Goal: Task Accomplishment & Management: Manage account settings

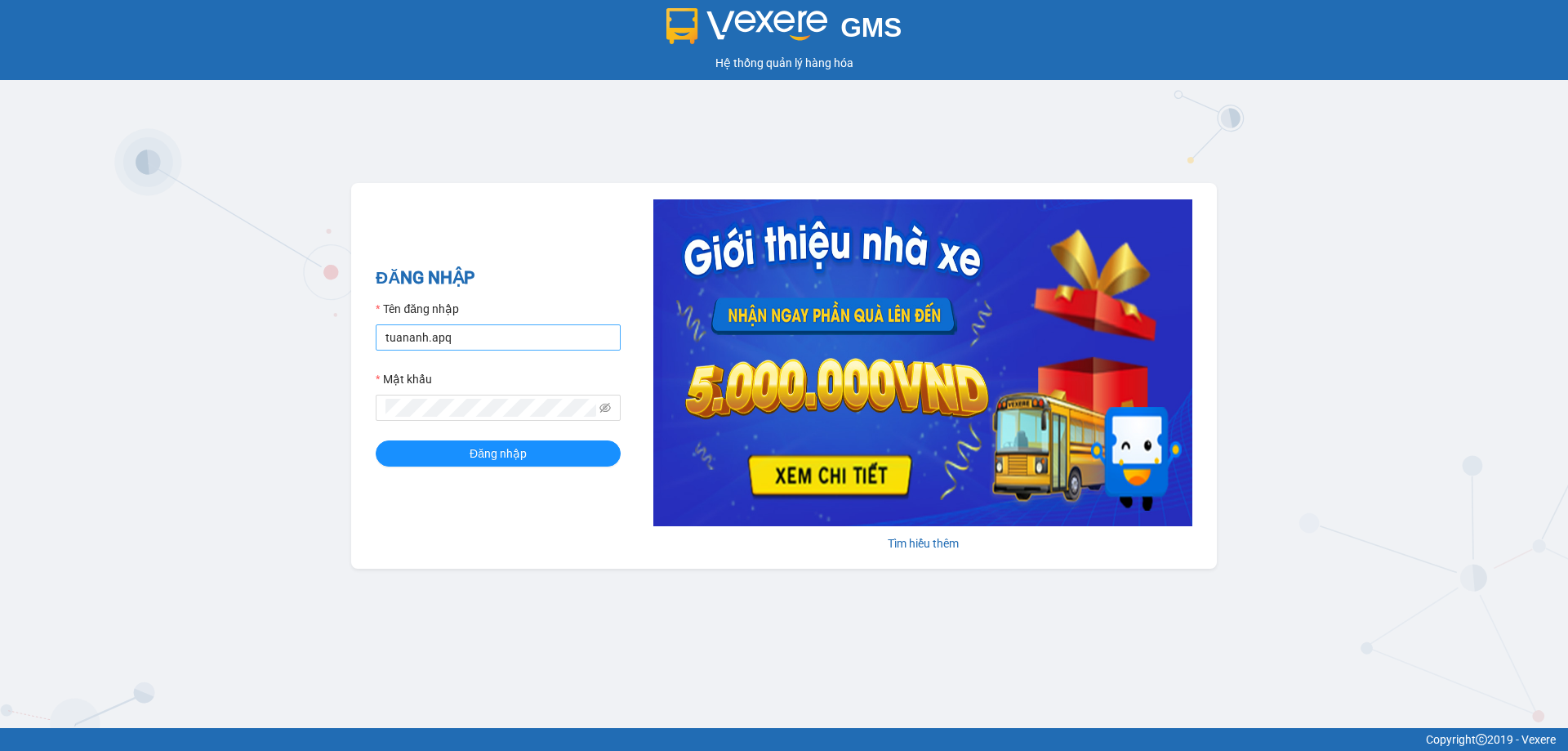
drag, startPoint x: 0, startPoint y: 0, endPoint x: 516, endPoint y: 345, distance: 620.7
click at [516, 345] on input "tuananh.apq" at bounding box center [498, 337] width 245 height 26
click at [479, 339] on input "vv" at bounding box center [498, 337] width 245 height 26
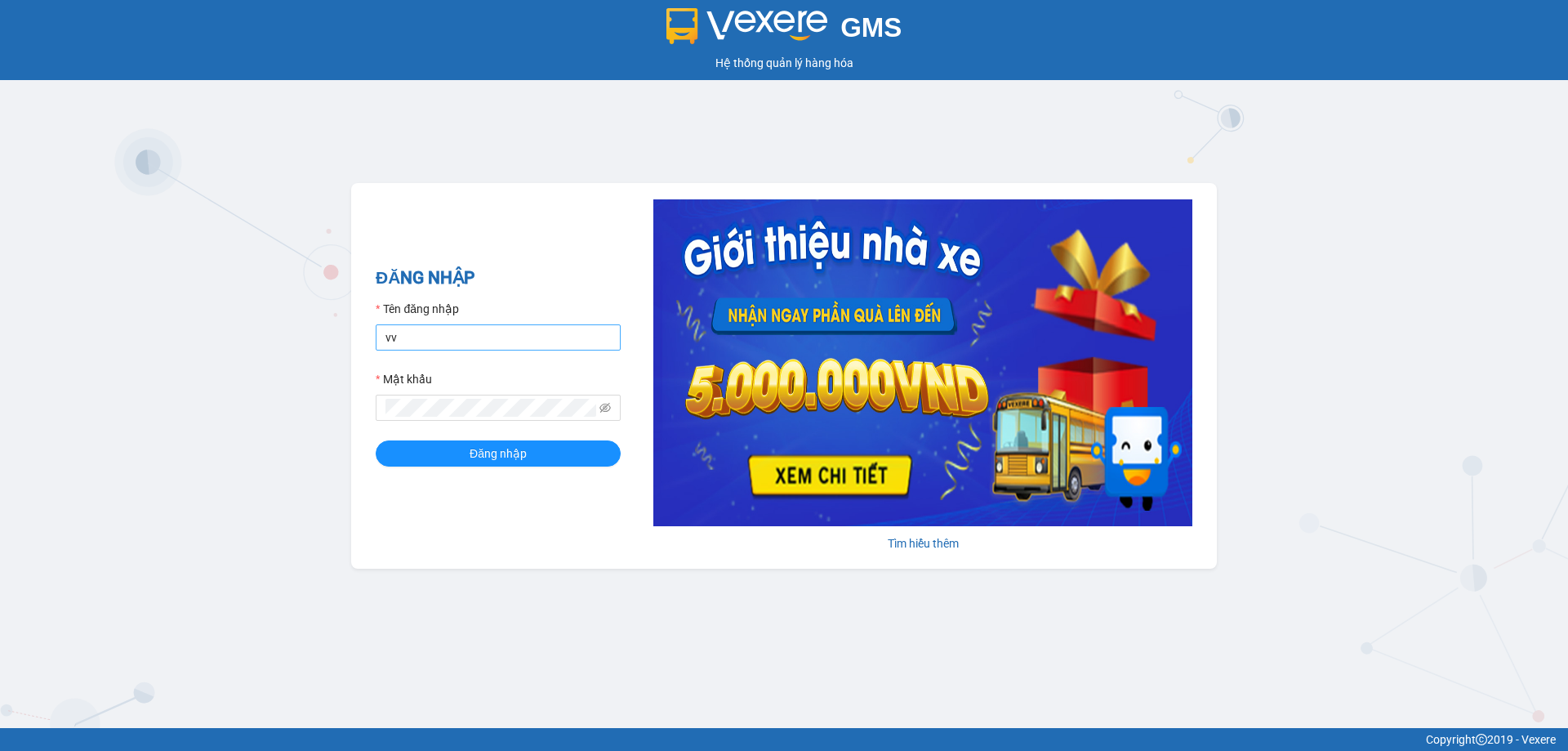
click at [479, 339] on input "vv" at bounding box center [498, 337] width 245 height 26
type input "vvanh.apq"
click at [375, 440] on button "Đăng nhập" at bounding box center [498, 453] width 245 height 26
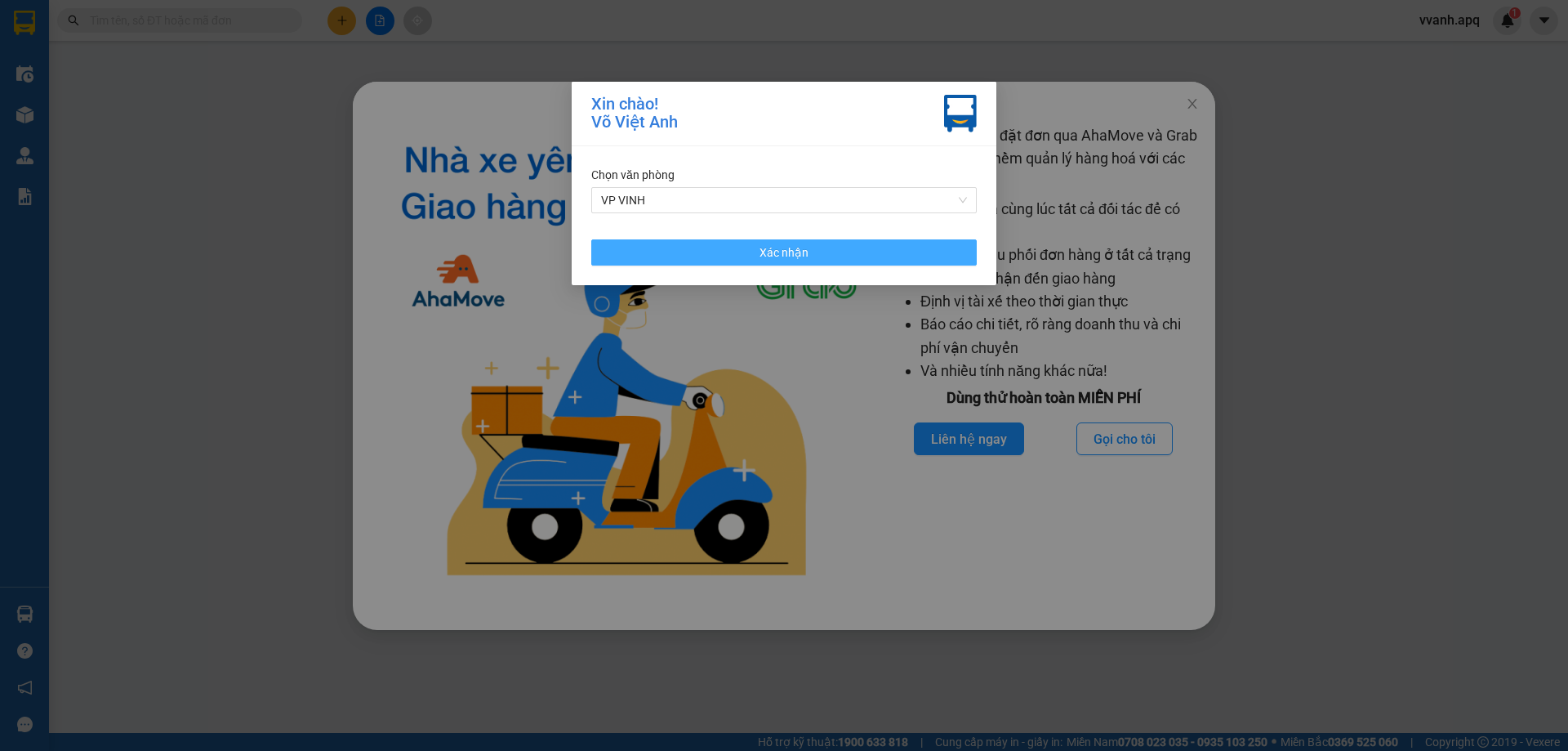
click at [692, 260] on button "Xác nhận" at bounding box center [783, 252] width 385 height 26
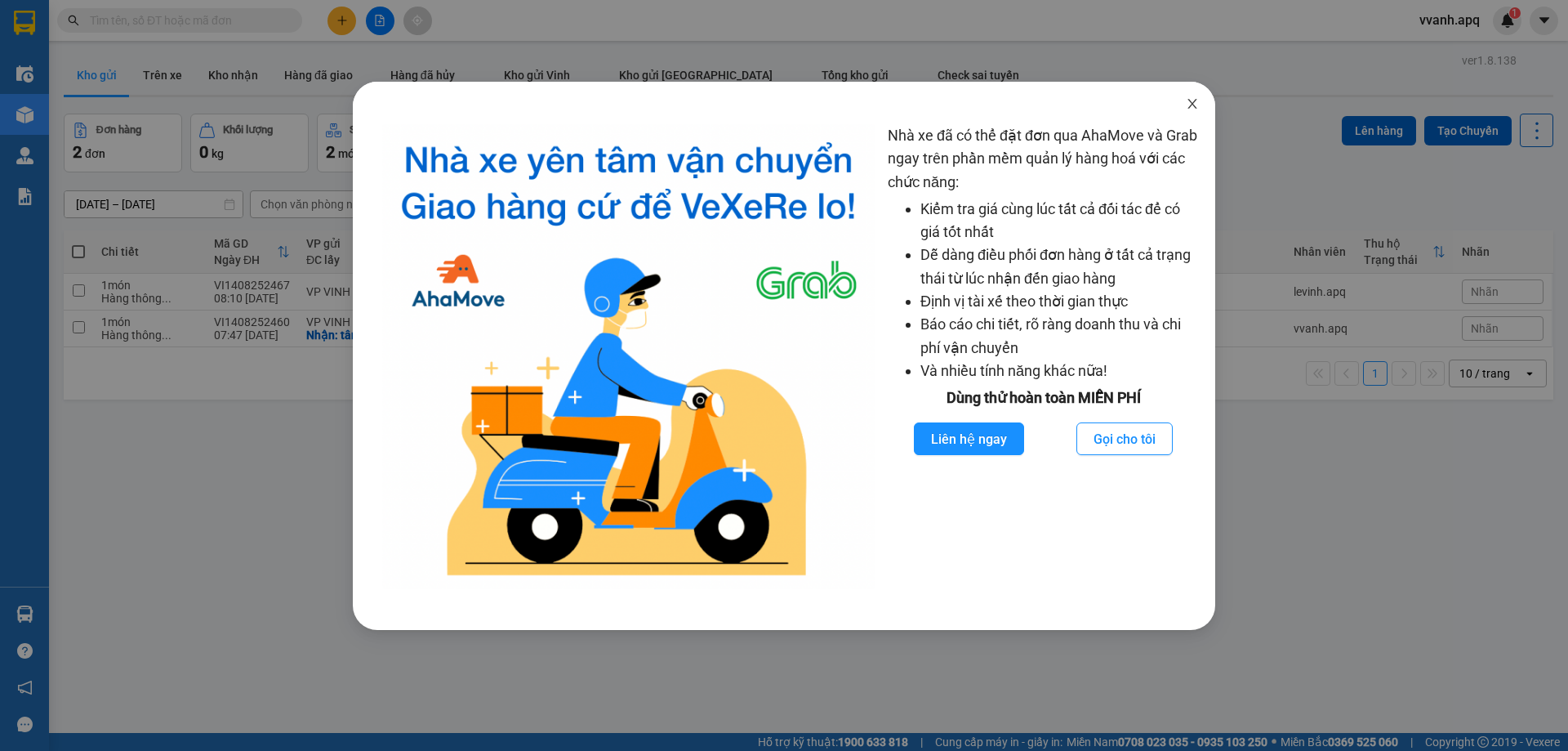
click at [1204, 102] on span "Close" at bounding box center [1192, 105] width 46 height 46
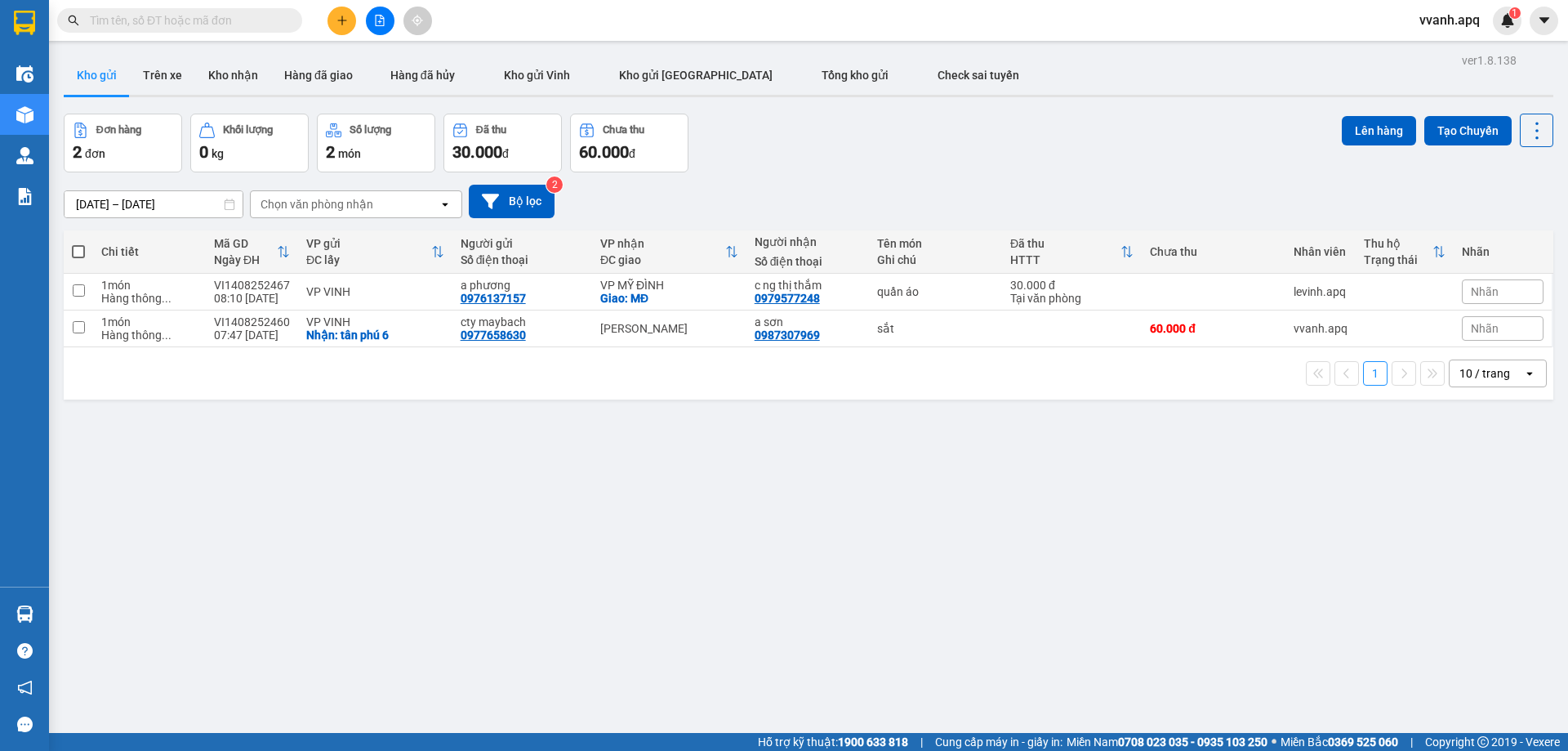
click at [188, 18] on input "text" at bounding box center [187, 21] width 193 height 18
paste input "51847"
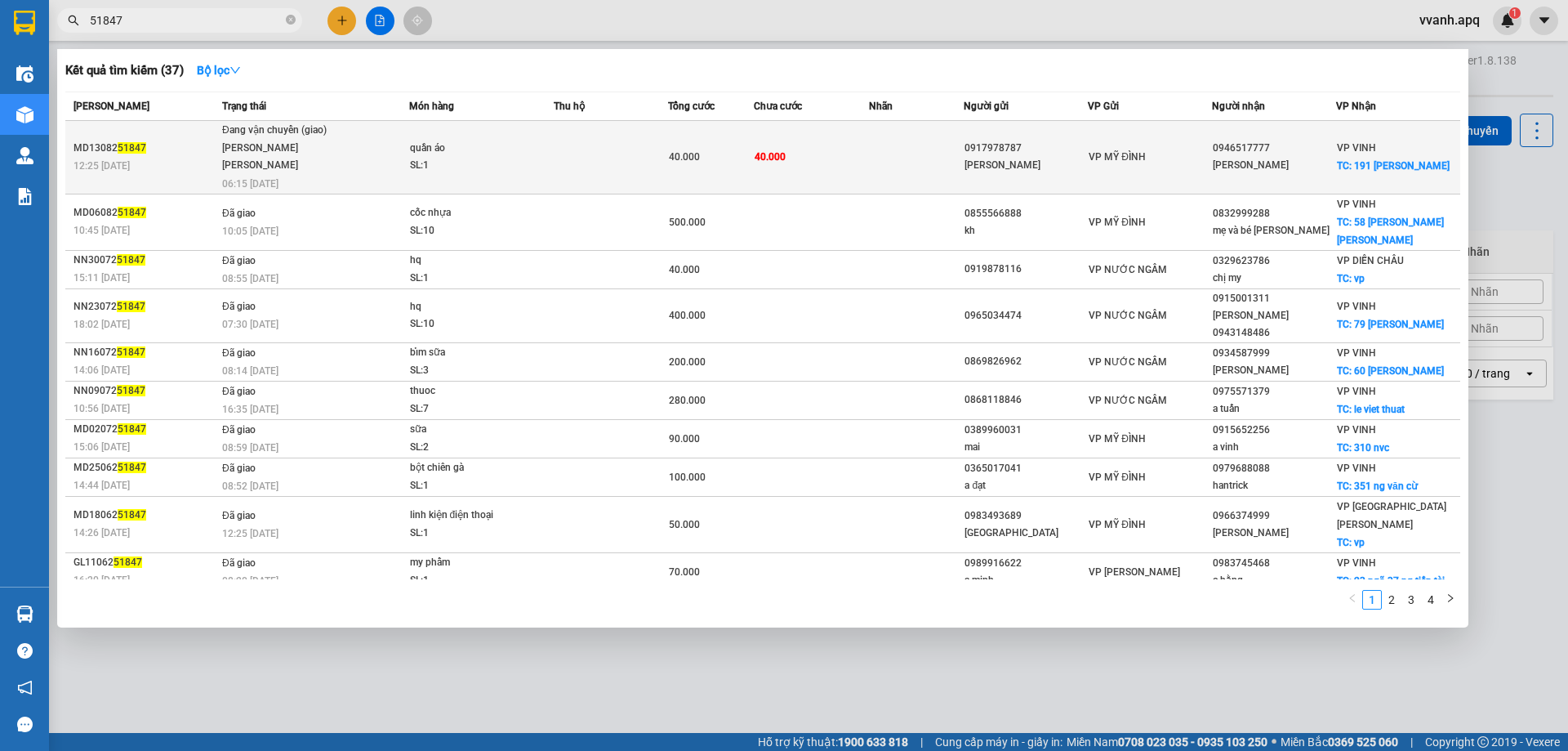
type input "51847"
click at [383, 158] on td "Đang vận chuyển (giao) [PERSON_NAME] [PERSON_NAME] 06:15 [DATE]" at bounding box center [314, 157] width 191 height 73
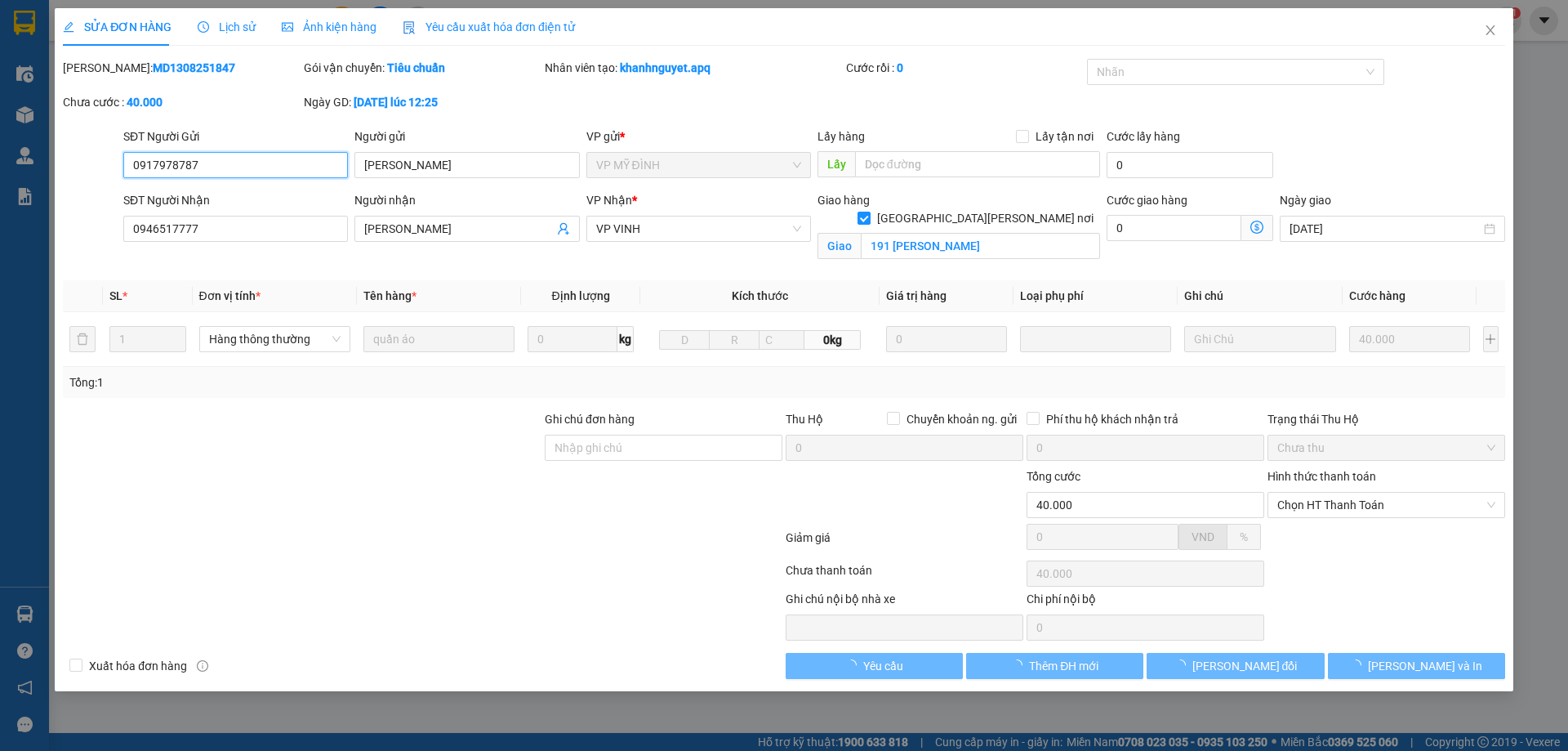
type input "0917978787"
type input "[PERSON_NAME]"
type input "0946517777"
type input "[PERSON_NAME]"
checkbox input "true"
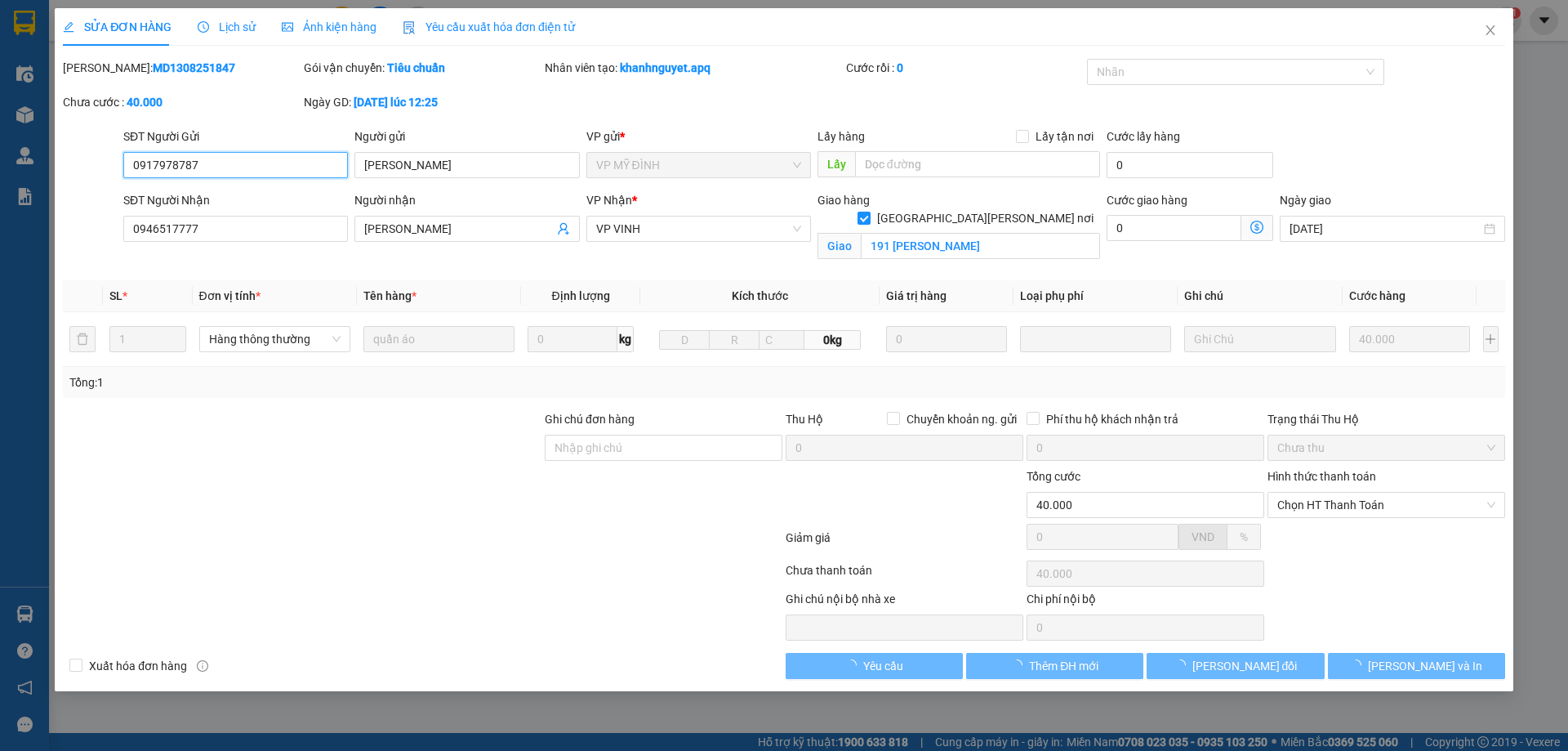
type input "191 [PERSON_NAME]"
type input "40.000"
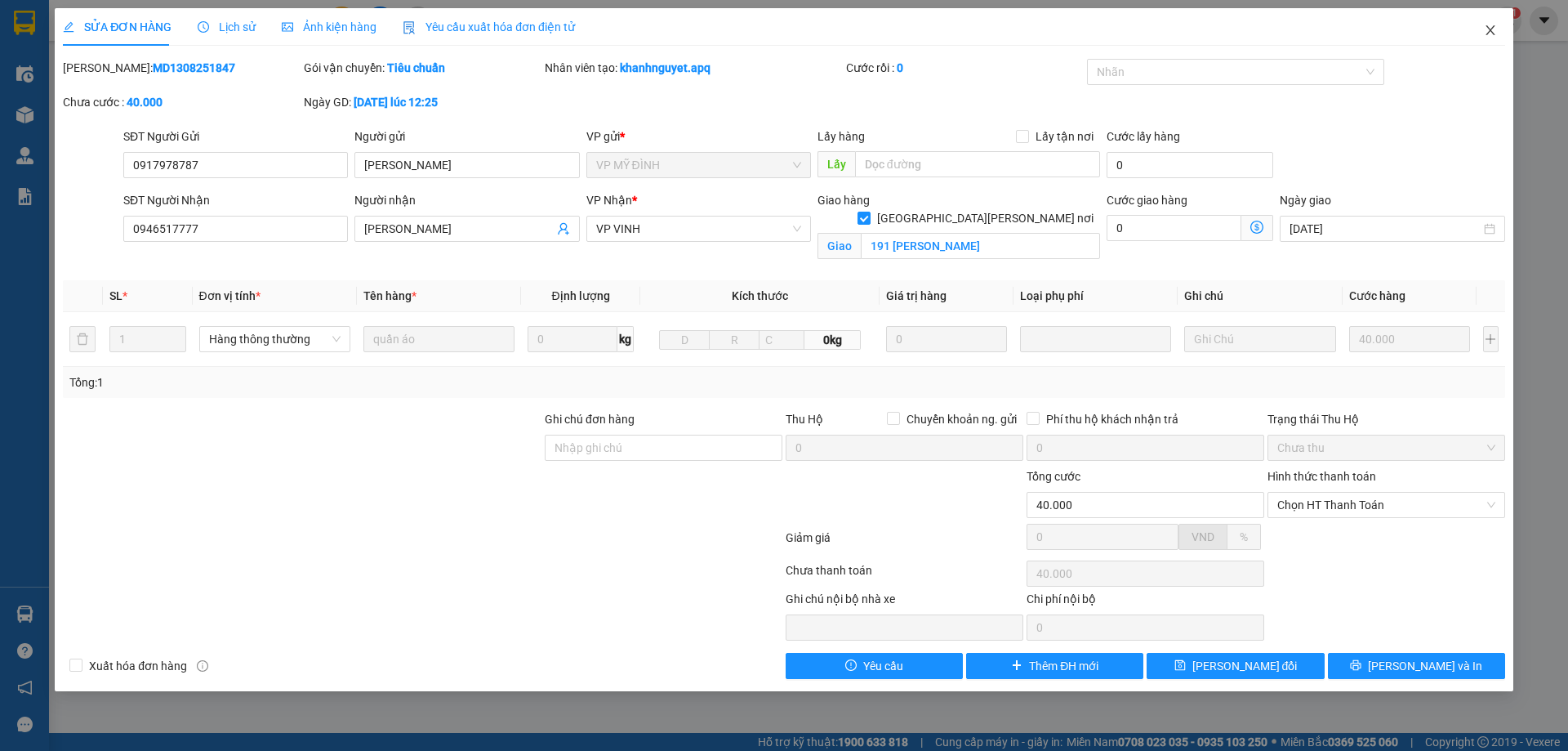
click at [1493, 30] on icon "close" at bounding box center [1490, 30] width 13 height 13
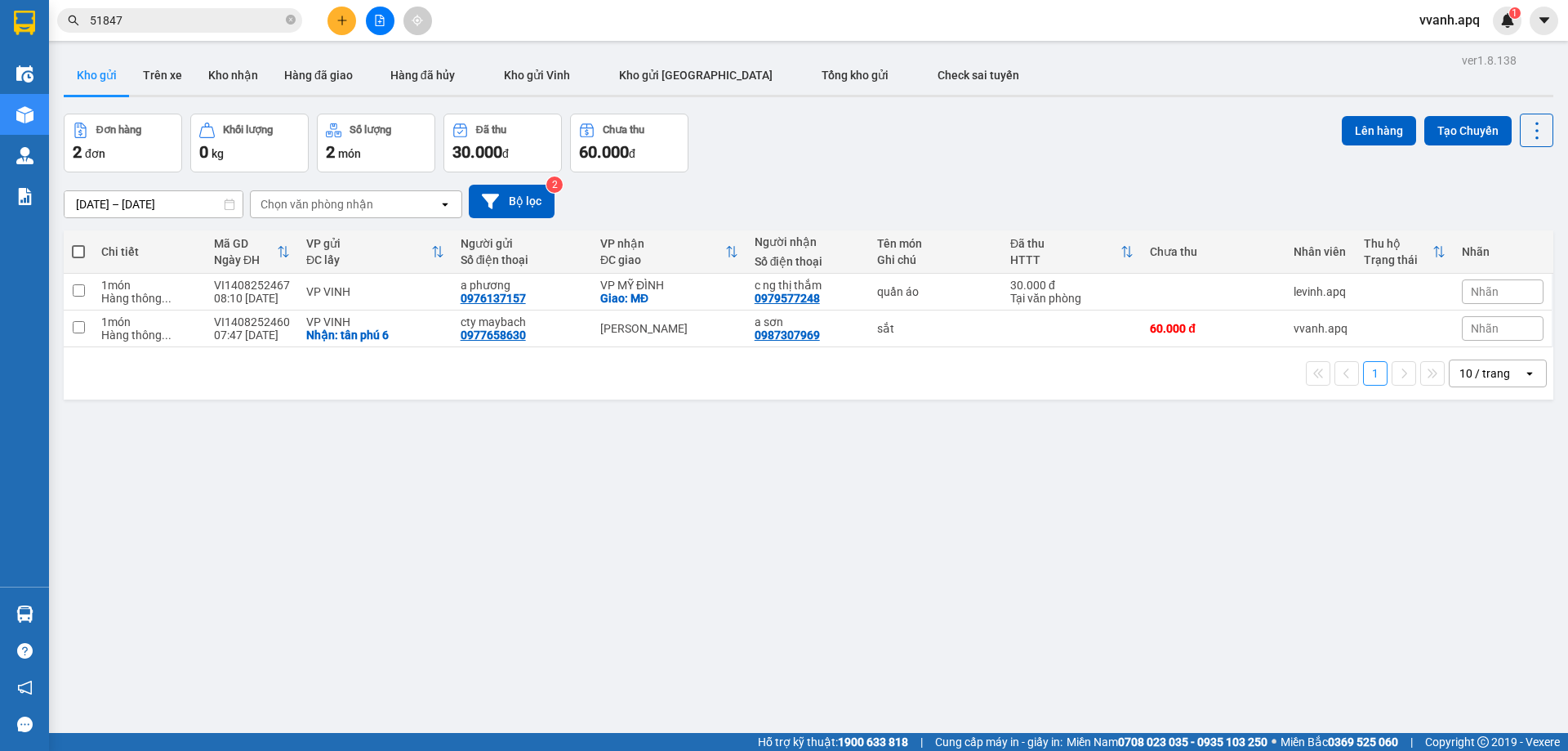
click at [161, 27] on input "51847" at bounding box center [187, 21] width 193 height 18
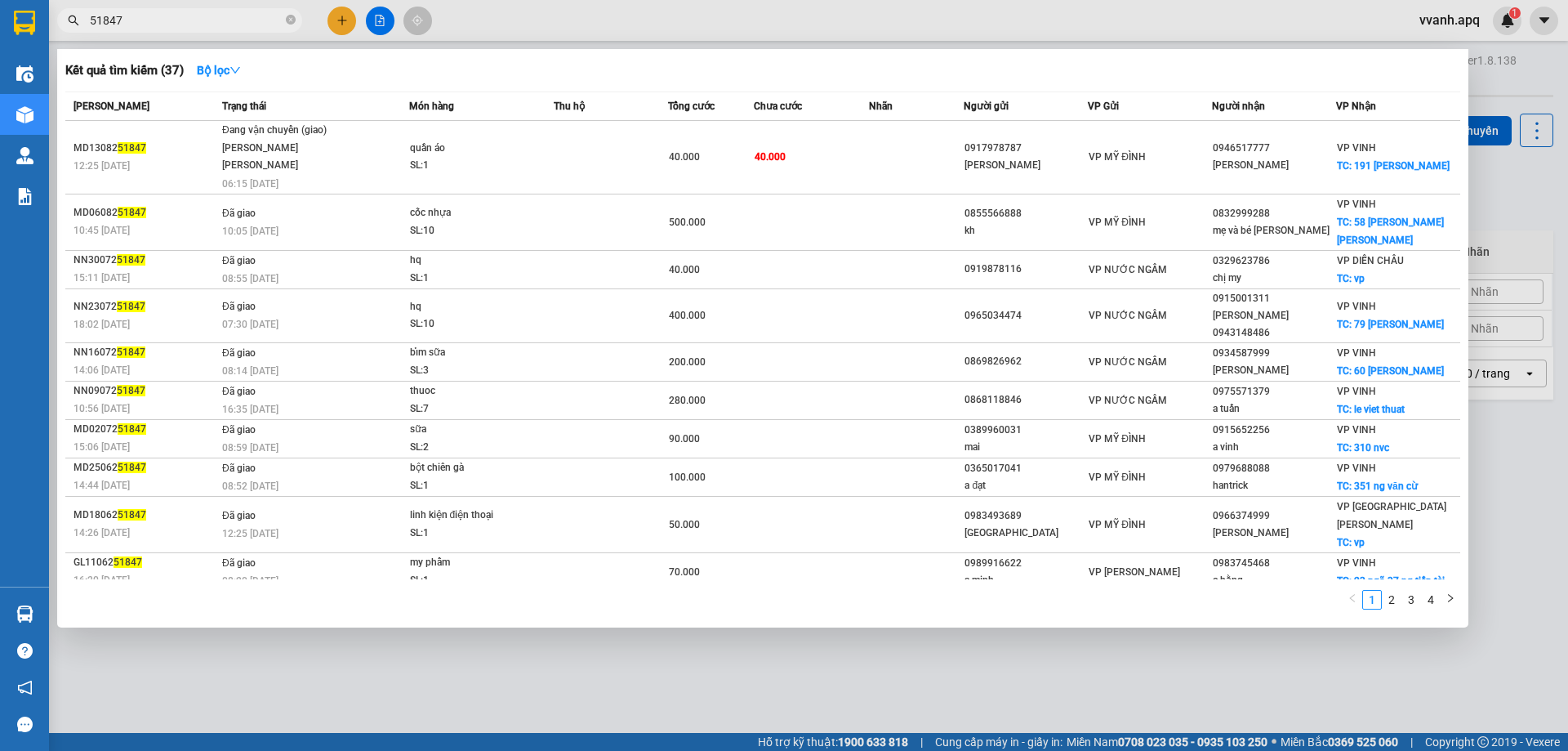
click at [161, 27] on input "51847" at bounding box center [187, 21] width 193 height 18
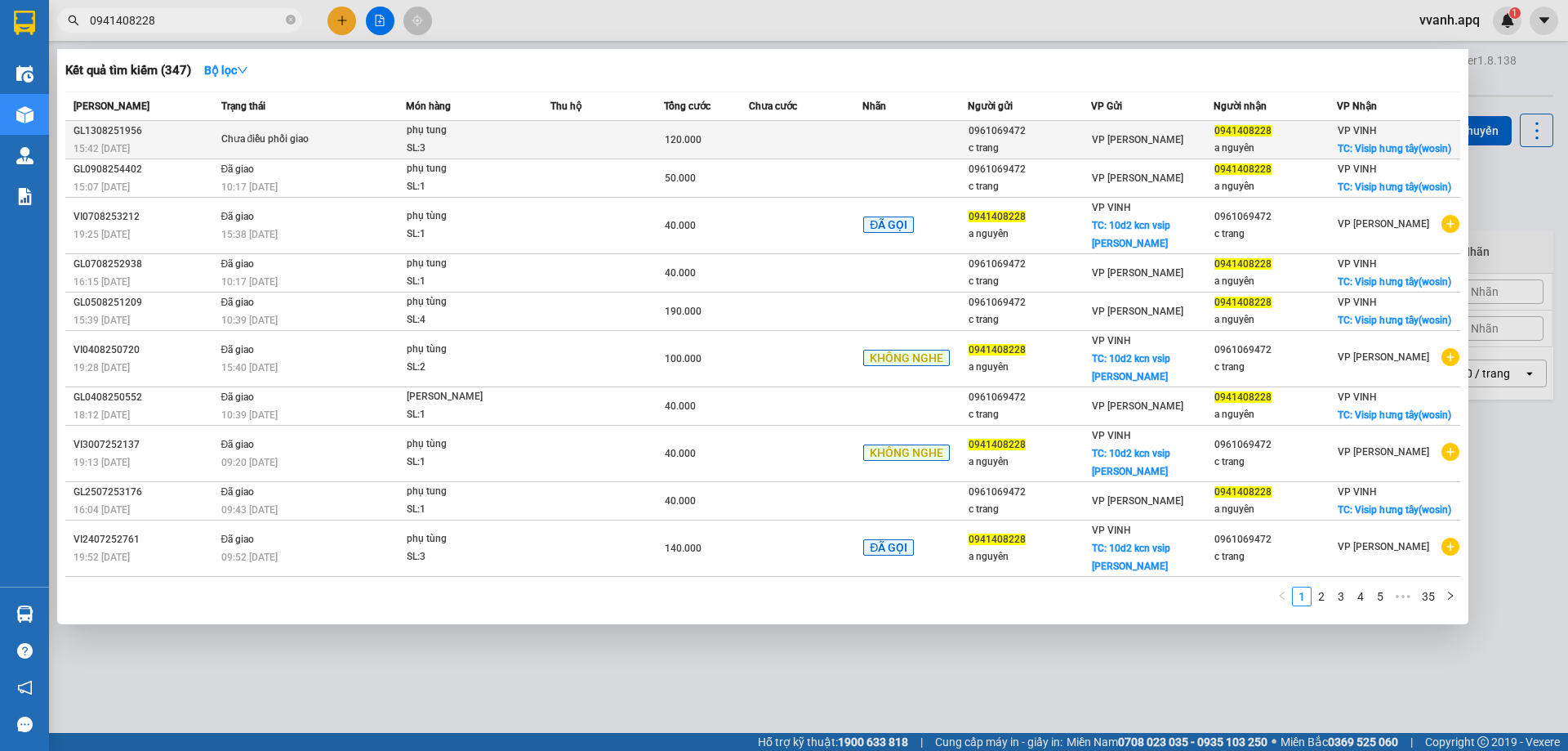
type input "0941408228"
click at [614, 122] on td at bounding box center [607, 140] width 114 height 39
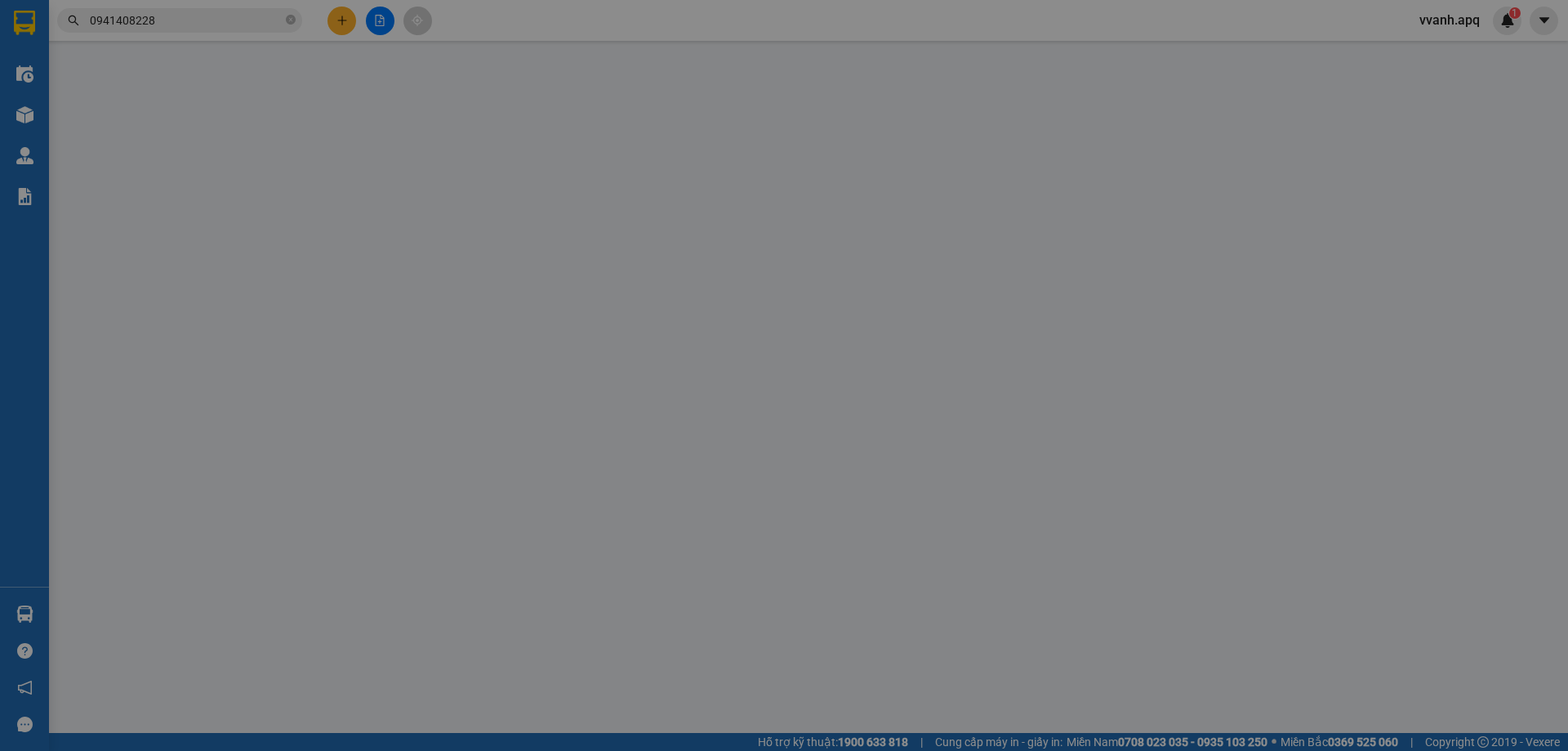
type input "0961069472"
type input "c trang"
type input "0941408228"
type input "a nguyên"
checkbox input "true"
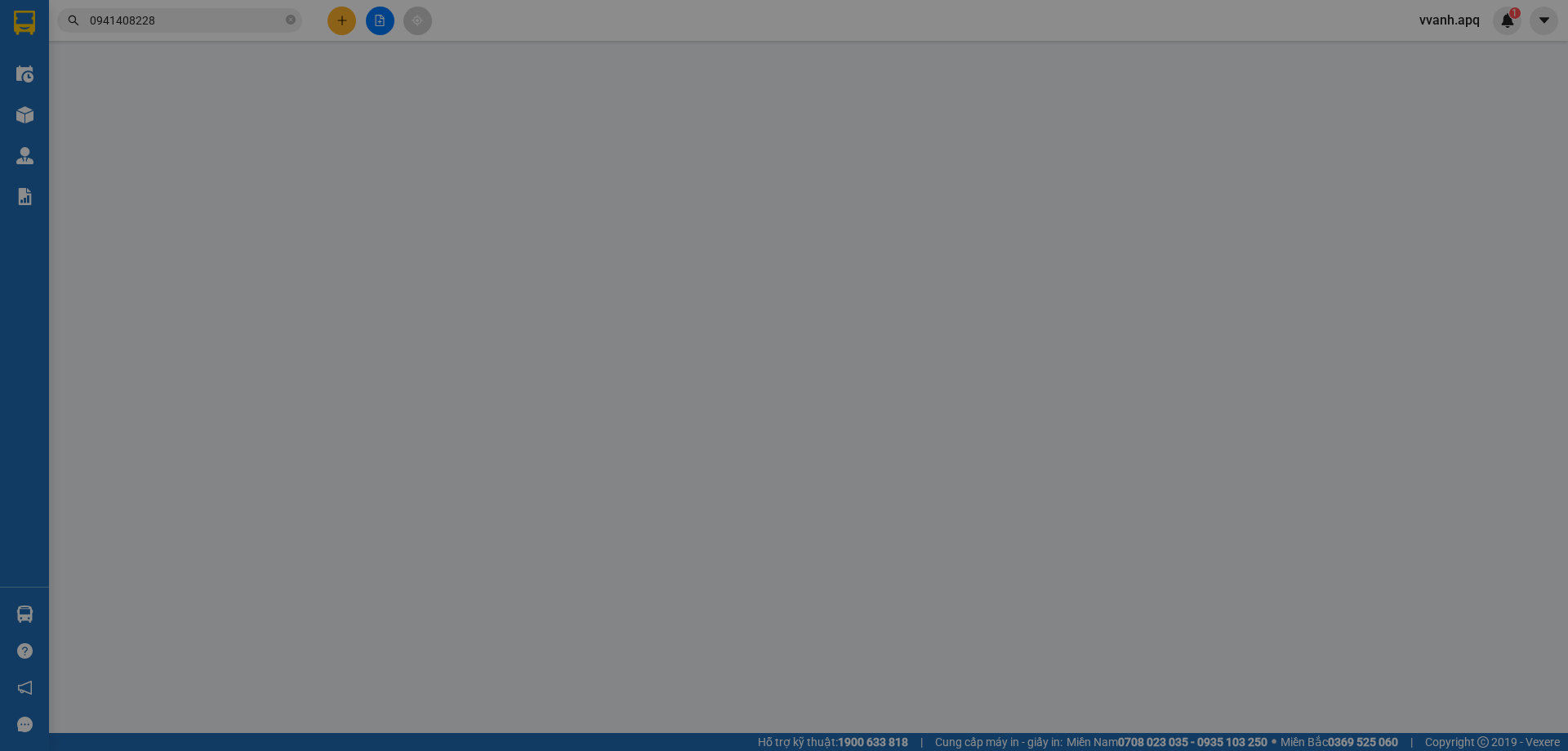
type input "Visip hưng tây(wosin)"
type input "120.000"
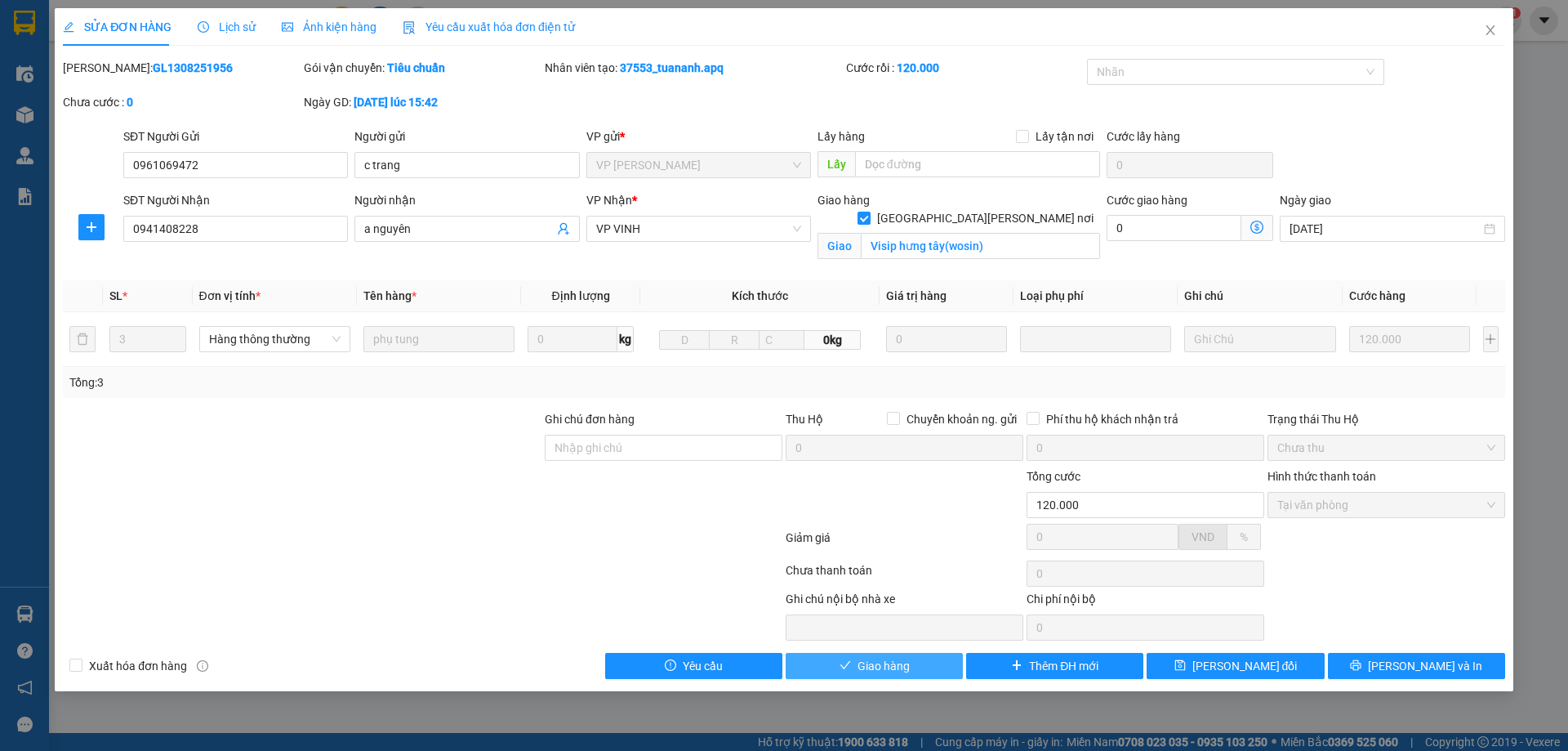
click at [893, 672] on span "Giao hàng" at bounding box center [884, 666] width 52 height 18
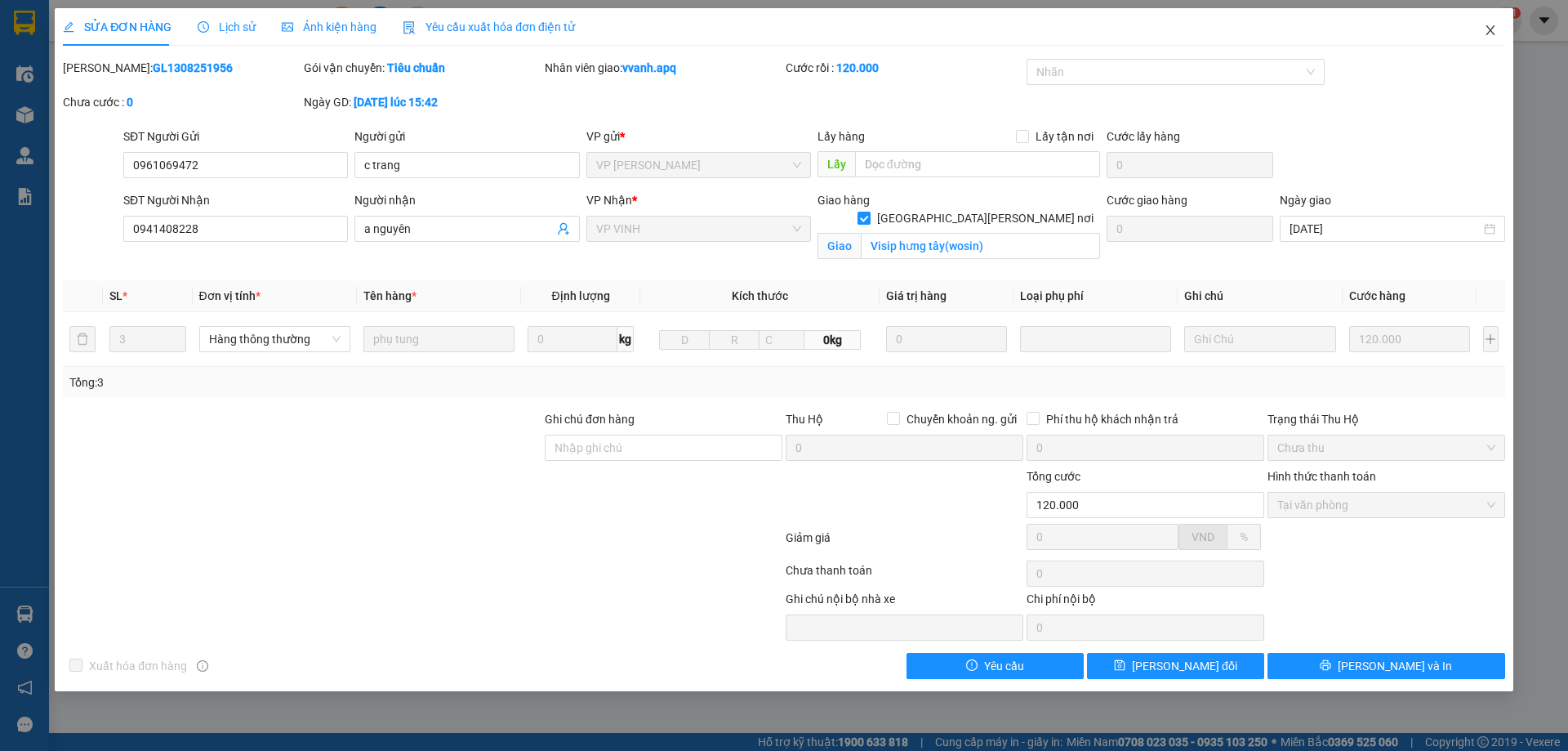
click at [1486, 33] on icon "close" at bounding box center [1490, 30] width 13 height 13
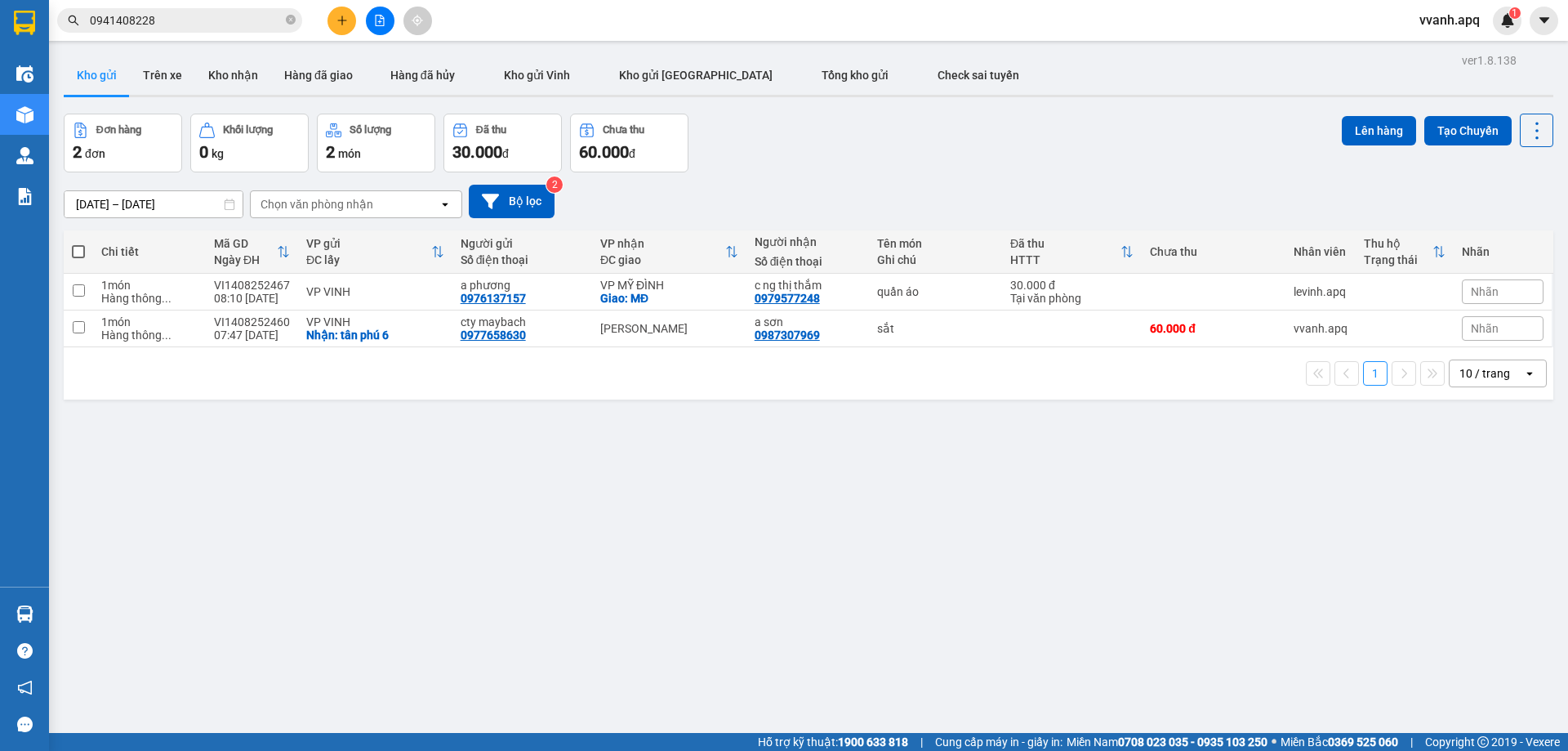
click at [249, 19] on input "0941408228" at bounding box center [187, 21] width 193 height 18
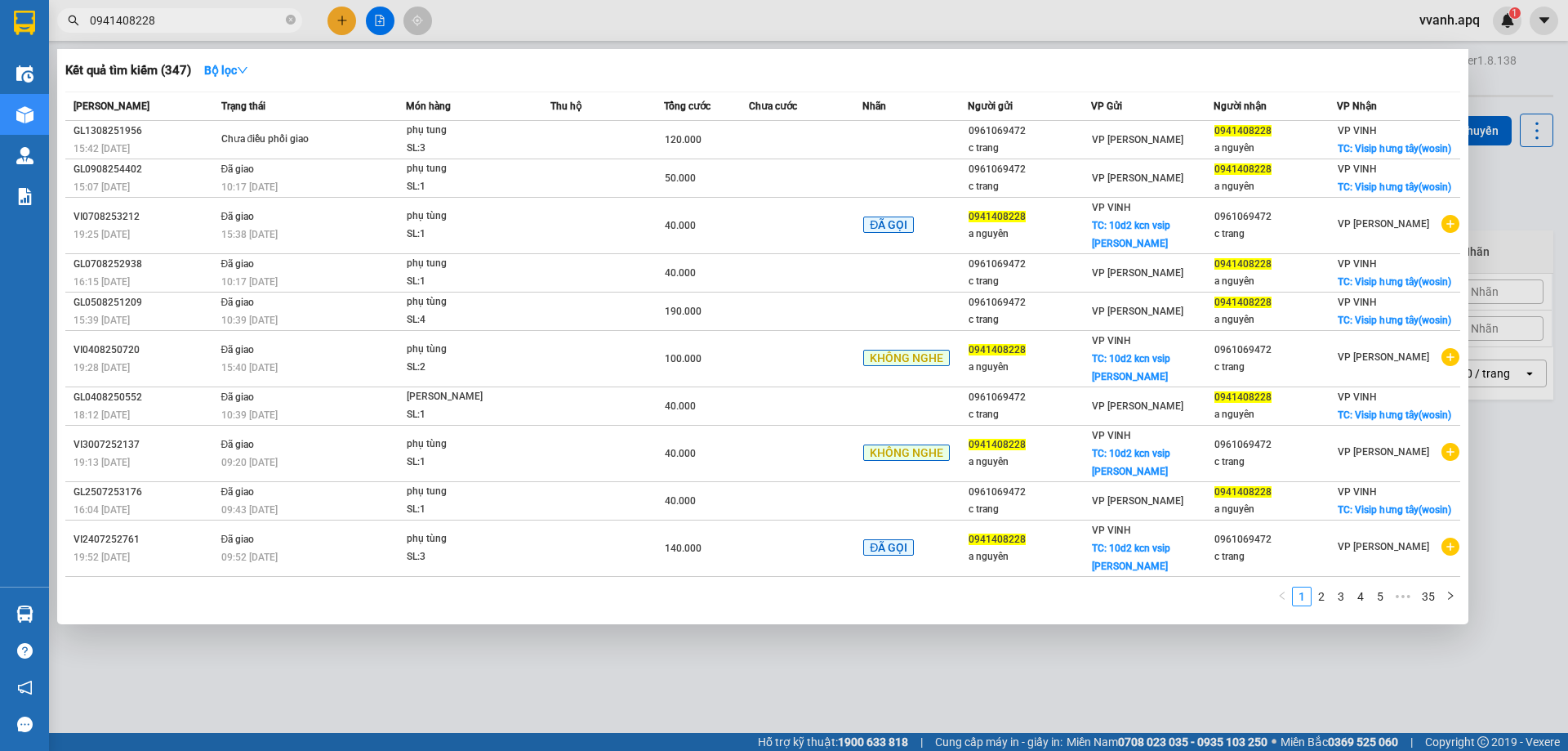
click at [249, 19] on input "0941408228" at bounding box center [187, 21] width 193 height 18
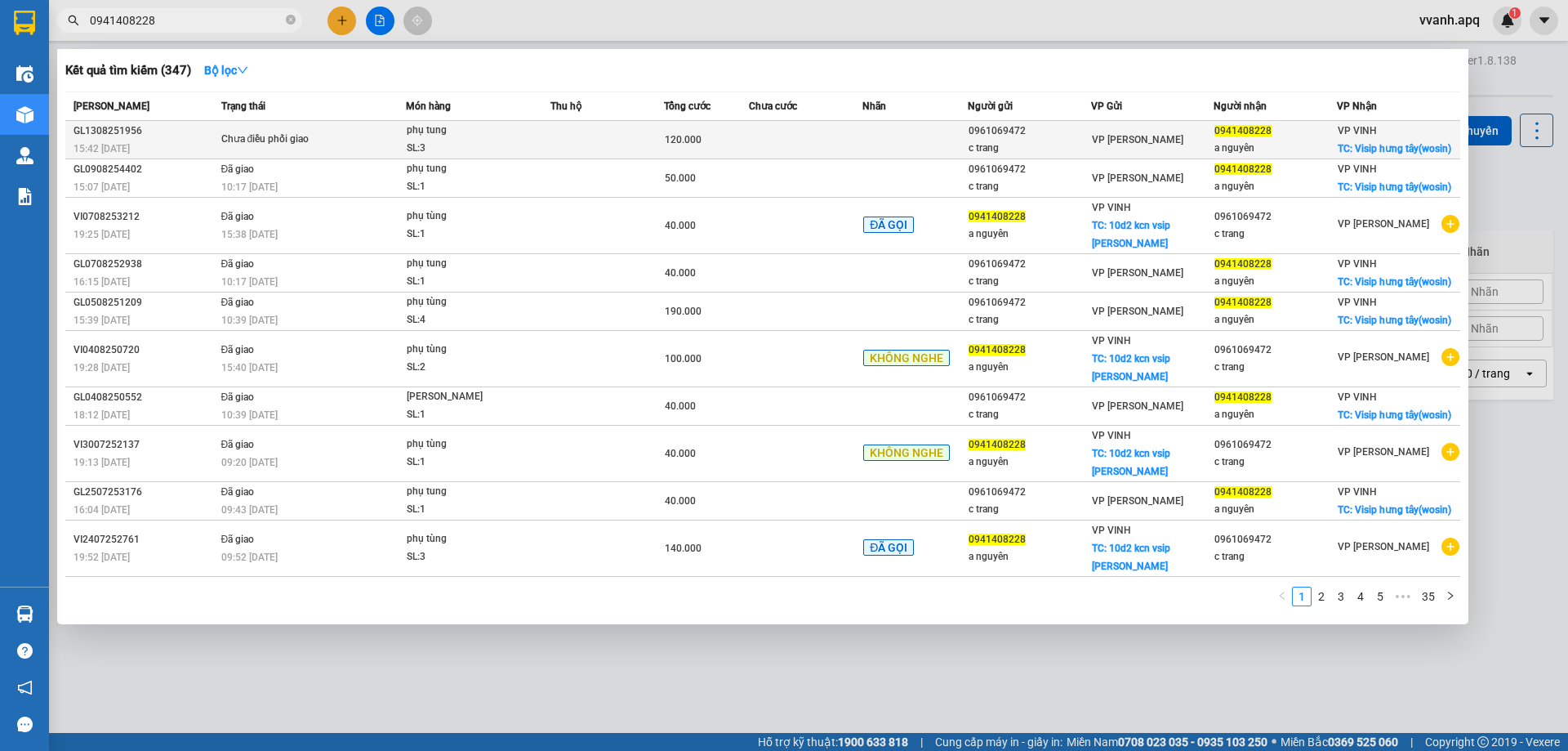
click at [332, 140] on div "Chưa điều phối giao" at bounding box center [282, 140] width 123 height 18
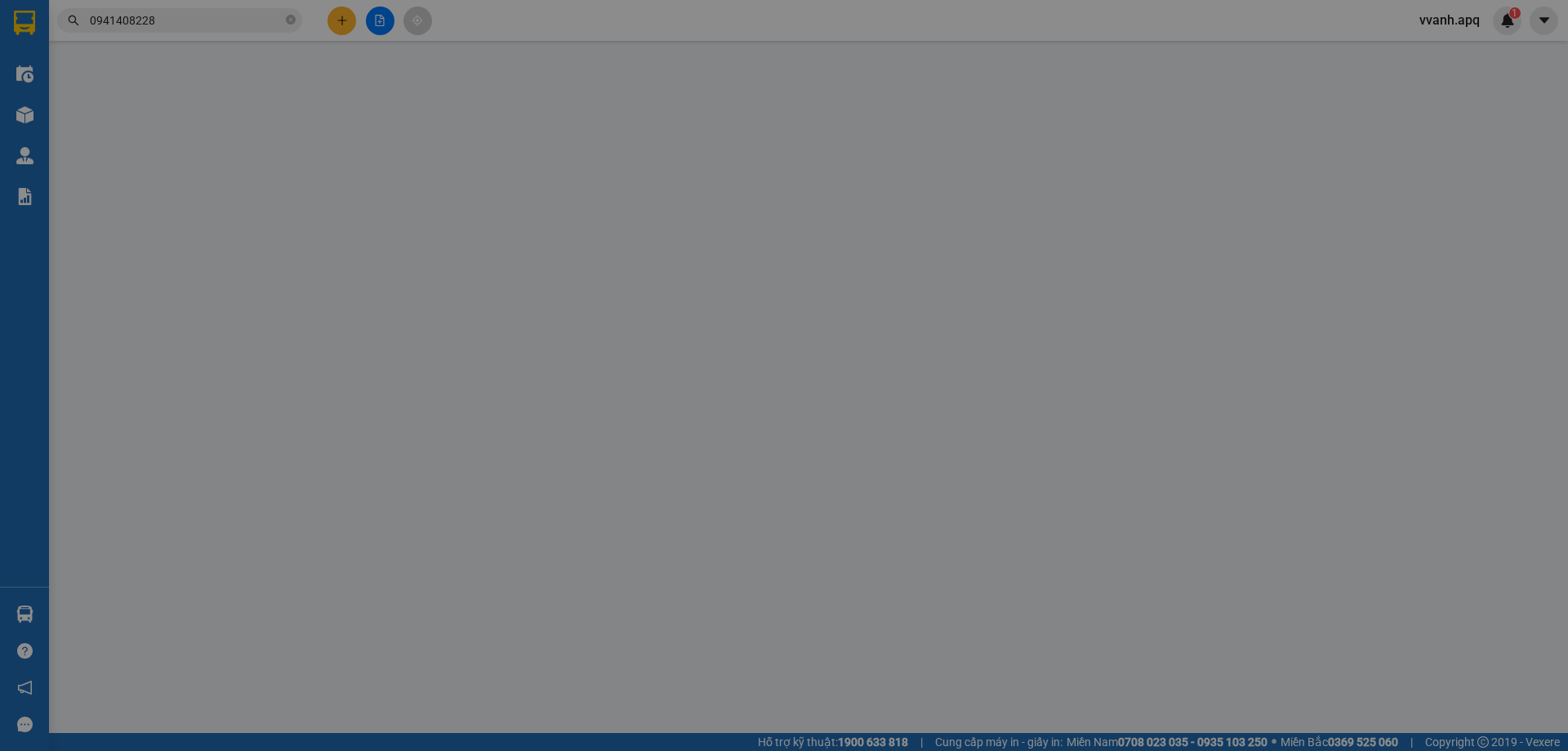
type input "0961069472"
type input "c trang"
type input "0941408228"
type input "a nguyên"
checkbox input "true"
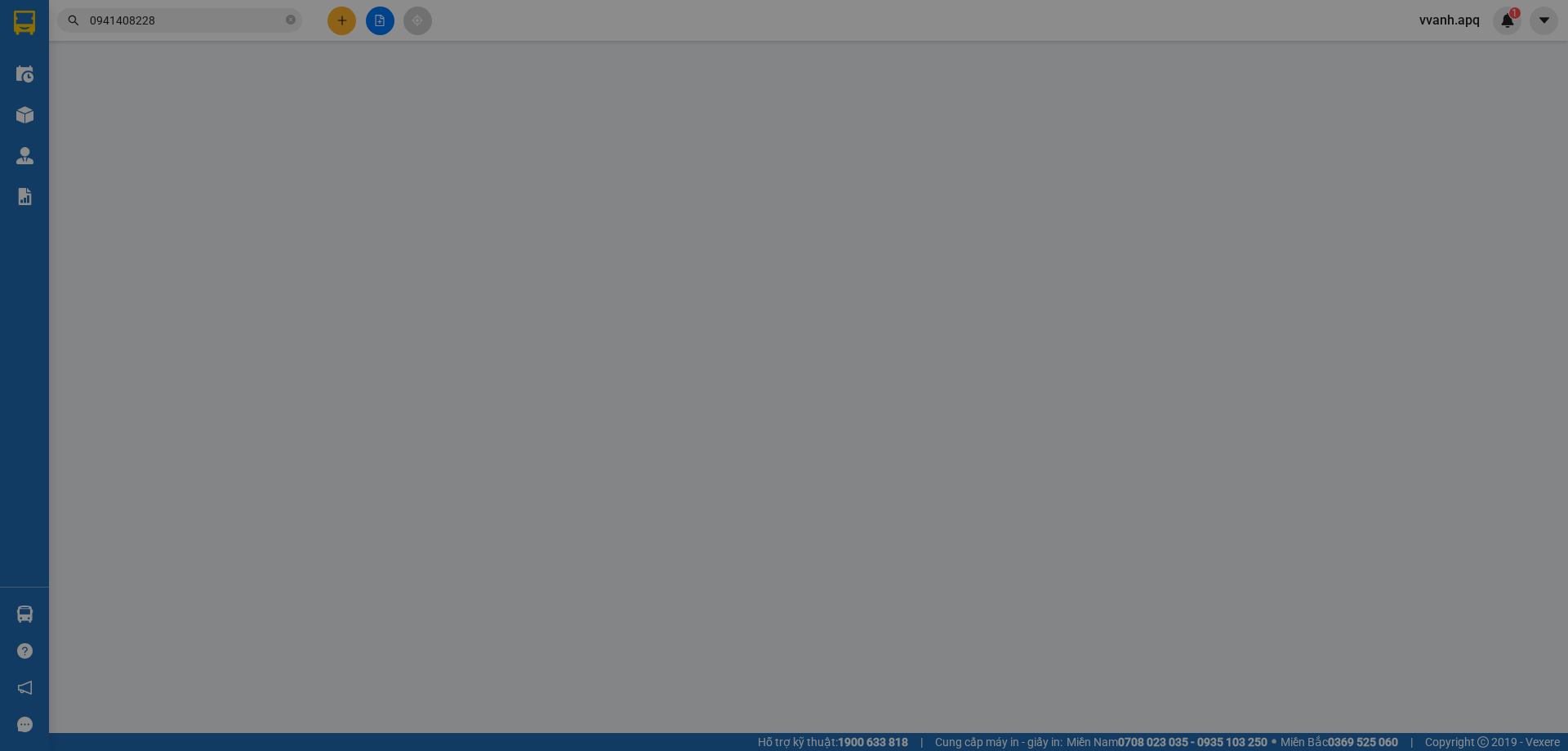
type input "Visip hưng tây(wosin)"
type input "120.000"
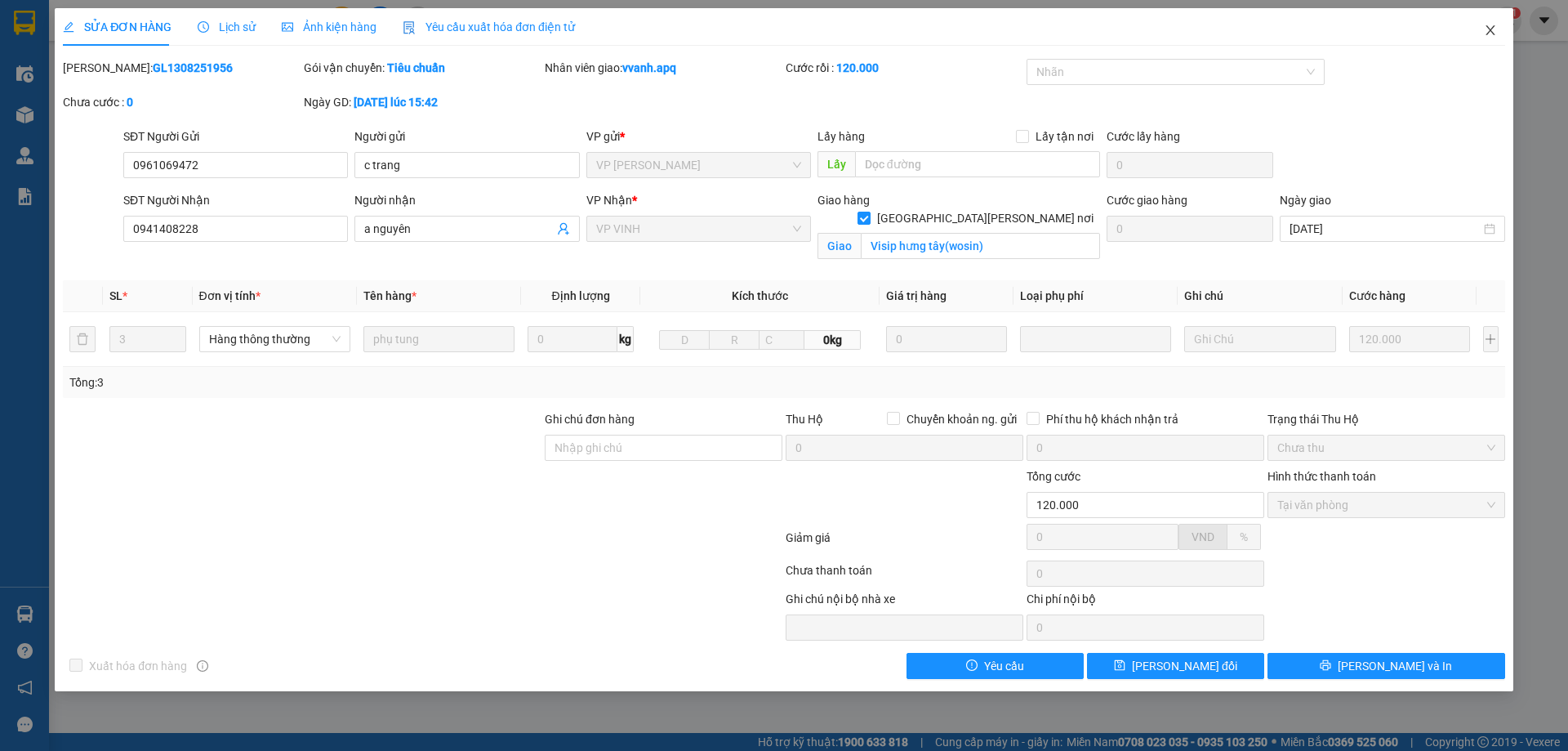
click at [1499, 32] on span "Close" at bounding box center [1490, 31] width 46 height 46
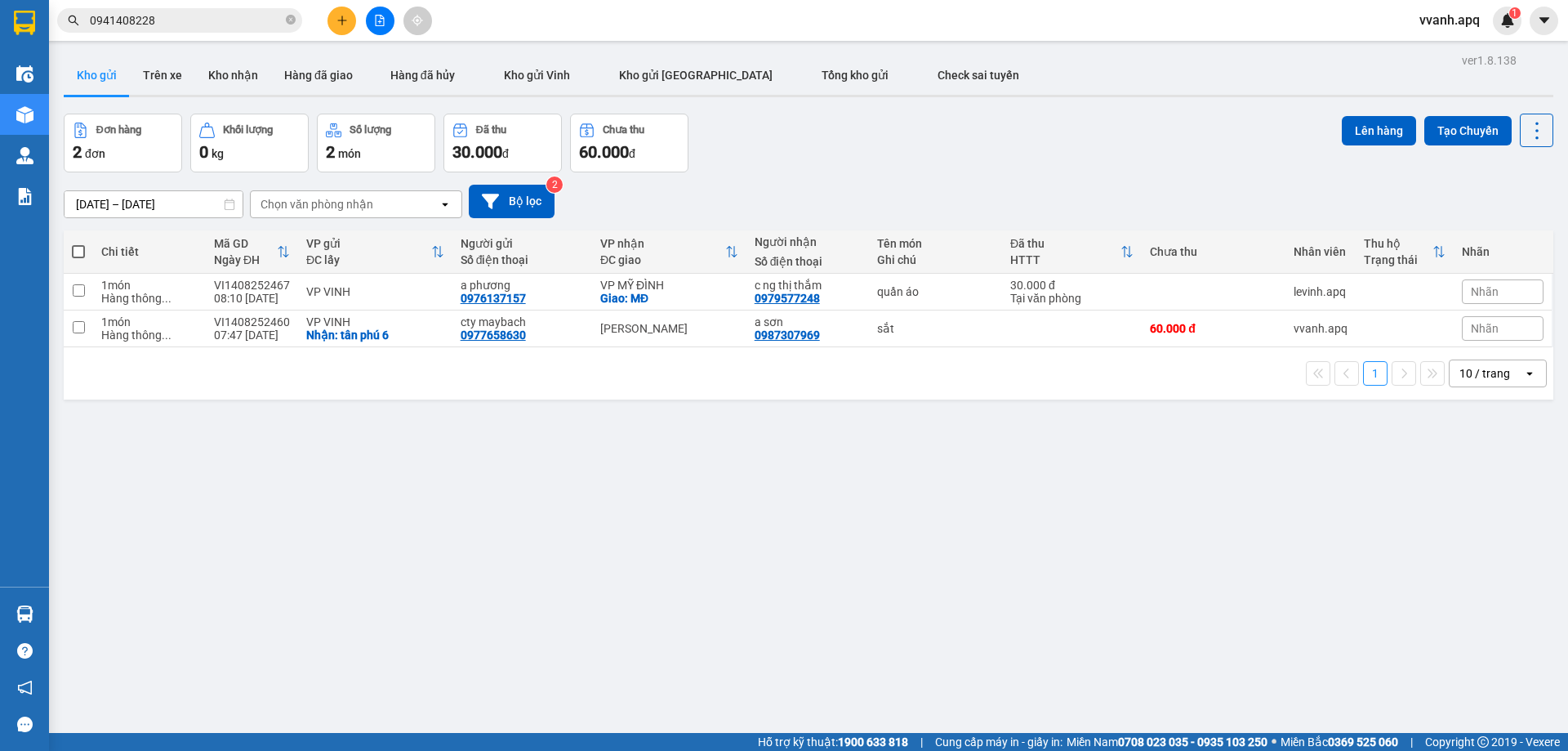
click at [204, 20] on input "0941408228" at bounding box center [187, 21] width 193 height 18
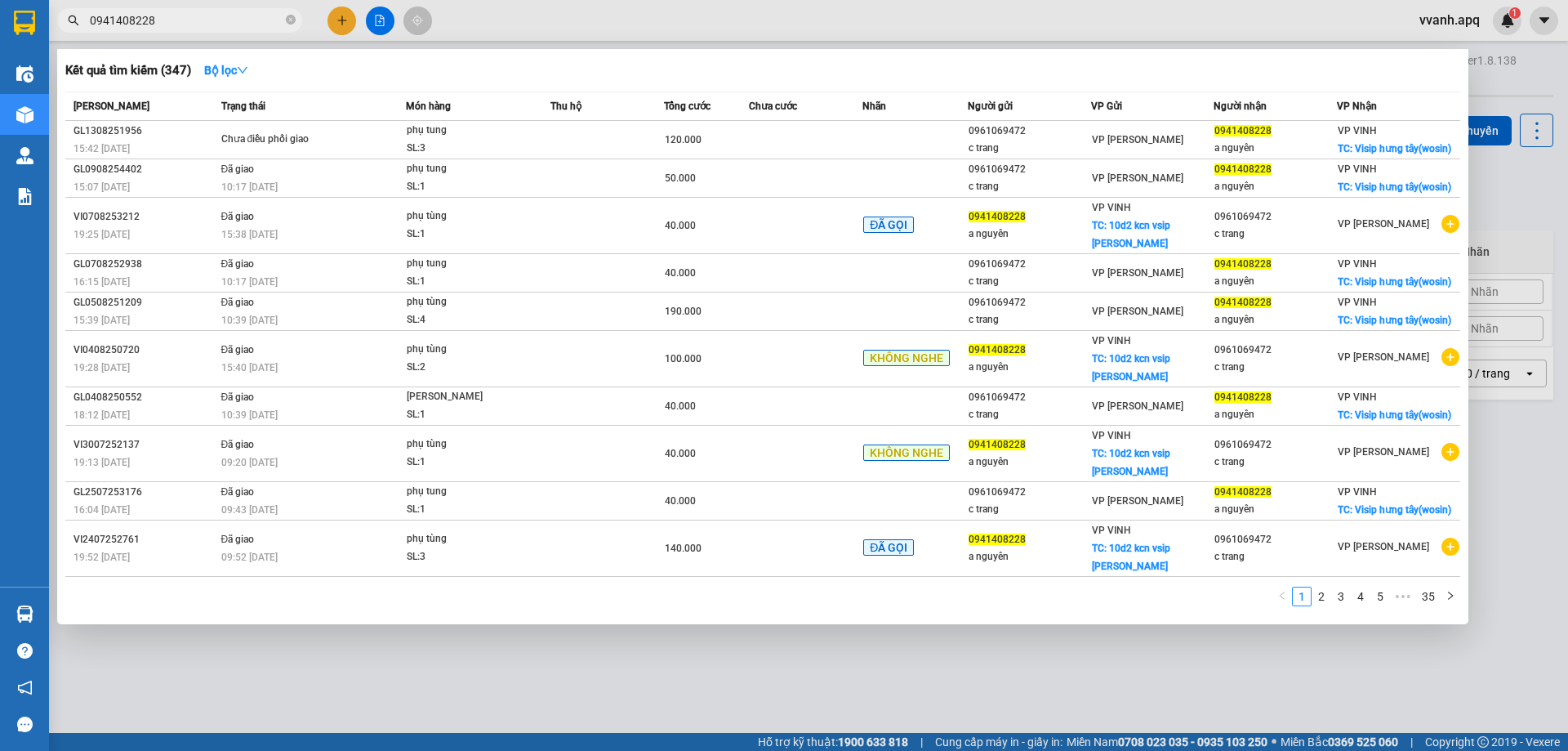
click at [204, 20] on input "0941408228" at bounding box center [187, 21] width 193 height 18
paste input "75068807"
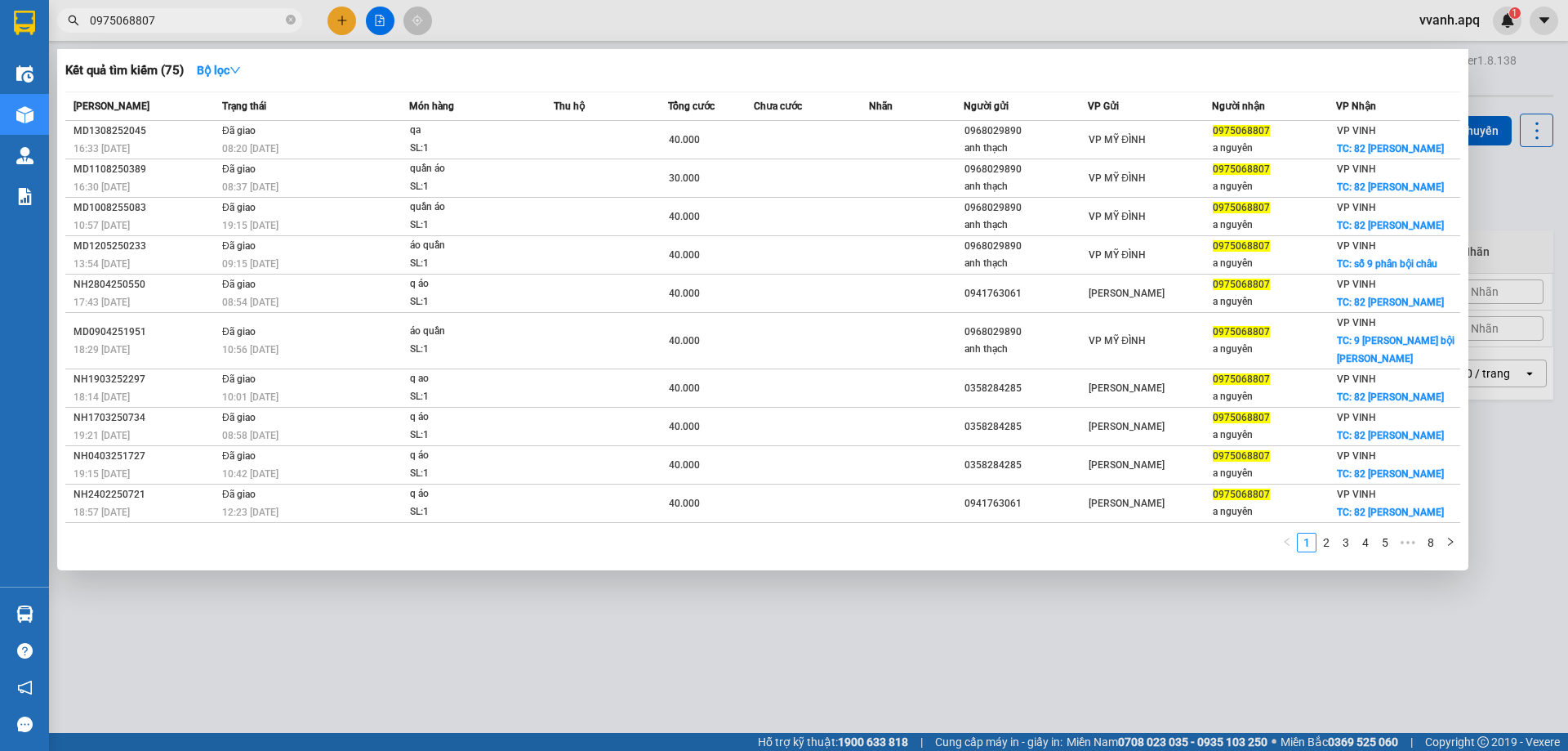
click at [535, 596] on div at bounding box center [784, 376] width 1568 height 751
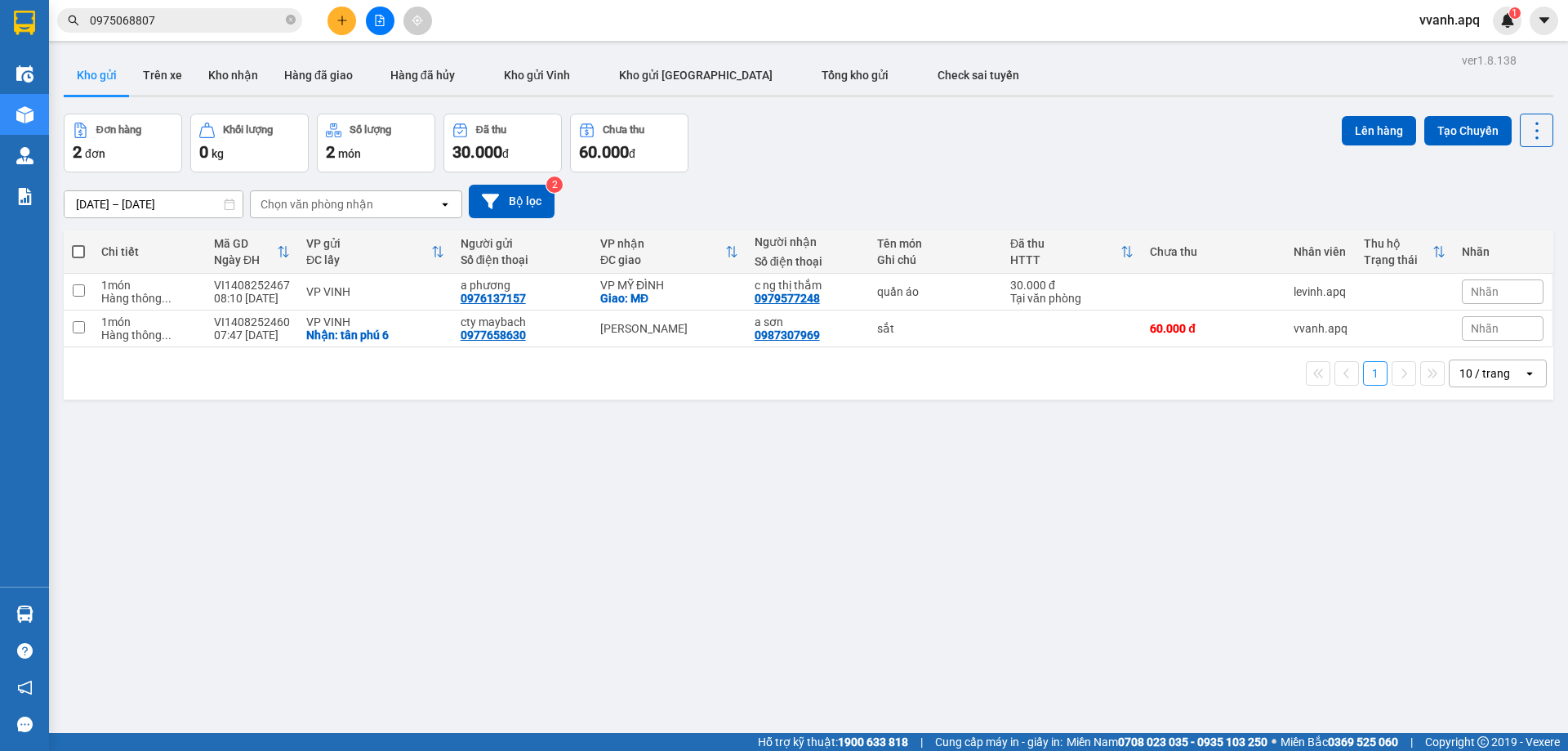
click at [914, 188] on div "[DATE] – [DATE] Press the down arrow key to interact with the calendar and sele…" at bounding box center [808, 201] width 1490 height 33
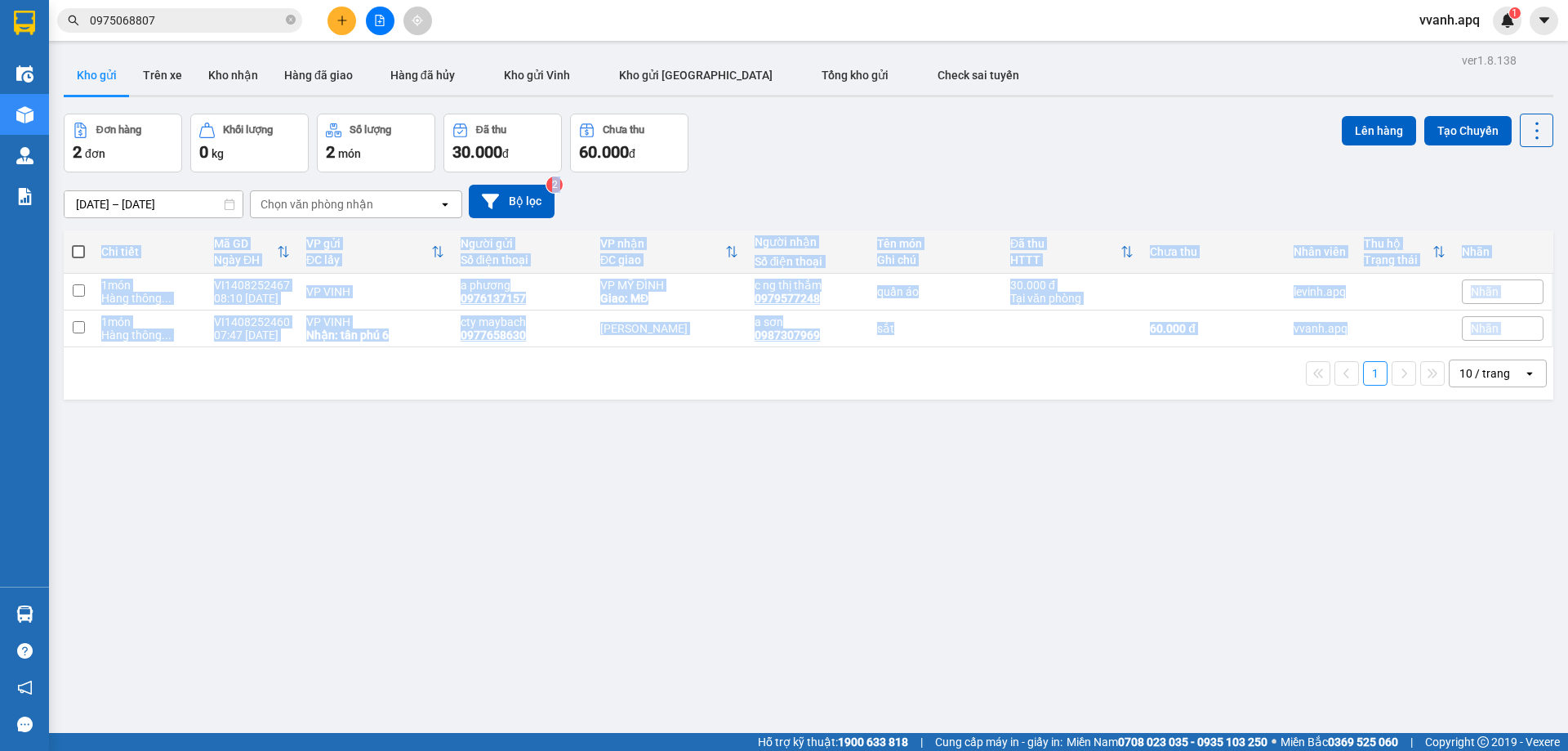
drag, startPoint x: 729, startPoint y: 209, endPoint x: 797, endPoint y: 357, distance: 162.9
click at [797, 357] on div "ver 1.8.138 Kho gửi Trên xe [PERSON_NAME] Hàng đã giao Hàng đã [PERSON_NAME] gử…" at bounding box center [808, 424] width 1503 height 751
click at [797, 357] on div "1 10 / trang open" at bounding box center [808, 374] width 1490 height 52
drag, startPoint x: 797, startPoint y: 357, endPoint x: 820, endPoint y: 190, distance: 168.6
click at [820, 190] on div "ver 1.8.138 Kho gửi Trên xe [PERSON_NAME] Hàng đã giao Hàng đã [PERSON_NAME] gử…" at bounding box center [808, 424] width 1503 height 751
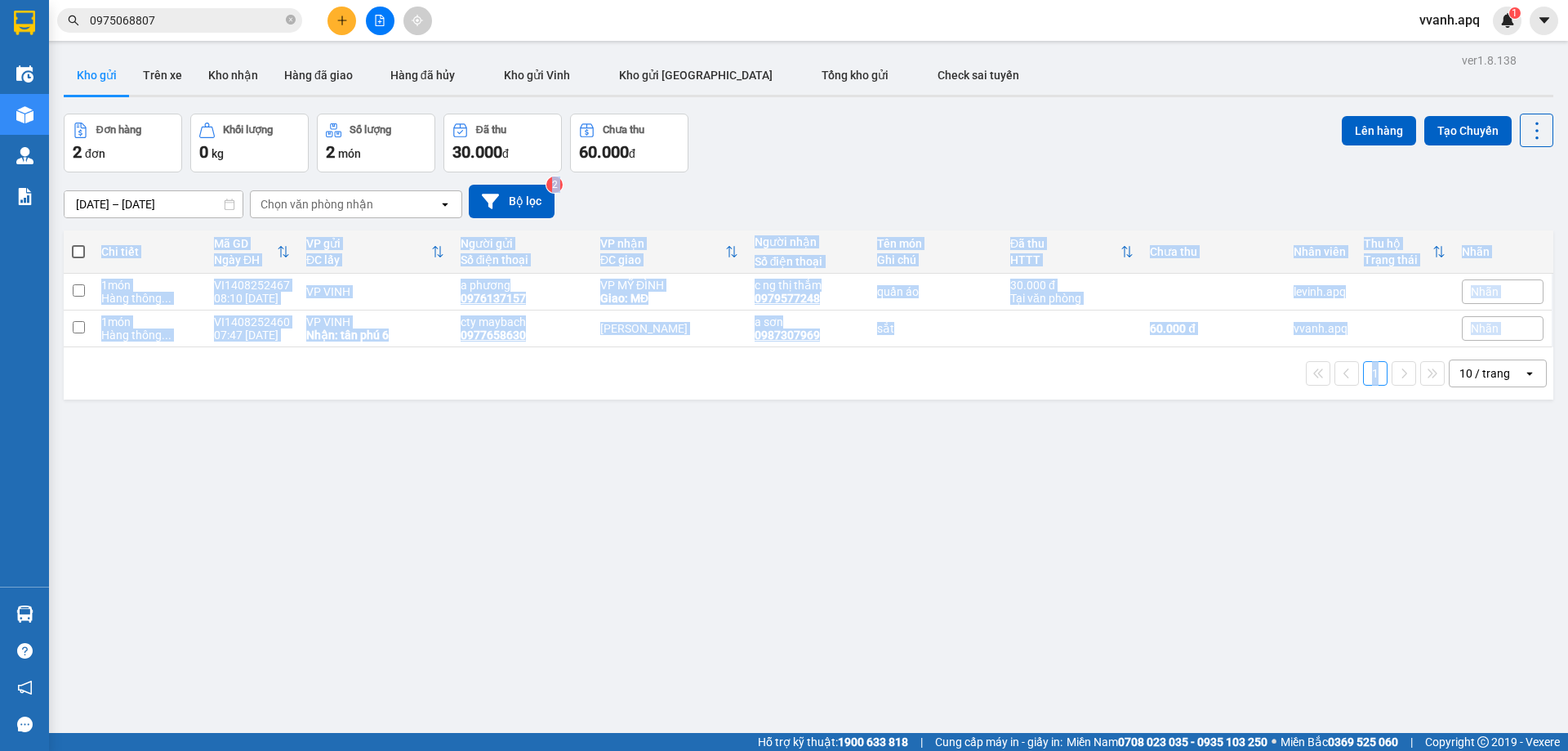
click at [825, 178] on div "[DATE] – [DATE] Press the down arrow key to interact with the calendar and sele…" at bounding box center [808, 201] width 1490 height 58
drag, startPoint x: 825, startPoint y: 178, endPoint x: 900, endPoint y: 330, distance: 169.5
click at [900, 330] on div "ver 1.8.138 Kho gửi Trên xe [PERSON_NAME] Hàng đã giao Hàng đã [PERSON_NAME] gử…" at bounding box center [808, 424] width 1503 height 751
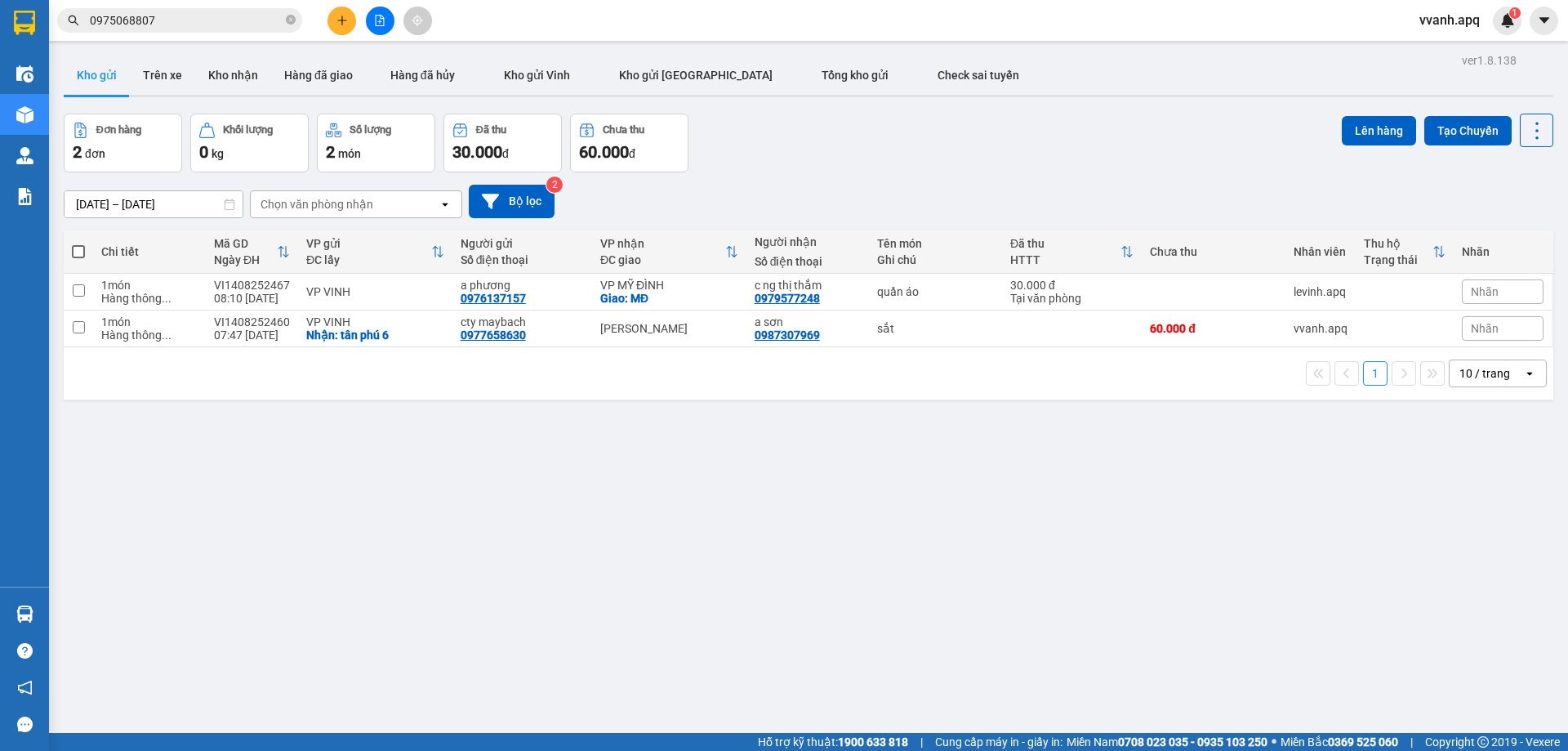
click at [936, 377] on div "1 10 / trang open" at bounding box center [808, 373] width 1477 height 28
drag, startPoint x: 936, startPoint y: 377, endPoint x: 926, endPoint y: 256, distance: 121.4
click at [927, 273] on div "[PERSON_NAME] Mã [PERSON_NAME] ĐH VP gửi ĐC lấy Người gửi Số điện thoại [PERSON…" at bounding box center [808, 314] width 1490 height 169
click at [909, 162] on div "Đơn hàng 2 đơn [PERSON_NAME] 0 kg Số [PERSON_NAME] 2 món Đã thu 30.000 [PERSON_…" at bounding box center [808, 143] width 1490 height 59
drag, startPoint x: 909, startPoint y: 162, endPoint x: 953, endPoint y: 403, distance: 245.0
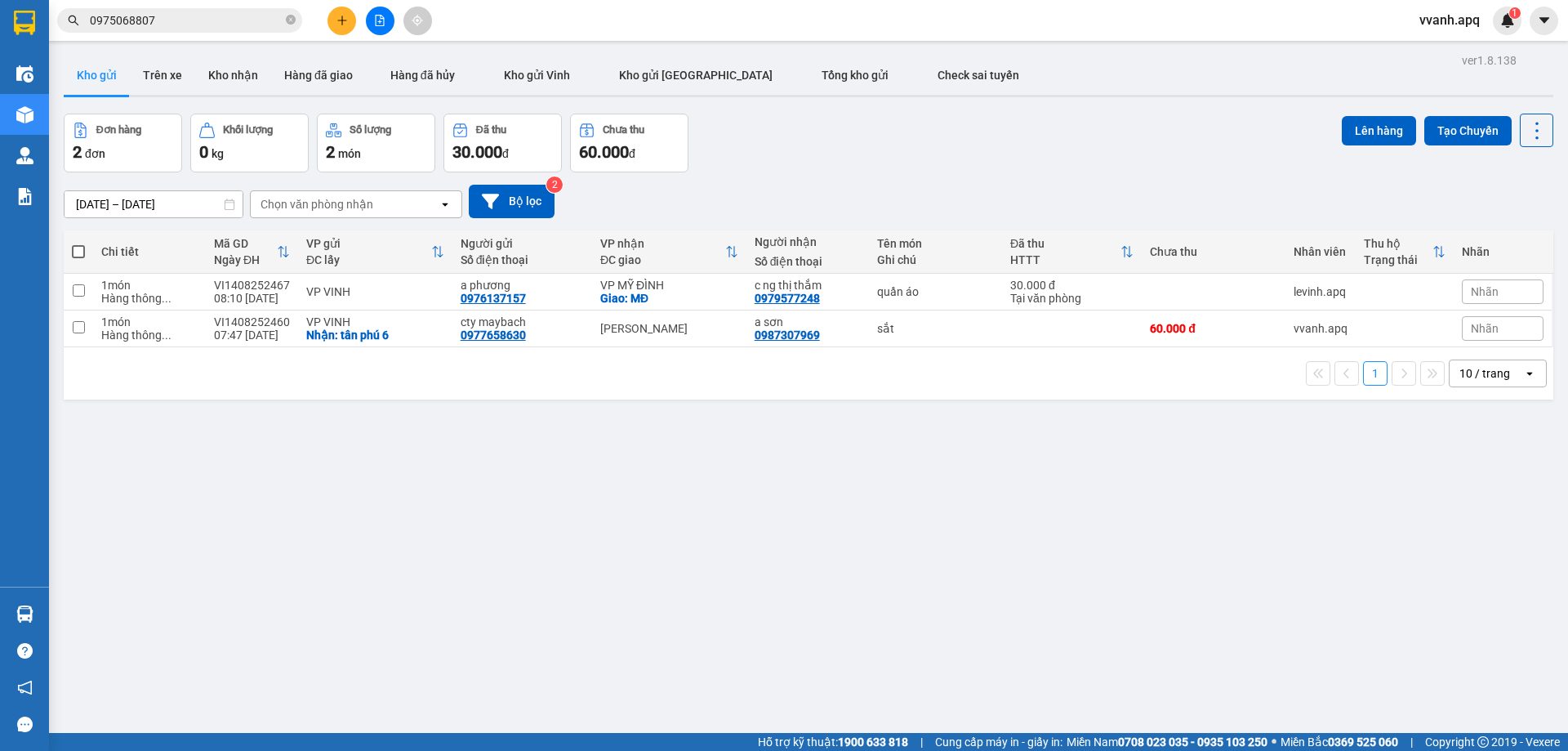
click at [953, 403] on div "ver 1.8.138 Kho gửi Trên xe [PERSON_NAME] Hàng đã giao Hàng đã [PERSON_NAME] gử…" at bounding box center [808, 424] width 1503 height 751
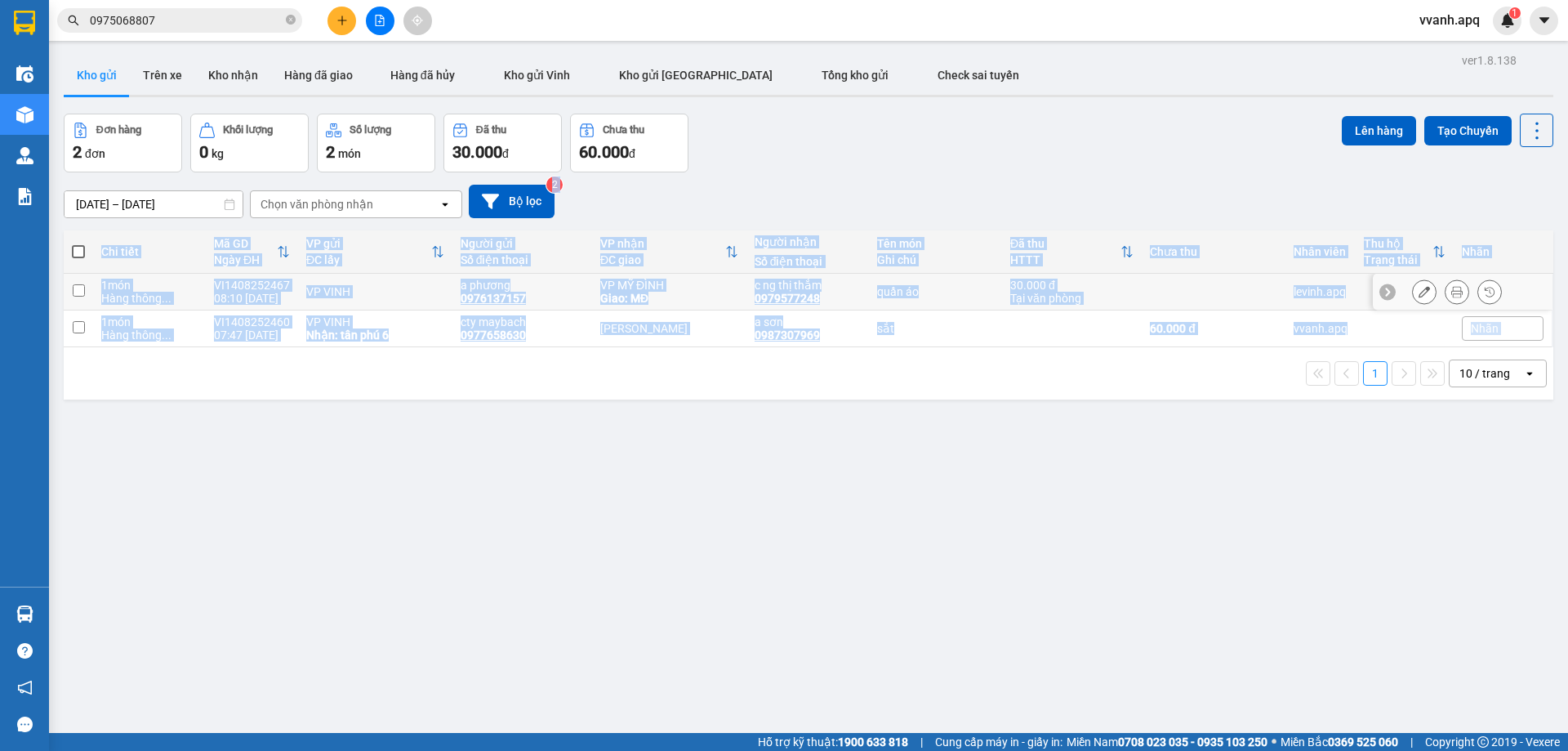
drag, startPoint x: 758, startPoint y: 207, endPoint x: 883, endPoint y: 395, distance: 225.8
click at [883, 395] on div "ver 1.8.138 Kho gửi Trên xe [PERSON_NAME] Hàng đã giao Hàng đã [PERSON_NAME] gử…" at bounding box center [808, 424] width 1503 height 751
click at [883, 395] on div "1 10 / trang open" at bounding box center [808, 374] width 1490 height 52
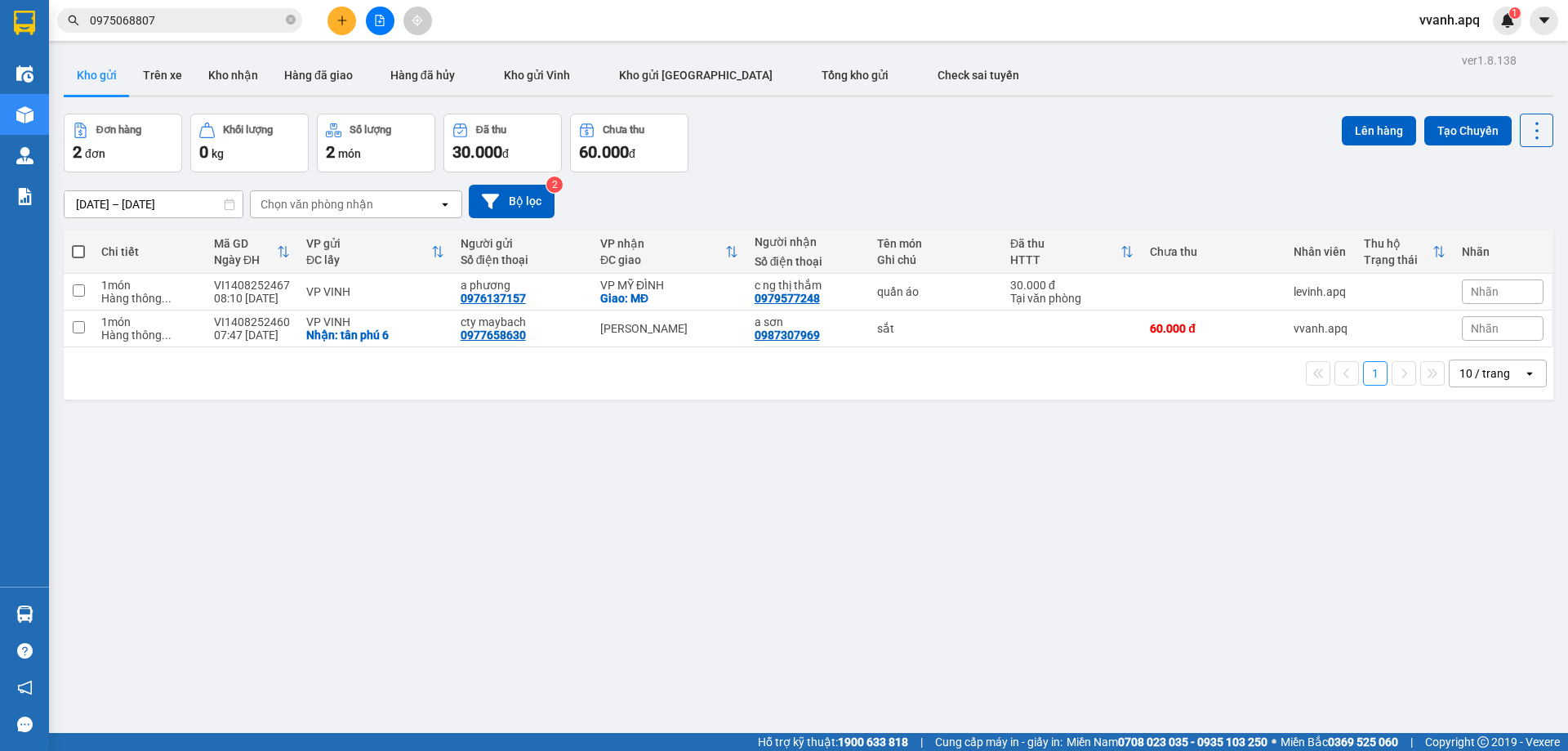
click at [217, 13] on input "0975068807" at bounding box center [187, 21] width 193 height 18
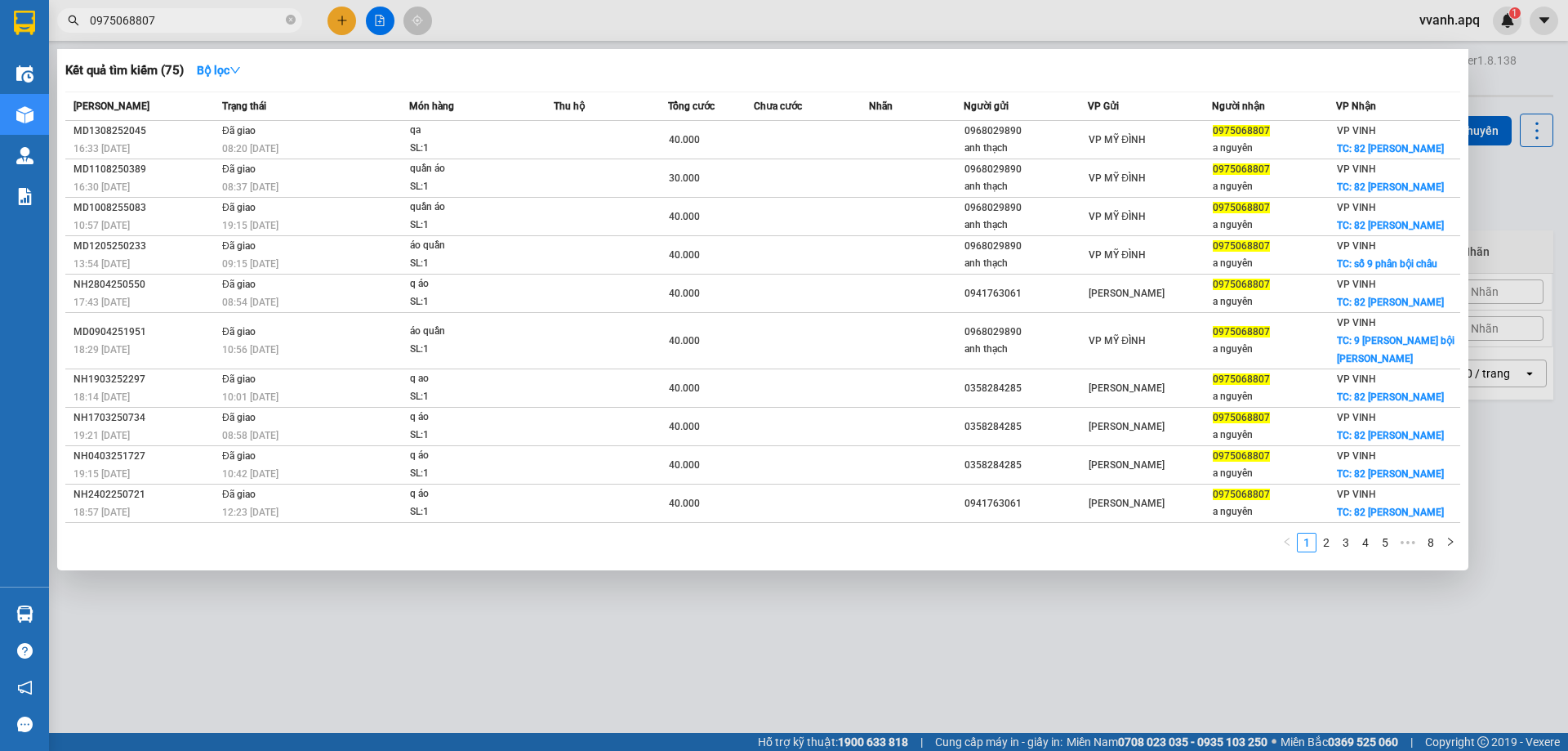
click at [217, 13] on input "0975068807" at bounding box center [187, 21] width 193 height 18
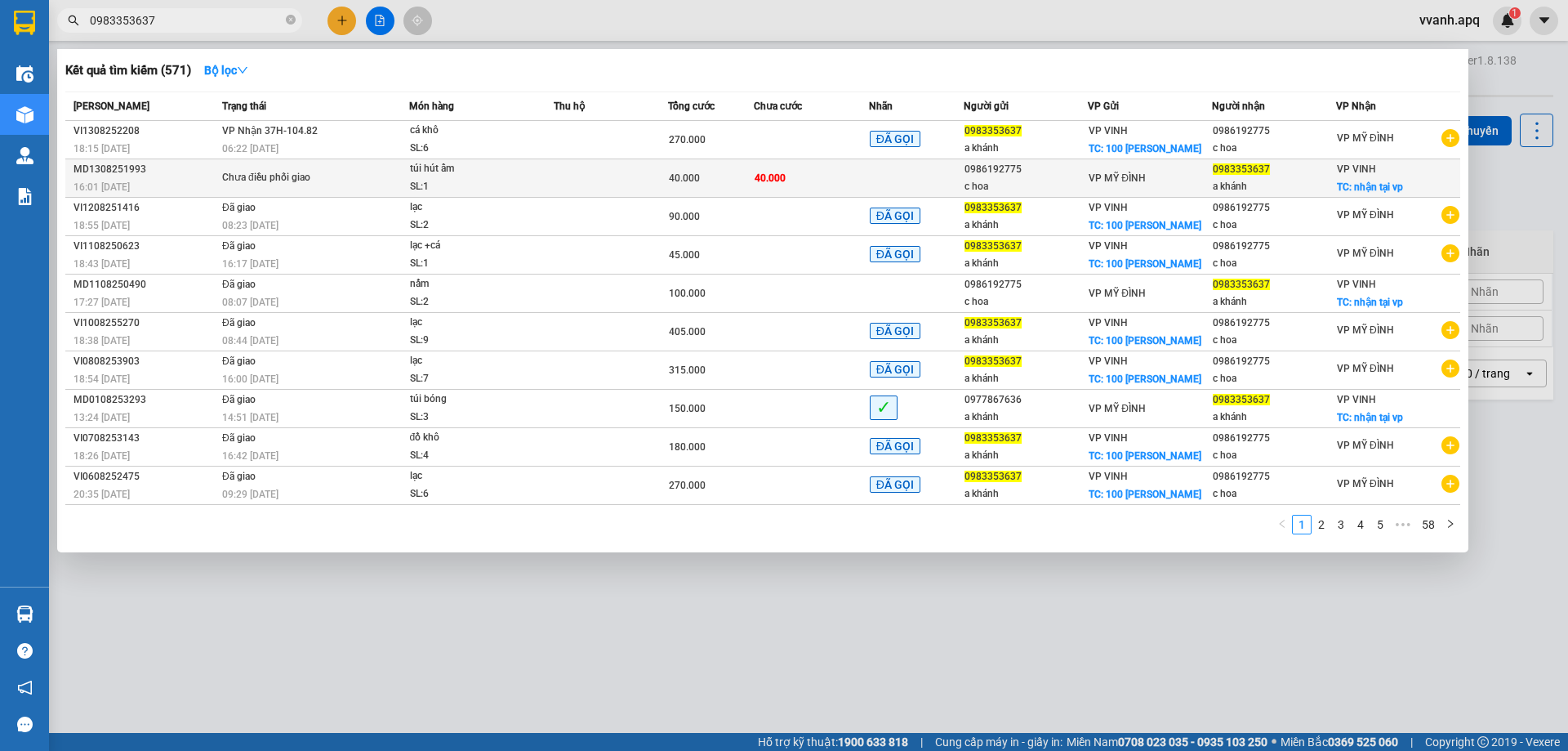
type input "0983353637"
click at [641, 168] on td at bounding box center [611, 179] width 115 height 39
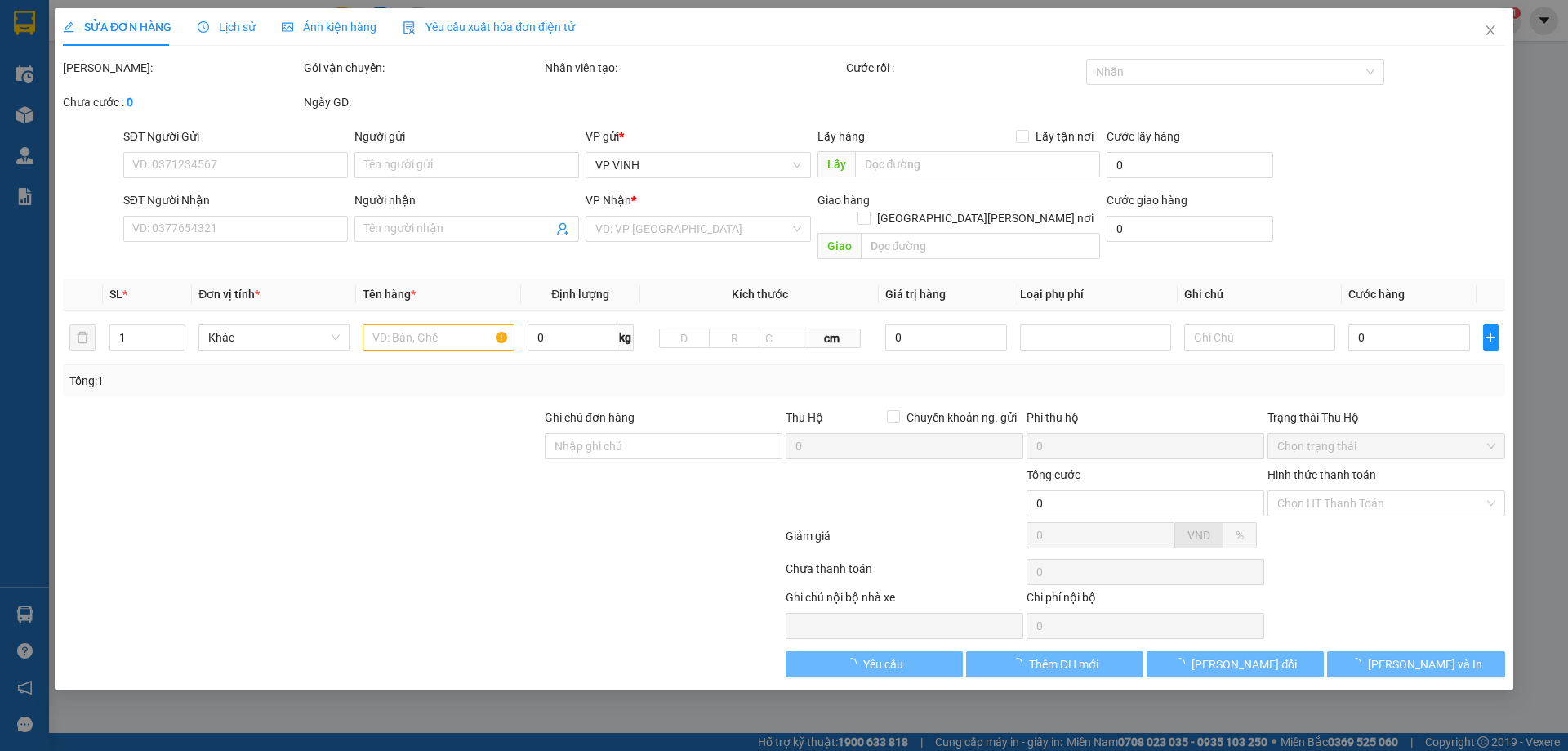
type input "0986192775"
type input "c hoa"
type input "0983353637"
type input "a khánh"
checkbox input "true"
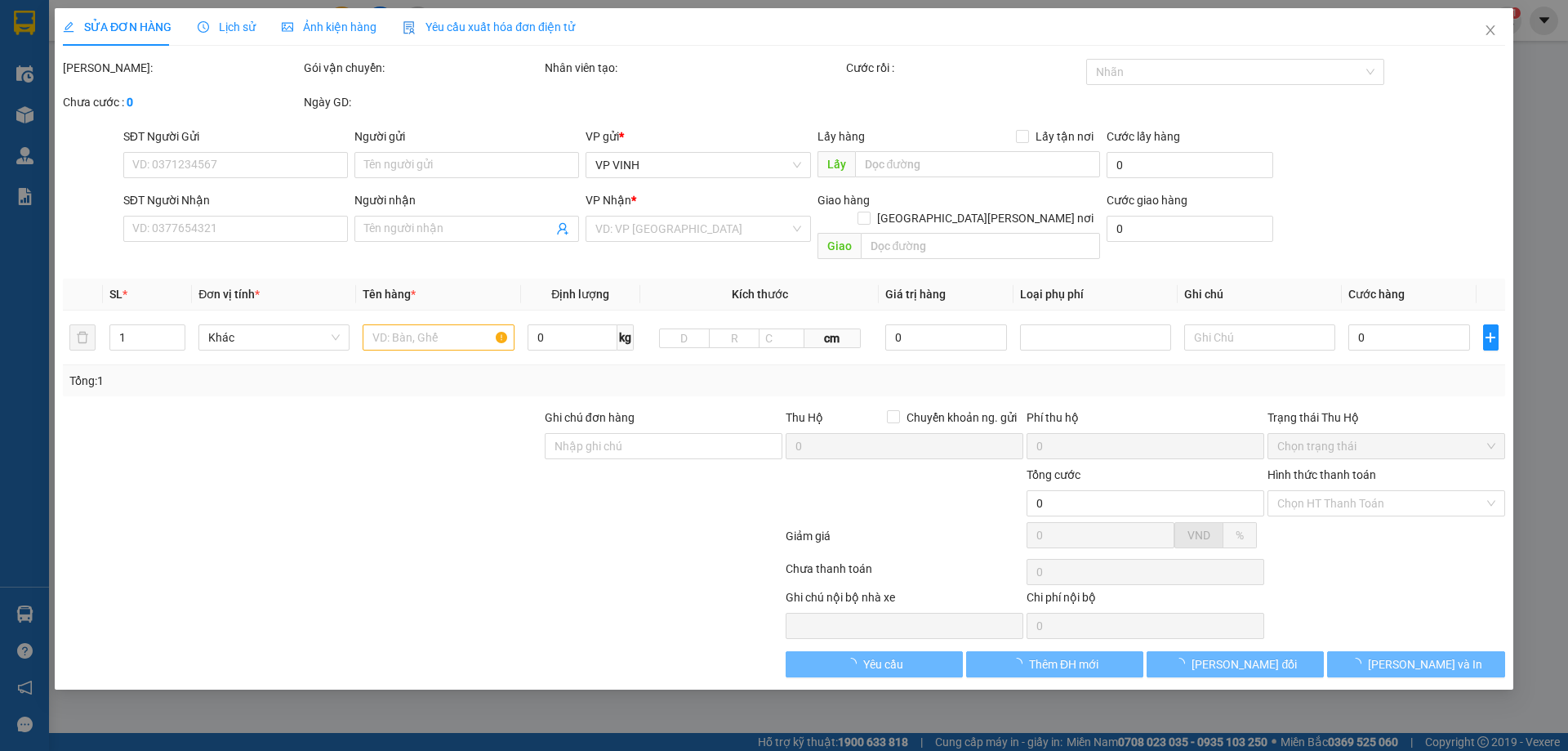
type input "nhận tại vp"
type input "40.000"
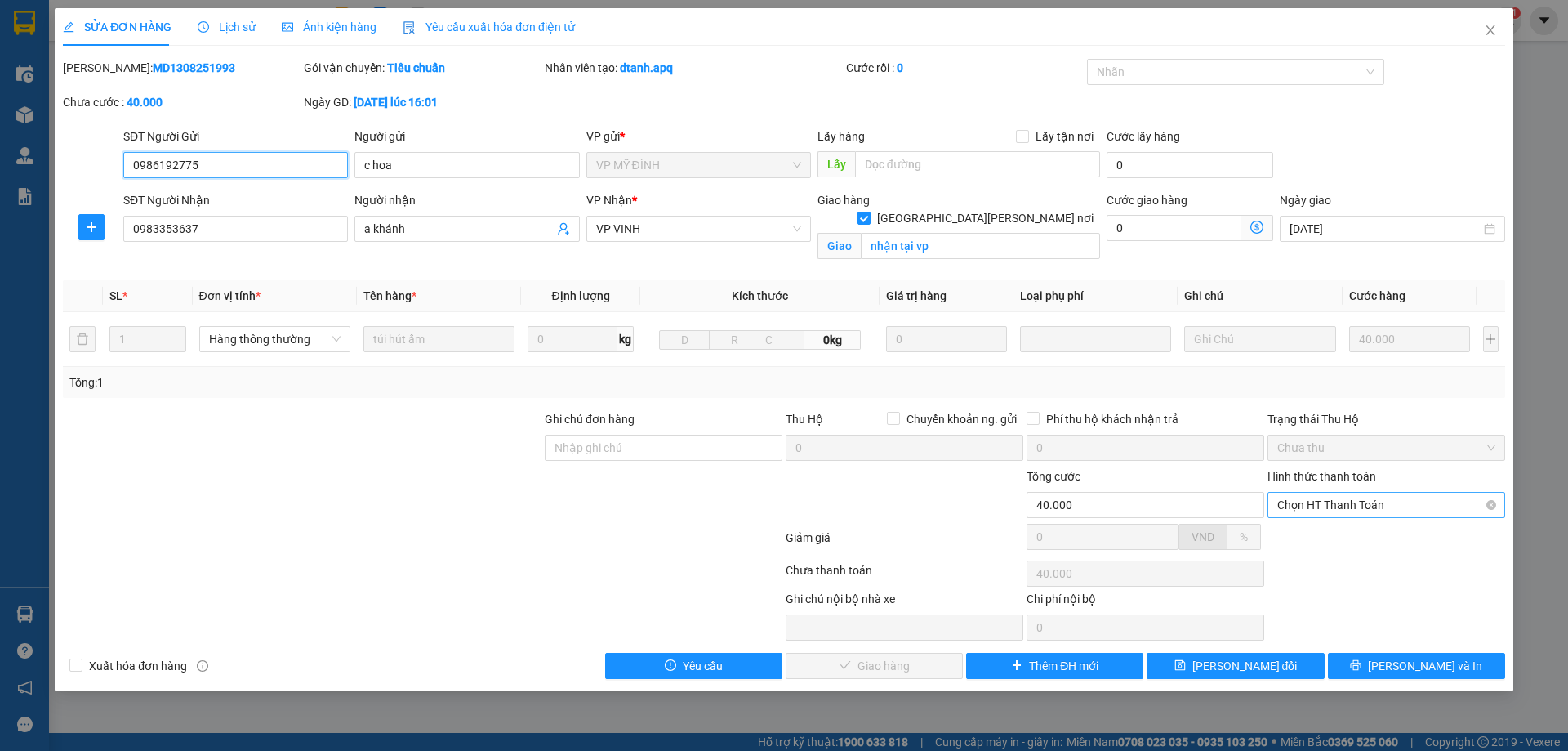
click at [1351, 505] on span "Chọn HT Thanh Toán" at bounding box center [1387, 505] width 218 height 24
click at [1358, 533] on div "Tại văn phòng" at bounding box center [1387, 538] width 218 height 18
type input "0"
click at [906, 661] on span "[PERSON_NAME] và [PERSON_NAME] hàng" at bounding box center [927, 666] width 220 height 18
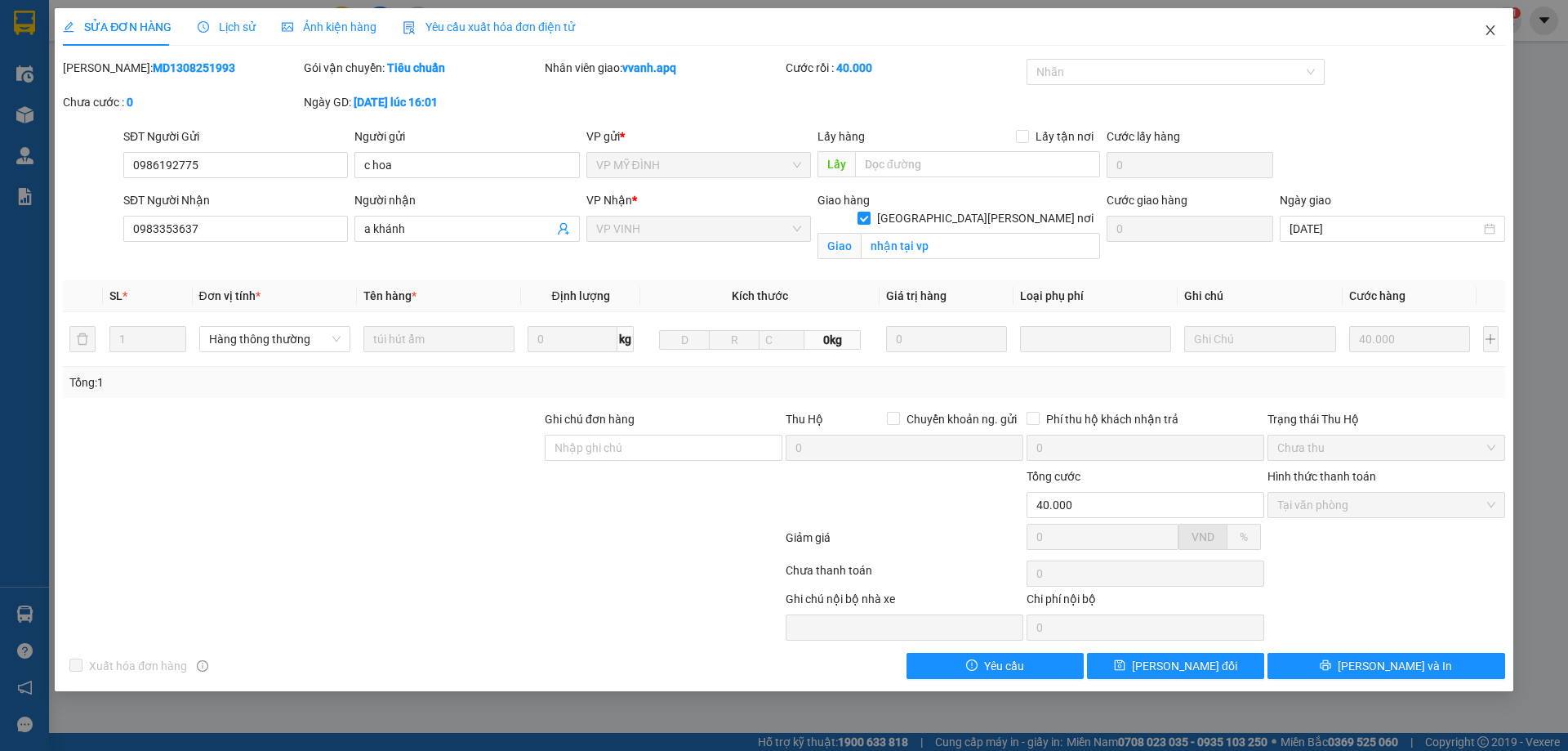
click at [1494, 24] on icon "close" at bounding box center [1490, 30] width 13 height 13
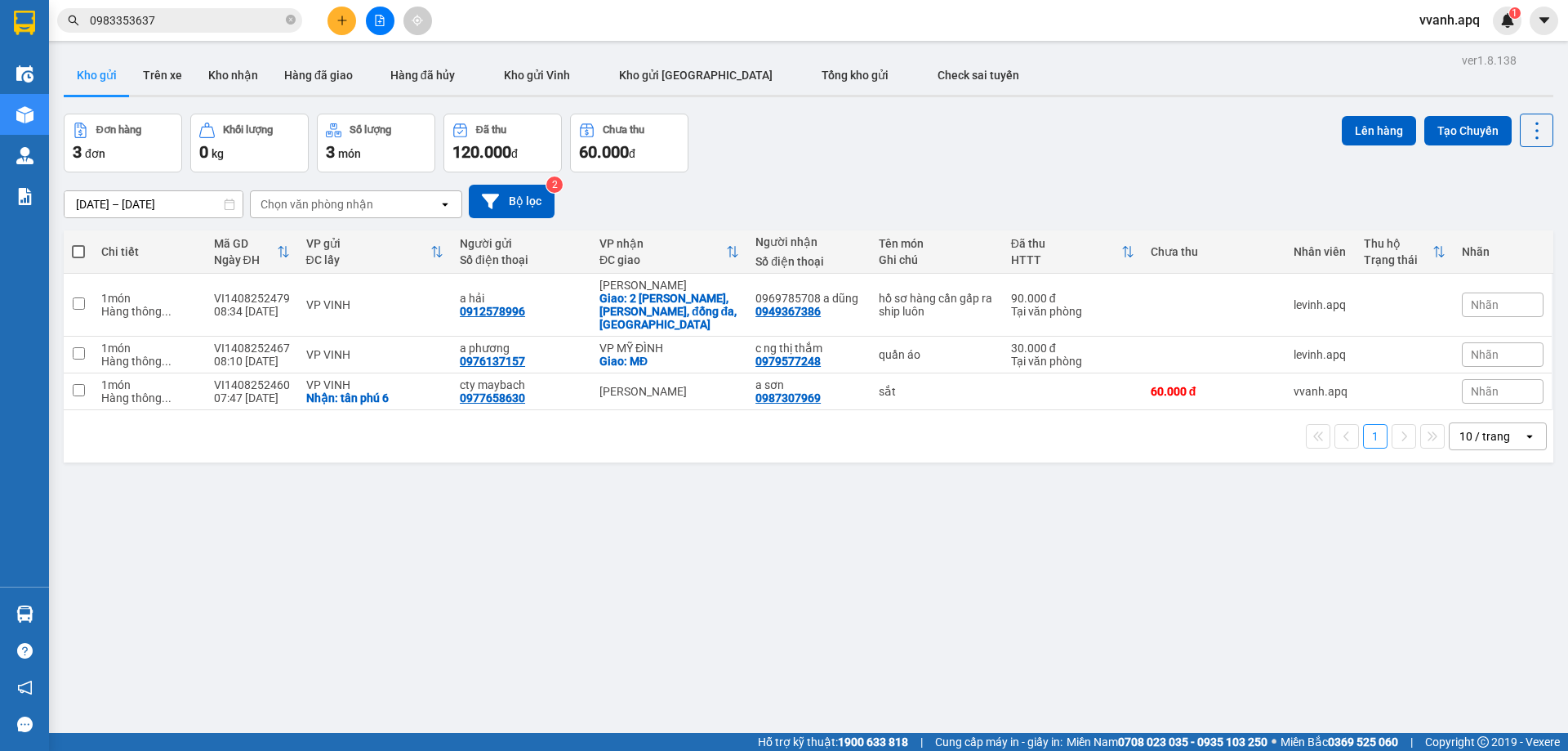
drag, startPoint x: 712, startPoint y: 187, endPoint x: 1278, endPoint y: 217, distance: 566.8
click at [715, 187] on div "[DATE] – [DATE] Press the down arrow key to interact with the calendar and sele…" at bounding box center [808, 201] width 1490 height 33
click at [1526, 125] on icon at bounding box center [1536, 130] width 23 height 23
click at [1496, 241] on span "Làm mới" at bounding box center [1501, 234] width 45 height 16
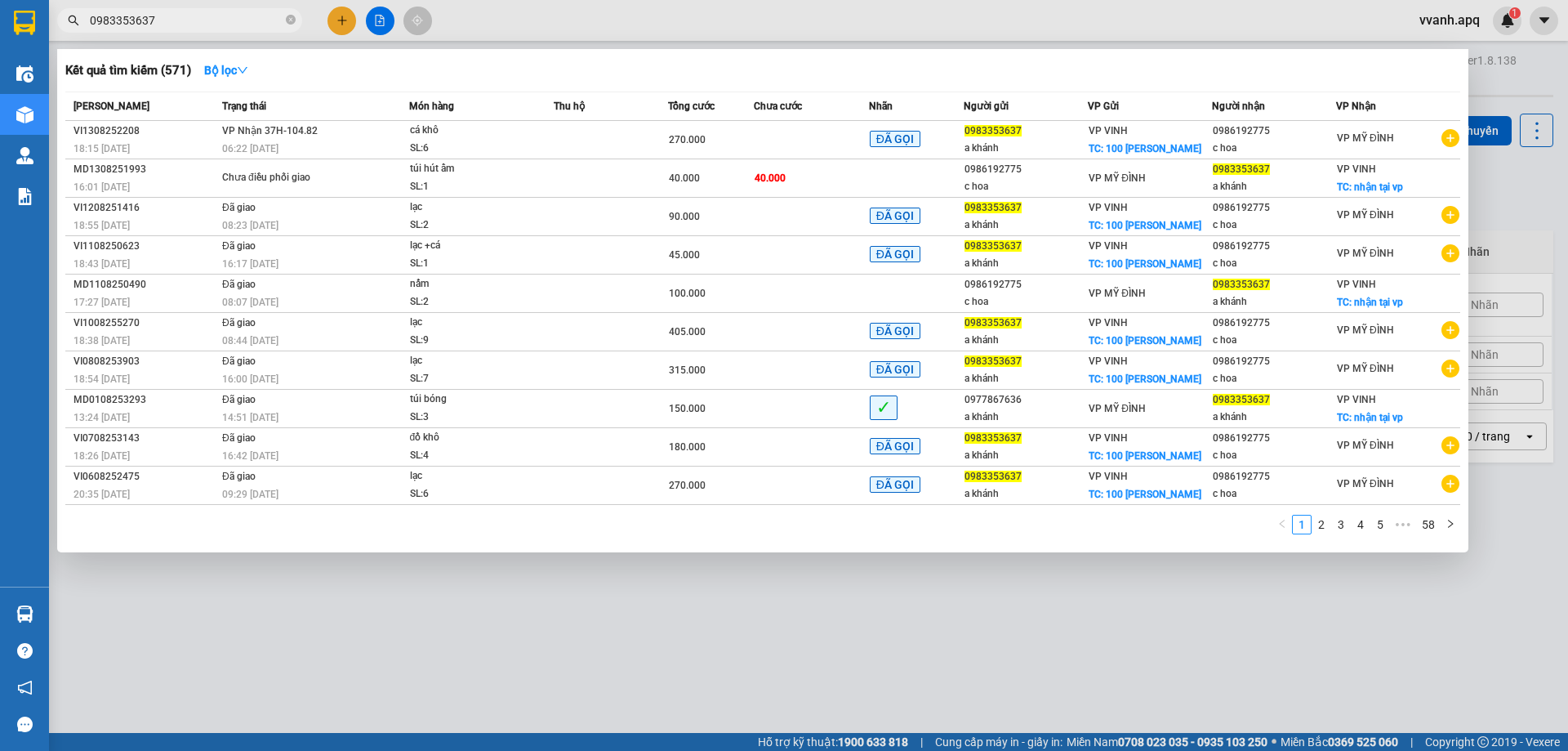
click at [249, 22] on input "0983353637" at bounding box center [187, 21] width 193 height 18
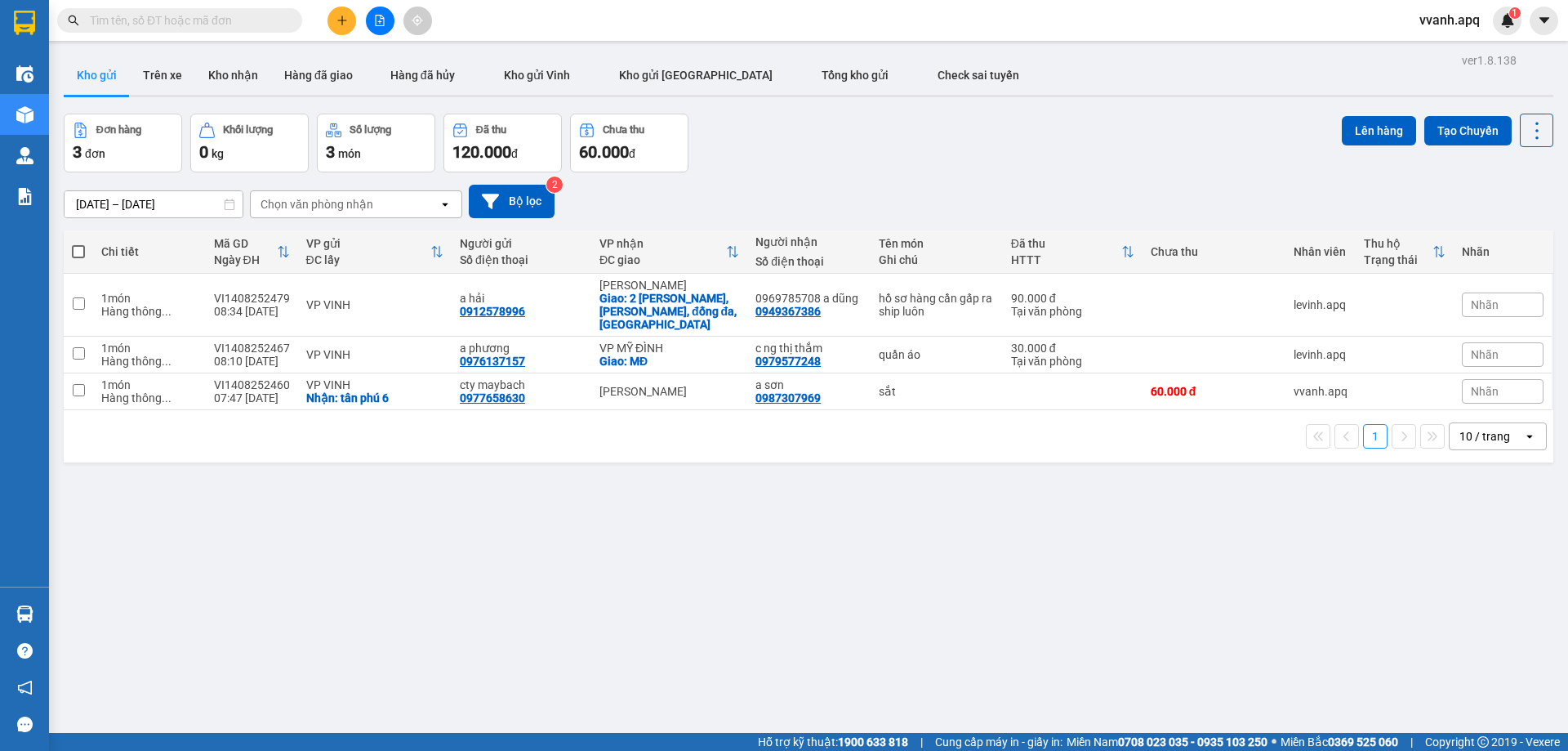
paste input "0983353637"
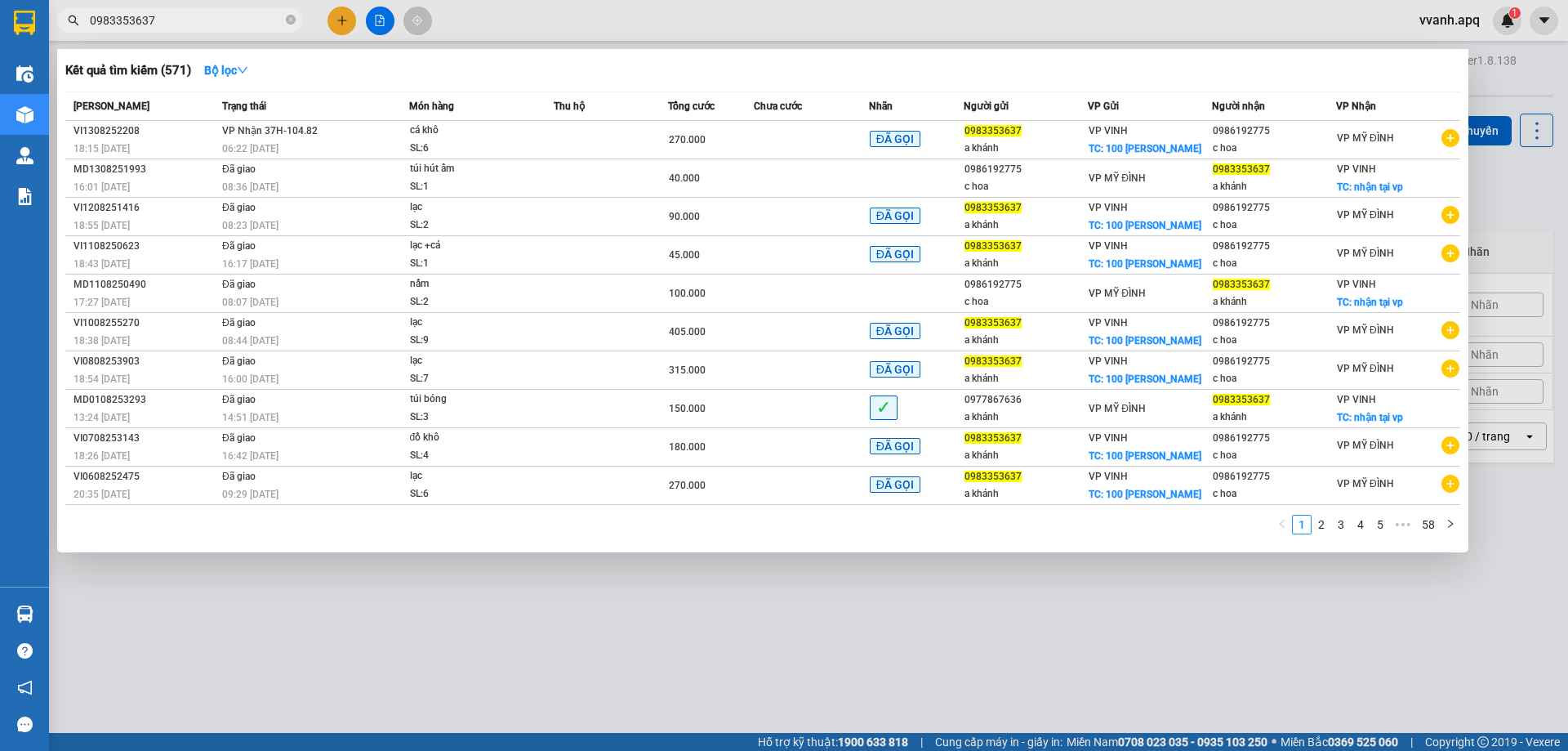
click at [254, 25] on input "0983353637" at bounding box center [187, 21] width 193 height 18
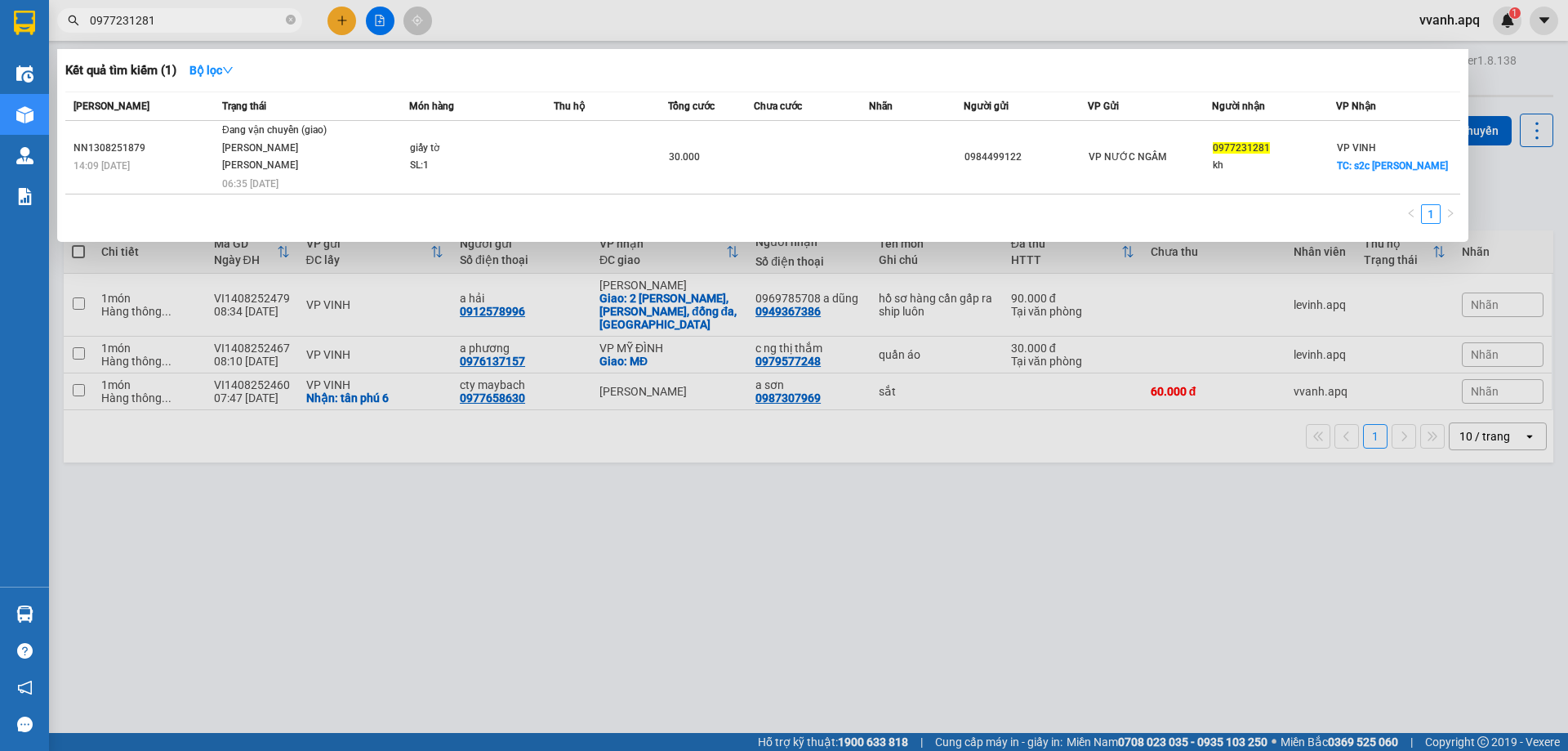
type input "0977231281"
click at [461, 477] on div at bounding box center [784, 376] width 1568 height 751
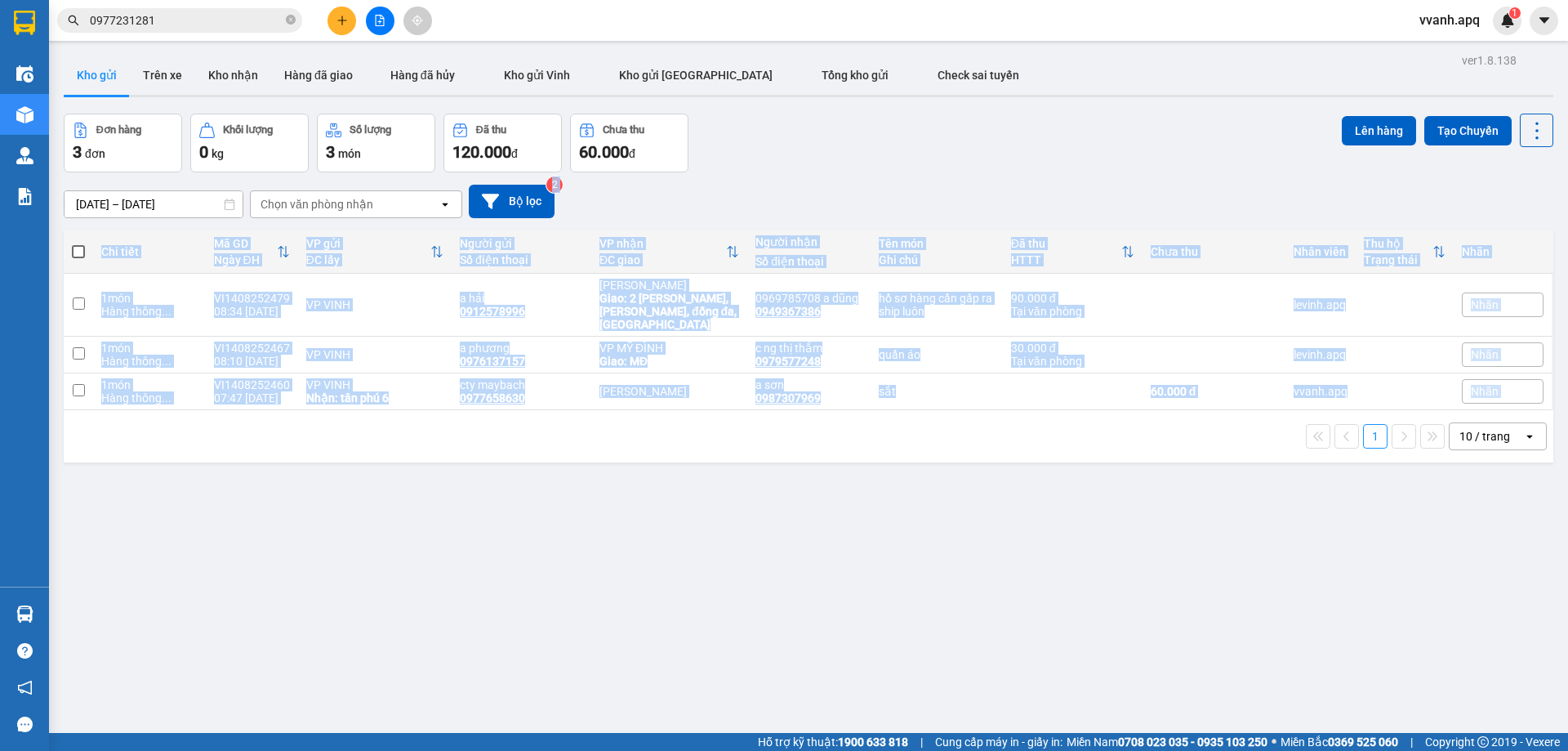
drag, startPoint x: 729, startPoint y: 191, endPoint x: 876, endPoint y: 417, distance: 269.6
click at [876, 417] on div "ver 1.8.138 Kho gửi Trên xe [PERSON_NAME] Hàng đã giao Hàng đã [PERSON_NAME] gử…" at bounding box center [808, 424] width 1503 height 751
click at [876, 422] on div "1 10 / trang open" at bounding box center [808, 436] width 1477 height 28
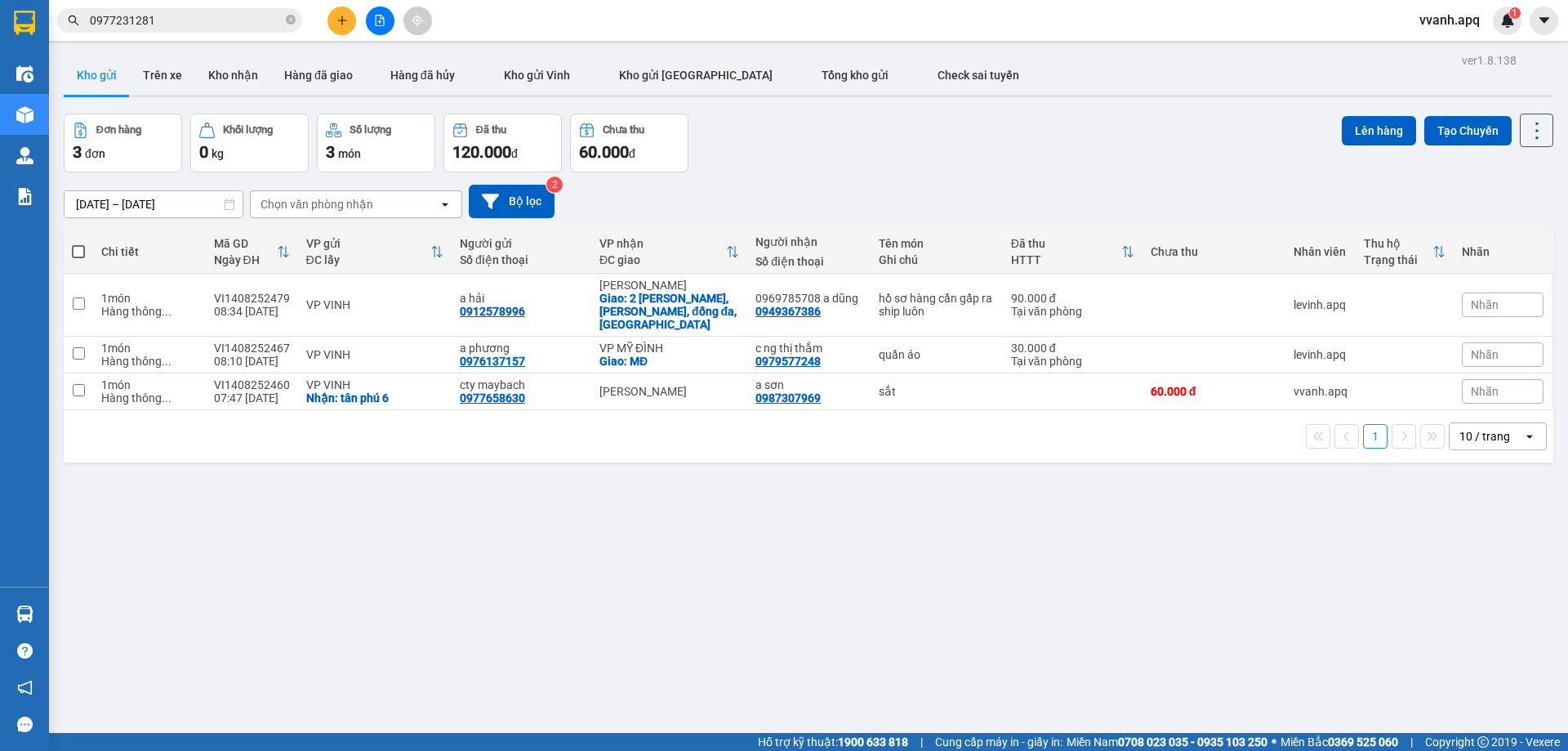
click at [1504, 26] on img at bounding box center [1508, 20] width 14 height 14
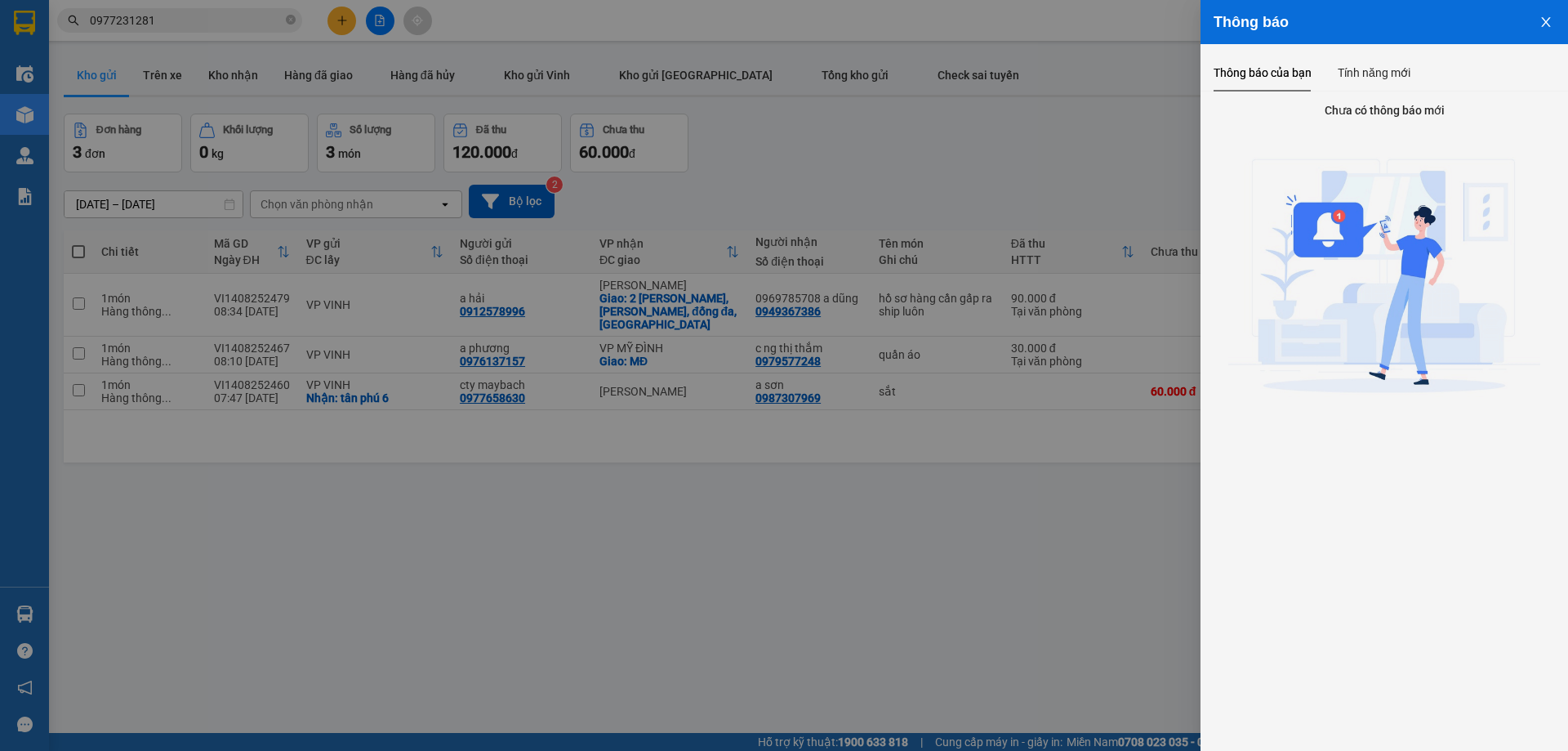
click at [1170, 116] on div at bounding box center [784, 376] width 1568 height 751
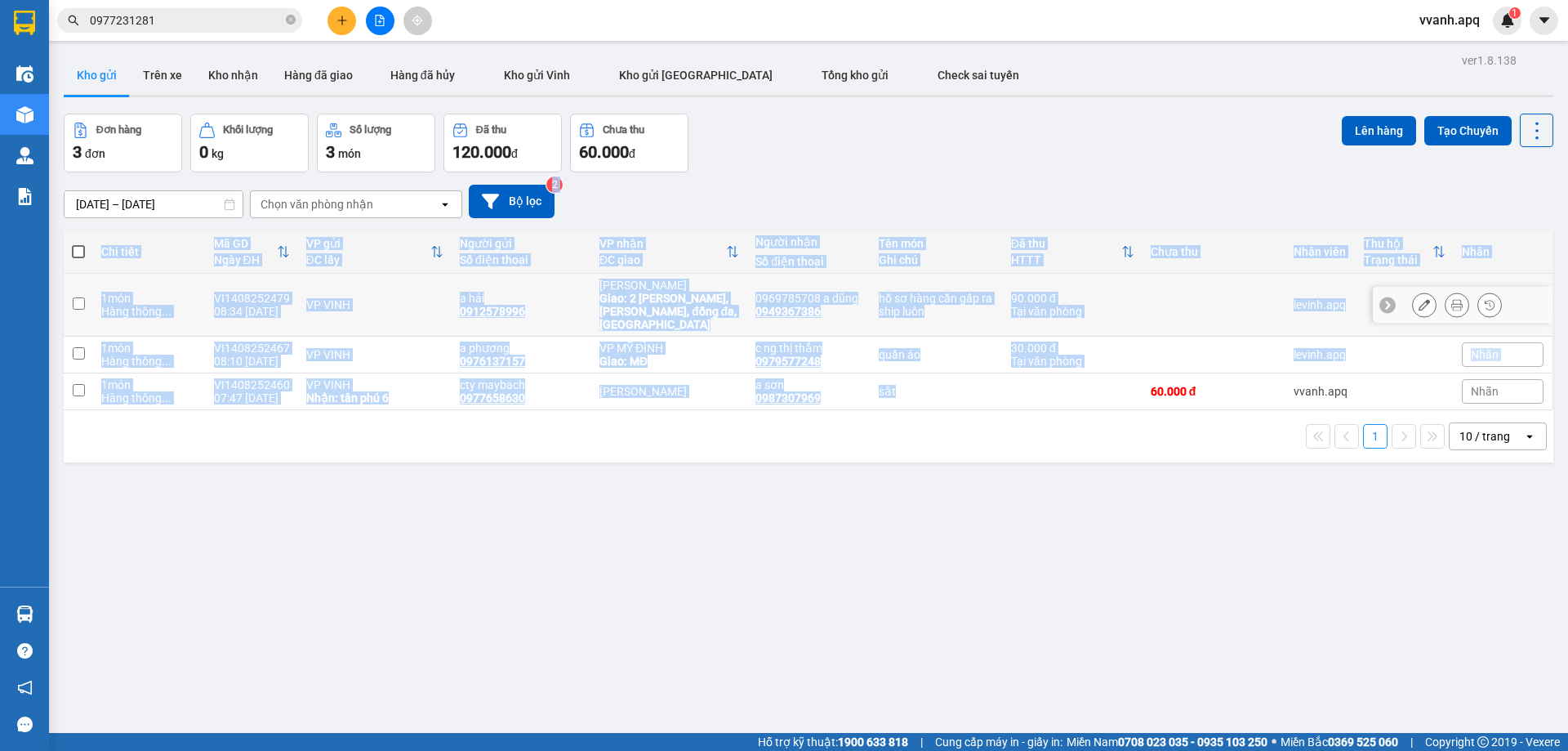
drag, startPoint x: 878, startPoint y: 192, endPoint x: 1017, endPoint y: 422, distance: 268.7
click at [1017, 422] on div "ver 1.8.138 Kho gửi Trên xe [PERSON_NAME] Hàng đã giao Hàng đã [PERSON_NAME] gử…" at bounding box center [808, 424] width 1503 height 751
click at [1160, 497] on div "ver 1.8.138 Kho gửi Trên xe [PERSON_NAME] Hàng đã giao Hàng đã [PERSON_NAME] gử…" at bounding box center [808, 424] width 1503 height 751
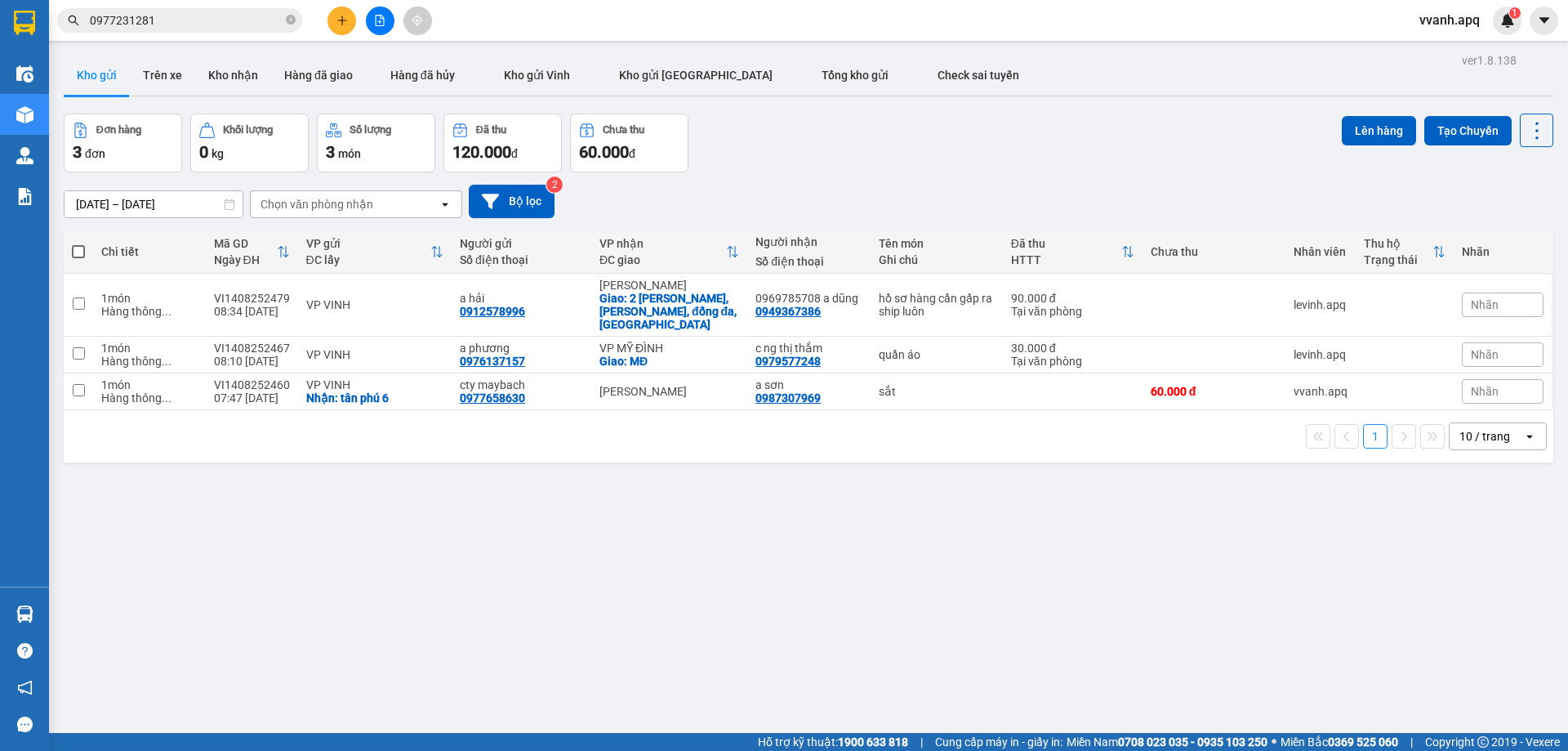
click at [346, 22] on icon "plus" at bounding box center [342, 20] width 12 height 12
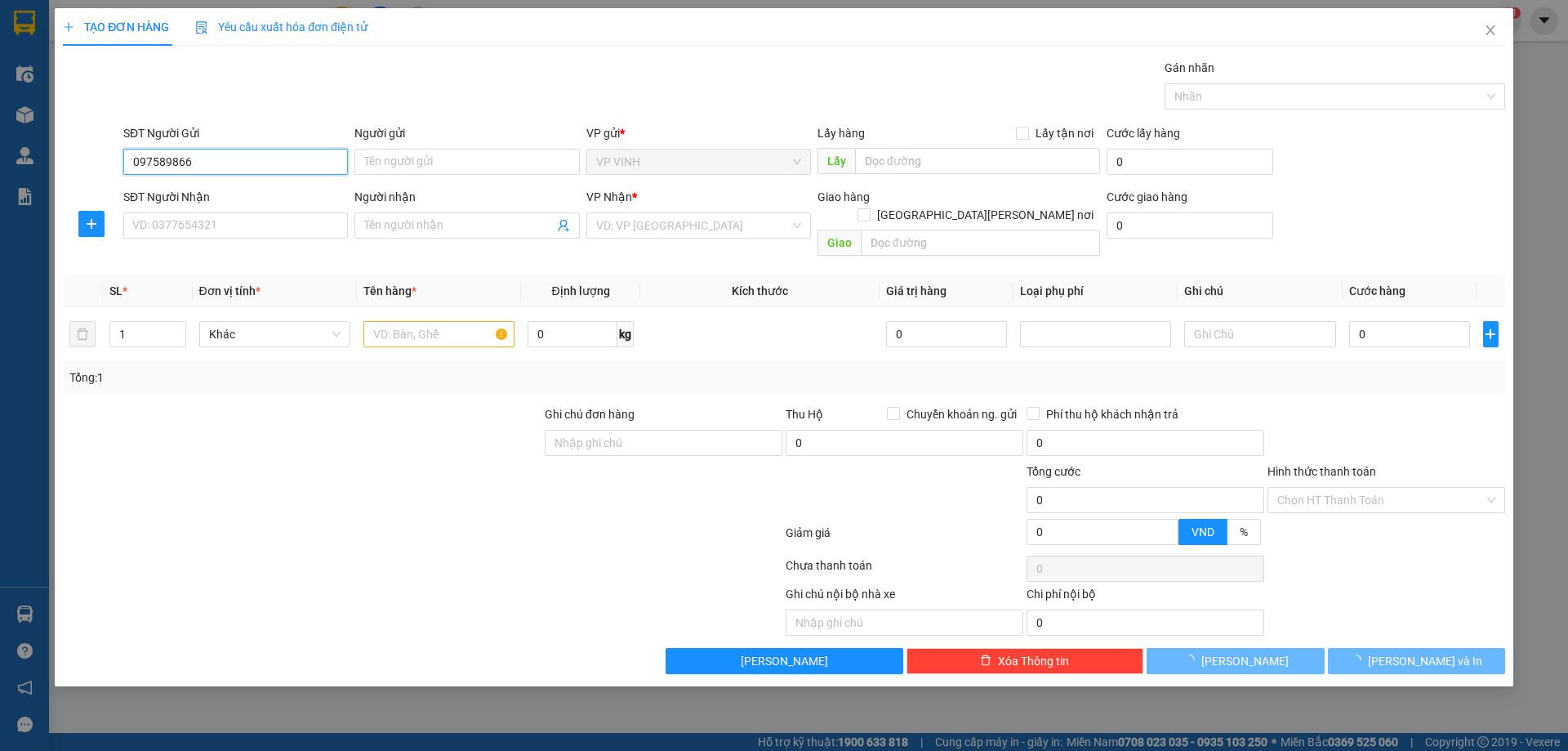
type input "0975898669"
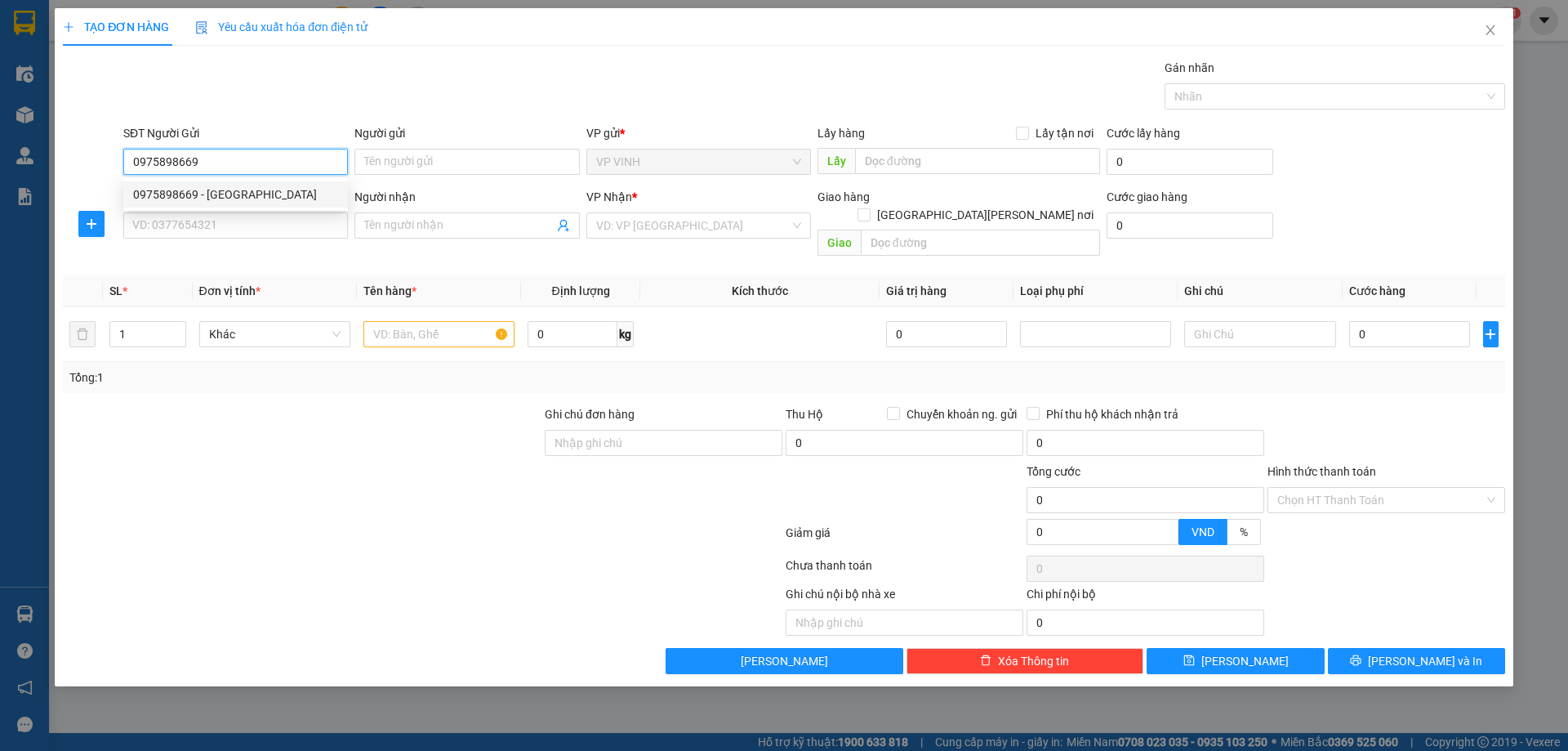
click at [240, 191] on div "0975898669 - [GEOGRAPHIC_DATA]" at bounding box center [235, 194] width 205 height 18
type input "bác sơn"
checkbox input "true"
type input "VP Vinh"
type input "0975898669"
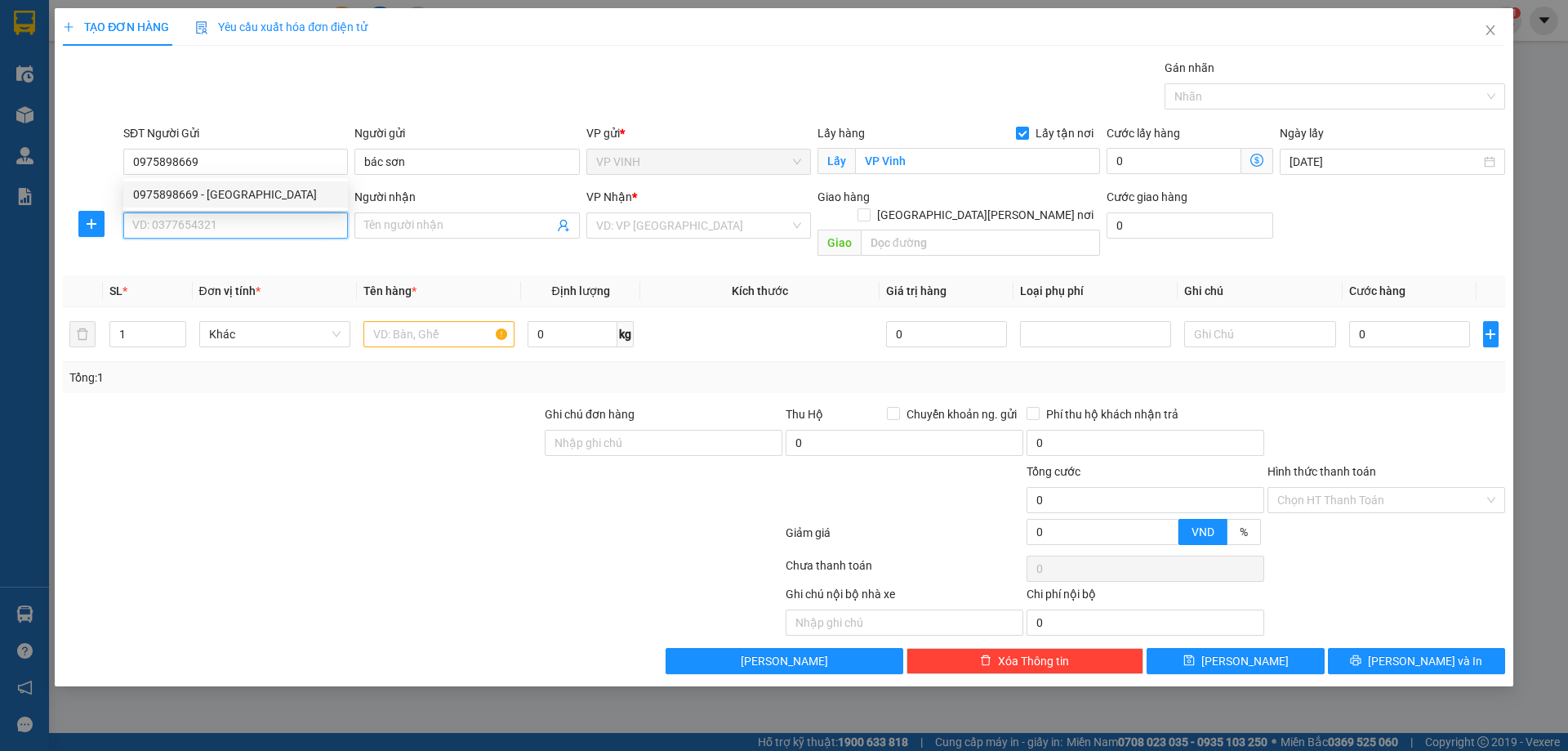
click at [247, 233] on input "SĐT Người Nhận" at bounding box center [235, 225] width 225 height 26
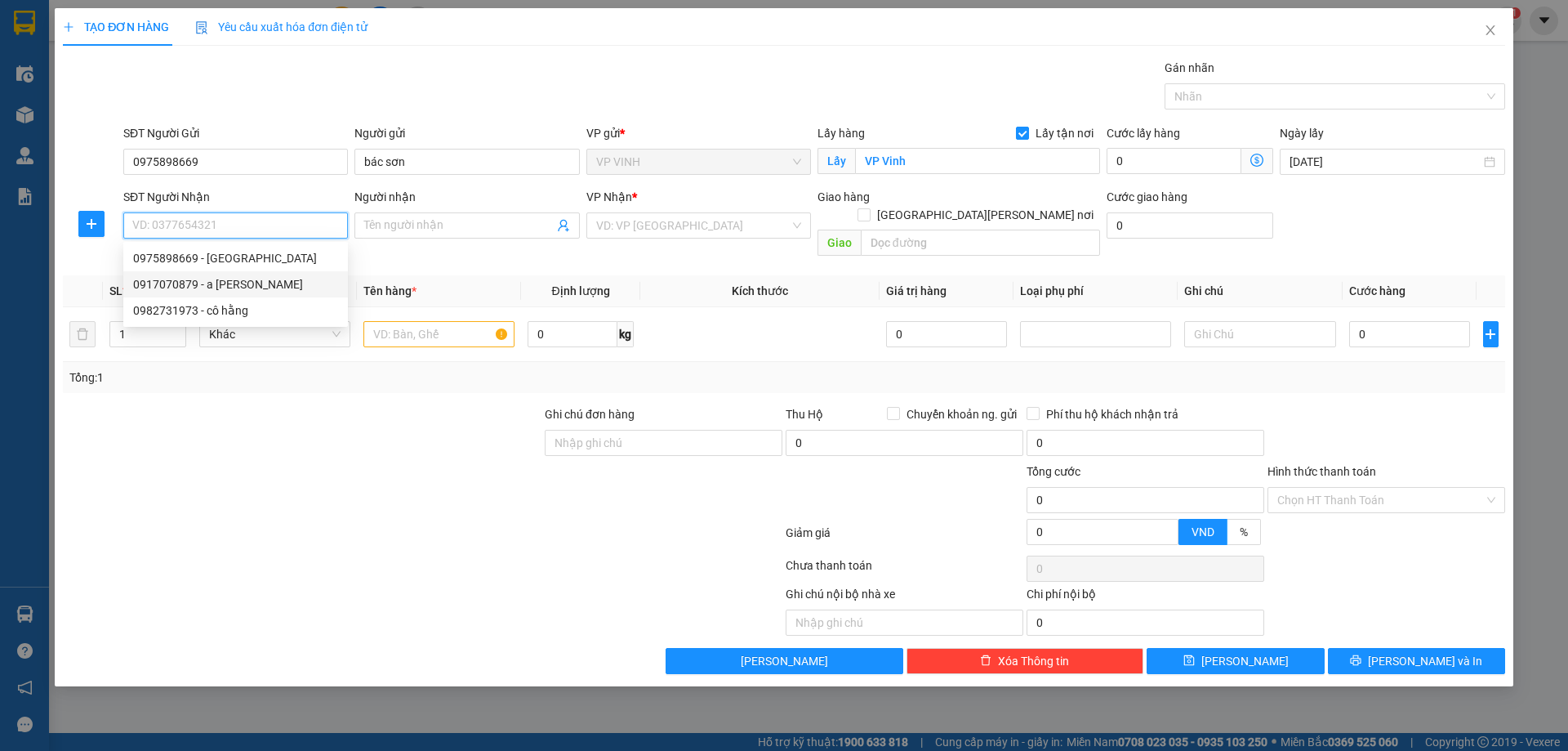
click at [239, 292] on div "0917070879 - a [PERSON_NAME]" at bounding box center [235, 284] width 205 height 18
type input "0917070879"
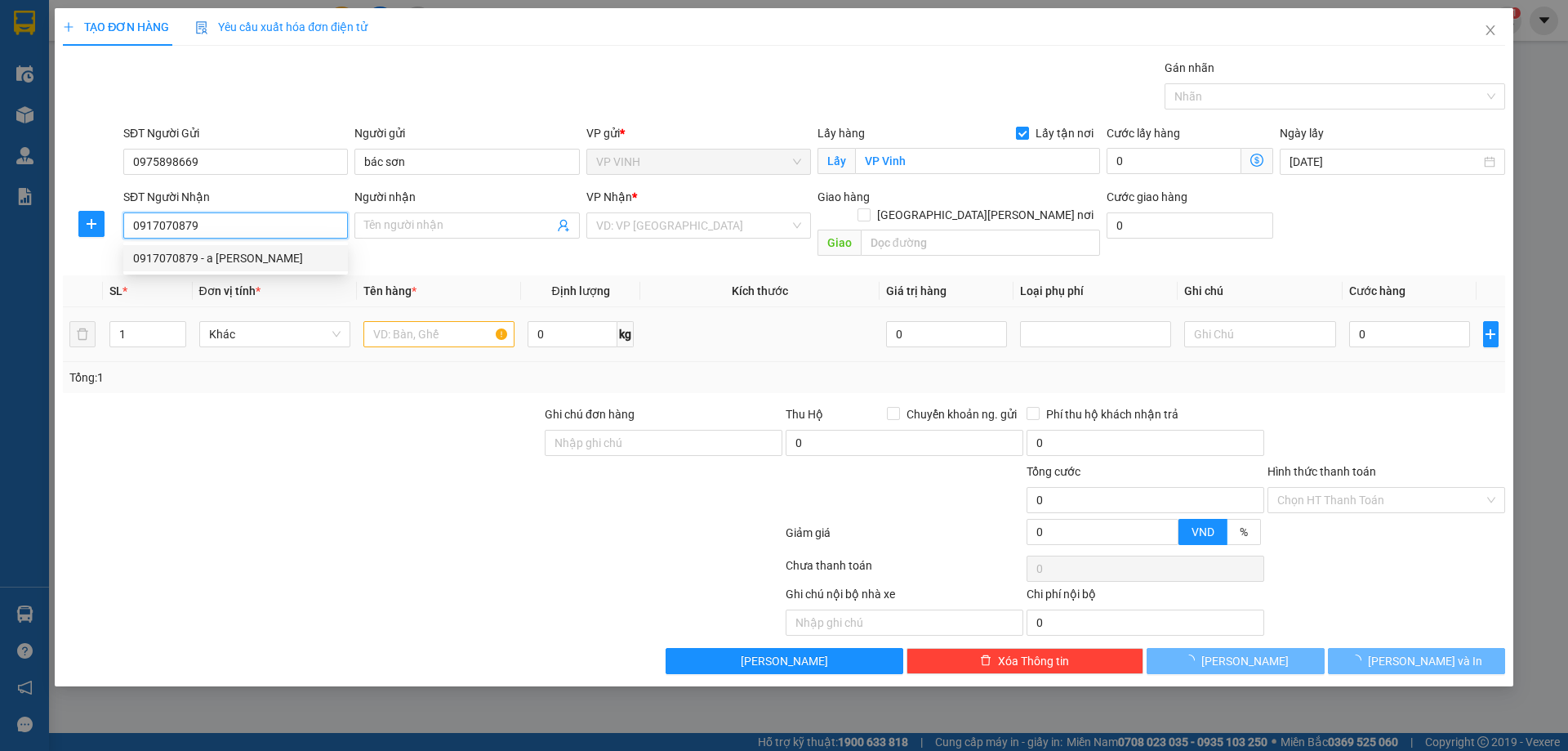
type input "a thành"
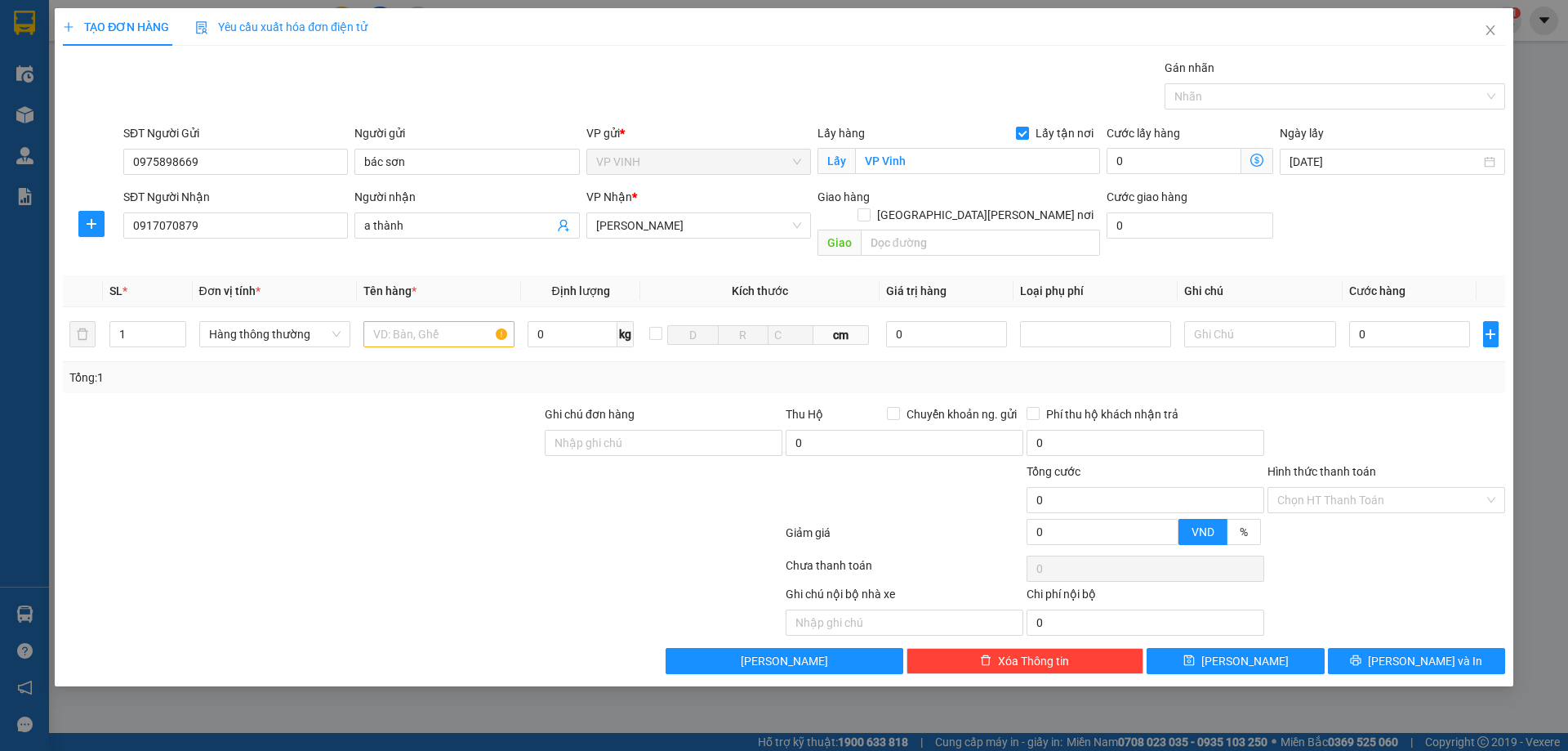
click at [232, 284] on span "Đơn vị tính *" at bounding box center [230, 291] width 61 height 13
type input "2"
click at [177, 328] on icon "up" at bounding box center [177, 330] width 5 height 5
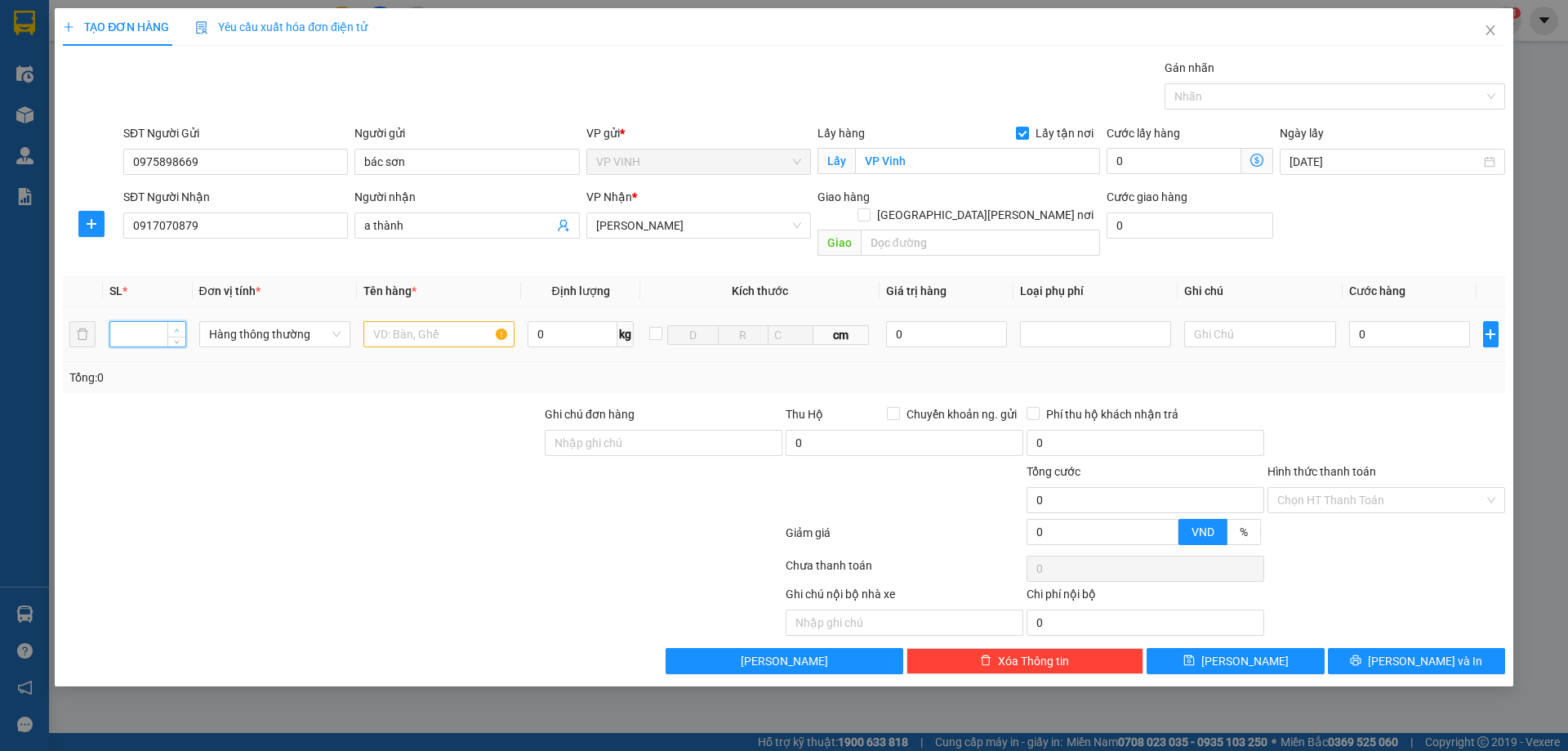
click at [183, 322] on span "Increase Value" at bounding box center [177, 329] width 18 height 14
click at [178, 328] on icon "up" at bounding box center [177, 330] width 5 height 5
type input "2"
click at [432, 321] on input "text" at bounding box center [438, 334] width 151 height 26
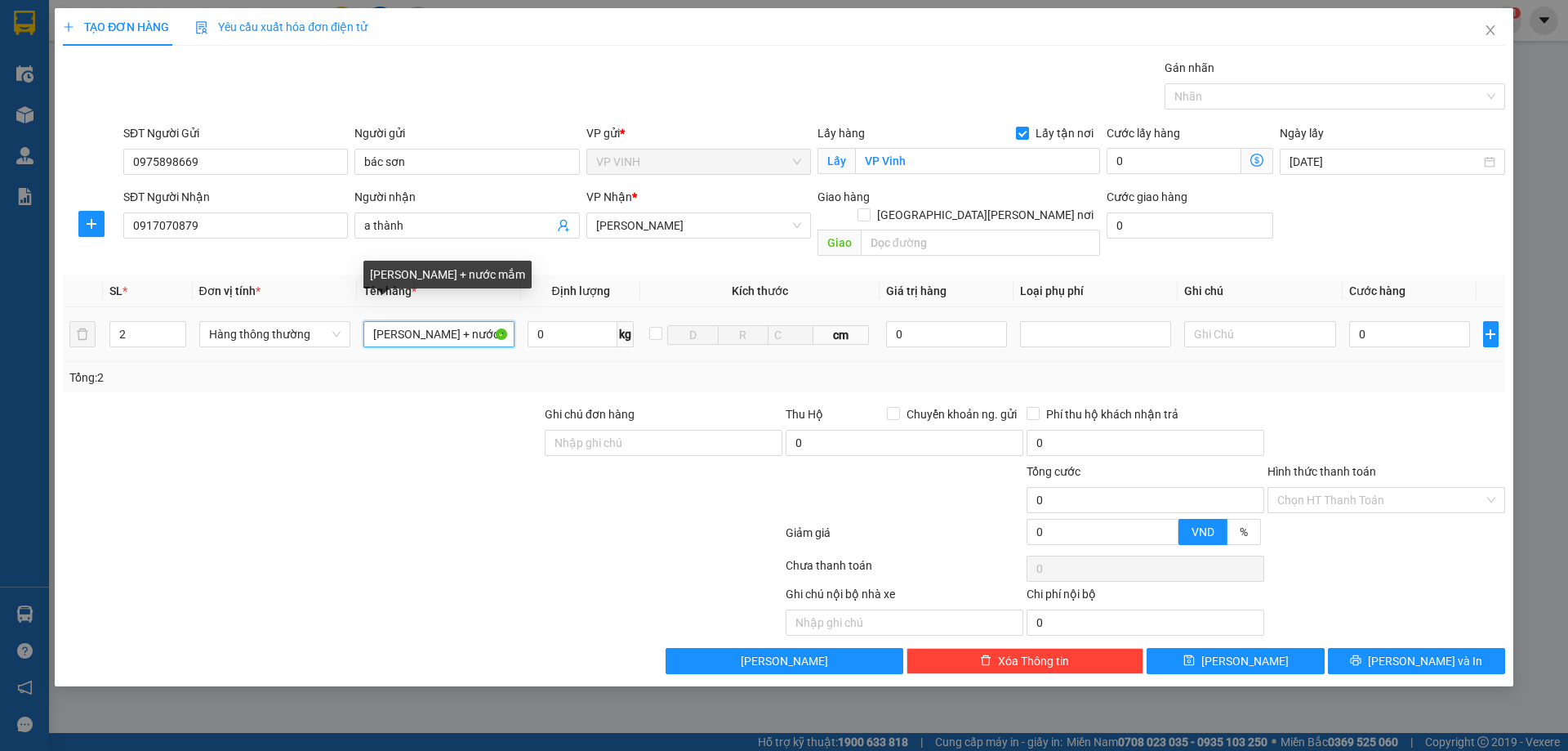
drag, startPoint x: 440, startPoint y: 319, endPoint x: 506, endPoint y: 320, distance: 66.0
click at [506, 321] on input "[PERSON_NAME] + nước mắm" at bounding box center [438, 334] width 151 height 26
type input "thực phẩm + tương ớt cà muối"
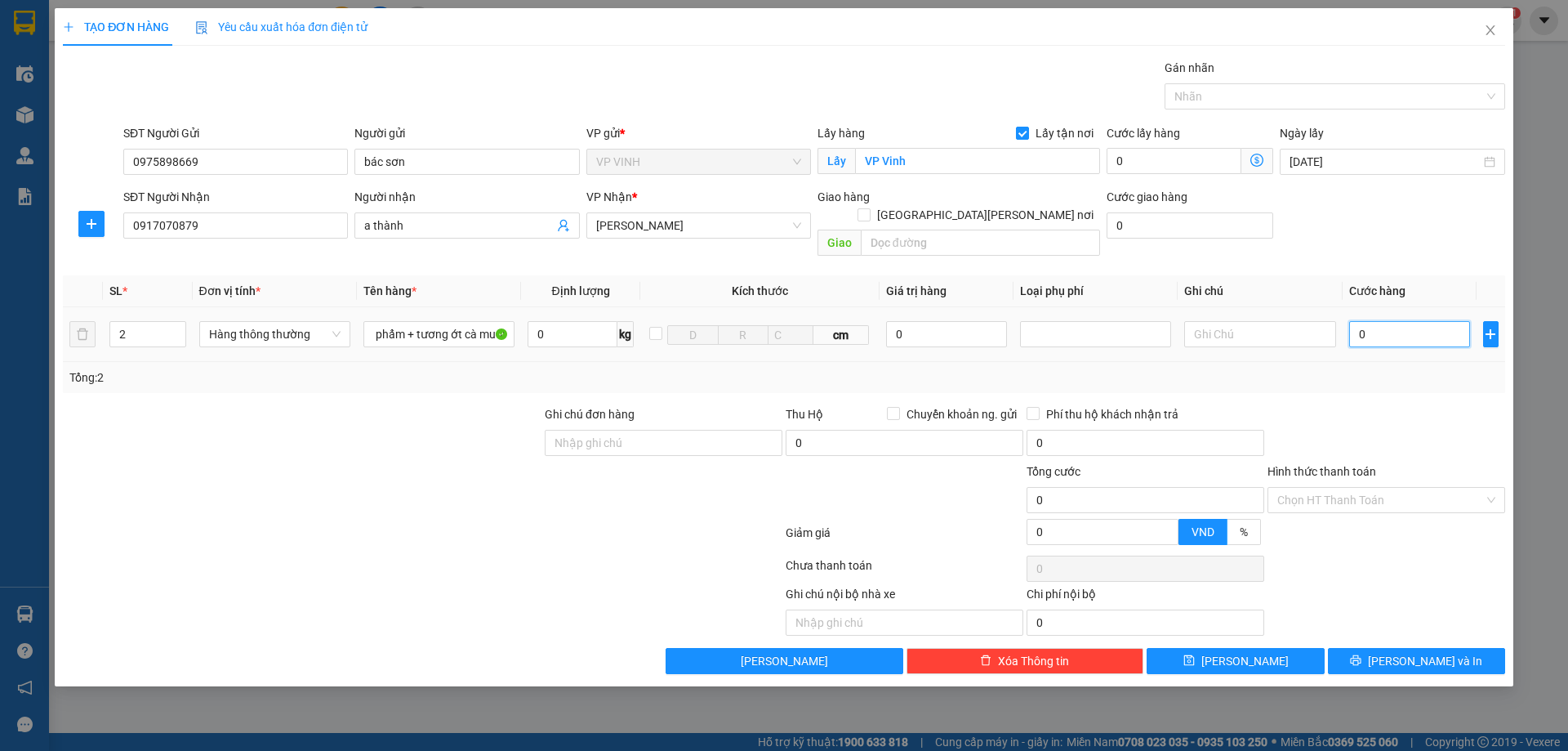
click at [1416, 321] on input "0" at bounding box center [1409, 334] width 122 height 26
type input "9"
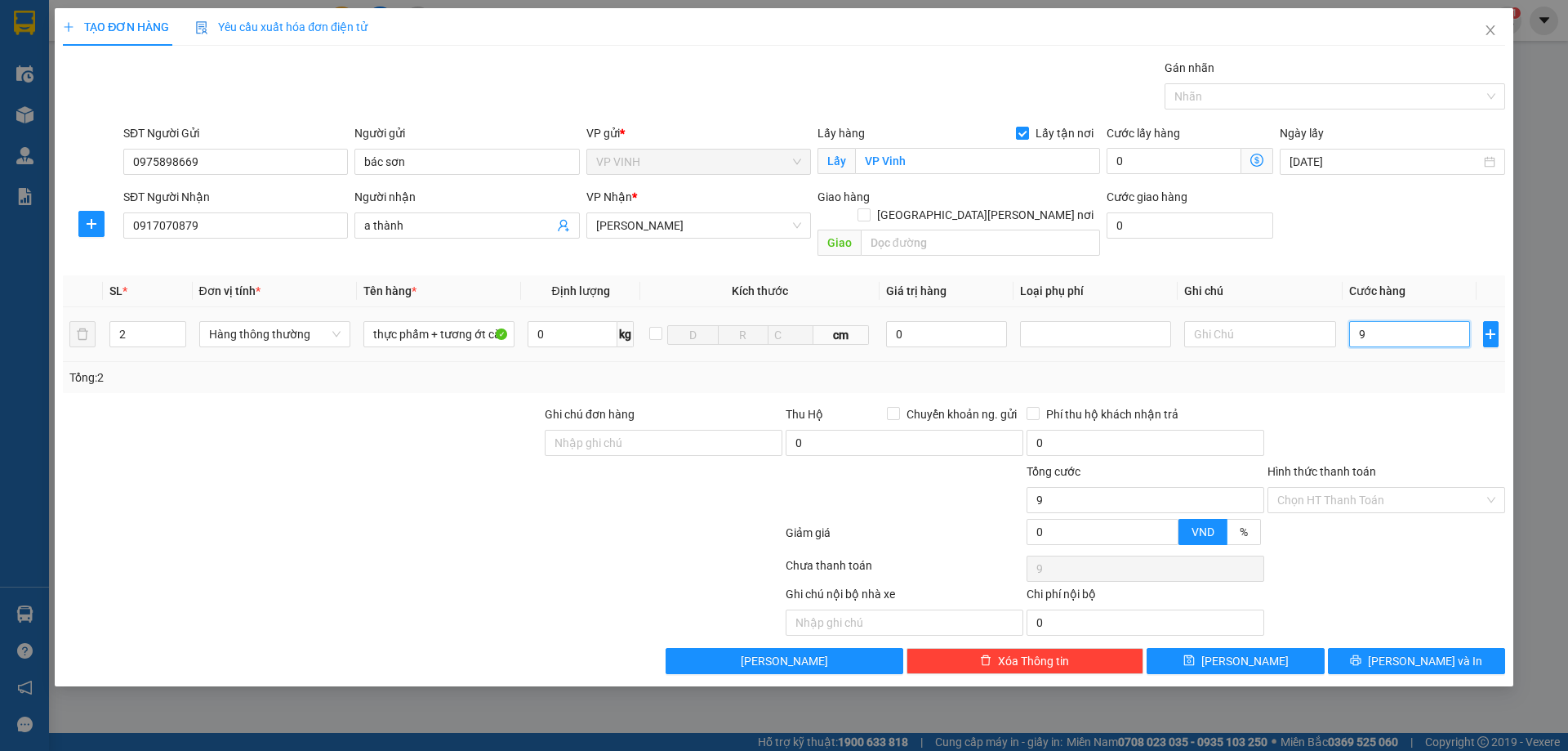
type input "90"
type input "90.000"
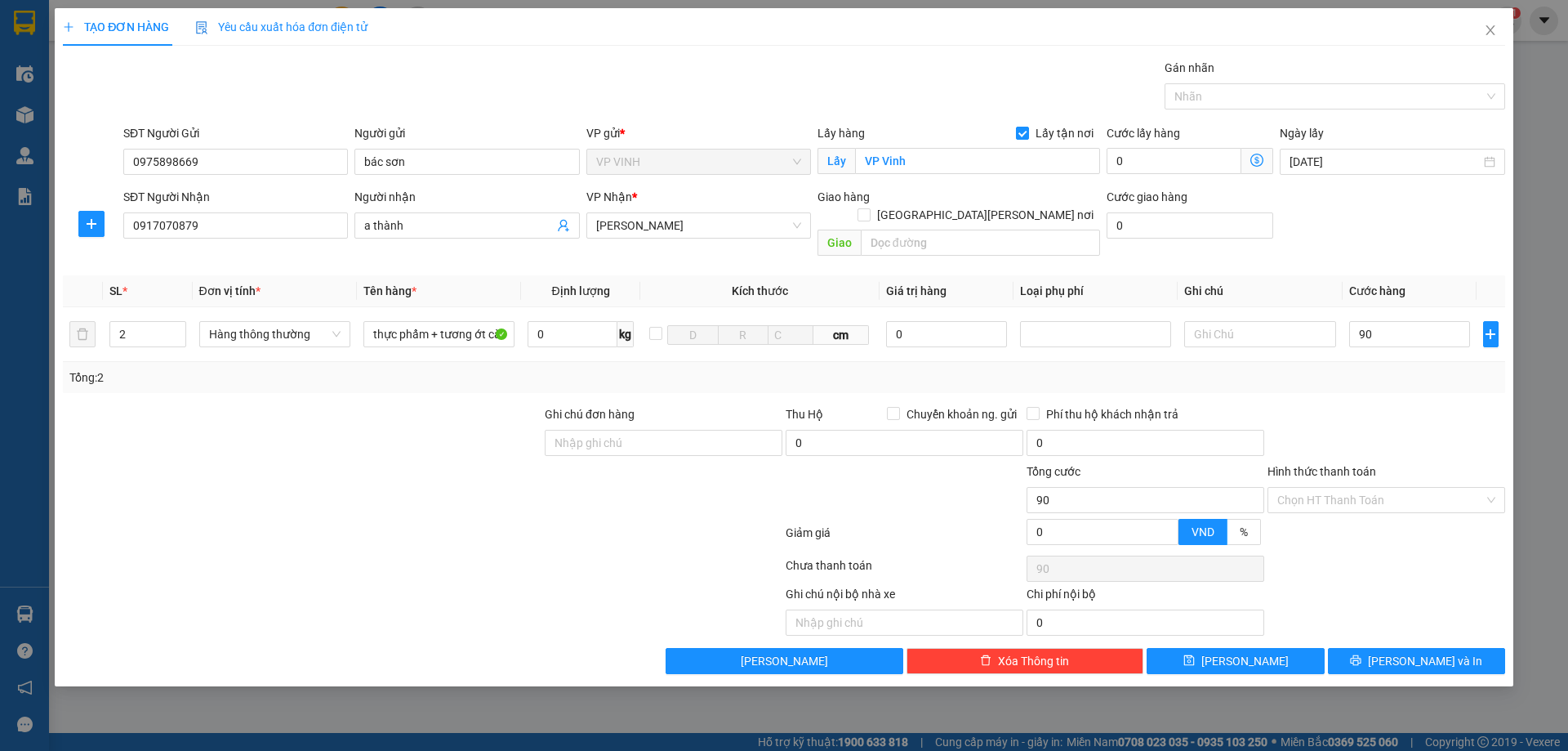
type input "90.000"
click at [1396, 405] on div at bounding box center [1386, 433] width 241 height 57
click at [1421, 652] on span "[PERSON_NAME] và In" at bounding box center [1425, 661] width 115 height 18
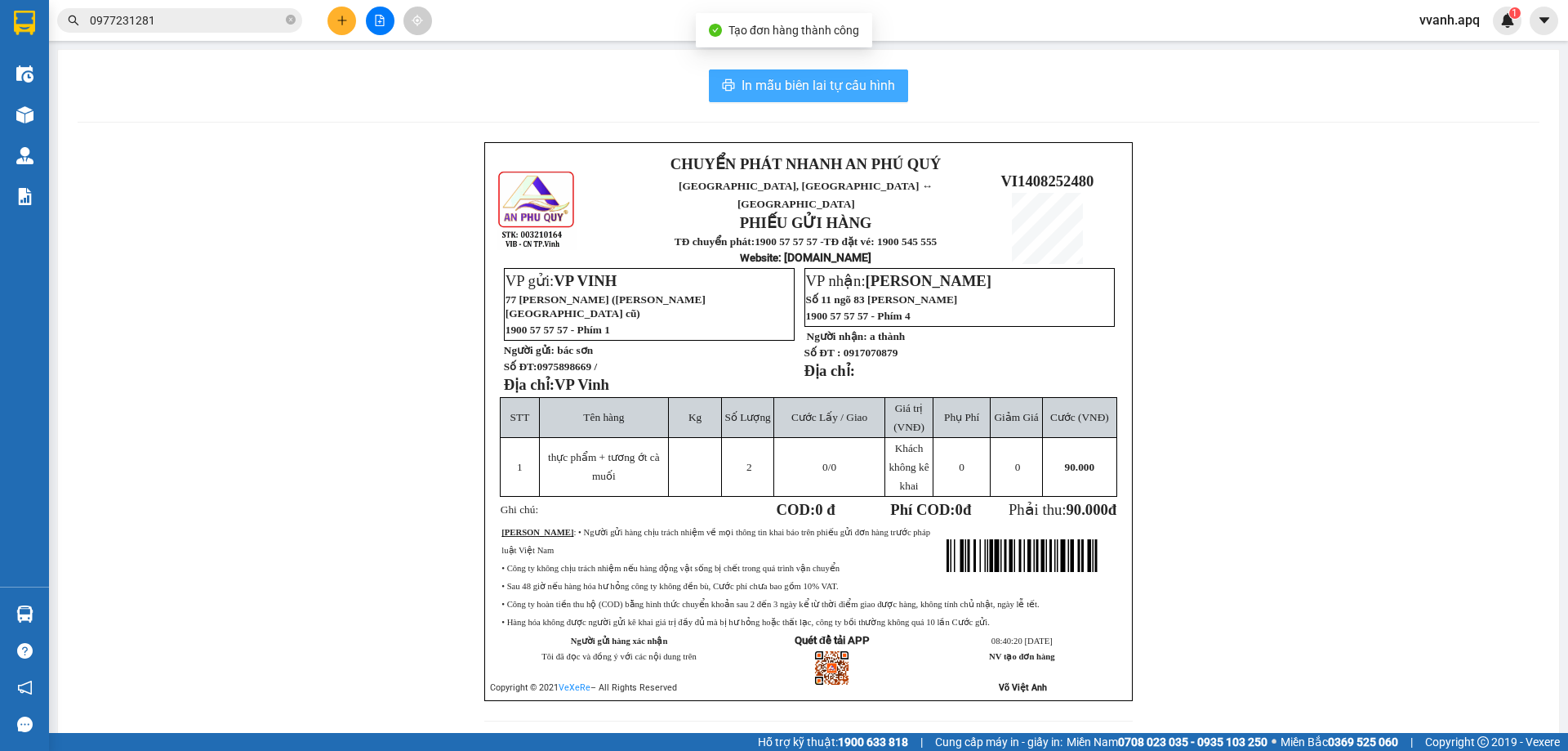
click at [840, 89] on span "In mẫu biên lai tự cấu hình" at bounding box center [818, 85] width 153 height 21
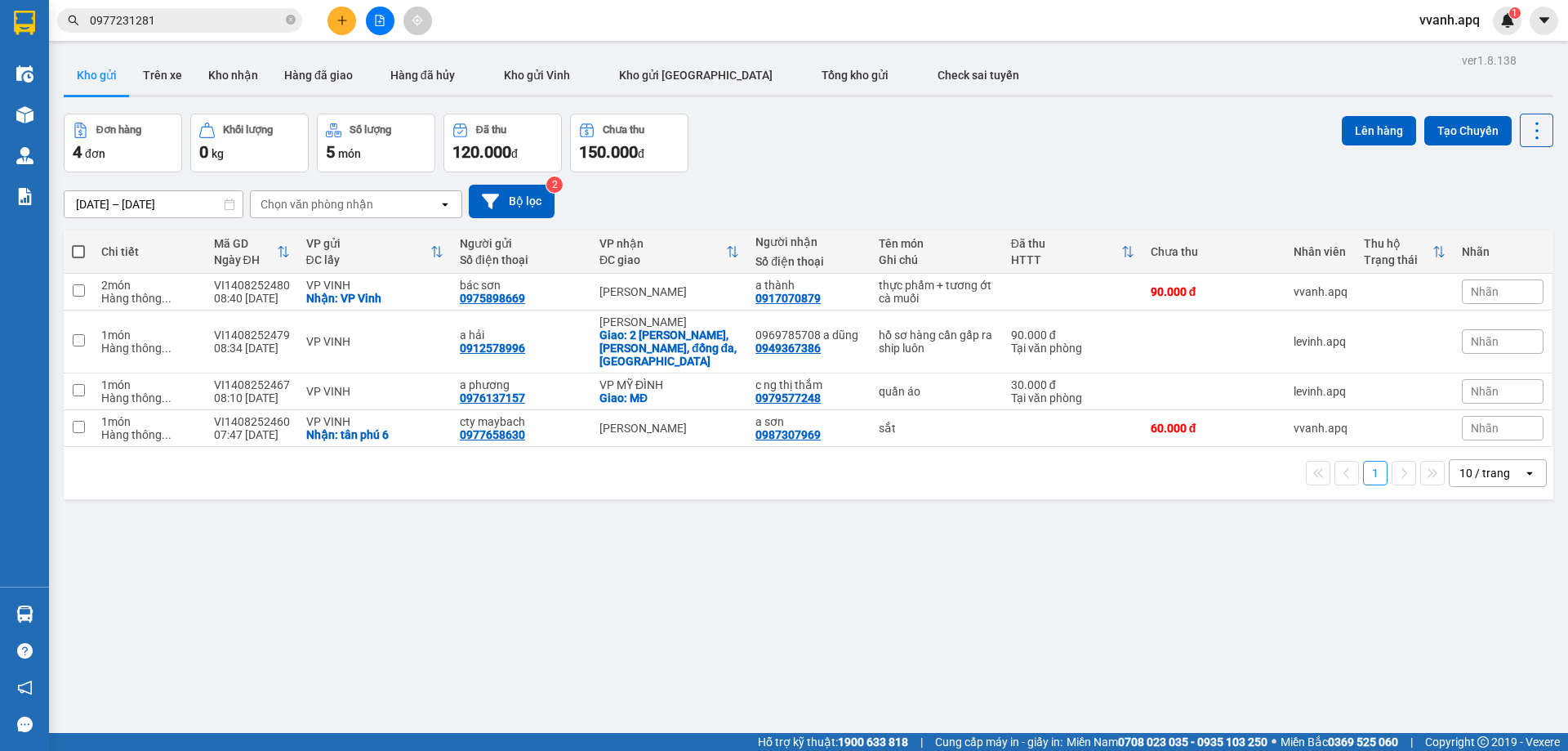
click at [894, 531] on div "ver 1.8.138 Kho gửi Trên xe [PERSON_NAME] Hàng đã giao Hàng đã [PERSON_NAME] gử…" at bounding box center [808, 424] width 1503 height 751
click at [804, 570] on div "ver 1.8.138 Kho gửi Trên xe [PERSON_NAME] Hàng đã giao Hàng đã [PERSON_NAME] gử…" at bounding box center [808, 424] width 1503 height 751
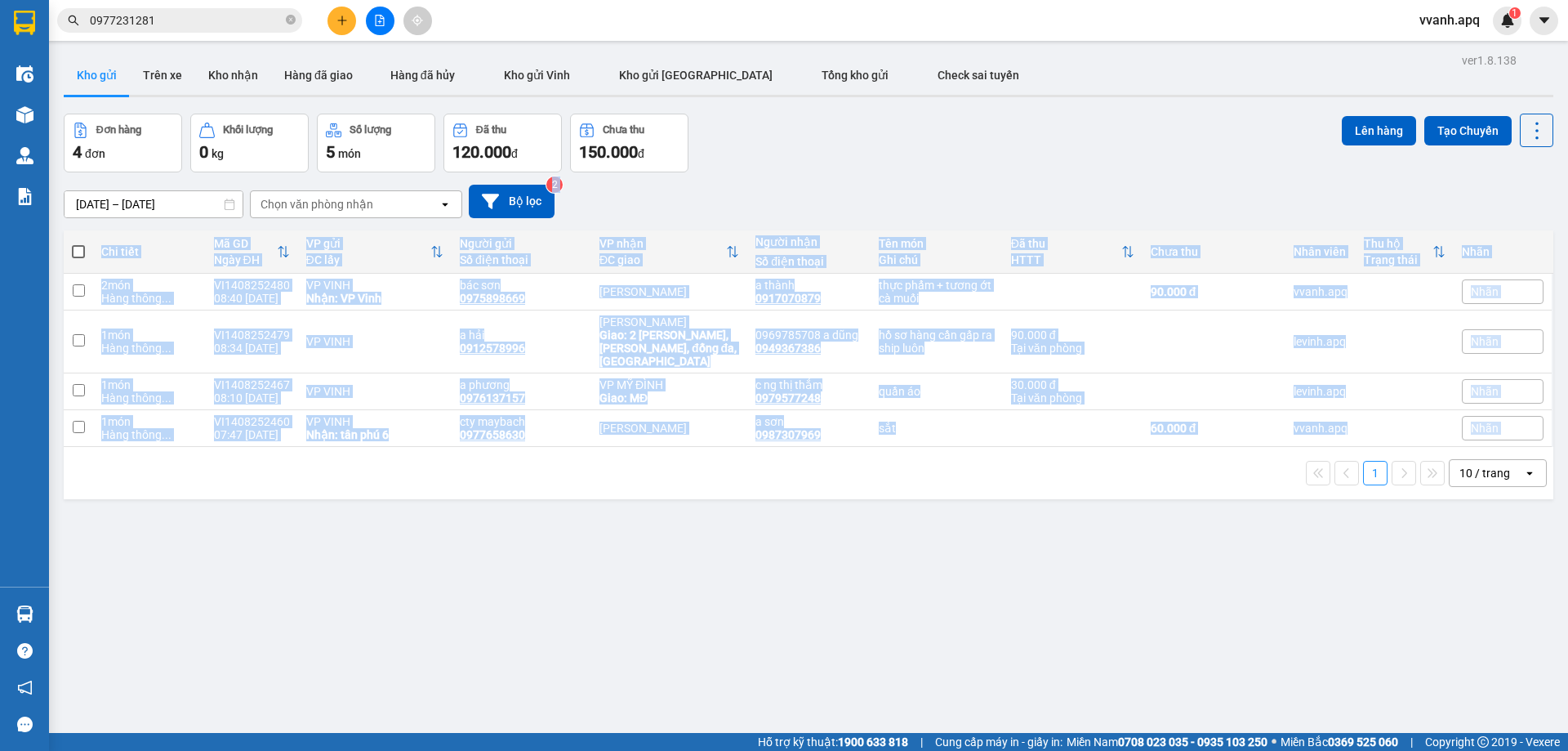
drag, startPoint x: 900, startPoint y: 173, endPoint x: 1017, endPoint y: 533, distance: 378.5
click at [1017, 533] on div "ver 1.8.138 Kho gửi Trên xe [PERSON_NAME] Hàng đã giao Hàng đã [PERSON_NAME] gử…" at bounding box center [808, 424] width 1503 height 751
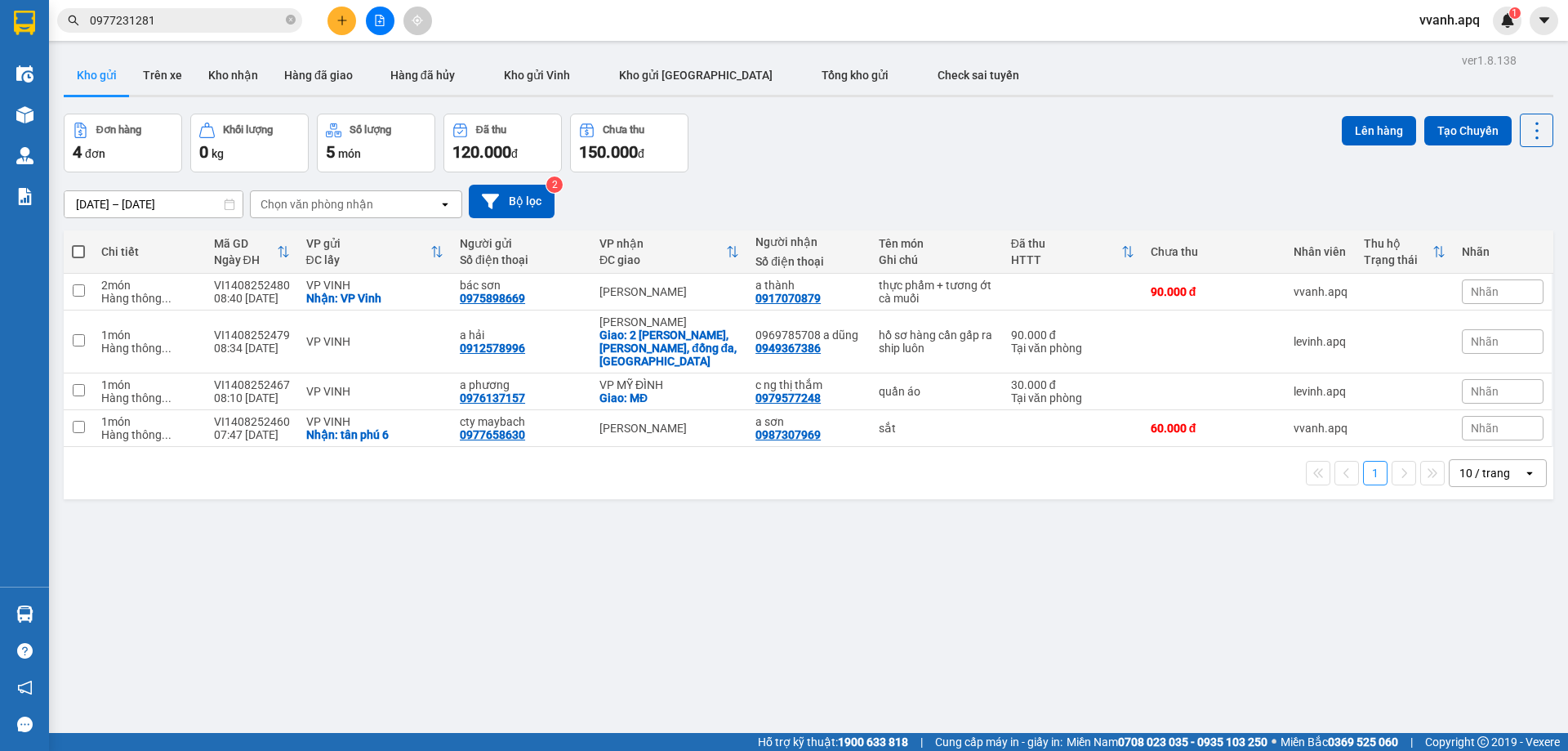
click at [733, 654] on div "ver 1.8.138 Kho gửi Trên xe [PERSON_NAME] Hàng đã giao Hàng đã [PERSON_NAME] gử…" at bounding box center [808, 424] width 1503 height 751
drag, startPoint x: 914, startPoint y: 520, endPoint x: 943, endPoint y: 153, distance: 368.1
click at [943, 153] on div "ver 1.8.138 Kho gửi Trên xe [PERSON_NAME] Hàng đã giao Hàng đã [PERSON_NAME] gử…" at bounding box center [808, 424] width 1503 height 751
click at [943, 153] on div "Đơn hàng 4 đơn Khối lượng 0 kg Số lượng 5 món Đã thu 120.000 đ Chưa thu 150.000…" at bounding box center [808, 143] width 1490 height 59
drag, startPoint x: 943, startPoint y: 153, endPoint x: 986, endPoint y: 514, distance: 363.6
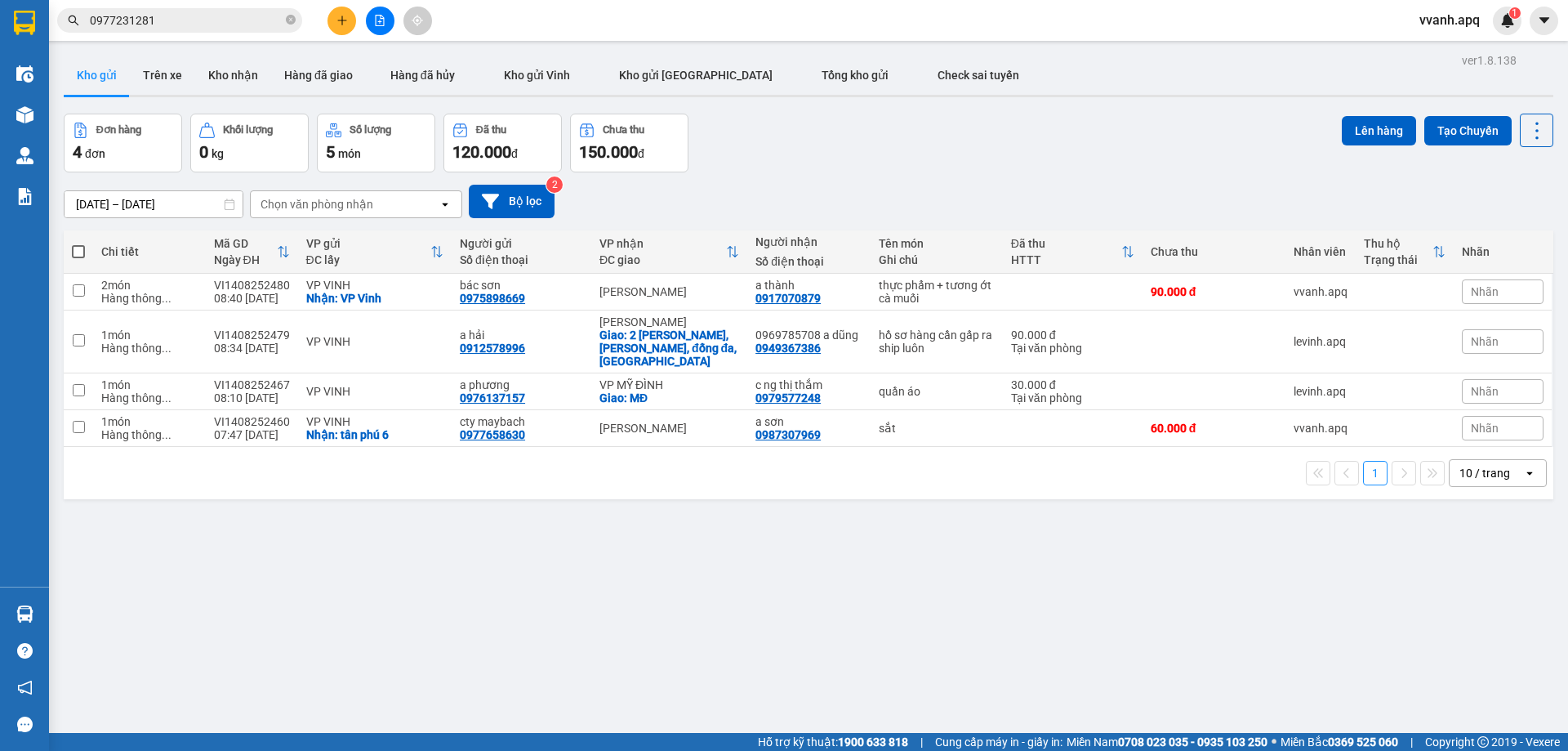
click at [986, 514] on div "ver 1.8.138 Kho gửi Trên xe [PERSON_NAME] Hàng đã giao Hàng đã [PERSON_NAME] gử…" at bounding box center [808, 424] width 1503 height 751
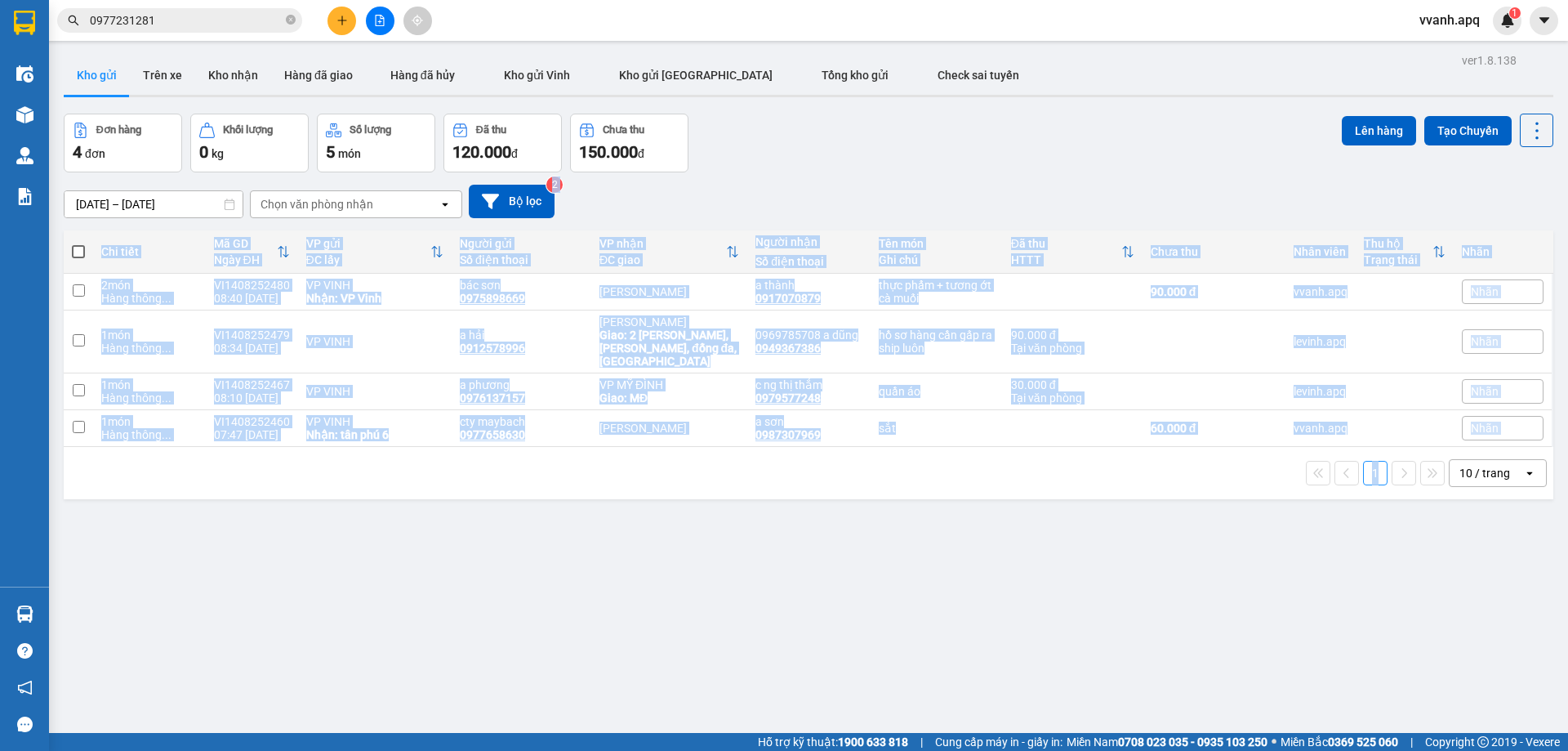
drag, startPoint x: 986, startPoint y: 514, endPoint x: 989, endPoint y: 168, distance: 346.0
click at [989, 168] on div "ver 1.8.138 Kho gửi Trên xe [PERSON_NAME] Hàng đã giao Hàng đã [PERSON_NAME] gử…" at bounding box center [808, 424] width 1503 height 751
click at [989, 168] on div "Đơn hàng 4 đơn Khối lượng 0 kg Số lượng 5 món Đã thu 120.000 đ Chưa thu 150.000…" at bounding box center [808, 143] width 1490 height 59
drag, startPoint x: 989, startPoint y: 168, endPoint x: 1000, endPoint y: 470, distance: 302.2
click at [1000, 470] on div "ver 1.8.138 Kho gửi Trên xe [PERSON_NAME] Hàng đã giao Hàng đã [PERSON_NAME] gử…" at bounding box center [808, 424] width 1503 height 751
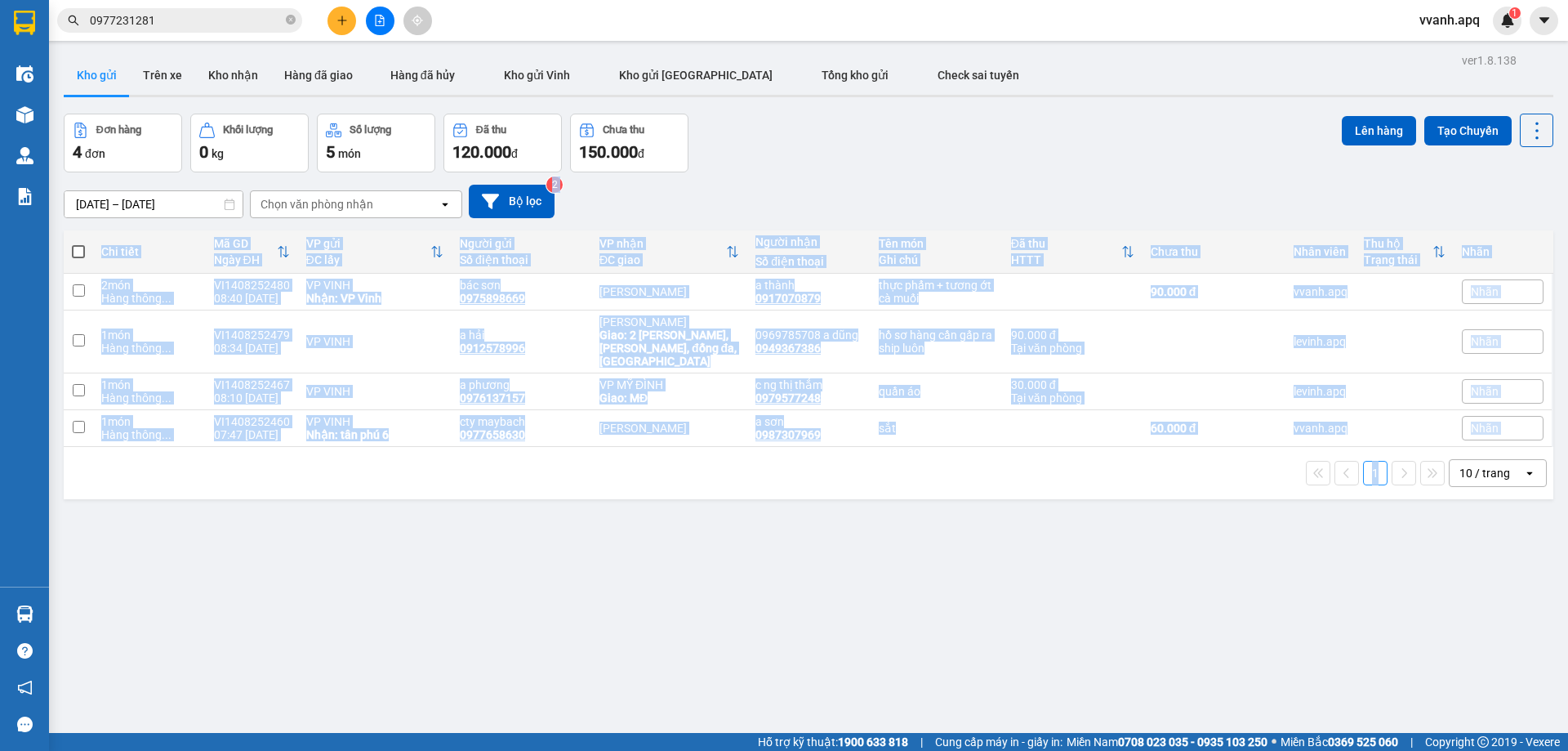
click at [1000, 470] on div "1 10 / trang open" at bounding box center [808, 473] width 1477 height 28
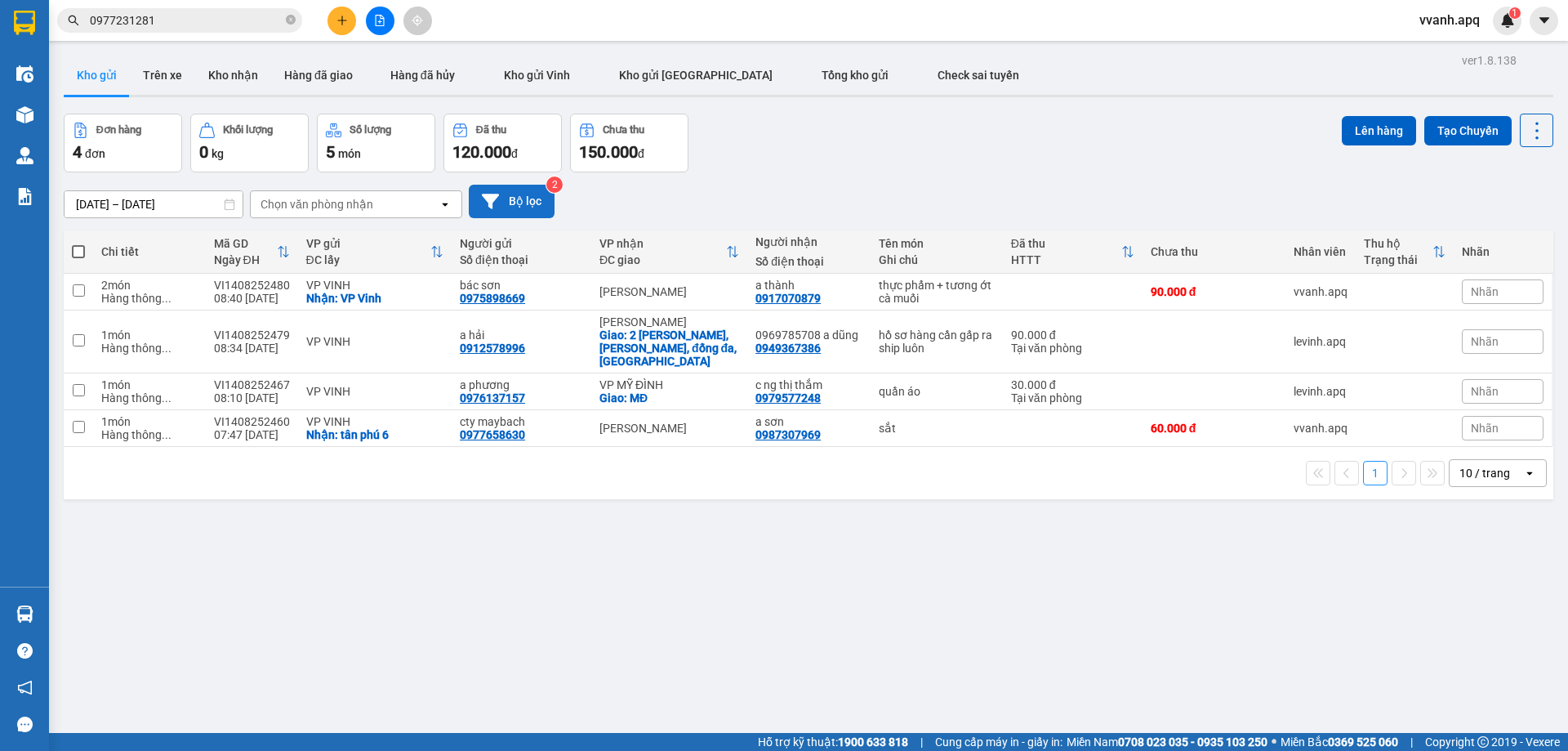
click at [531, 196] on button "Bộ lọc" at bounding box center [512, 201] width 86 height 33
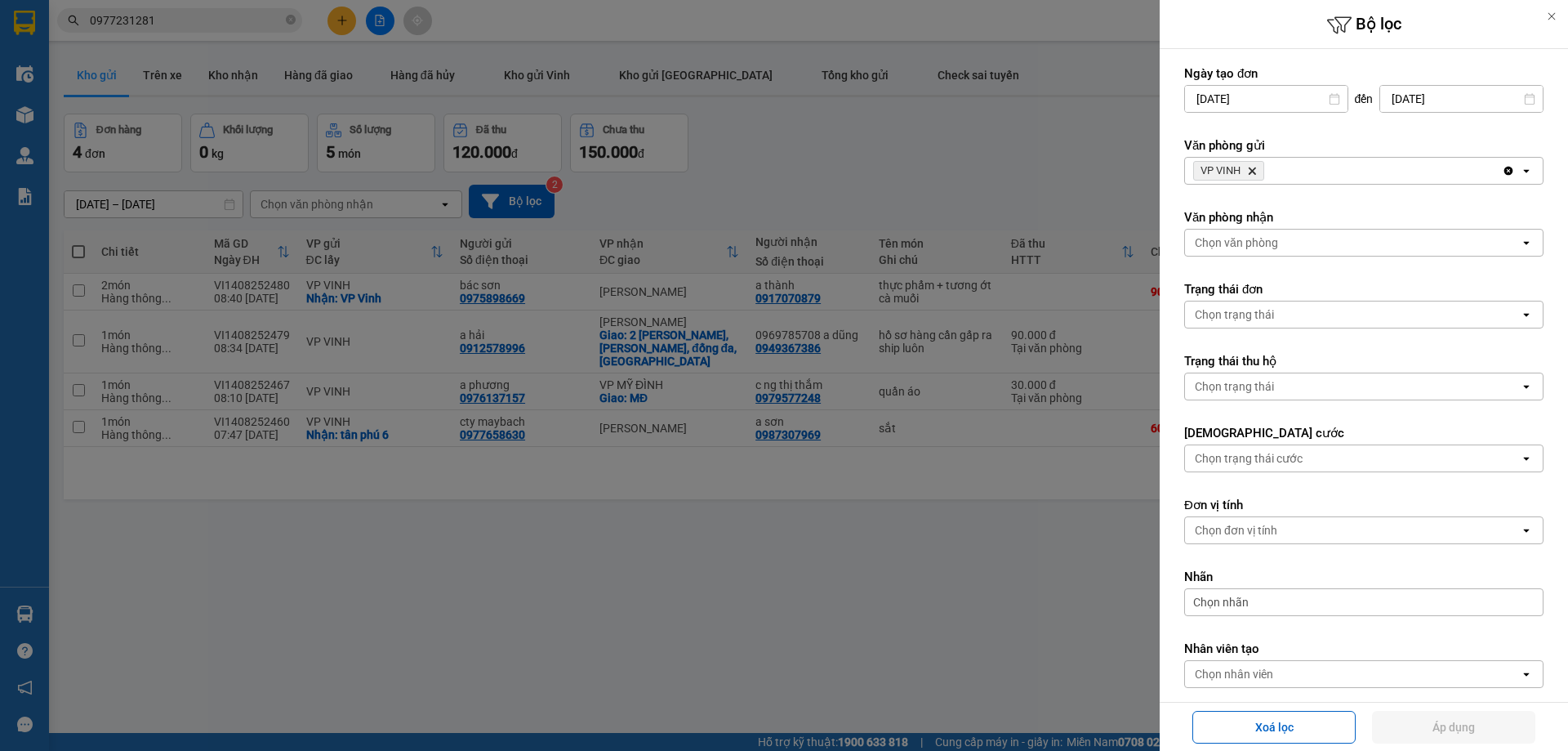
click at [1259, 168] on span "VP VINH Delete" at bounding box center [1229, 171] width 71 height 20
click at [1257, 168] on icon "Delete" at bounding box center [1251, 171] width 10 height 10
click at [1254, 170] on div "Chọn văn phòng" at bounding box center [1236, 171] width 83 height 16
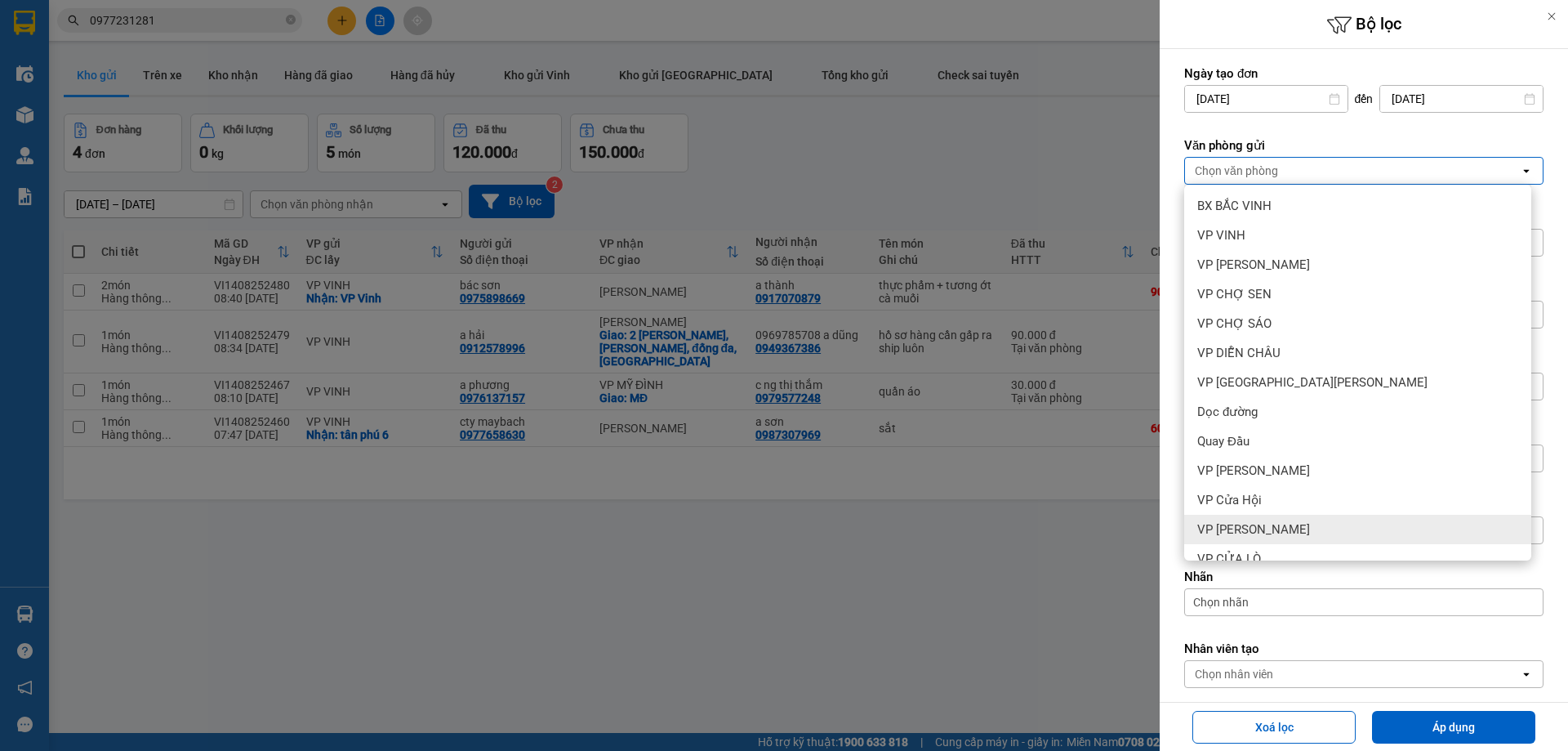
click at [1269, 522] on span "VP [PERSON_NAME]" at bounding box center [1253, 530] width 113 height 16
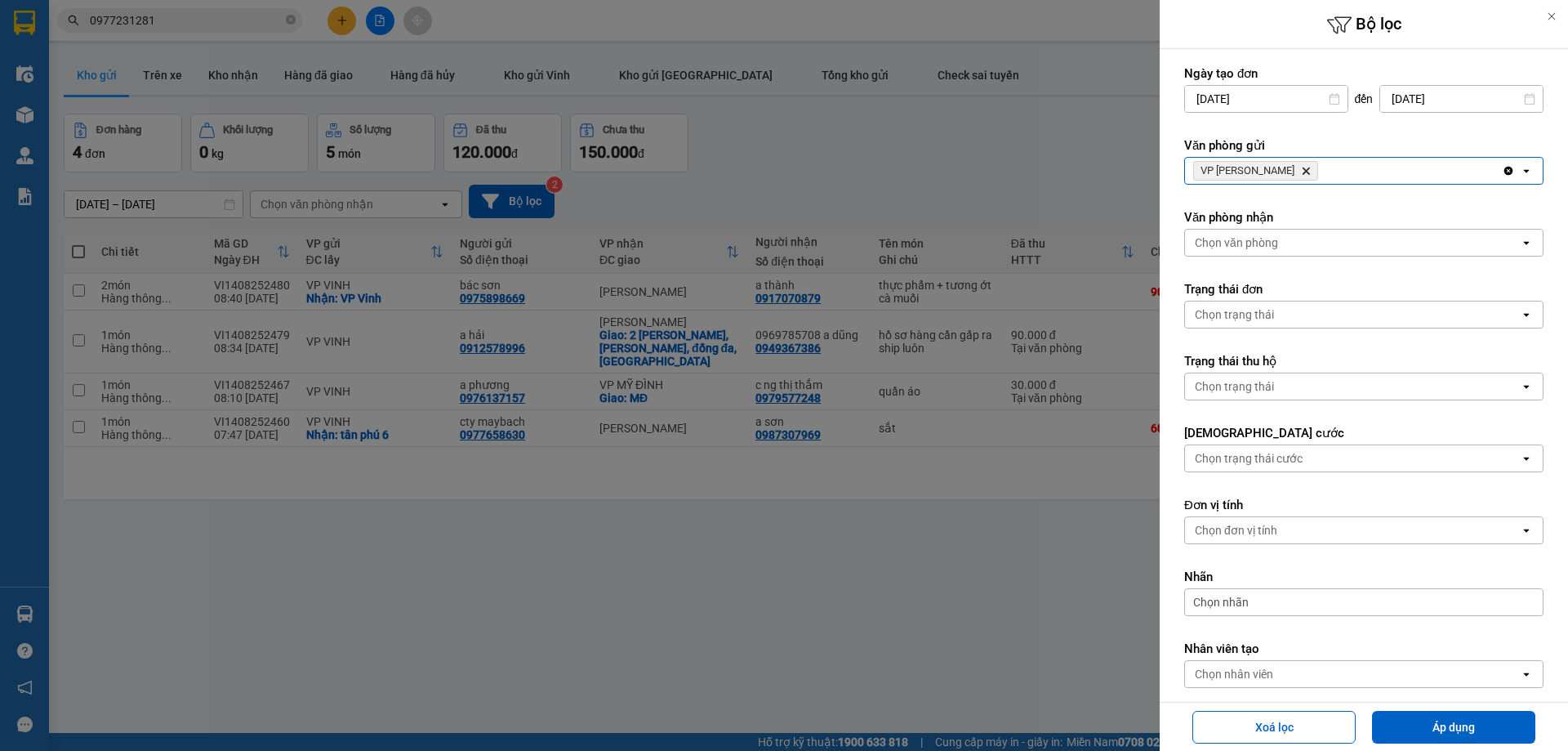
click at [1301, 170] on icon "Delete" at bounding box center [1305, 171] width 10 height 10
click at [1279, 170] on div "VP [PERSON_NAME]" at bounding box center [1343, 171] width 317 height 26
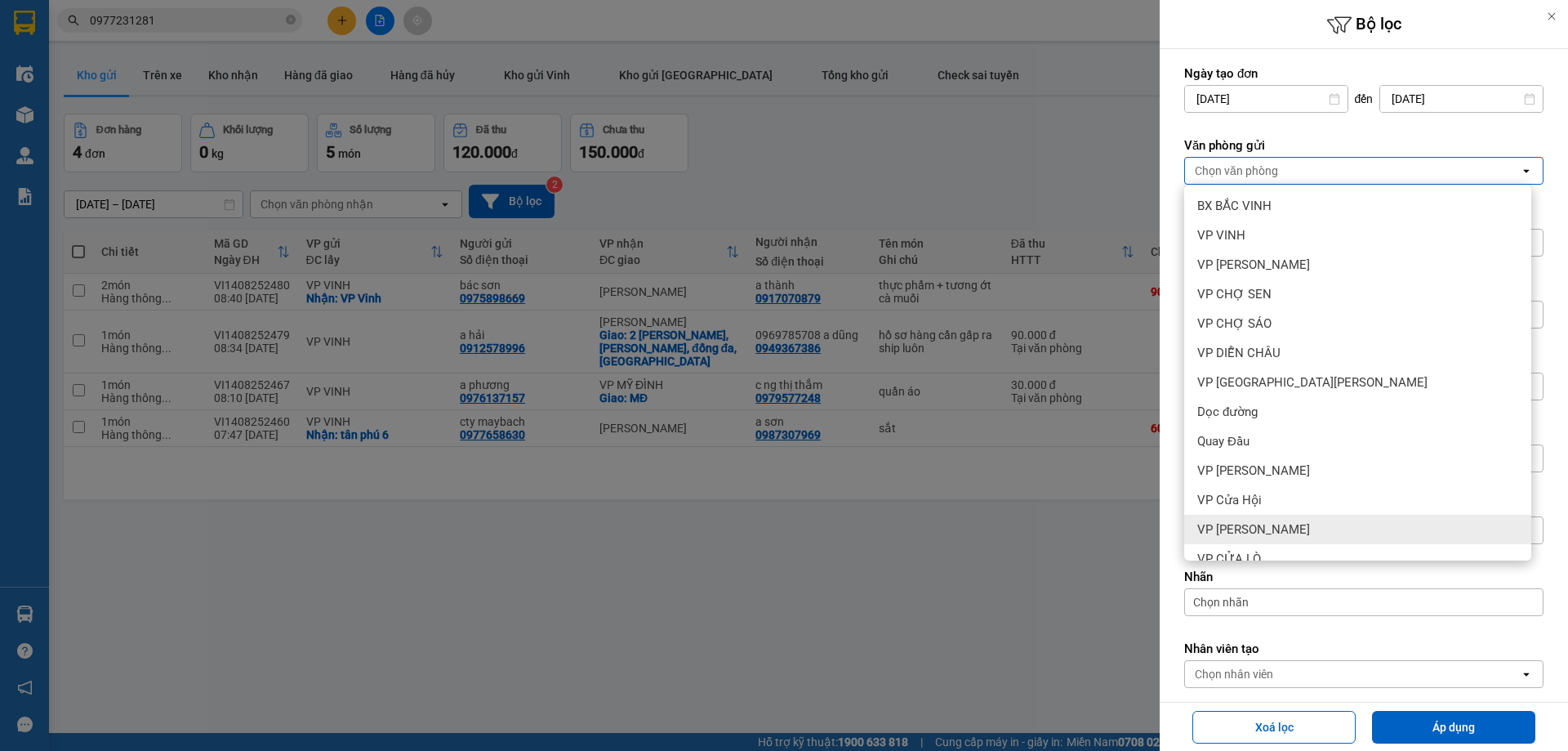
click at [1271, 522] on span "VP [PERSON_NAME]" at bounding box center [1253, 530] width 113 height 16
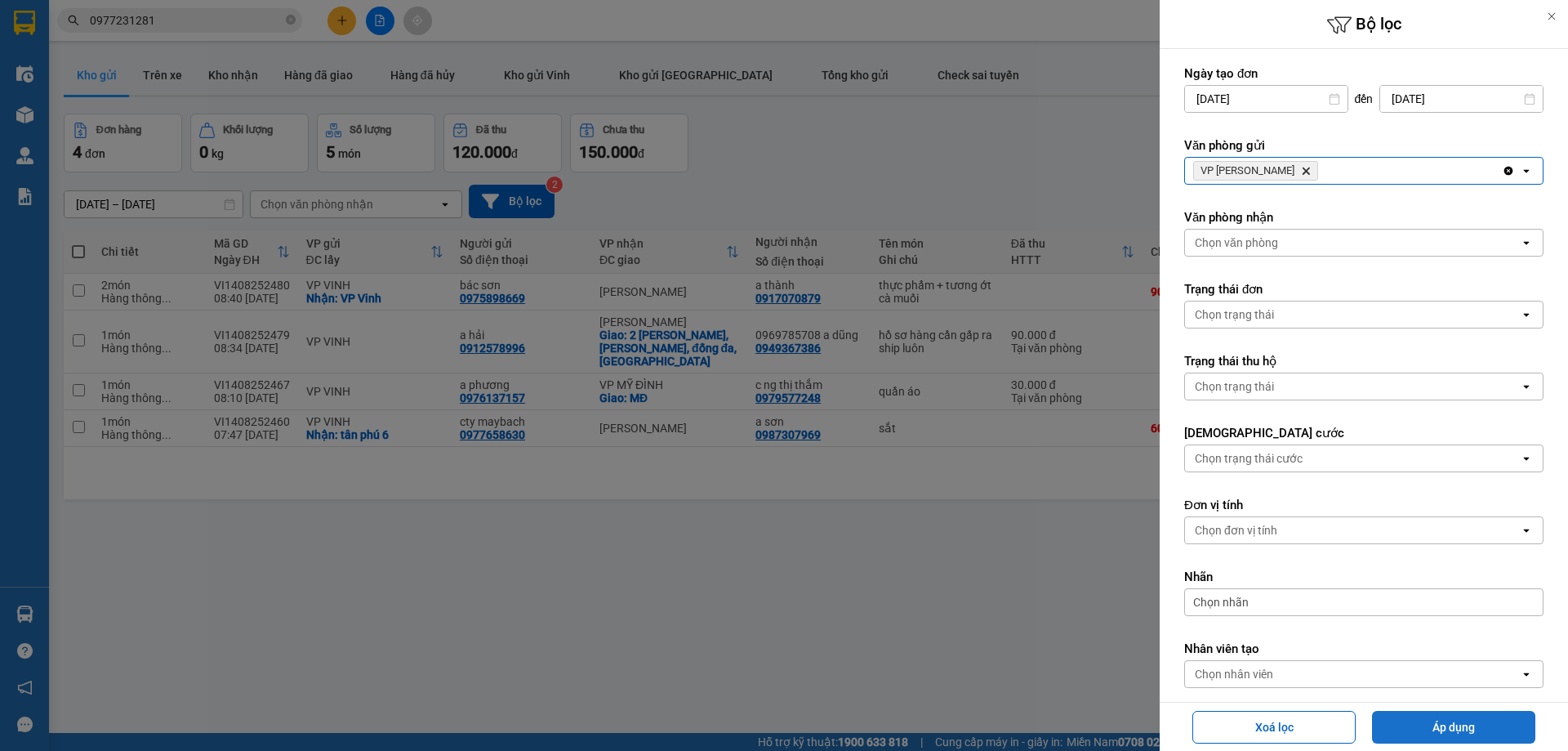
click at [1452, 729] on button "Áp dụng" at bounding box center [1453, 728] width 163 height 32
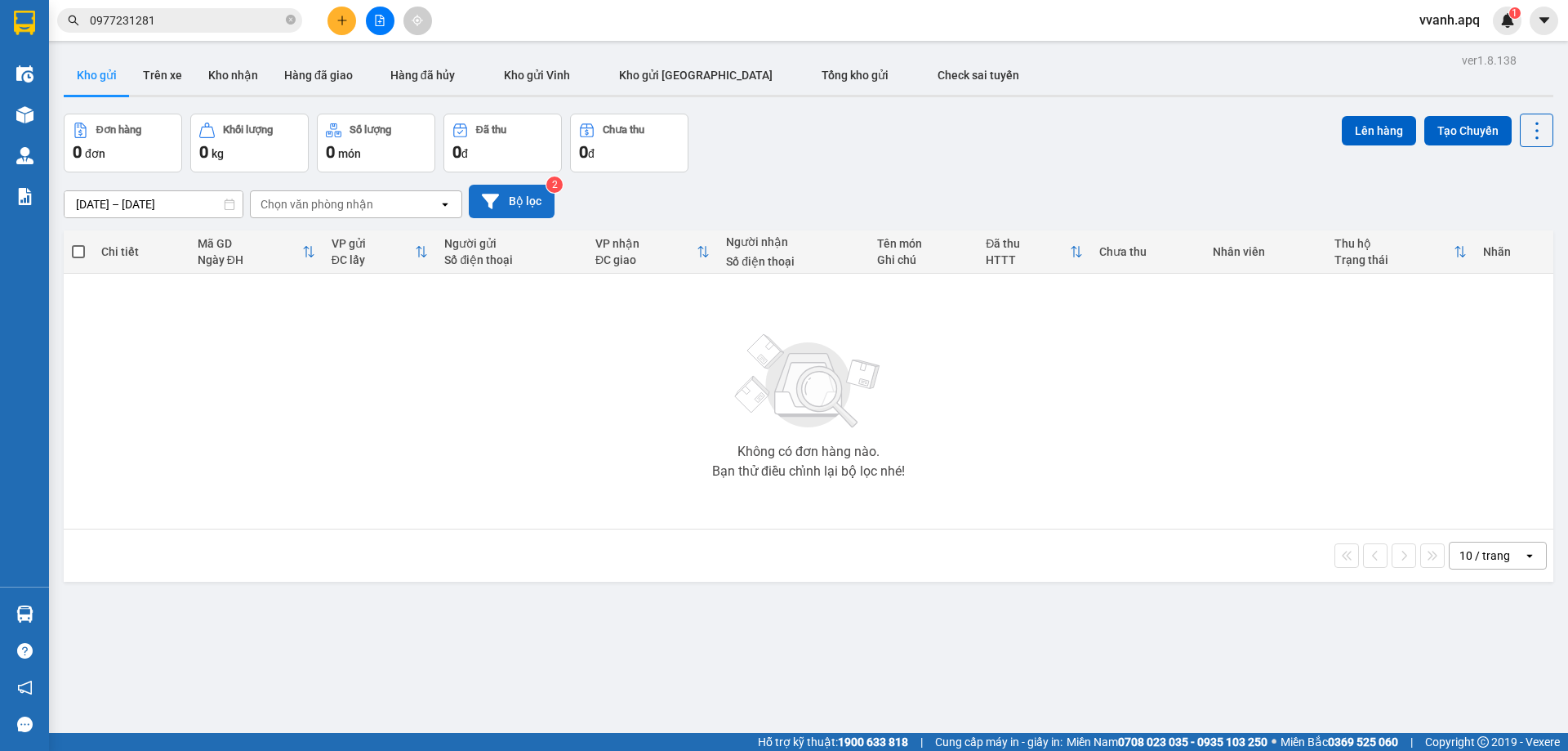
click at [539, 201] on button "Bộ lọc" at bounding box center [512, 201] width 86 height 33
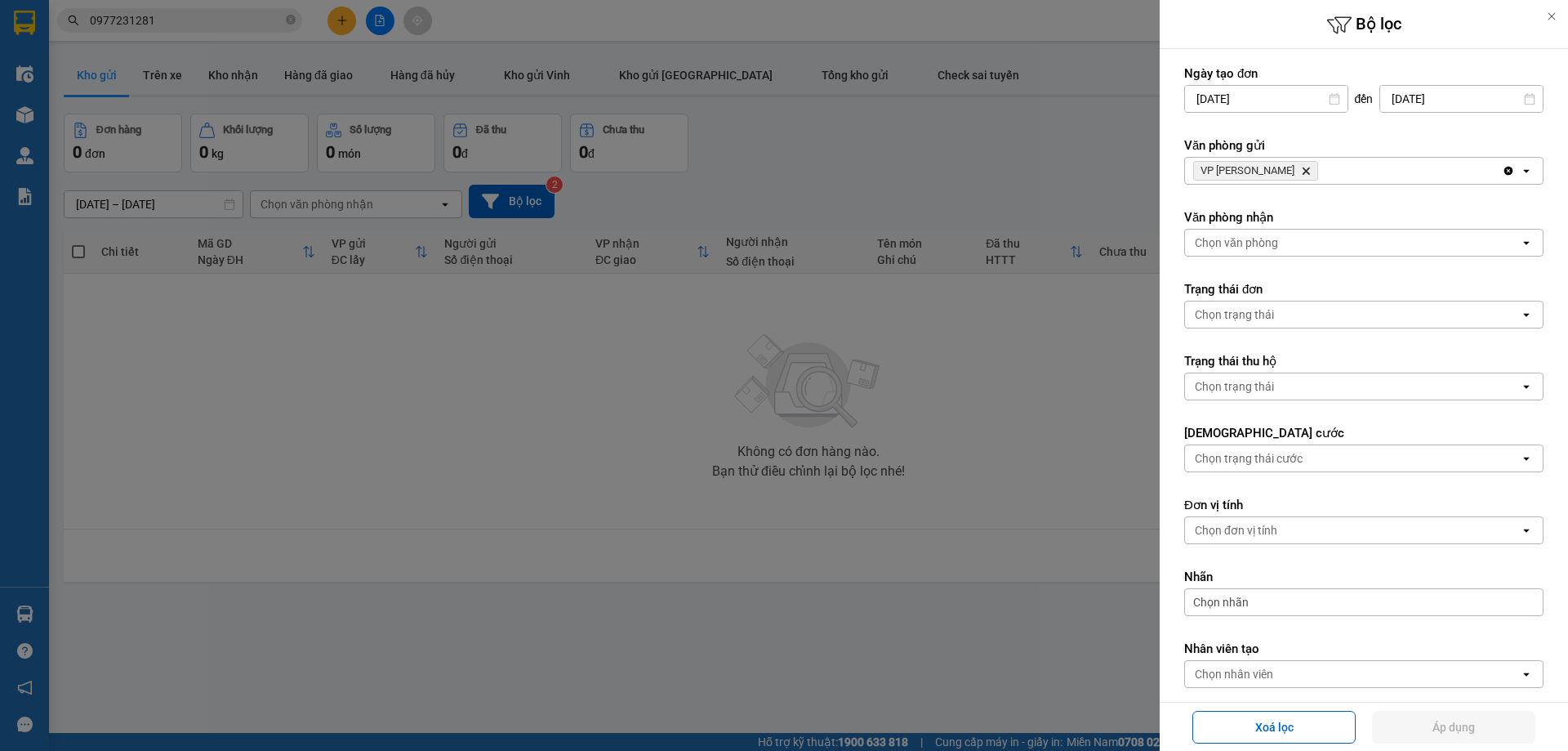
click at [1301, 172] on icon "Delete" at bounding box center [1305, 171] width 10 height 10
click at [1280, 172] on div "VP [PERSON_NAME]" at bounding box center [1343, 171] width 317 height 26
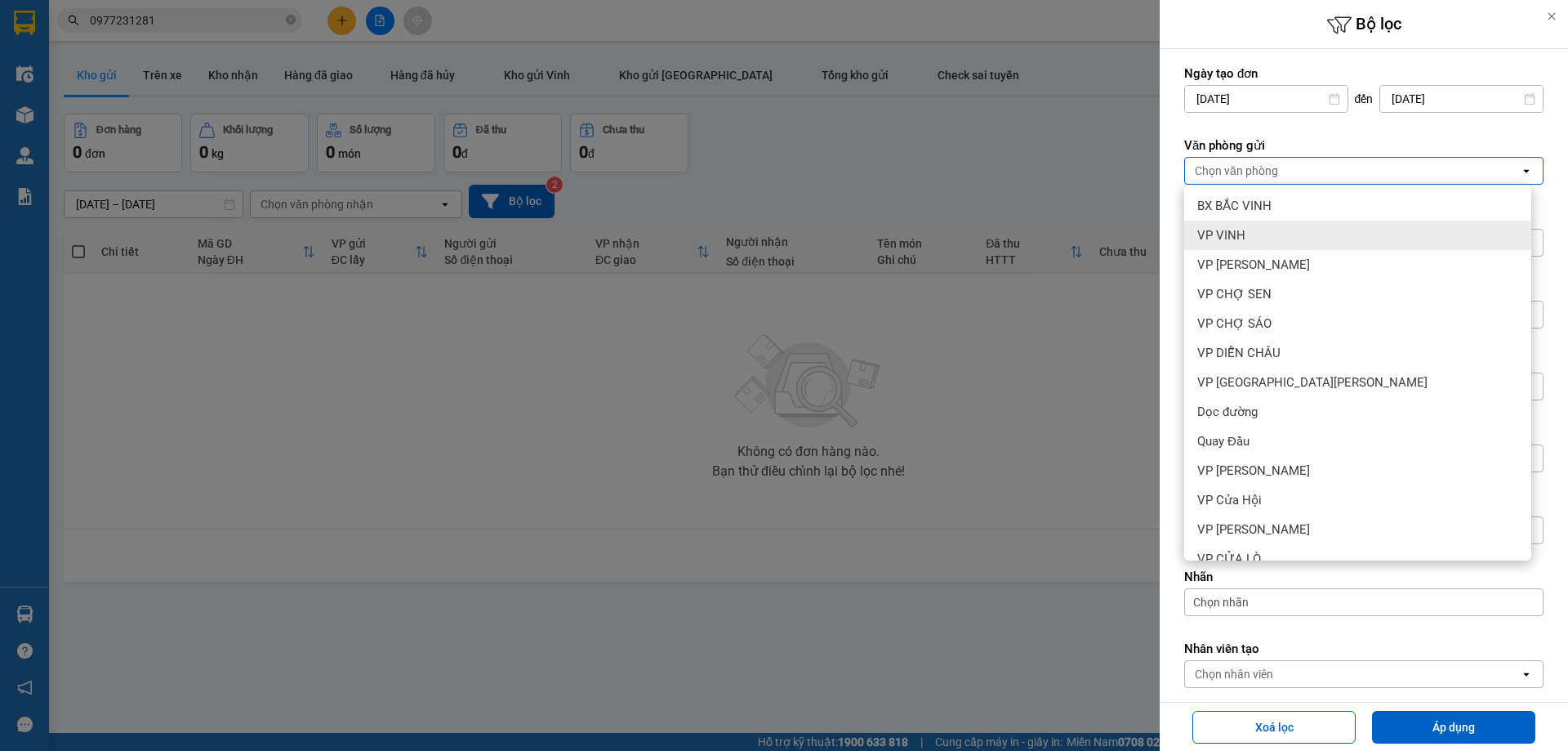
drag, startPoint x: 1271, startPoint y: 234, endPoint x: 1389, endPoint y: 604, distance: 388.4
click at [1271, 237] on div "VP VINH" at bounding box center [1358, 235] width 347 height 30
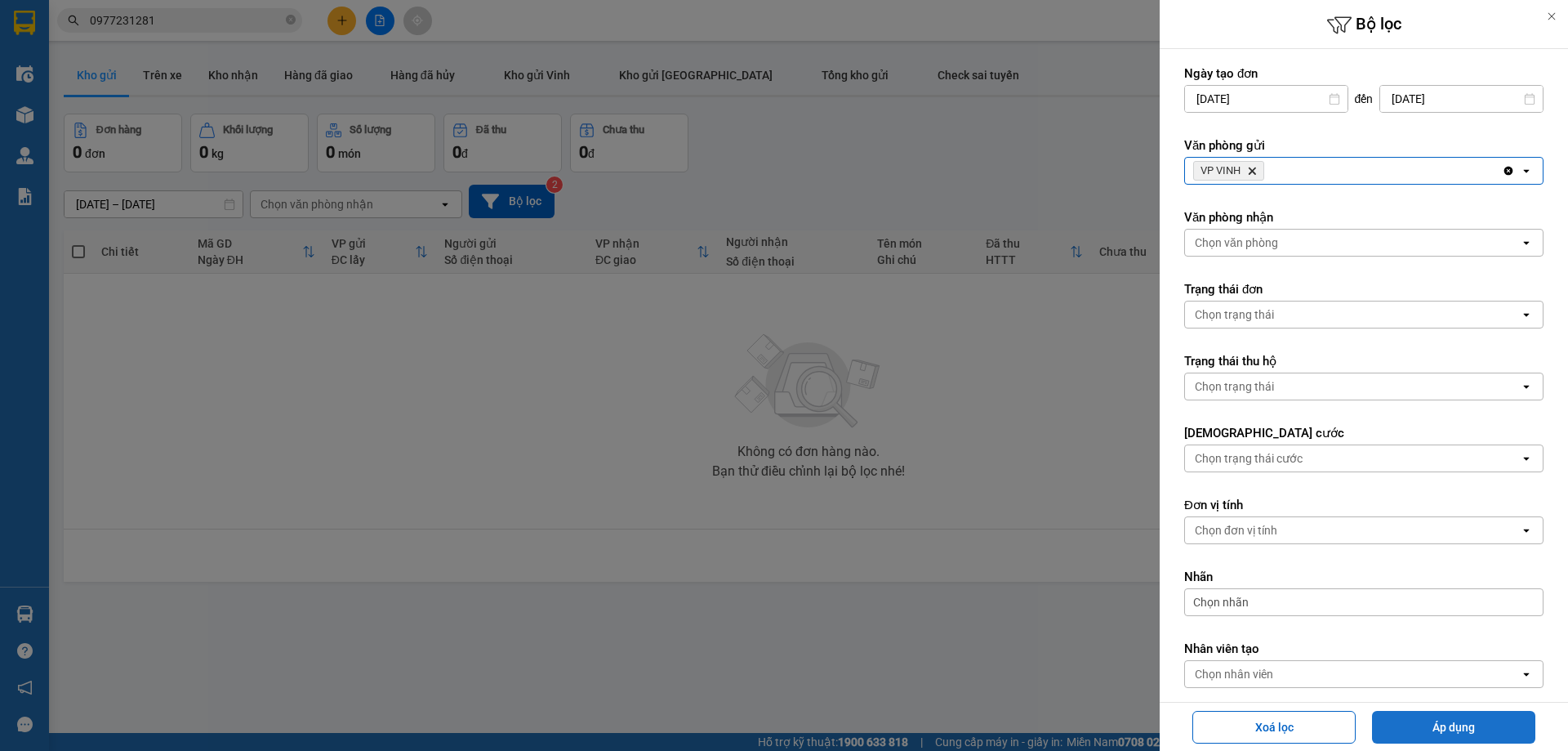
click at [1430, 725] on button "Áp dụng" at bounding box center [1453, 728] width 163 height 32
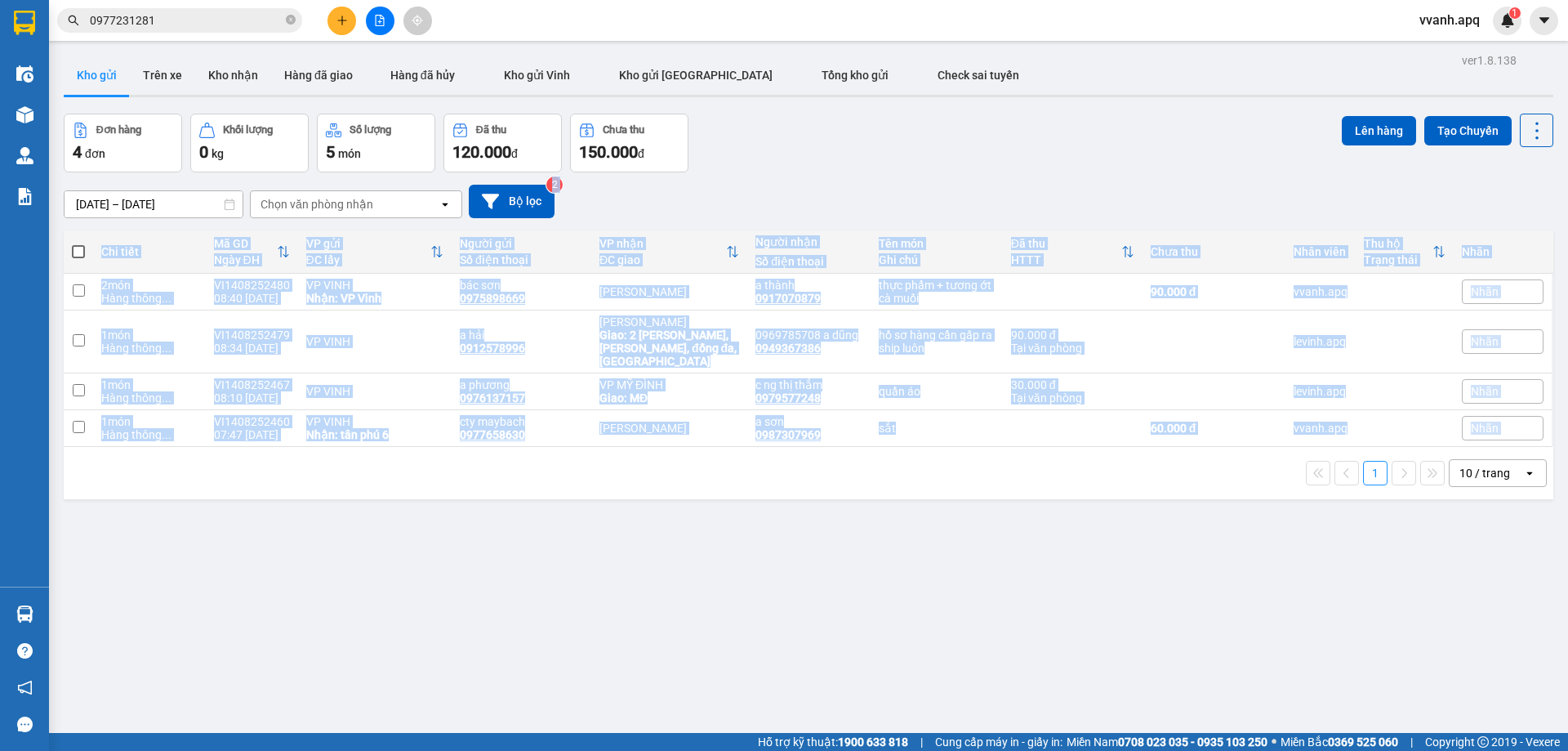
drag, startPoint x: 846, startPoint y: 190, endPoint x: 927, endPoint y: 453, distance: 275.2
click at [927, 453] on div "ver 1.8.138 Kho gửi Trên xe [PERSON_NAME] Hàng đã giao Hàng đã [PERSON_NAME] gử…" at bounding box center [808, 424] width 1503 height 751
click at [927, 459] on div "1 10 / trang open" at bounding box center [808, 473] width 1477 height 28
drag, startPoint x: 927, startPoint y: 453, endPoint x: 905, endPoint y: 186, distance: 267.9
click at [905, 189] on div "ver 1.8.138 Kho gửi Trên xe [PERSON_NAME] Hàng đã giao Hàng đã [PERSON_NAME] gử…" at bounding box center [808, 424] width 1503 height 751
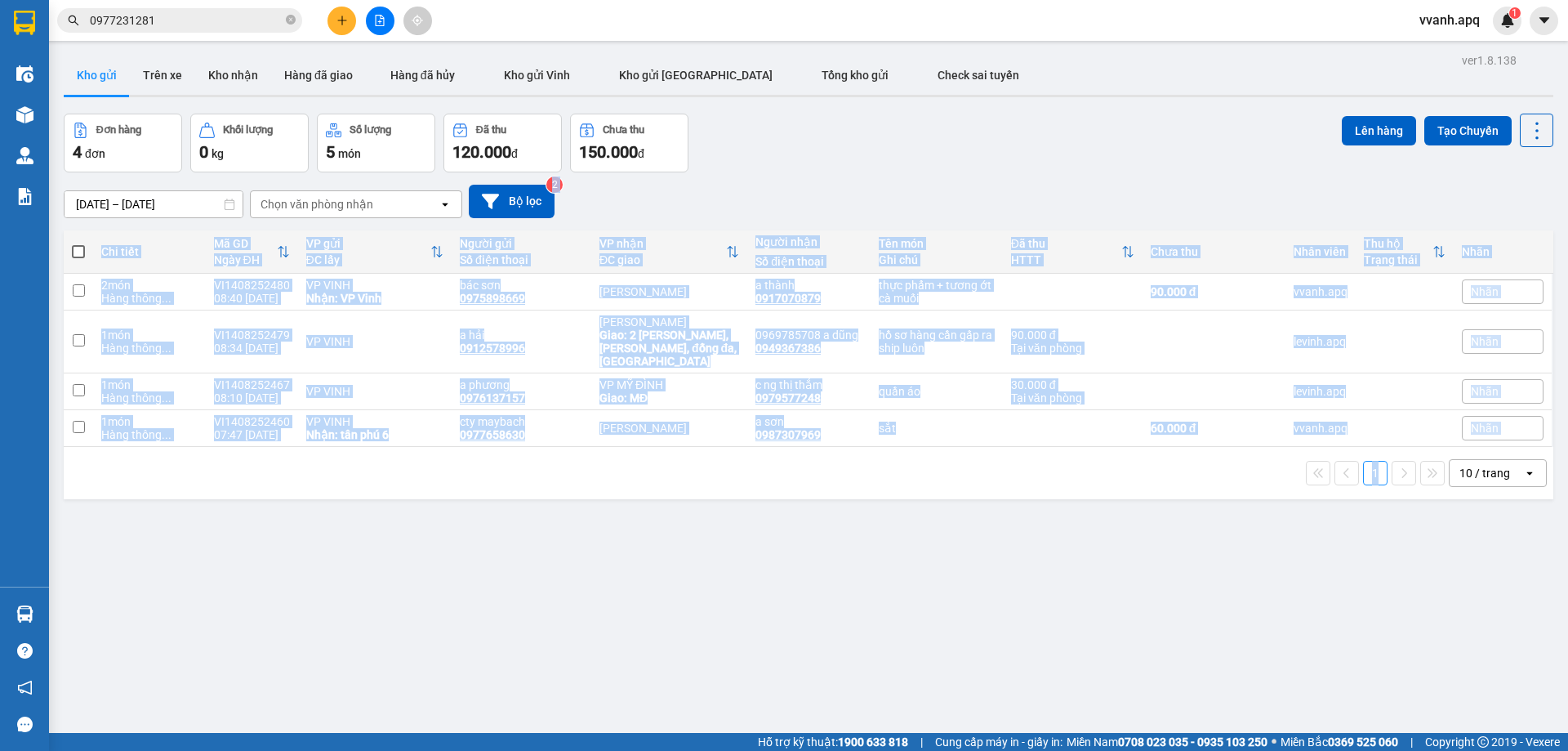
click at [905, 185] on div "[DATE] – [DATE] Press the down arrow key to interact with the calendar and sele…" at bounding box center [808, 201] width 1490 height 33
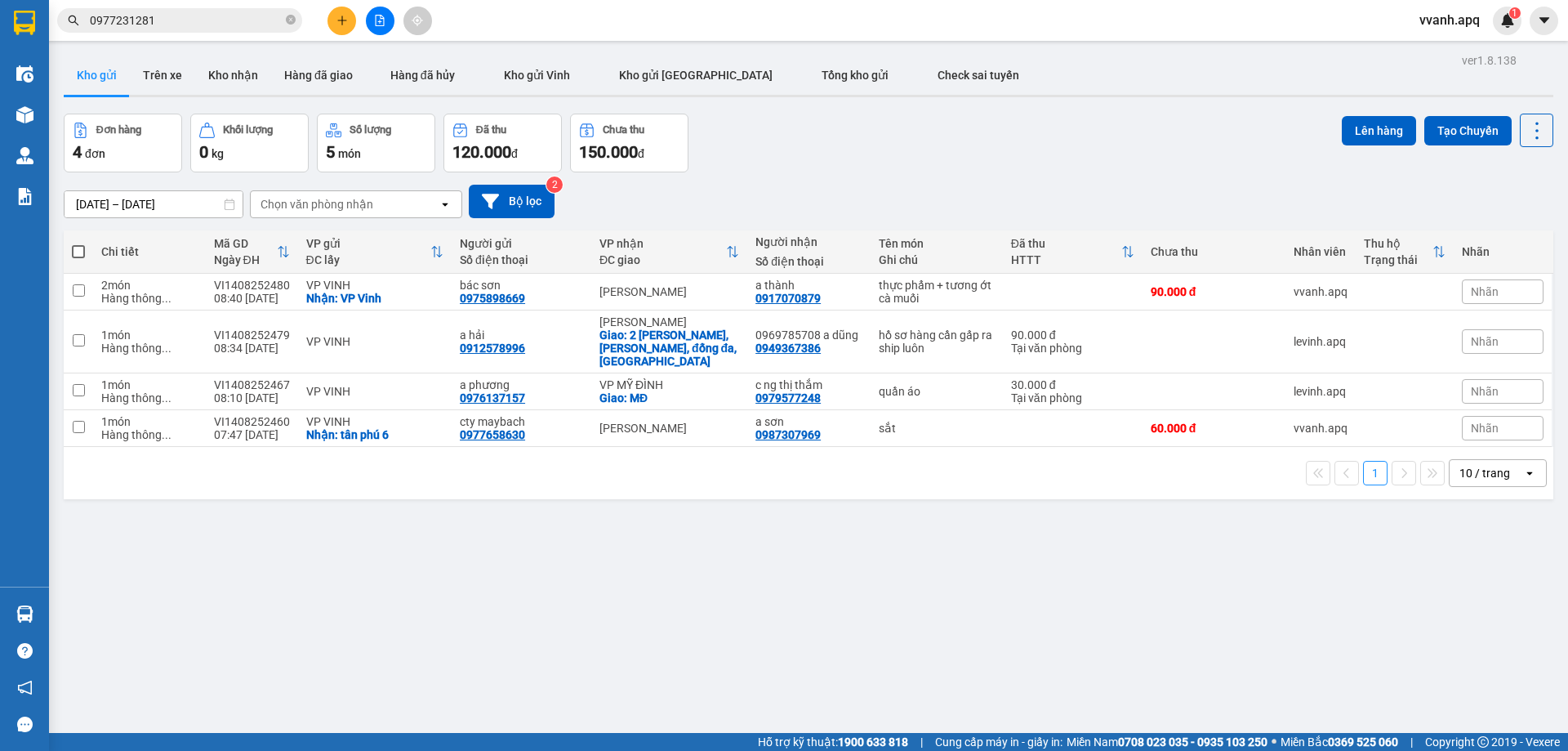
click at [217, 19] on input "0977231281" at bounding box center [187, 21] width 193 height 18
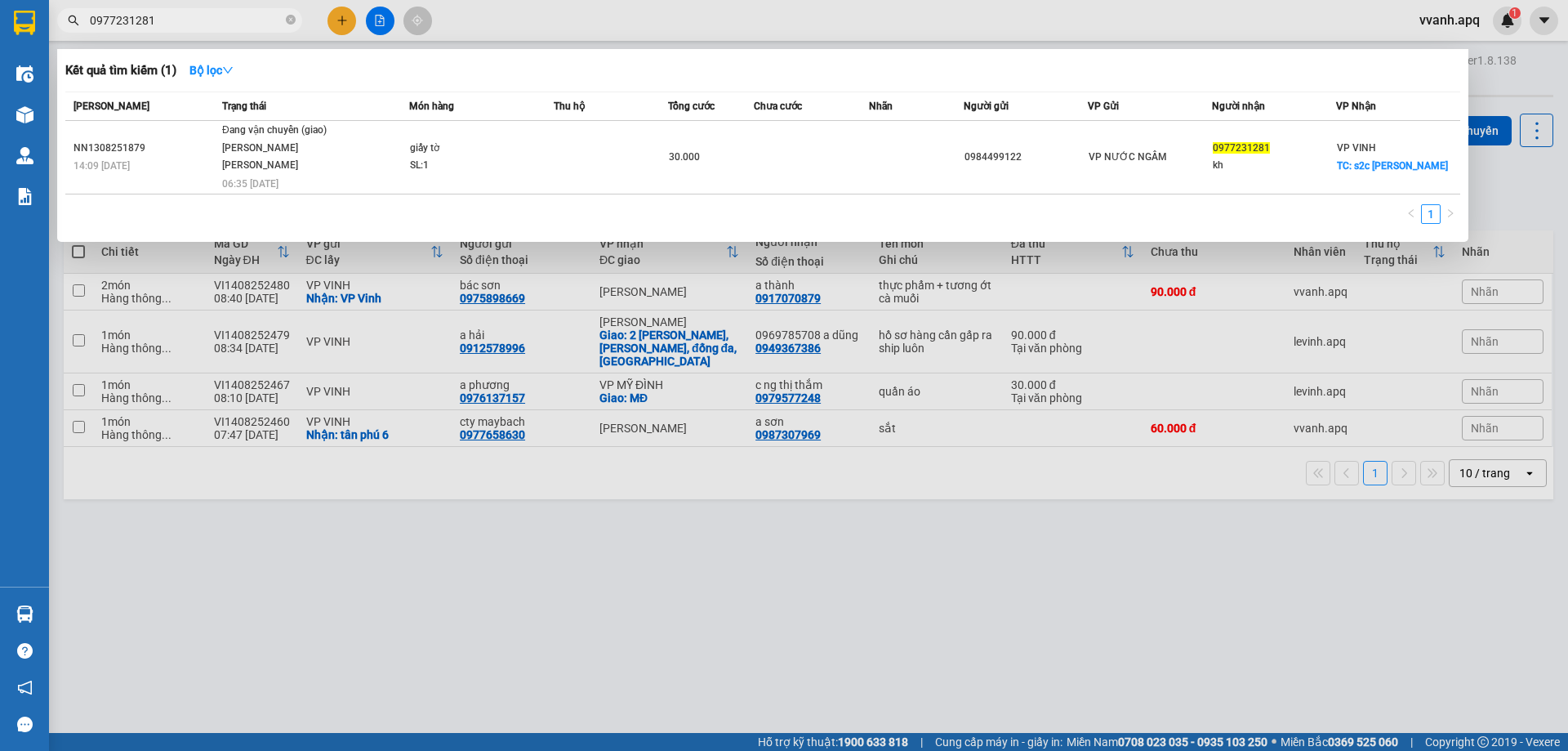
click at [217, 19] on input "0977231281" at bounding box center [187, 21] width 193 height 18
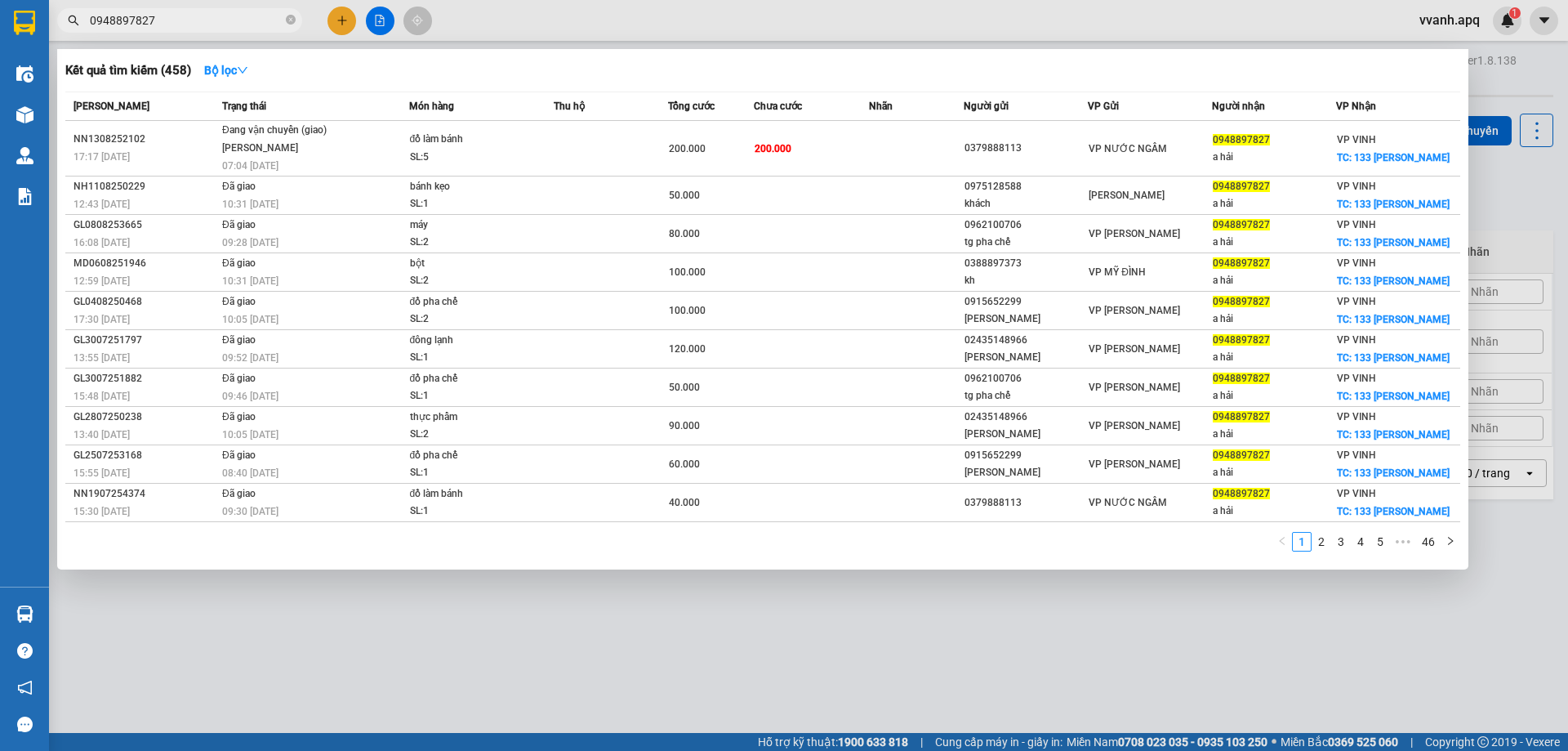
type input "0948897827"
click at [986, 644] on div at bounding box center [784, 376] width 1568 height 751
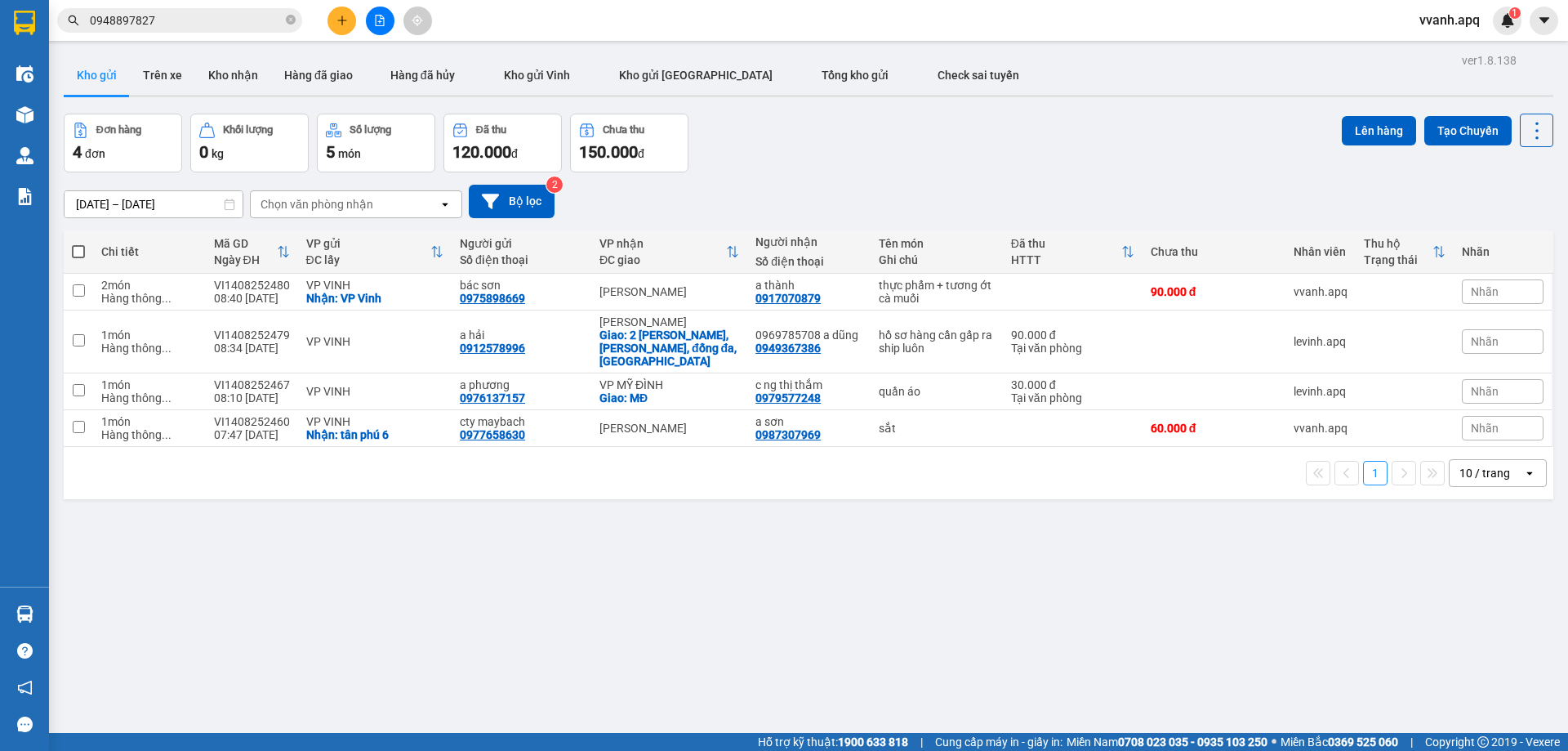
drag, startPoint x: 843, startPoint y: 573, endPoint x: 590, endPoint y: 302, distance: 370.7
click at [843, 573] on div "ver 1.8.138 Kho gửi Trên xe [PERSON_NAME] Hàng đã giao Hàng đã [PERSON_NAME] gử…" at bounding box center [808, 424] width 1503 height 751
click at [479, 202] on button "Bộ lọc" at bounding box center [512, 201] width 86 height 33
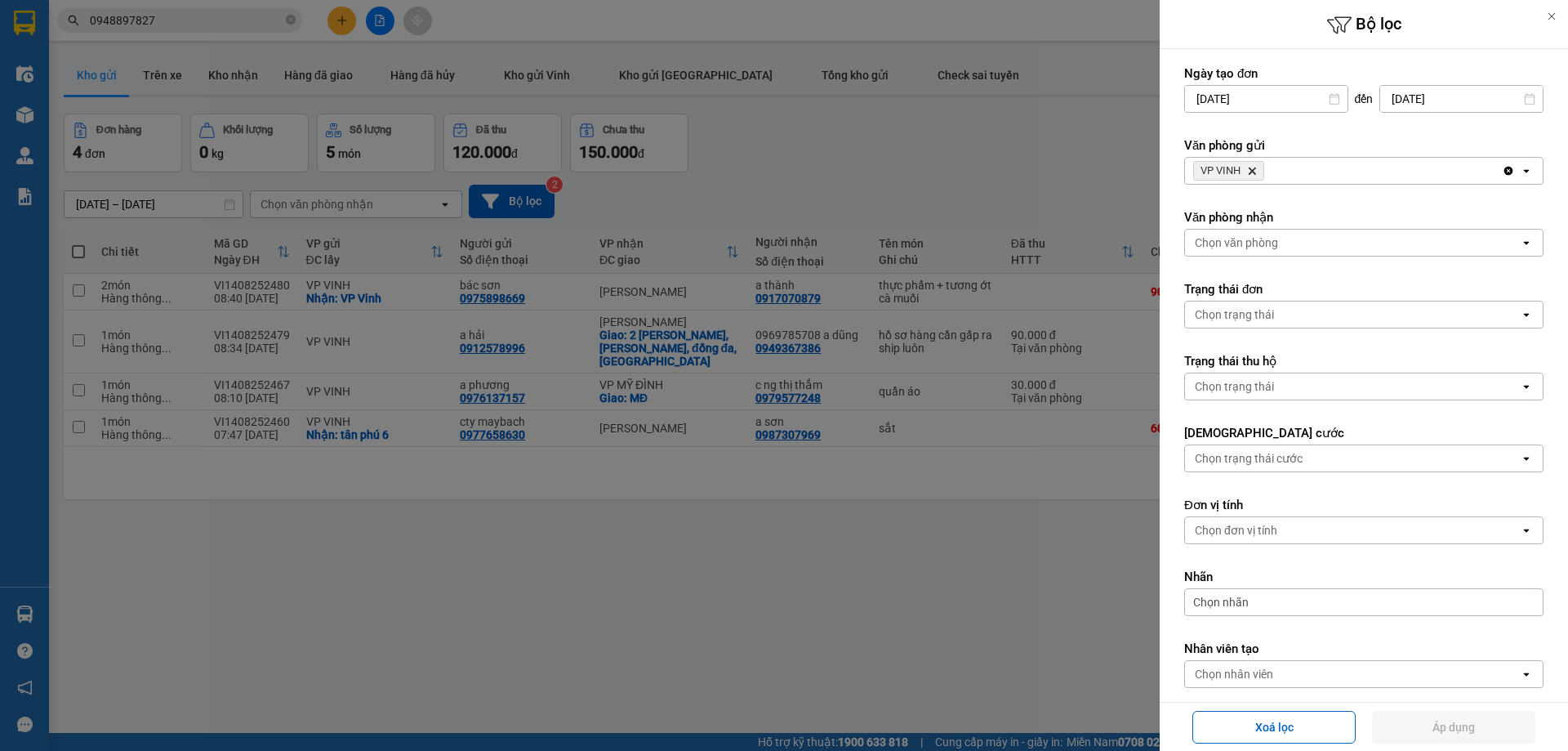
click at [1252, 172] on icon "VP VINH, close by backspace" at bounding box center [1252, 172] width 7 height 7
click at [1252, 172] on div "Chọn văn phòng" at bounding box center [1236, 171] width 83 height 16
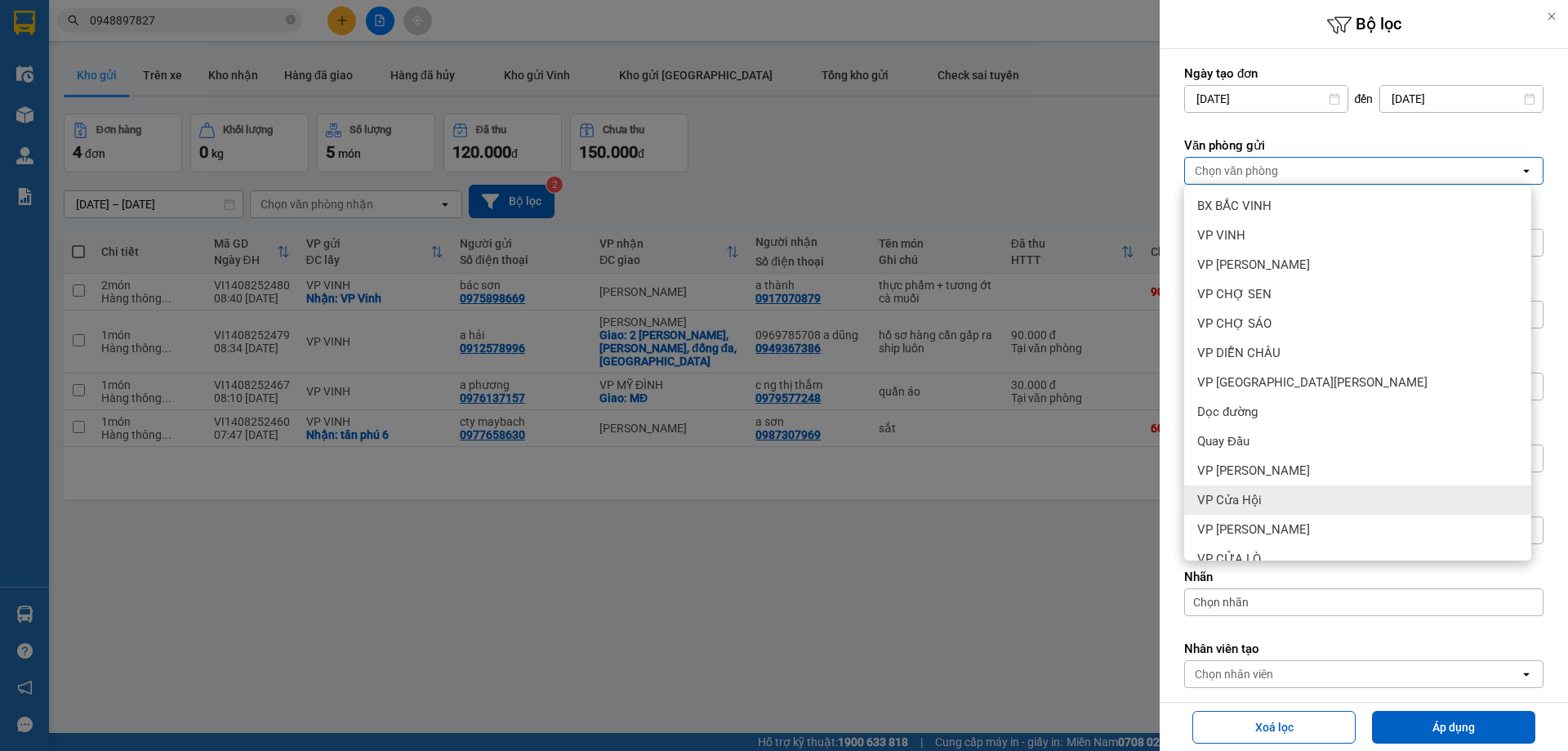
click at [1287, 496] on div "VP Cửa Hội" at bounding box center [1358, 500] width 347 height 30
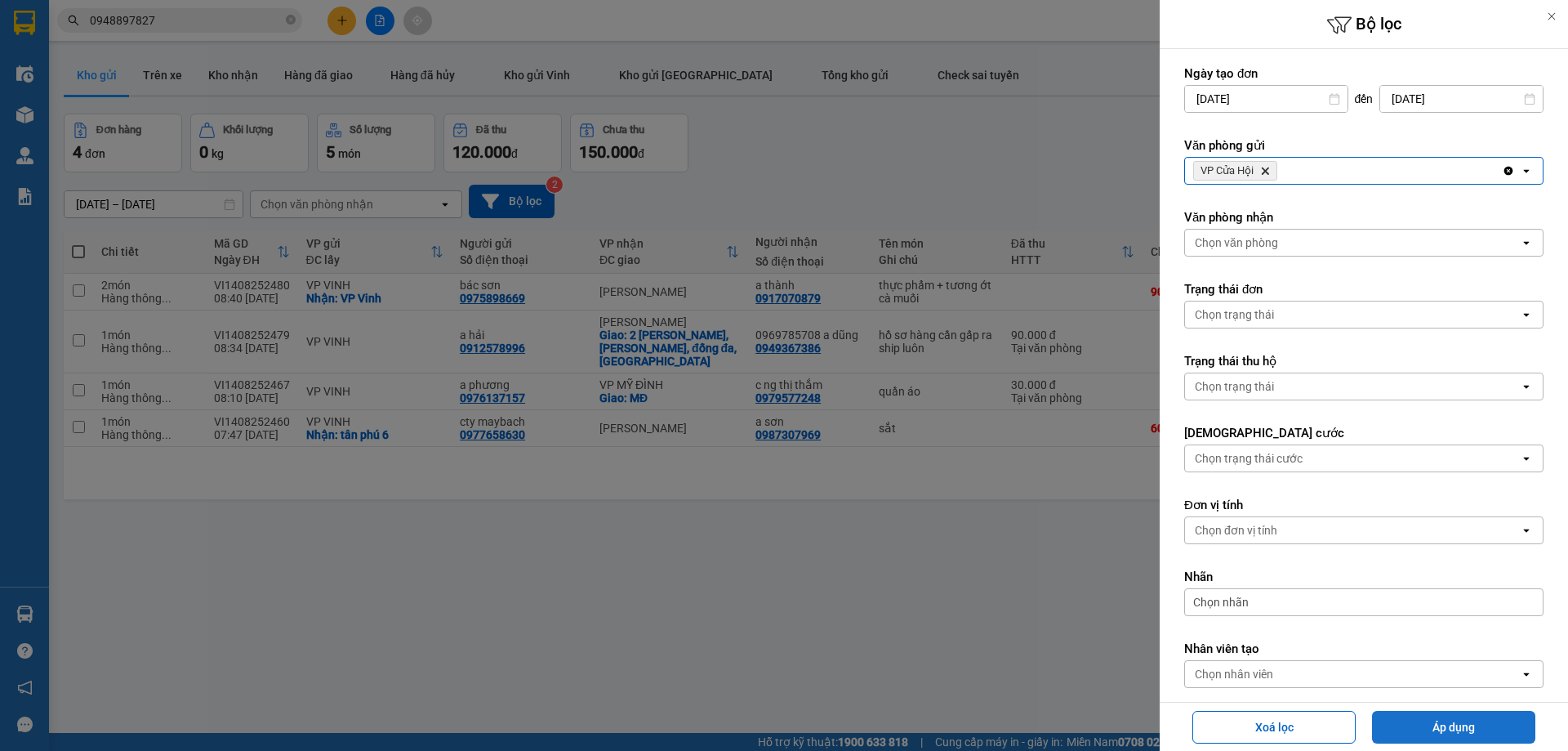
click at [1449, 729] on button "Áp dụng" at bounding box center [1453, 728] width 163 height 32
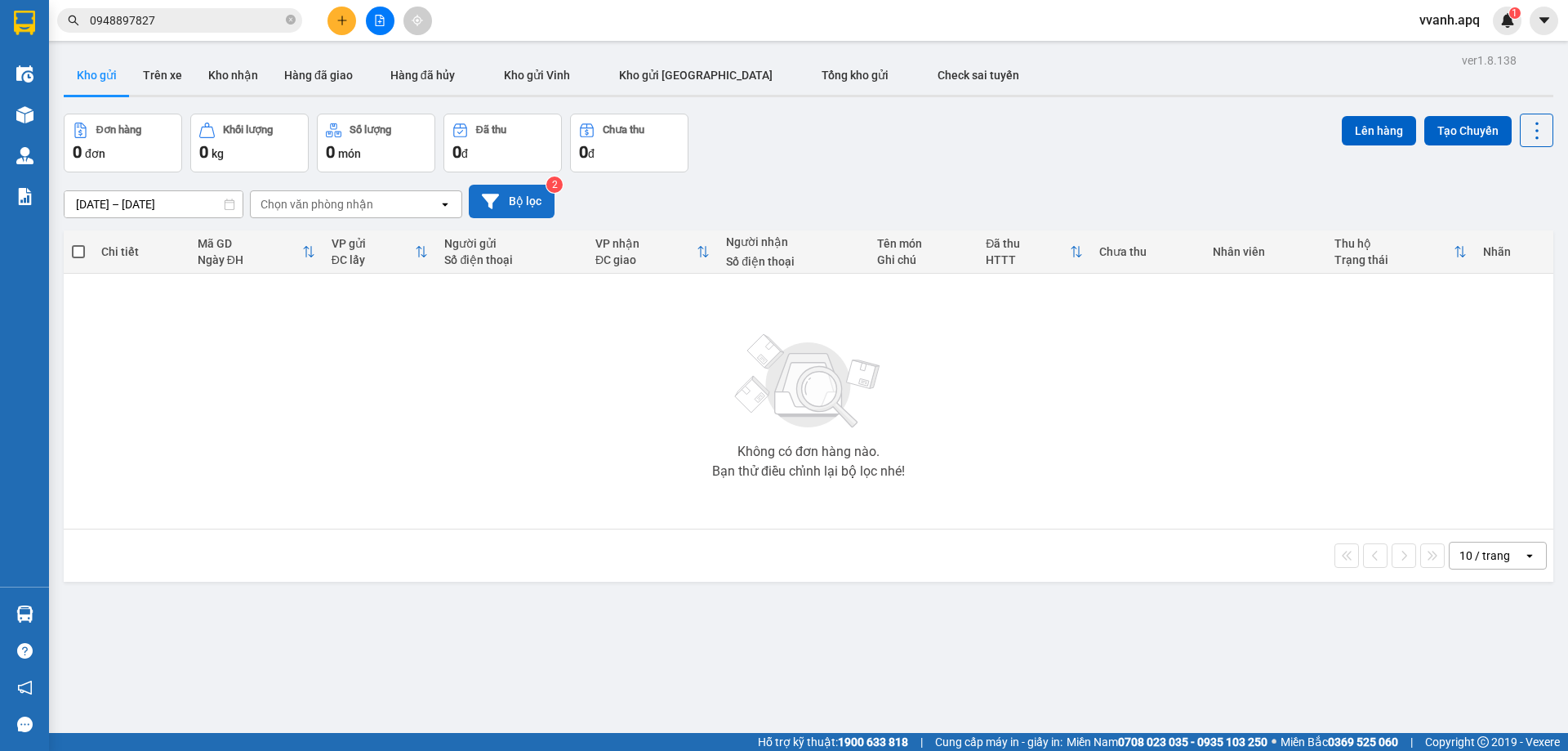
click at [525, 195] on button "Bộ lọc" at bounding box center [512, 201] width 86 height 33
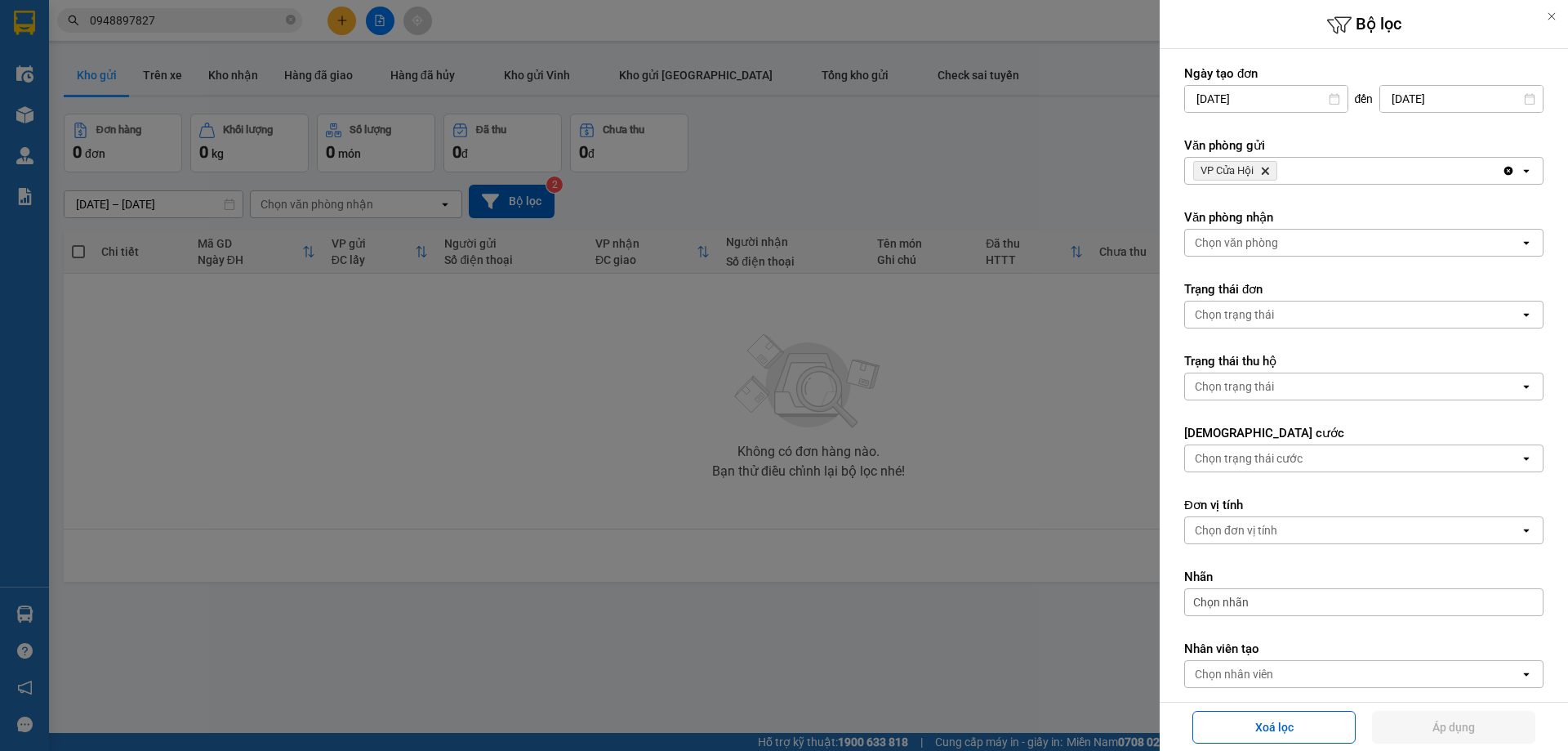
click at [1268, 169] on icon "VP Cửa Hội, close by backspace" at bounding box center [1266, 172] width 7 height 7
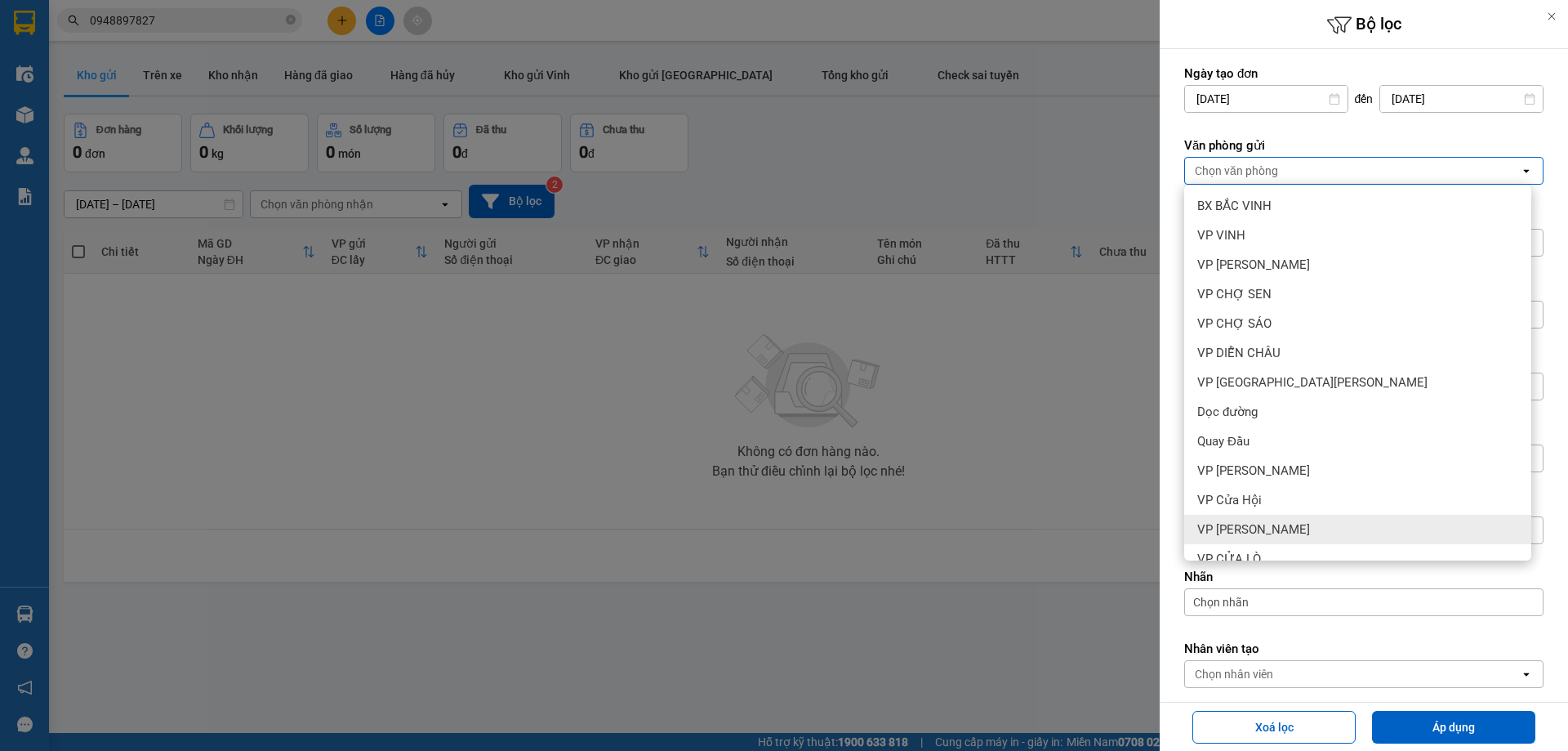
click at [1301, 521] on div "VP [PERSON_NAME]" at bounding box center [1358, 529] width 347 height 30
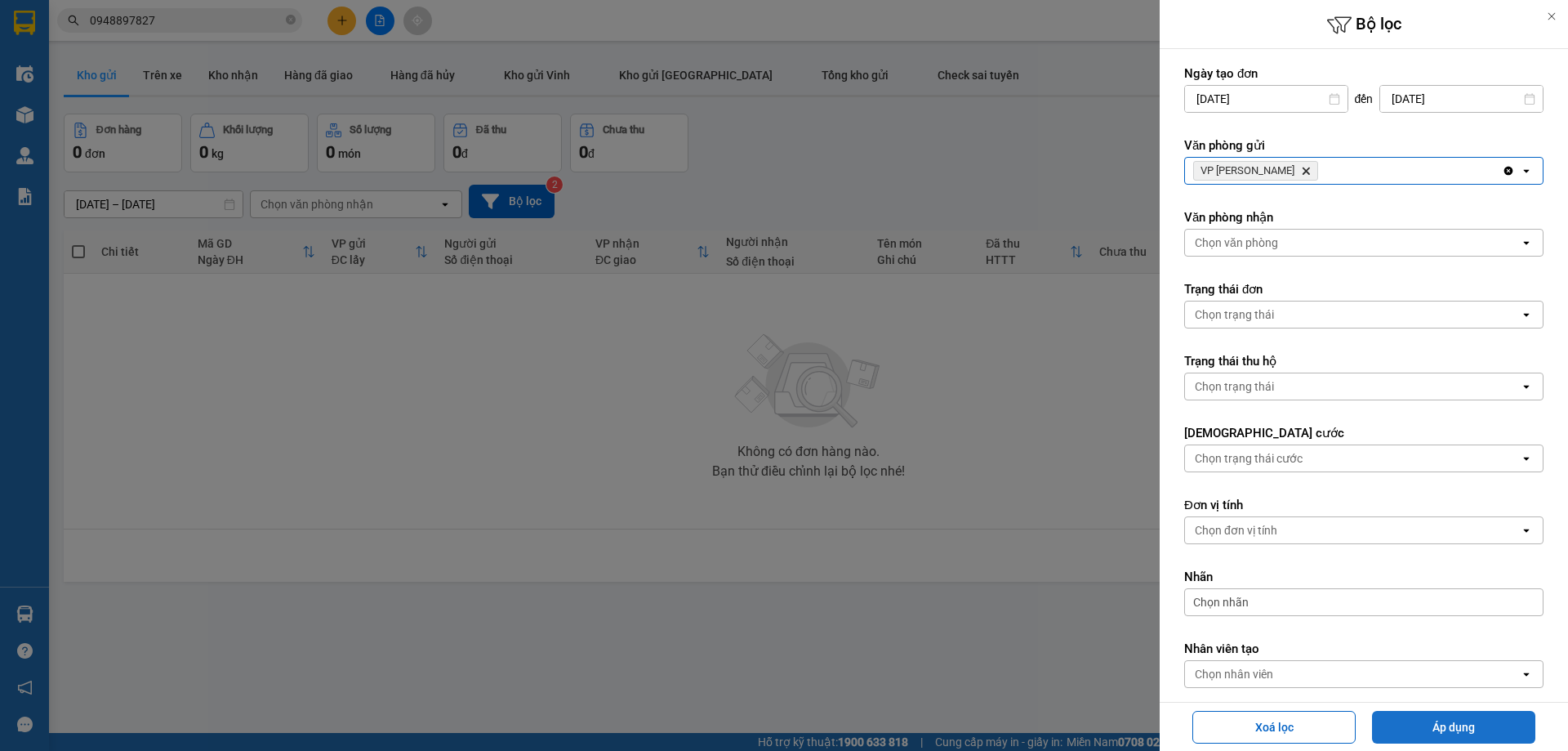
click at [1442, 723] on button "Áp dụng" at bounding box center [1453, 728] width 163 height 32
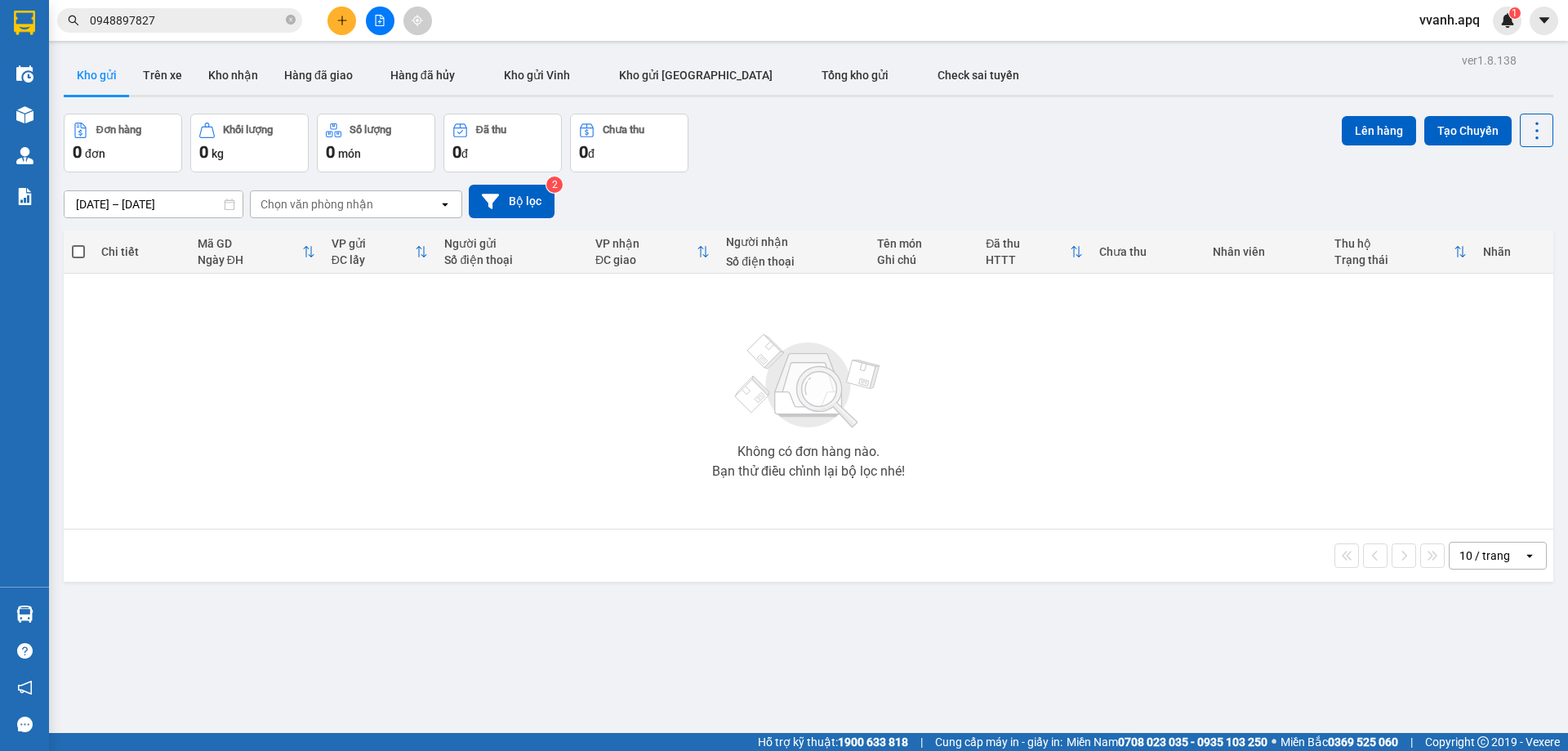
drag, startPoint x: 965, startPoint y: 186, endPoint x: 707, endPoint y: 240, distance: 263.6
click at [965, 186] on div "[DATE] – [DATE] Press the down arrow key to interact with the calendar and sele…" at bounding box center [808, 201] width 1490 height 33
click at [512, 197] on button "Bộ lọc" at bounding box center [512, 201] width 86 height 33
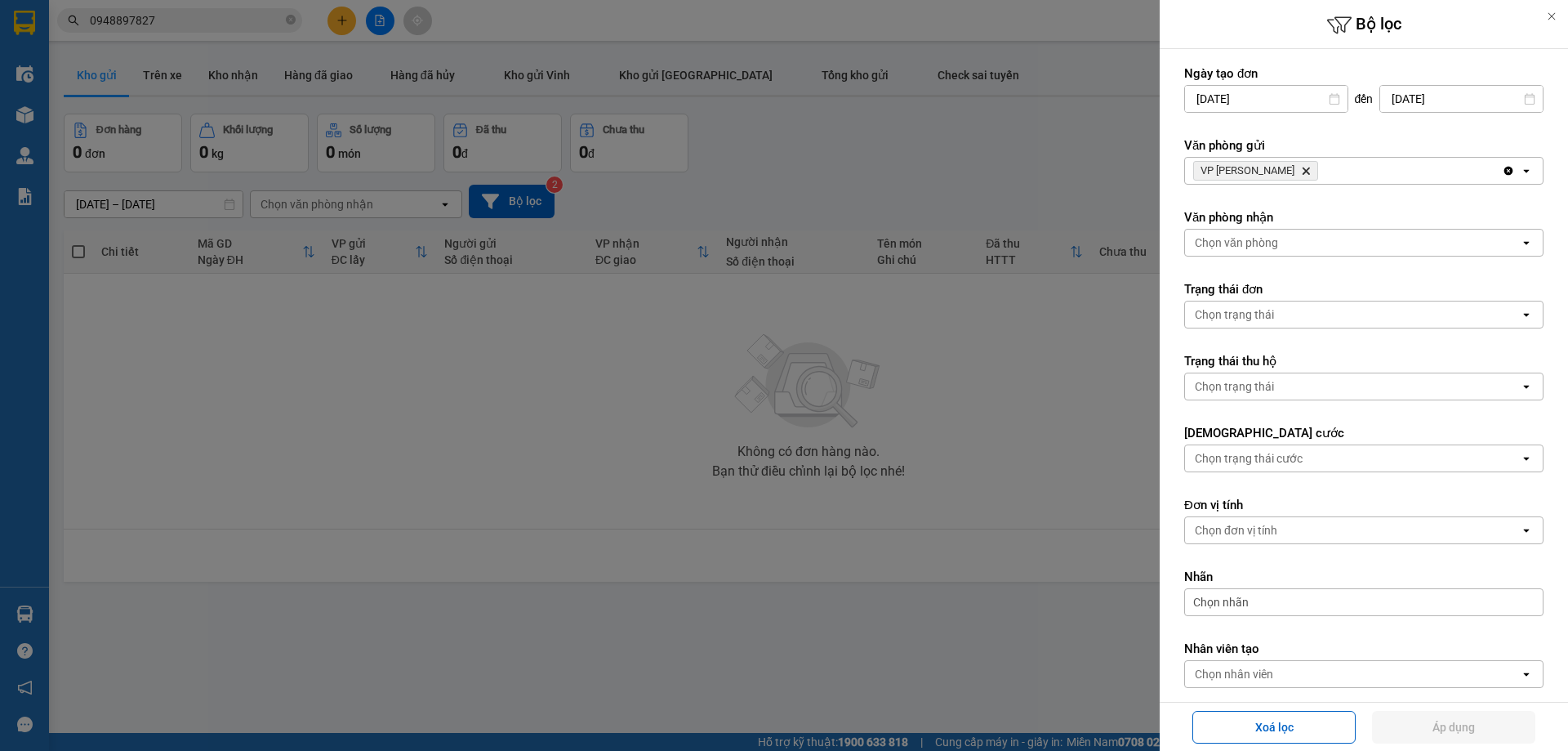
click at [1303, 172] on icon "VP Nghi Xuân, close by backspace" at bounding box center [1306, 172] width 7 height 7
click at [1278, 172] on div "Chọn văn phòng" at bounding box center [1352, 171] width 335 height 26
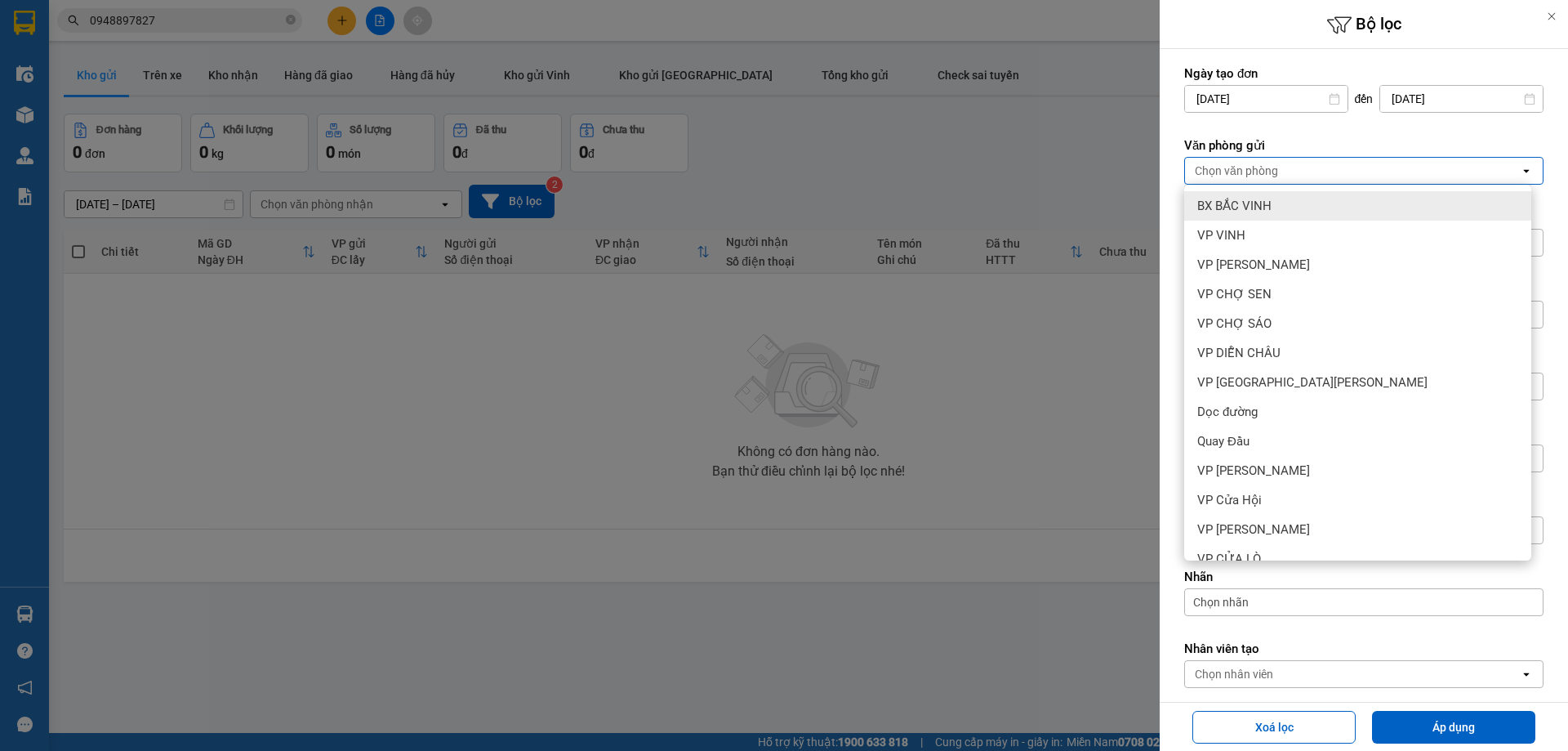
click at [1268, 224] on div "VP VINH" at bounding box center [1358, 235] width 347 height 30
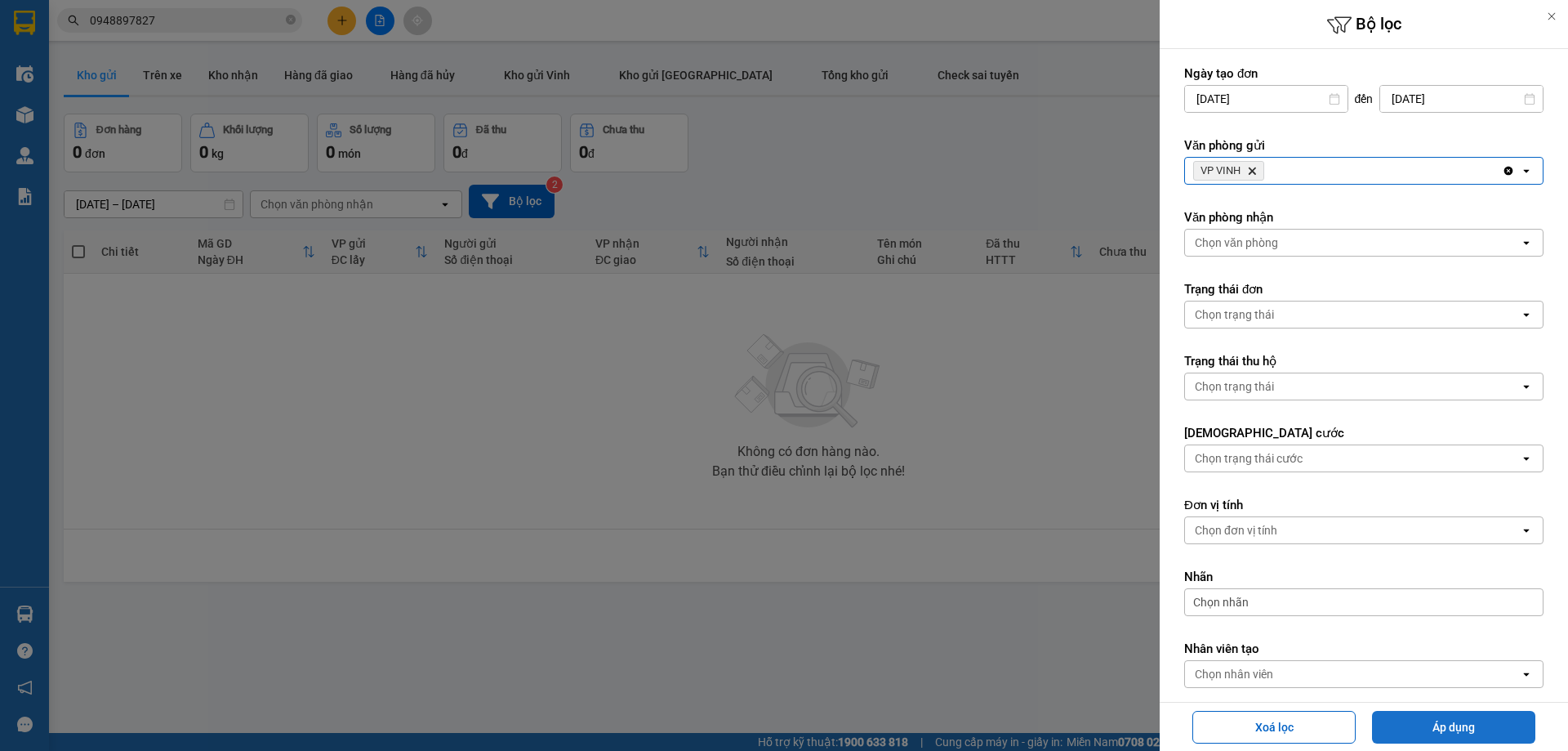
click at [1471, 728] on button "Áp dụng" at bounding box center [1453, 728] width 163 height 32
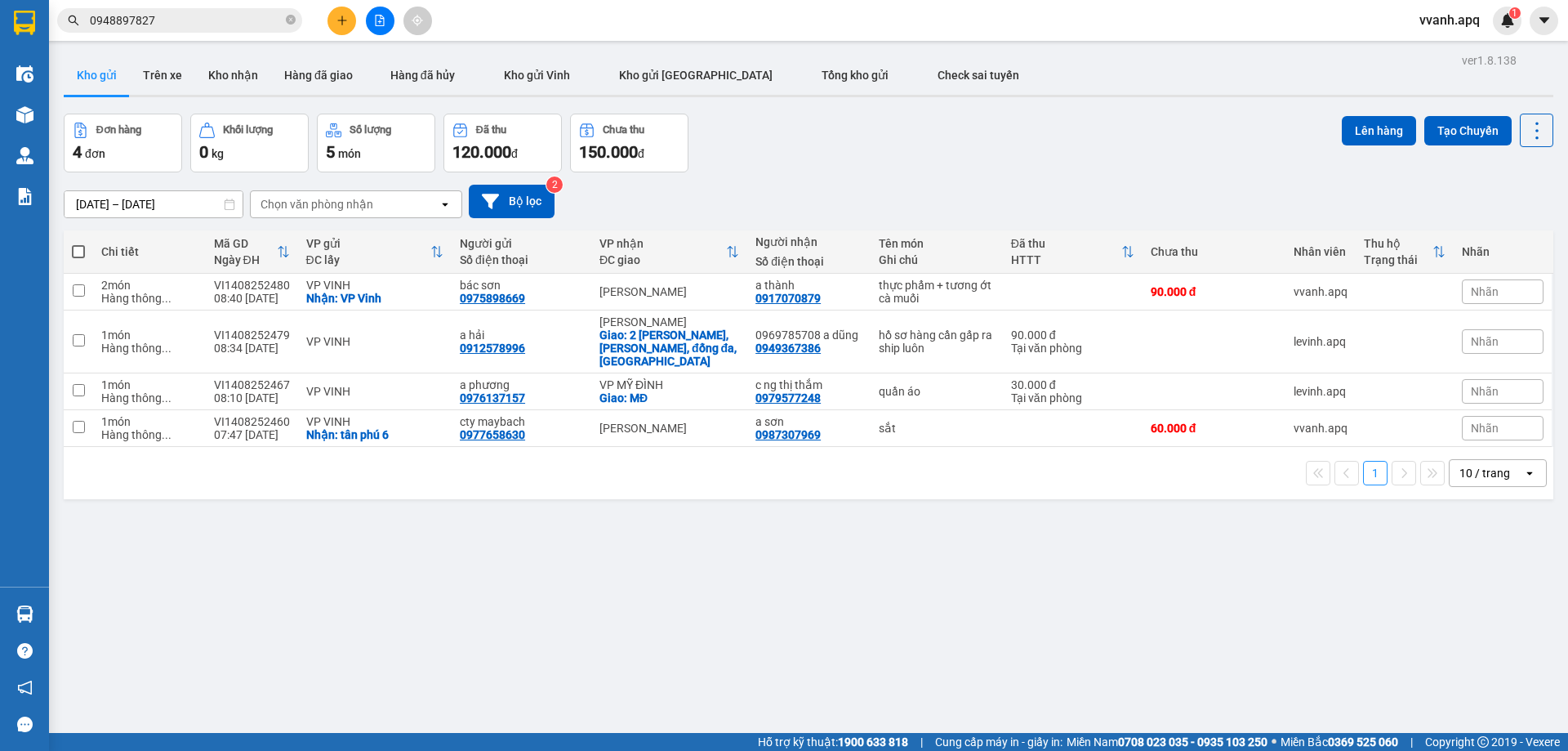
click at [389, 13] on button at bounding box center [381, 21] width 29 height 29
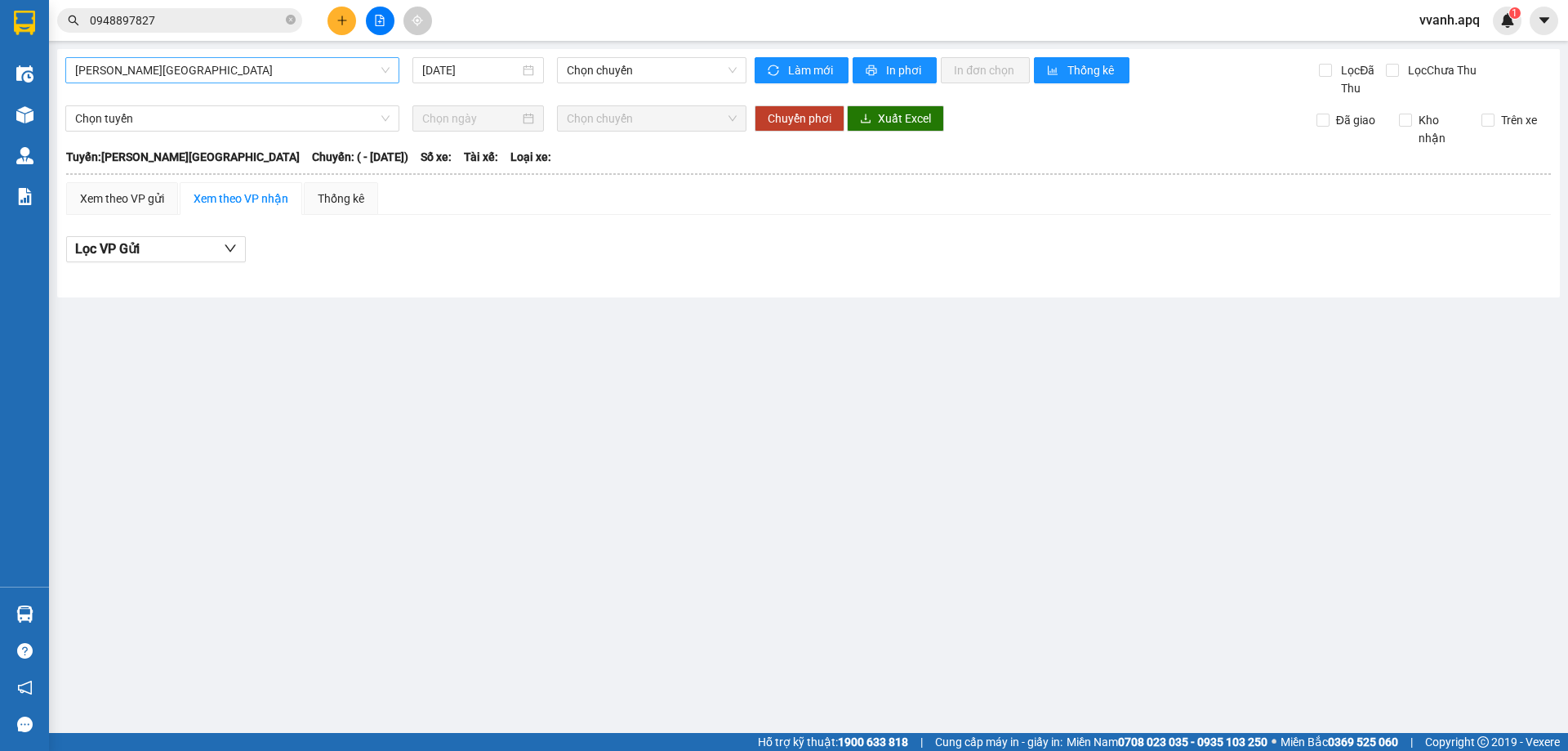
click at [266, 72] on span "[PERSON_NAME][GEOGRAPHIC_DATA]" at bounding box center [232, 70] width 315 height 24
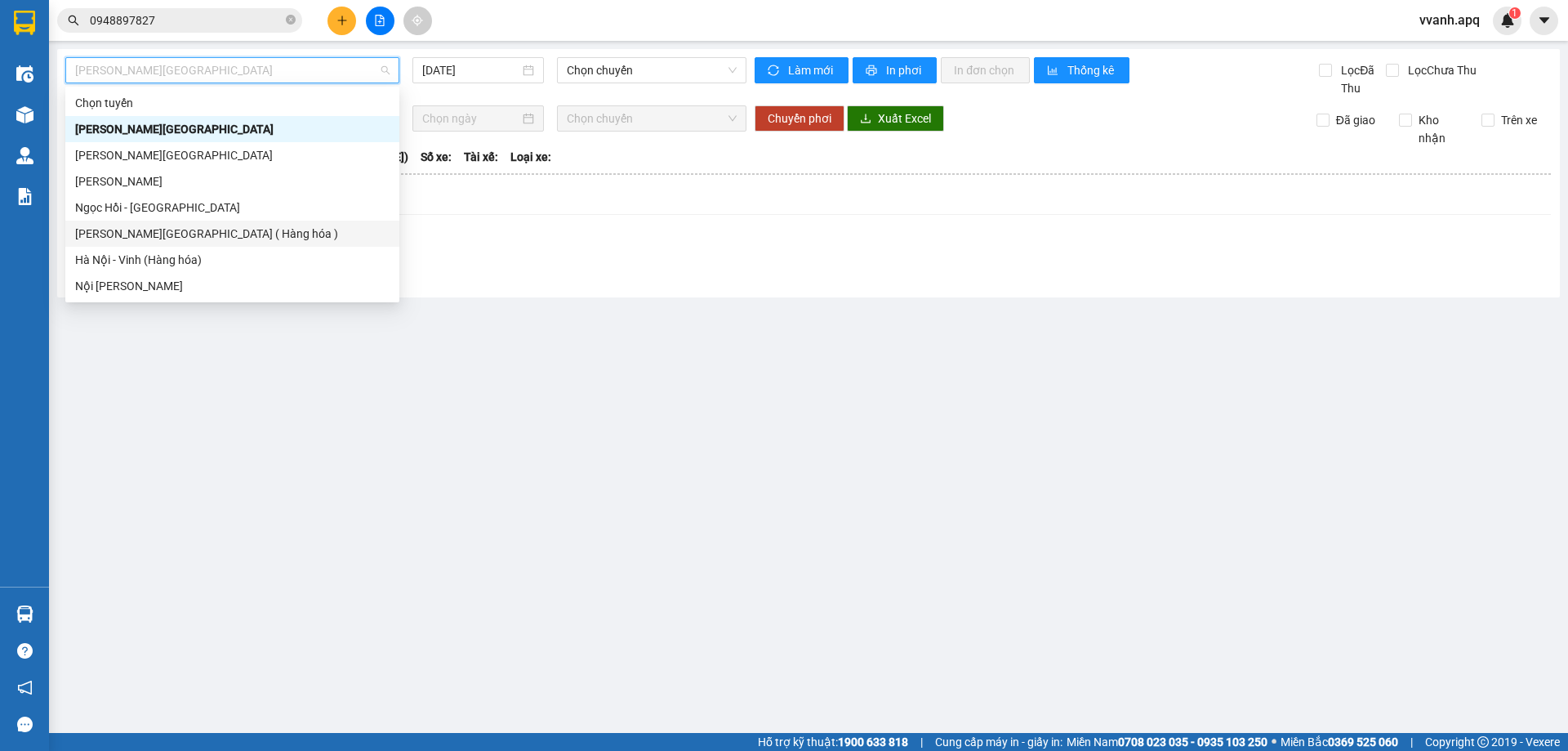
drag, startPoint x: 174, startPoint y: 236, endPoint x: 617, endPoint y: 105, distance: 462.0
click at [175, 236] on div "[PERSON_NAME][GEOGRAPHIC_DATA] ( Hàng hóa )" at bounding box center [232, 234] width 315 height 18
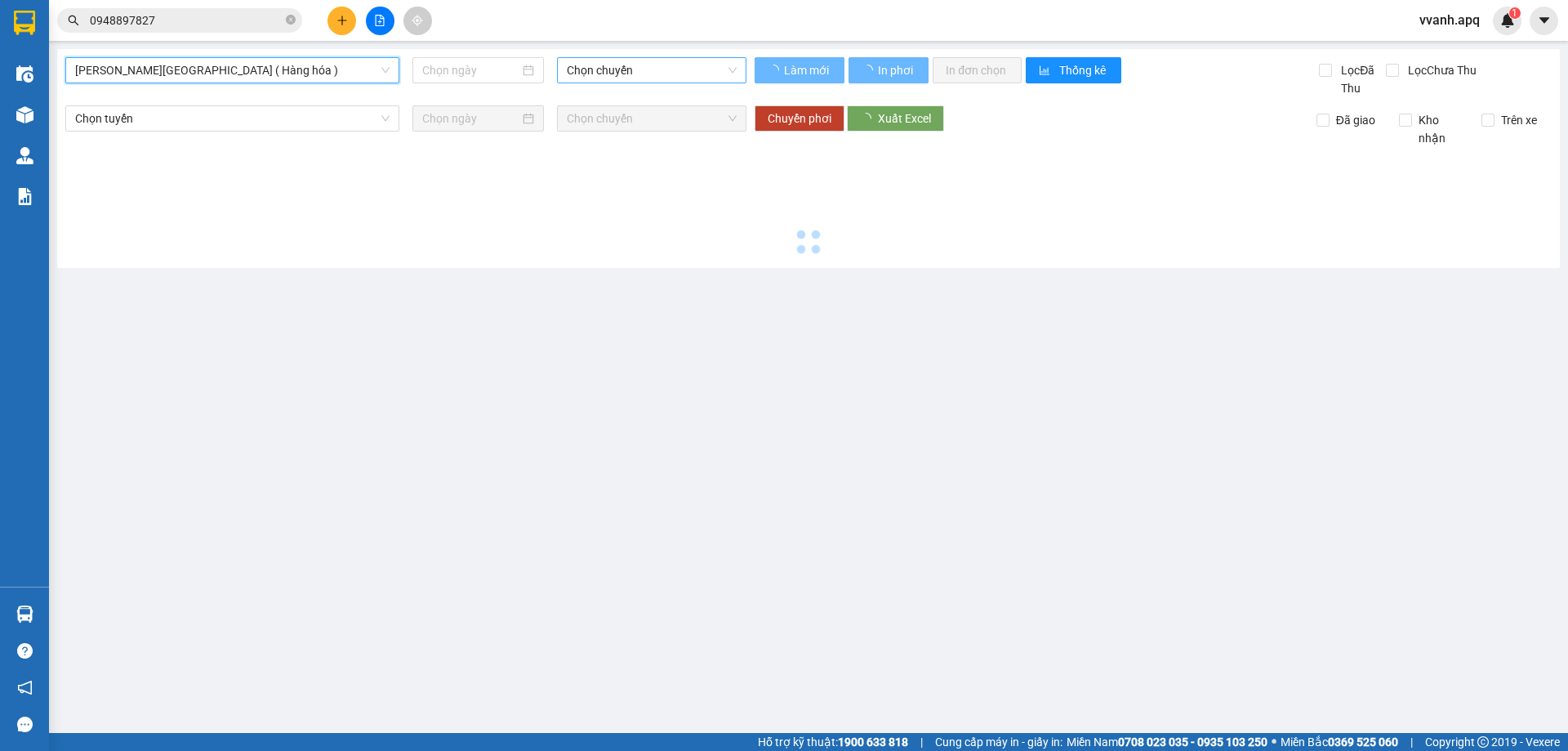
type input "[DATE]"
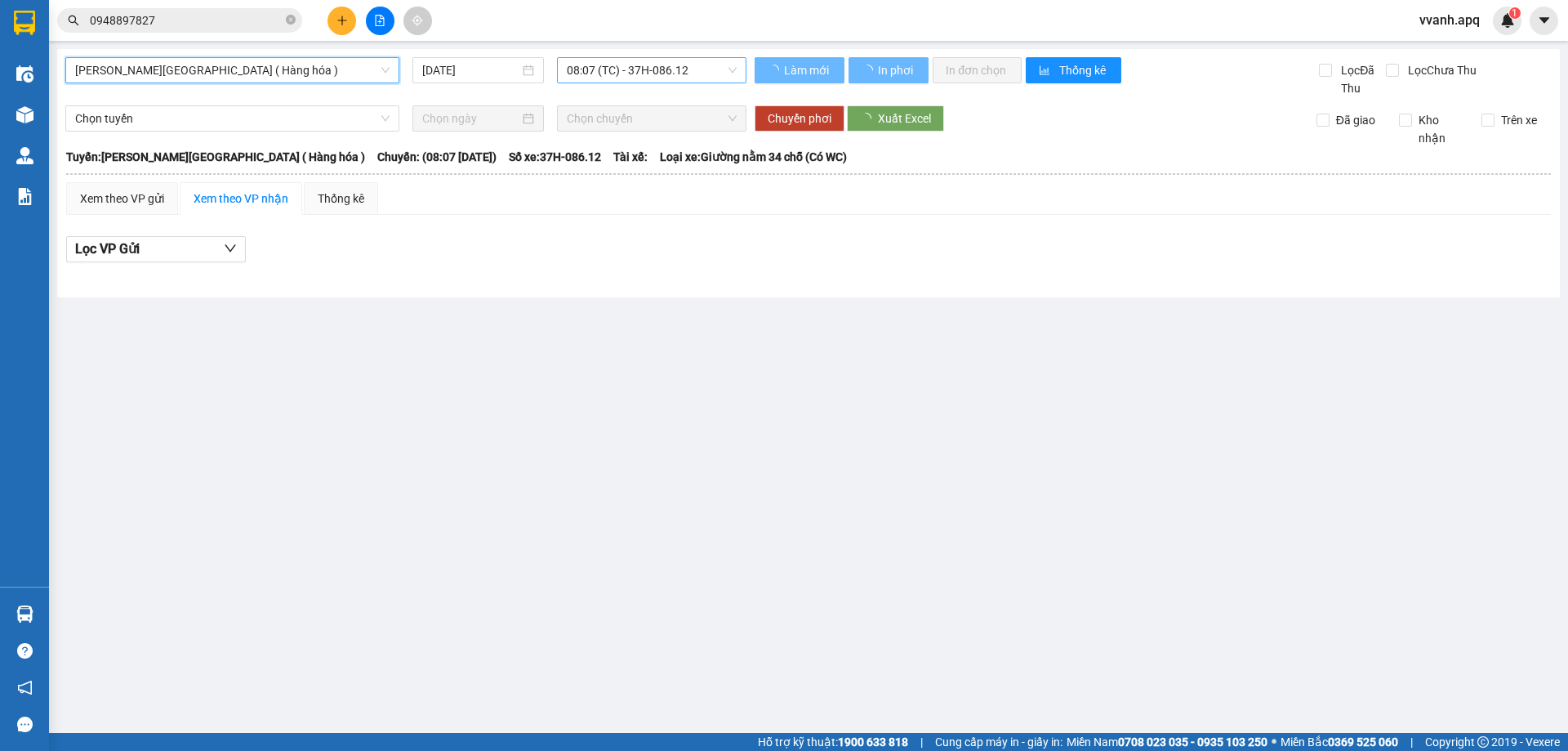
click at [647, 67] on span "08:07 (TC) - 37H-086.12" at bounding box center [651, 70] width 170 height 24
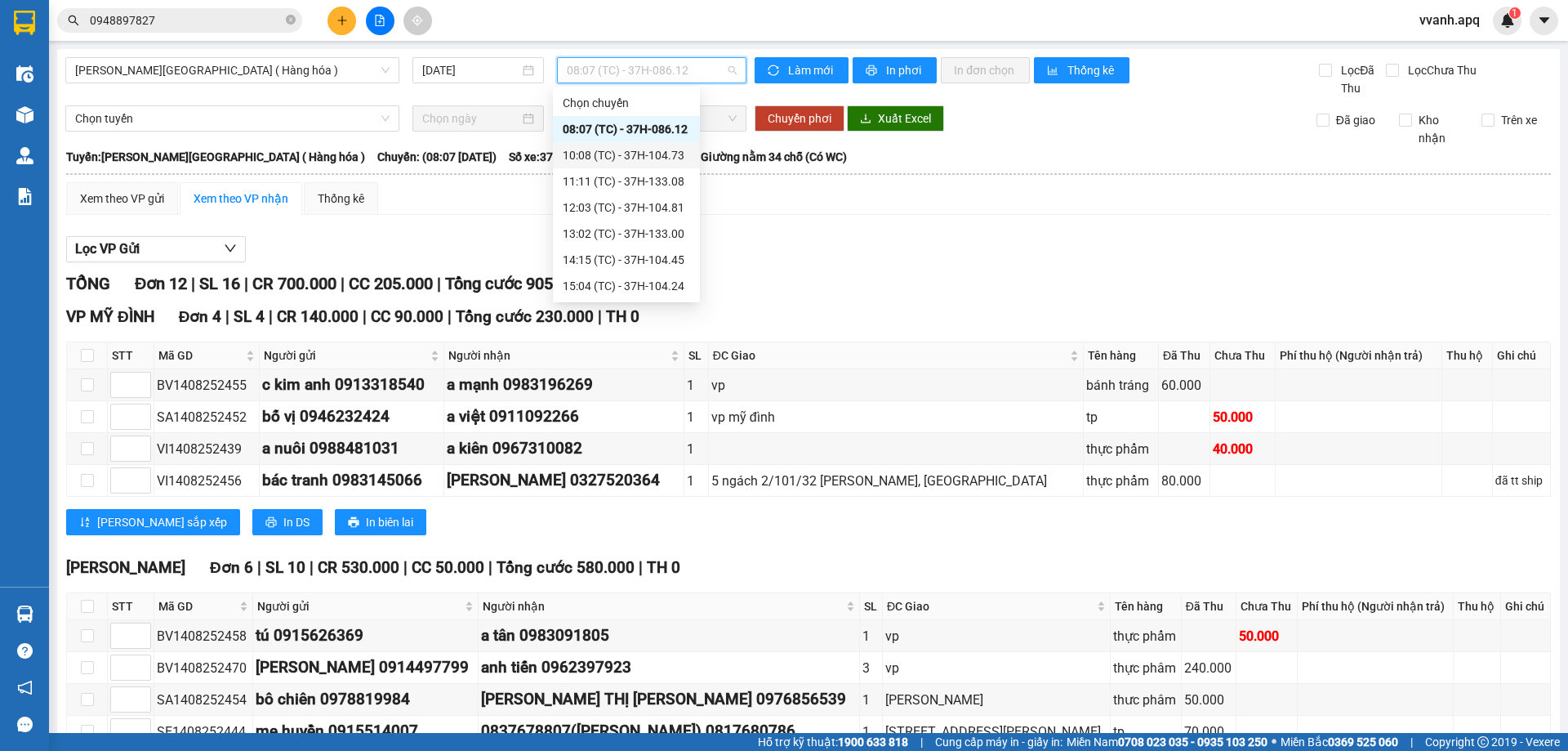
click at [619, 160] on div "10:08 (TC) - 37H-104.73" at bounding box center [626, 155] width 127 height 18
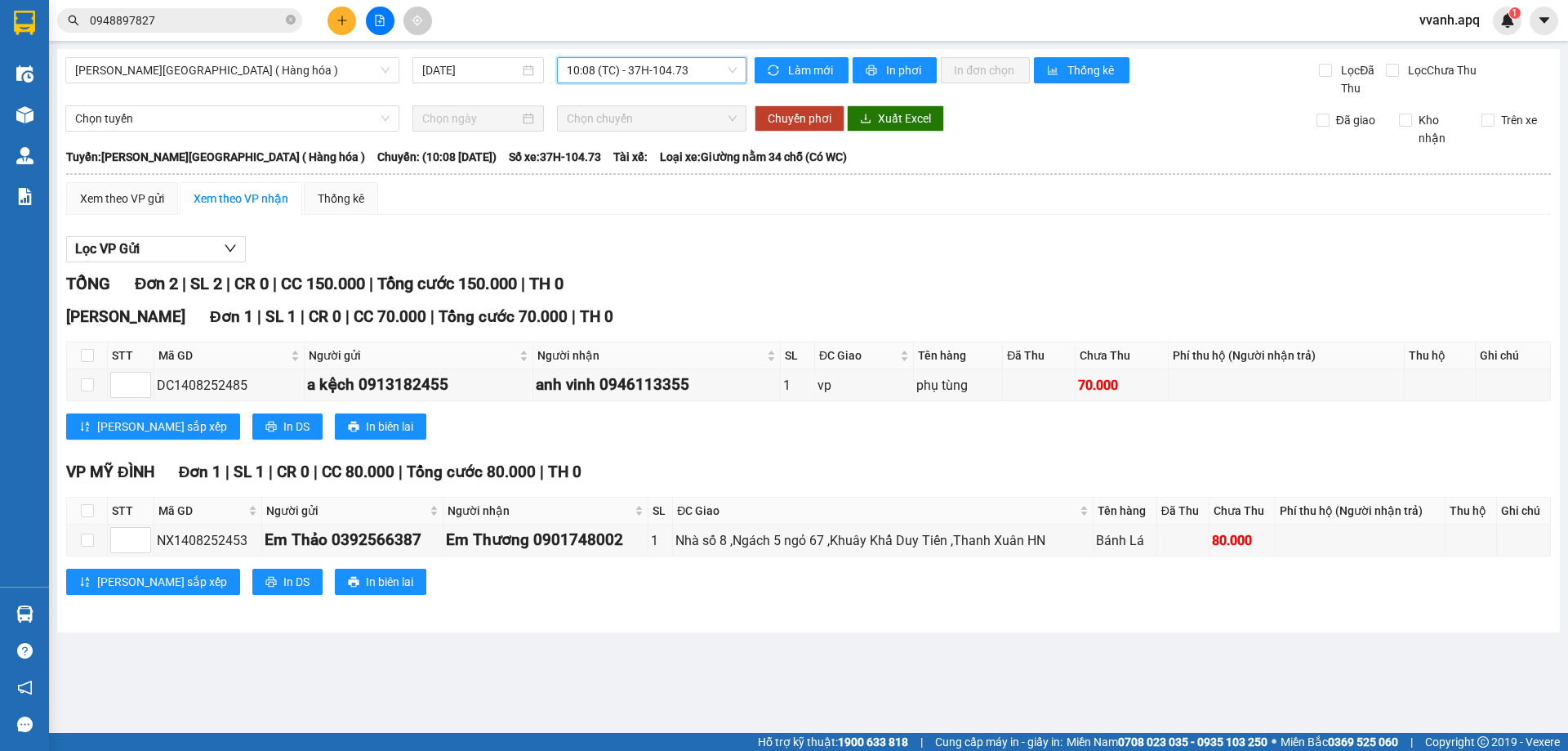
click at [183, 13] on input "0948897827" at bounding box center [187, 21] width 193 height 18
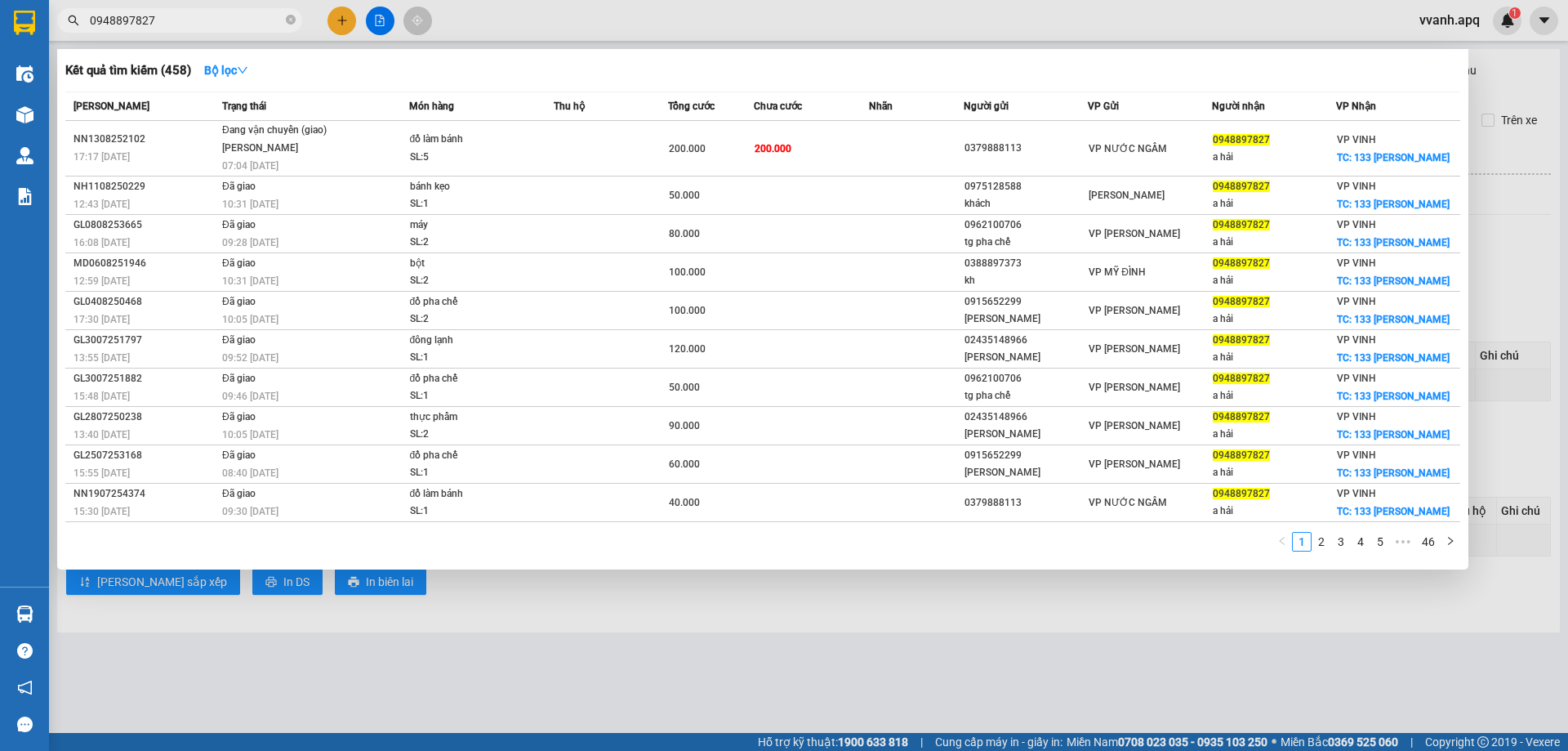
click at [183, 13] on input "0948897827" at bounding box center [187, 21] width 193 height 18
click at [566, 40] on div at bounding box center [784, 376] width 1568 height 751
click at [169, 23] on input "0948897827" at bounding box center [187, 21] width 193 height 18
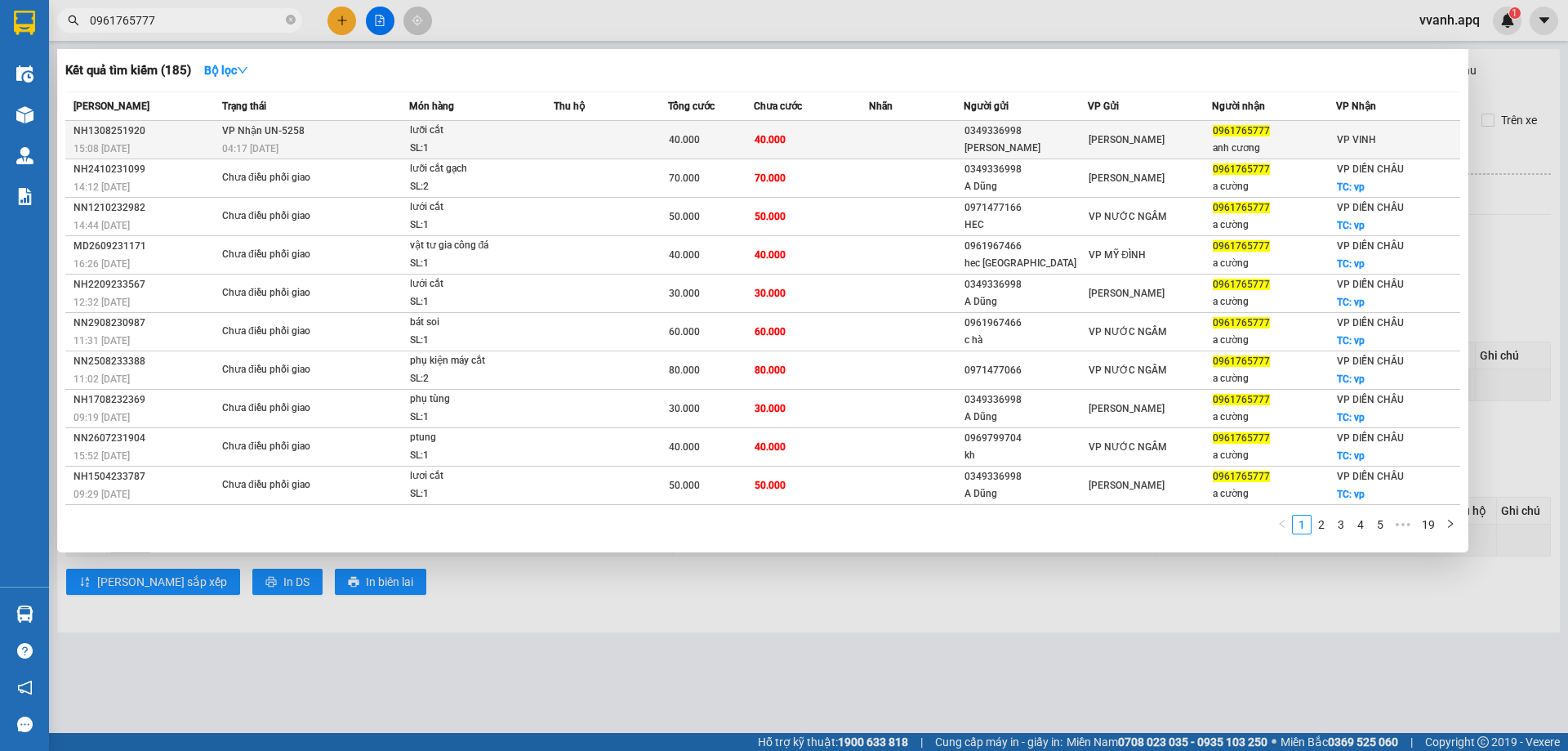
type input "0961765777"
click at [552, 146] on span "lưỡi cắt SL: 1" at bounding box center [481, 139] width 143 height 35
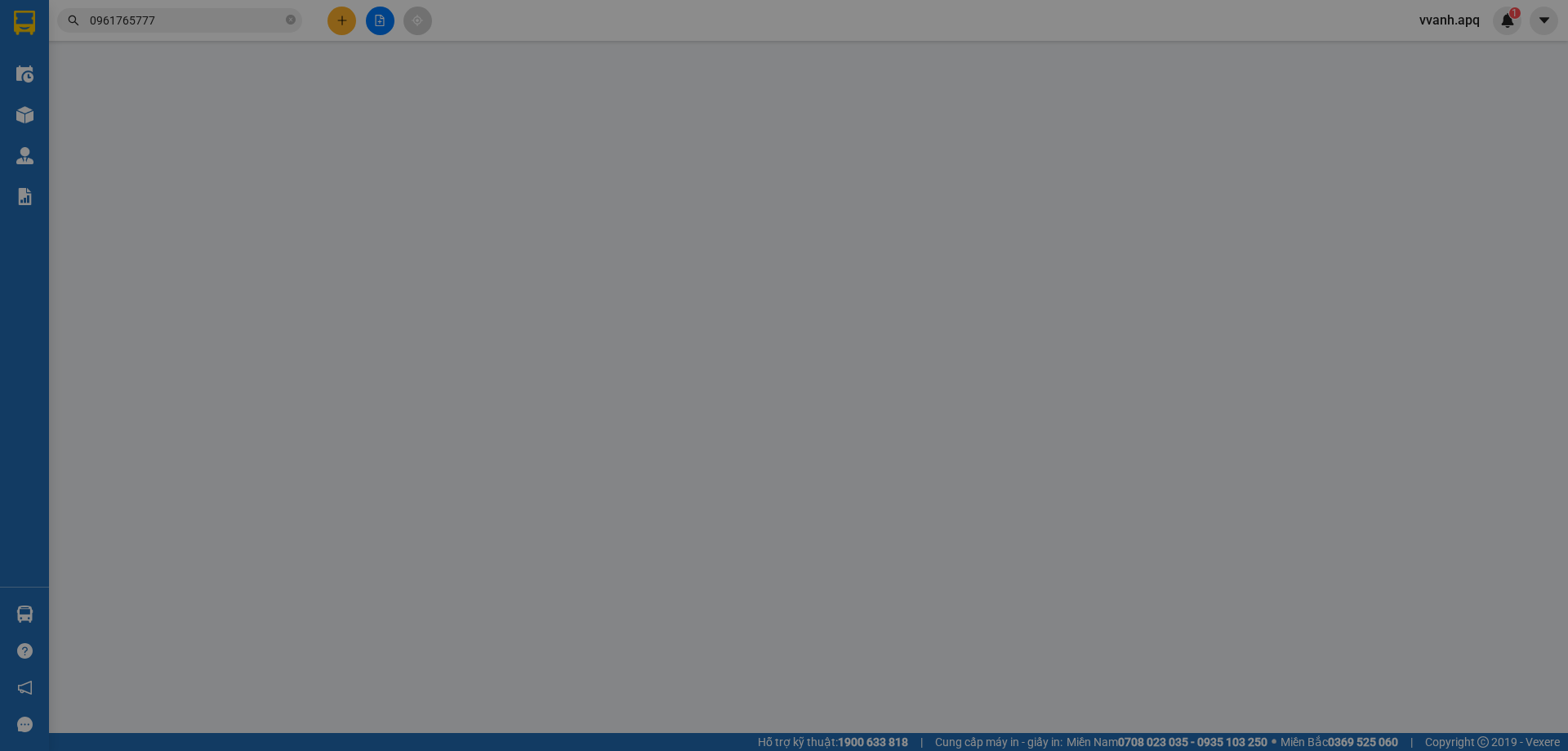
type input "0349336998"
type input "[PERSON_NAME]"
type input "0961765777"
type input "anh cương"
type input "40.000"
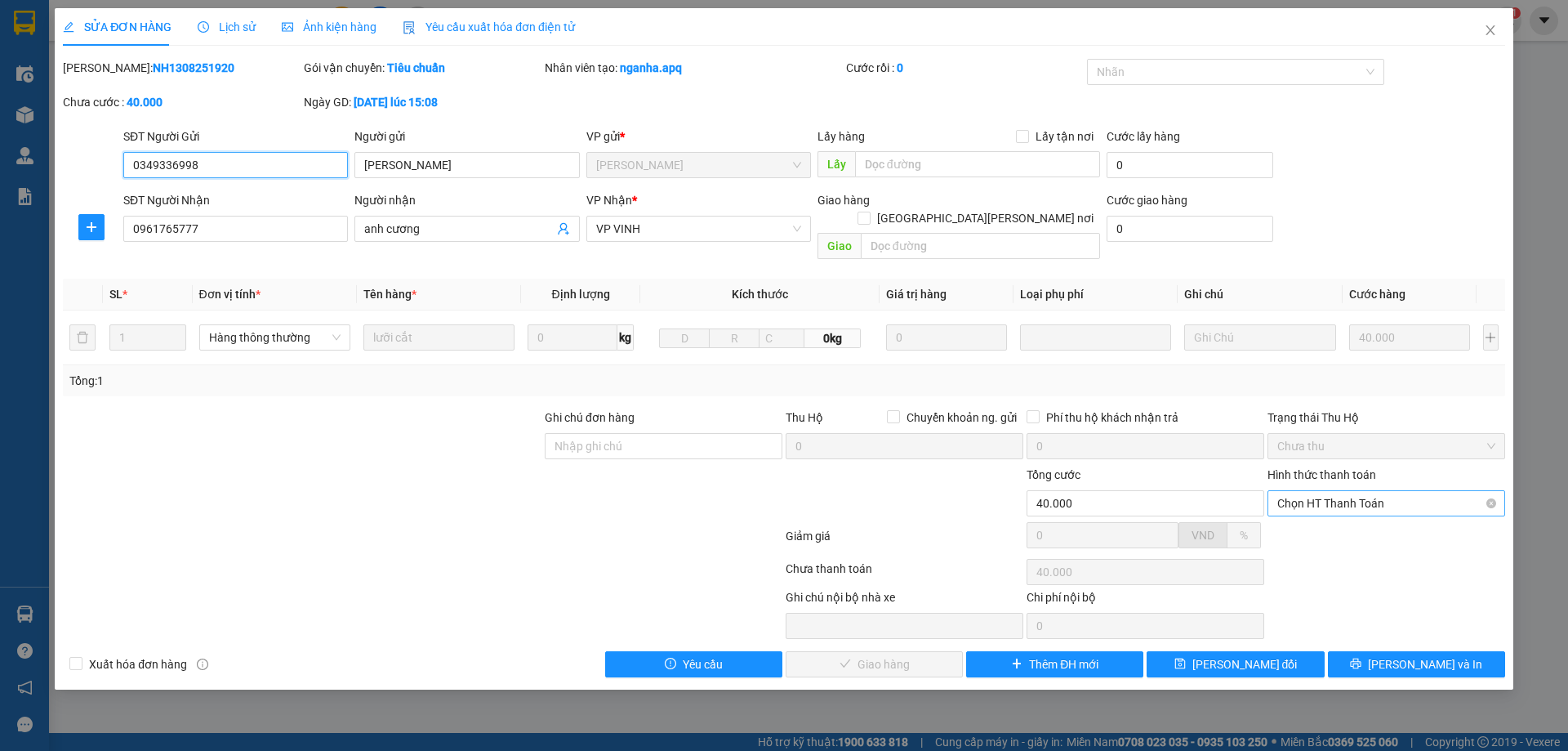
click at [1311, 495] on span "Chọn HT Thanh Toán" at bounding box center [1387, 503] width 218 height 24
click at [1320, 515] on div "Tại văn phòng" at bounding box center [1387, 518] width 218 height 18
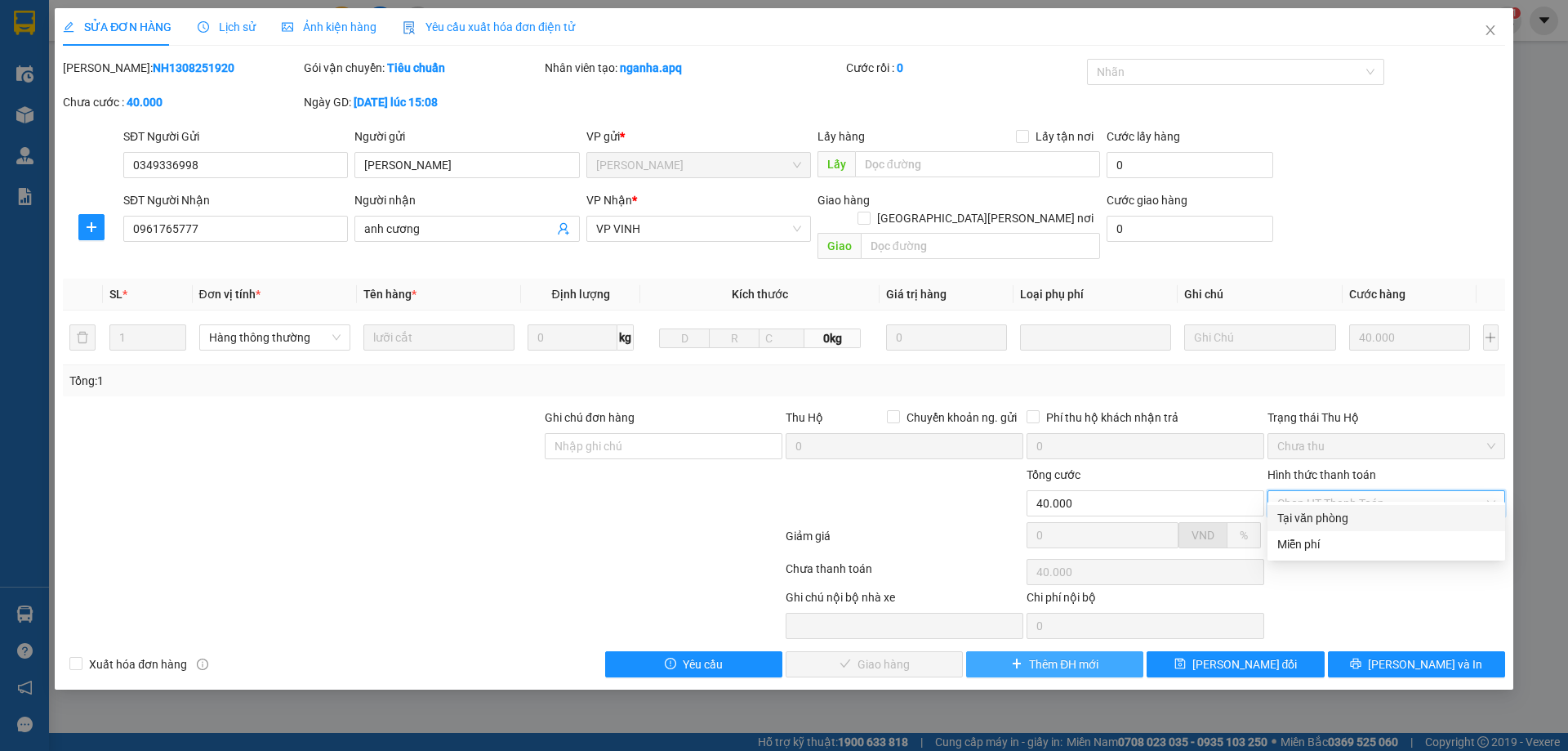
type input "0"
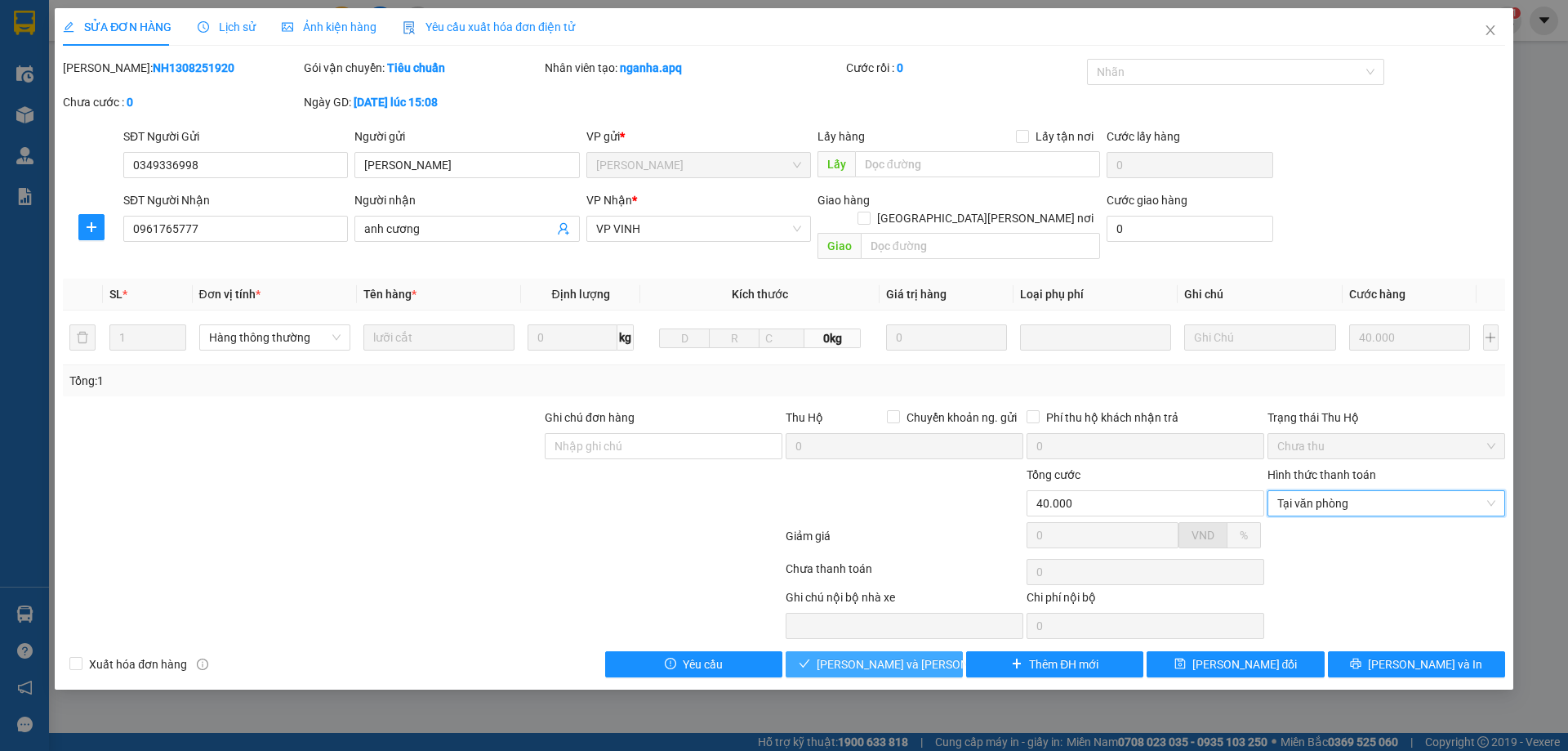
click at [926, 655] on span "[PERSON_NAME] và [PERSON_NAME] hàng" at bounding box center [927, 664] width 220 height 18
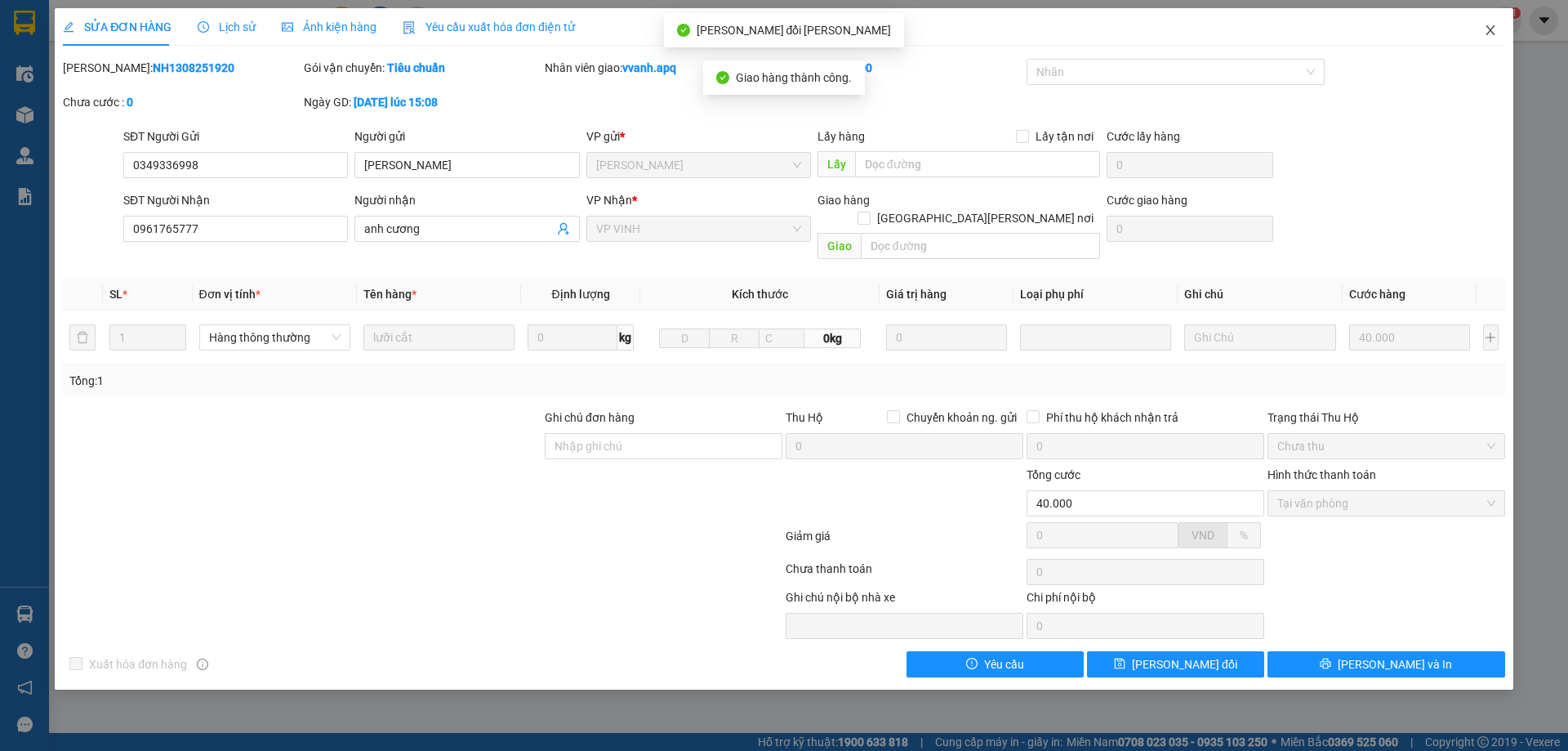
click at [1482, 43] on span "Close" at bounding box center [1490, 31] width 46 height 46
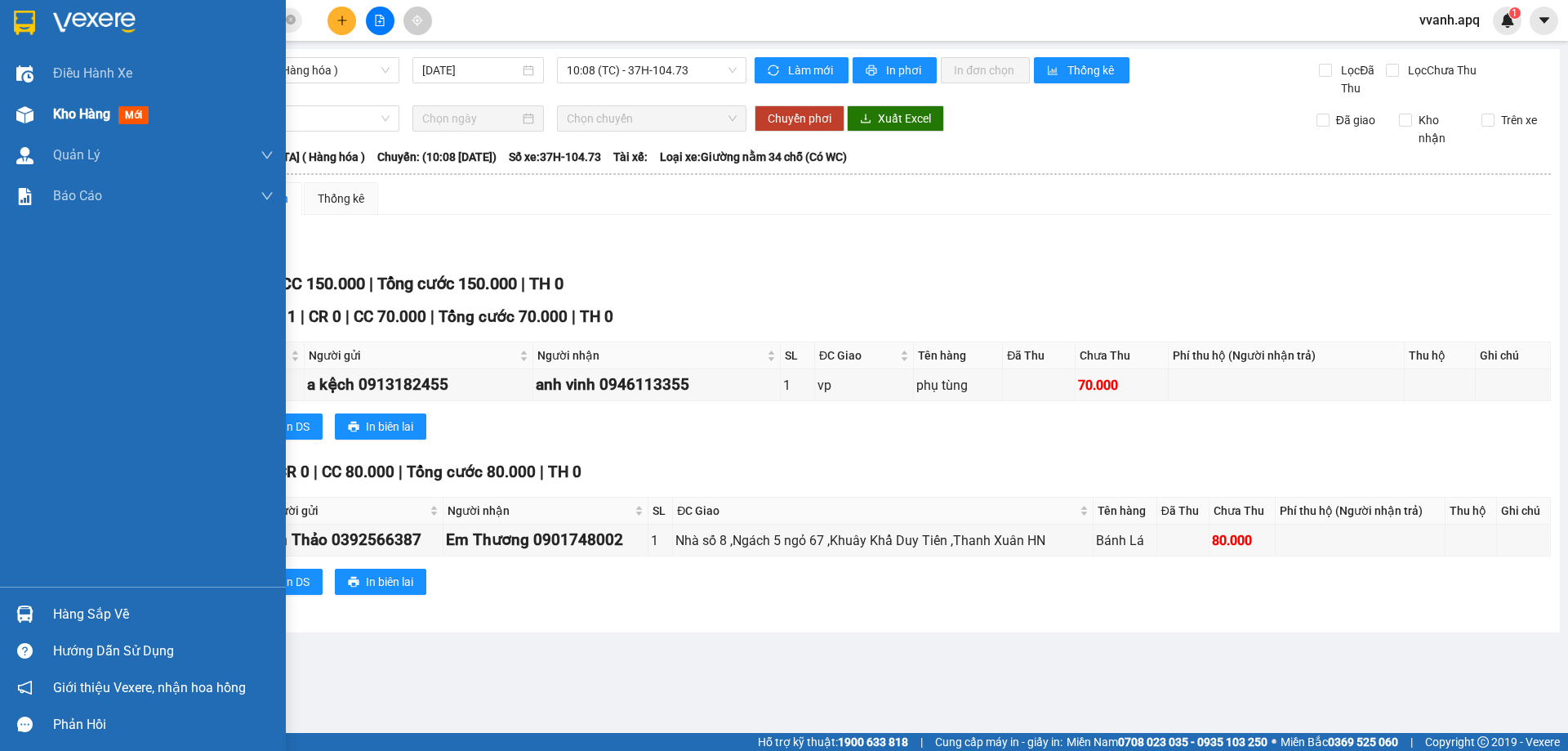
click at [36, 116] on div at bounding box center [25, 115] width 29 height 29
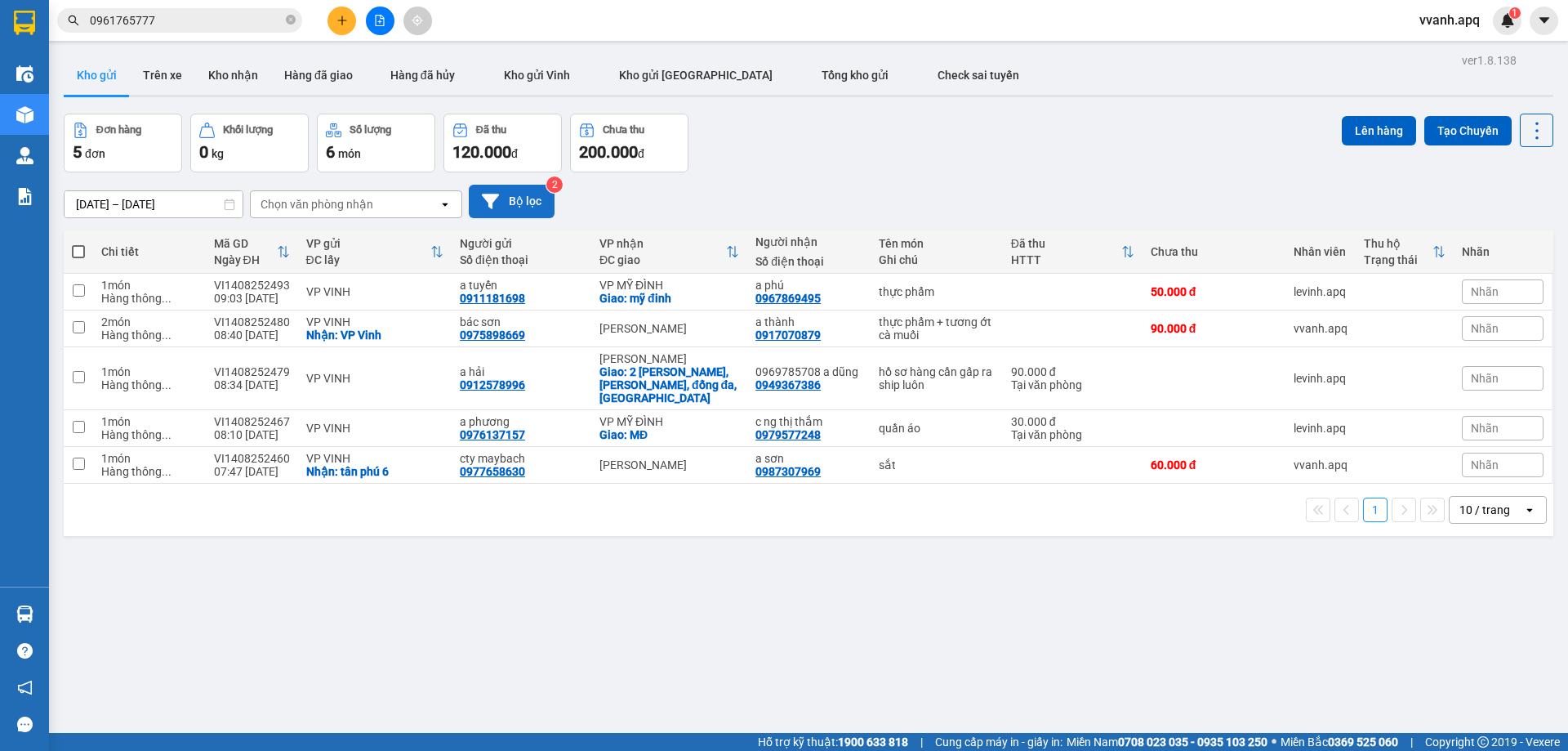
click at [530, 195] on button "Bộ lọc" at bounding box center [512, 201] width 86 height 33
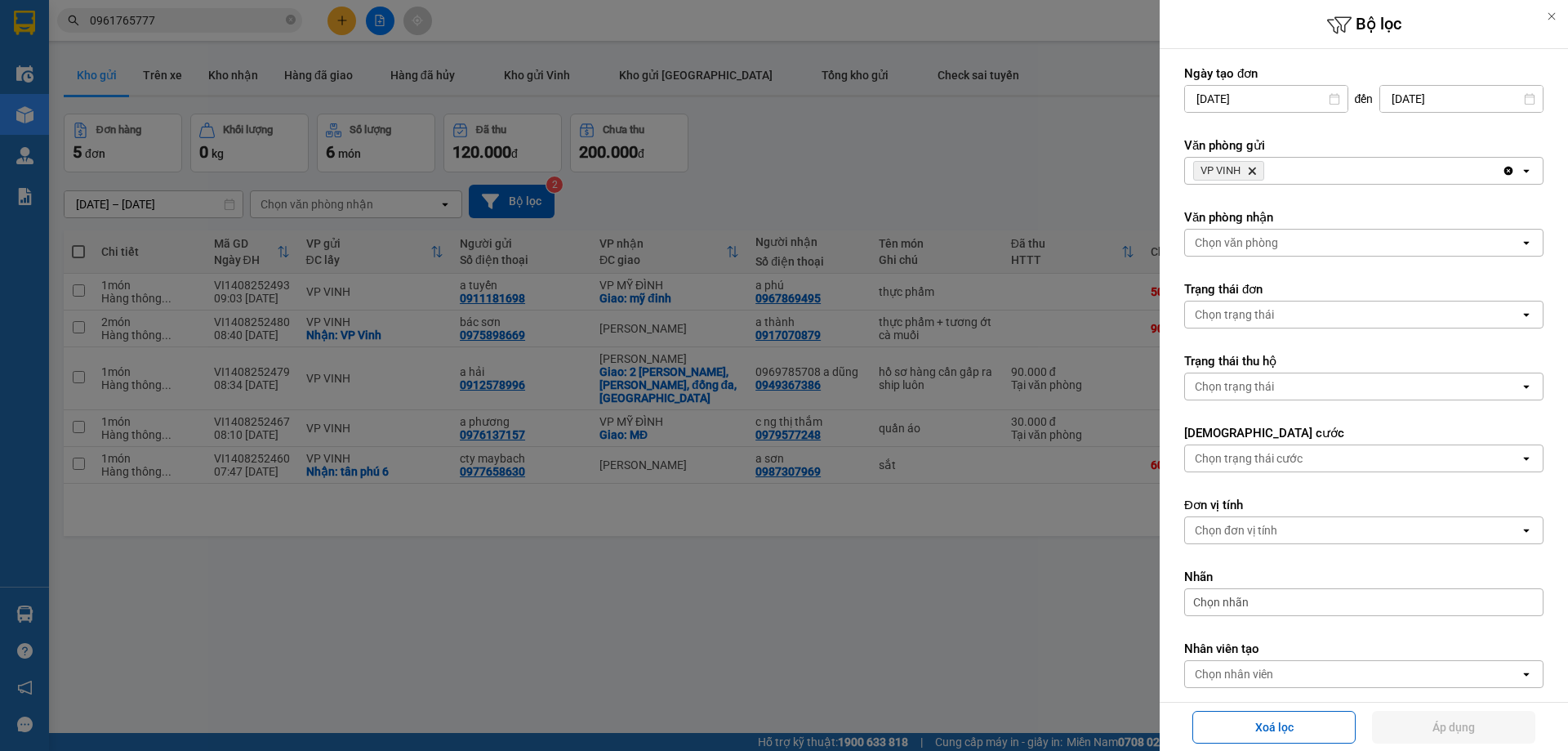
click at [868, 186] on div at bounding box center [784, 376] width 1568 height 751
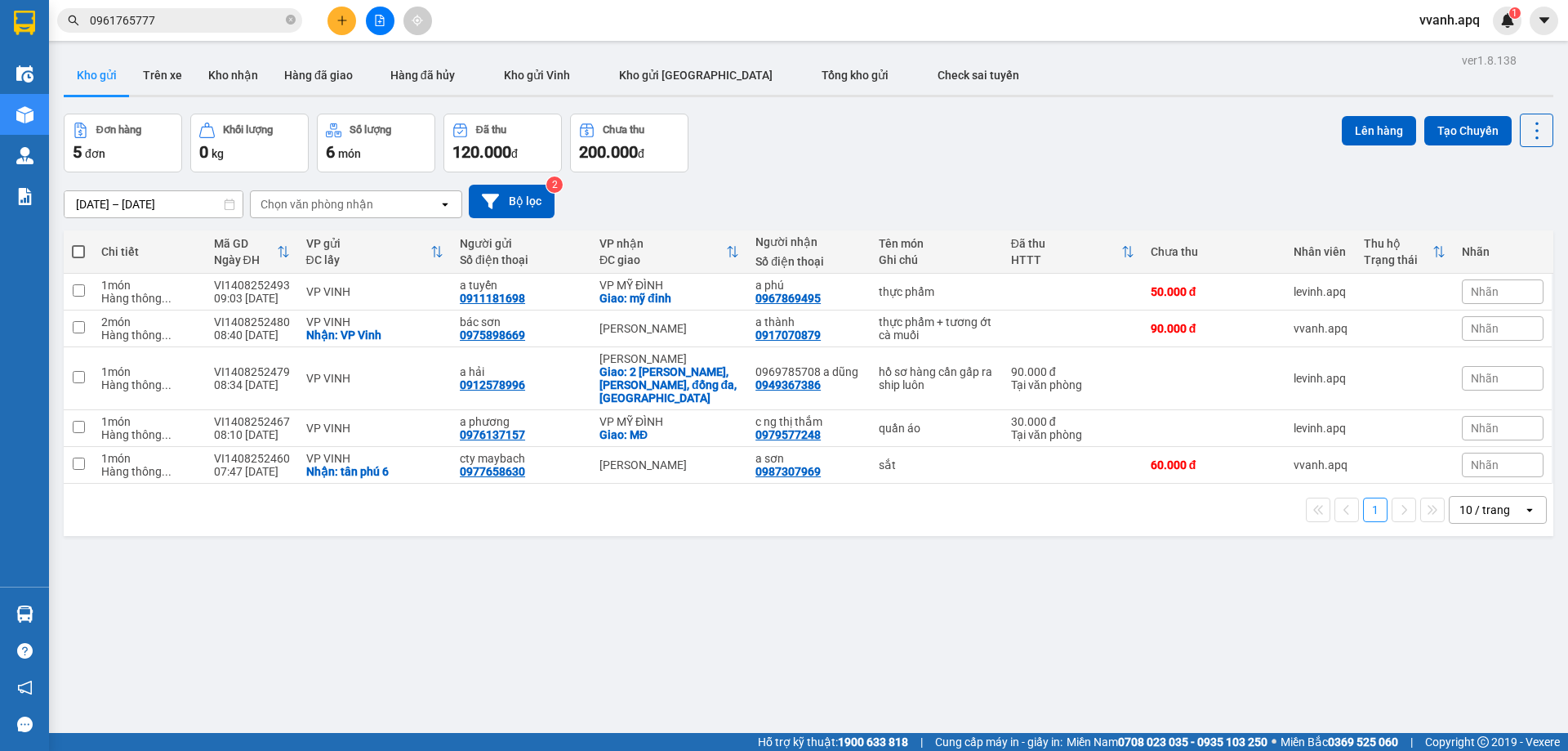
click at [539, 209] on div at bounding box center [784, 376] width 1568 height 751
click at [508, 215] on button "Bộ lọc" at bounding box center [512, 201] width 86 height 33
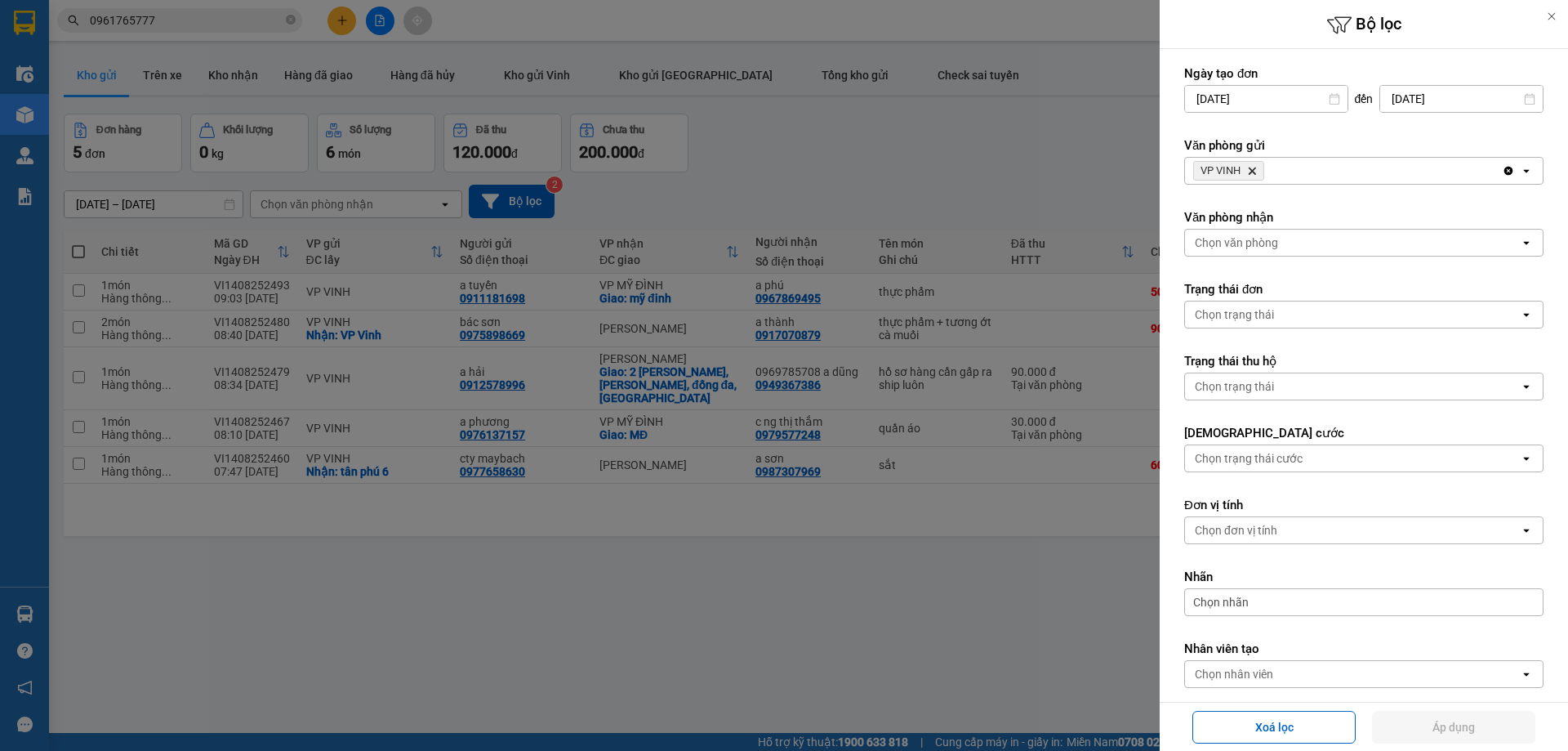
click at [1254, 172] on icon "VP VINH, close by backspace" at bounding box center [1252, 172] width 7 height 7
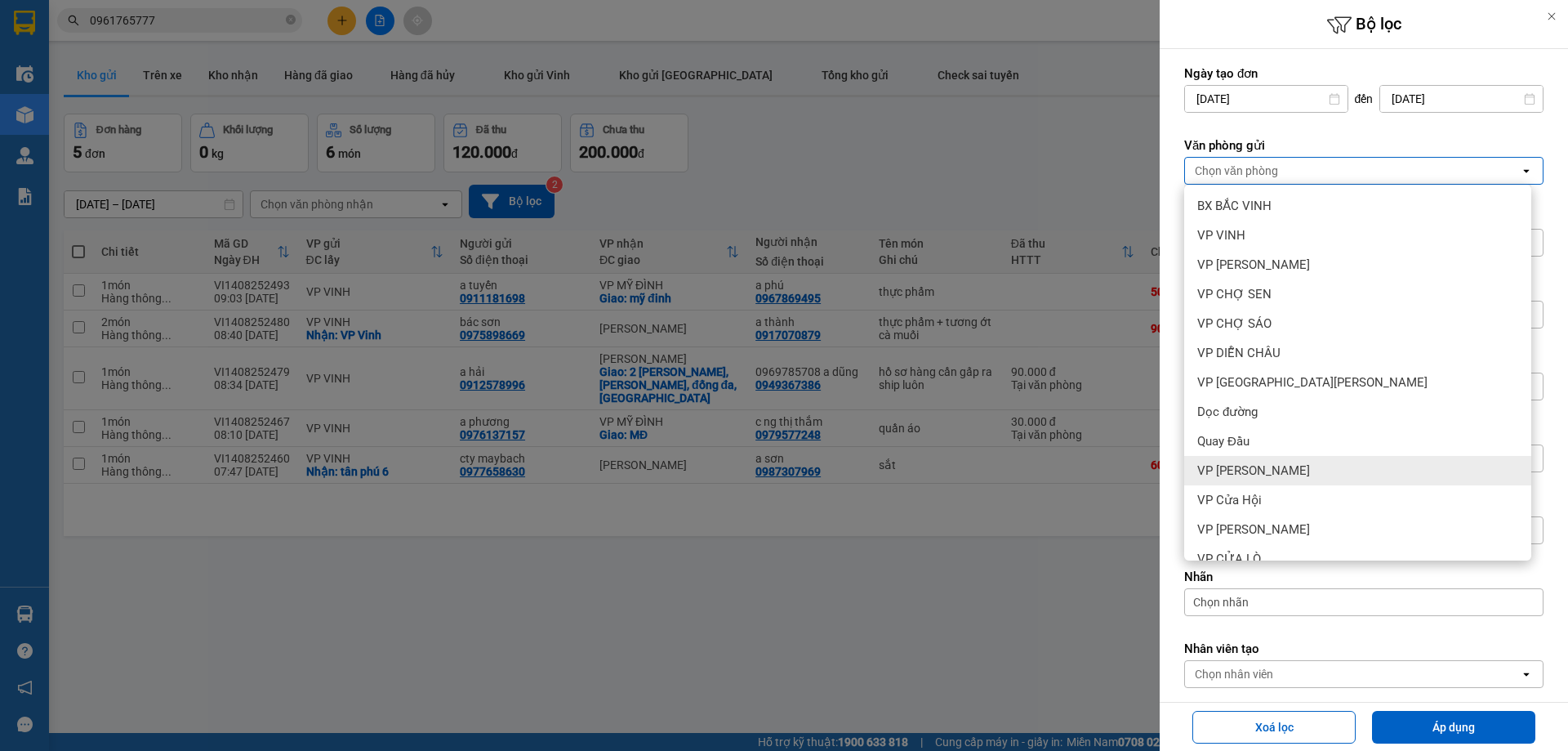
click at [1302, 470] on div "VP [PERSON_NAME]" at bounding box center [1358, 470] width 347 height 30
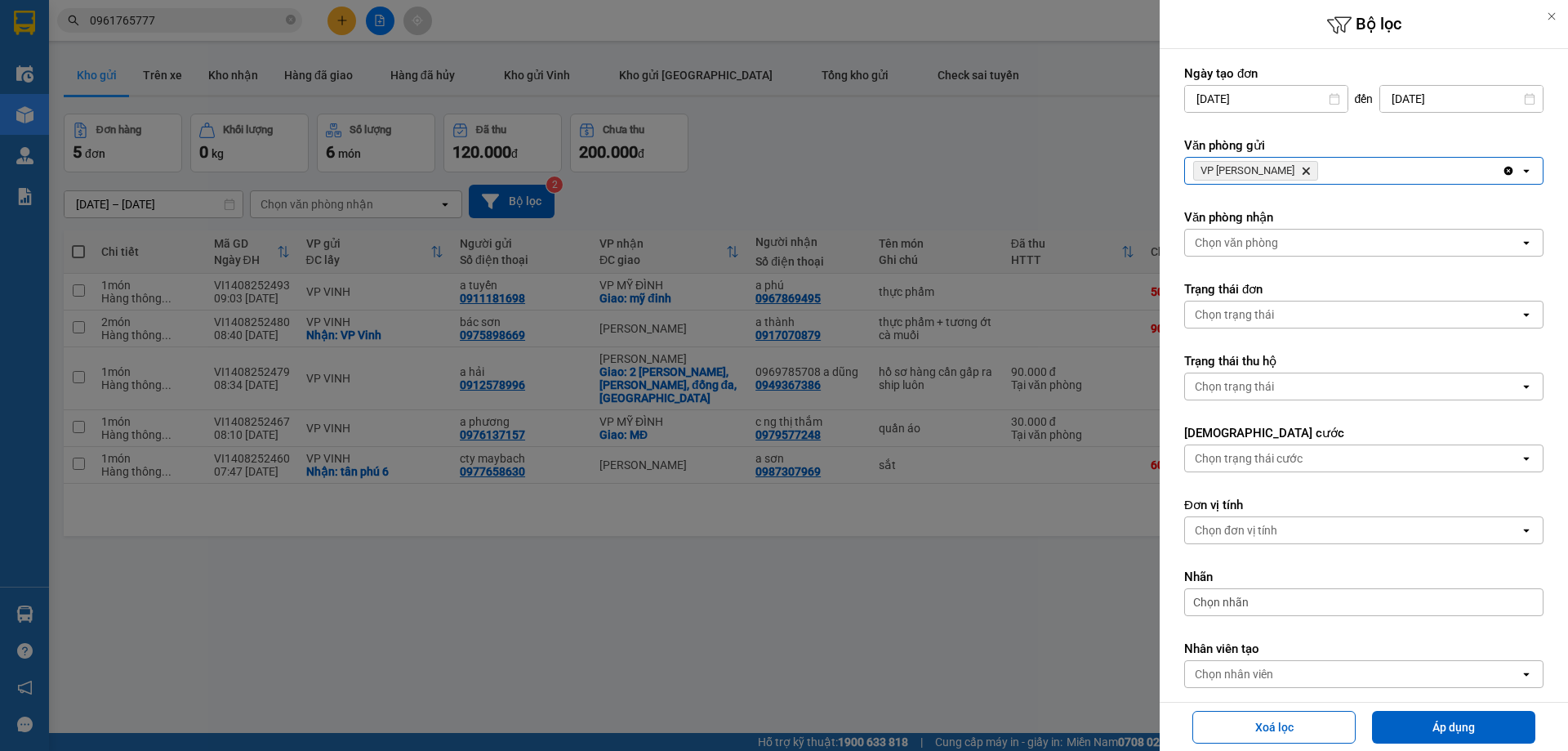
click at [1309, 153] on div "Văn phòng gửi VP Xuân Hội Delete Clear all open" at bounding box center [1364, 161] width 359 height 48
click at [1318, 170] on div "VP Xuân Hội Delete" at bounding box center [1343, 171] width 317 height 26
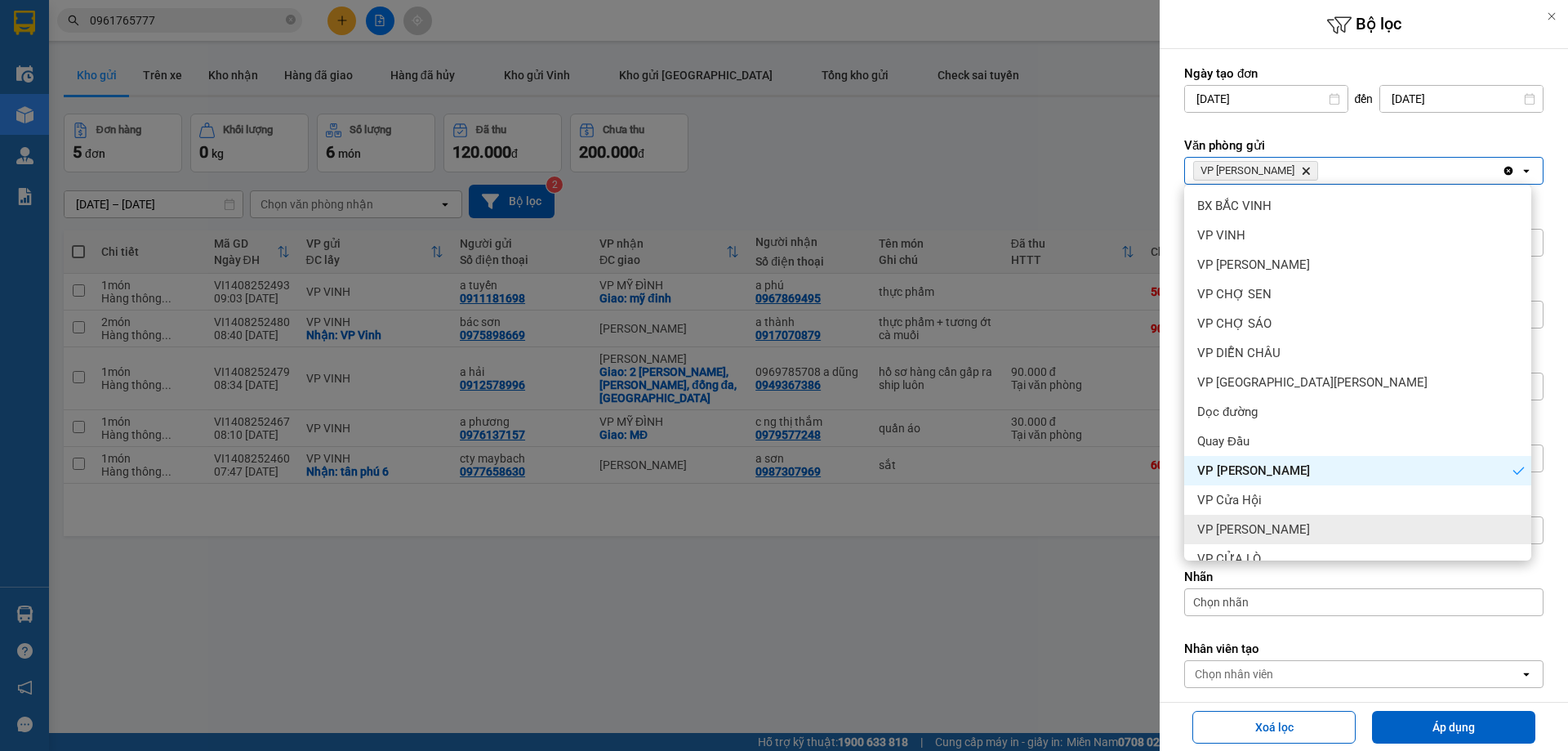
click at [1278, 524] on div "VP [PERSON_NAME]" at bounding box center [1358, 529] width 347 height 30
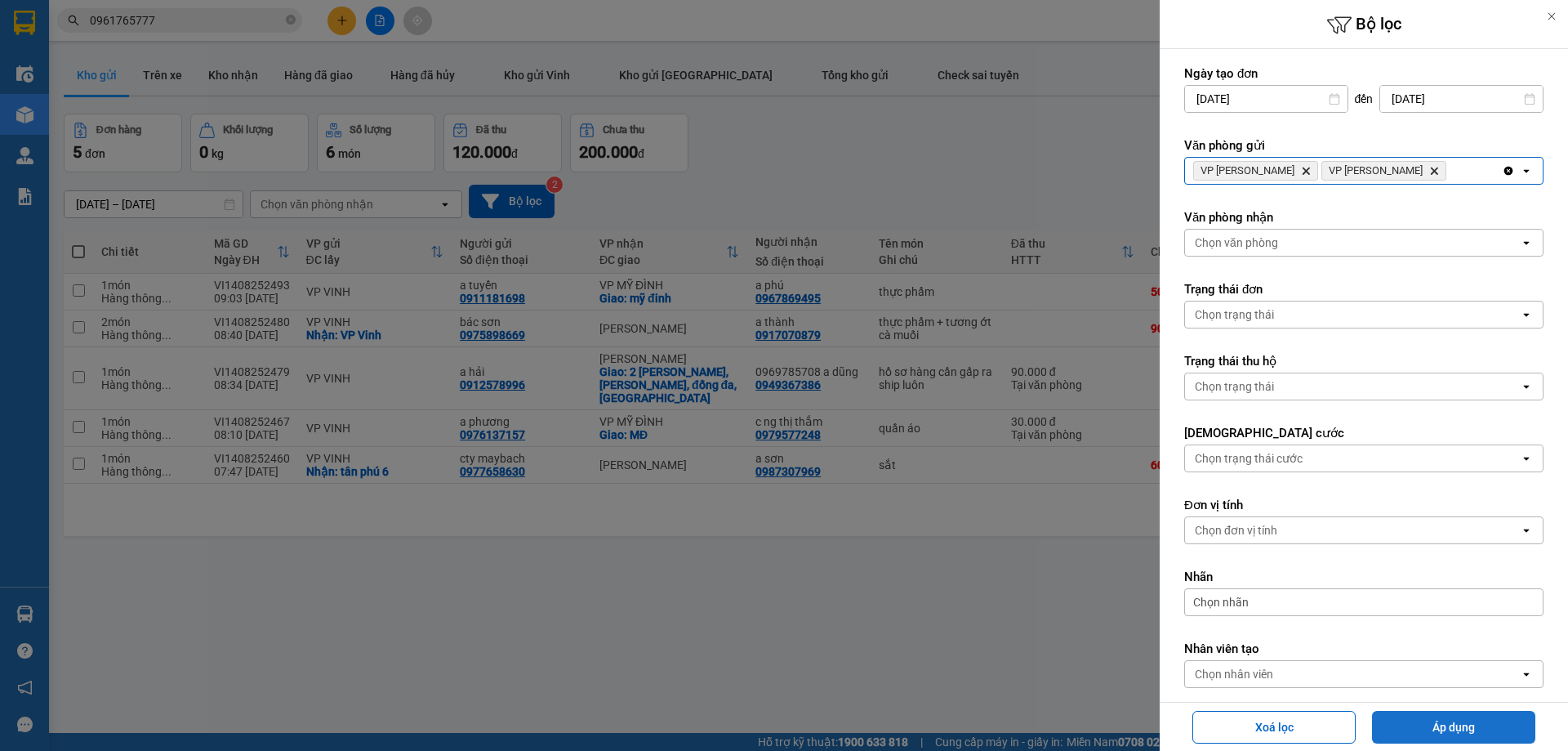
click at [1442, 720] on button "Áp dụng" at bounding box center [1453, 728] width 163 height 32
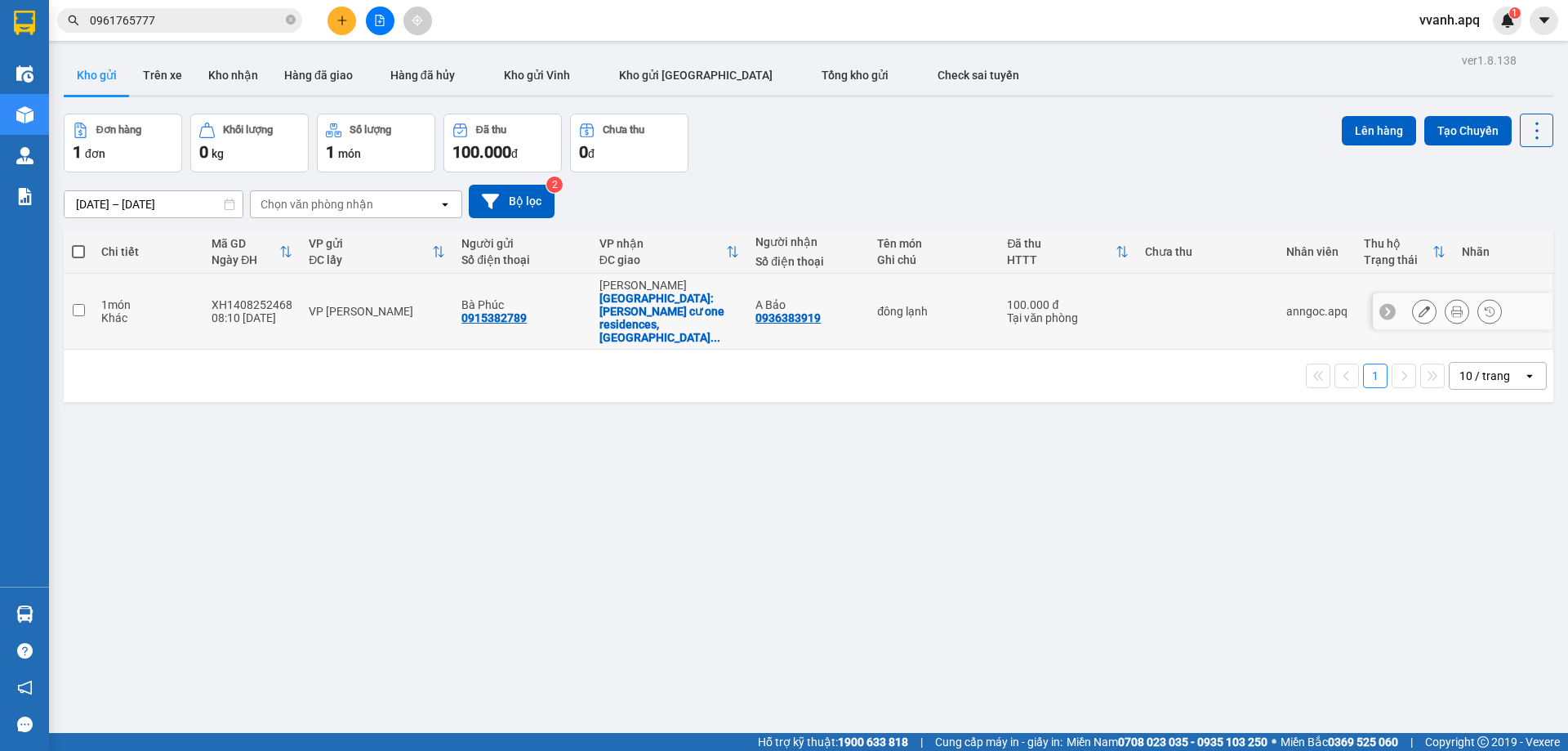
click at [1026, 311] on div "Tại văn phòng" at bounding box center [1067, 318] width 121 height 13
checkbox input "true"
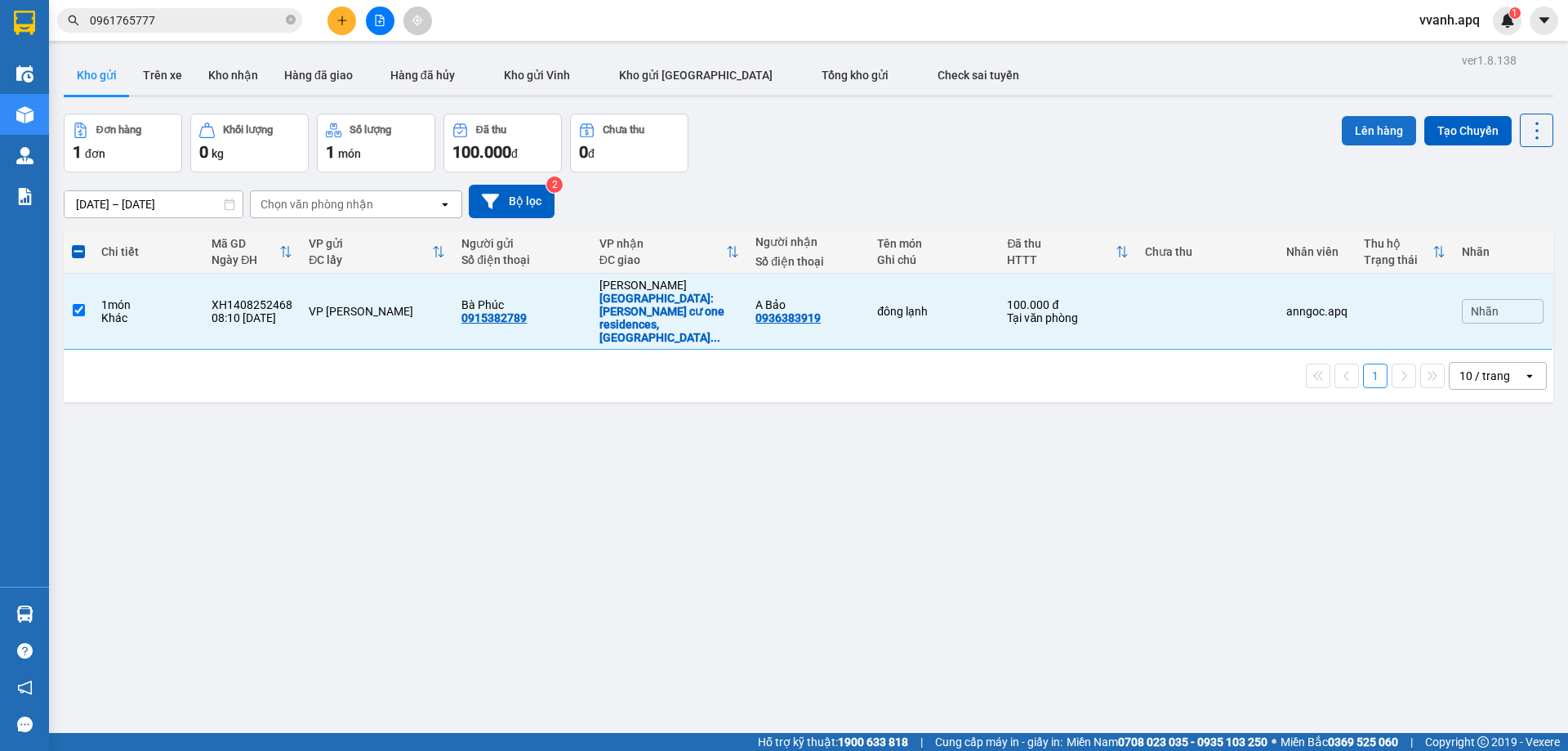
click at [1348, 135] on button "Lên hàng" at bounding box center [1379, 131] width 74 height 30
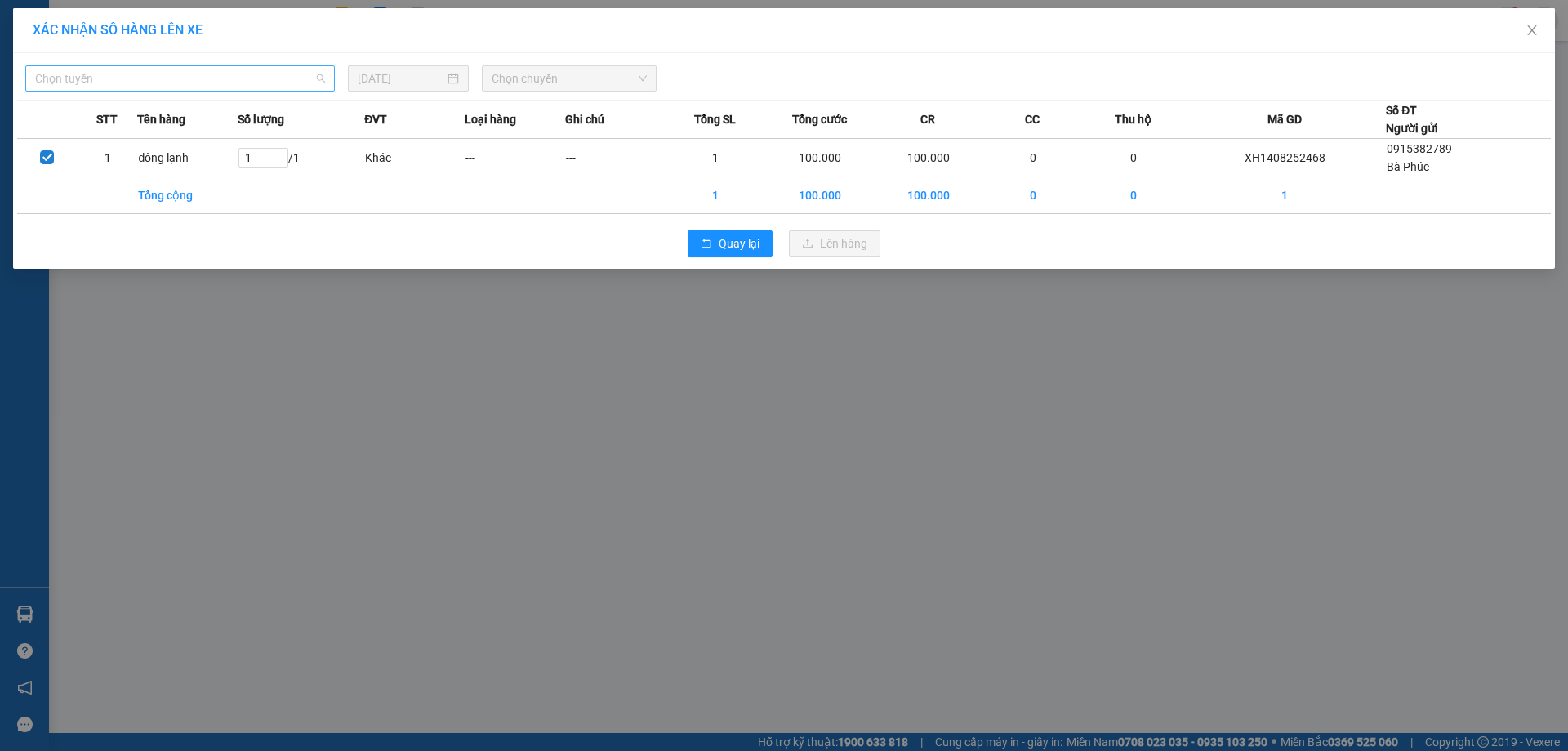
click at [243, 85] on span "Chọn tuyến" at bounding box center [180, 78] width 290 height 24
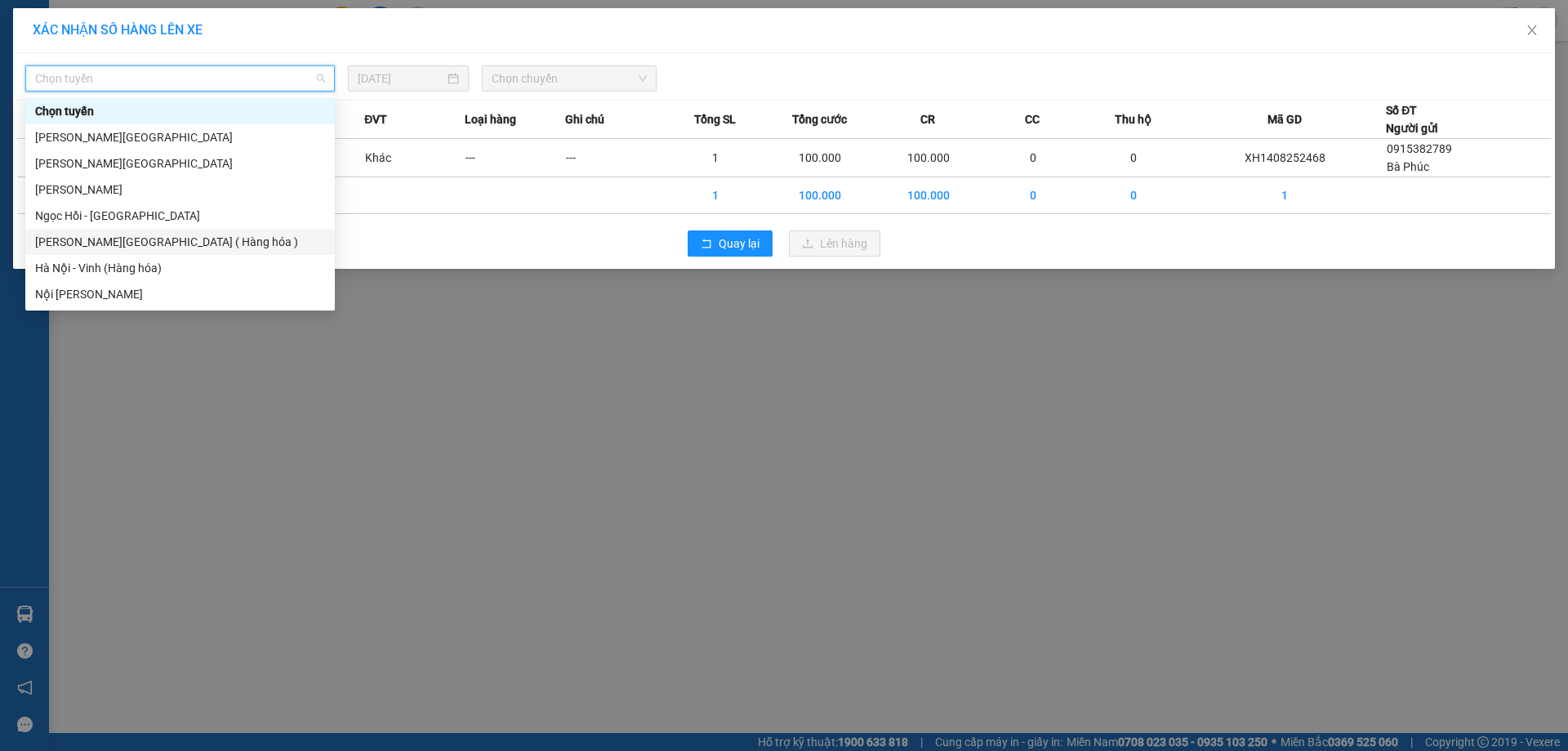
click at [193, 237] on div "[PERSON_NAME][GEOGRAPHIC_DATA] ( Hàng hóa )" at bounding box center [180, 242] width 290 height 18
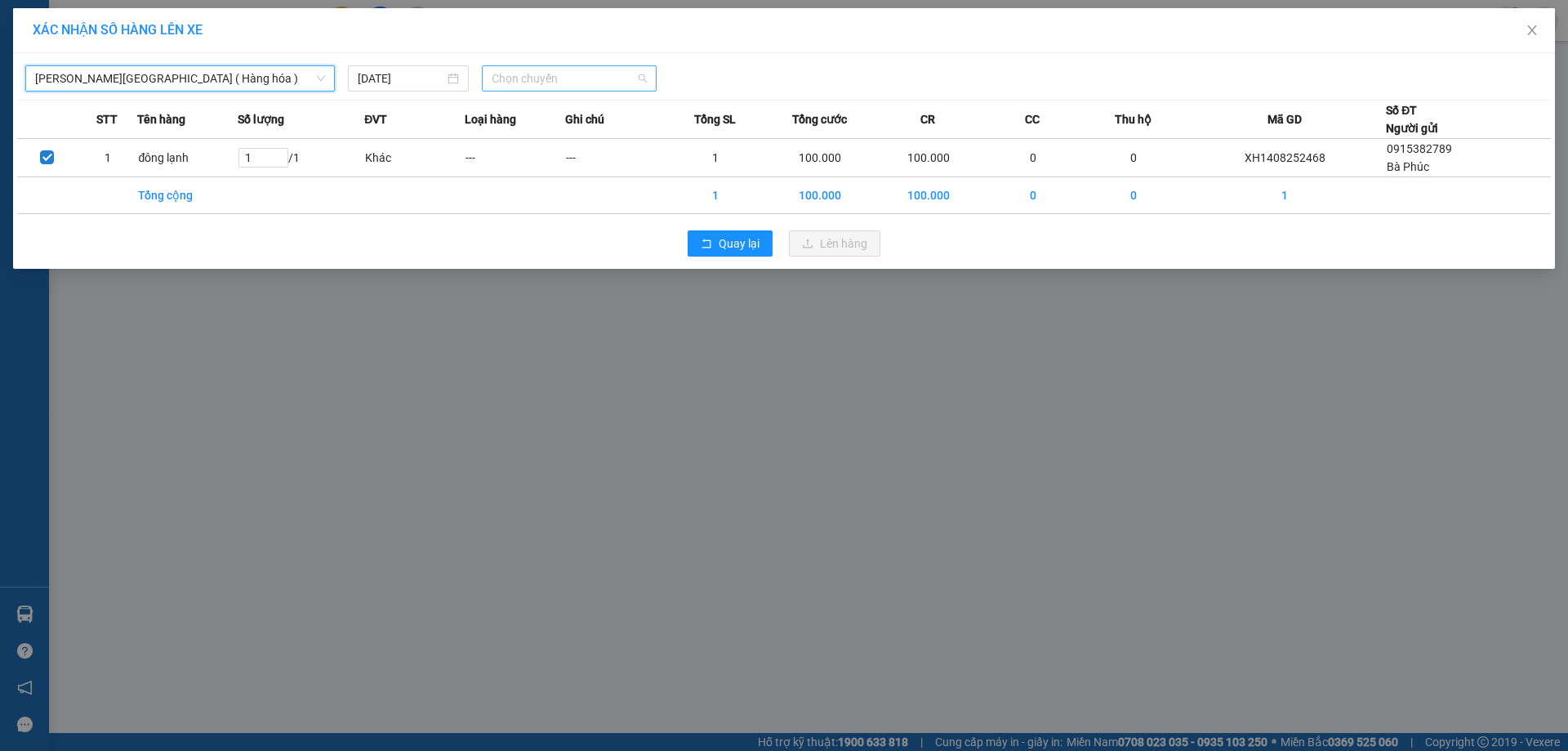
click at [523, 86] on span "Chọn chuyến" at bounding box center [569, 78] width 155 height 24
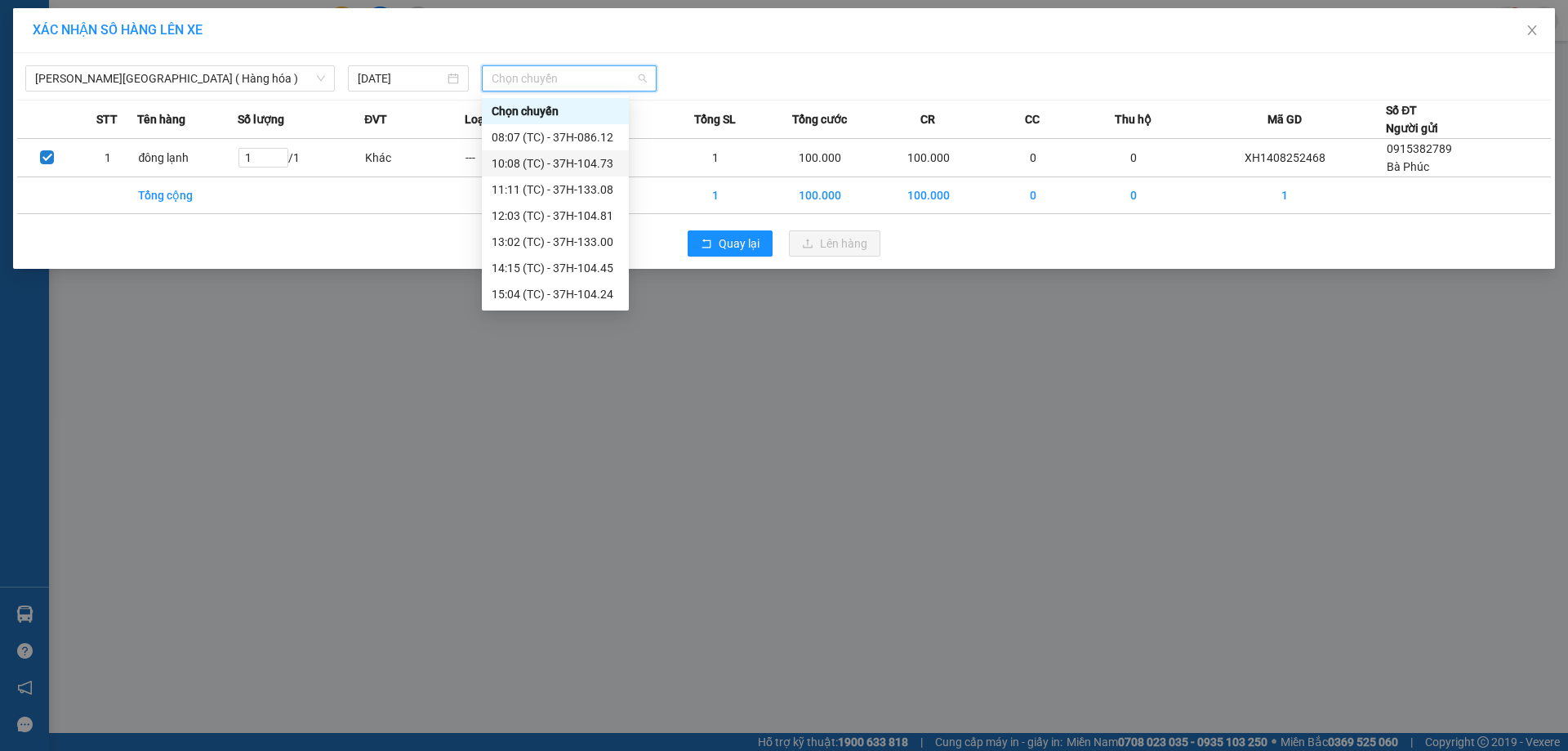
click at [530, 168] on div "10:08 (TC) - 37H-104.73" at bounding box center [555, 163] width 127 height 18
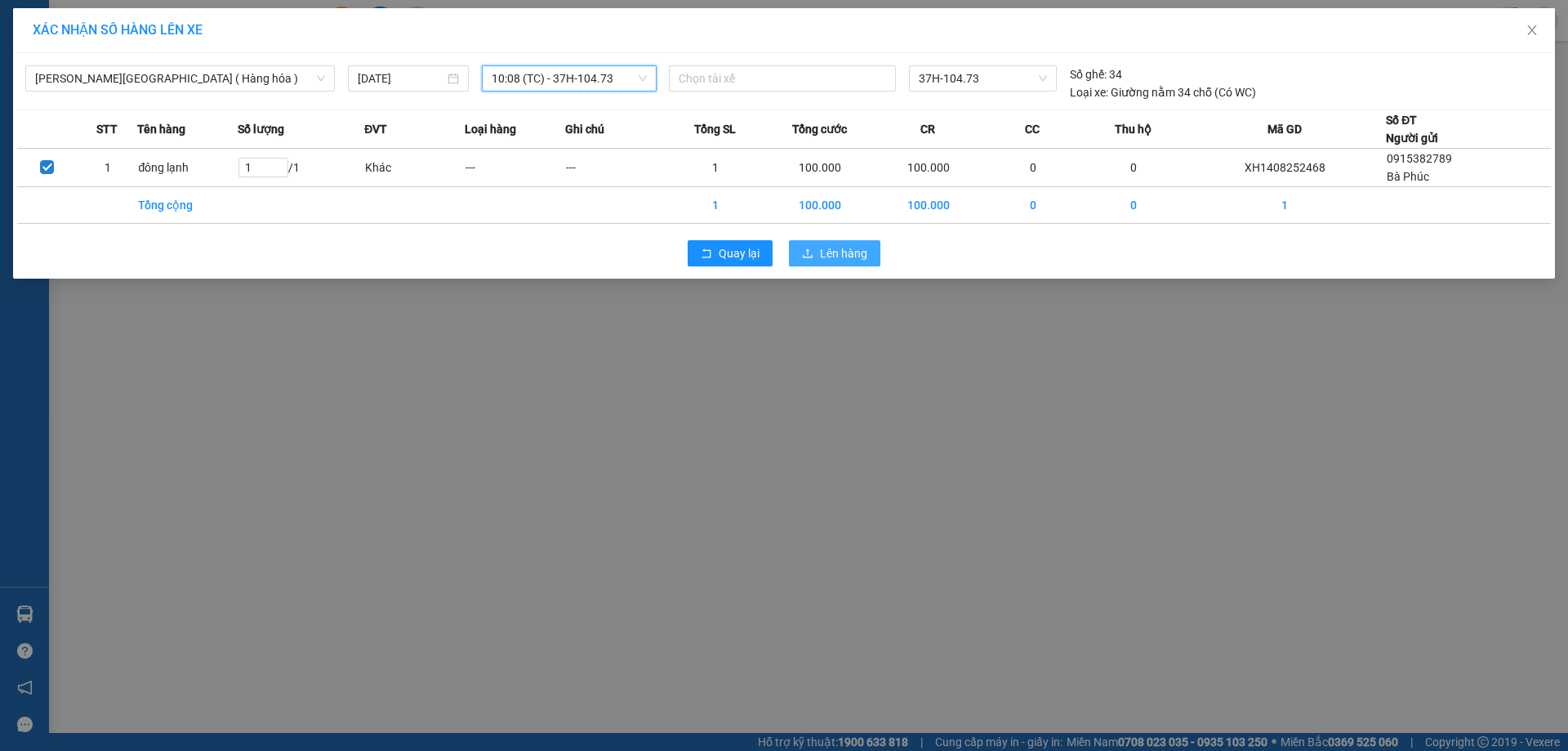
click at [847, 258] on span "Lên hàng" at bounding box center [844, 254] width 48 height 18
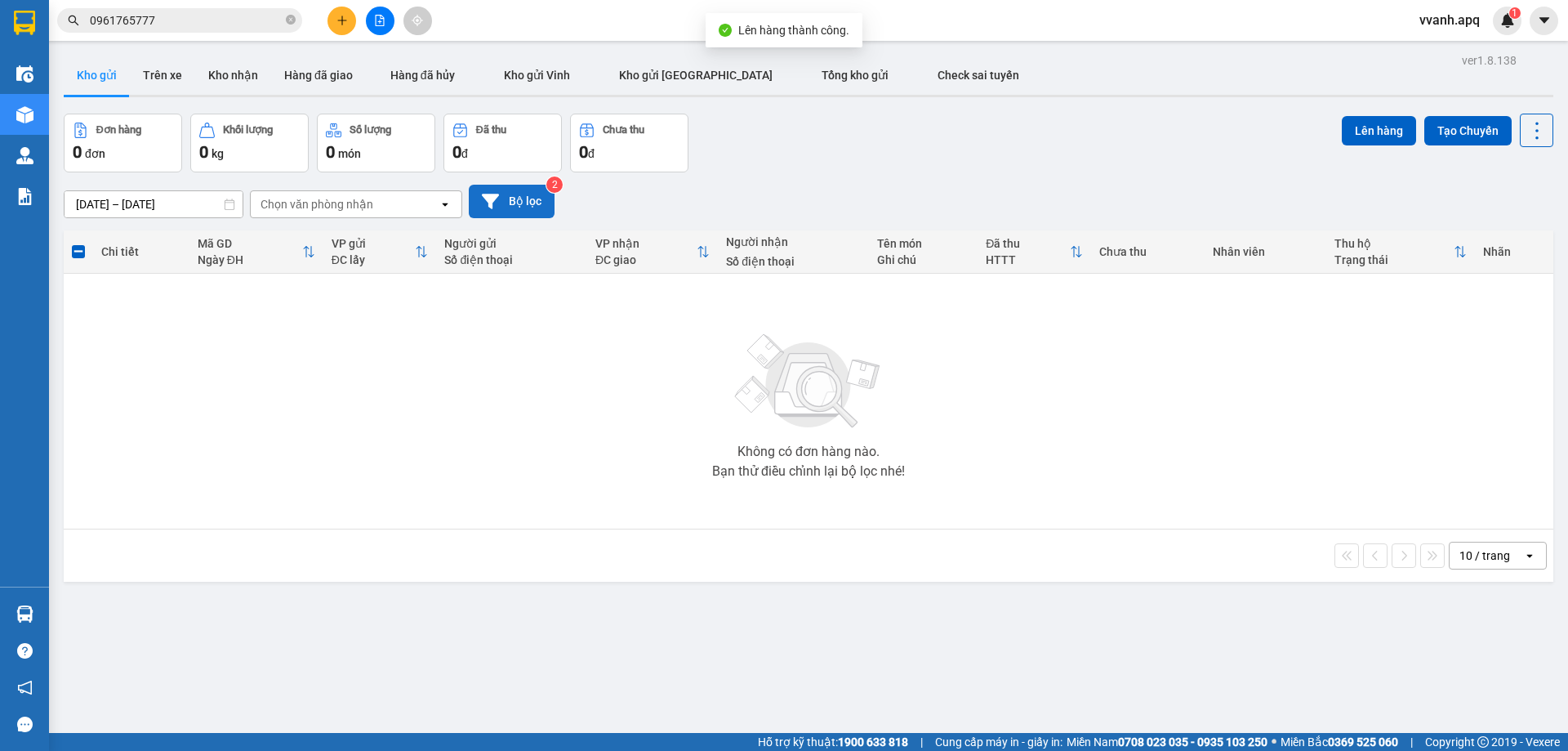
click at [525, 209] on button "Bộ lọc" at bounding box center [512, 201] width 86 height 33
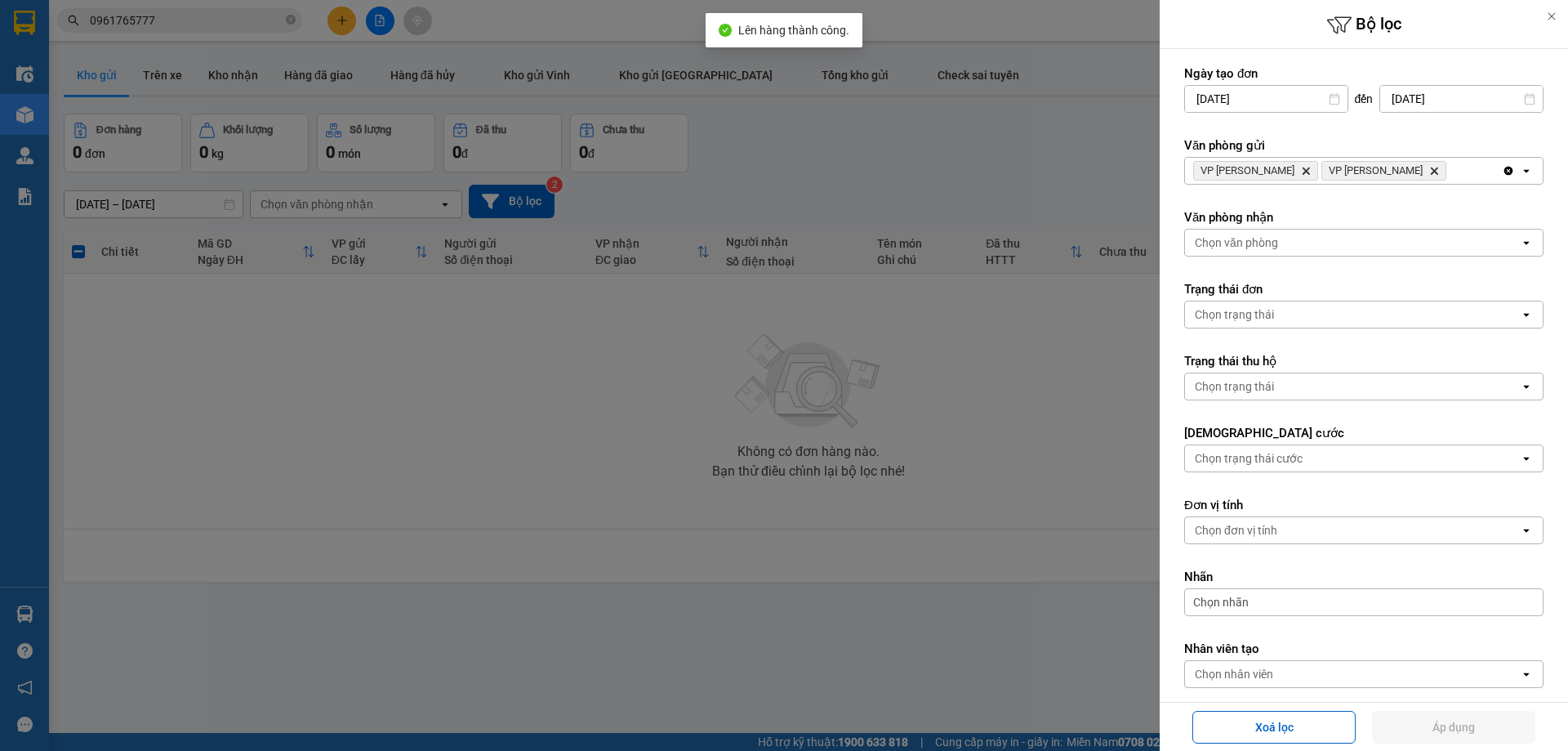
click at [1301, 168] on icon "Delete" at bounding box center [1305, 171] width 10 height 10
click at [1272, 168] on div "Chọn văn phòng" at bounding box center [1236, 171] width 83 height 16
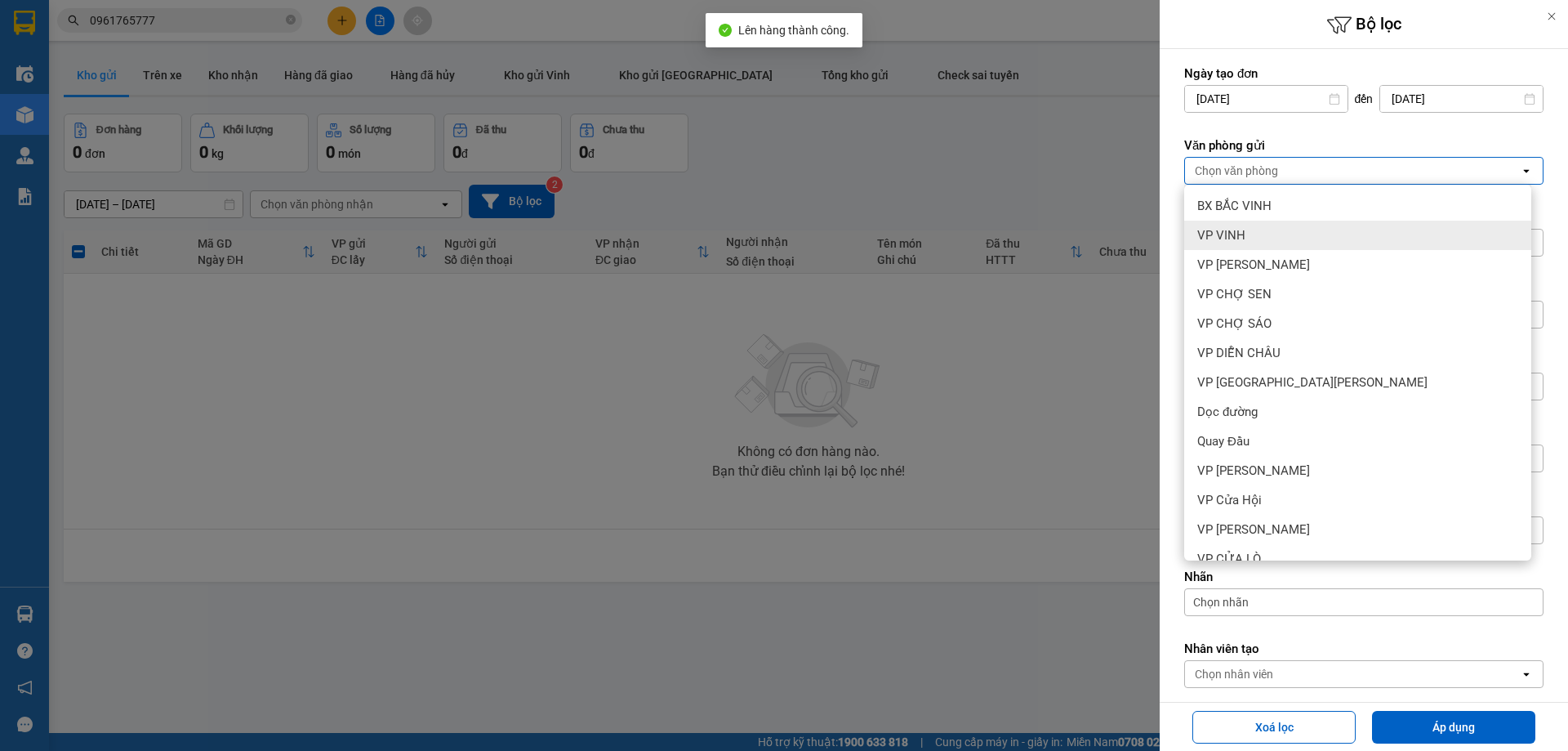
click at [1249, 246] on div "VP VINH" at bounding box center [1358, 235] width 347 height 30
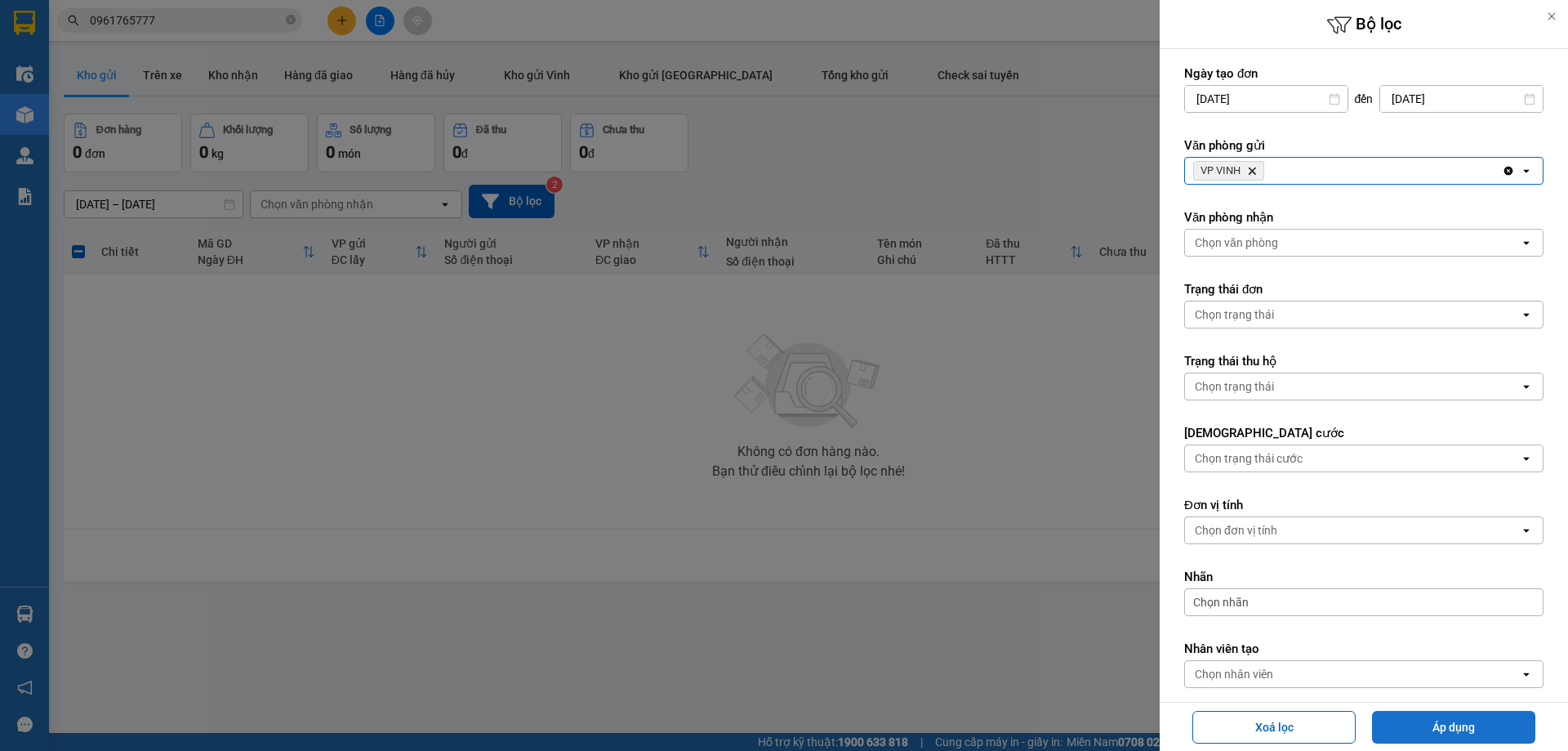
click at [1434, 740] on button "Áp dụng" at bounding box center [1453, 728] width 163 height 32
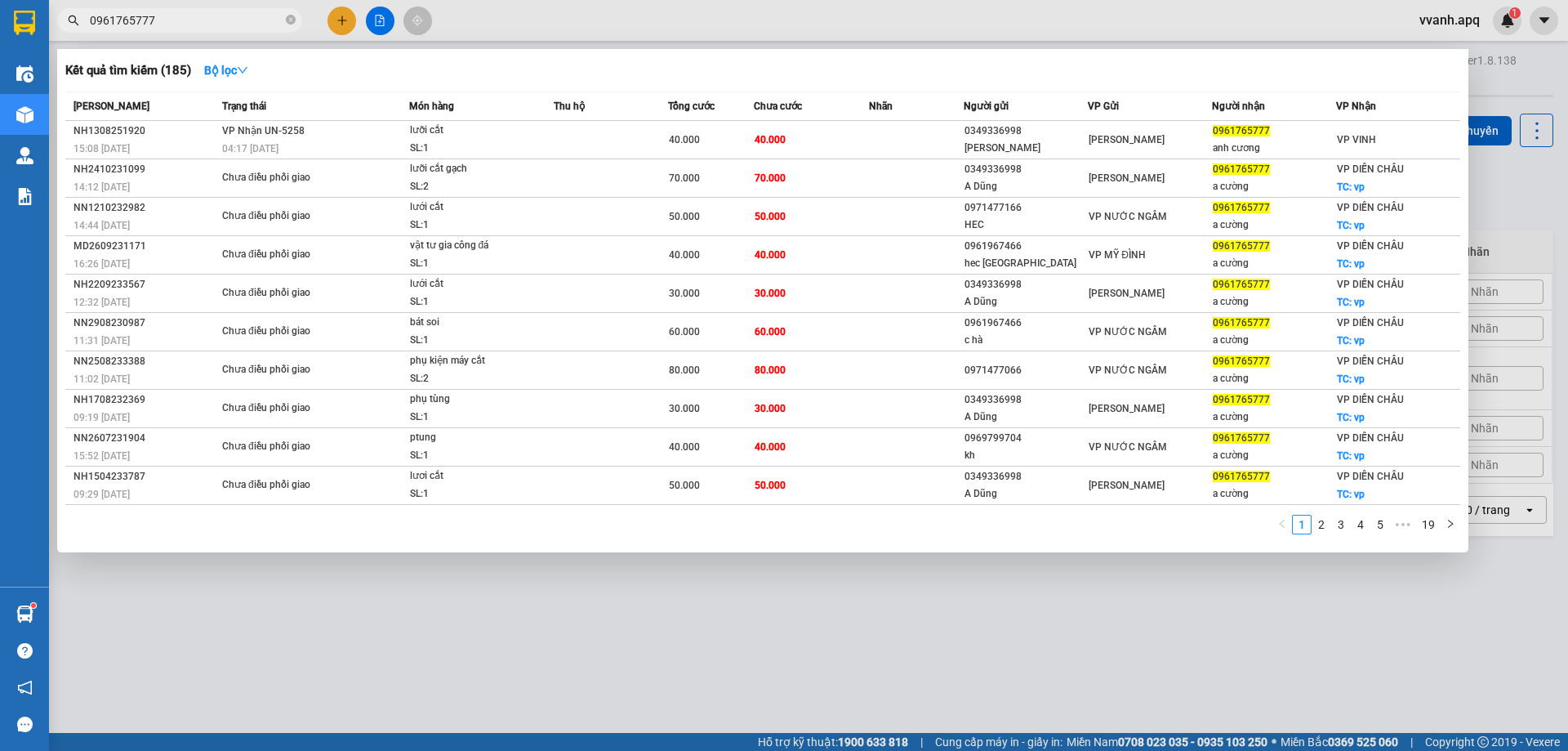
click at [238, 22] on input "0961765777" at bounding box center [187, 21] width 193 height 18
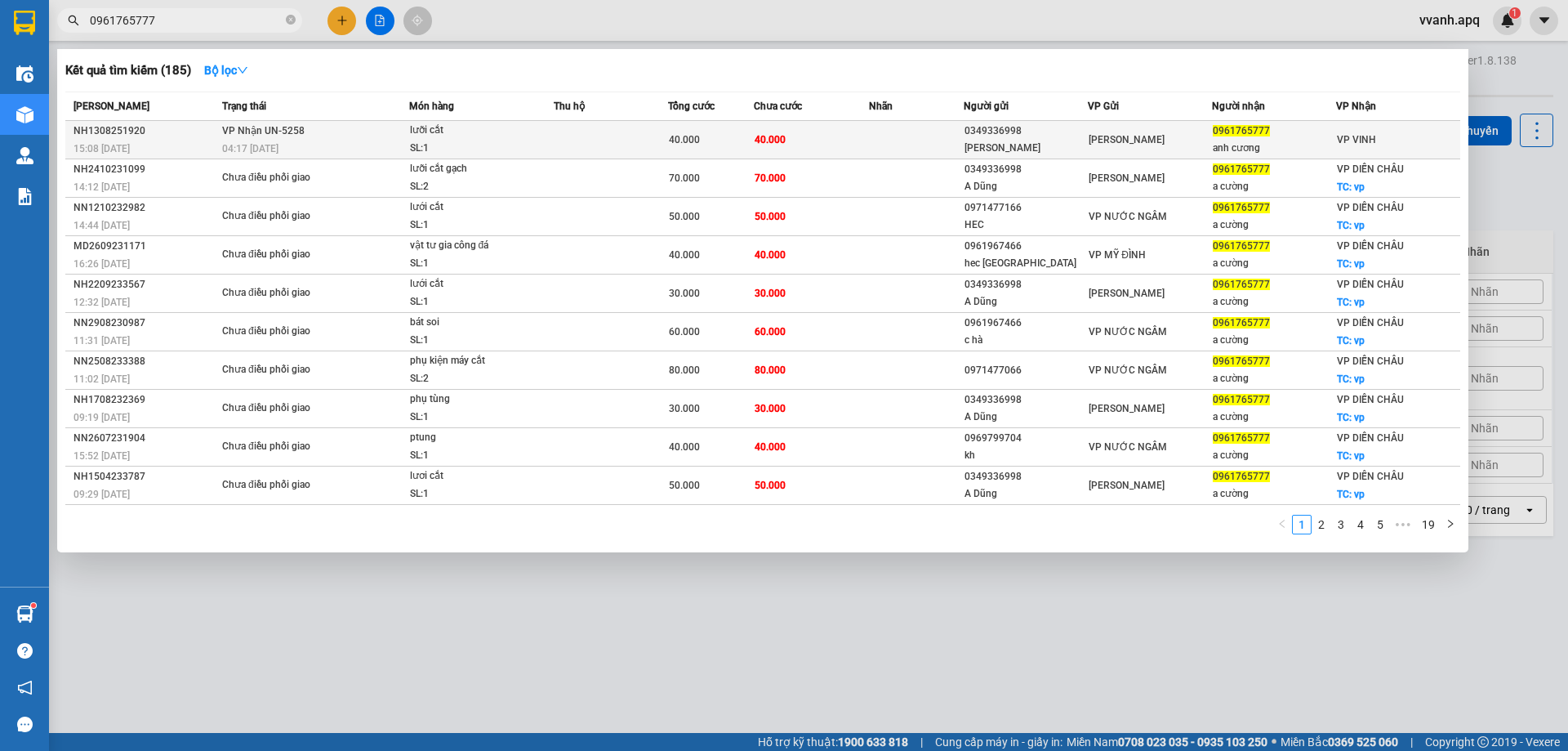
click at [469, 146] on div "SL: 1" at bounding box center [471, 149] width 123 height 18
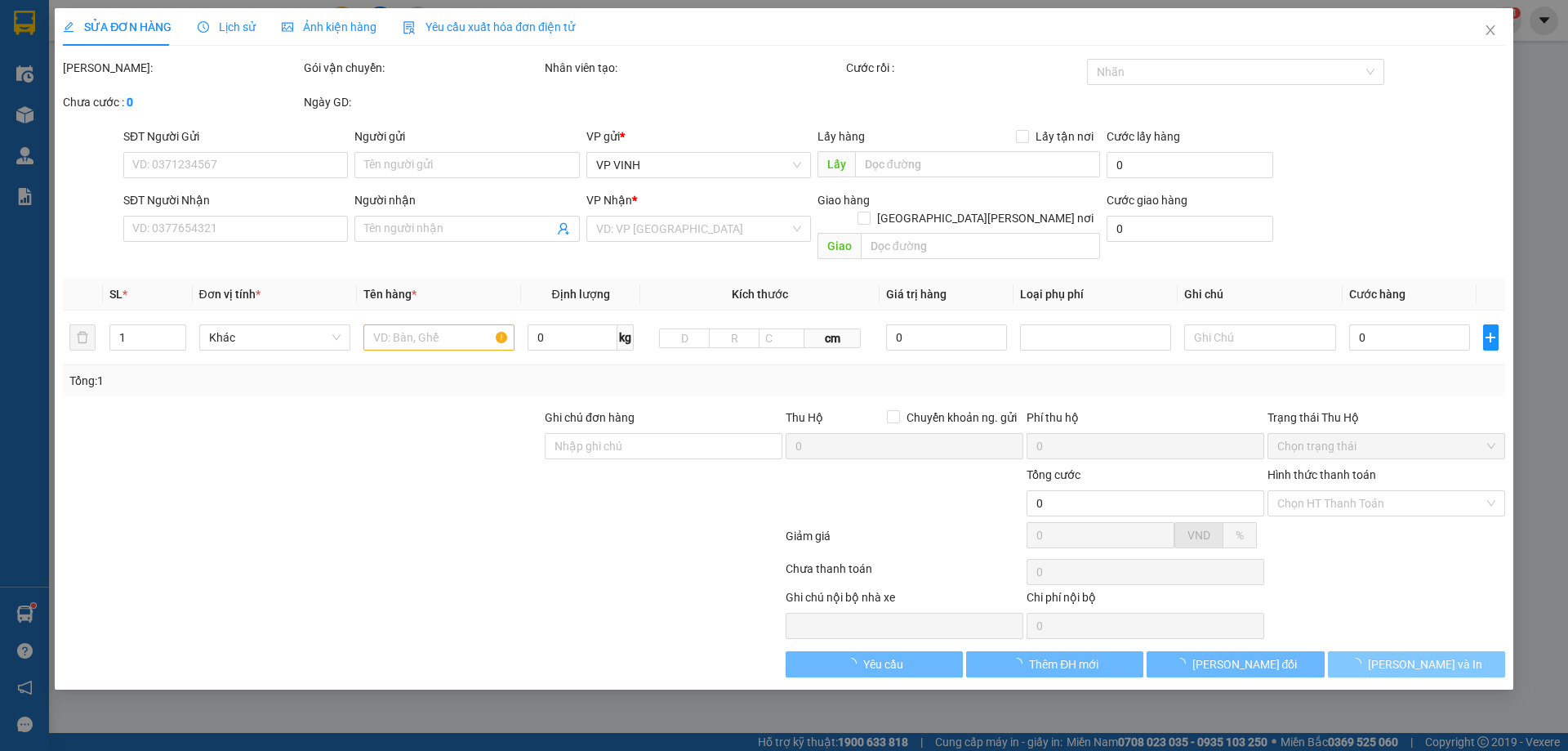
type input "0349336998"
type input "[PERSON_NAME]"
type input "0961765777"
type input "anh cương"
type input "40.000"
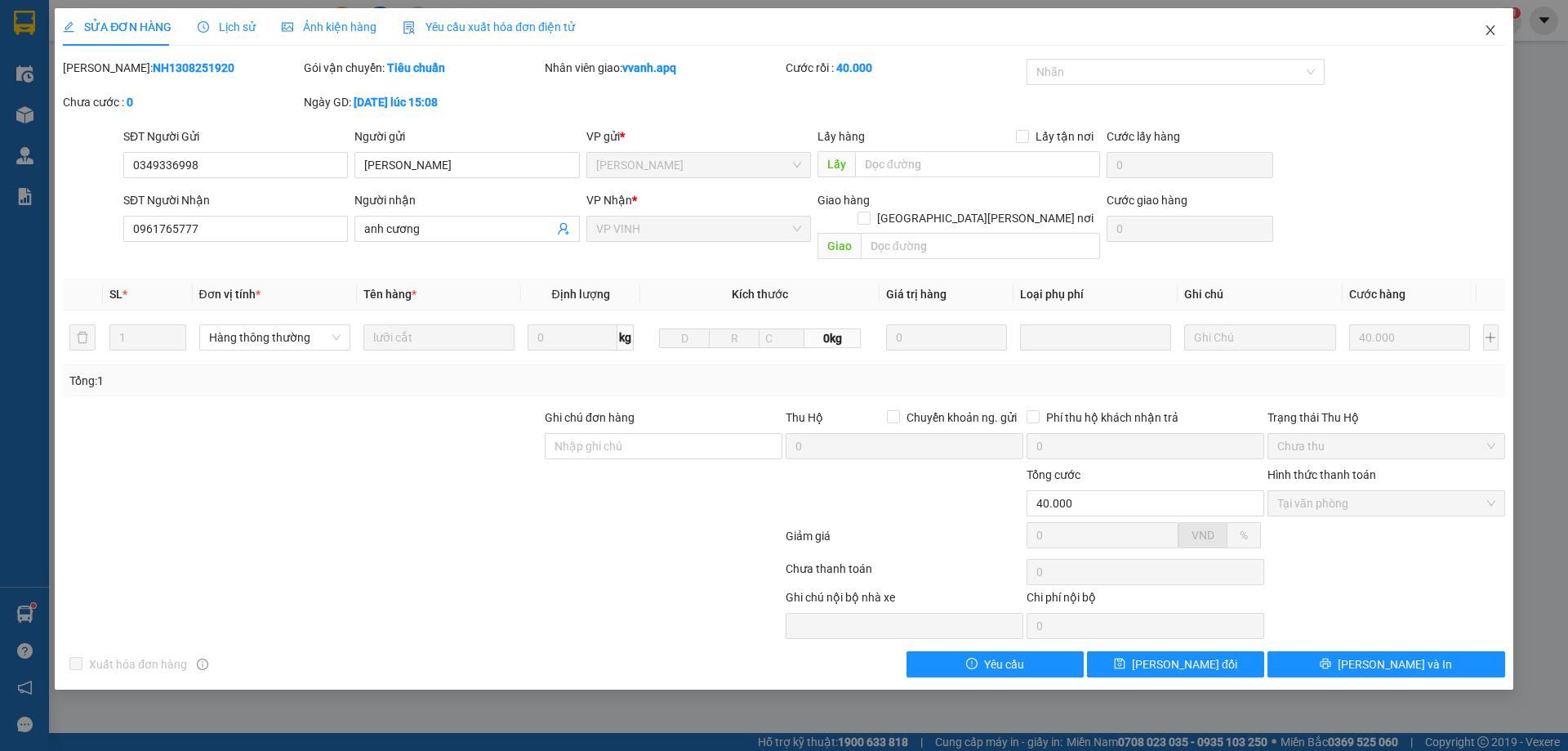
click at [1480, 32] on span "Close" at bounding box center [1490, 31] width 46 height 46
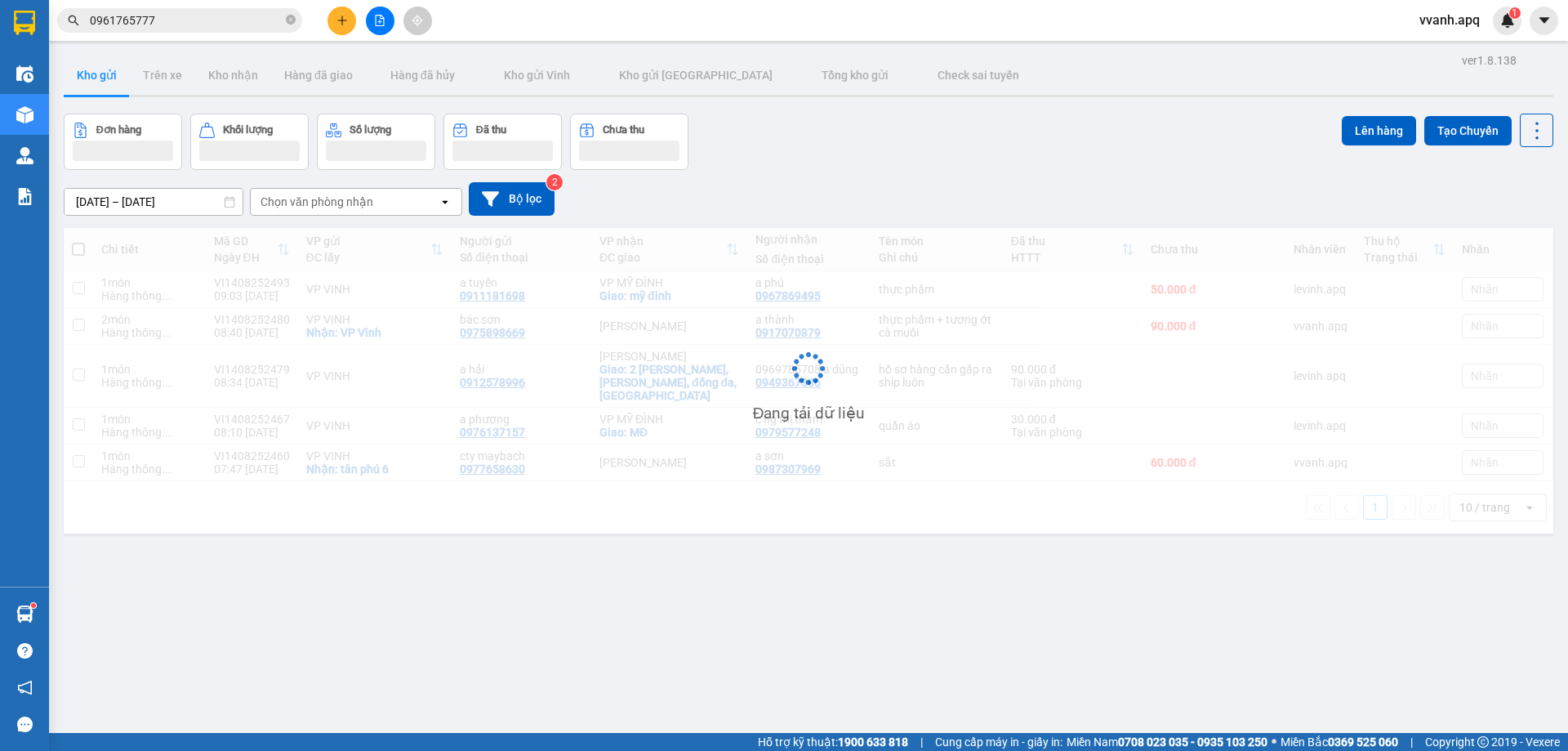
click at [184, 18] on input "0961765777" at bounding box center [187, 21] width 193 height 18
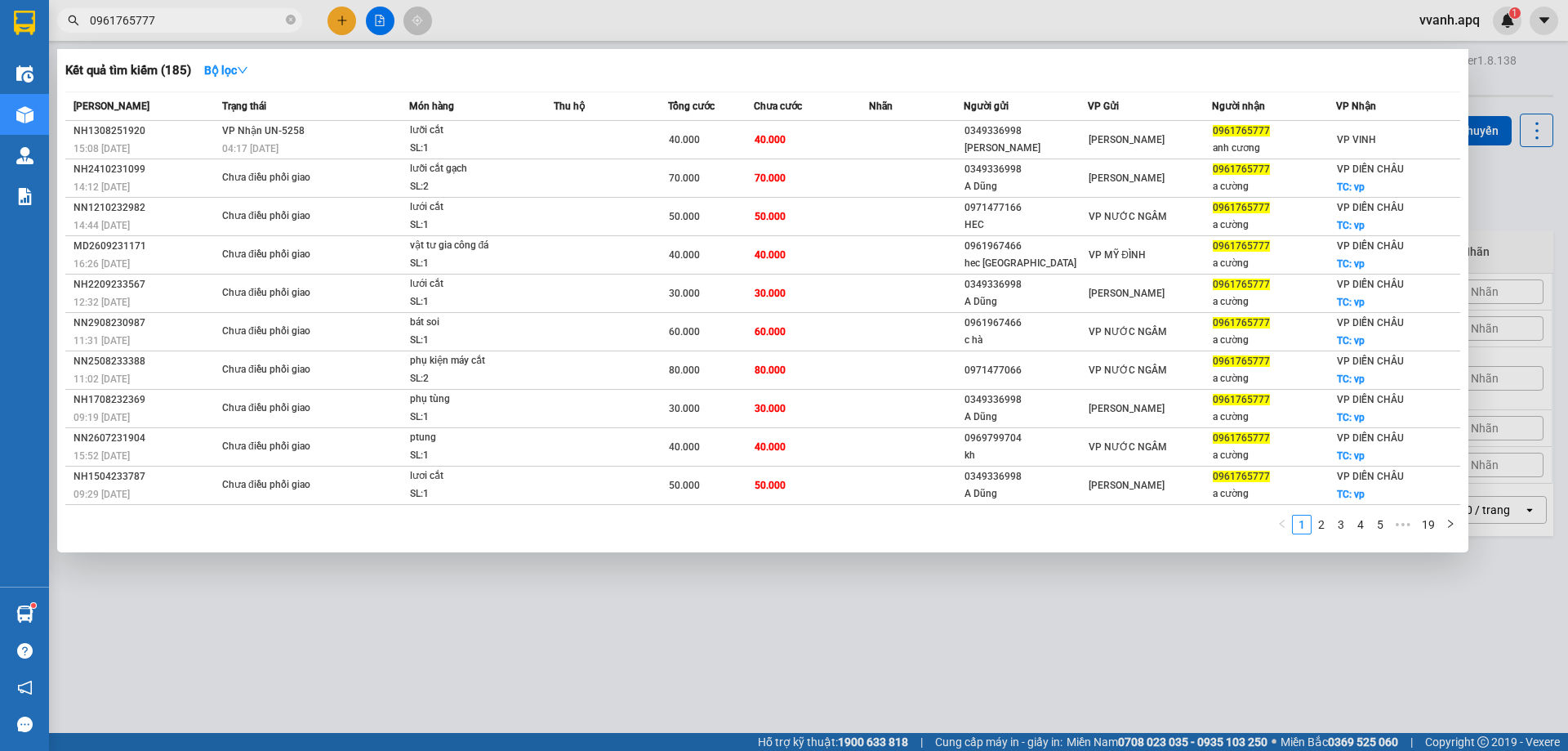
click at [184, 18] on input "0961765777" at bounding box center [187, 21] width 193 height 18
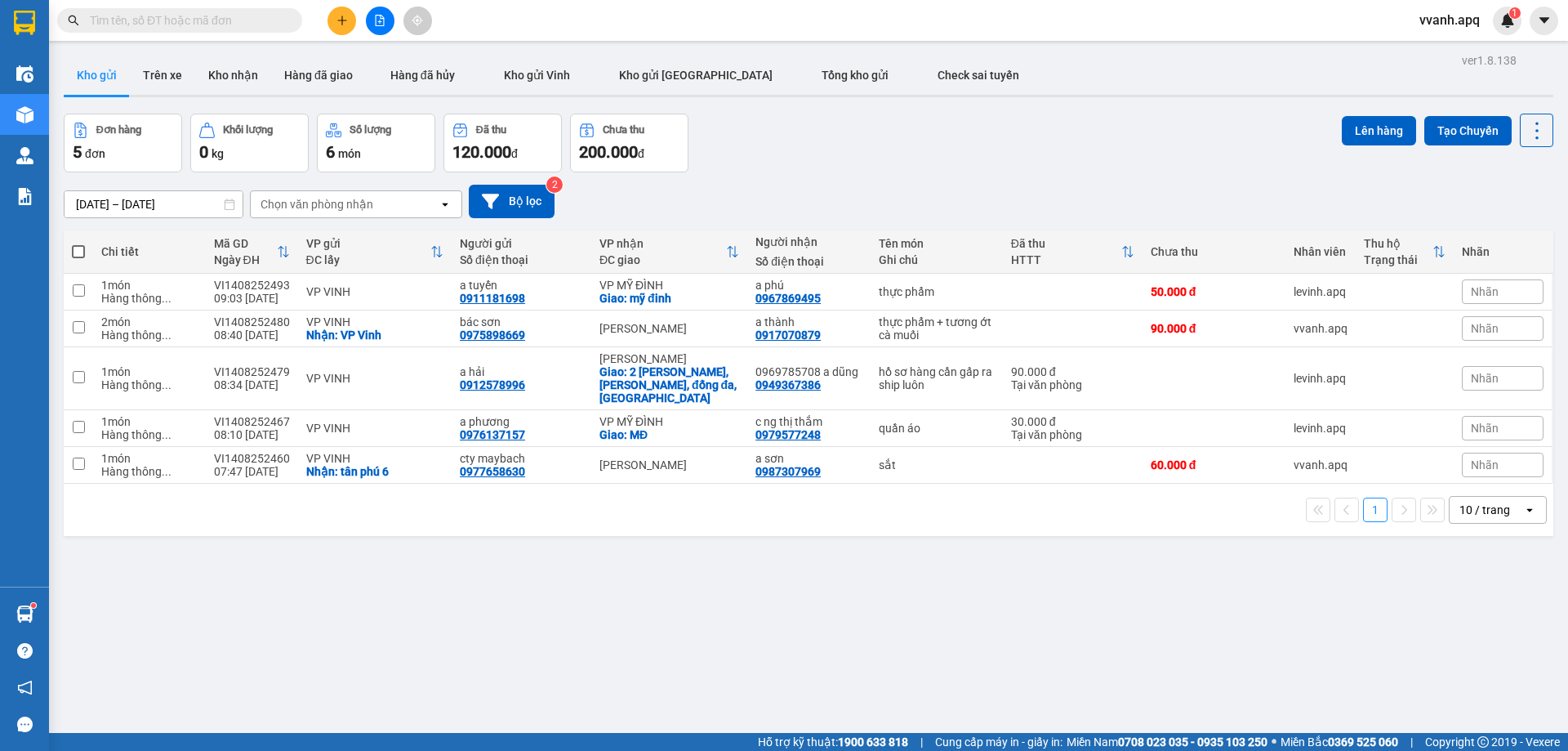
paste input "0961765777"
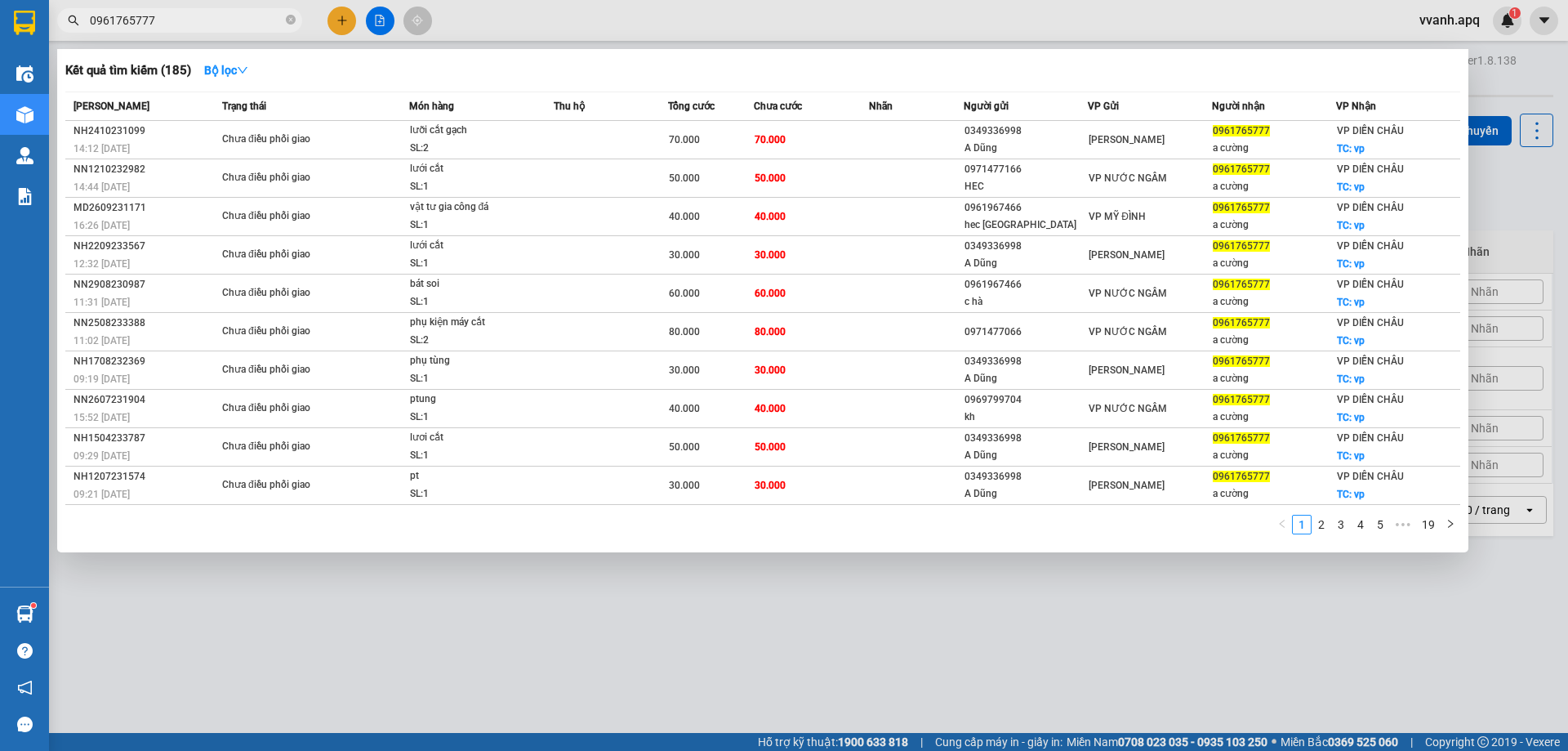
click at [635, 35] on div at bounding box center [784, 376] width 1568 height 751
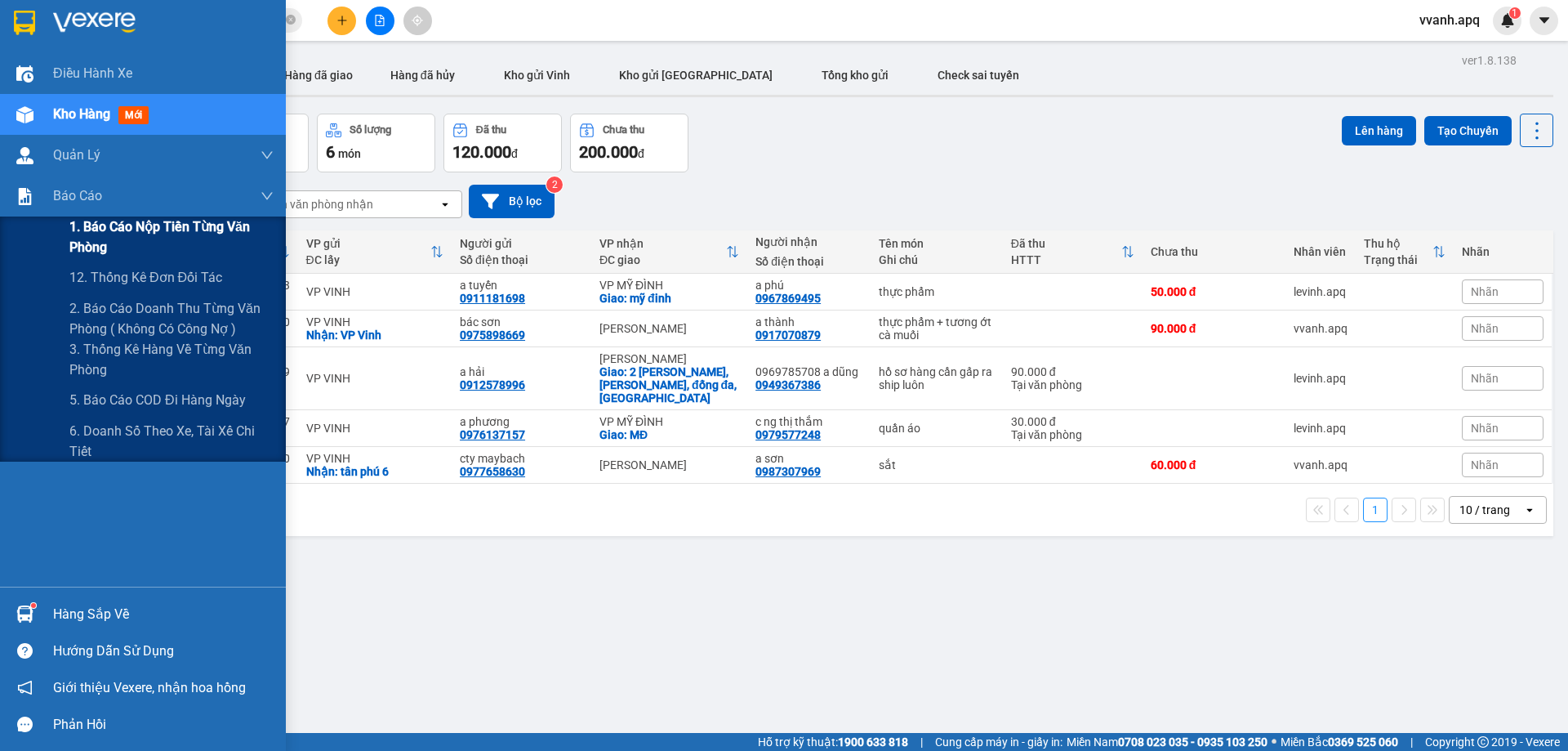
click at [140, 246] on span "1. Báo cáo nộp tiền từng văn phòng" at bounding box center [171, 236] width 204 height 41
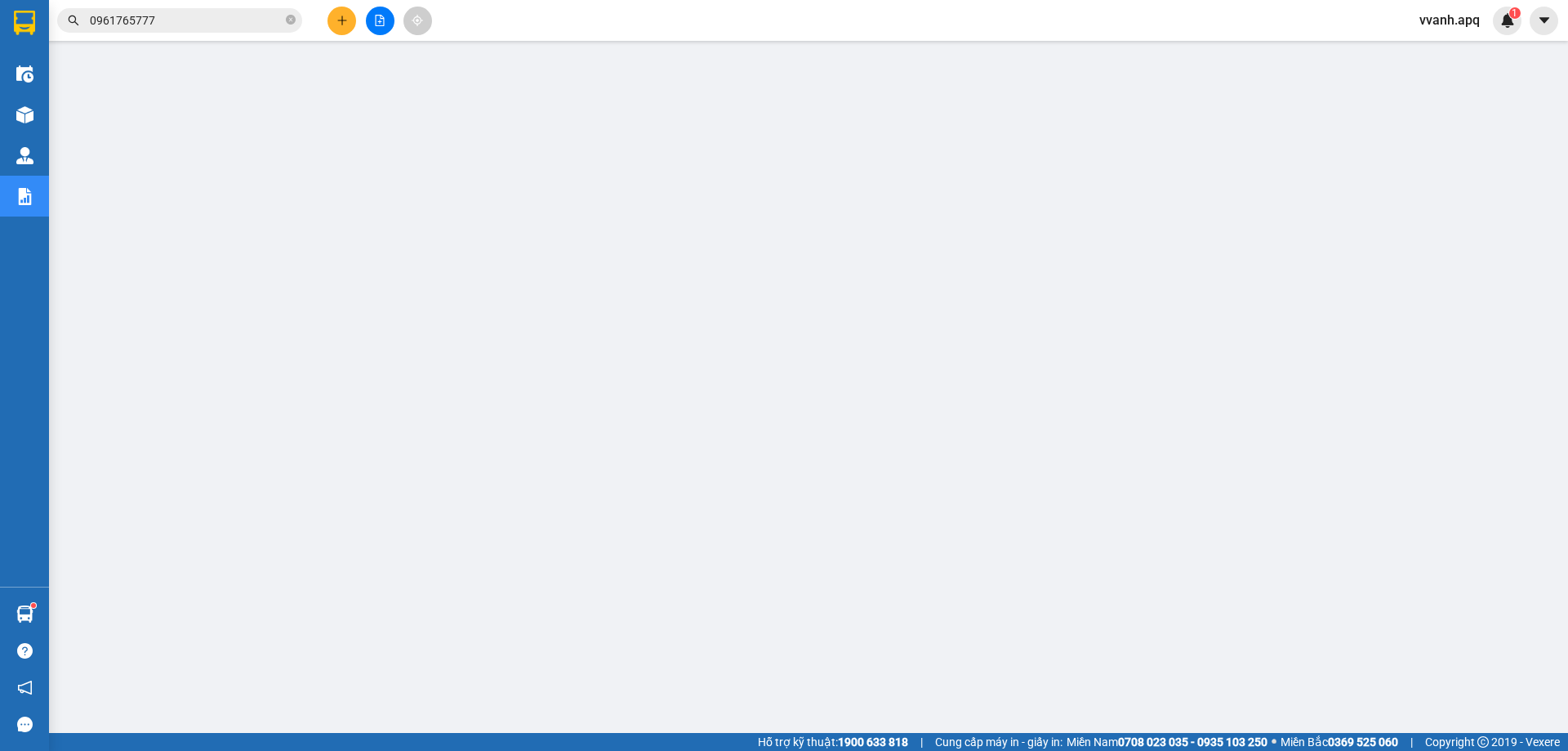
click at [220, 16] on input "0961765777" at bounding box center [187, 21] width 193 height 18
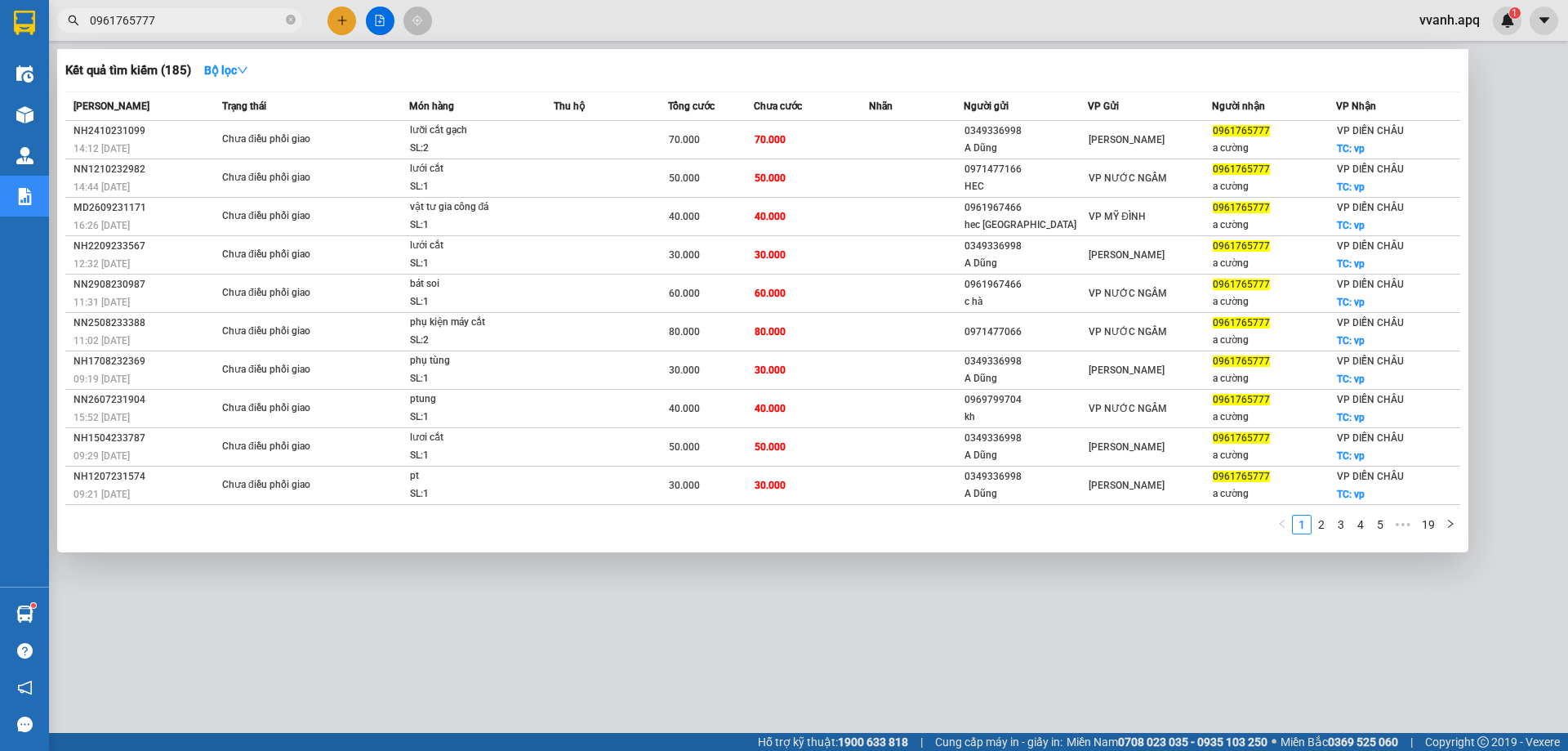
click at [220, 16] on input "0961765777" at bounding box center [187, 21] width 193 height 18
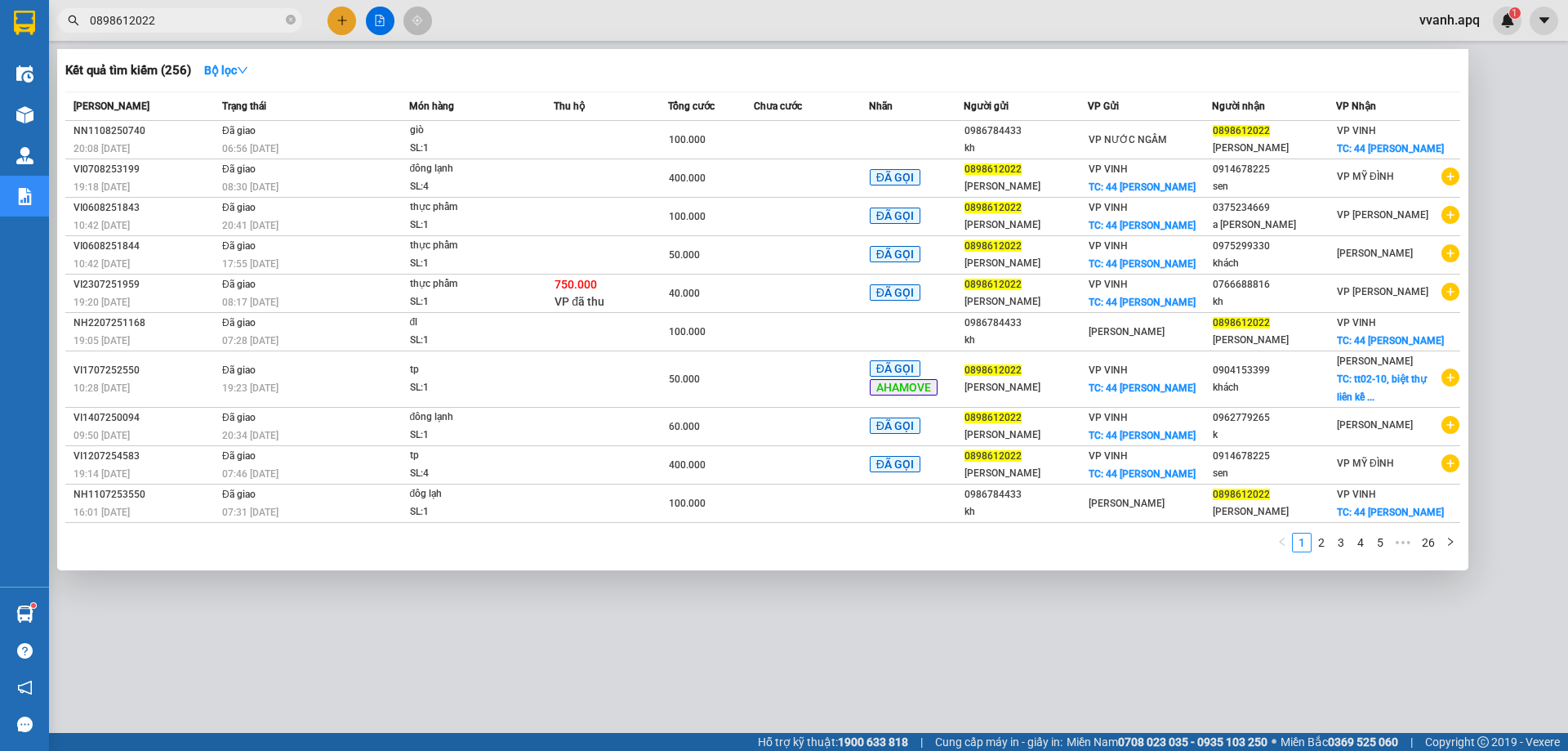
type input "0898612022"
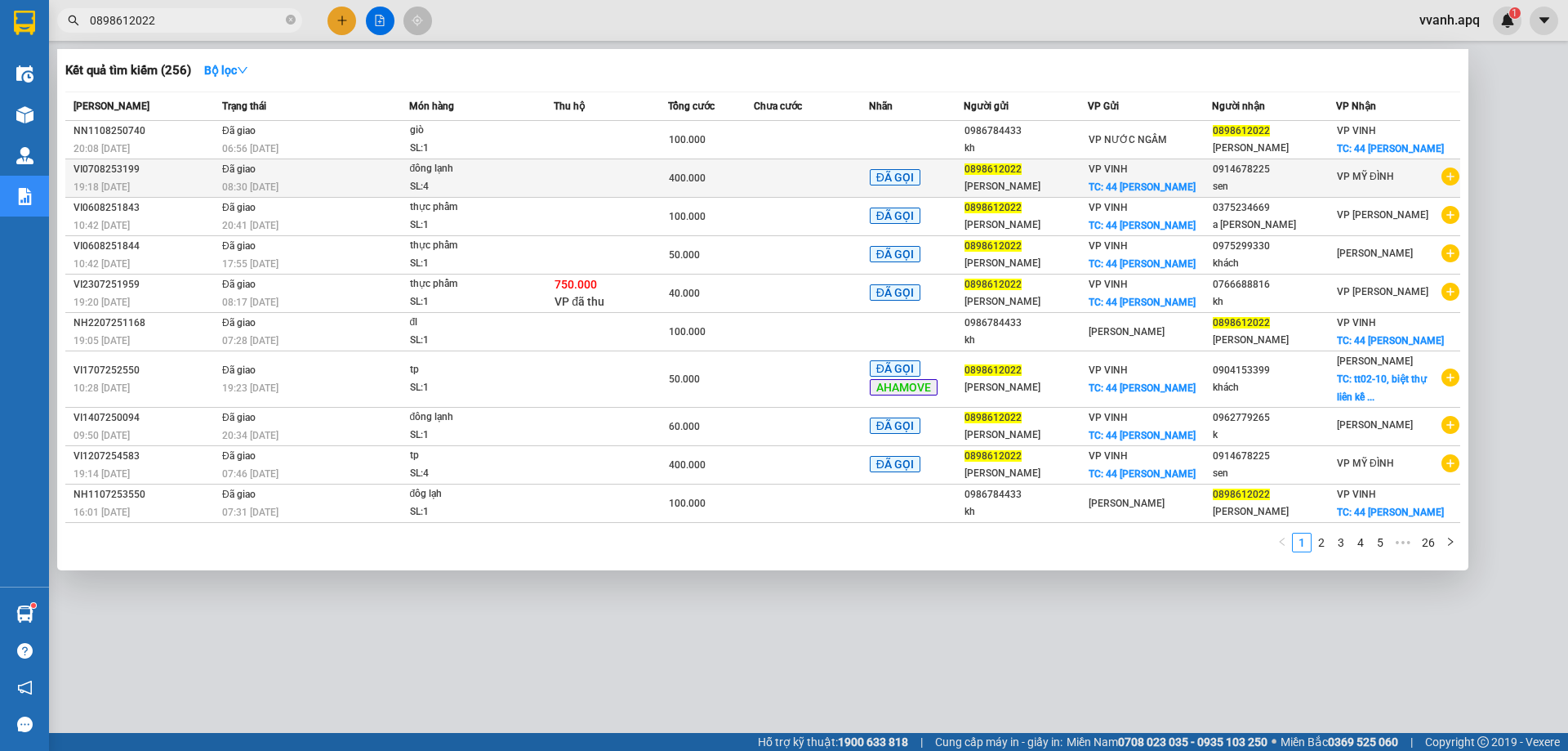
click at [798, 166] on td at bounding box center [811, 179] width 115 height 39
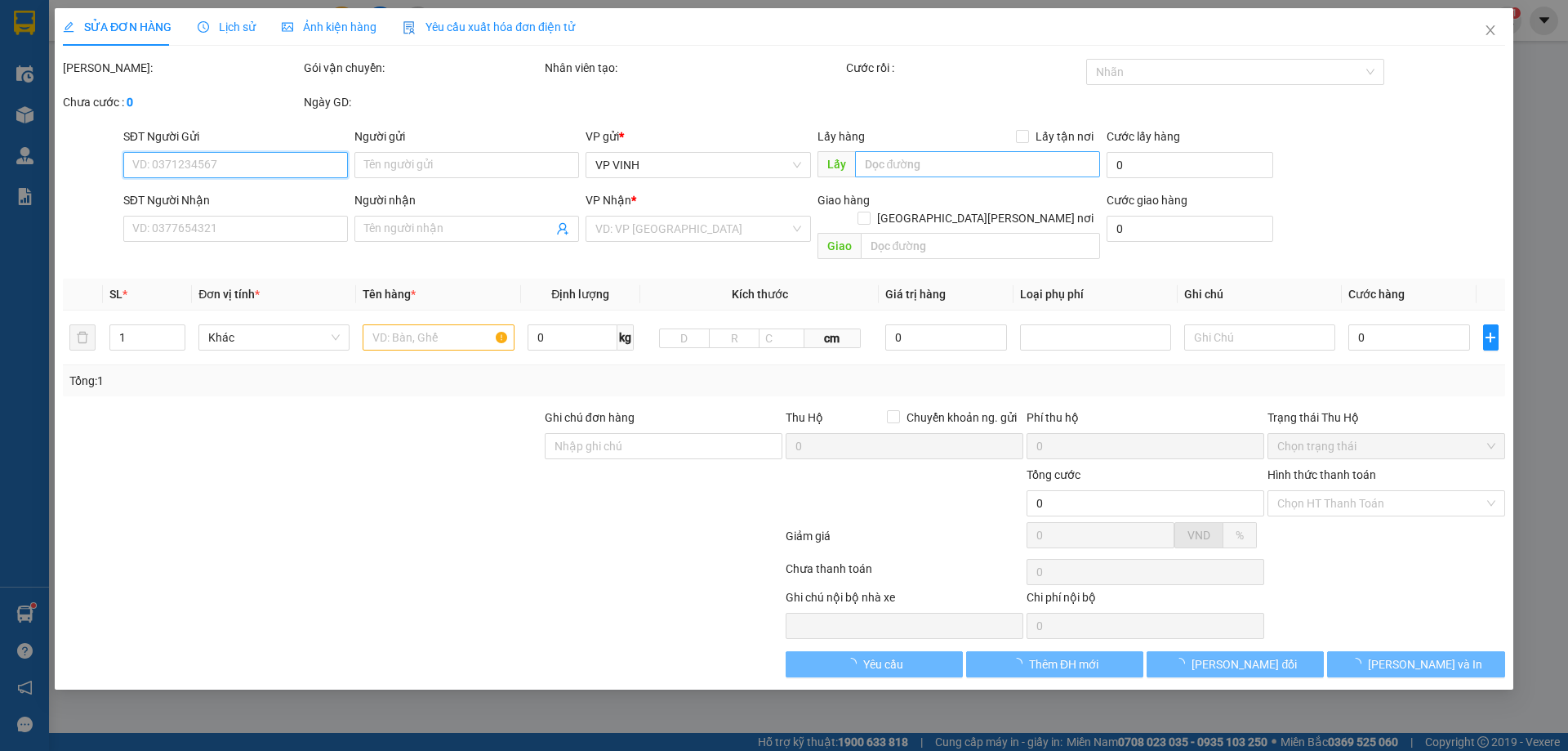
type input "0898612022"
type input "[PERSON_NAME]"
checkbox input "true"
type input "44 [PERSON_NAME]"
type input "0914678225"
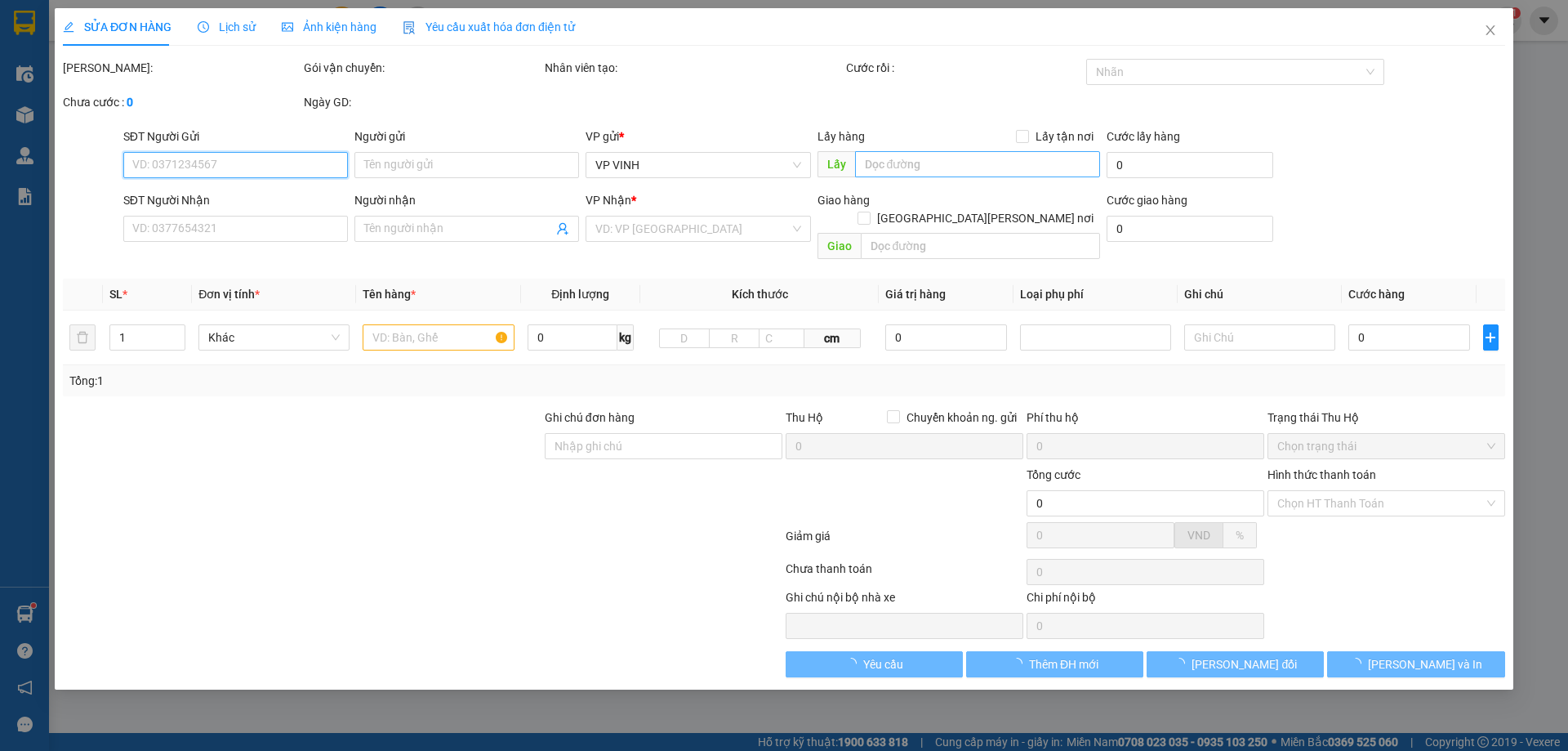
type input "sen"
type input "400.000"
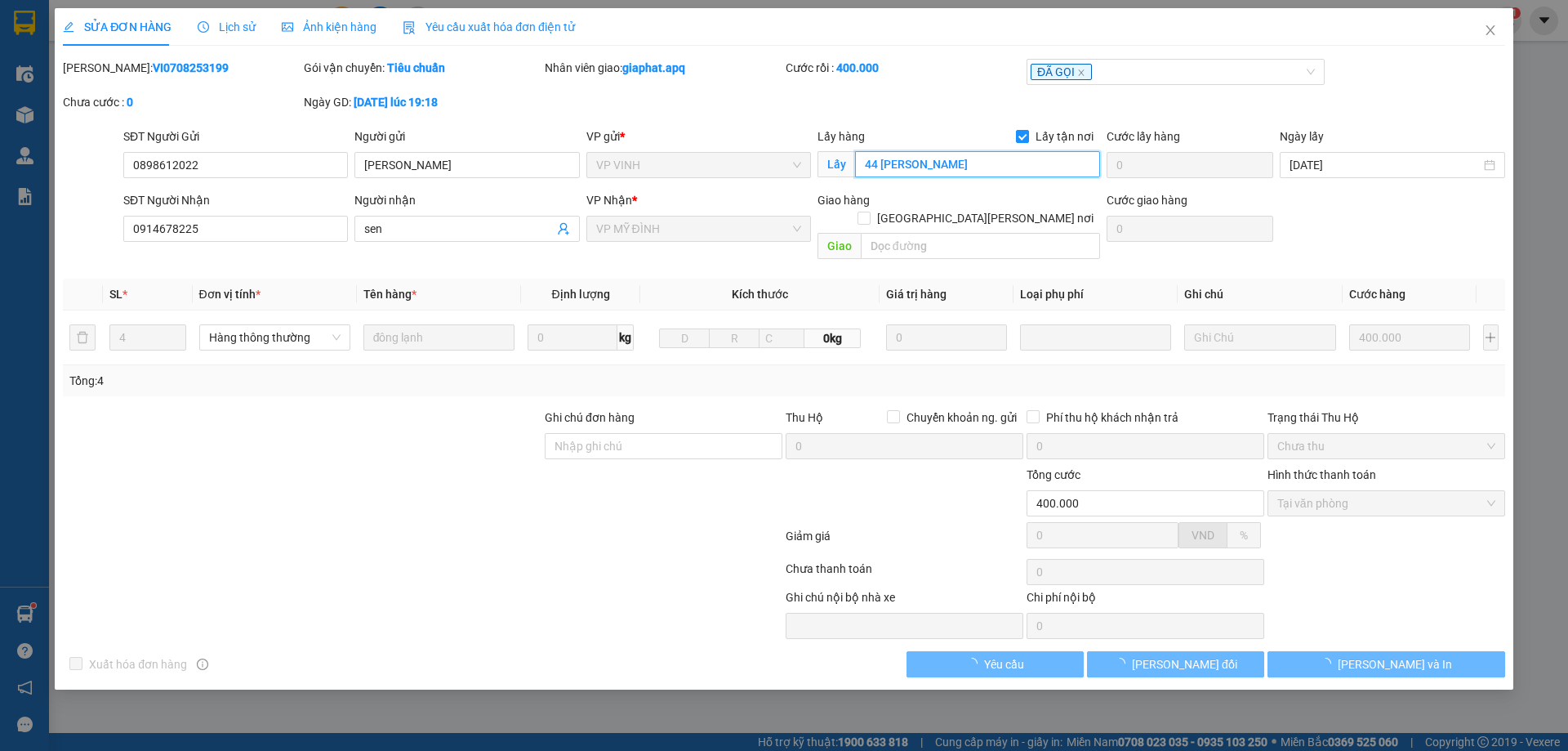
click at [926, 163] on input "44 [PERSON_NAME]" at bounding box center [978, 163] width 245 height 26
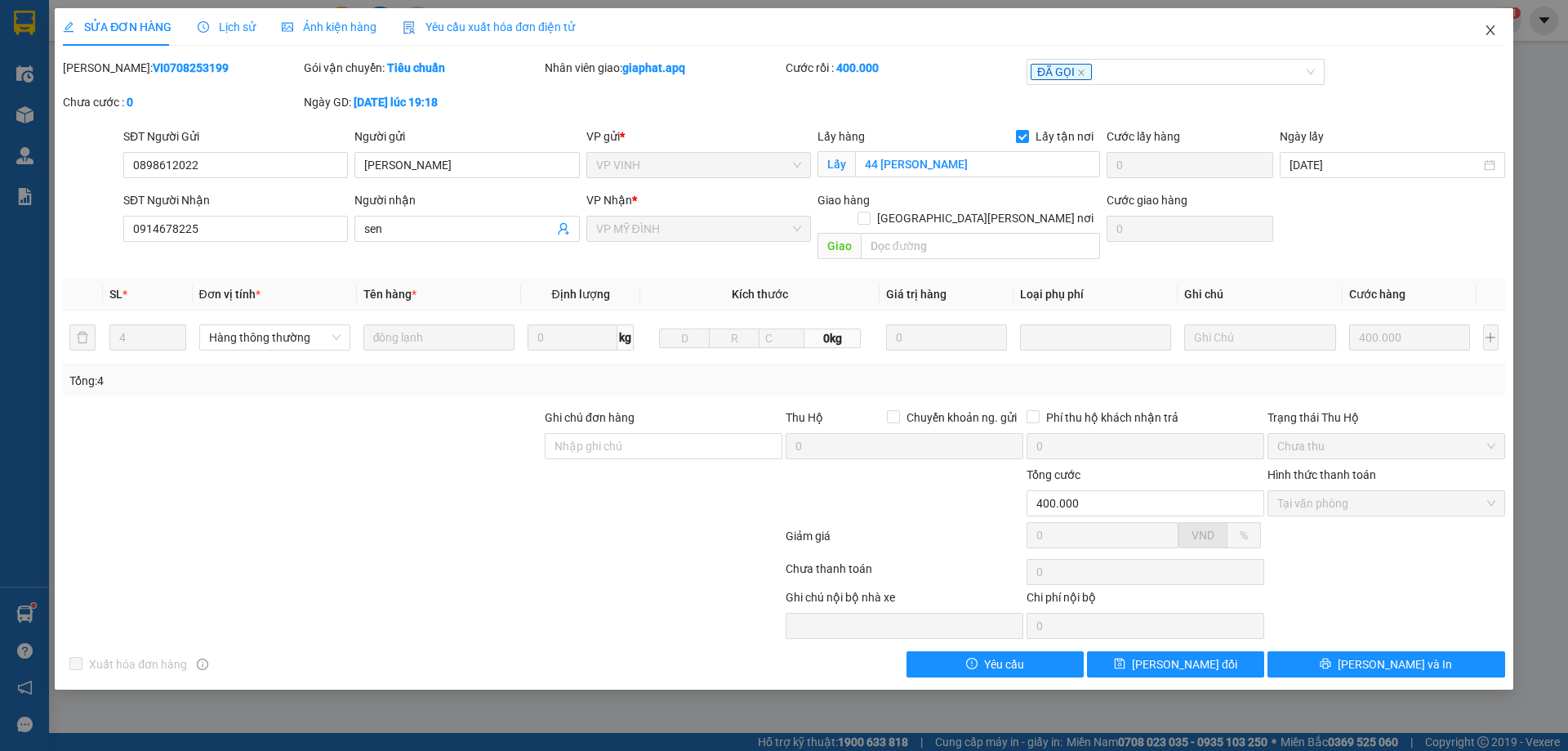
click at [1486, 36] on icon "close" at bounding box center [1490, 30] width 13 height 13
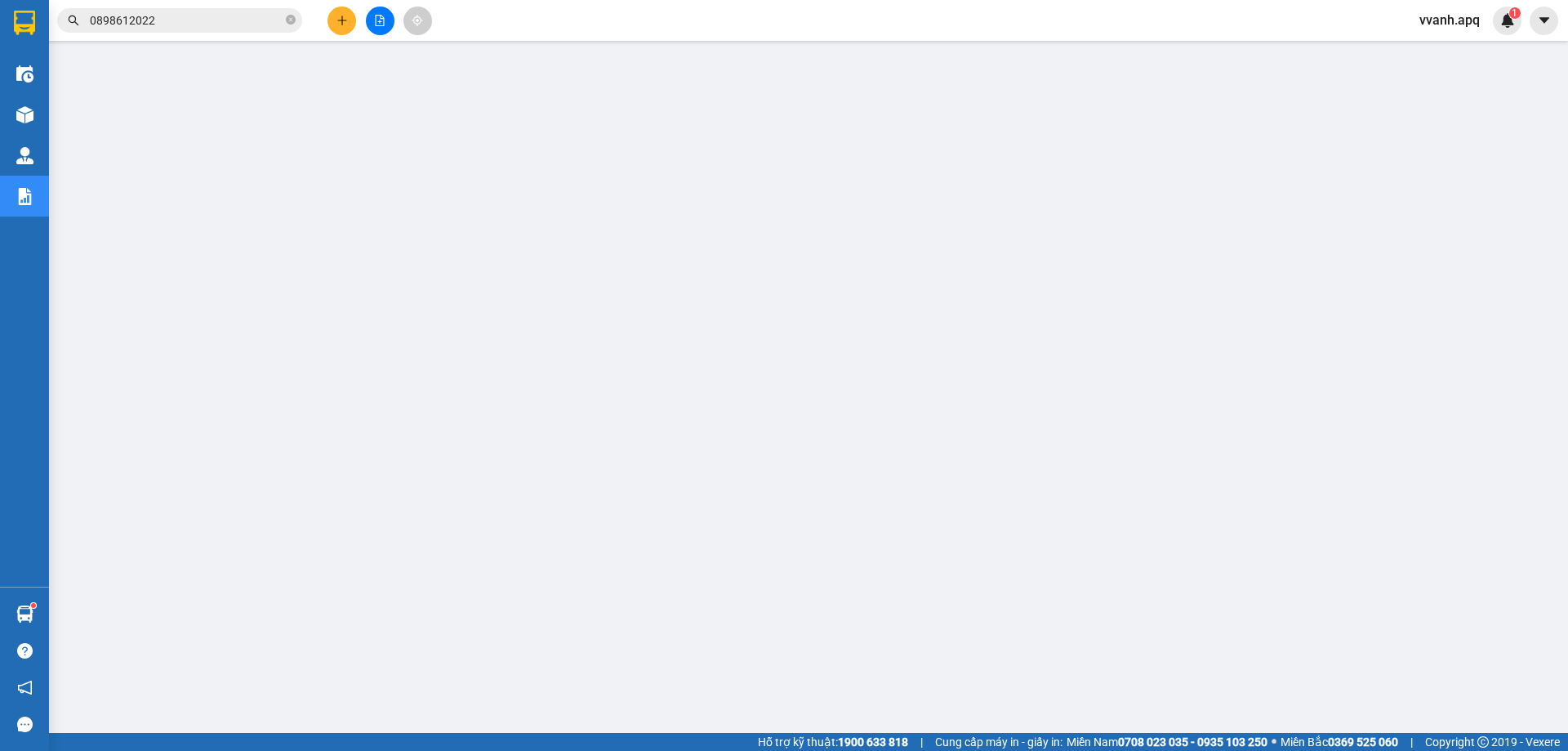
click at [337, 14] on icon "plus" at bounding box center [342, 20] width 12 height 12
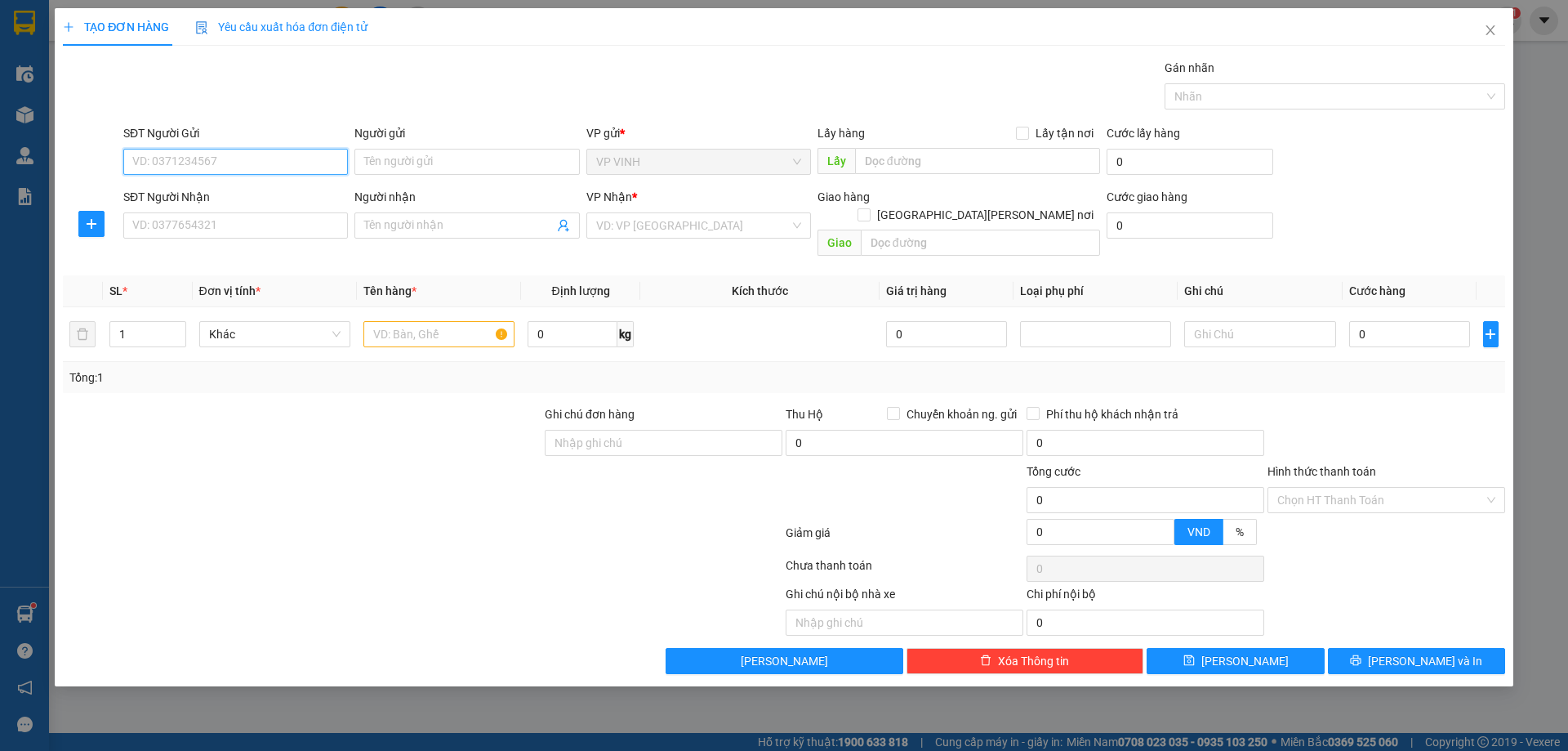
paste input "0384419305"
type input "0384419305"
click at [240, 154] on input "0384419305" at bounding box center [235, 162] width 225 height 26
click at [238, 183] on div "0384419305 - kh" at bounding box center [235, 194] width 225 height 26
type input "kh"
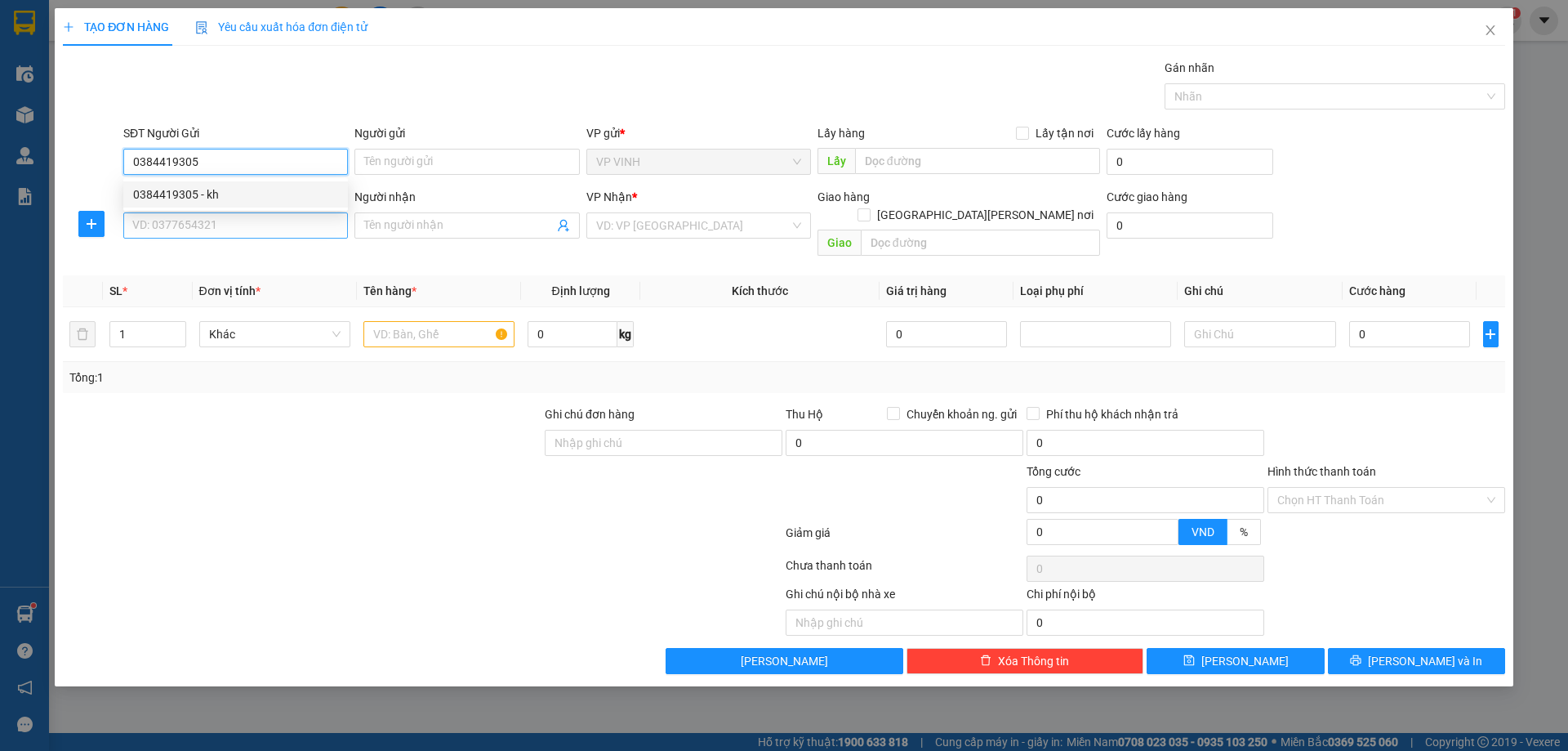
checkbox input "true"
type input "chợ nghi ân"
type input "0384419305"
click at [243, 224] on input "SĐT Người Nhận" at bounding box center [235, 225] width 225 height 26
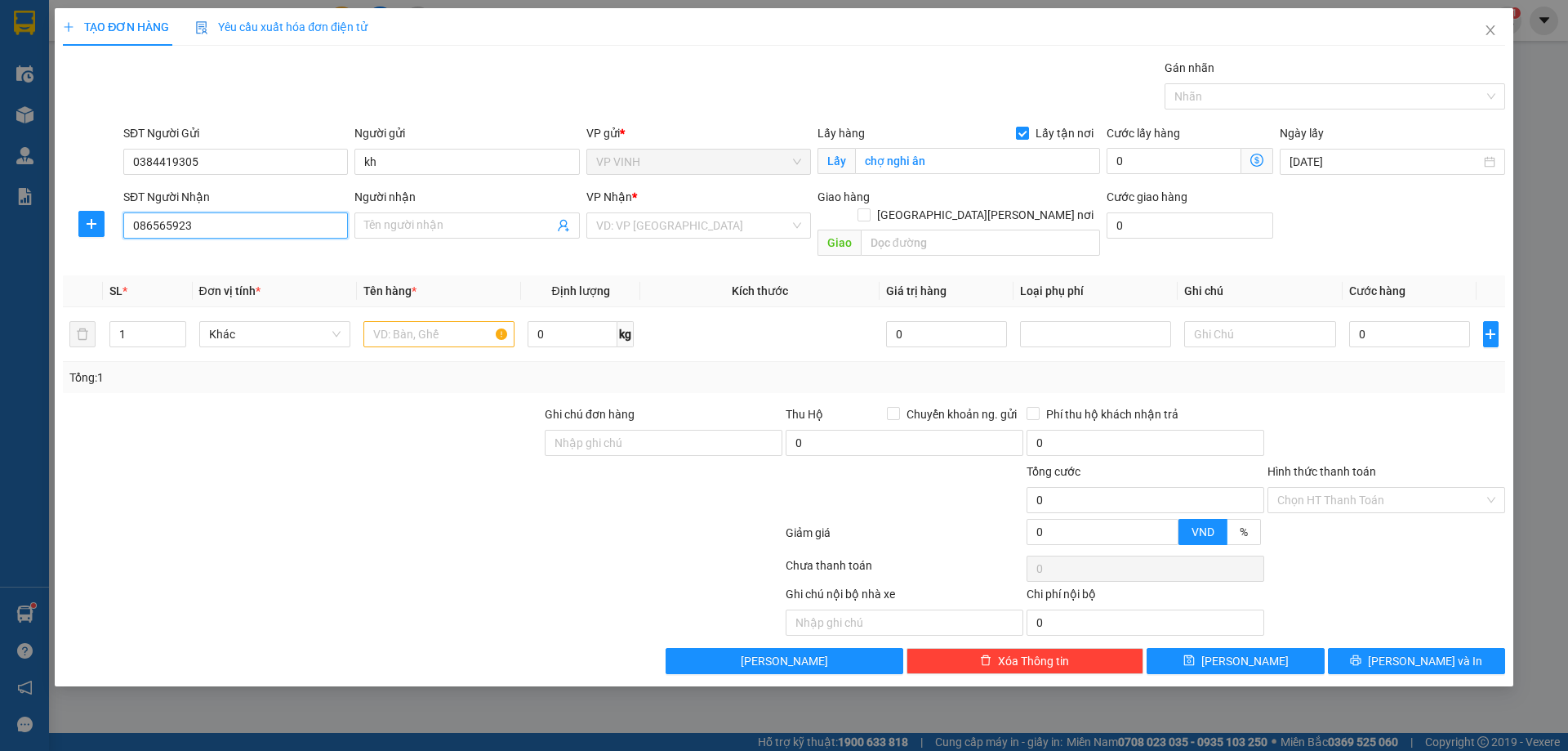
type input "0865659232"
click at [299, 255] on div "0865659232 - a Đảo" at bounding box center [235, 258] width 205 height 18
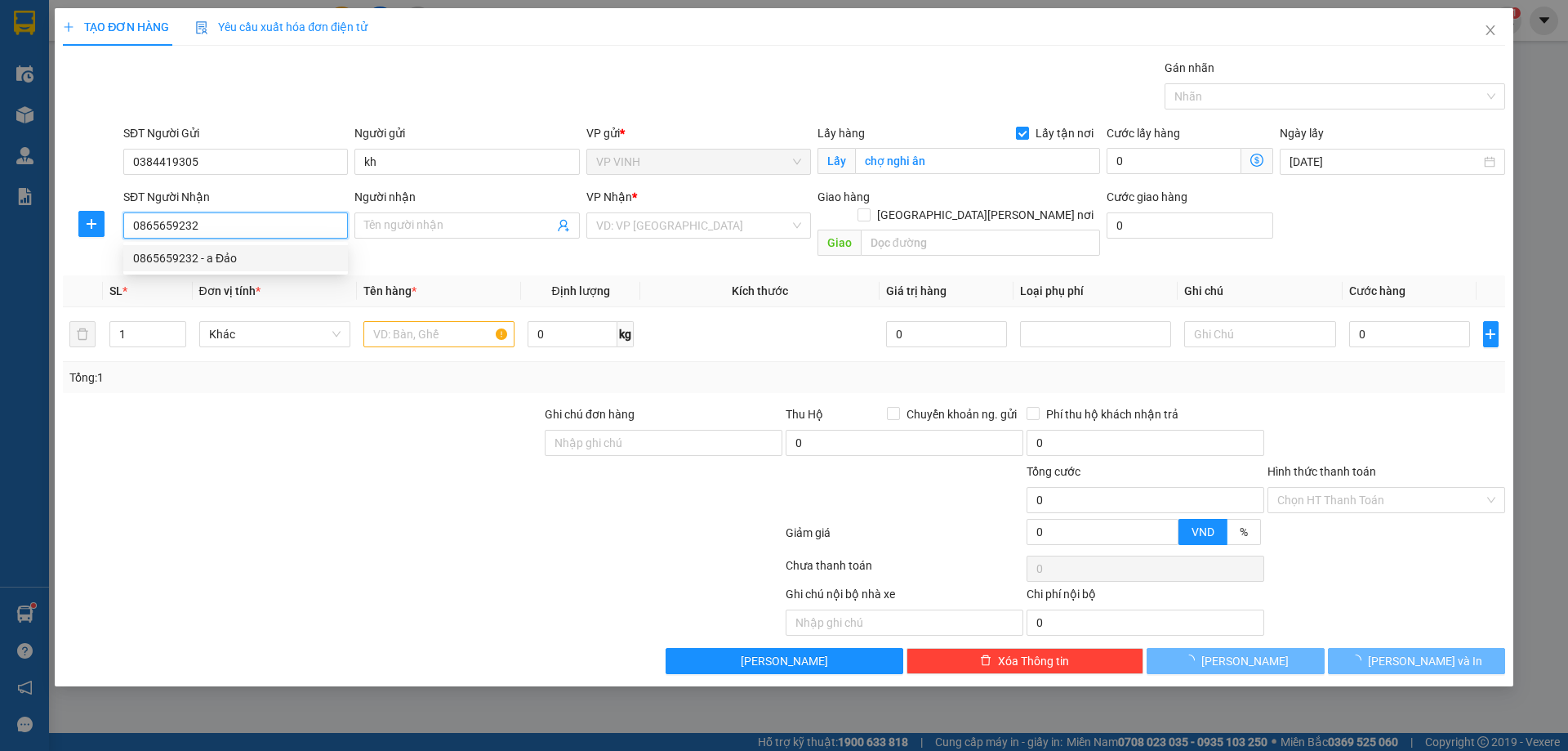
type input "a Đảo"
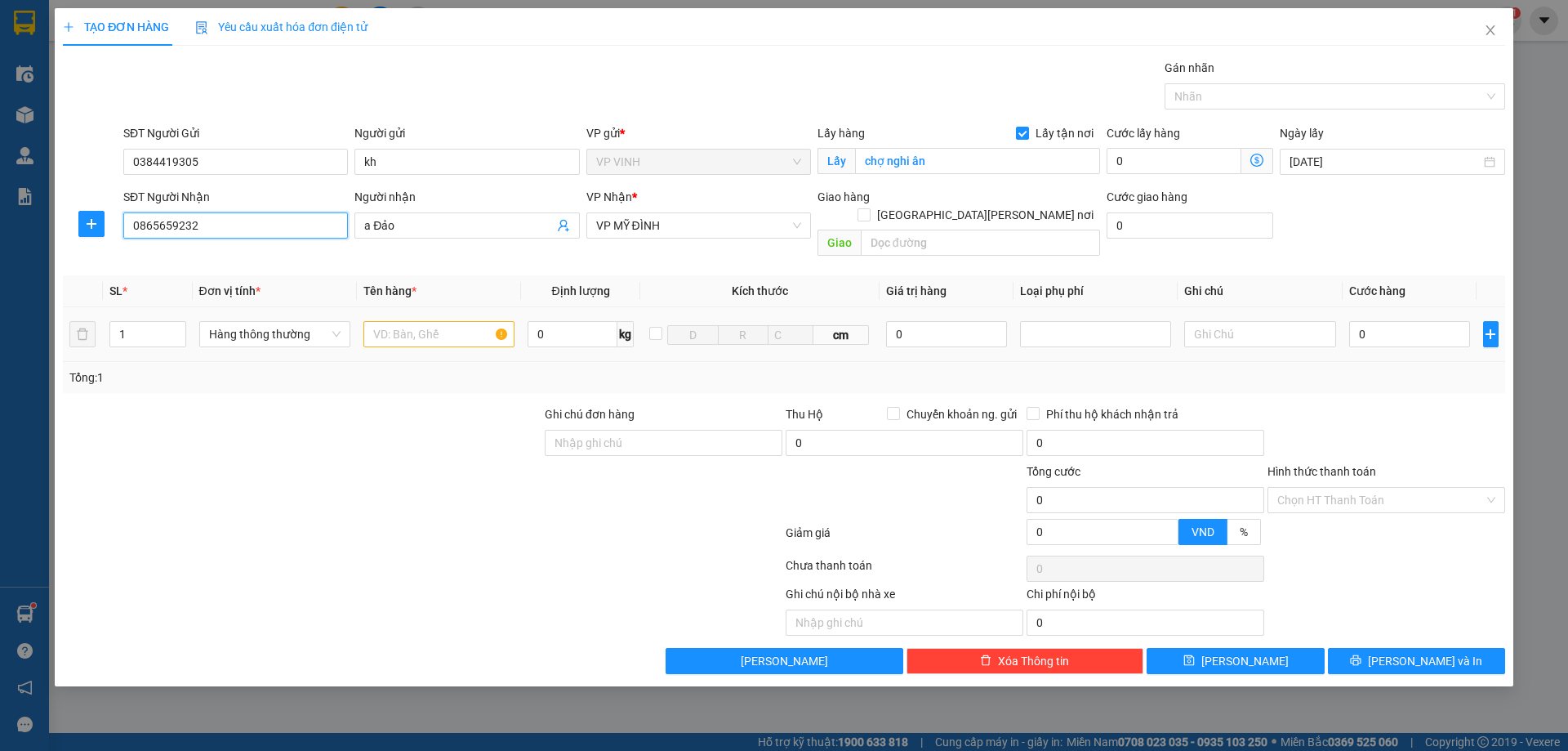
type input "0865659232"
click at [471, 321] on input "text" at bounding box center [438, 334] width 151 height 26
type input "thực phẩm"
click at [1450, 321] on input "0" at bounding box center [1409, 334] width 122 height 26
type input "6"
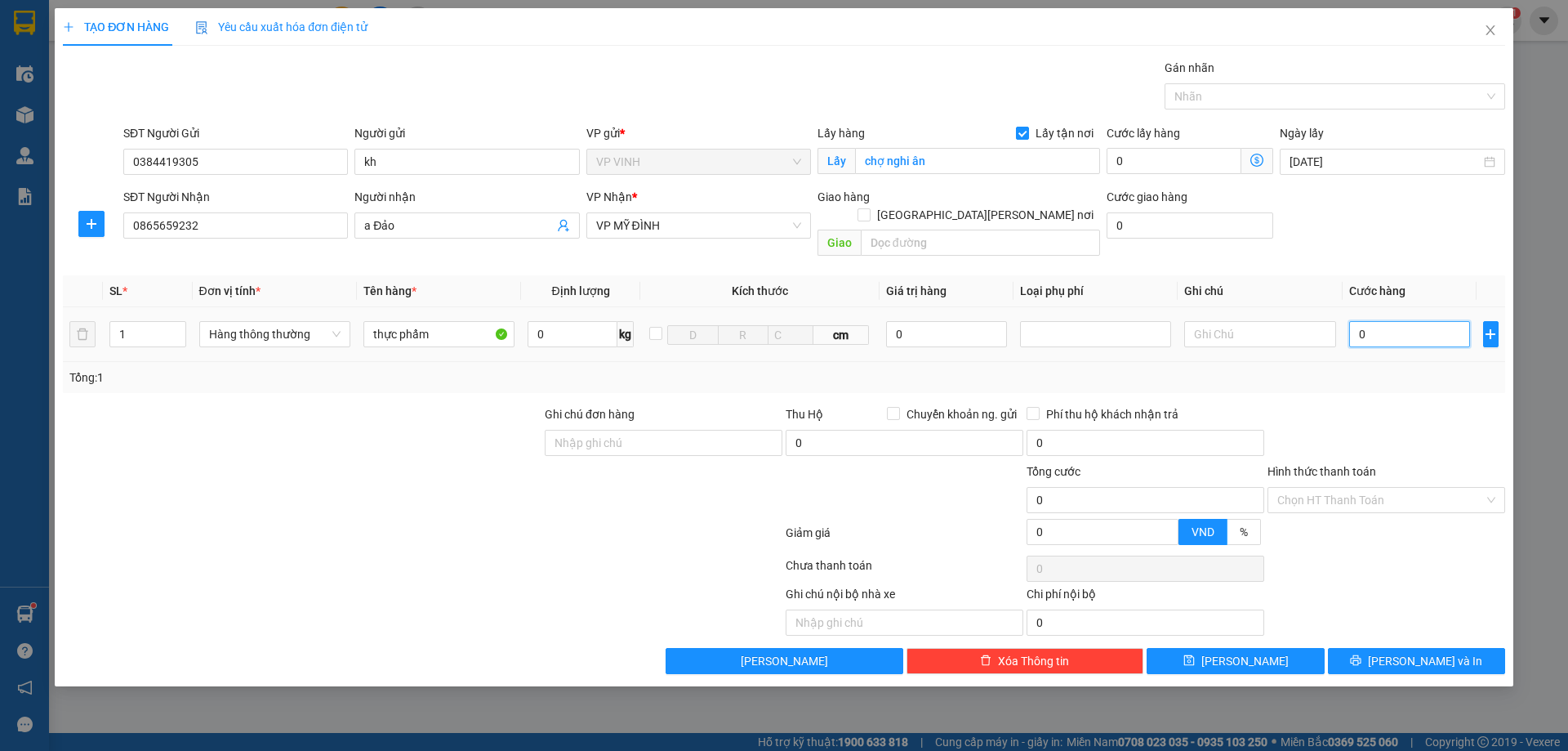
type input "6"
type input "60"
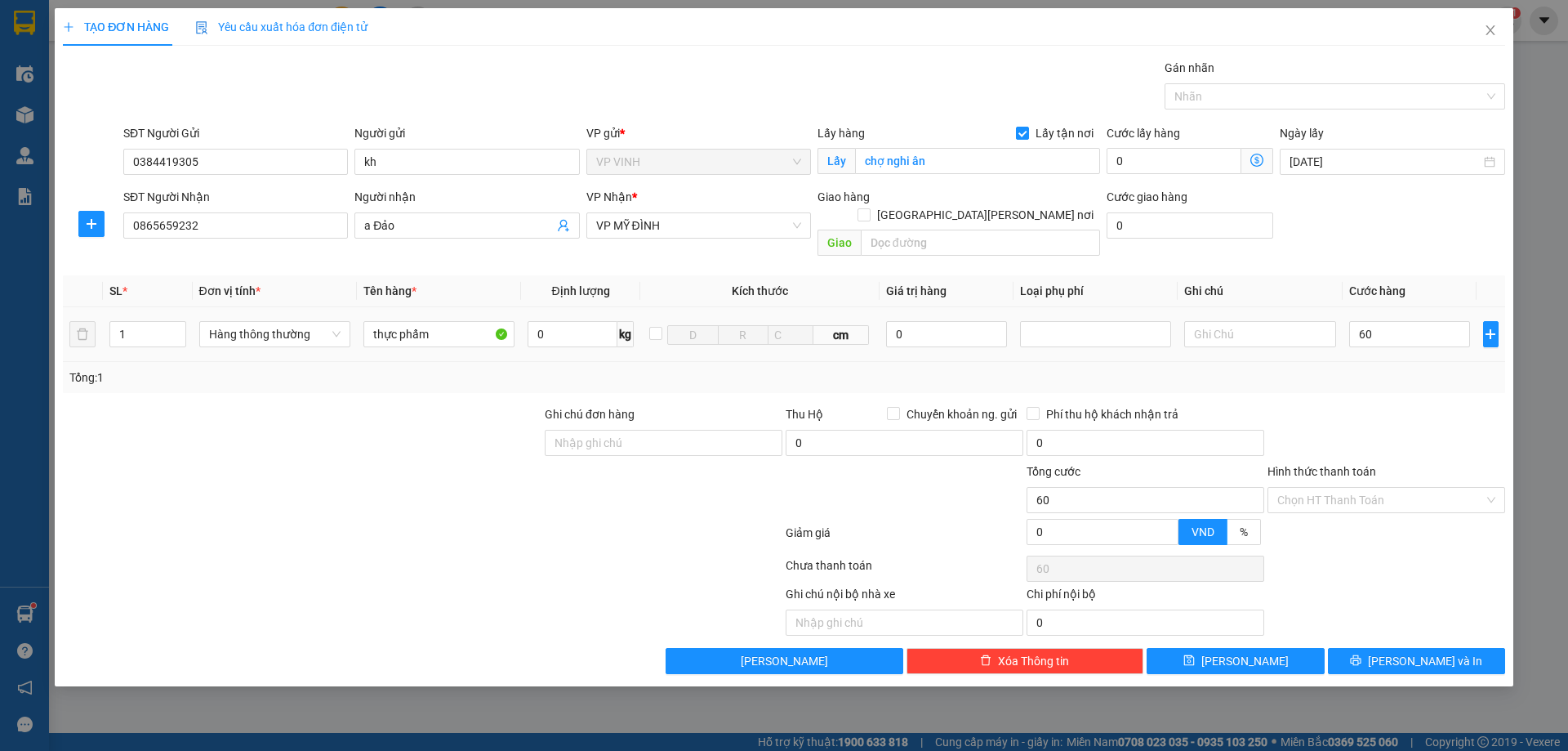
type input "60.000"
drag, startPoint x: 1432, startPoint y: 368, endPoint x: 1399, endPoint y: 611, distance: 245.2
click at [1432, 373] on div "Tổng: 1" at bounding box center [784, 377] width 1443 height 31
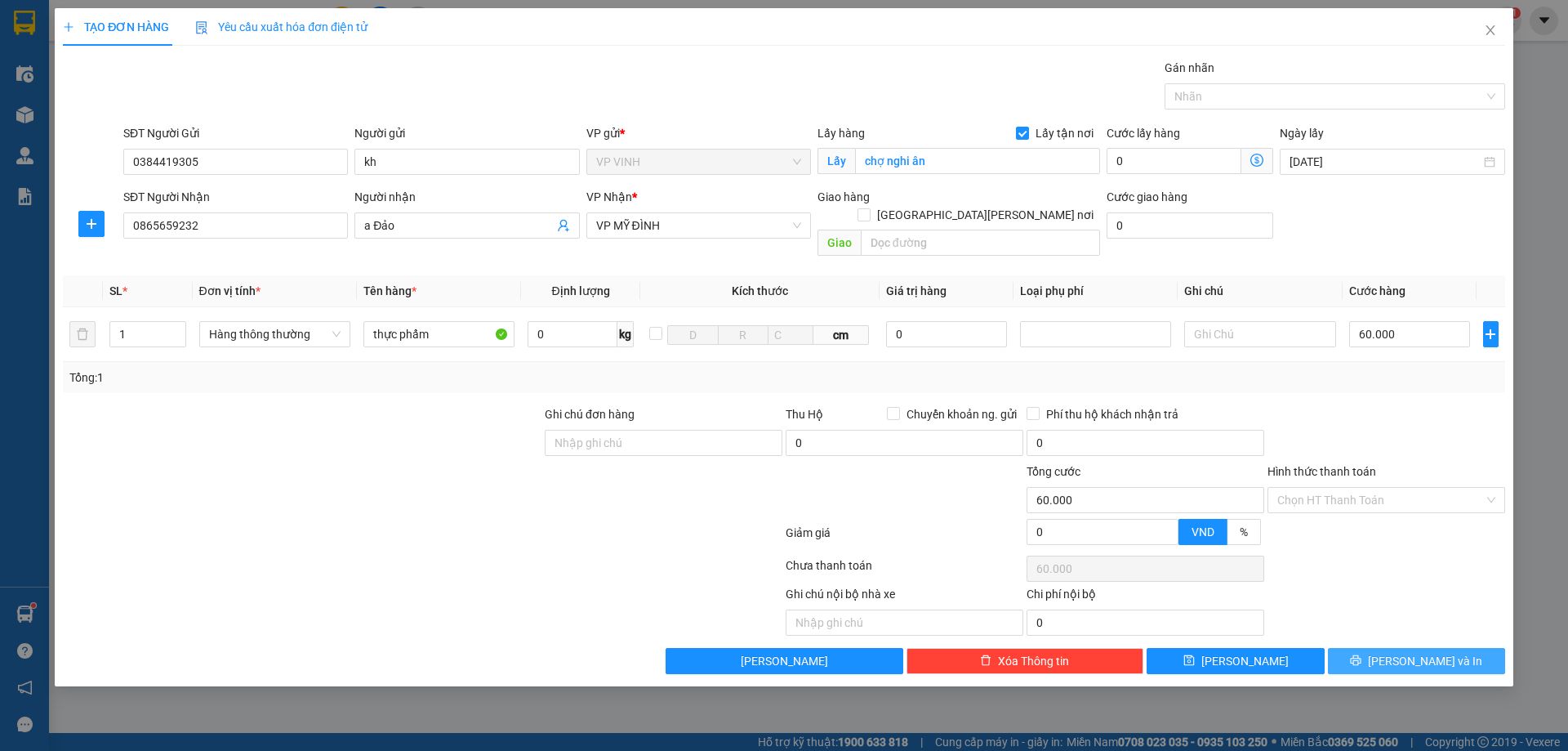
click at [1398, 648] on button "[PERSON_NAME] và In" at bounding box center [1416, 661] width 177 height 26
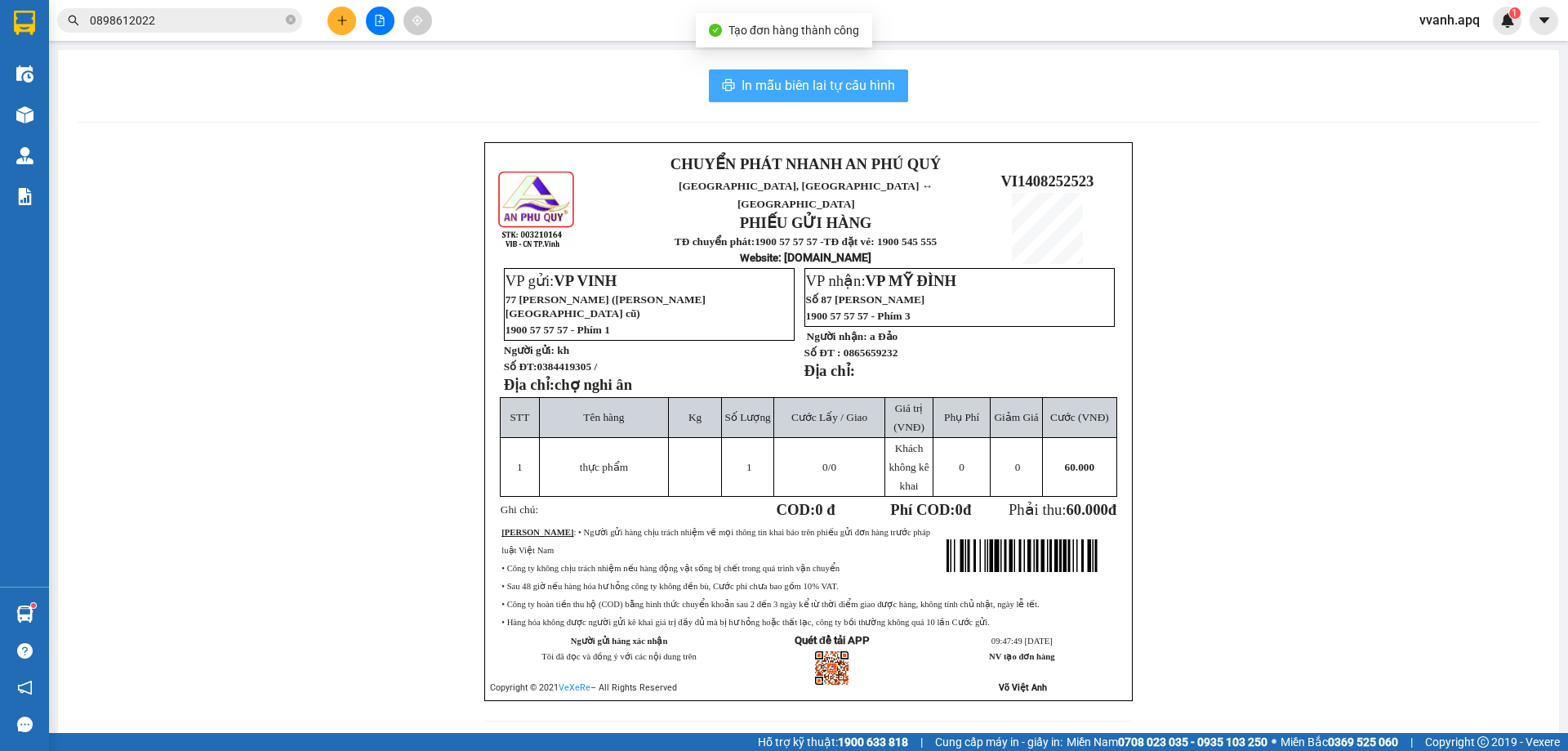
click at [827, 100] on button "In mẫu biên lai tự cấu hình" at bounding box center [808, 86] width 199 height 32
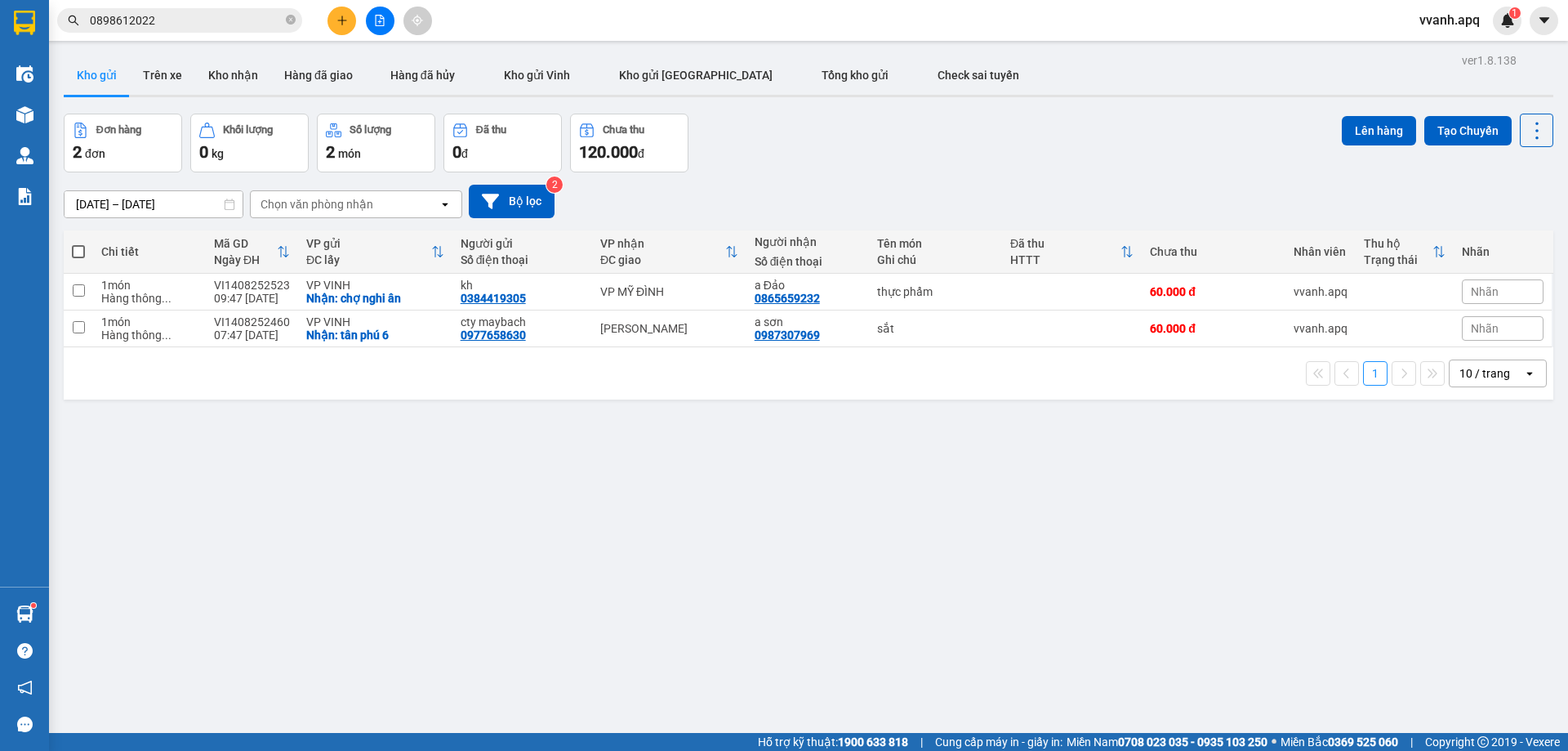
click at [745, 579] on div "ver 1.8.138 Kho gửi Trên xe [PERSON_NAME] Hàng đã giao Hàng đã [PERSON_NAME] gử…" at bounding box center [808, 424] width 1503 height 751
click at [904, 196] on div "[DATE] – [DATE] Press the down arrow key to interact with the calendar and sele…" at bounding box center [808, 201] width 1490 height 33
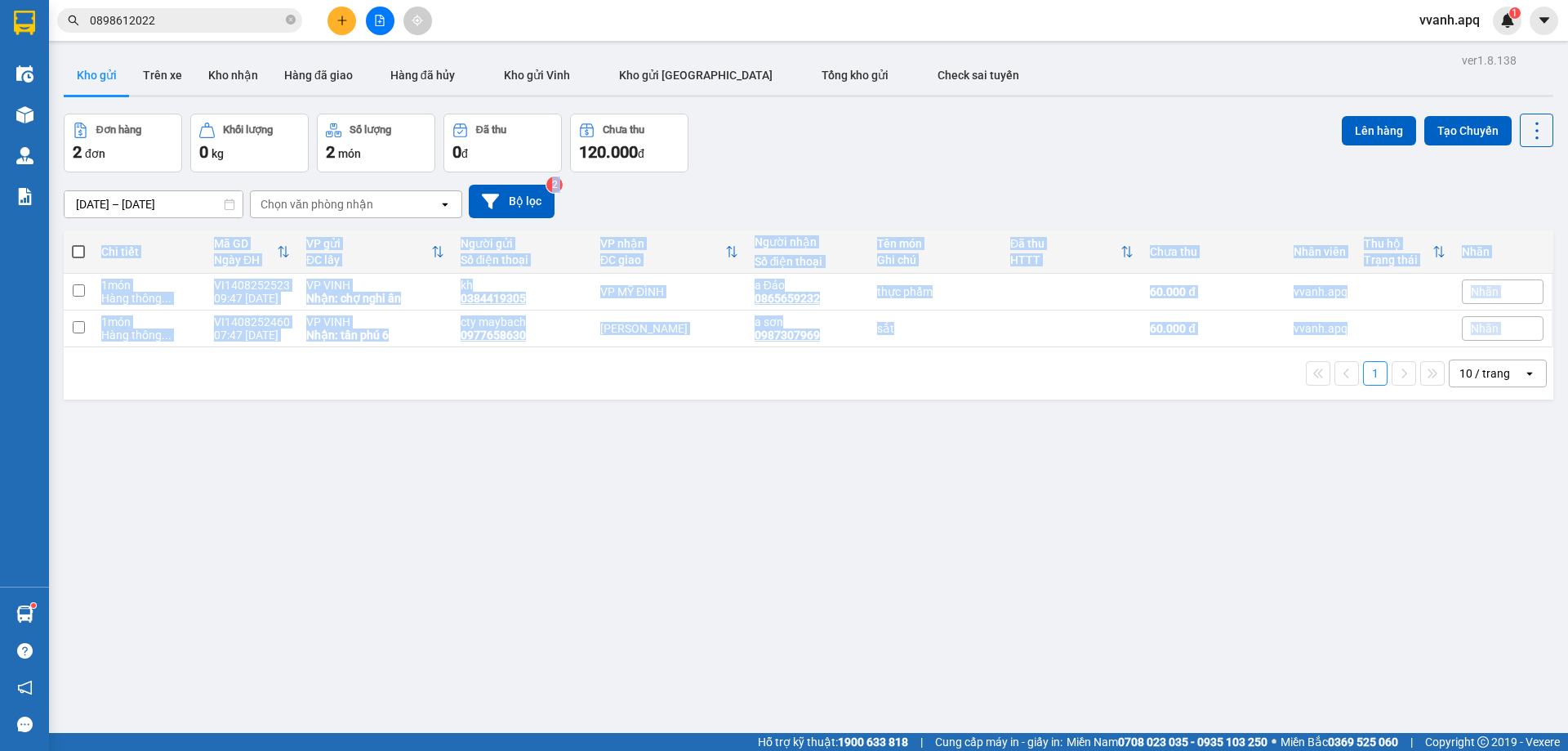
drag, startPoint x: 906, startPoint y: 194, endPoint x: 975, endPoint y: 437, distance: 252.6
click at [975, 437] on div "ver 1.8.138 Kho gửi Trên xe [PERSON_NAME] Hàng đã giao Hàng đã [PERSON_NAME] gử…" at bounding box center [808, 424] width 1503 height 751
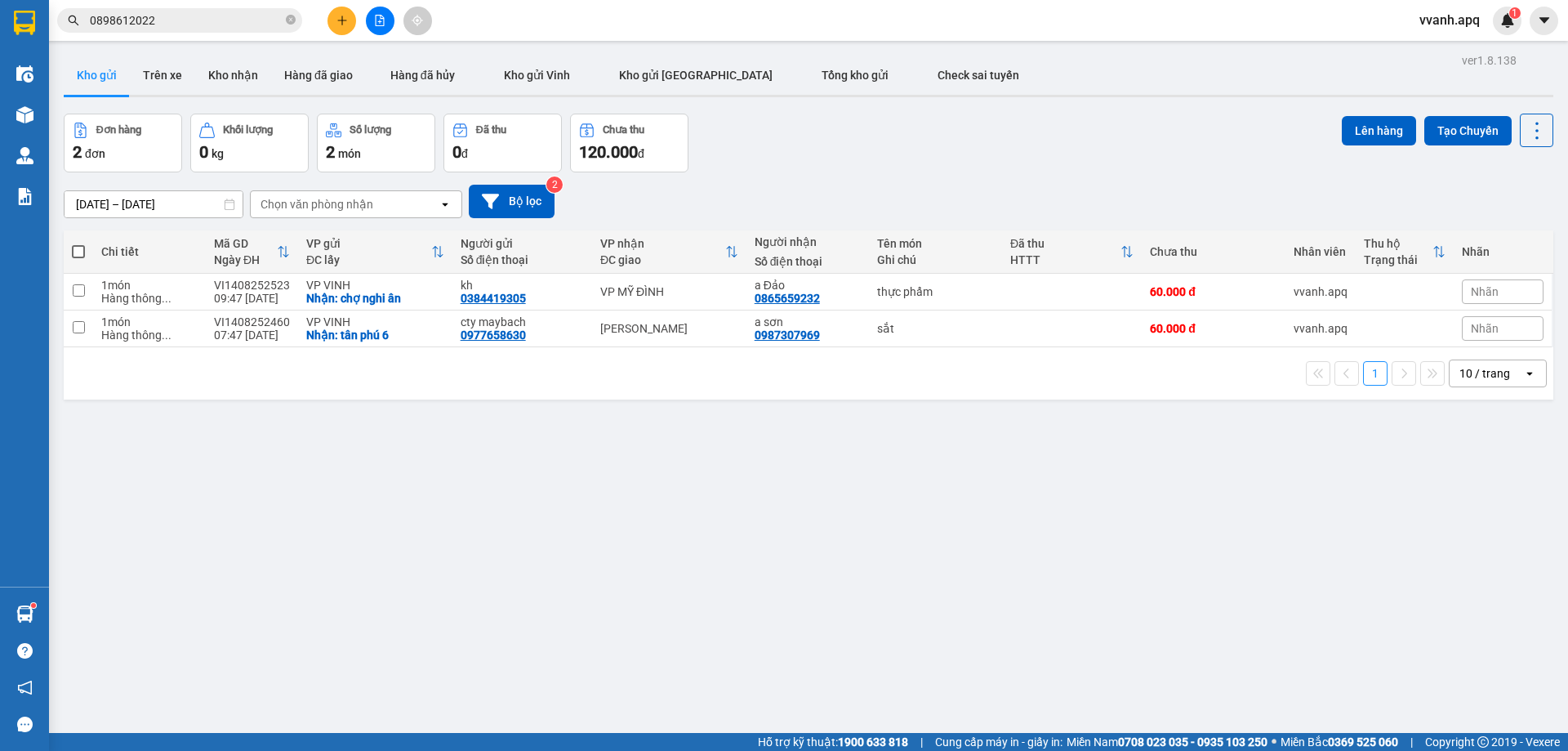
click at [175, 24] on input "0898612022" at bounding box center [187, 21] width 193 height 18
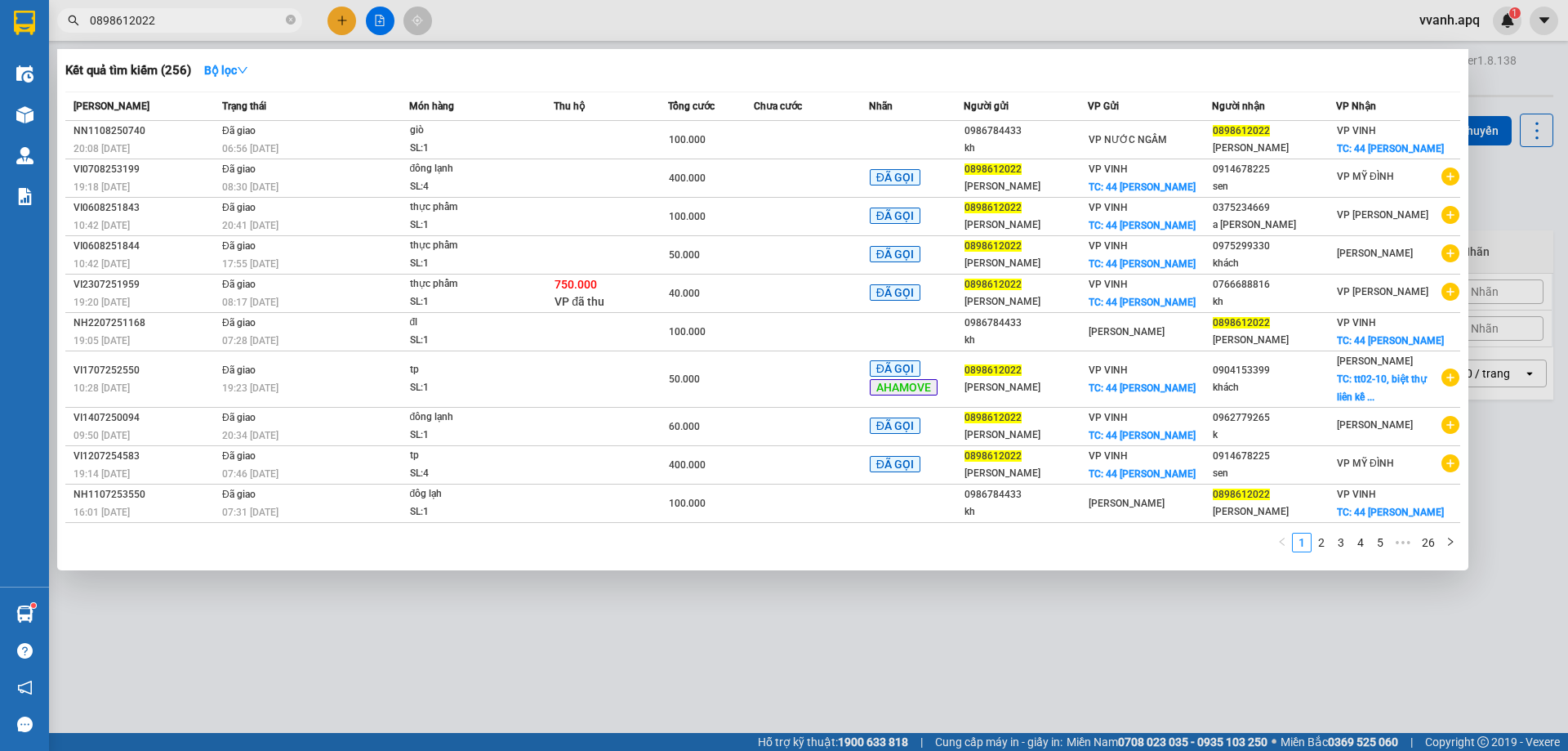
click at [175, 24] on input "0898612022" at bounding box center [187, 21] width 193 height 18
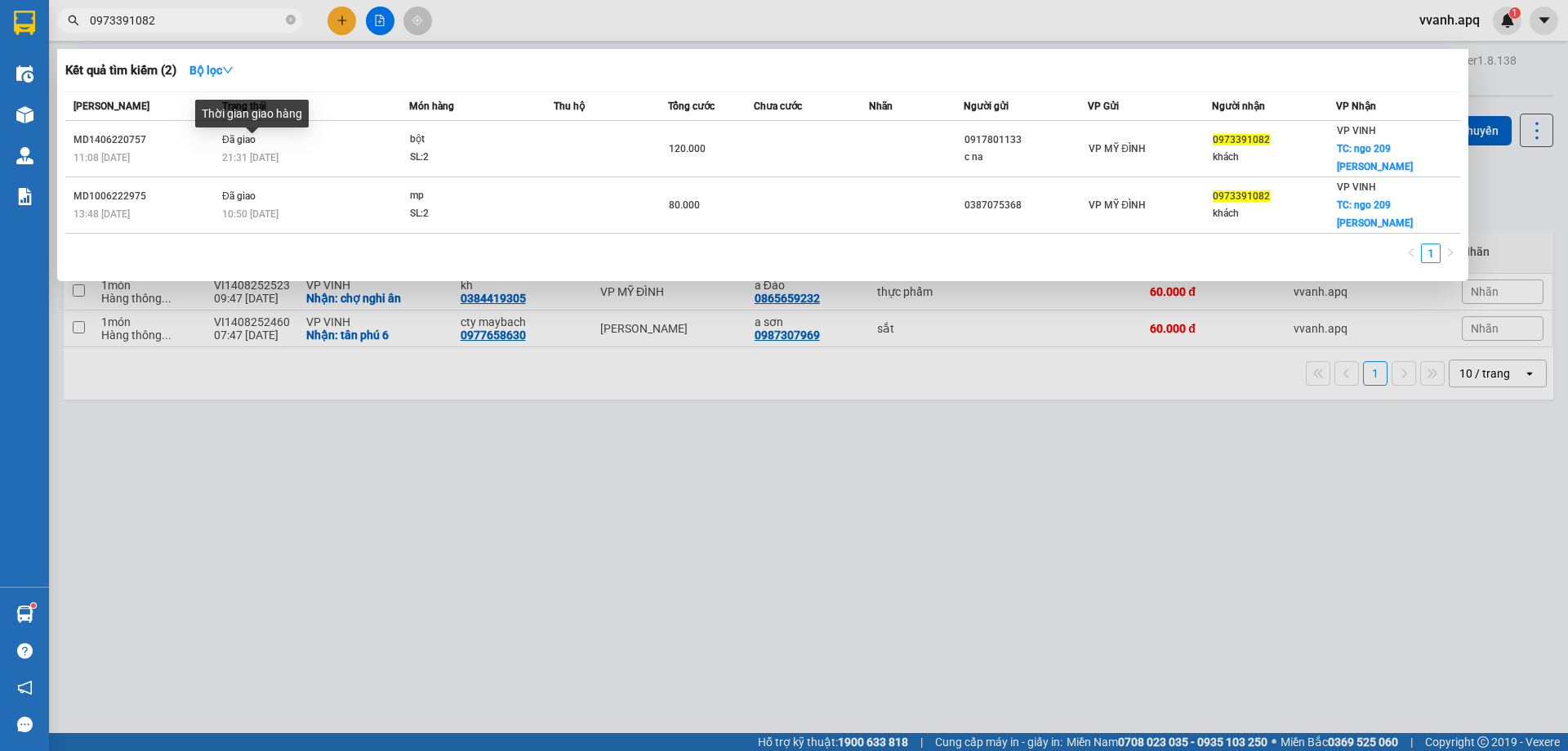
type input "0973391082"
click at [278, 137] on div "Thời gian giao hàng" at bounding box center [252, 118] width 114 height 39
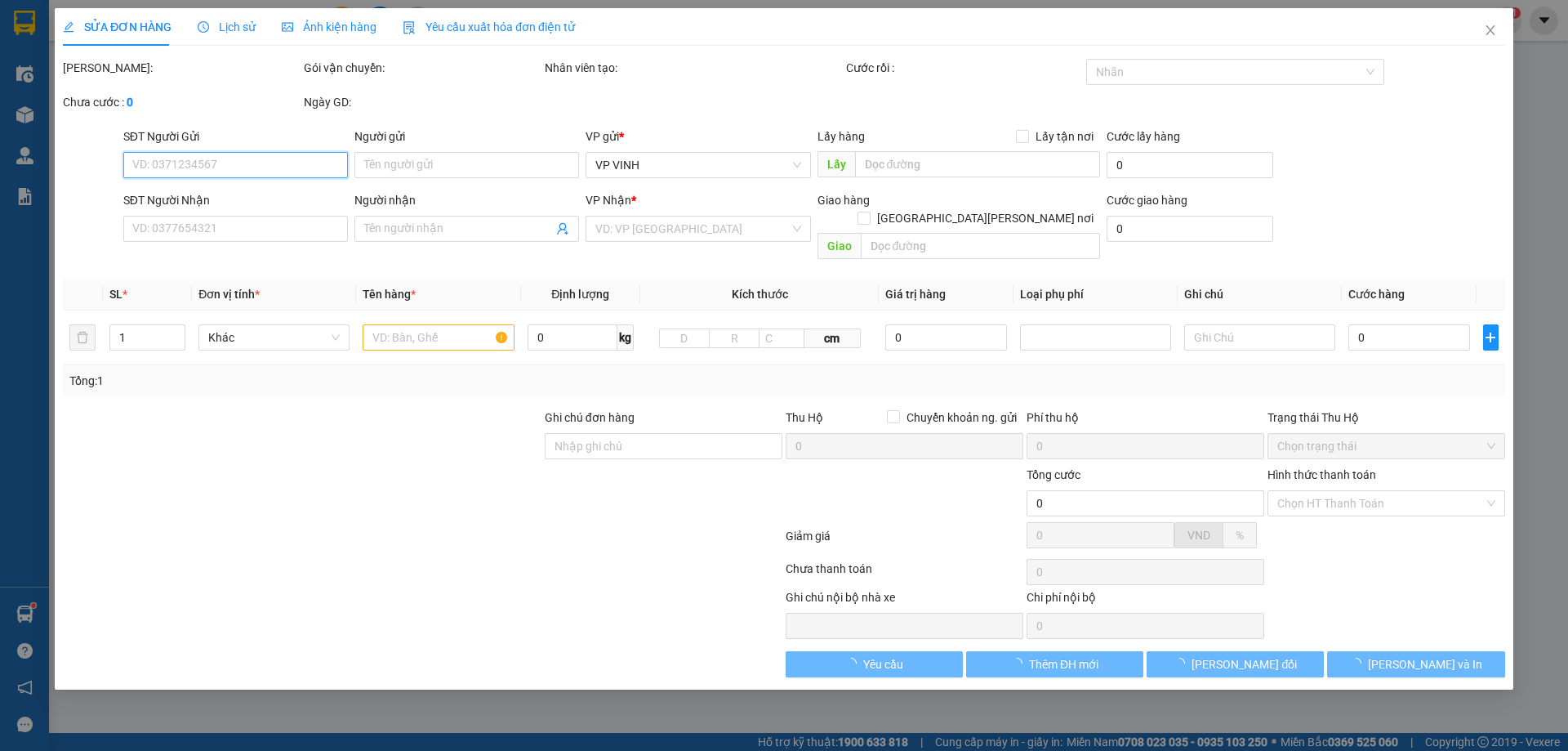
type input "0917801133"
type input "c na"
type input "0973391082"
type input "khách"
checkbox input "true"
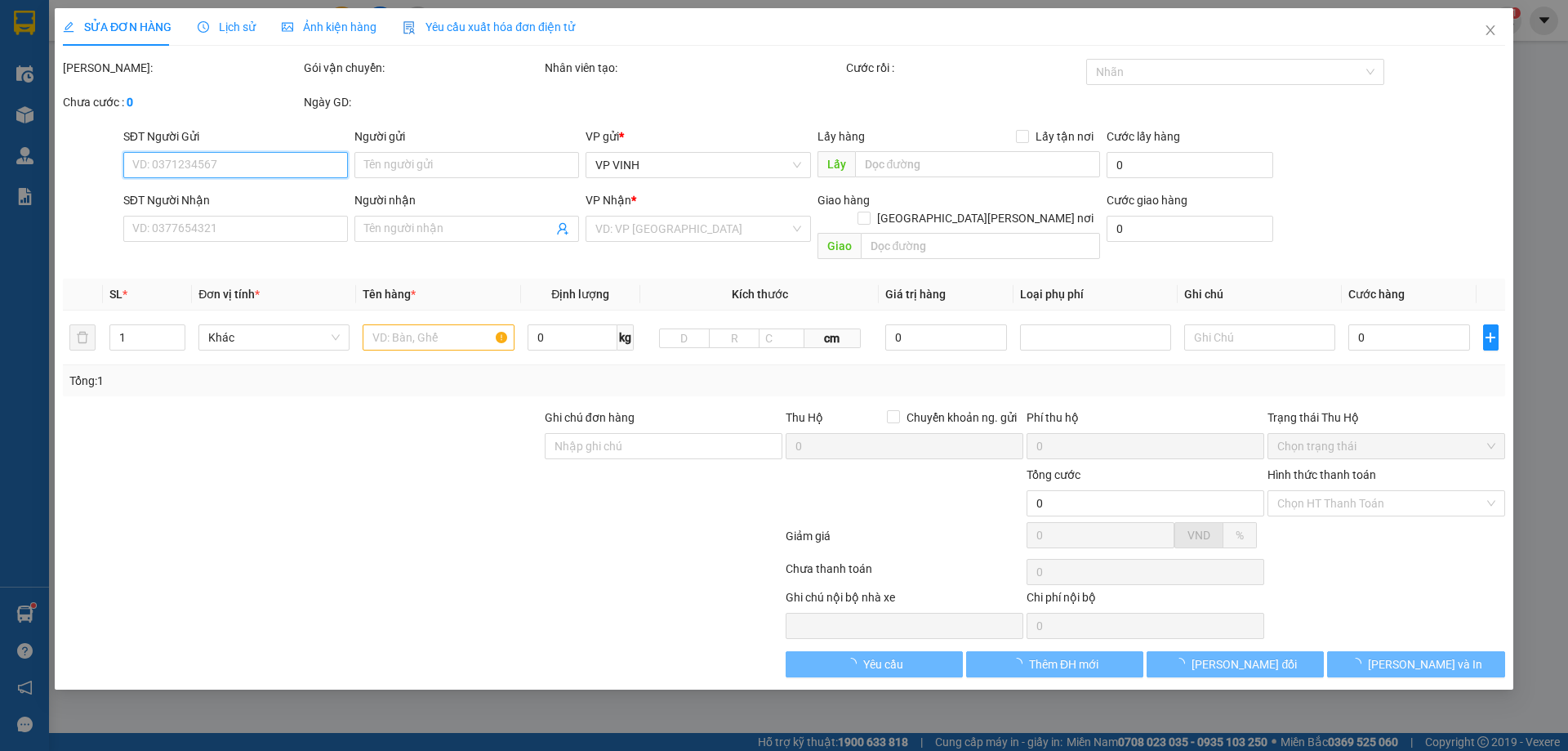
type input "ngo 209 [PERSON_NAME]"
type input "120.000"
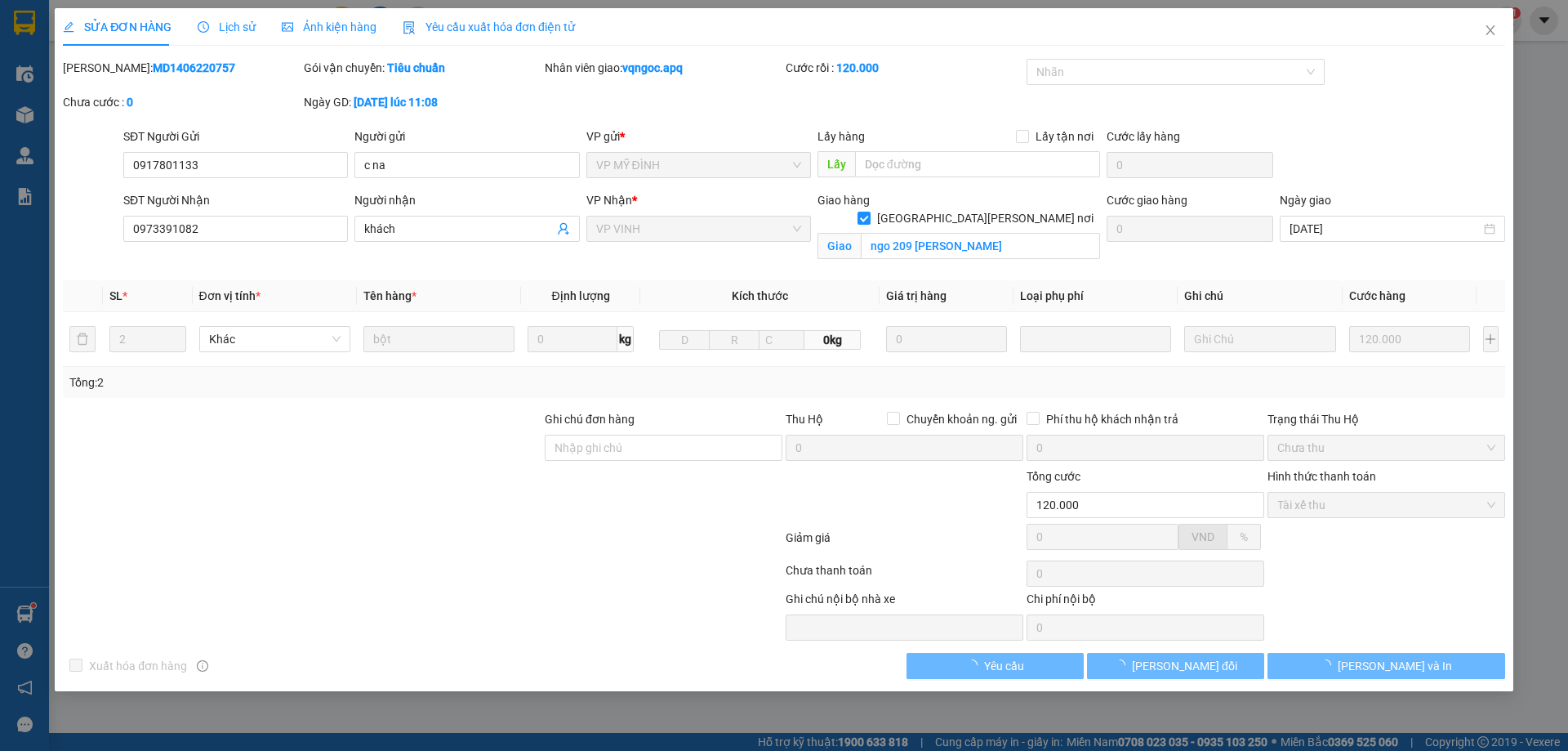
click at [1462, 24] on div "SỬA ĐƠN HÀNG Lịch sử Ảnh kiện hàng Yêu cầu xuất hóa đơn điện tử" at bounding box center [784, 27] width 1443 height 38
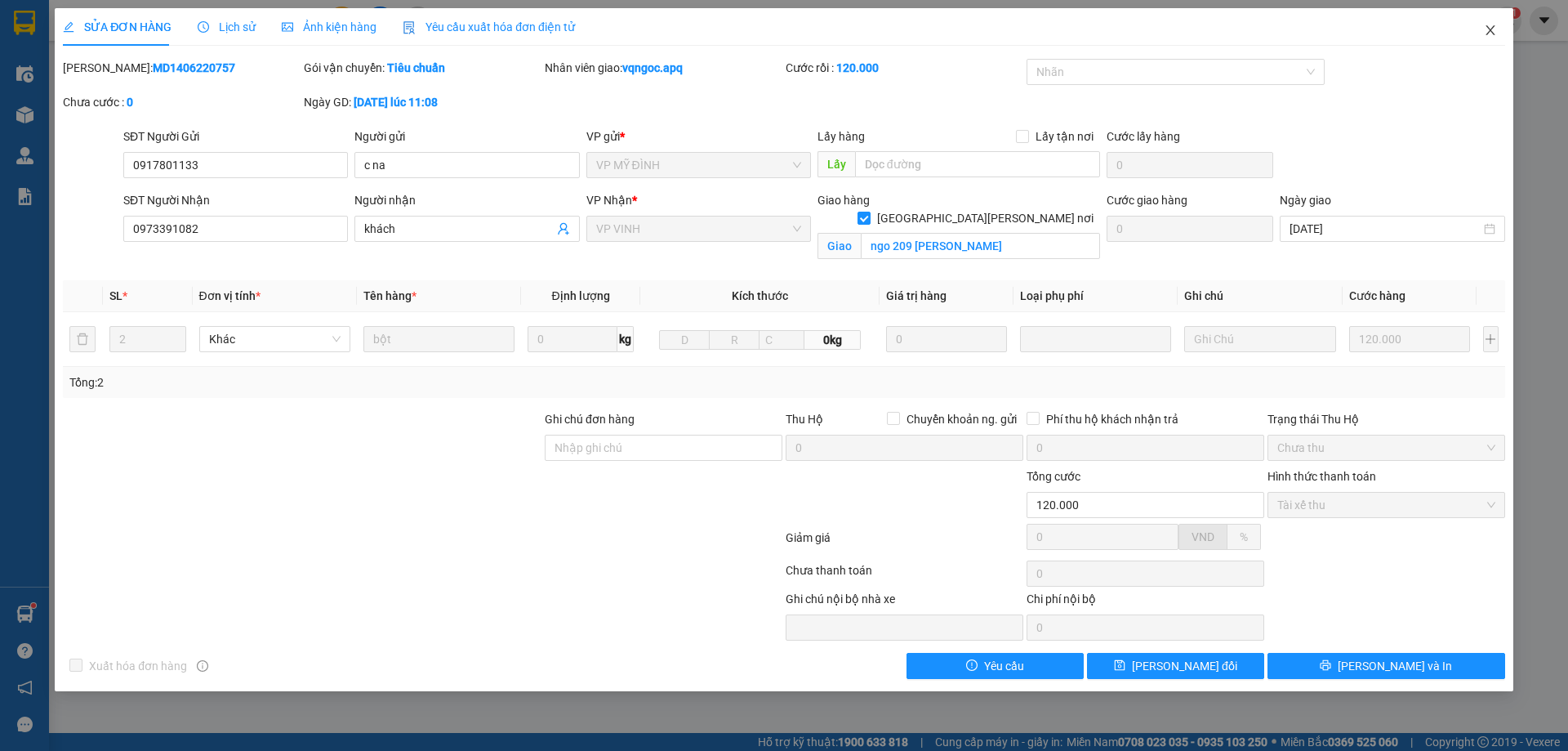
click at [1482, 29] on span "Close" at bounding box center [1490, 31] width 46 height 46
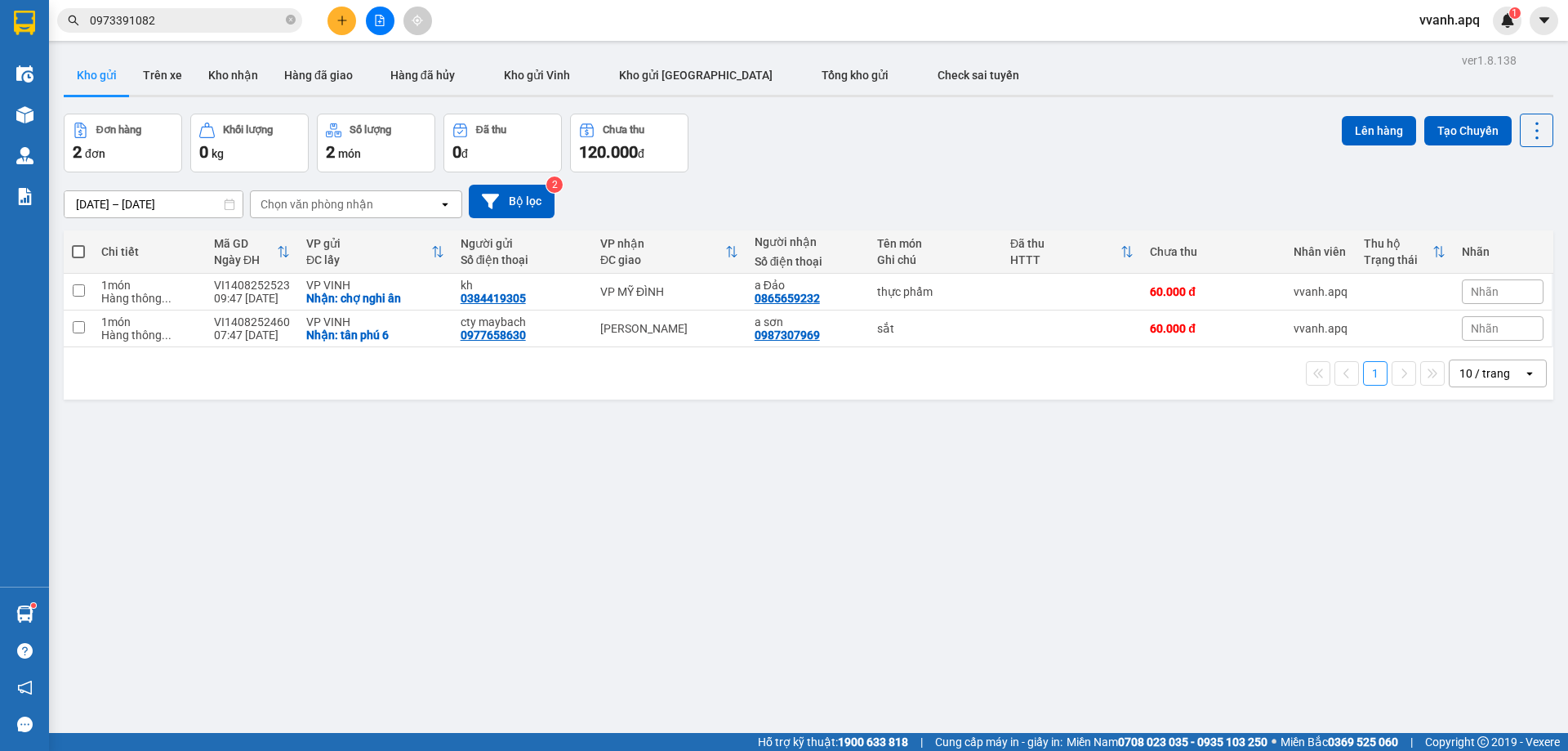
click at [276, 11] on span "0973391082" at bounding box center [180, 20] width 245 height 24
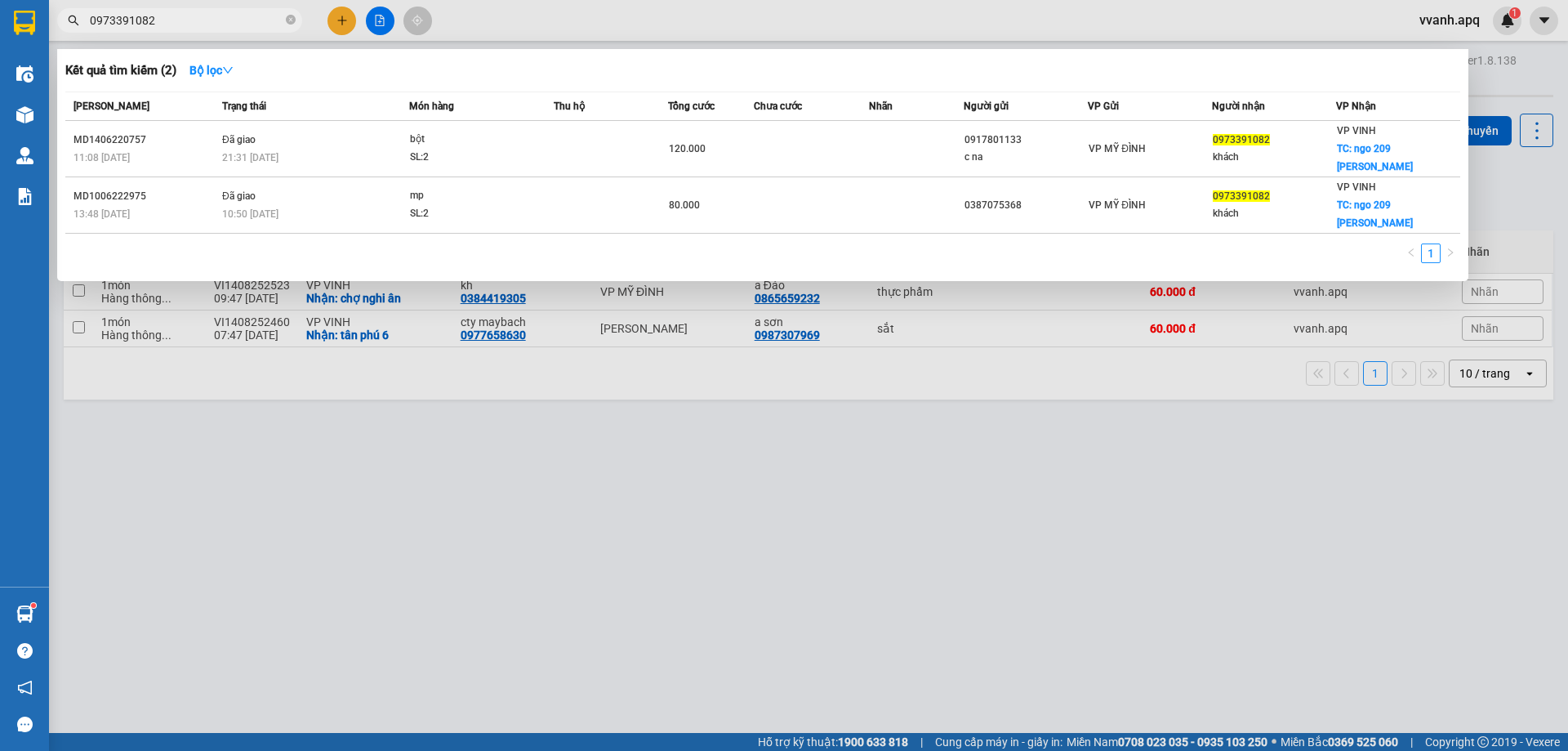
click at [276, 11] on span "0973391082" at bounding box center [180, 20] width 245 height 24
click at [264, 20] on input "0973391082" at bounding box center [187, 21] width 193 height 18
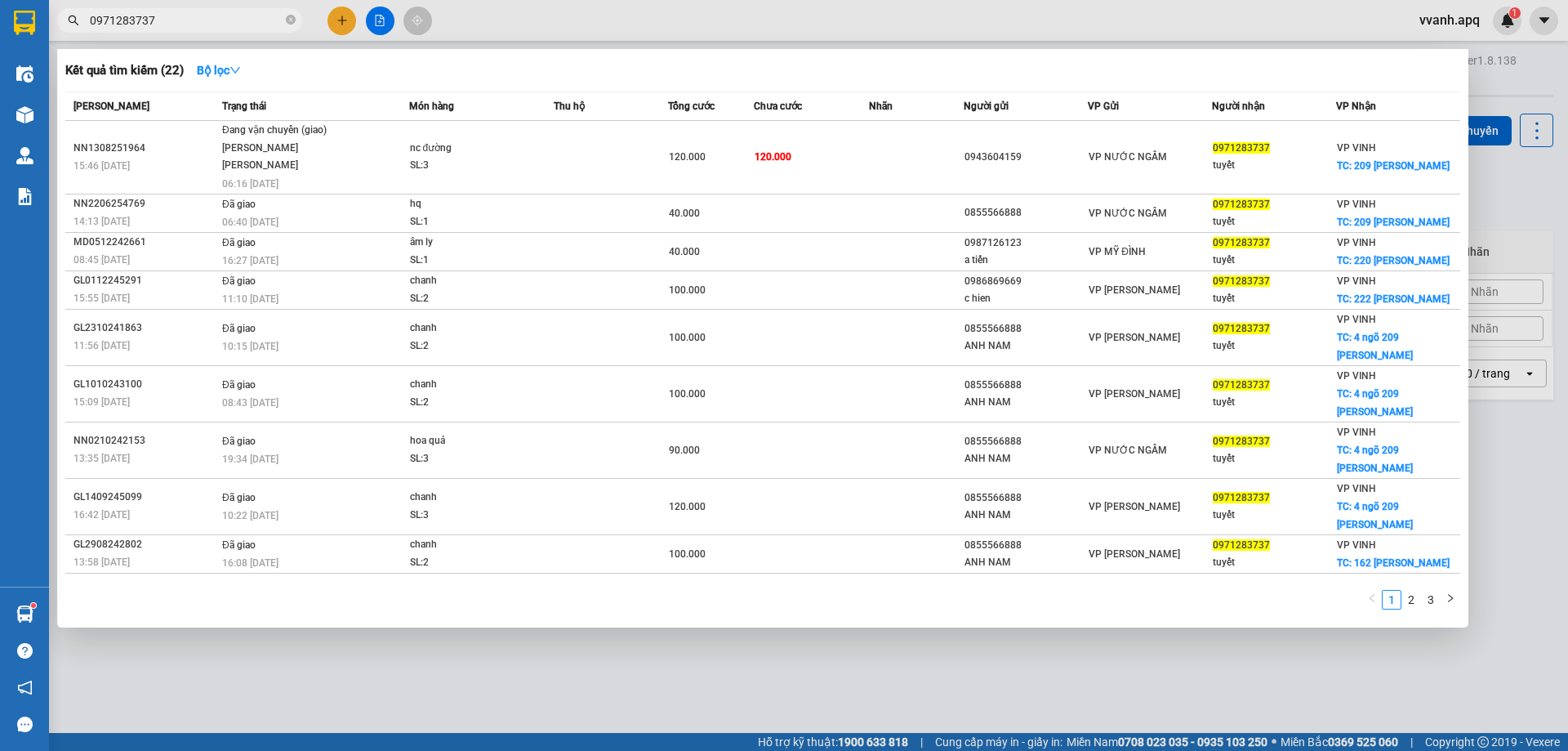
type input "0971283737"
click at [334, 24] on div at bounding box center [784, 376] width 1568 height 751
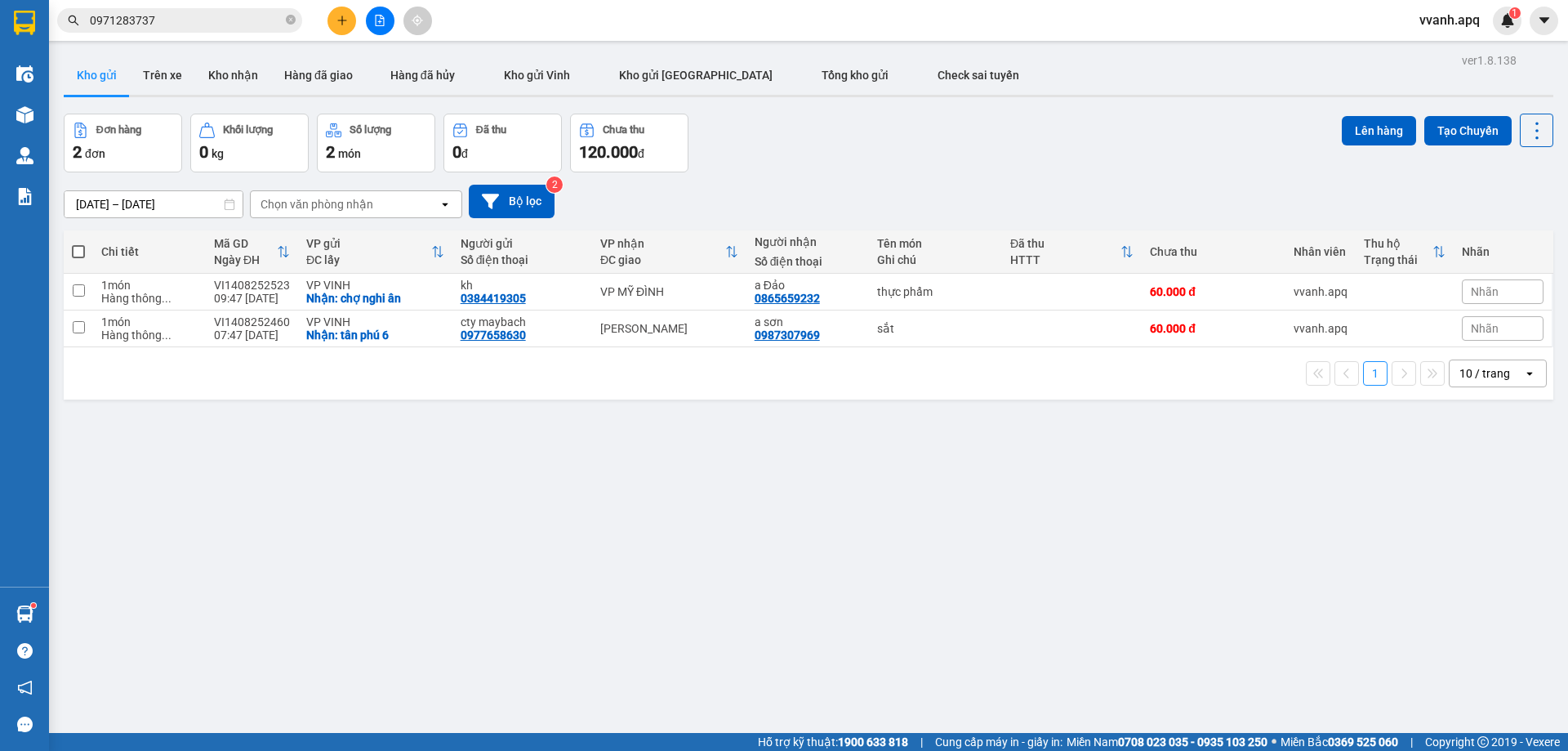
click at [334, 24] on button at bounding box center [342, 21] width 29 height 29
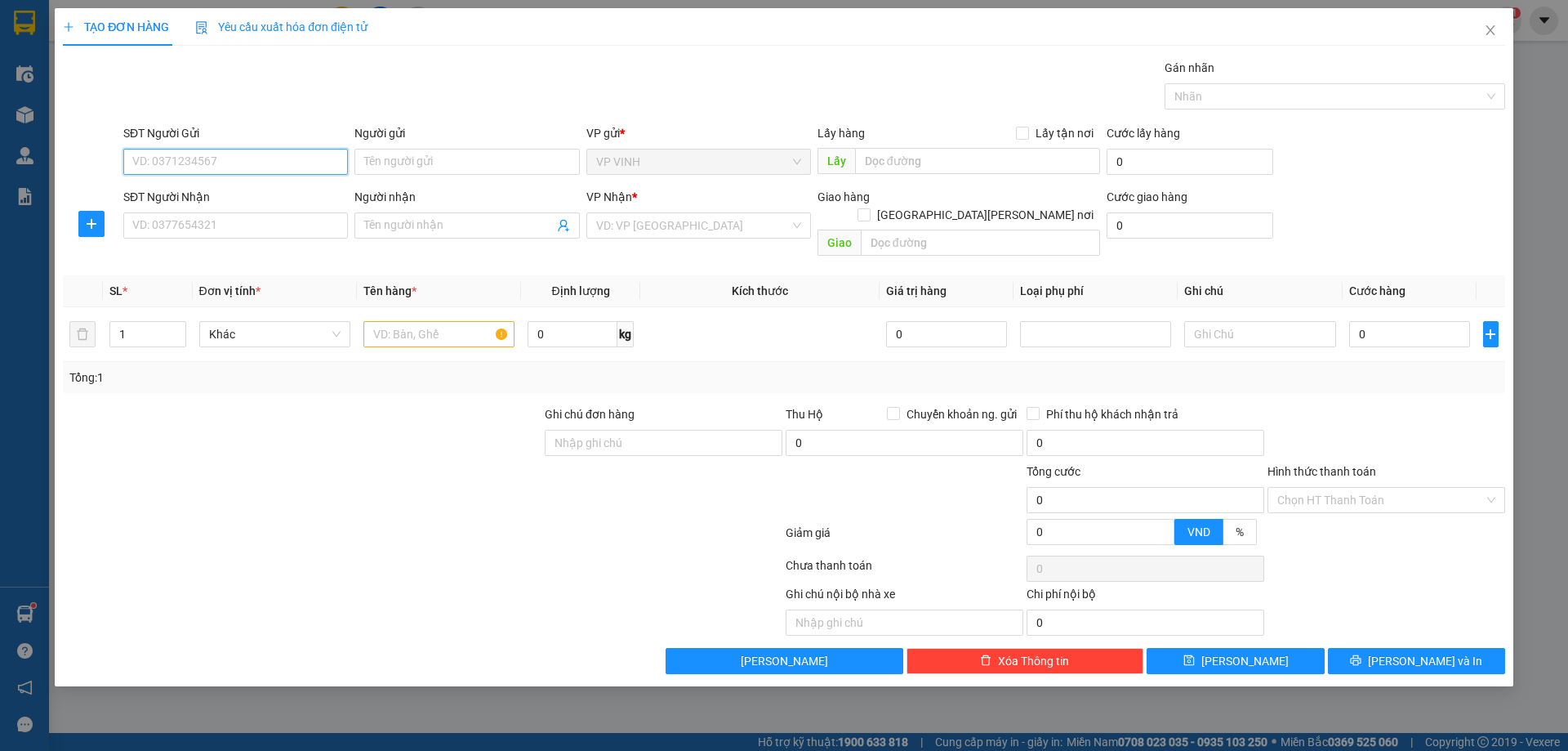
paste input "0987117707"
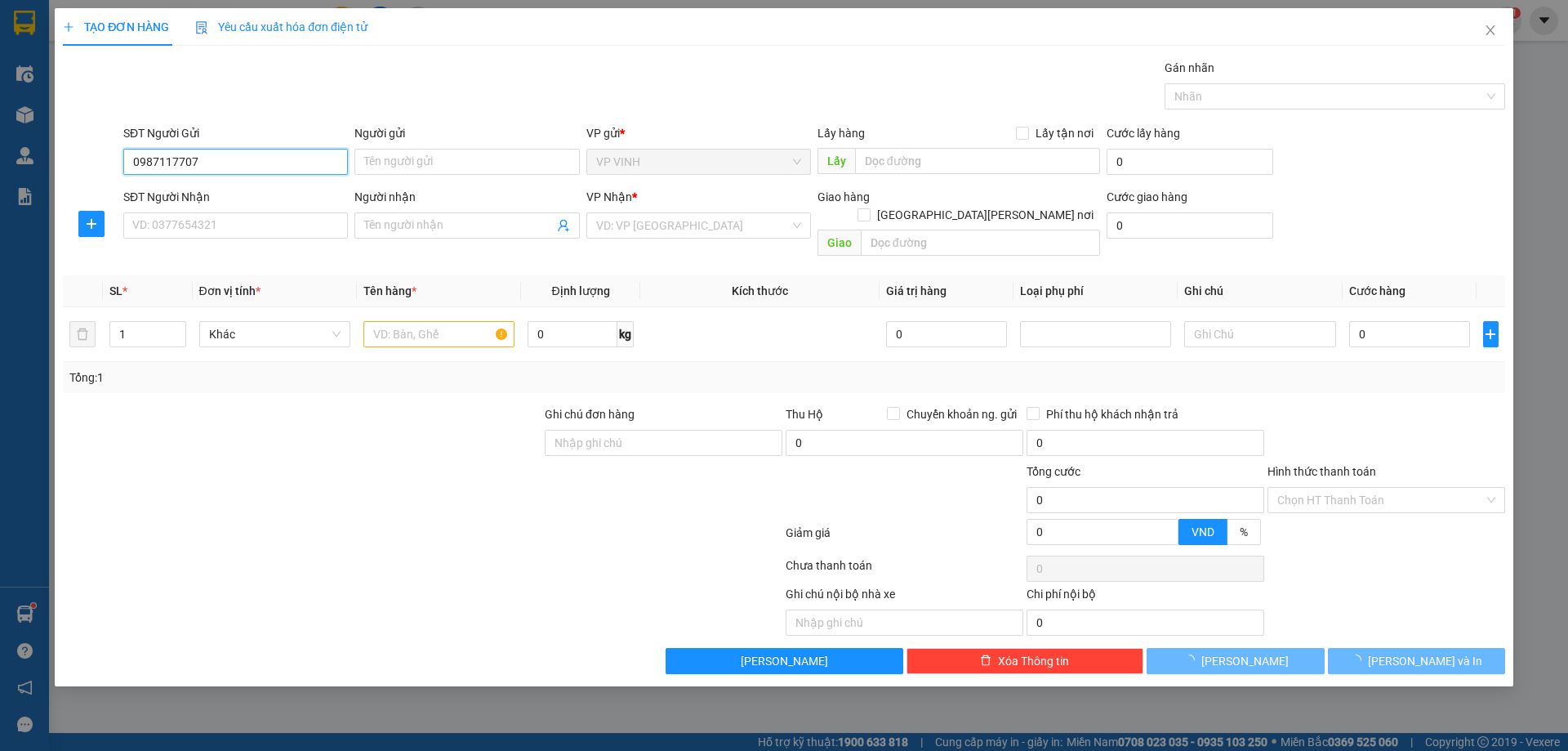
click at [244, 167] on input "0987117707" at bounding box center [235, 162] width 225 height 26
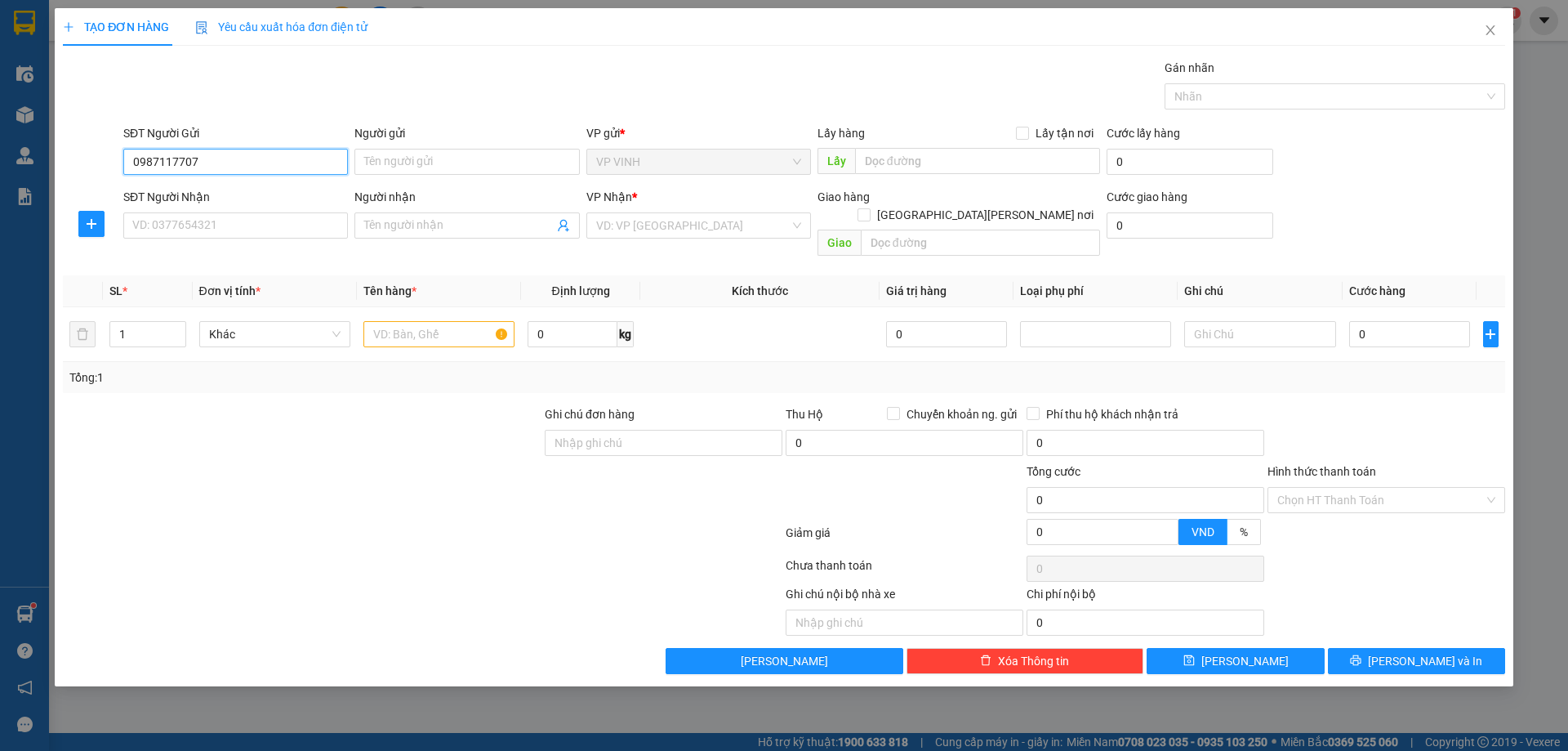
type input "0987117707"
click at [430, 165] on input "Người gửi" at bounding box center [466, 162] width 225 height 26
type input "k"
click at [955, 156] on input "text" at bounding box center [978, 161] width 245 height 26
paste input "ngõ 67 hồng tông thốc"
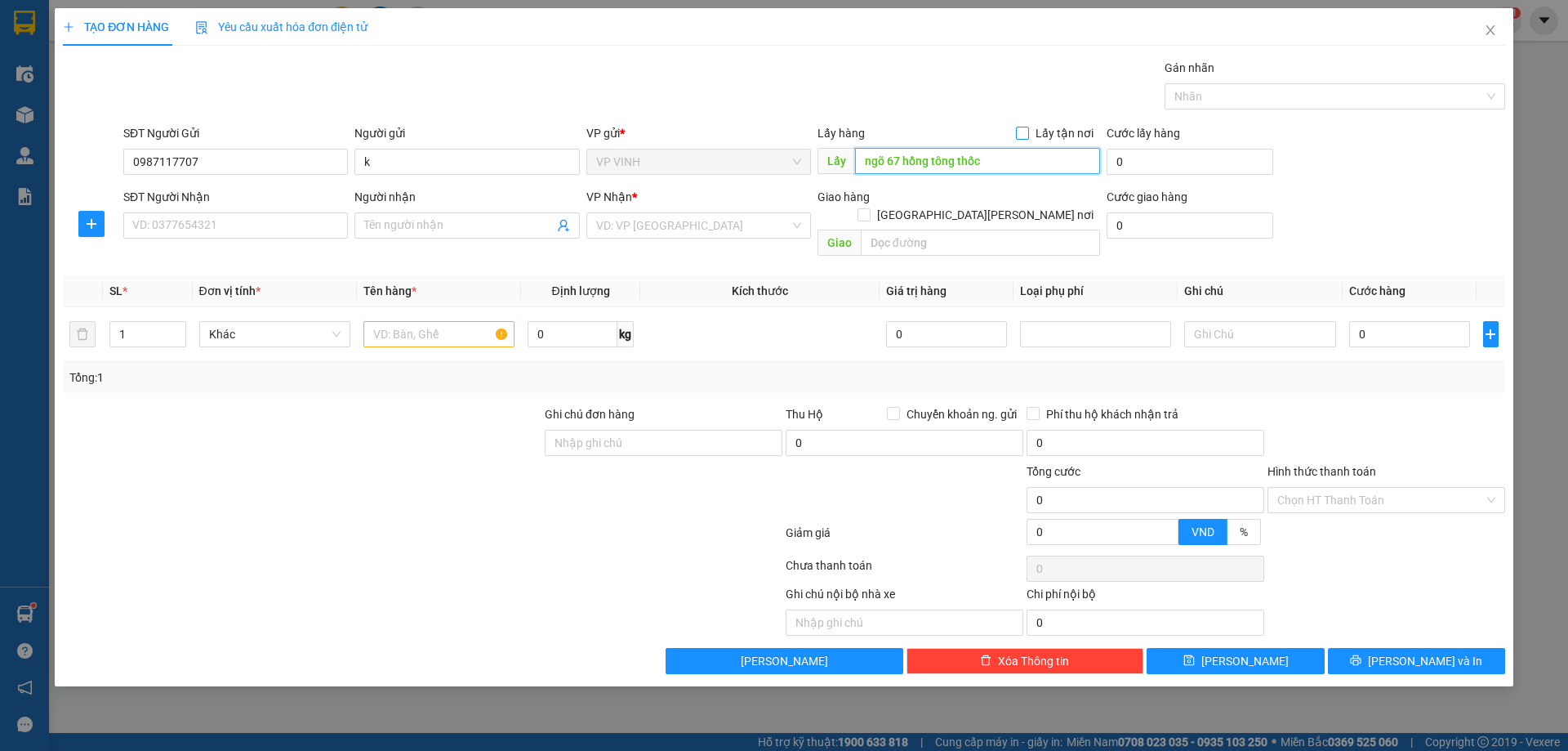
type input "ngõ 67 hồng tông thốc"
click at [1024, 134] on input "Lấy tận nơi" at bounding box center [1021, 132] width 12 height 12
checkbox input "true"
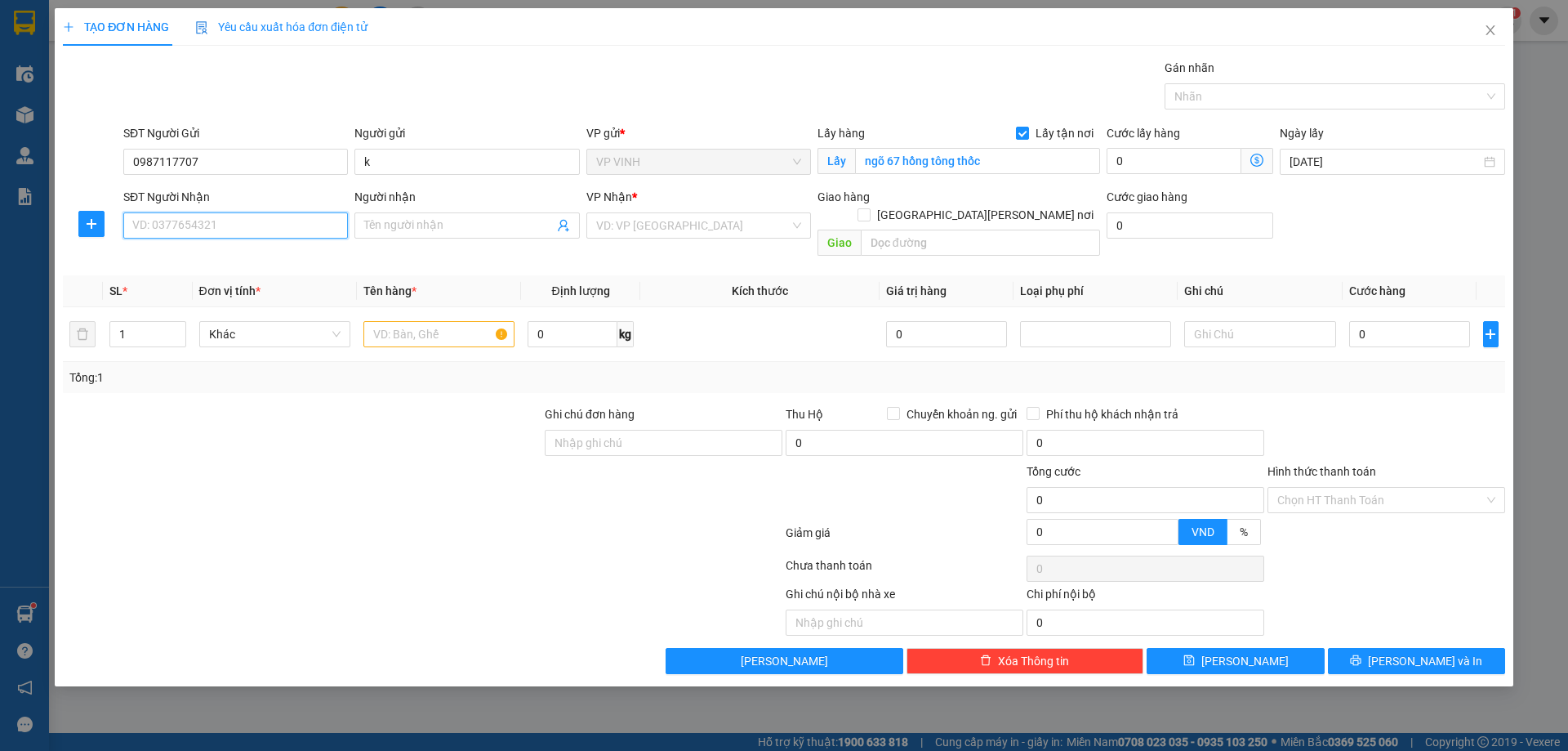
click at [216, 232] on input "SĐT Người Nhận" at bounding box center [235, 225] width 225 height 26
type input "0867726460"
click at [401, 223] on input "Người nhận" at bounding box center [458, 226] width 189 height 18
type input "k"
click at [644, 234] on input "search" at bounding box center [693, 225] width 194 height 24
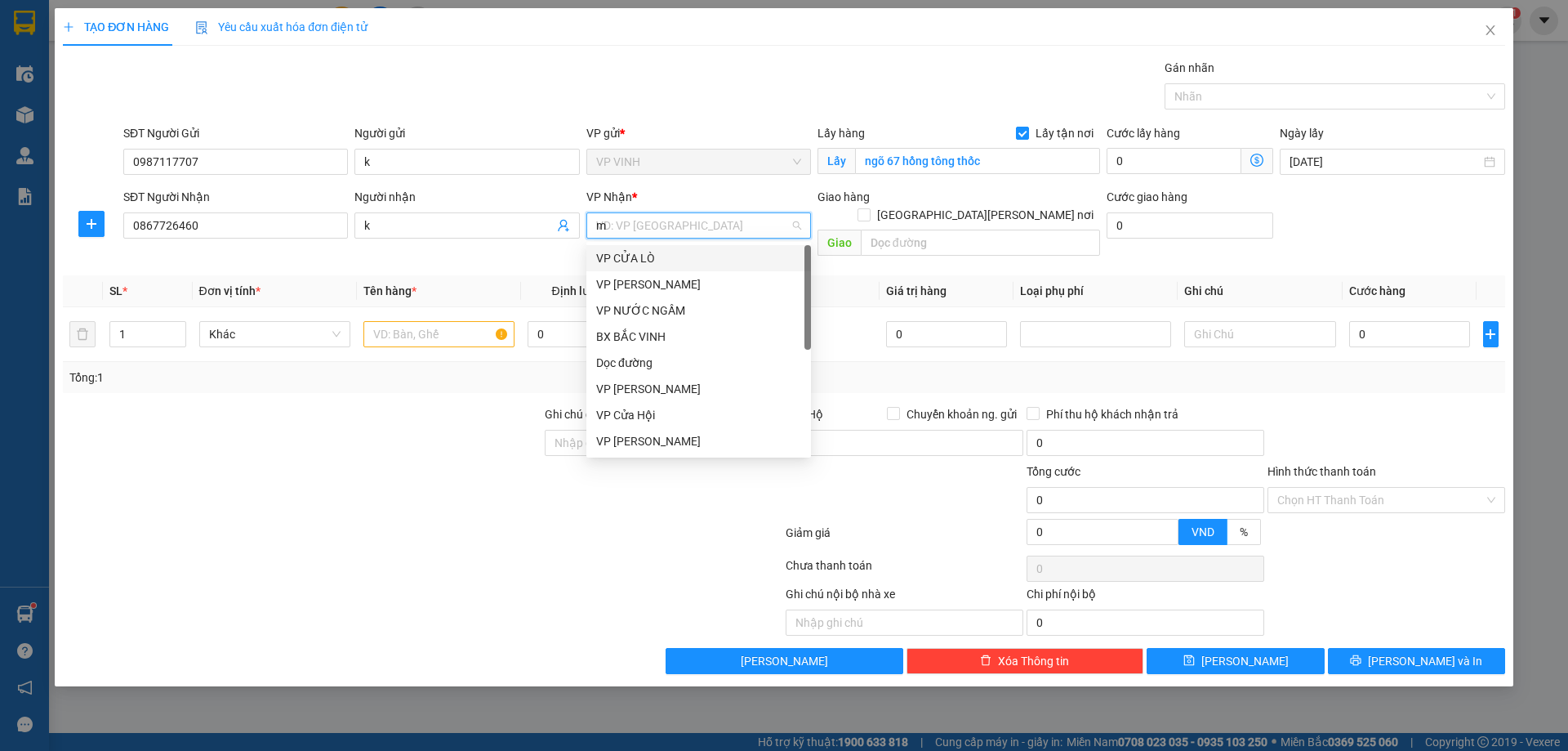
type input "md"
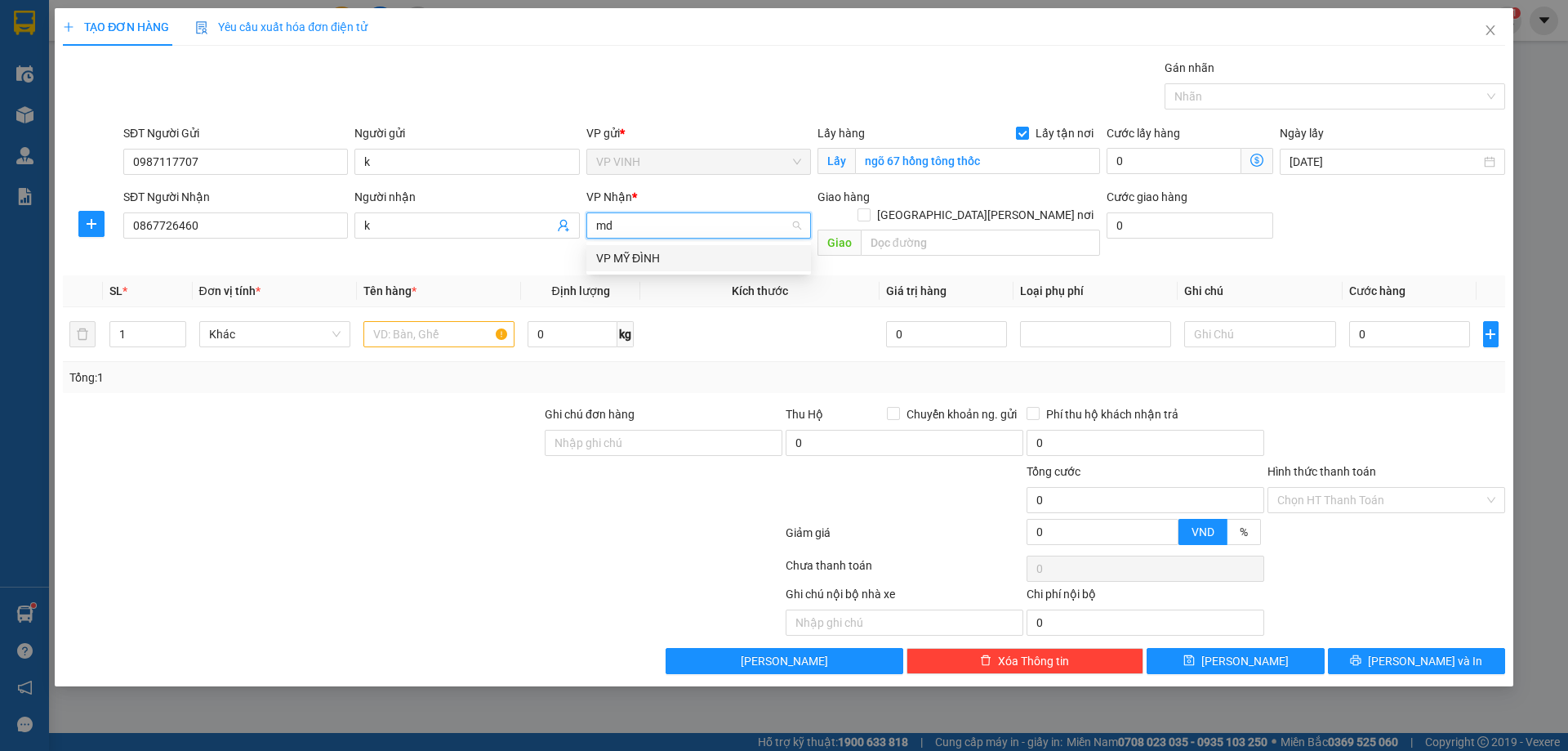
click at [648, 257] on div "VP MỸ ĐÌNH" at bounding box center [698, 258] width 205 height 18
click at [439, 321] on input "text" at bounding box center [438, 334] width 151 height 26
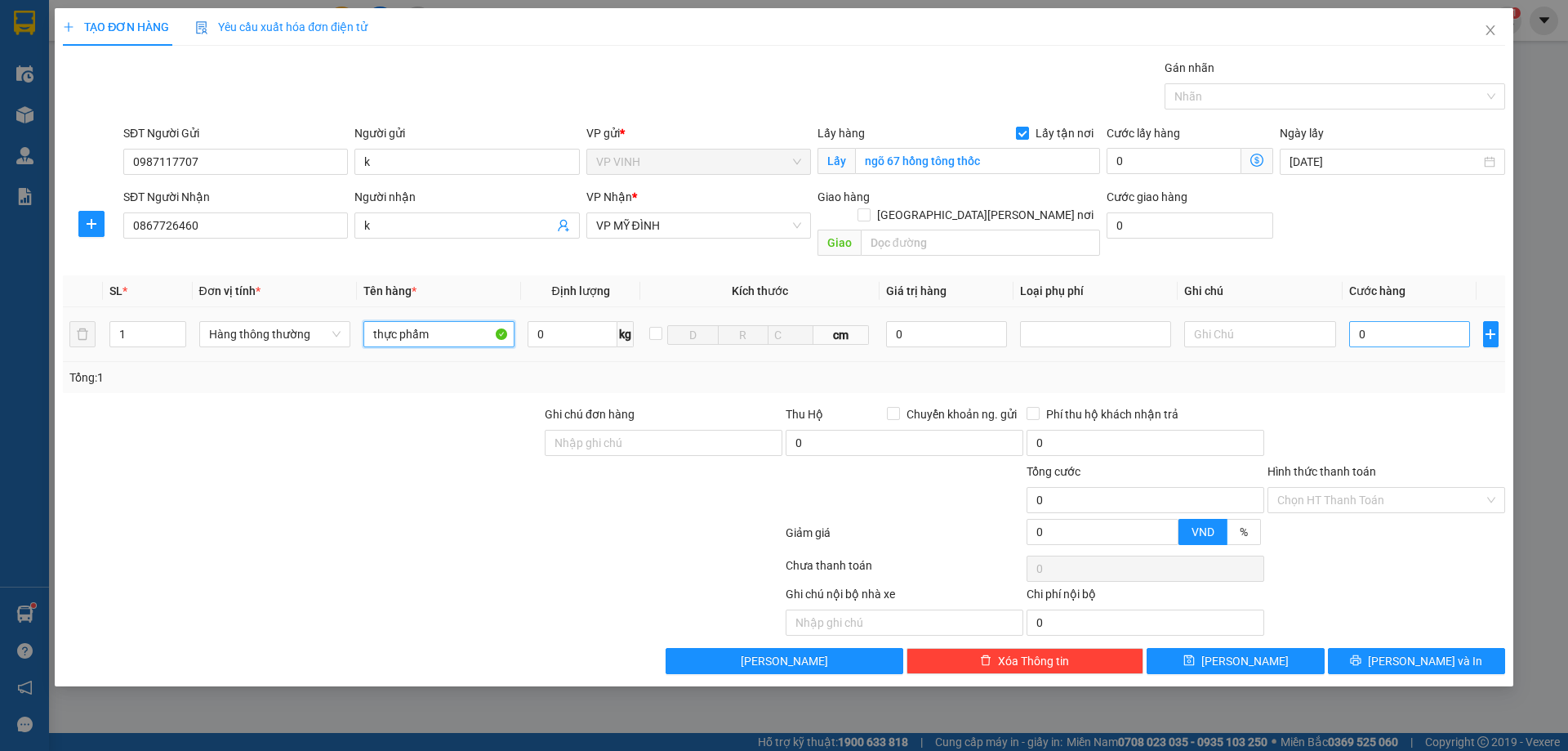
type input "thực phẩm"
click at [1425, 326] on input "0" at bounding box center [1409, 334] width 122 height 26
type input "60"
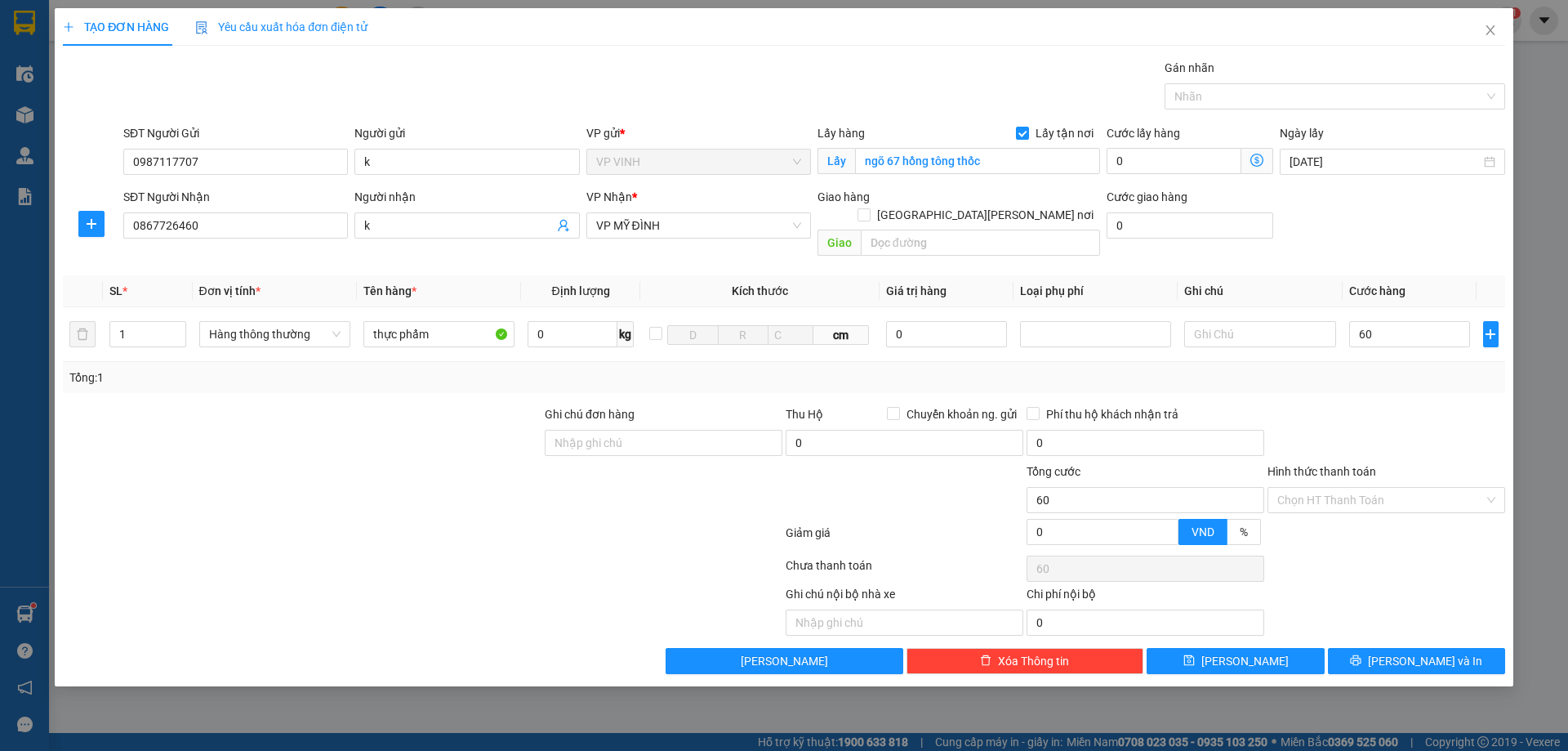
type input "60.000"
drag, startPoint x: 1403, startPoint y: 412, endPoint x: 1388, endPoint y: 466, distance: 56.0
click at [1403, 413] on div at bounding box center [1386, 433] width 241 height 57
click at [1383, 487] on input "Hình thức thanh toán" at bounding box center [1380, 499] width 207 height 24
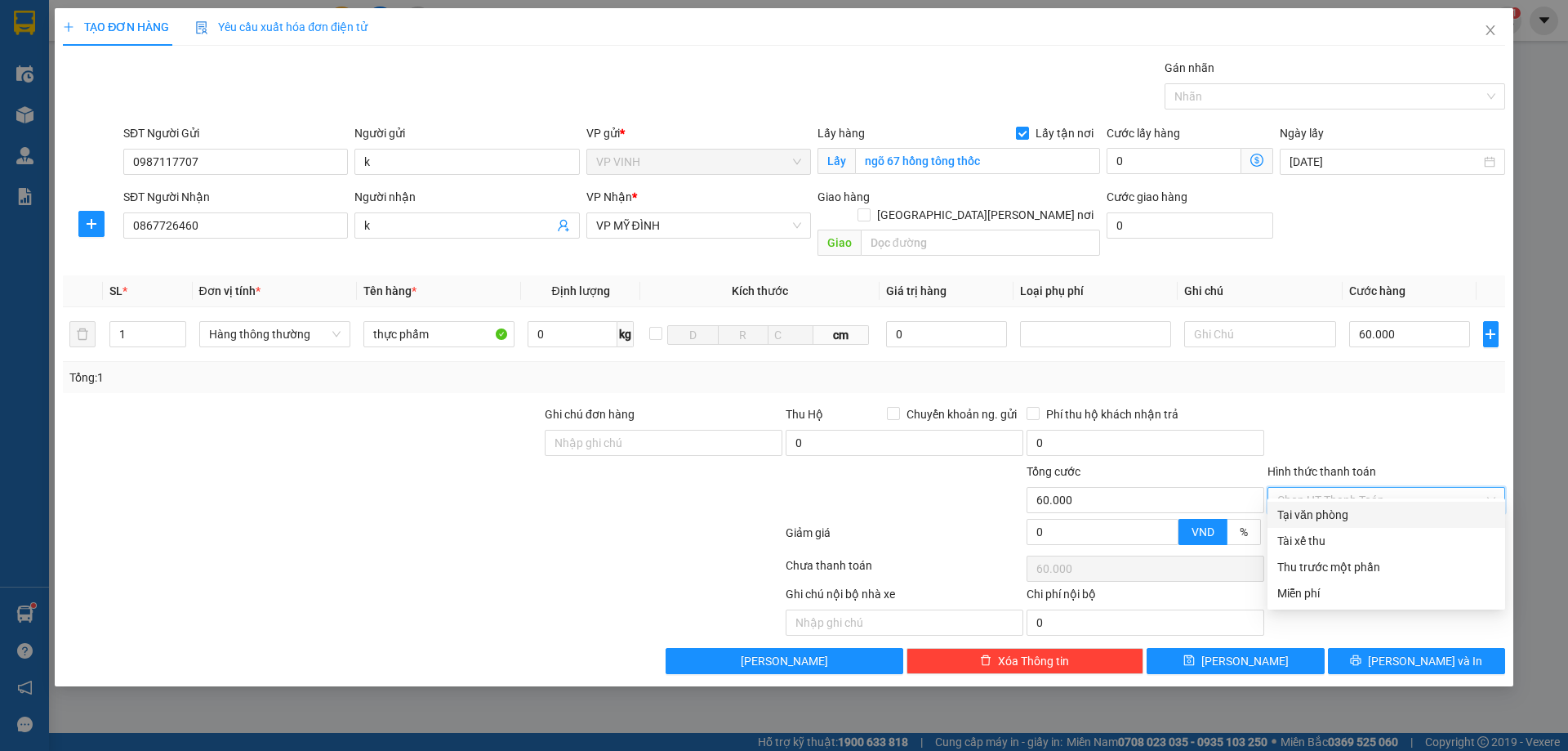
click at [1365, 512] on div "Tại văn phòng" at bounding box center [1387, 515] width 218 height 18
type input "0"
click at [1388, 628] on div "Transit Pickup Surcharge Ids Transit Deliver Surcharge Ids Transit Deliver Surc…" at bounding box center [784, 366] width 1443 height 616
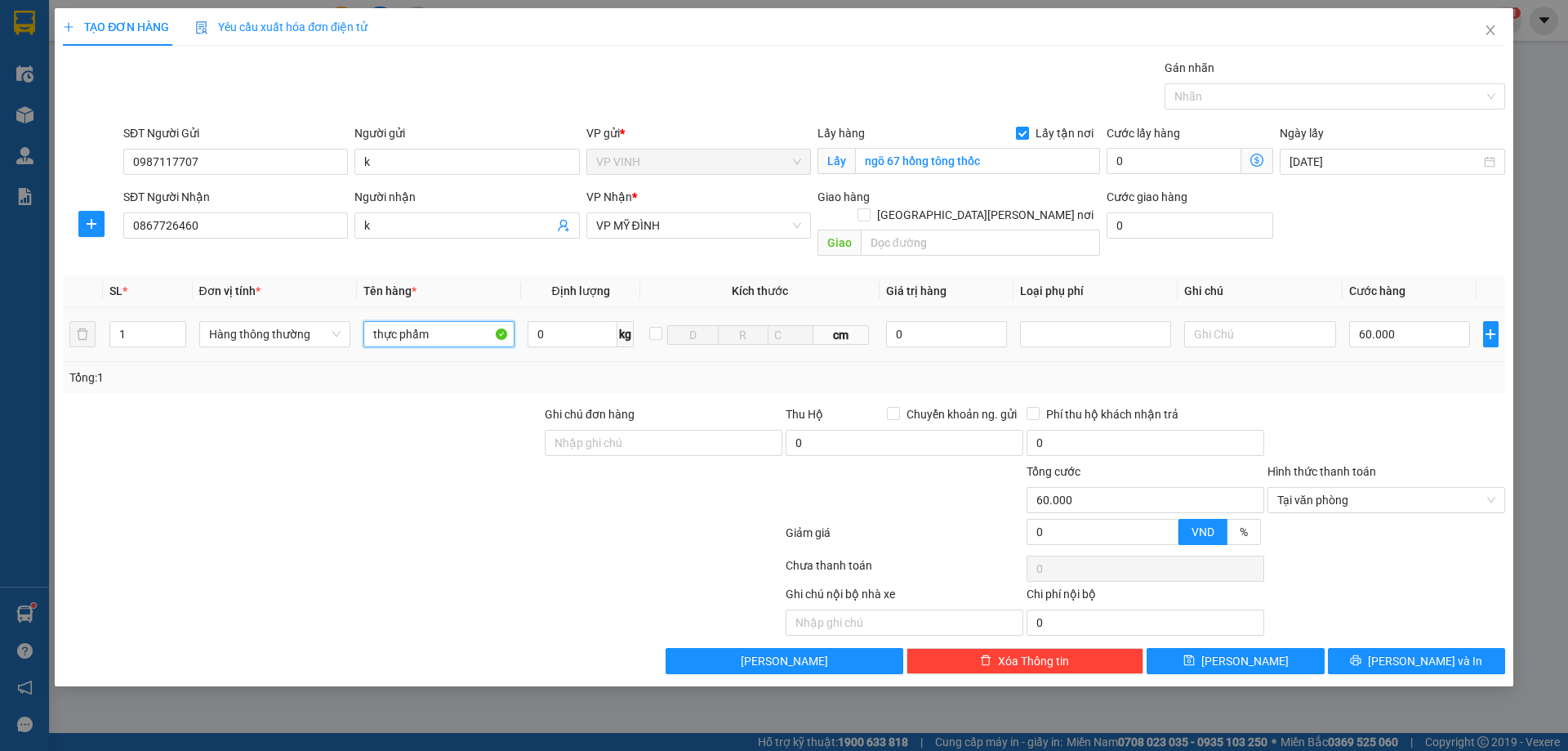
click at [465, 321] on input "thực phẩm" at bounding box center [438, 334] width 151 height 26
type input "thực phẩm ( hàng dễ vỡ )"
click at [1423, 652] on span "[PERSON_NAME] và In" at bounding box center [1425, 661] width 115 height 18
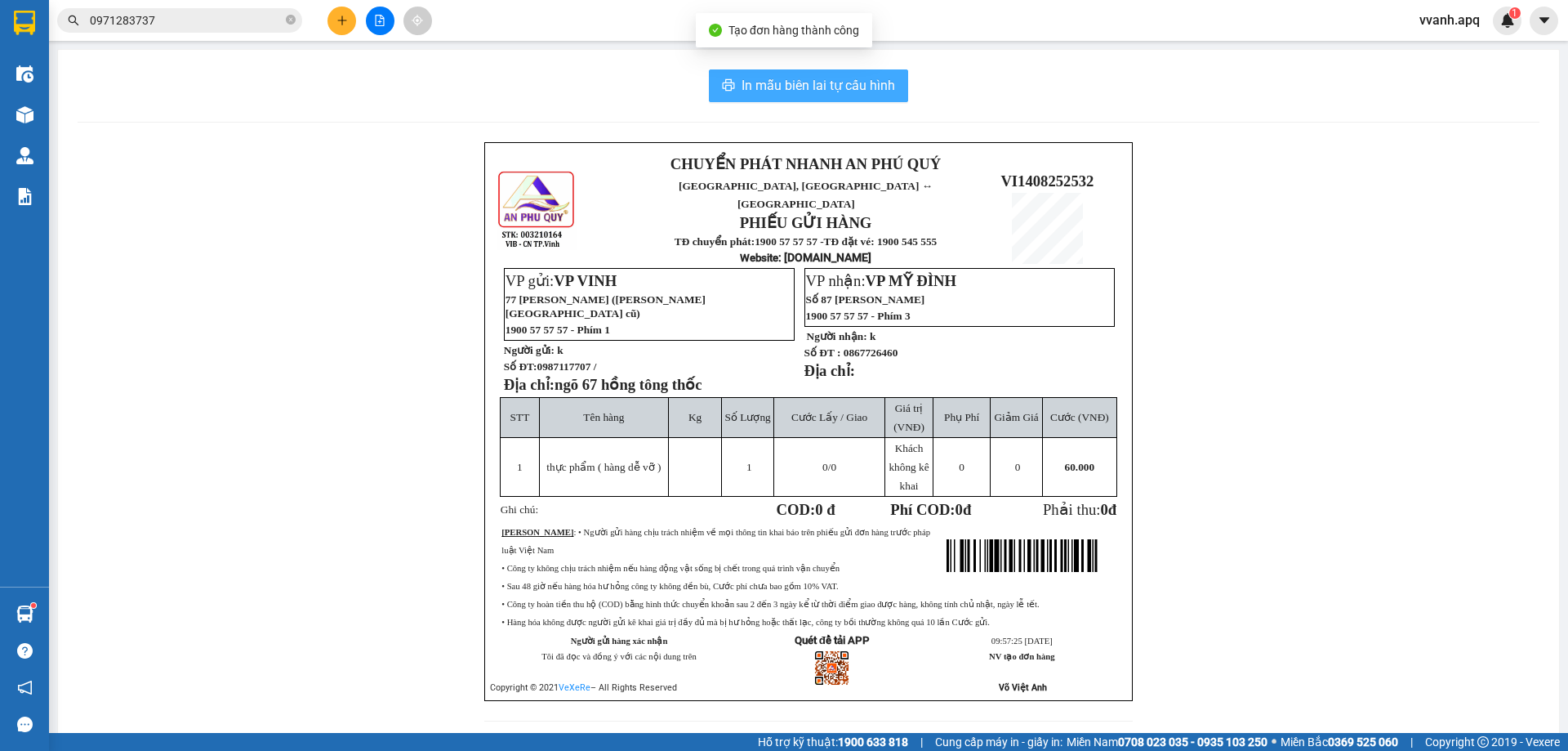
click at [819, 97] on button "In mẫu biên lai tự cấu hình" at bounding box center [808, 86] width 199 height 32
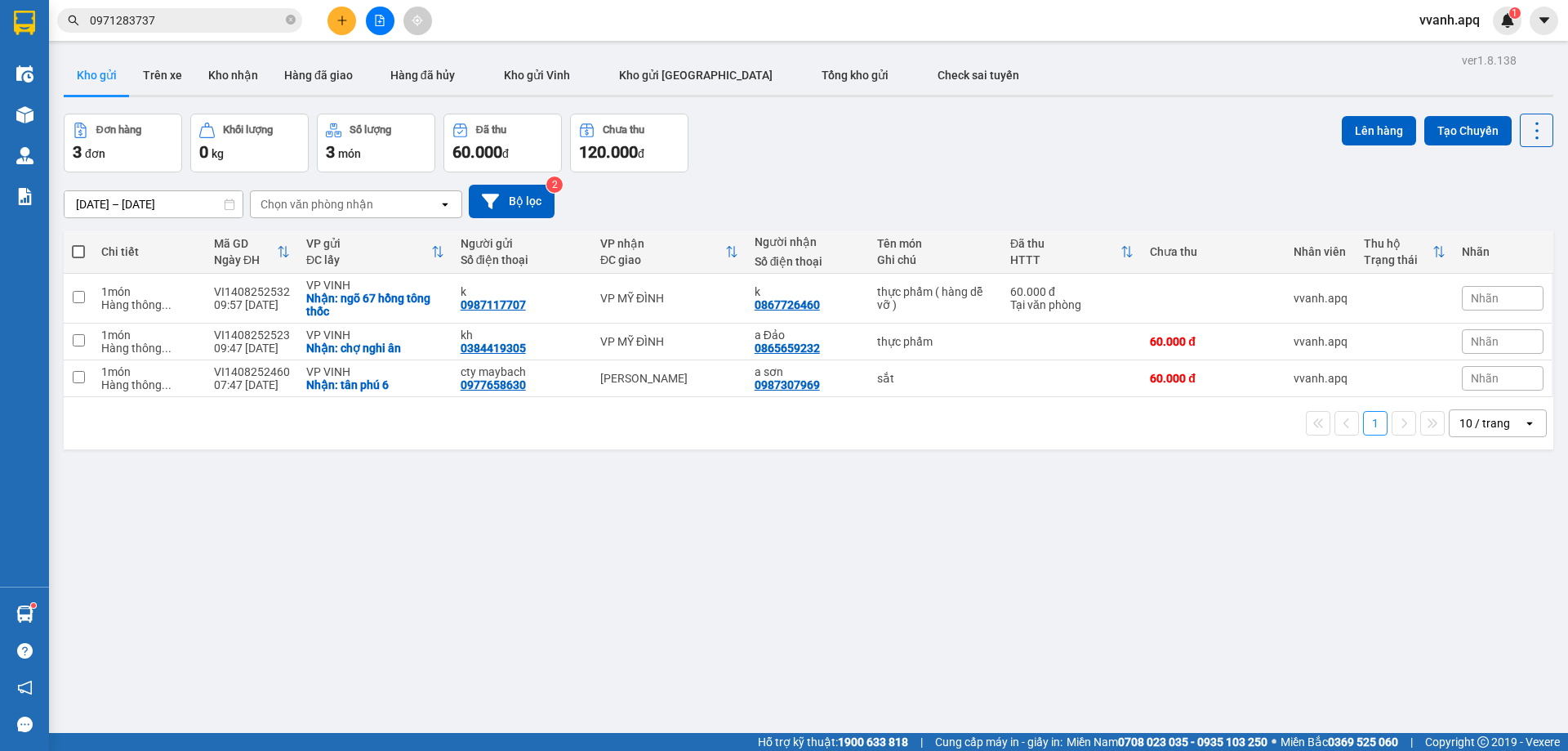
click at [853, 188] on div "[DATE] – [DATE] Press the down arrow key to interact with the calendar and sele…" at bounding box center [808, 201] width 1490 height 33
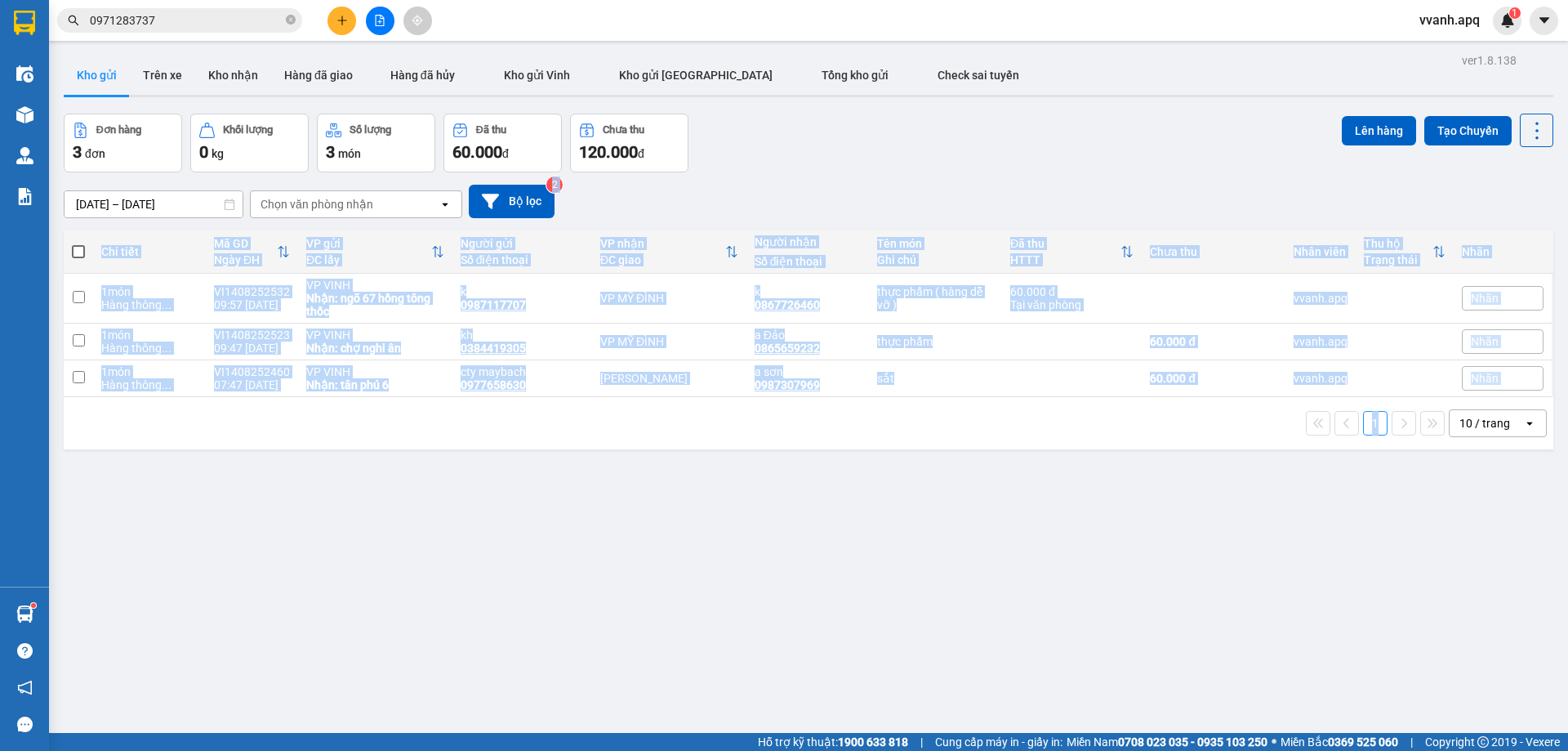
drag, startPoint x: 853, startPoint y: 188, endPoint x: 1025, endPoint y: 461, distance: 322.7
click at [1025, 461] on div "ver 1.8.138 Kho gửi Trên xe [PERSON_NAME] Hàng đã giao Hàng đã [PERSON_NAME] gử…" at bounding box center [808, 424] width 1503 height 751
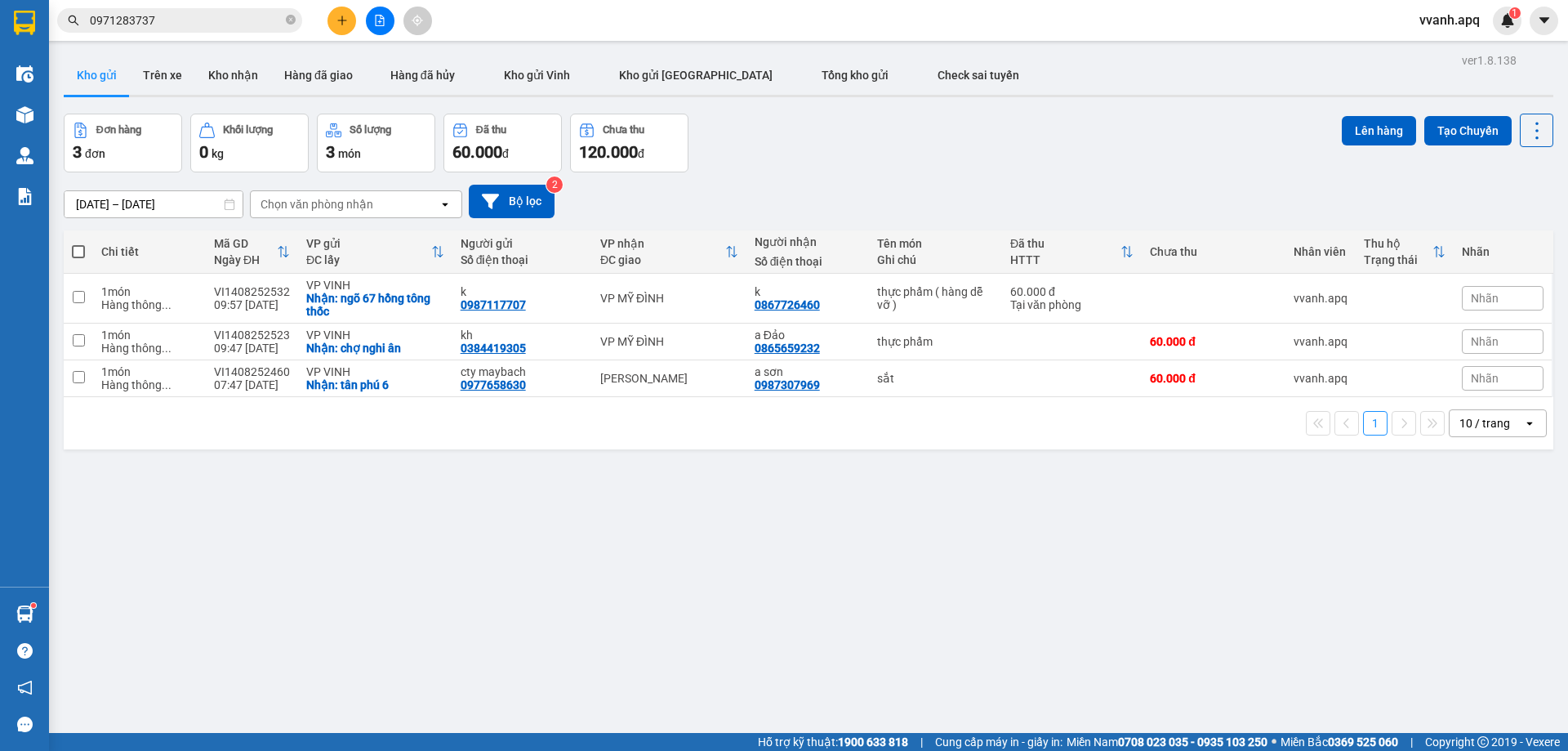
click at [1040, 455] on div "ver 1.8.138 Kho gửi Trên xe [PERSON_NAME] Hàng đã giao Hàng đã [PERSON_NAME] gử…" at bounding box center [808, 424] width 1503 height 751
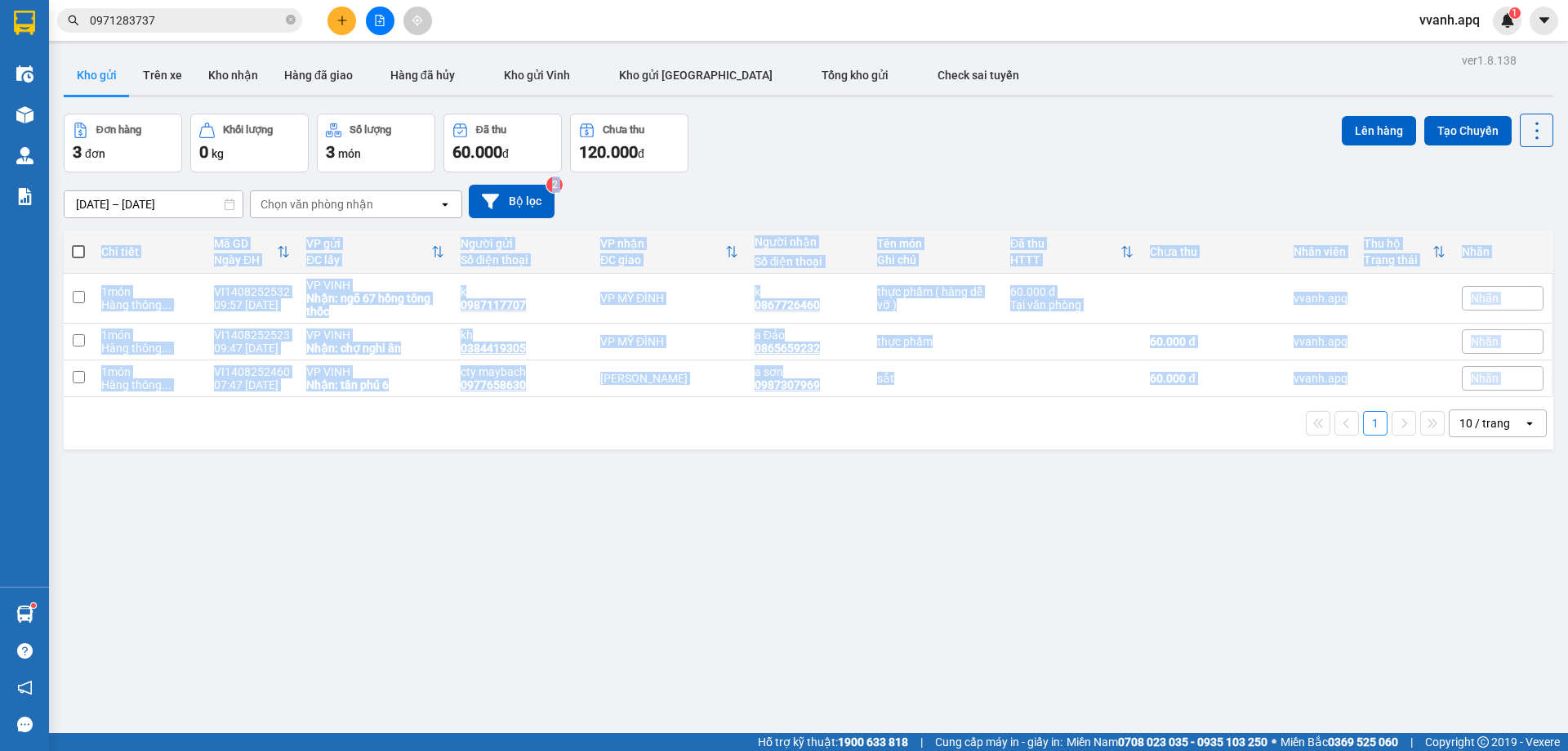
drag, startPoint x: 1042, startPoint y: 443, endPoint x: 1047, endPoint y: 185, distance: 258.0
click at [1047, 185] on div "ver 1.8.138 Kho gửi Trên xe [PERSON_NAME] Hàng đã giao Hàng đã [PERSON_NAME] gử…" at bounding box center [808, 424] width 1503 height 751
click at [1047, 185] on div "[DATE] – [DATE] Press the down arrow key to interact with the calendar and sele…" at bounding box center [808, 201] width 1490 height 33
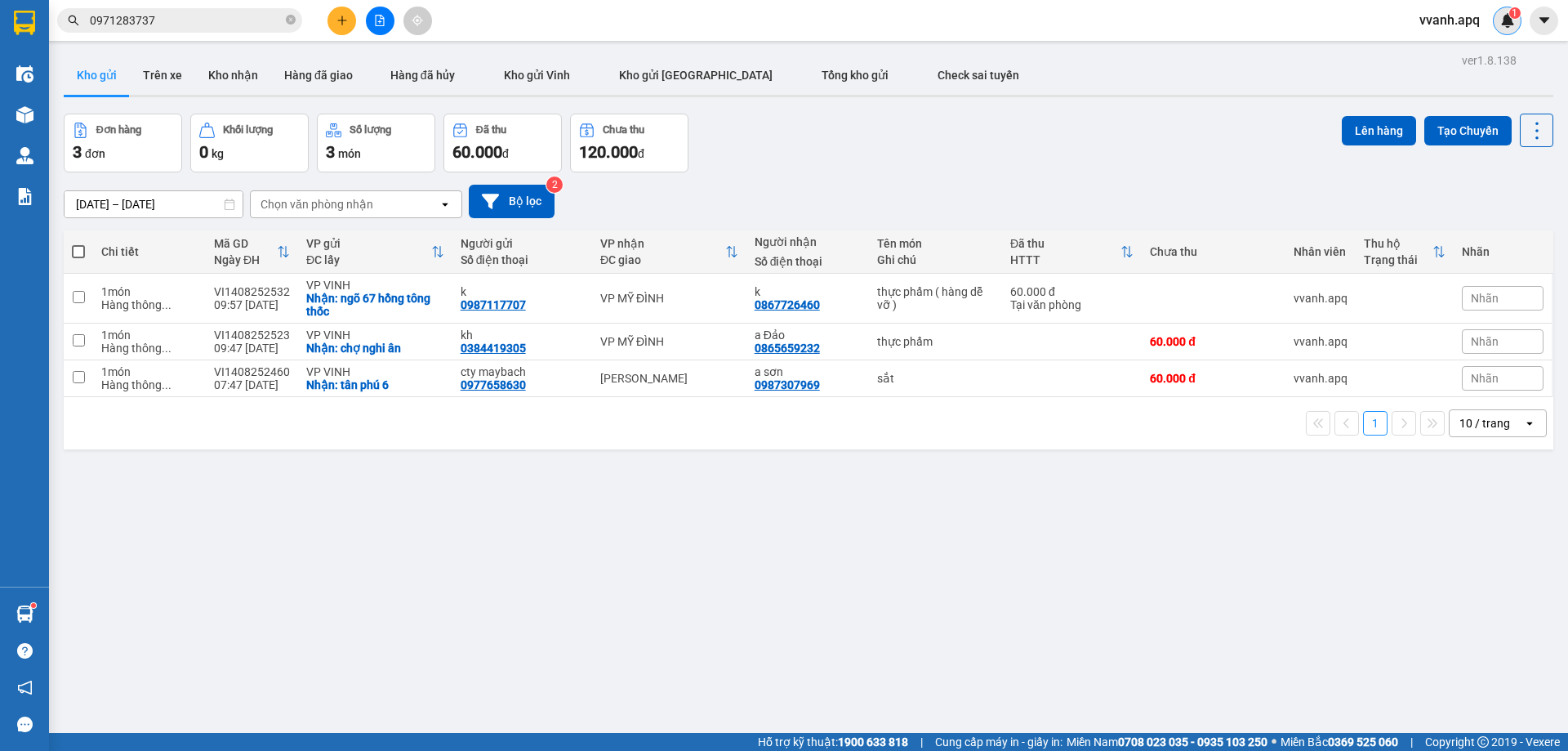
click at [1498, 21] on div "1" at bounding box center [1508, 21] width 29 height 29
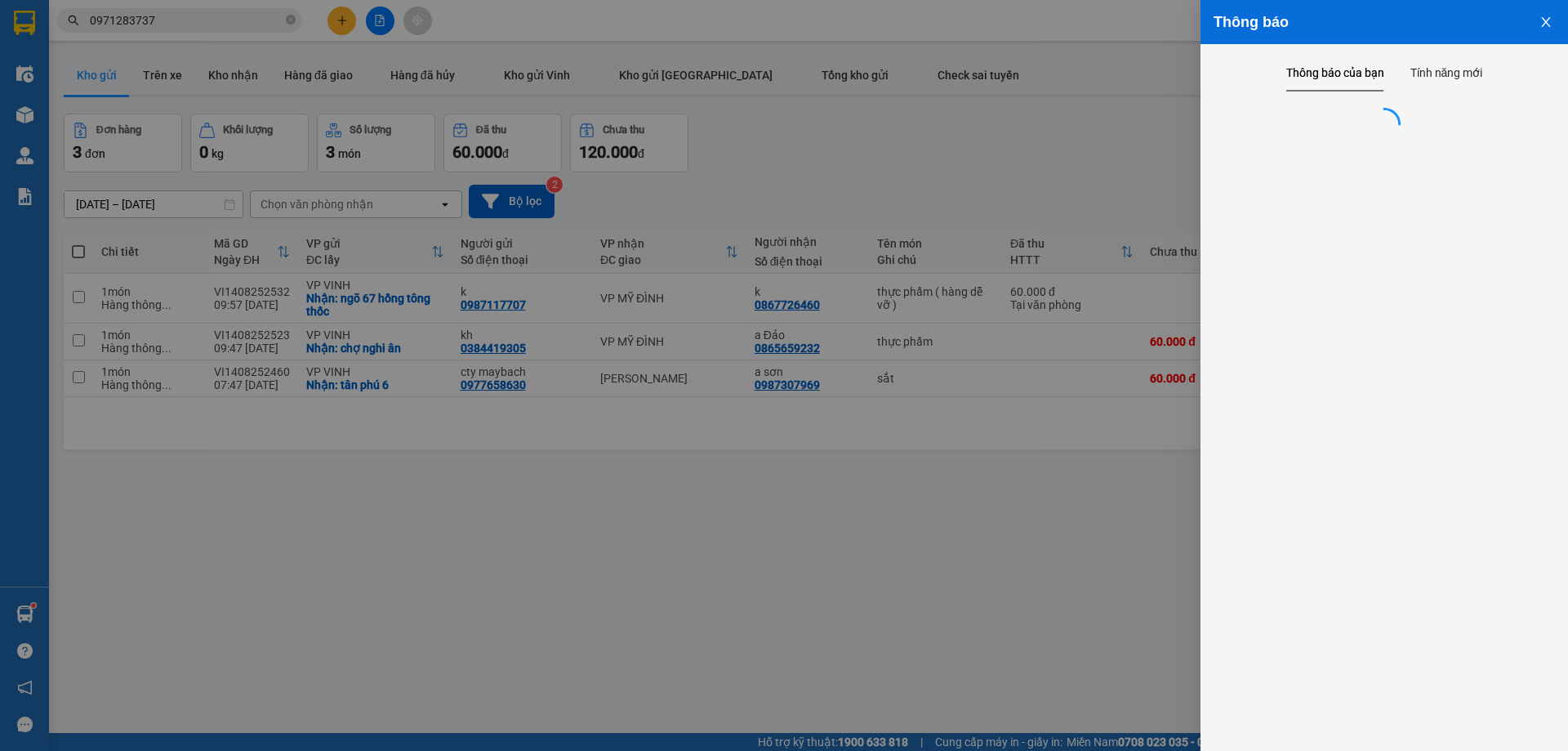
click at [1188, 146] on div at bounding box center [784, 376] width 1568 height 751
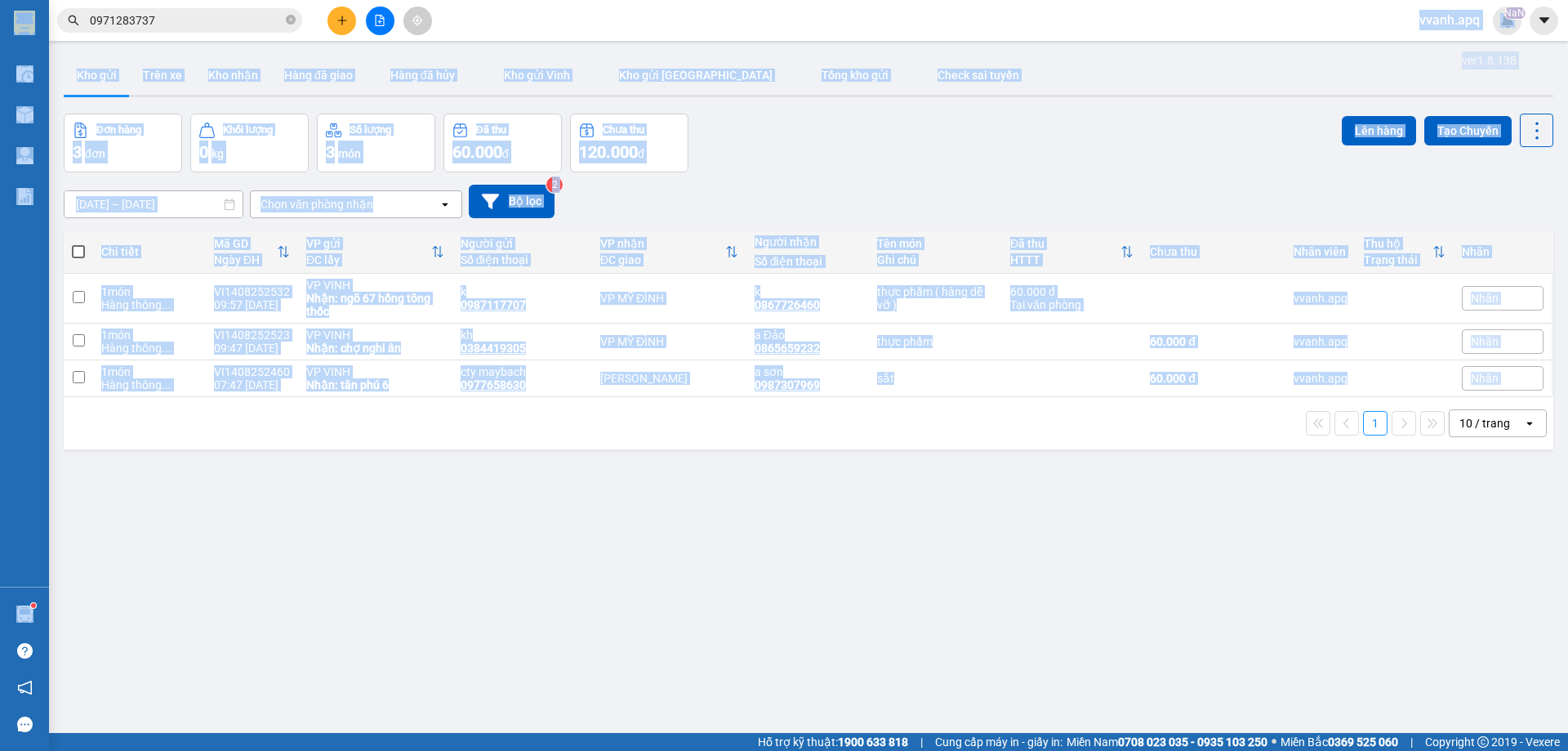
drag, startPoint x: 979, startPoint y: 36, endPoint x: 1225, endPoint y: 409, distance: 446.8
click at [1225, 409] on section "Kết quả [PERSON_NAME] ( 22 ) Bộ lọc Mã ĐH Trạng thái Món hàng Thu hộ Tổng [PERS…" at bounding box center [784, 376] width 1568 height 751
click at [1225, 410] on div "1 10 / trang open" at bounding box center [808, 423] width 1477 height 28
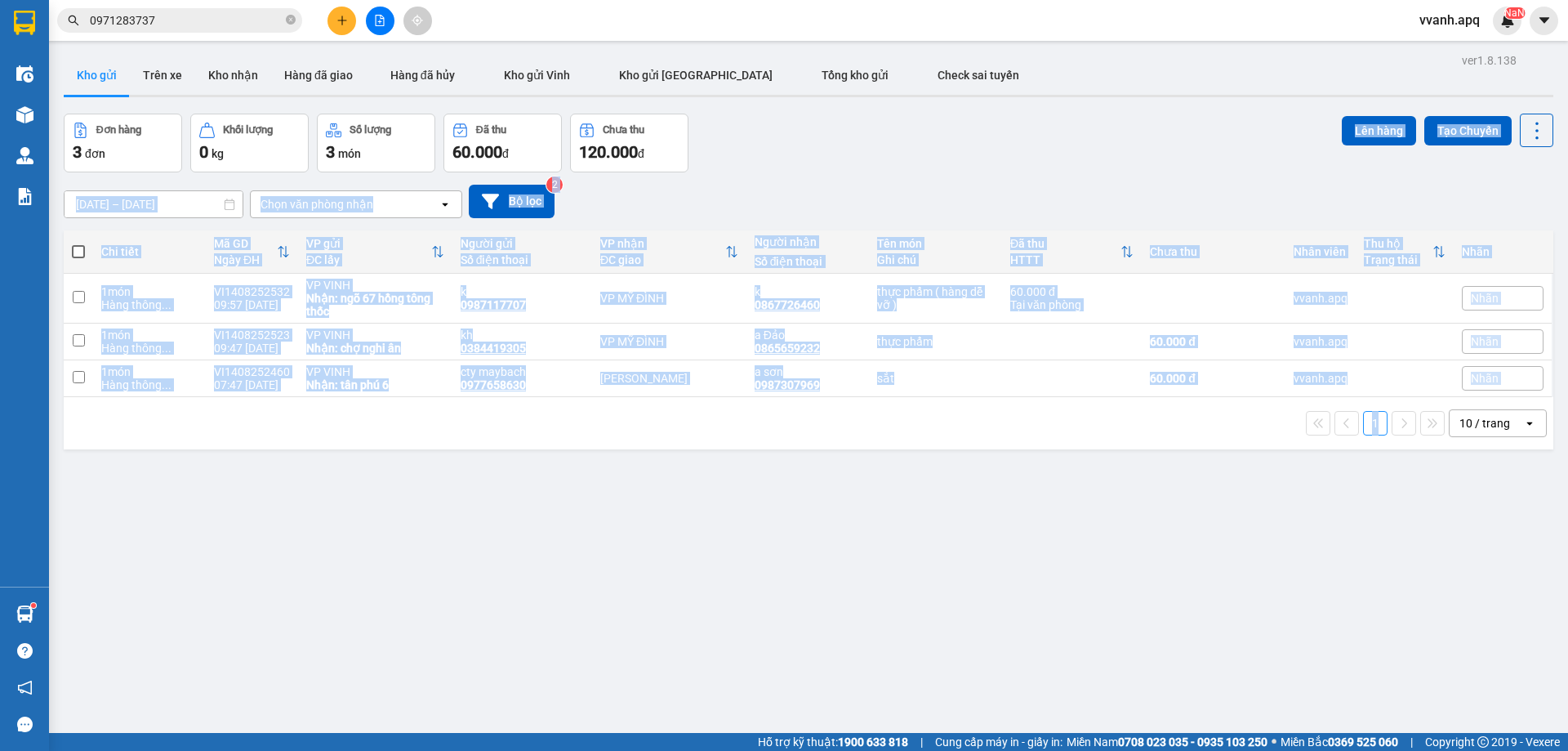
drag, startPoint x: 1225, startPoint y: 409, endPoint x: 1164, endPoint y: 165, distance: 251.5
click at [1164, 165] on div "ver 1.8.138 Kho gửi Trên xe [PERSON_NAME] Hàng đã giao Hàng đã [PERSON_NAME] gử…" at bounding box center [808, 424] width 1503 height 751
click at [1164, 165] on div "Đơn hàng 3 đơn [PERSON_NAME] 0 kg Số [PERSON_NAME] 3 món Đã thu 60.000 [PERSON_…" at bounding box center [808, 143] width 1490 height 59
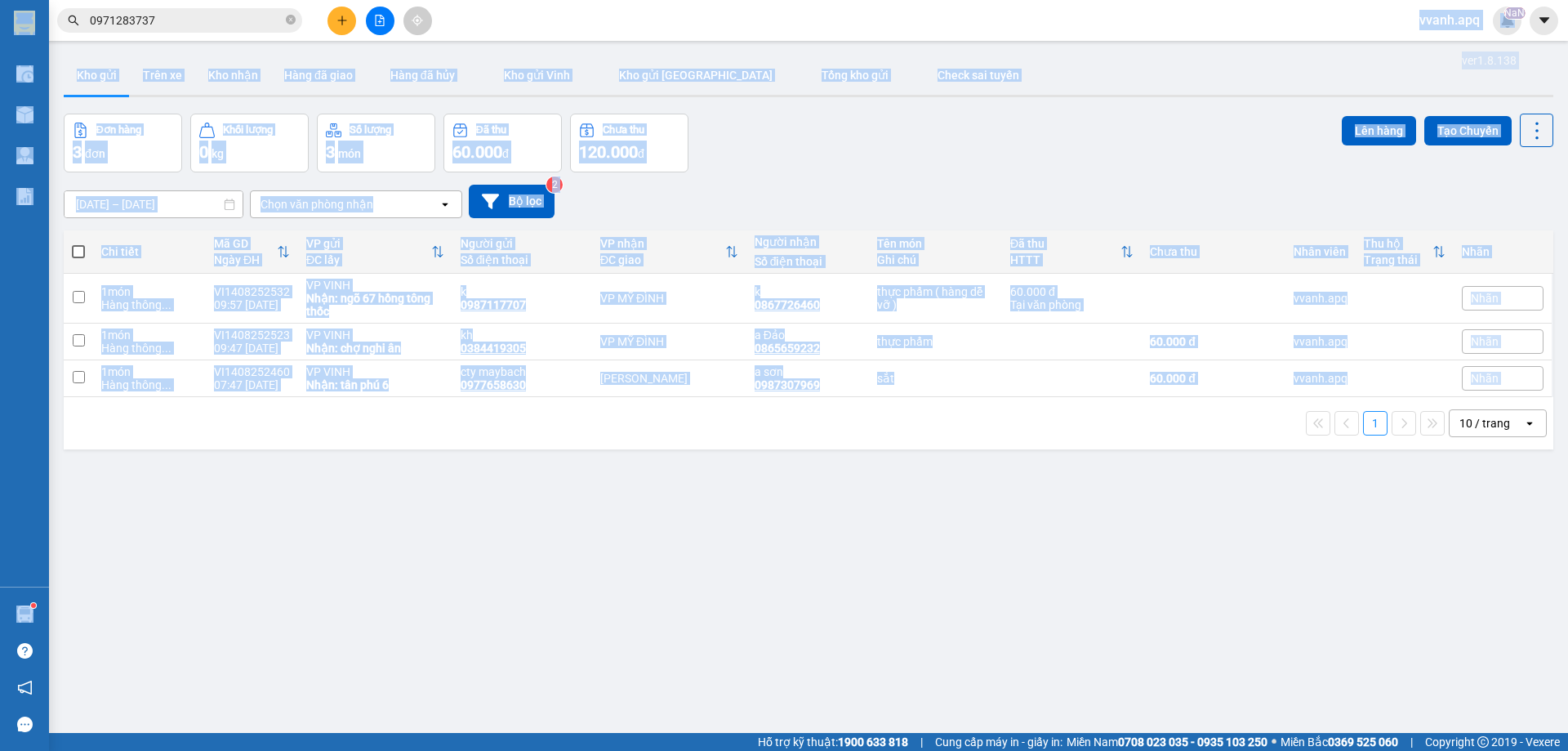
drag, startPoint x: 578, startPoint y: 35, endPoint x: 1223, endPoint y: 426, distance: 754.3
click at [1222, 426] on section "Kết quả [PERSON_NAME] ( 22 ) Bộ lọc Mã ĐH Trạng thái Món hàng Thu hộ Tổng [PERS…" at bounding box center [784, 376] width 1568 height 751
click at [1225, 426] on div "1 10 / trang open" at bounding box center [808, 423] width 1477 height 28
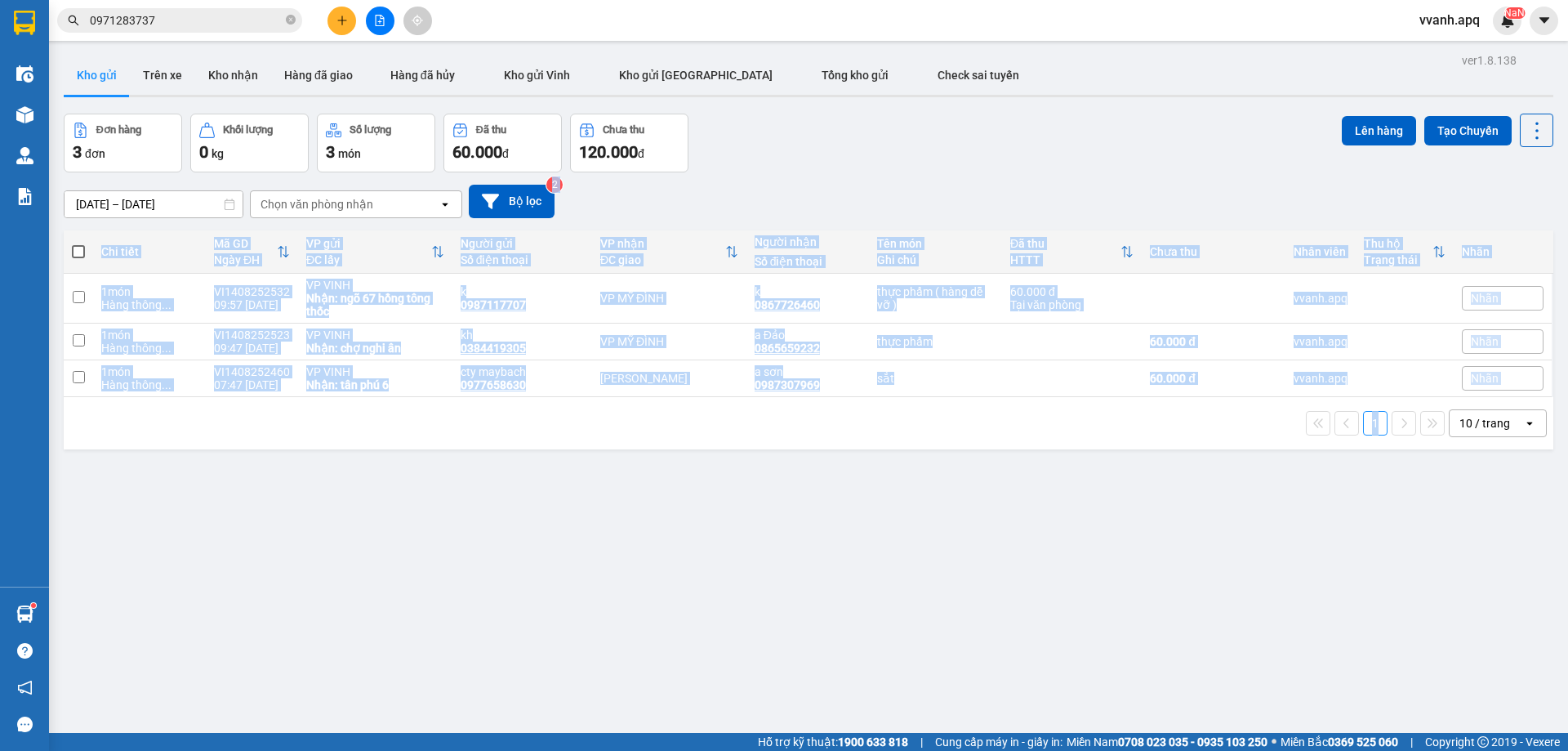
drag, startPoint x: 1225, startPoint y: 426, endPoint x: 985, endPoint y: 181, distance: 343.0
click at [985, 181] on div "ver 1.8.138 Kho gửi Trên xe [PERSON_NAME] Hàng đã giao Hàng đã [PERSON_NAME] gử…" at bounding box center [808, 424] width 1503 height 751
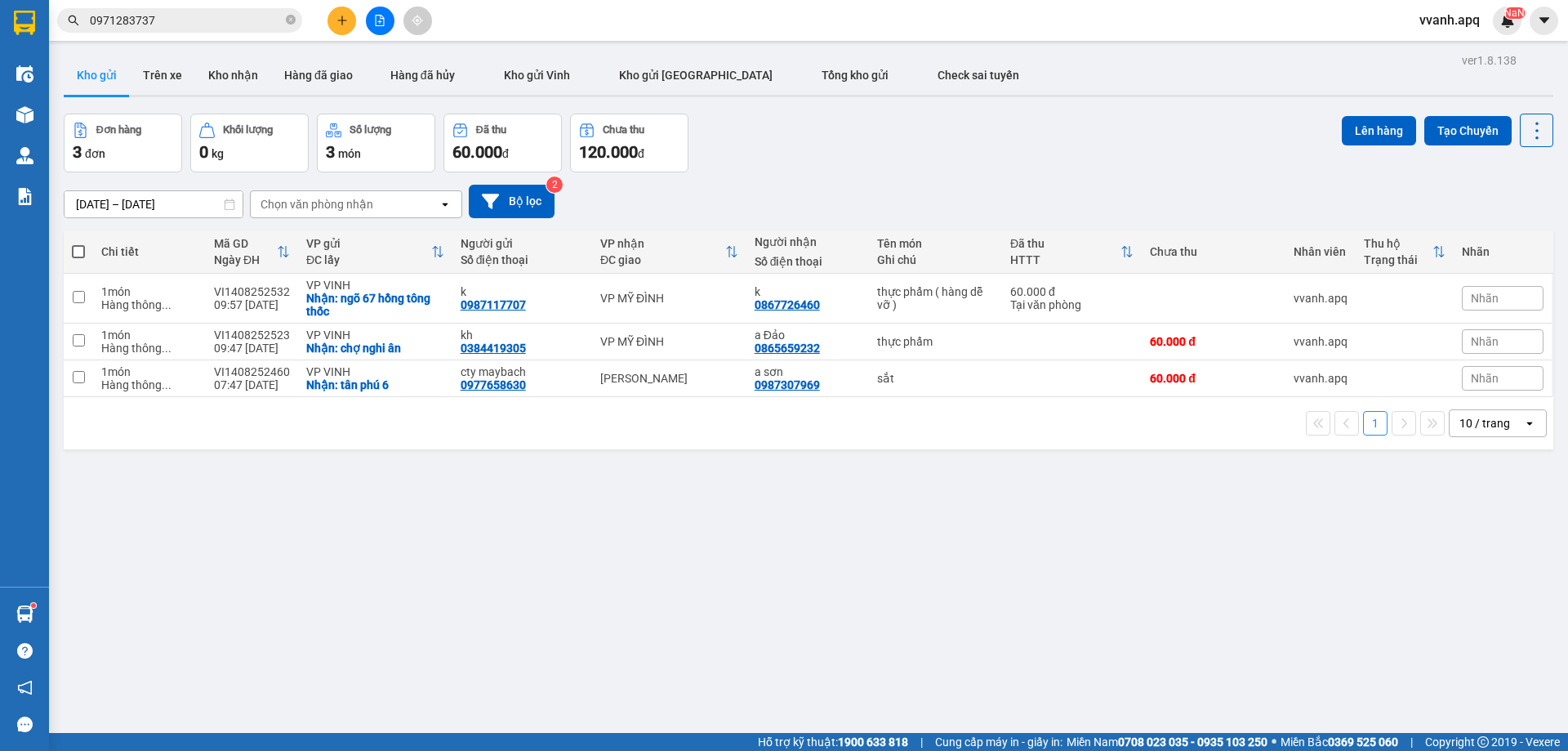
click at [660, 33] on div "Kết quả [PERSON_NAME] ( 22 ) Bộ lọc Mã ĐH Trạng thái Món hàng Thu hộ Tổng [PERS…" at bounding box center [784, 20] width 1568 height 41
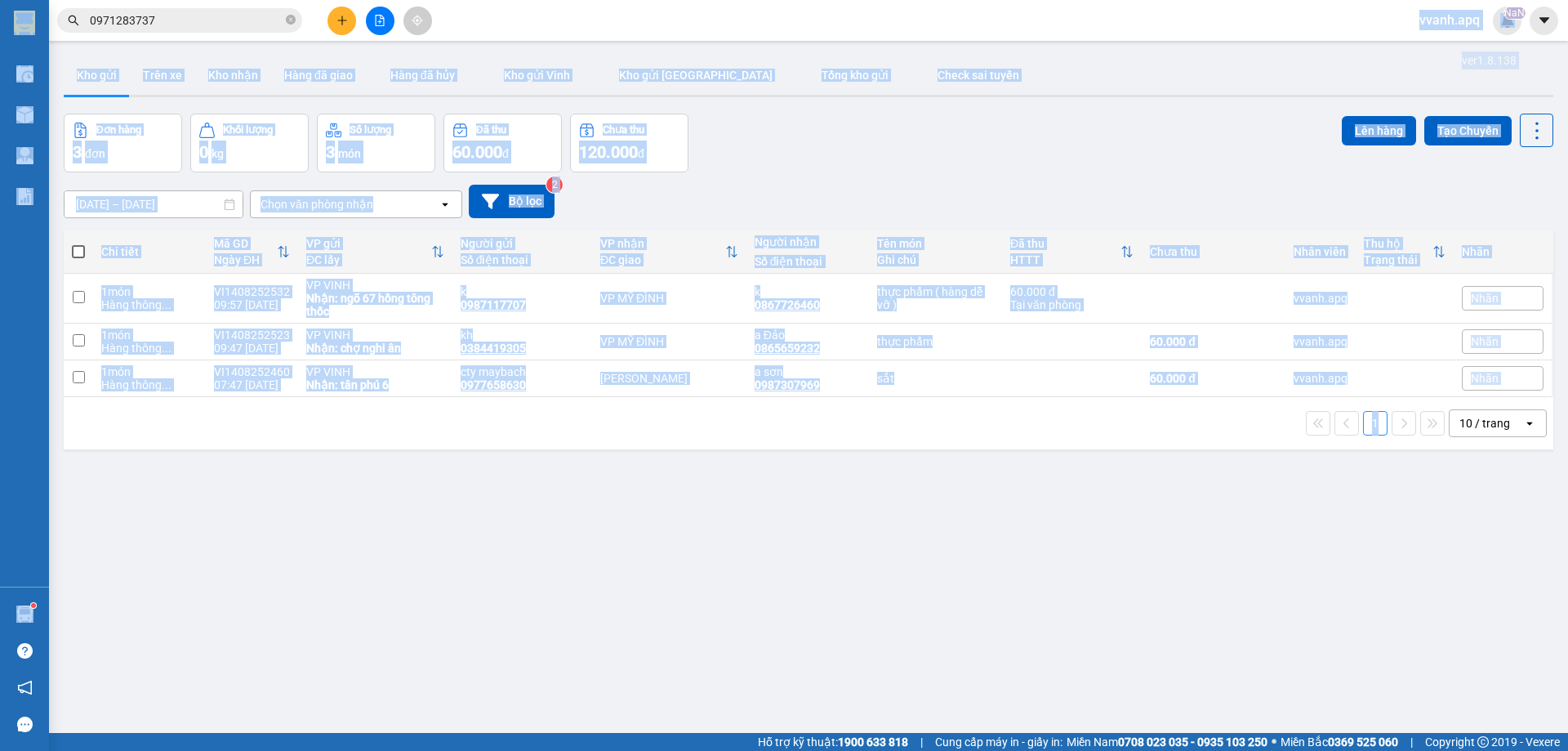
drag, startPoint x: 660, startPoint y: 33, endPoint x: 1222, endPoint y: 437, distance: 692.1
click at [1222, 437] on section "Kết quả [PERSON_NAME] ( 22 ) Bộ lọc Mã ĐH Trạng thái Món hàng Thu hộ Tổng [PERS…" at bounding box center [784, 376] width 1568 height 751
click at [1222, 437] on div "1 10 / trang open" at bounding box center [808, 423] width 1490 height 52
drag, startPoint x: 255, startPoint y: 54, endPoint x: 1297, endPoint y: 473, distance: 1123.1
click at [1297, 473] on div "ver 1.8.138 Kho gửi Trên xe [PERSON_NAME] Hàng đã giao Hàng đã [PERSON_NAME] gử…" at bounding box center [808, 424] width 1503 height 751
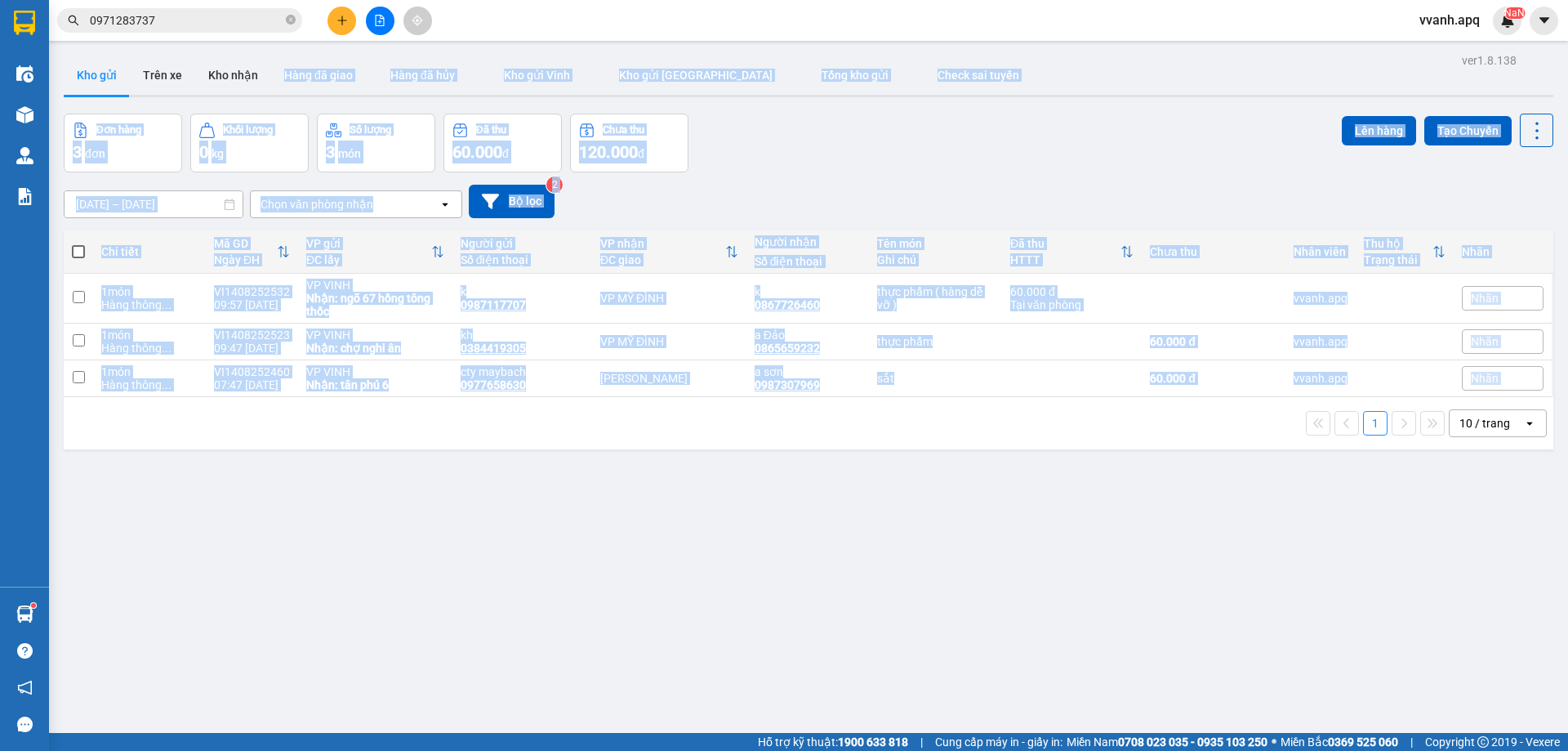
click at [1297, 473] on div "ver 1.8.138 Kho gửi Trên xe [PERSON_NAME] Hàng đã giao Hàng đã [PERSON_NAME] gử…" at bounding box center [808, 424] width 1503 height 751
drag, startPoint x: 1495, startPoint y: 473, endPoint x: 175, endPoint y: 52, distance: 1385.5
click at [175, 52] on div "ver 1.8.138 Kho gửi Trên xe [PERSON_NAME] Hàng đã giao Hàng đã [PERSON_NAME] gử…" at bounding box center [808, 424] width 1503 height 751
drag, startPoint x: 198, startPoint y: 97, endPoint x: 1502, endPoint y: 471, distance: 1356.6
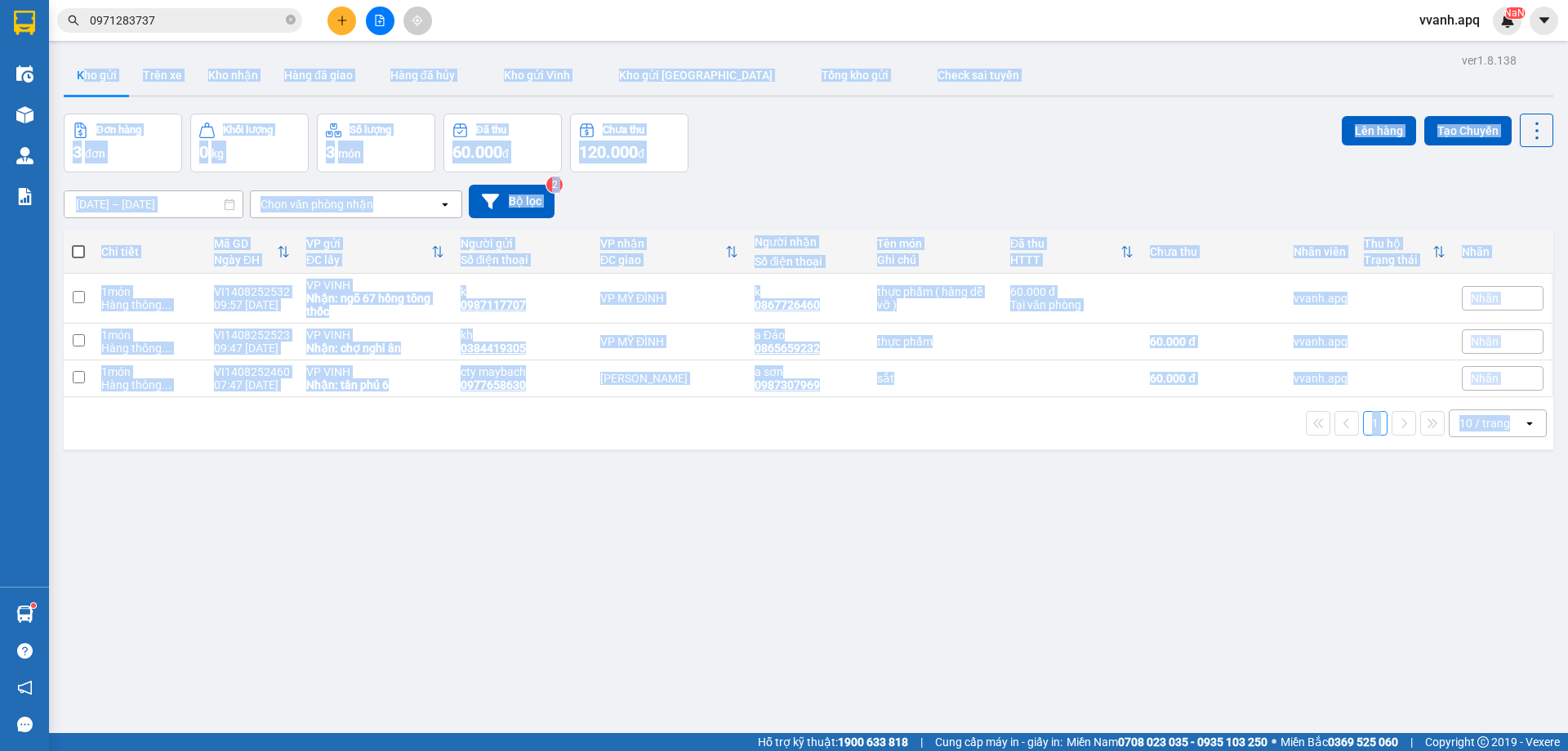
click at [1502, 471] on main "ver 1.8.138 Kho gửi Trên xe [PERSON_NAME] Hàng đã giao Hàng đã [PERSON_NAME] gử…" at bounding box center [784, 366] width 1568 height 733
click at [1502, 471] on div "ver 1.8.138 Kho gửi Trên xe [PERSON_NAME] Hàng đã giao Hàng đã [PERSON_NAME] gử…" at bounding box center [808, 424] width 1503 height 751
drag, startPoint x: 1502, startPoint y: 471, endPoint x: 87, endPoint y: 48, distance: 1476.9
click at [87, 48] on main "ver 1.8.138 Kho gửi Trên xe [PERSON_NAME] Hàng đã giao Hàng đã [PERSON_NAME] gử…" at bounding box center [784, 366] width 1568 height 733
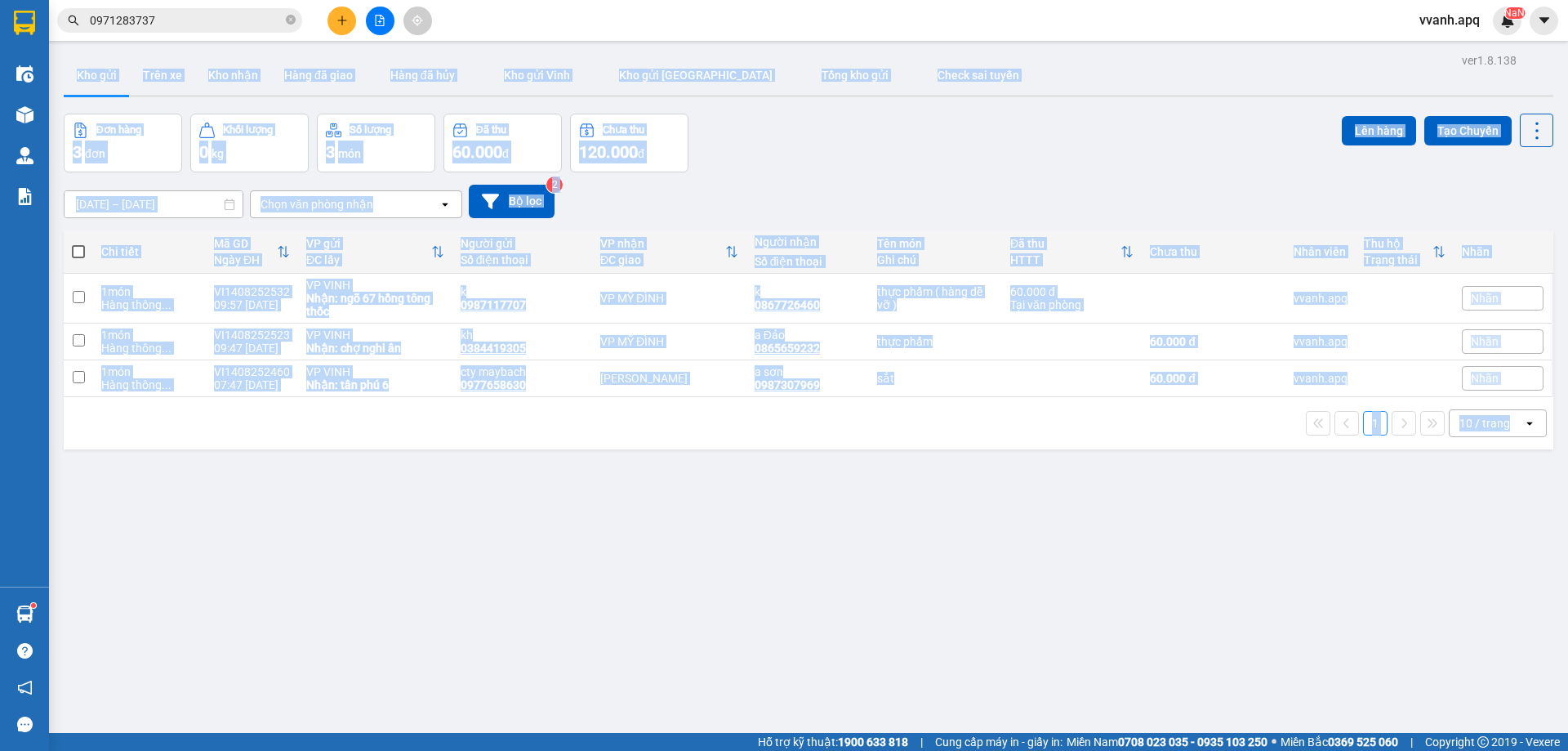
drag, startPoint x: 87, startPoint y: 48, endPoint x: 1500, endPoint y: 452, distance: 1469.6
click at [1500, 452] on main "ver 1.8.138 Kho gửi Trên xe [PERSON_NAME] Hàng đã giao Hàng đã [PERSON_NAME] gử…" at bounding box center [784, 366] width 1568 height 733
click at [1500, 452] on div "ver 1.8.138 Kho gửi Trên xe [PERSON_NAME] Hàng đã giao Hàng đã [PERSON_NAME] gử…" at bounding box center [808, 424] width 1503 height 751
drag, startPoint x: 1500, startPoint y: 452, endPoint x: 76, endPoint y: 46, distance: 1480.7
click at [76, 46] on main "ver 1.8.138 Kho gửi Trên xe [PERSON_NAME] Hàng đã giao Hàng đã [PERSON_NAME] gử…" at bounding box center [784, 366] width 1568 height 733
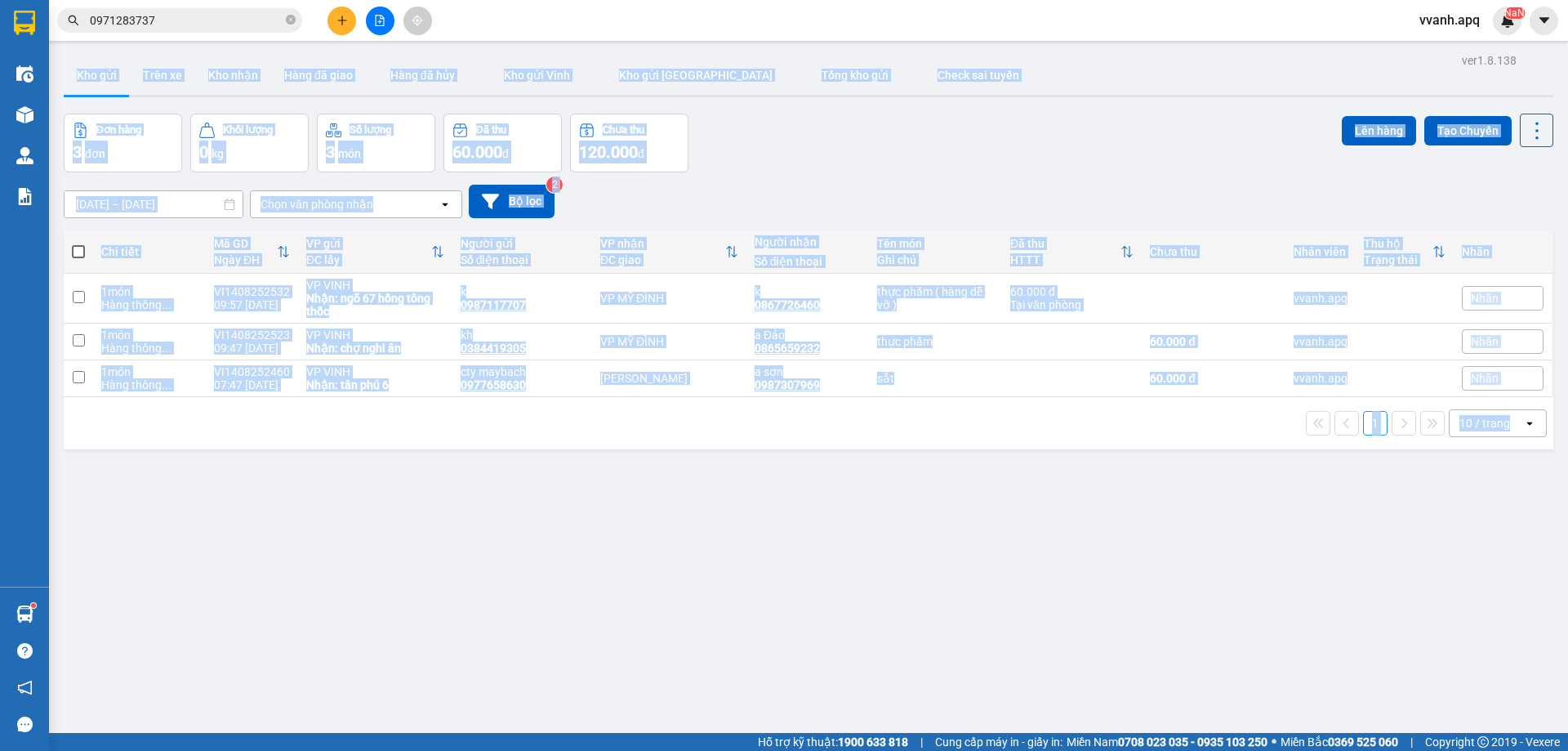
click at [76, 46] on main "ver 1.8.138 Kho gửi Trên xe [PERSON_NAME] Hàng đã giao Hàng đã [PERSON_NAME] gử…" at bounding box center [784, 366] width 1568 height 733
drag, startPoint x: 76, startPoint y: 46, endPoint x: 1504, endPoint y: 456, distance: 1485.7
click at [1504, 456] on main "ver 1.8.138 Kho gửi Trên xe [PERSON_NAME] Hàng đã giao Hàng đã [PERSON_NAME] gử…" at bounding box center [784, 366] width 1568 height 733
click at [1504, 456] on div "ver 1.8.138 Kho gửi Trên xe [PERSON_NAME] Hàng đã giao Hàng đã [PERSON_NAME] gử…" at bounding box center [808, 424] width 1503 height 751
drag, startPoint x: 1504, startPoint y: 456, endPoint x: 88, endPoint y: 48, distance: 1473.6
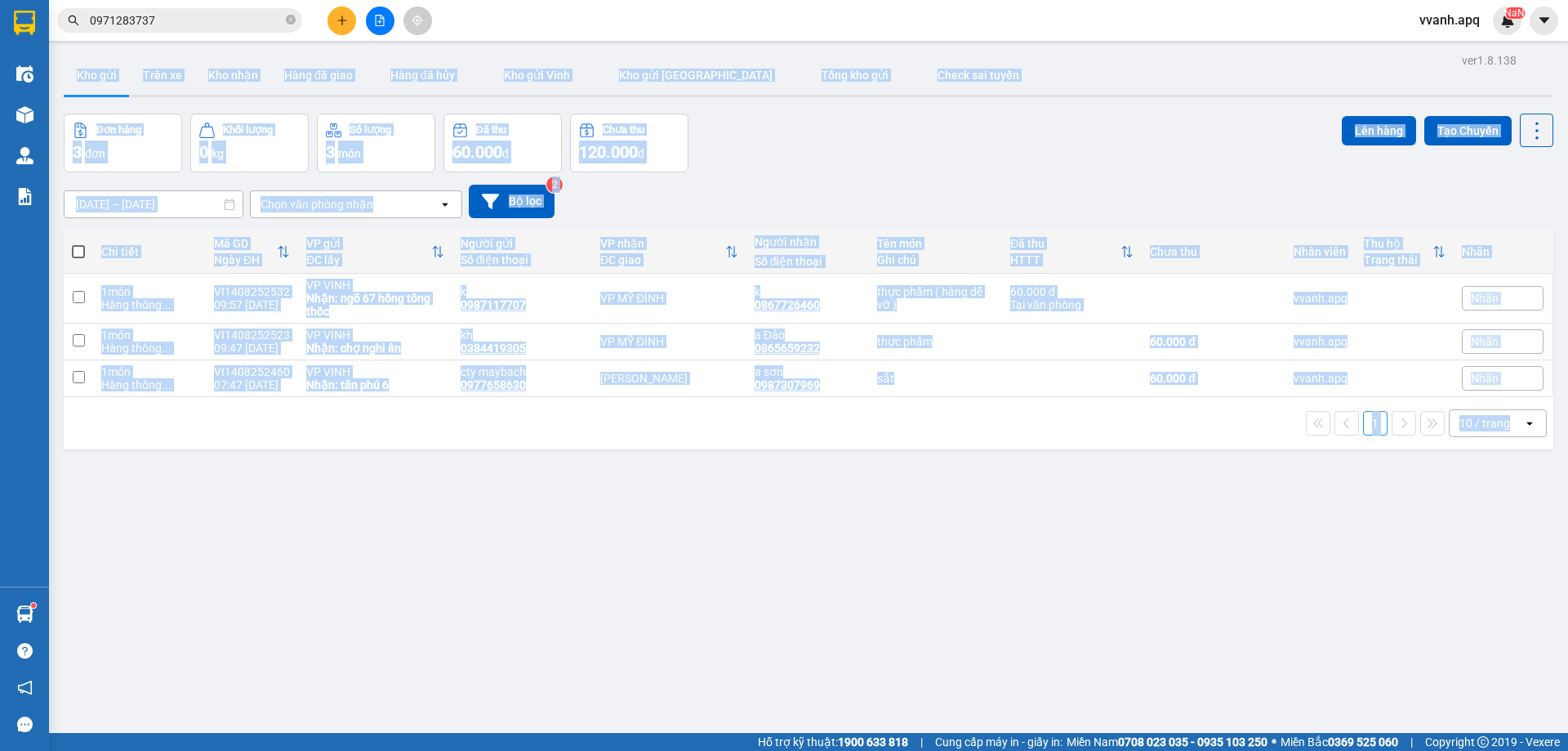
click at [88, 48] on main "ver 1.8.138 Kho gửi Trên xe [PERSON_NAME] Hàng đã giao Hàng đã [PERSON_NAME] gử…" at bounding box center [784, 366] width 1568 height 733
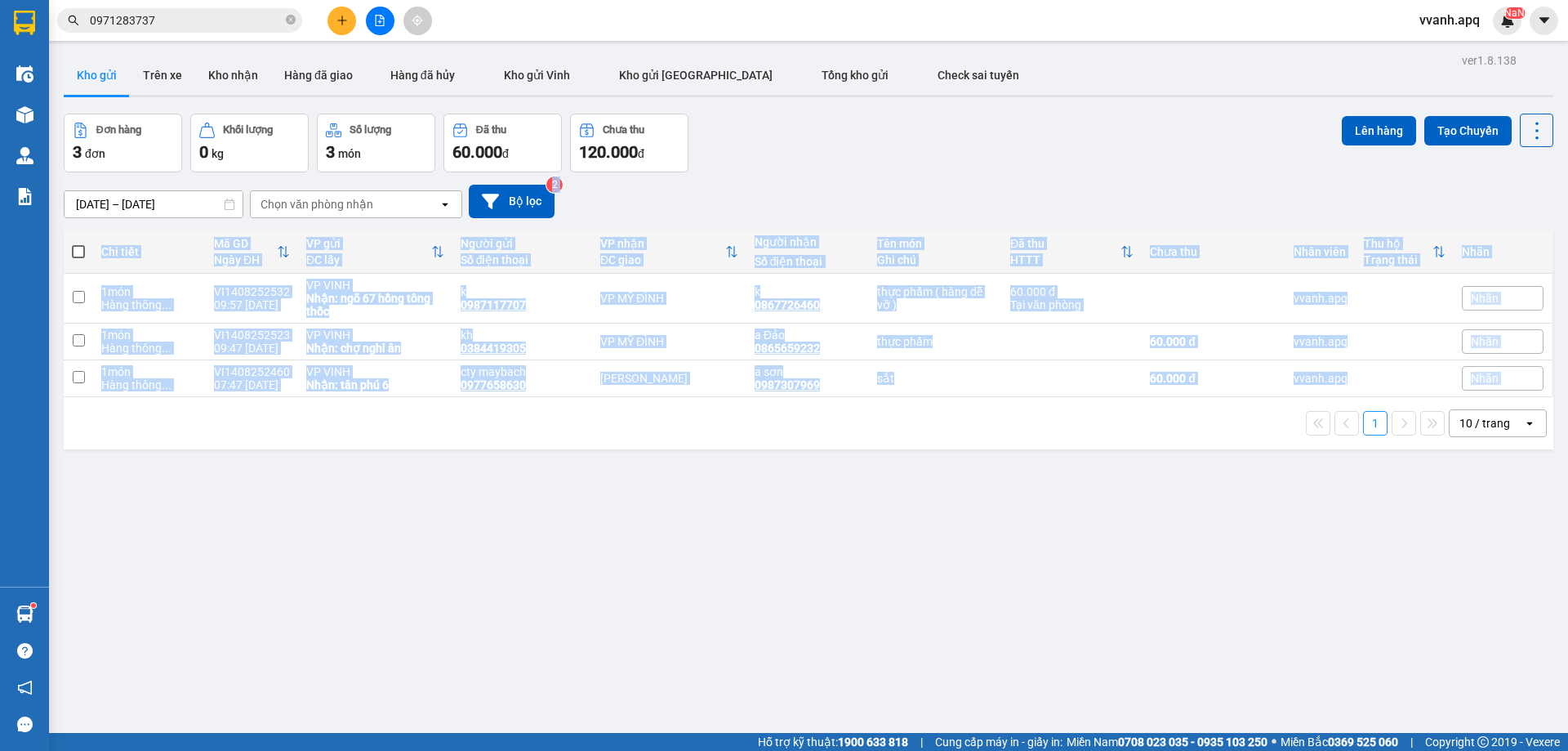
drag, startPoint x: 833, startPoint y: 181, endPoint x: 928, endPoint y: 449, distance: 284.3
click at [928, 449] on div "ver 1.8.138 Kho gửi Trên xe [PERSON_NAME] Hàng đã giao Hàng đã [PERSON_NAME] gử…" at bounding box center [808, 424] width 1503 height 751
click at [928, 449] on div "1 10 / trang open" at bounding box center [808, 423] width 1490 height 52
drag, startPoint x: 931, startPoint y: 422, endPoint x: 903, endPoint y: 194, distance: 229.7
click at [905, 206] on div "ver 1.8.138 Kho gửi Trên xe [PERSON_NAME] Hàng đã giao Hàng đã [PERSON_NAME] gử…" at bounding box center [808, 424] width 1503 height 751
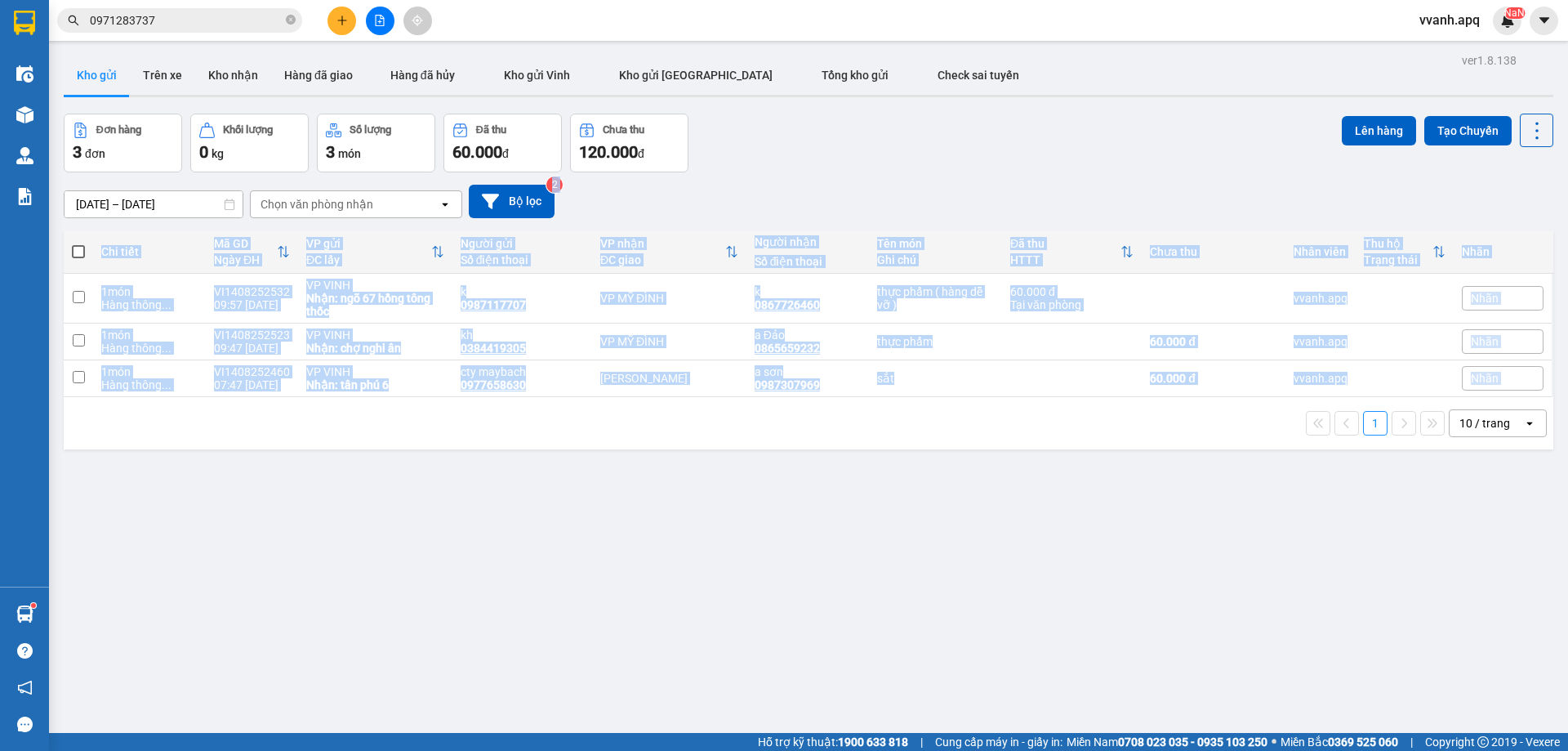
click at [903, 194] on div "[DATE] – [DATE] Press the down arrow key to interact with the calendar and sele…" at bounding box center [808, 201] width 1490 height 33
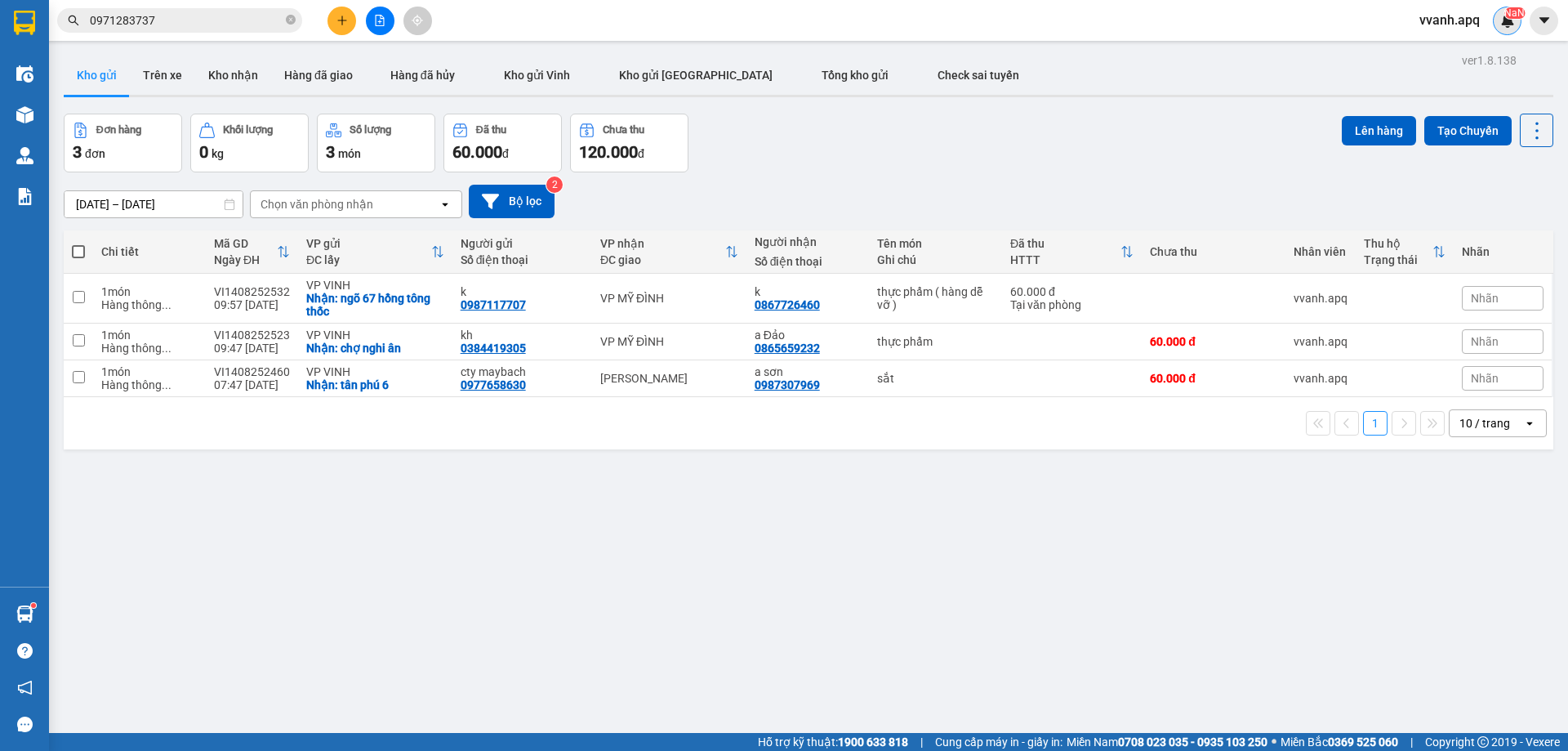
click at [1504, 26] on img at bounding box center [1508, 20] width 14 height 14
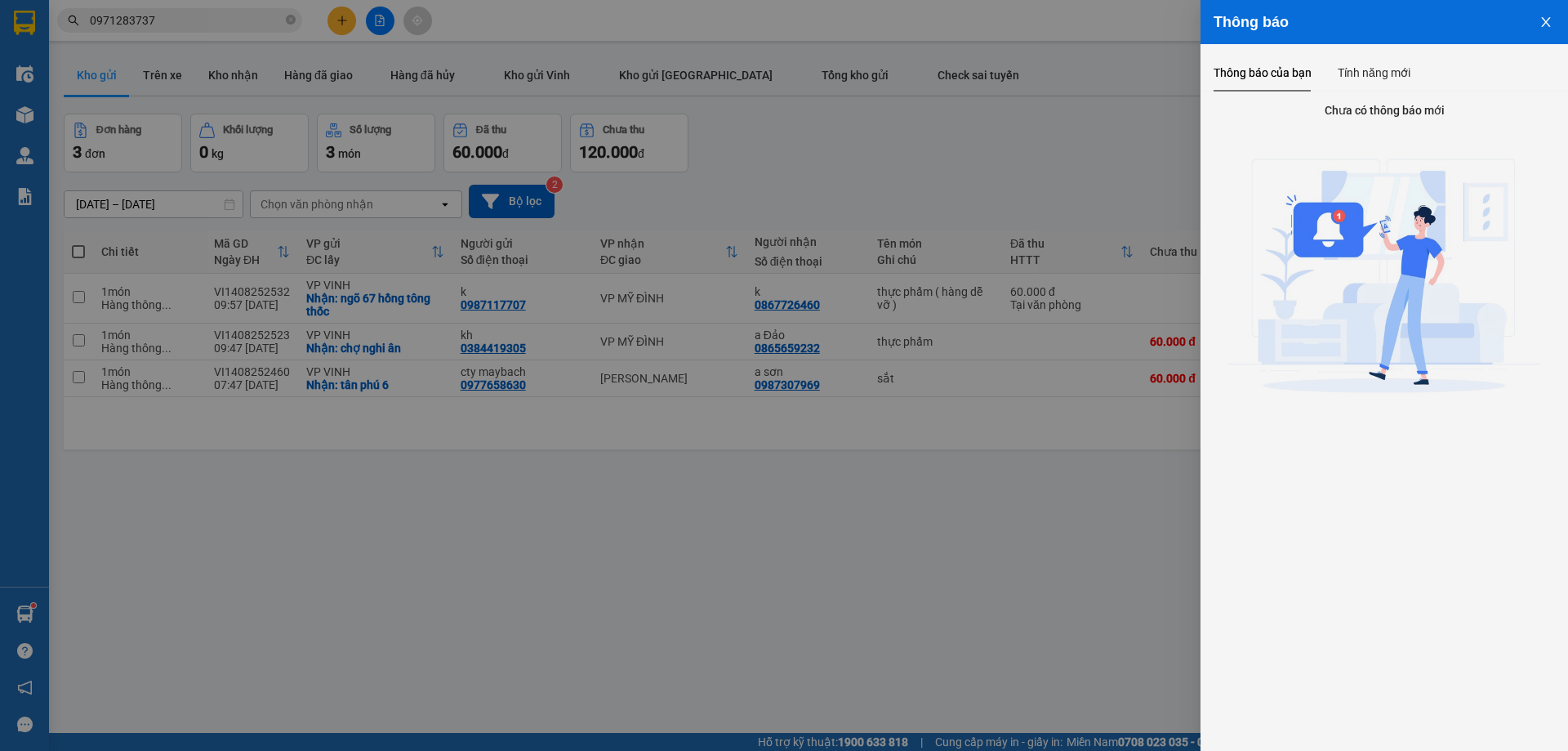
click at [1037, 122] on div at bounding box center [784, 376] width 1568 height 751
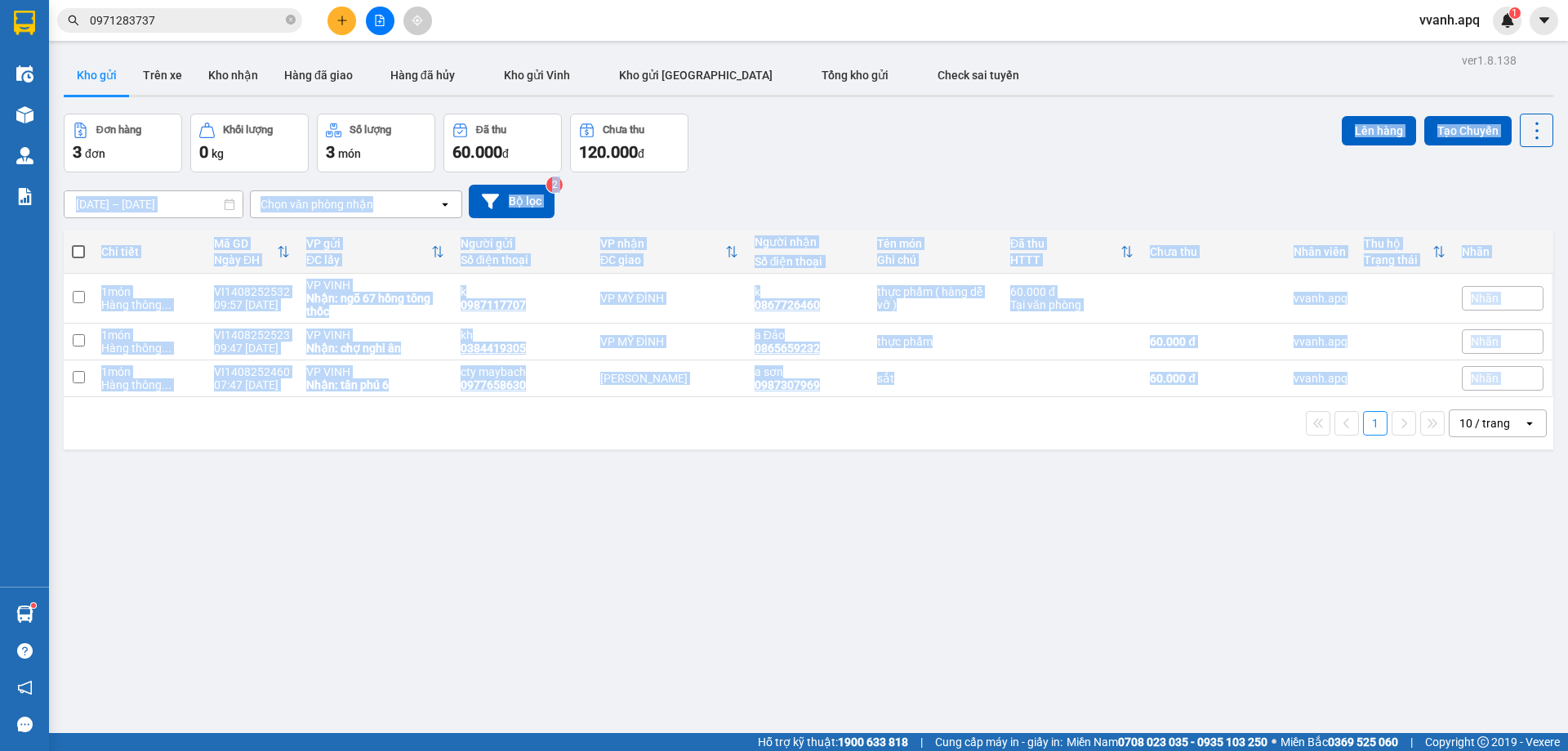
drag, startPoint x: 1037, startPoint y: 122, endPoint x: 1140, endPoint y: 406, distance: 302.1
click at [1140, 406] on div "ver 1.8.138 Kho gửi Trên xe [PERSON_NAME] Hàng đã giao Hàng đã [PERSON_NAME] gử…" at bounding box center [808, 424] width 1503 height 751
click at [1140, 406] on div "1 10 / trang open" at bounding box center [808, 423] width 1490 height 52
drag, startPoint x: 1140, startPoint y: 406, endPoint x: 1091, endPoint y: 140, distance: 270.5
click at [1091, 140] on div "ver 1.8.138 Kho gửi Trên xe [PERSON_NAME] Hàng đã giao Hàng đã [PERSON_NAME] gử…" at bounding box center [808, 424] width 1503 height 751
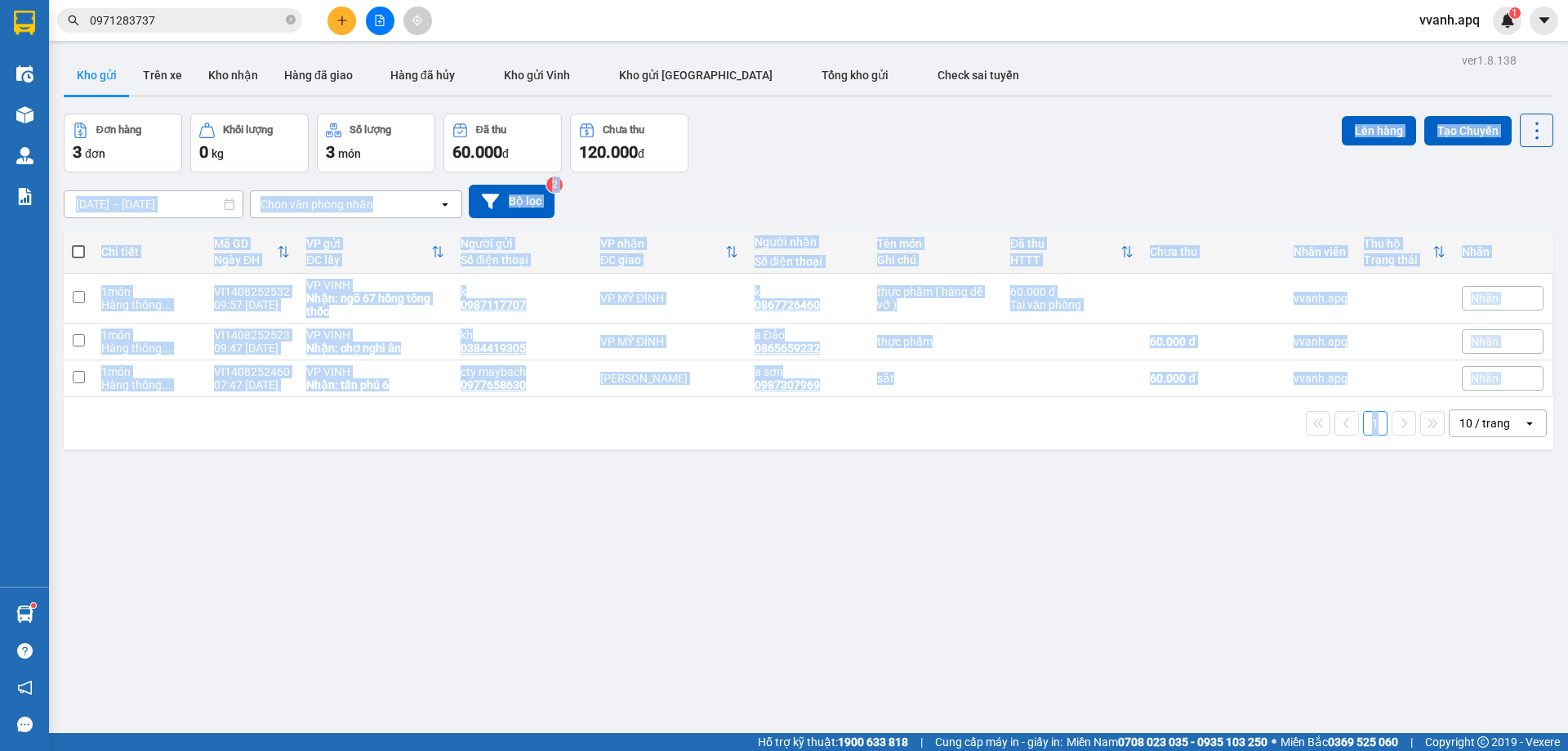
click at [1091, 140] on div "Đơn hàng 3 đơn [PERSON_NAME] 0 kg Số [PERSON_NAME] 3 món Đã thu 60.000 [PERSON_…" at bounding box center [808, 143] width 1490 height 59
drag, startPoint x: 1207, startPoint y: 125, endPoint x: 1219, endPoint y: 409, distance: 284.3
click at [1219, 409] on div "ver 1.8.138 Kho gửi Trên xe [PERSON_NAME] Hàng đã giao Hàng đã [PERSON_NAME] gử…" at bounding box center [808, 424] width 1503 height 751
click at [1219, 410] on div "1 10 / trang open" at bounding box center [808, 423] width 1477 height 28
drag, startPoint x: 1496, startPoint y: 435, endPoint x: 1259, endPoint y: 167, distance: 357.8
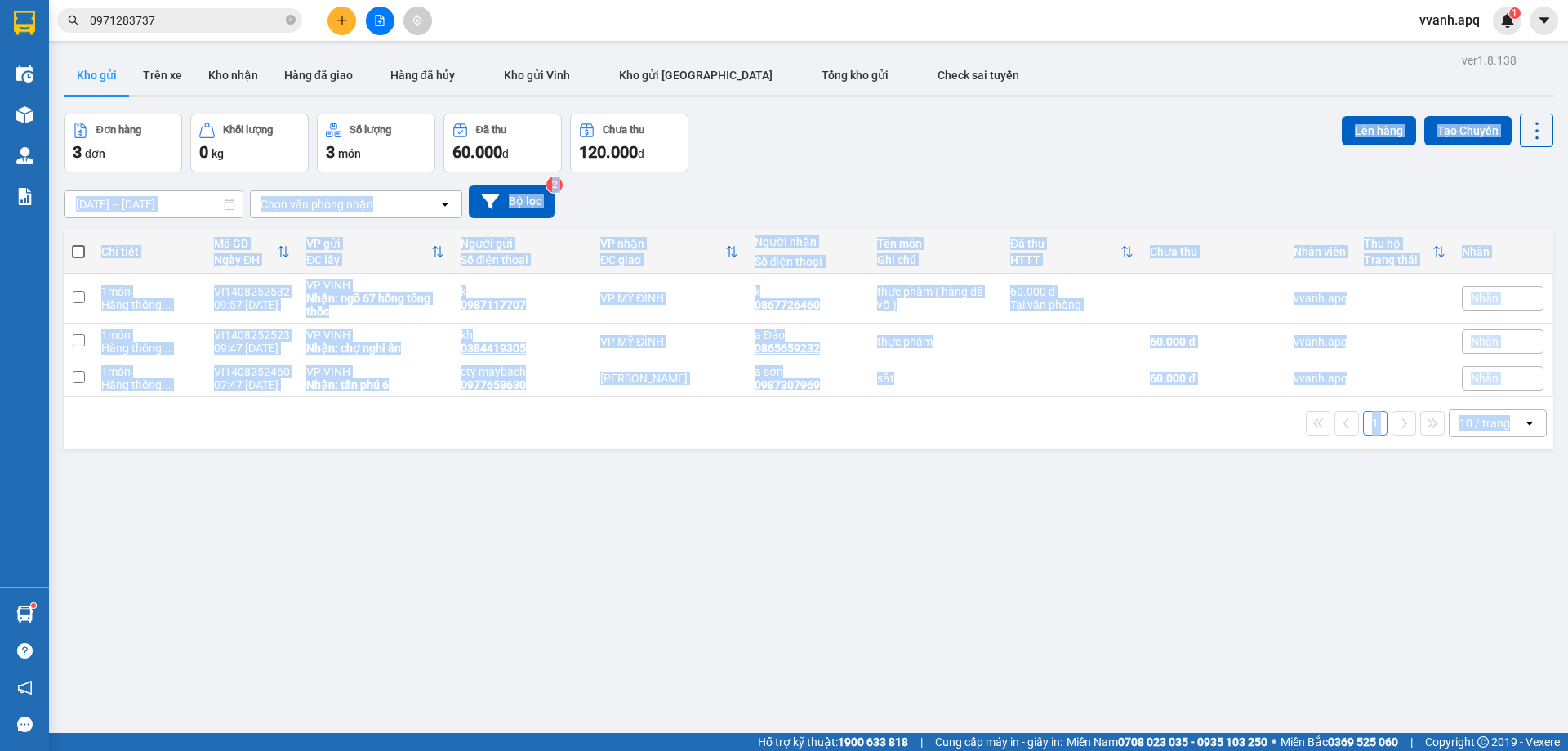
click at [1259, 167] on div "ver 1.8.138 Kho gửi Trên xe [PERSON_NAME] Hàng đã giao Hàng đã [PERSON_NAME] gử…" at bounding box center [808, 424] width 1503 height 751
click at [1258, 167] on div "Đơn hàng 3 đơn [PERSON_NAME] 0 kg Số [PERSON_NAME] 3 món Đã thu 60.000 [PERSON_…" at bounding box center [808, 143] width 1490 height 59
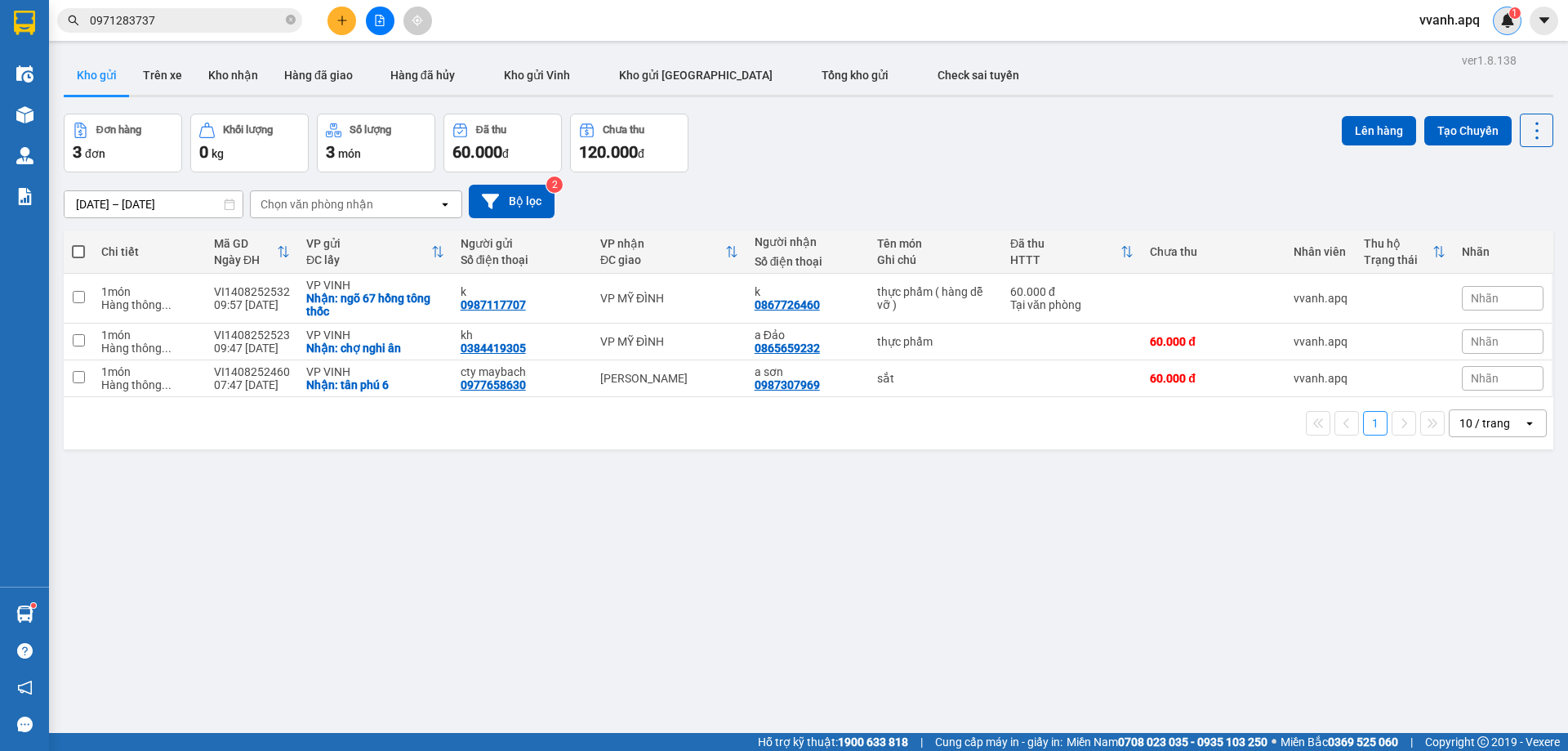
click at [1506, 23] on img at bounding box center [1508, 20] width 14 height 14
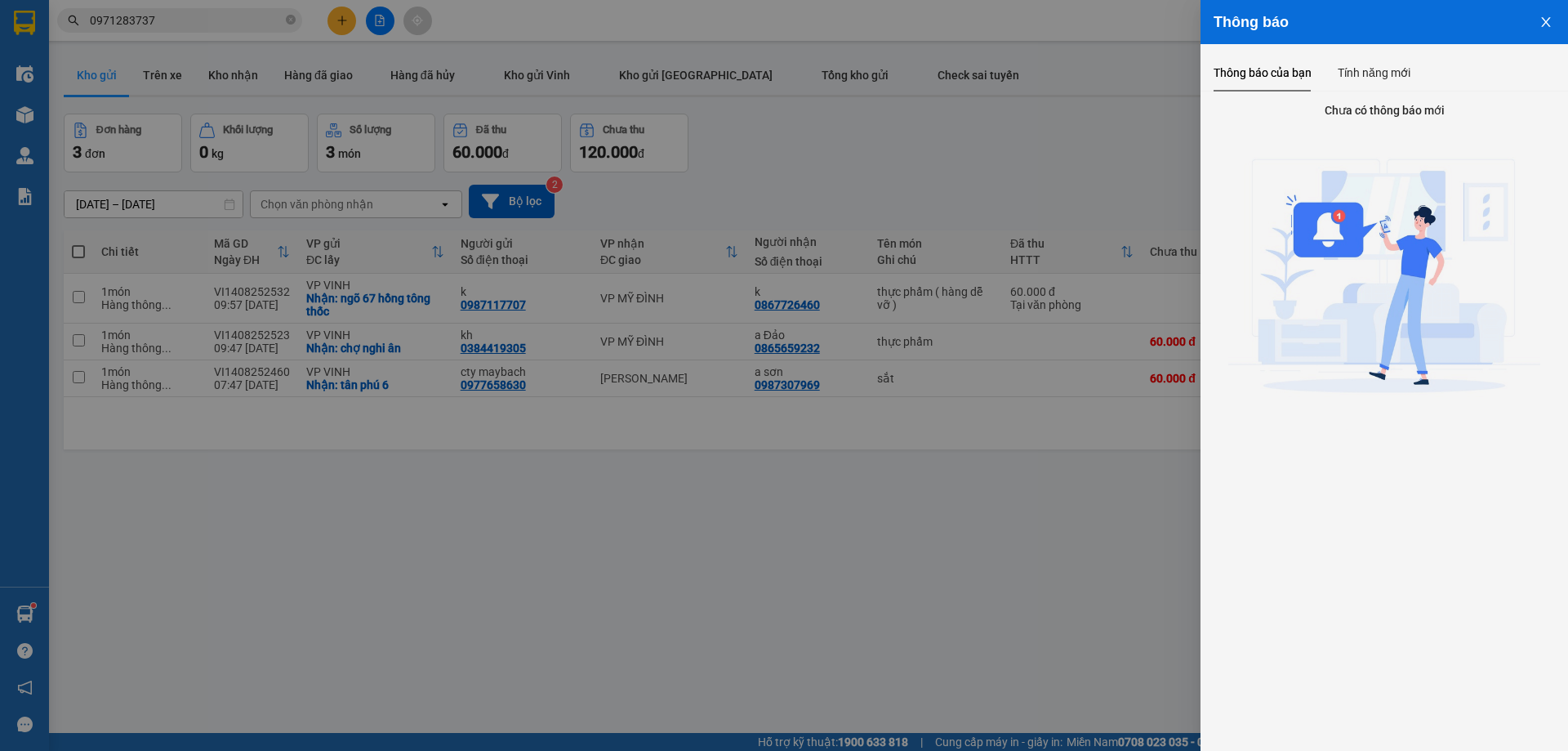
click at [1125, 116] on div at bounding box center [784, 376] width 1568 height 751
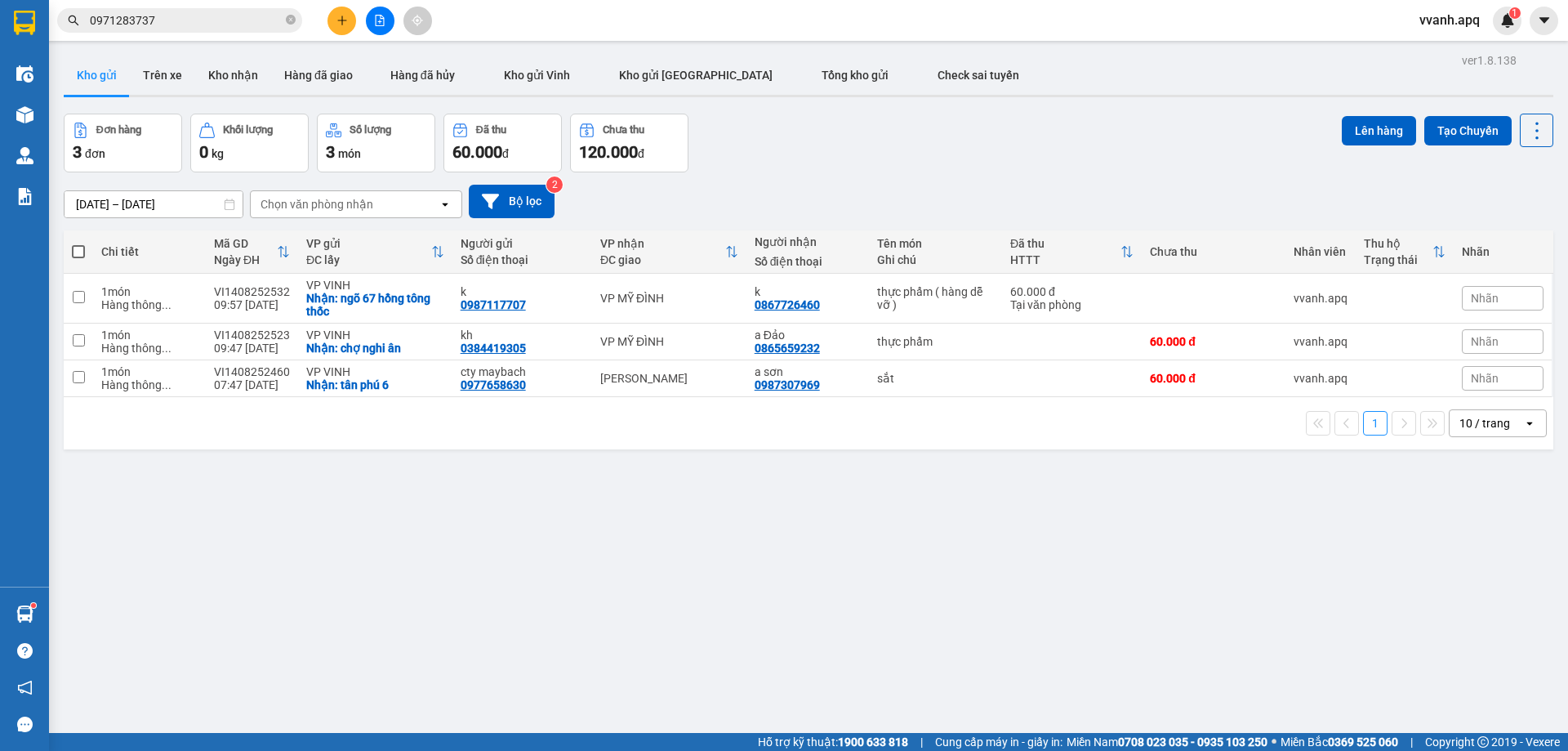
drag, startPoint x: 1111, startPoint y: 168, endPoint x: 1489, endPoint y: 501, distance: 503.8
click at [1488, 501] on body "Kết quả [PERSON_NAME] ( 22 ) Bộ lọc Mã ĐH Trạng thái Món hàng Thu hộ Tổng [PERS…" at bounding box center [784, 376] width 1568 height 751
click at [1489, 501] on div "ver 1.8.138 Kho gửi Trên xe [PERSON_NAME] Hàng đã giao Hàng đã [PERSON_NAME] gử…" at bounding box center [808, 424] width 1503 height 751
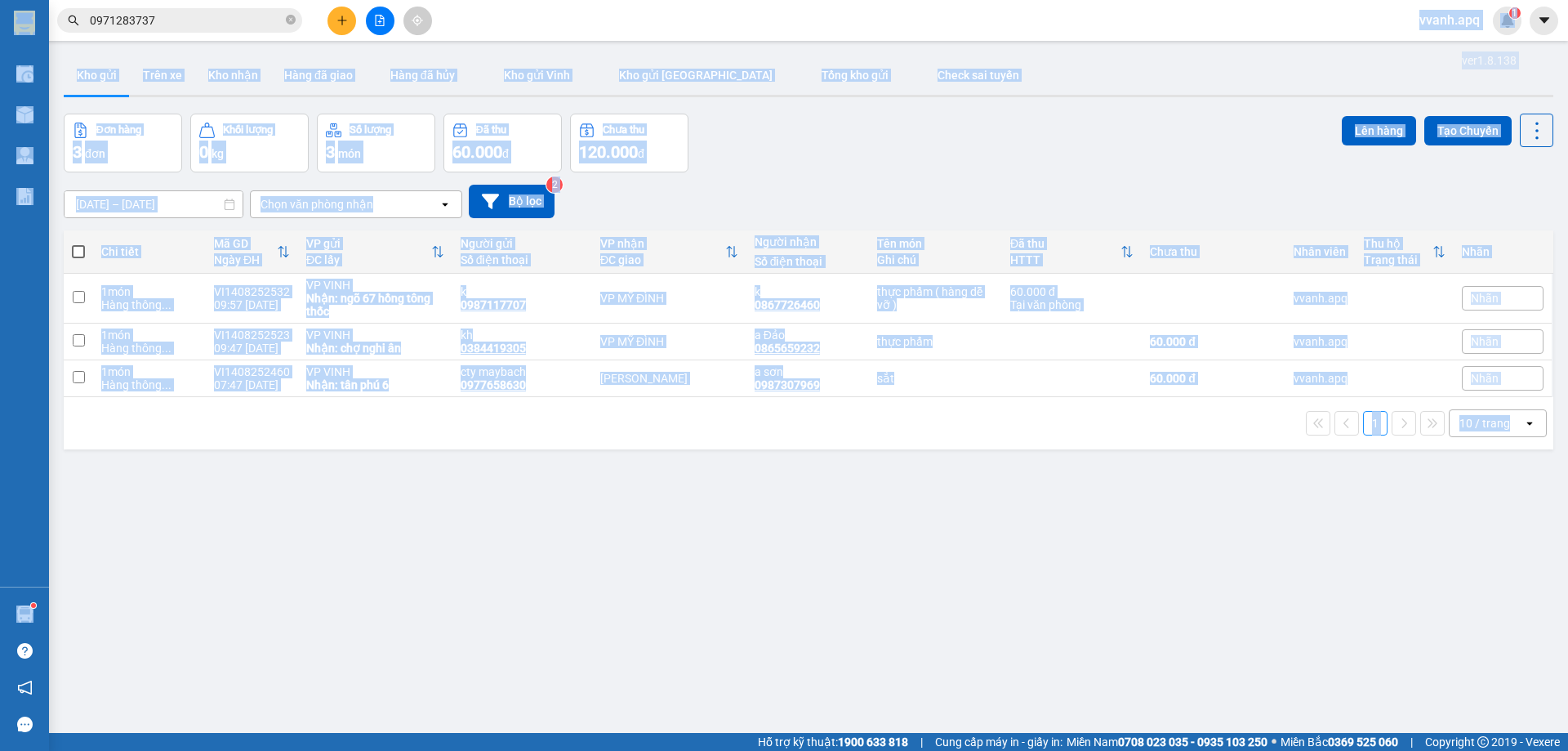
drag, startPoint x: 1426, startPoint y: 407, endPoint x: 913, endPoint y: 39, distance: 631.3
click at [913, 39] on section "Kết quả [PERSON_NAME] ( 22 ) Bộ lọc Mã ĐH Trạng thái Món hàng Thu hộ Tổng [PERS…" at bounding box center [784, 376] width 1568 height 751
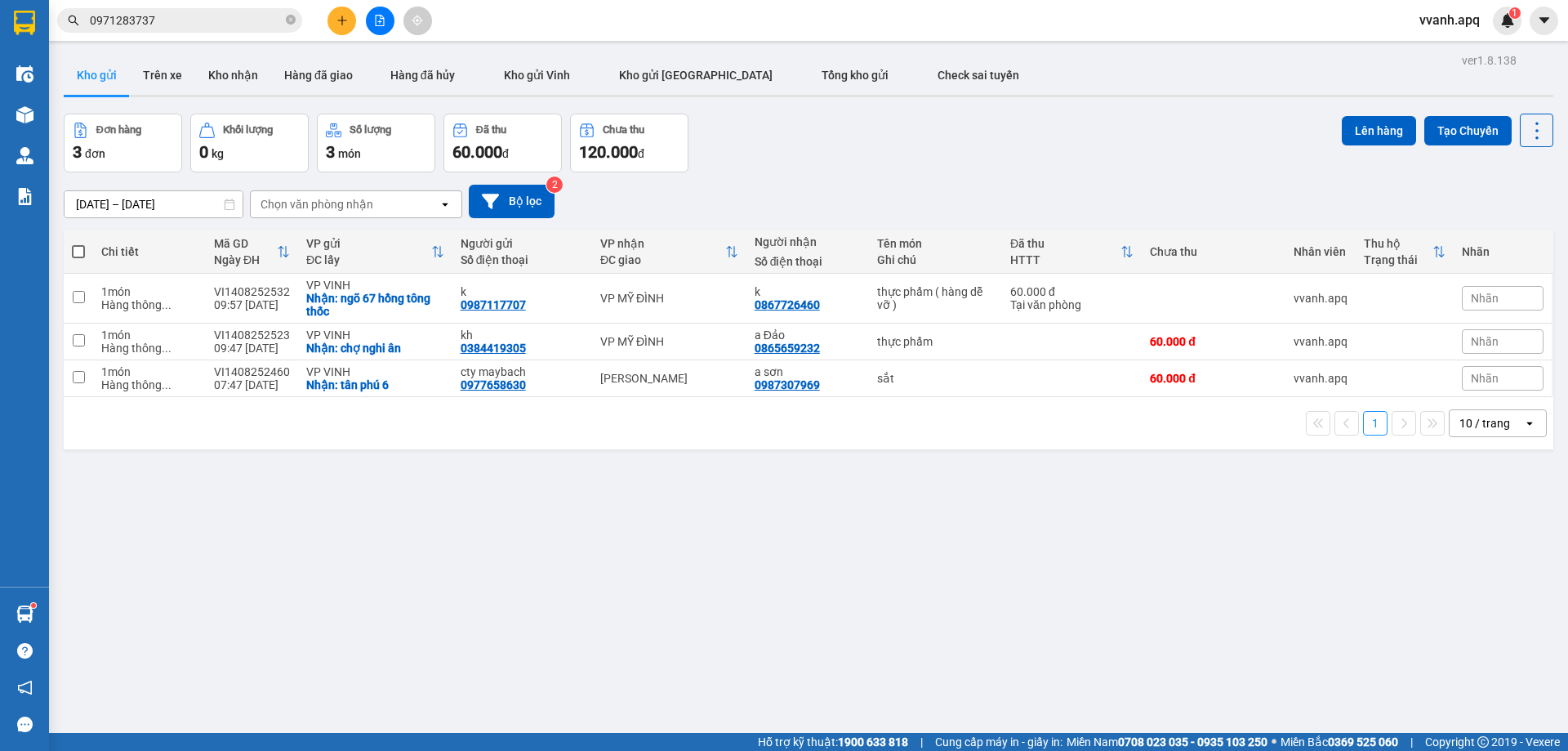
click at [913, 39] on div "Kết quả [PERSON_NAME] ( 22 ) Bộ lọc Mã ĐH Trạng thái Món hàng Thu hộ Tổng [PERS…" at bounding box center [784, 20] width 1568 height 41
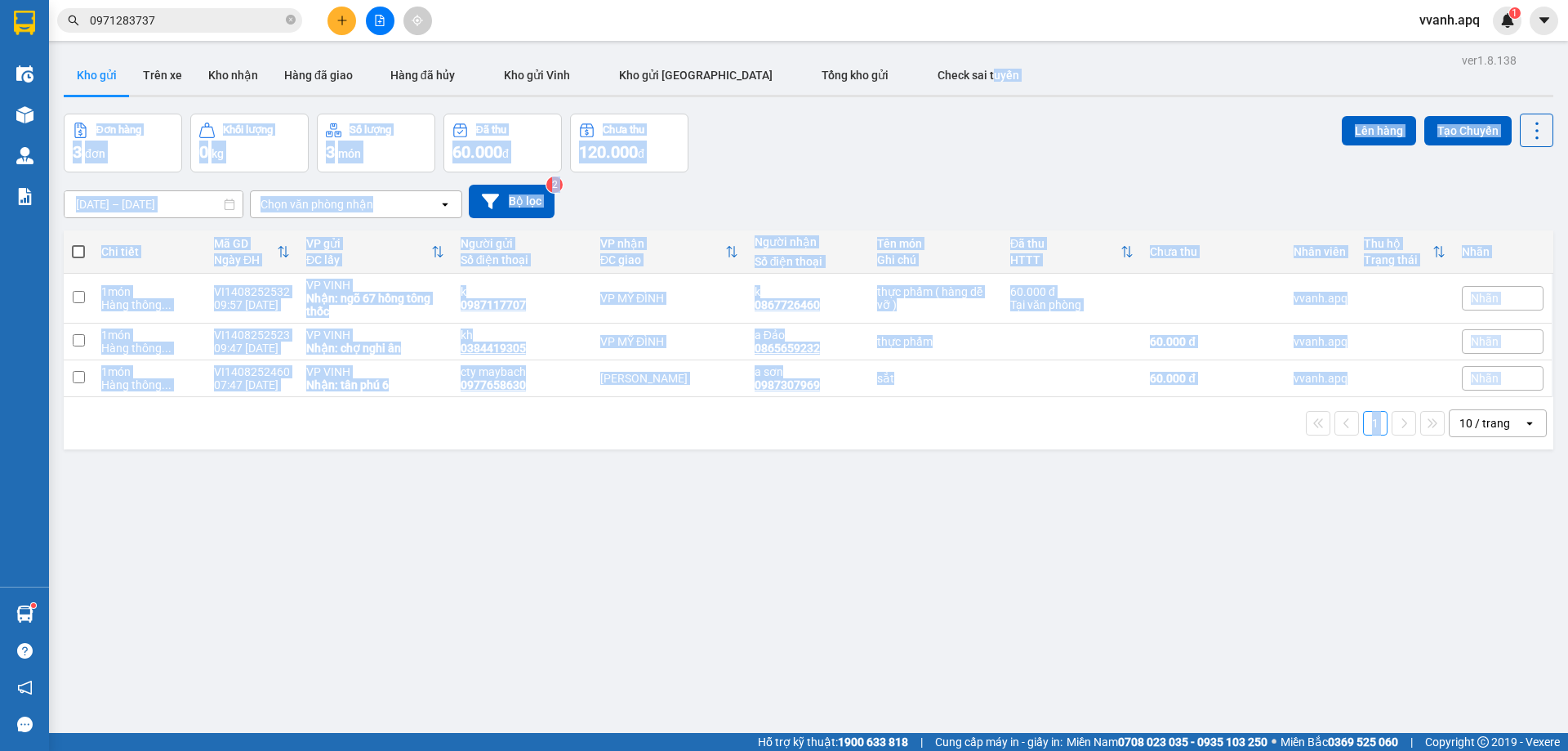
drag, startPoint x: 1276, startPoint y: 472, endPoint x: 1449, endPoint y: 556, distance: 192.3
click at [1449, 556] on main "ver 1.8.138 Kho gửi Trên xe [PERSON_NAME] Hàng đã giao Hàng đã [PERSON_NAME] gử…" at bounding box center [784, 366] width 1568 height 733
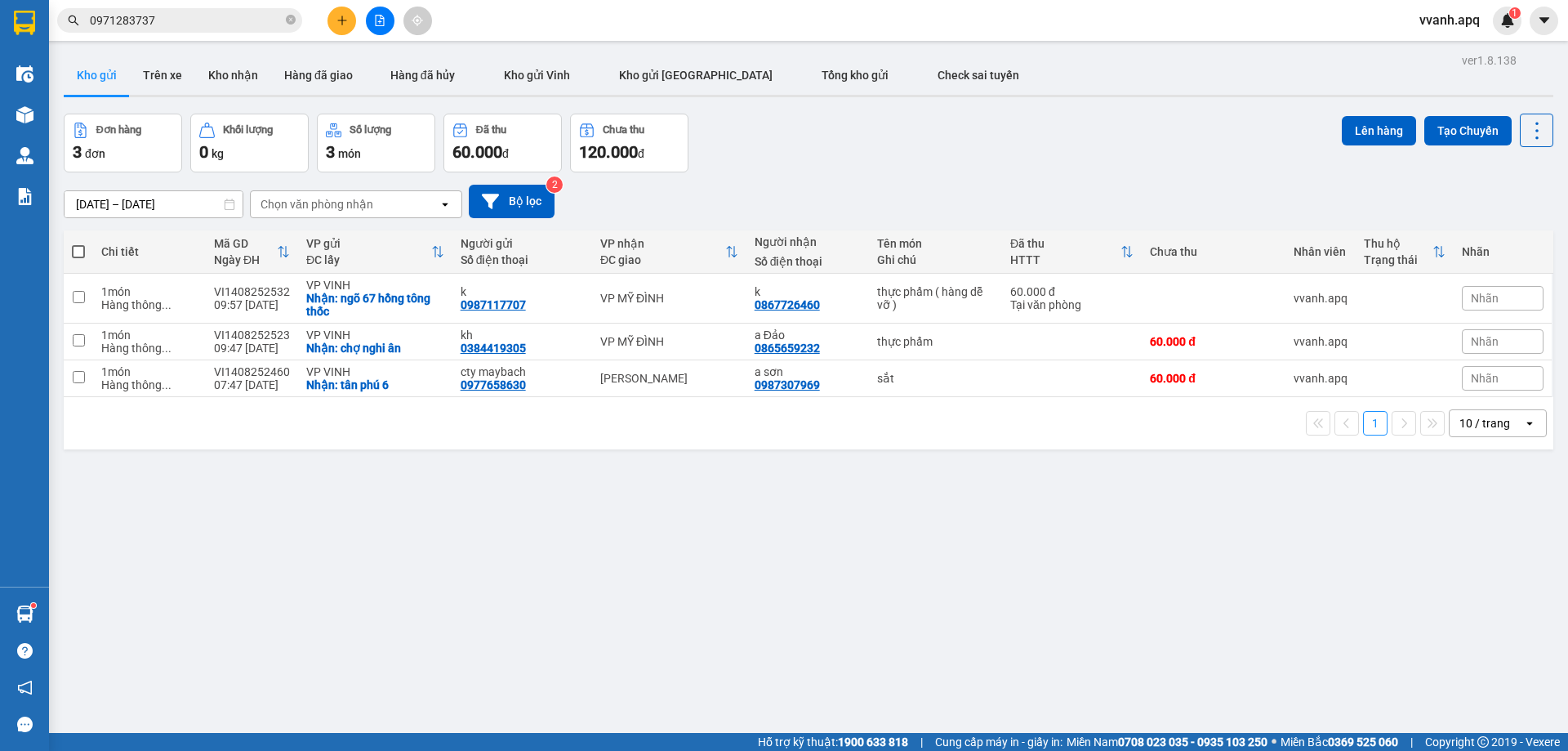
click at [1452, 556] on div "ver 1.8.138 Kho gửi Trên xe [PERSON_NAME] Hàng đã giao Hàng đã [PERSON_NAME] gử…" at bounding box center [808, 424] width 1503 height 751
click at [177, 26] on input "0971283737" at bounding box center [187, 21] width 193 height 18
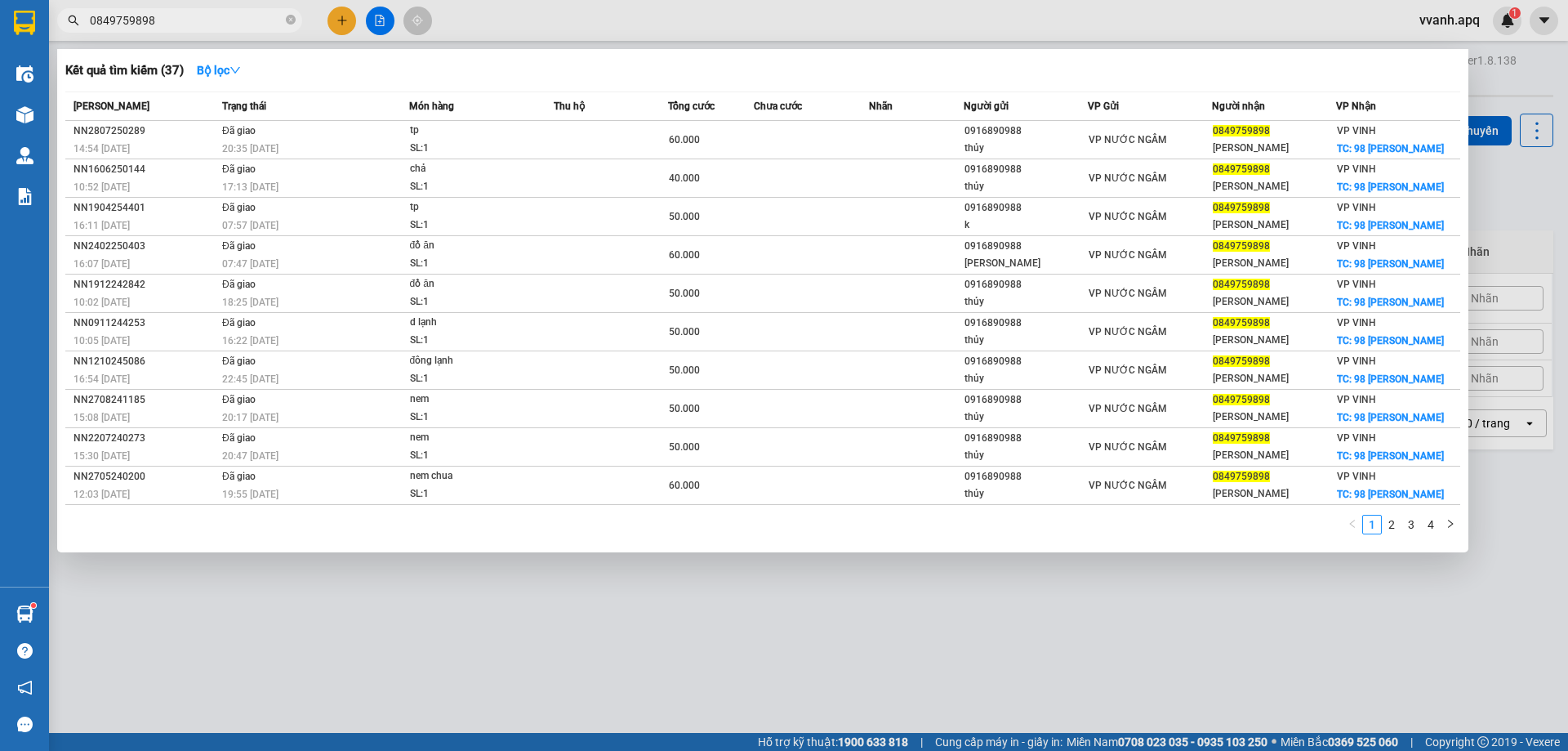
type input "0849759898"
click at [568, 32] on div at bounding box center [784, 376] width 1568 height 751
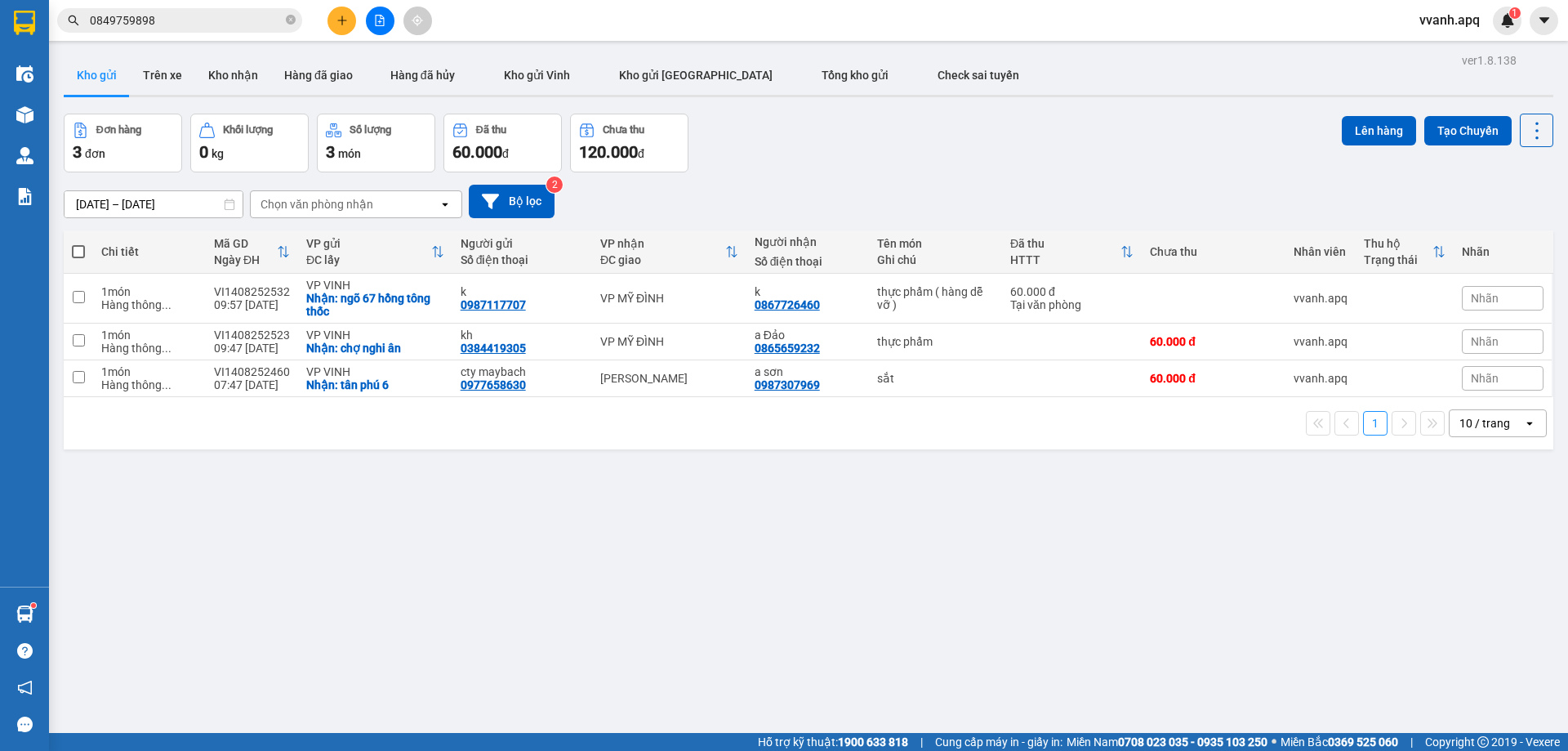
click at [830, 545] on div "ver 1.8.138 Kho gửi Trên xe [PERSON_NAME] Hàng đã giao Hàng đã [PERSON_NAME] gử…" at bounding box center [808, 424] width 1503 height 751
click at [1012, 149] on div "Đơn hàng 3 đơn [PERSON_NAME] 0 kg Số [PERSON_NAME] 3 món Đã thu 60.000 [PERSON_…" at bounding box center [808, 143] width 1490 height 59
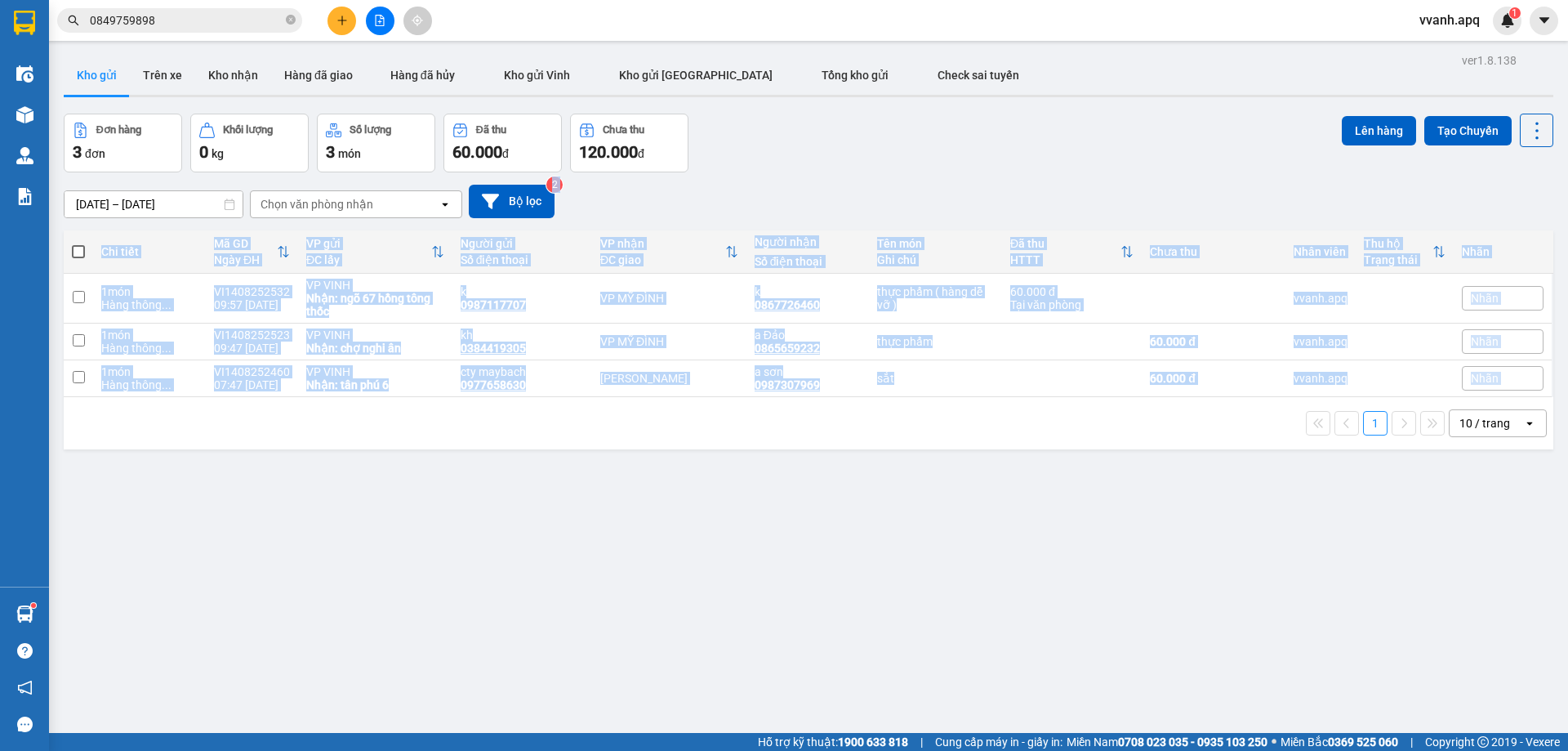
drag, startPoint x: 720, startPoint y: 190, endPoint x: 861, endPoint y: 458, distance: 302.8
click at [861, 458] on div "ver 1.8.138 Kho gửi Trên xe [PERSON_NAME] Hàng đã giao Hàng đã [PERSON_NAME] gử…" at bounding box center [808, 424] width 1503 height 751
drag, startPoint x: 861, startPoint y: 458, endPoint x: 726, endPoint y: 107, distance: 376.1
click at [767, 162] on div "ver 1.8.138 Kho gửi Trên xe [PERSON_NAME] Hàng đã giao Hàng đã [PERSON_NAME] gử…" at bounding box center [808, 424] width 1503 height 751
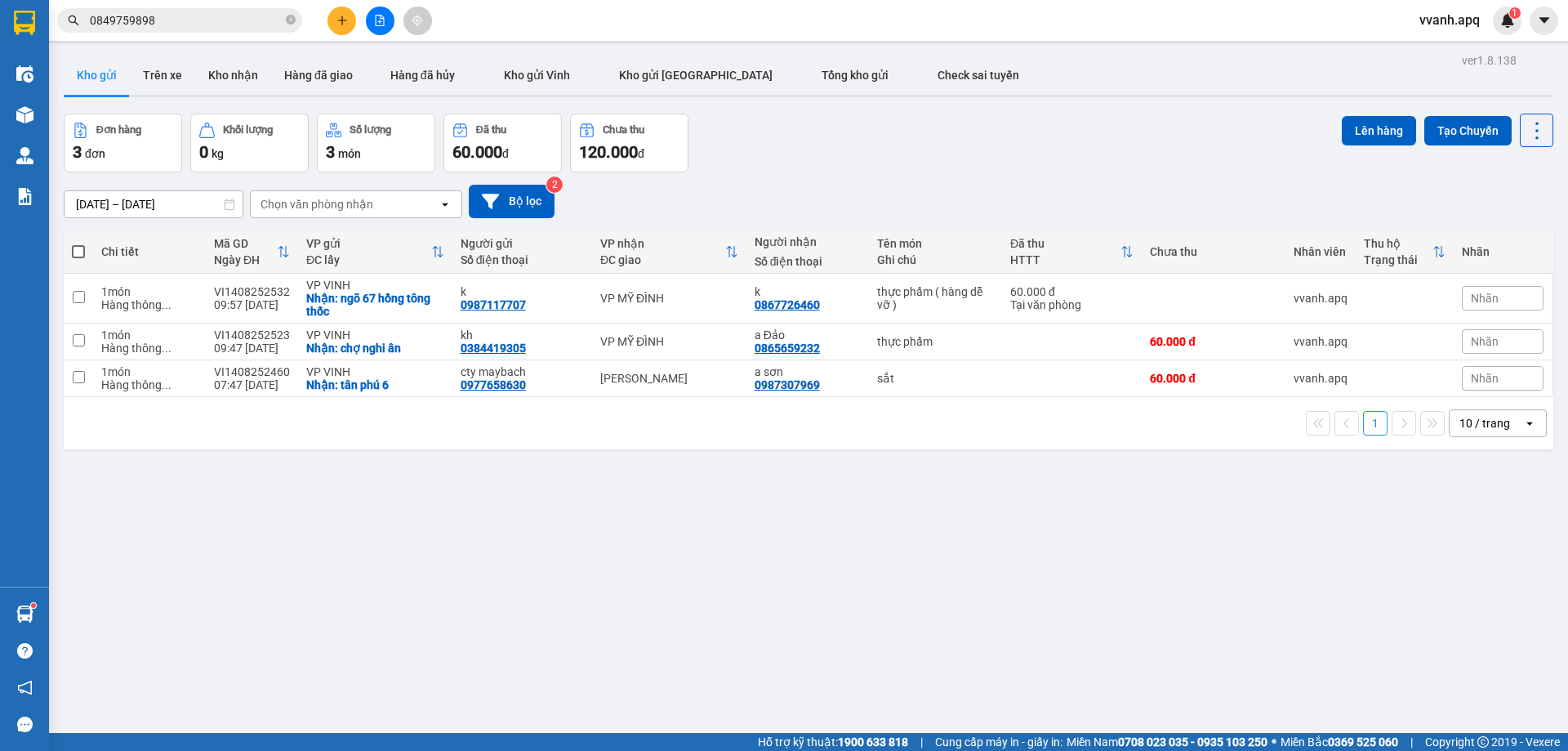
click at [660, 27] on div "Kết quả [PERSON_NAME] ( 37 ) Bộ lọc Mã ĐH Trạng thái Món hàng Thu hộ Tổng [PERS…" at bounding box center [784, 20] width 1568 height 41
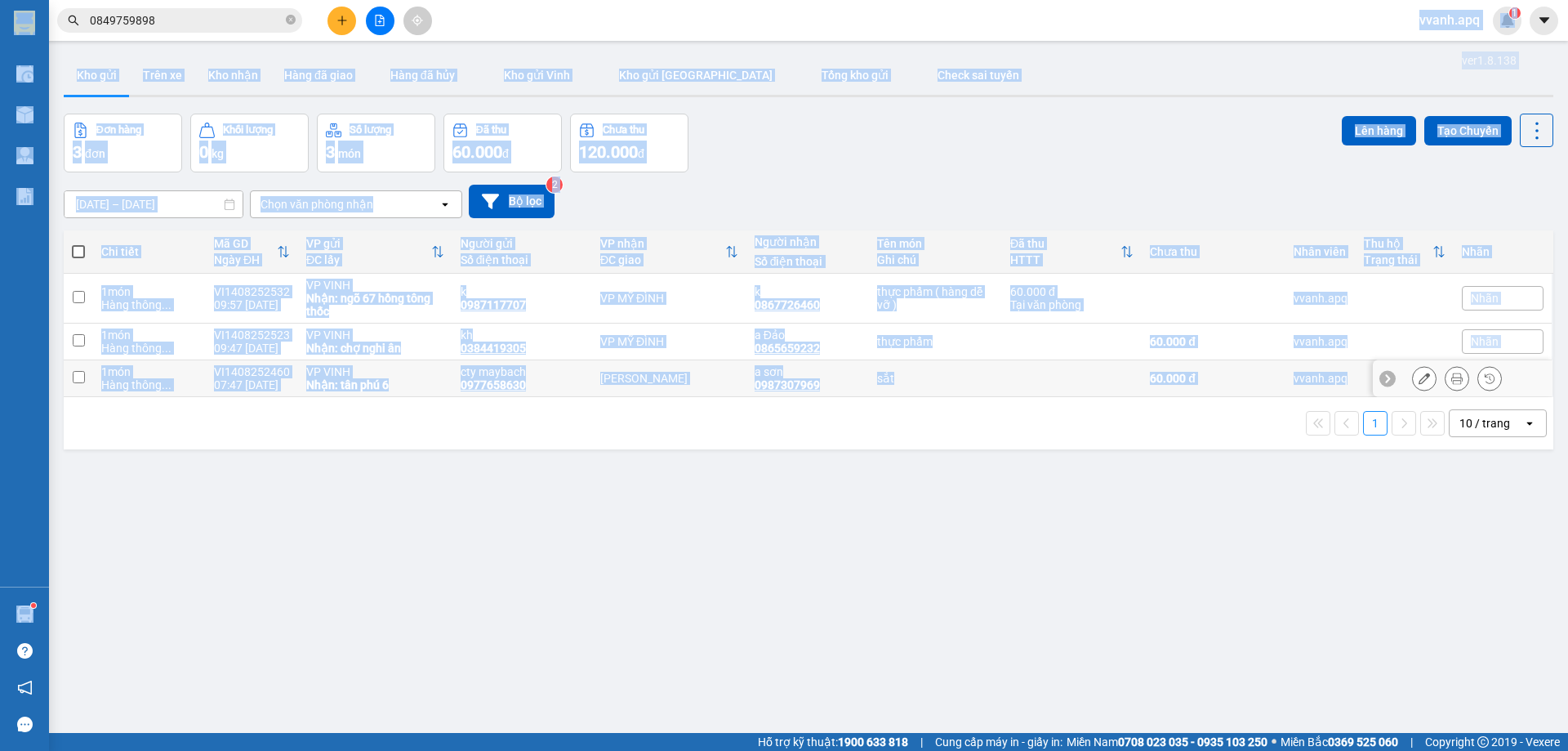
drag, startPoint x: 660, startPoint y: 27, endPoint x: 1241, endPoint y: 437, distance: 711.1
click at [1185, 422] on section "Kết quả [PERSON_NAME] ( 37 ) Bộ lọc Mã ĐH Trạng thái Món hàng Thu hộ Tổng [PERS…" at bounding box center [784, 376] width 1568 height 751
click at [1264, 443] on div "1 10 / trang open" at bounding box center [808, 423] width 1490 height 52
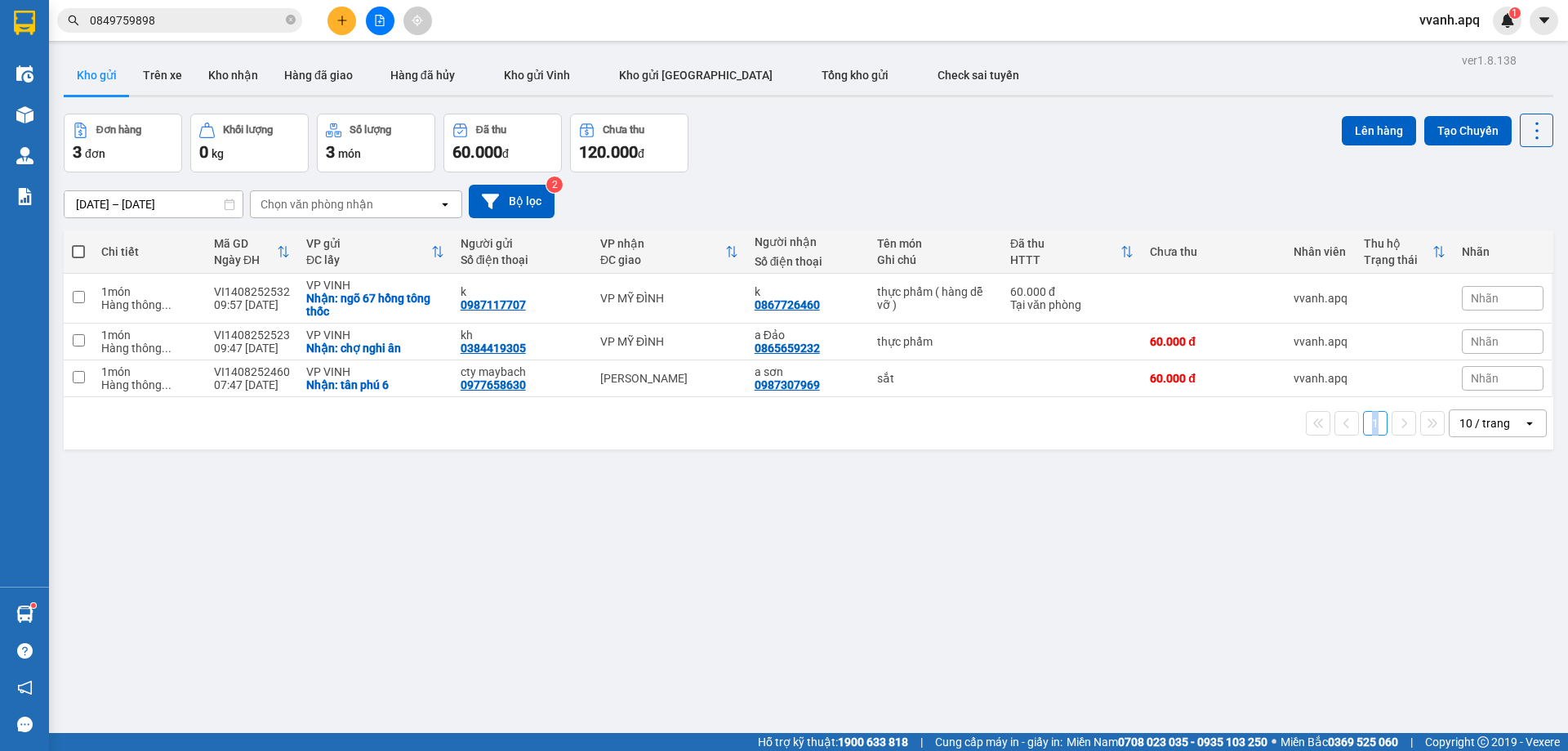
click at [1264, 443] on div "1 10 / trang open" at bounding box center [808, 423] width 1490 height 52
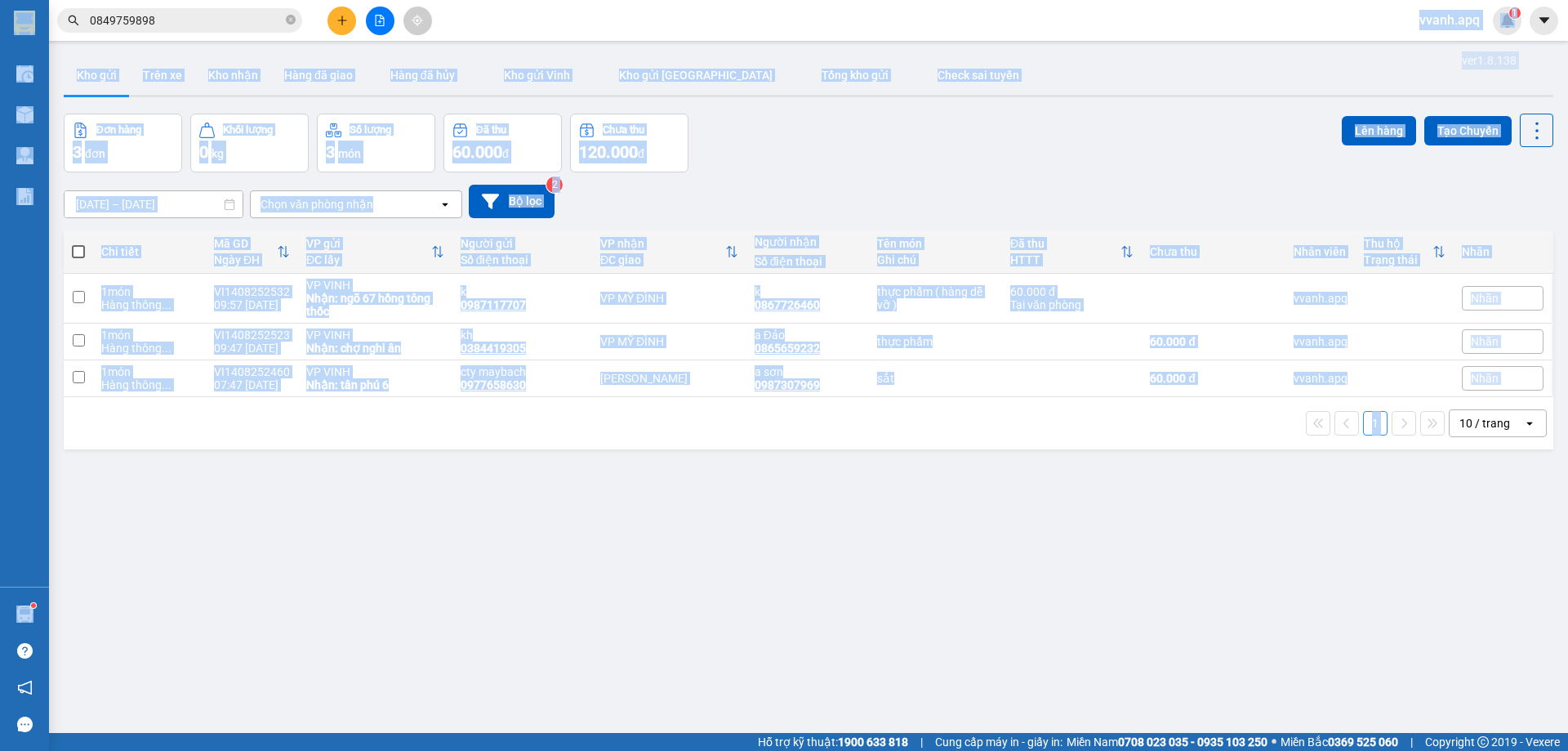
drag, startPoint x: 1445, startPoint y: 496, endPoint x: 709, endPoint y: 23, distance: 874.9
click at [709, 23] on section "Kết quả [PERSON_NAME] ( 37 ) Bộ lọc Mã ĐH Trạng thái Món hàng Thu hộ Tổng [PERS…" at bounding box center [784, 376] width 1568 height 751
click at [693, 51] on div "ver 1.8.138 Kho gửi Trên xe [PERSON_NAME] Hàng đã giao Hàng đã [PERSON_NAME] gử…" at bounding box center [808, 424] width 1503 height 751
drag, startPoint x: 689, startPoint y: 35, endPoint x: 1505, endPoint y: 541, distance: 960.2
click at [1505, 541] on section "Kết quả [PERSON_NAME] ( 37 ) Bộ lọc Mã ĐH Trạng thái Món hàng Thu hộ Tổng [PERS…" at bounding box center [784, 376] width 1568 height 751
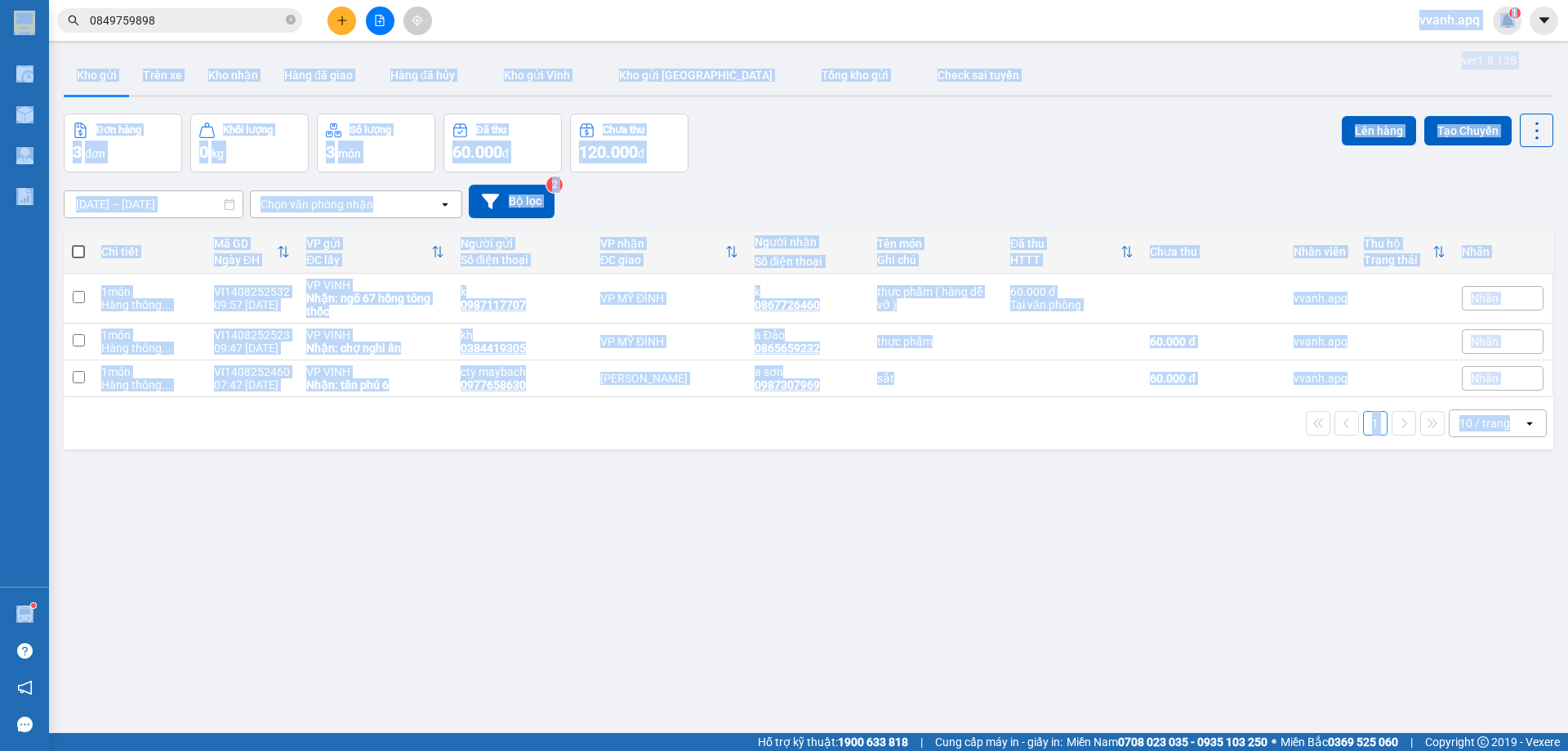
click at [1505, 541] on div "ver 1.8.138 Kho gửi Trên xe [PERSON_NAME] Hàng đã giao Hàng đã [PERSON_NAME] gử…" at bounding box center [808, 424] width 1503 height 751
drag, startPoint x: 1505, startPoint y: 541, endPoint x: 705, endPoint y: 36, distance: 946.1
click at [705, 36] on section "Kết quả [PERSON_NAME] ( 37 ) Bộ lọc Mã ĐH Trạng thái Món hàng Thu hộ Tổng [PERS…" at bounding box center [784, 376] width 1568 height 751
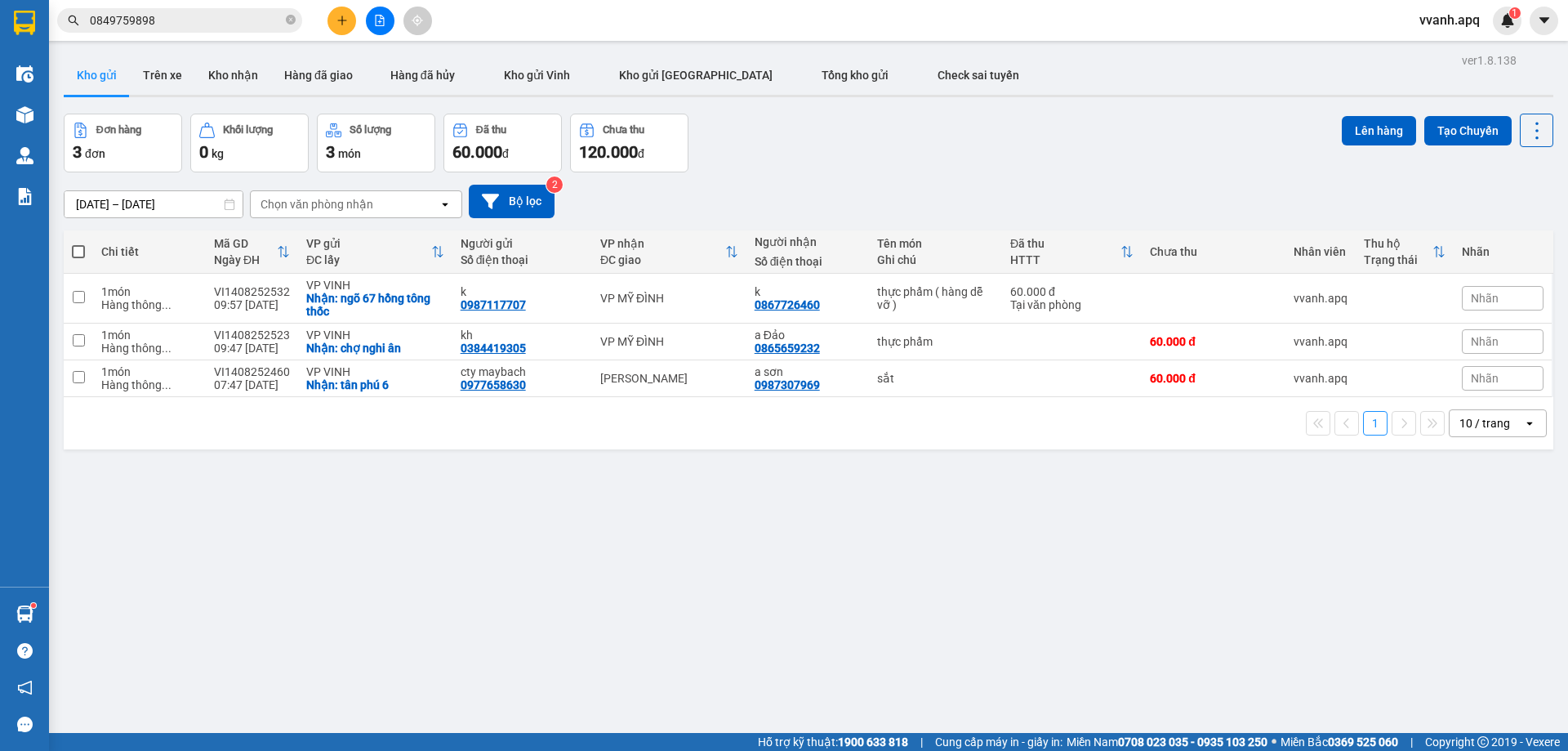
click at [704, 36] on div "Kết quả [PERSON_NAME] ( 37 ) Bộ lọc Mã ĐH Trạng thái Món hàng Thu hộ Tổng [PERS…" at bounding box center [784, 20] width 1568 height 41
click at [900, 179] on div "[DATE] – [DATE] Press the down arrow key to interact with the calendar and sele…" at bounding box center [808, 201] width 1490 height 58
click at [348, 22] on button at bounding box center [342, 21] width 29 height 29
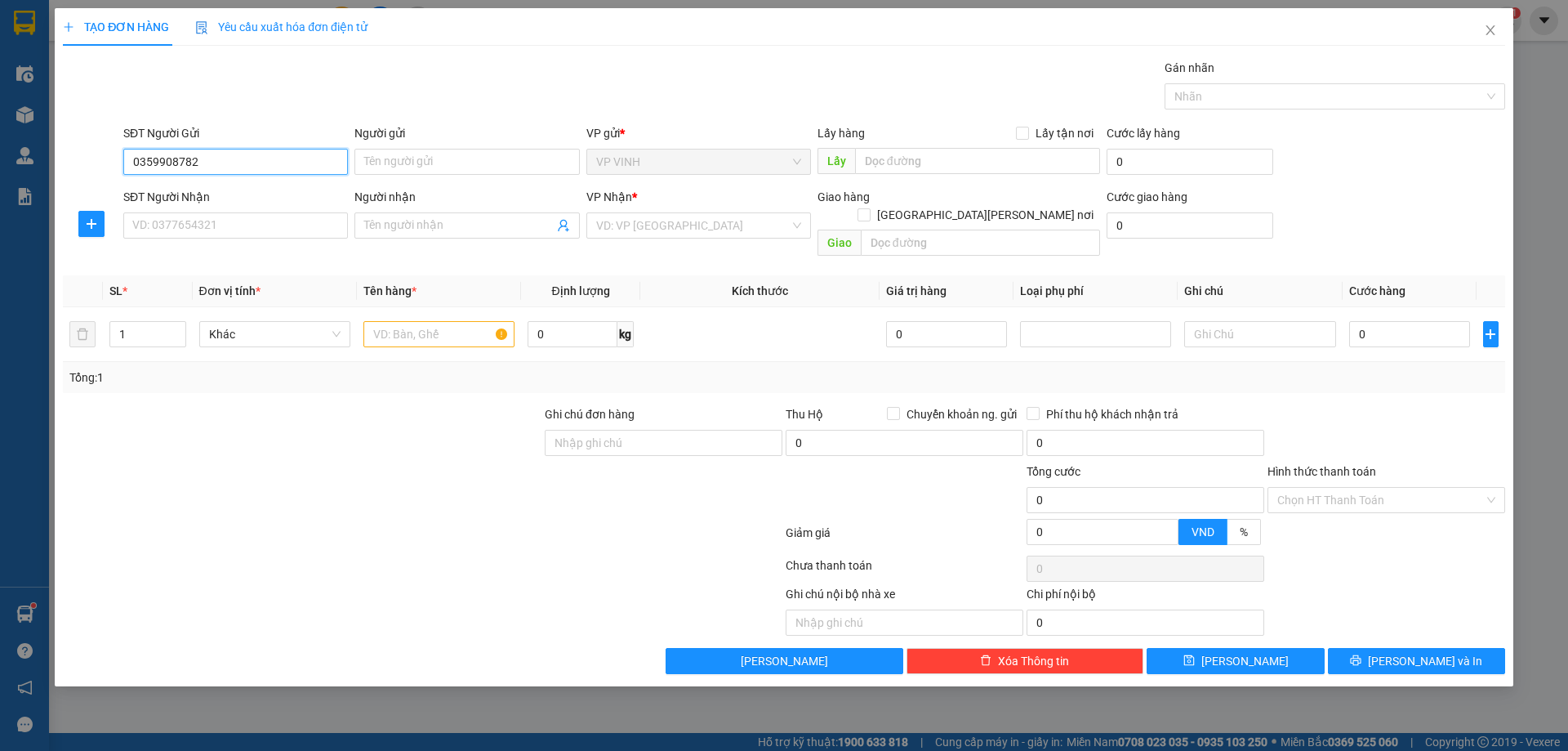
click at [161, 162] on input "0359908782" at bounding box center [235, 162] width 225 height 26
type input "0359408782"
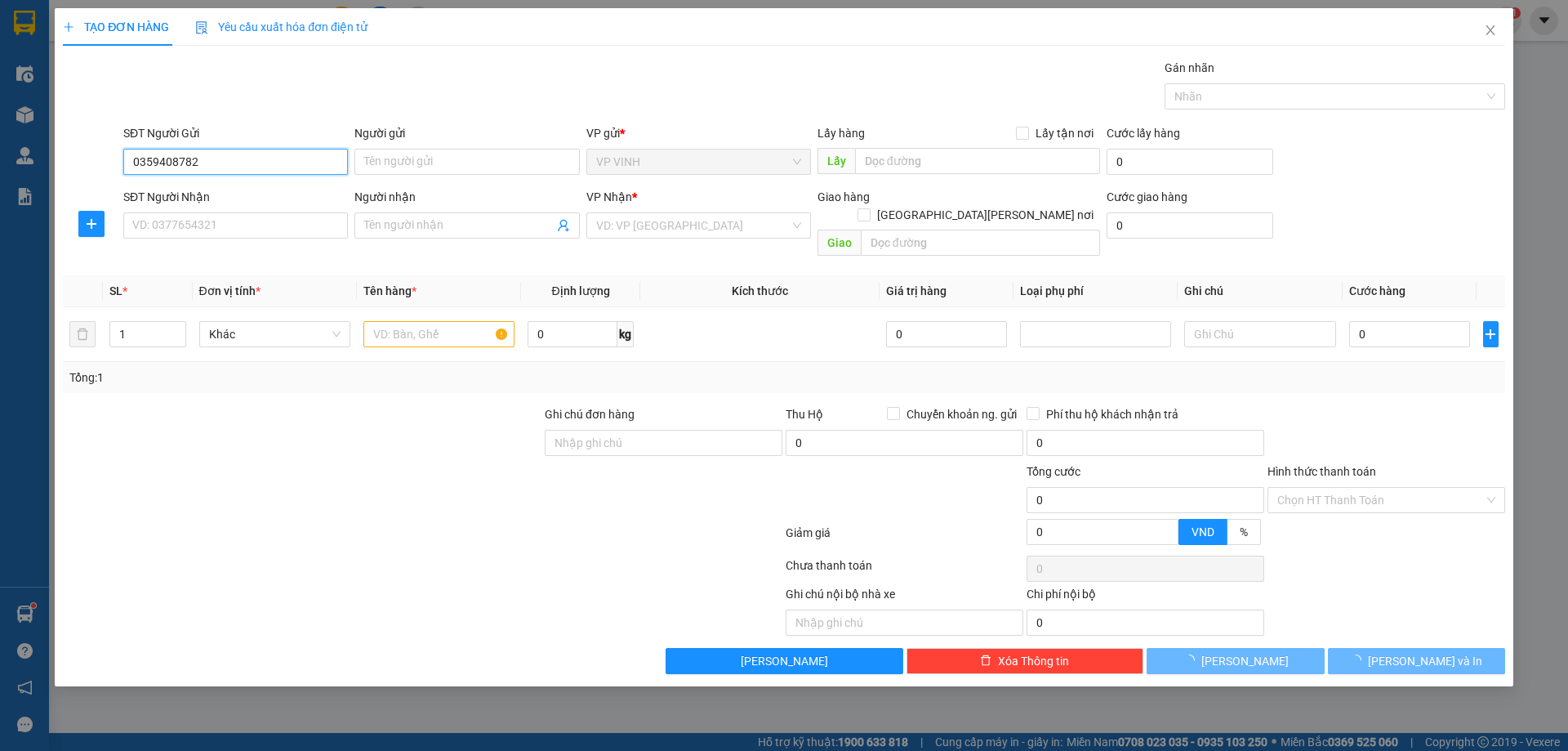
click at [219, 158] on input "0359408782" at bounding box center [235, 162] width 225 height 26
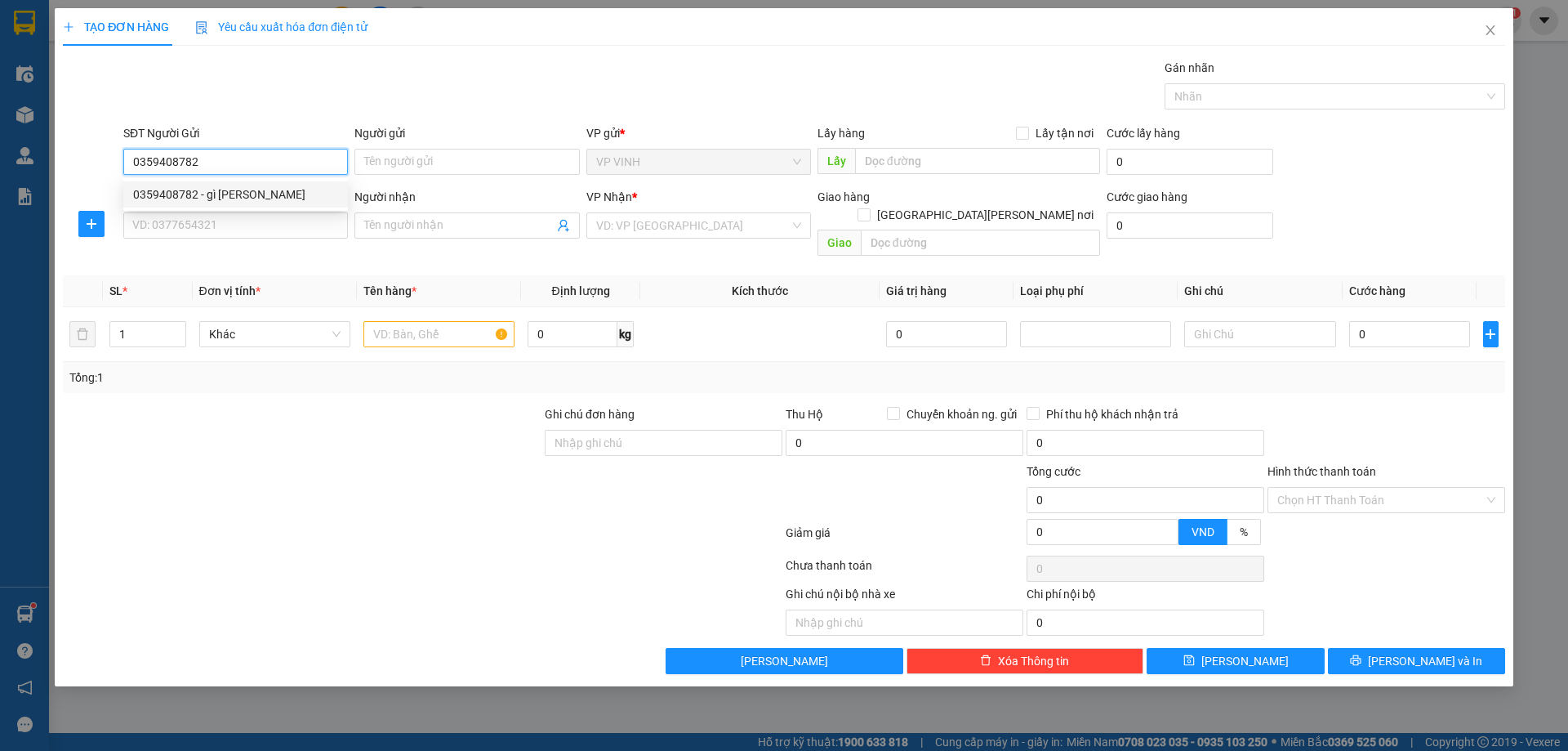
click at [245, 203] on div "0359408782 - gì [PERSON_NAME]" at bounding box center [235, 194] width 225 height 26
type input "gì lâm"
type input "0359408782"
click at [245, 226] on input "SĐT Người Nhận" at bounding box center [235, 225] width 225 height 26
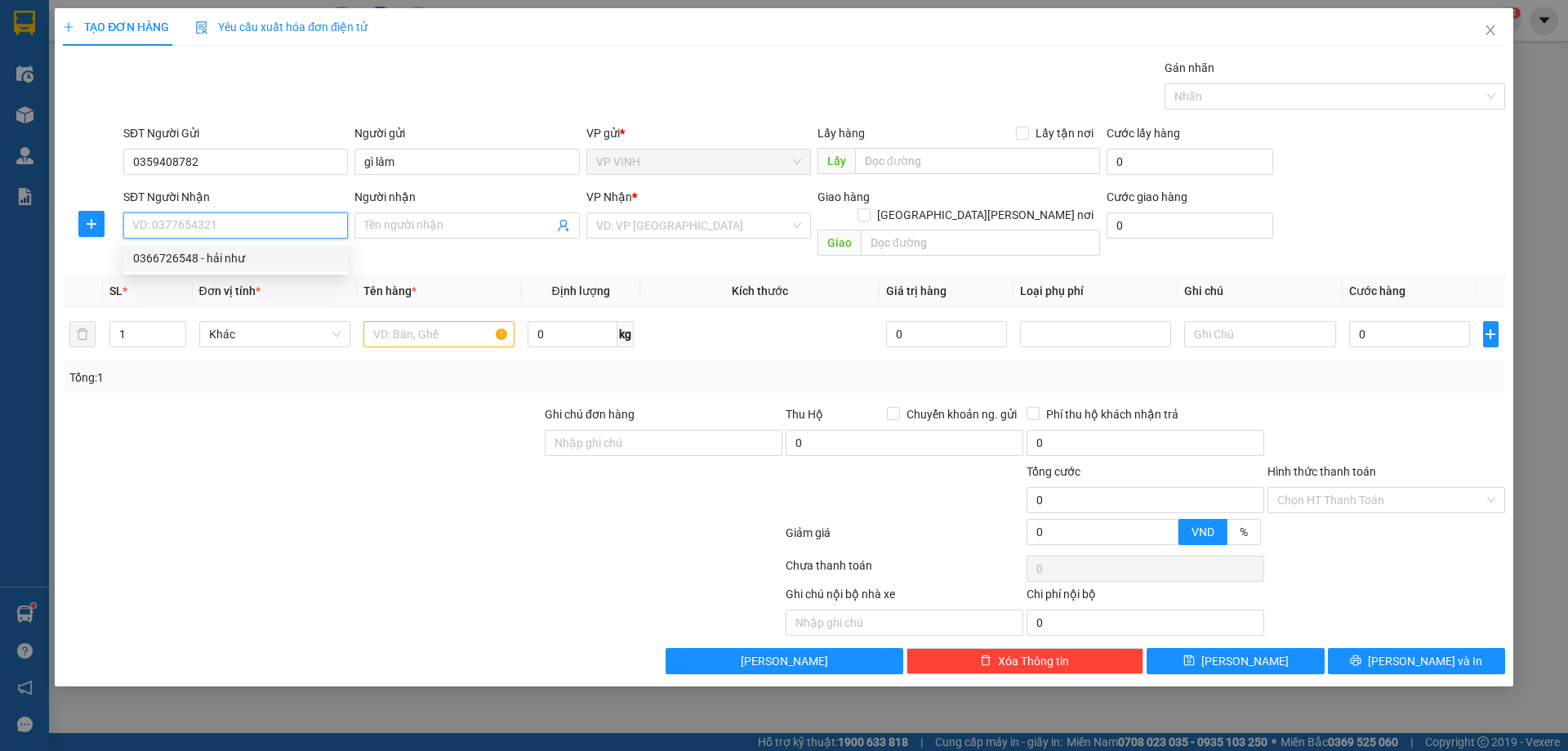
click at [243, 270] on div "0366726548 - hải như" at bounding box center [235, 258] width 225 height 26
type input "0366726548"
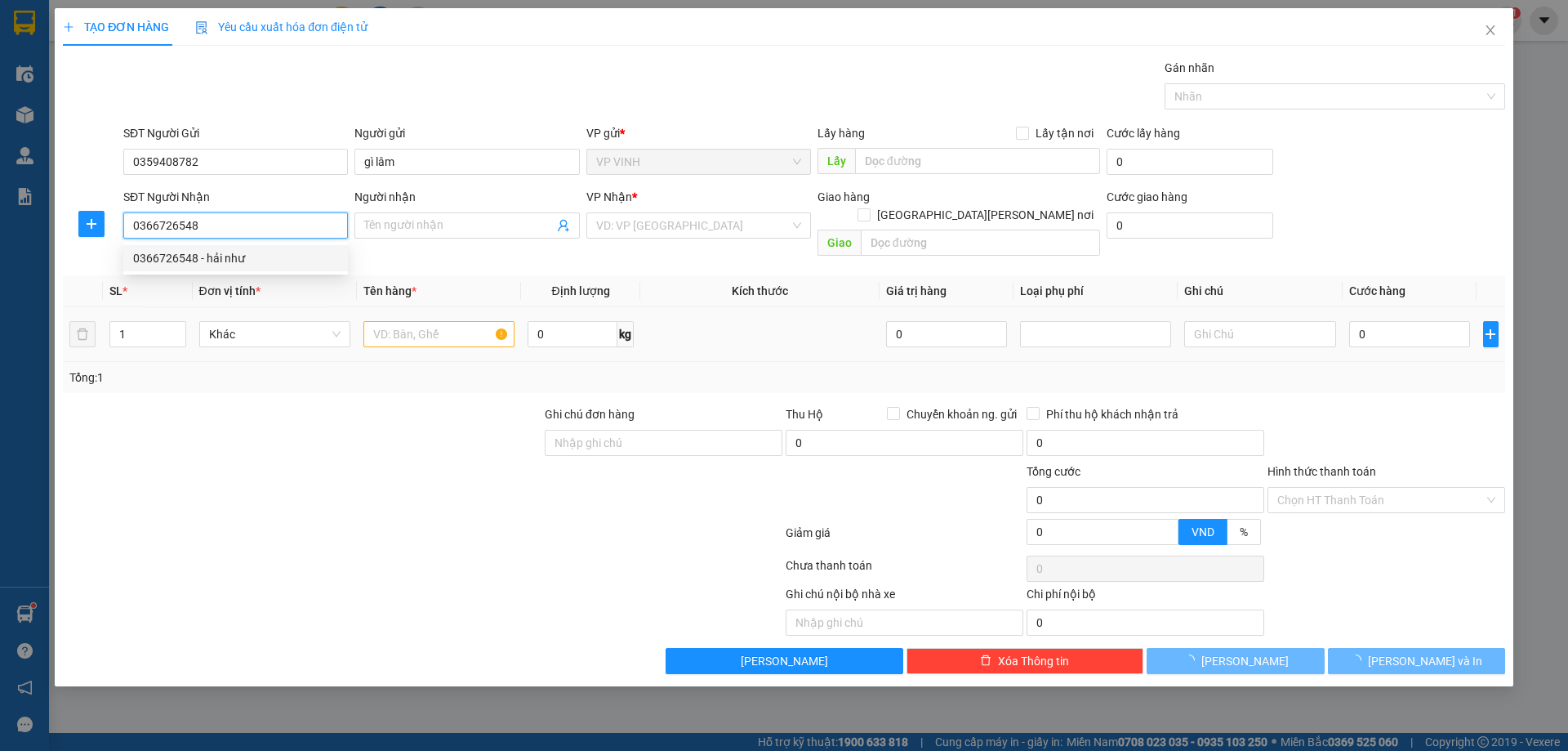
type input "hải như"
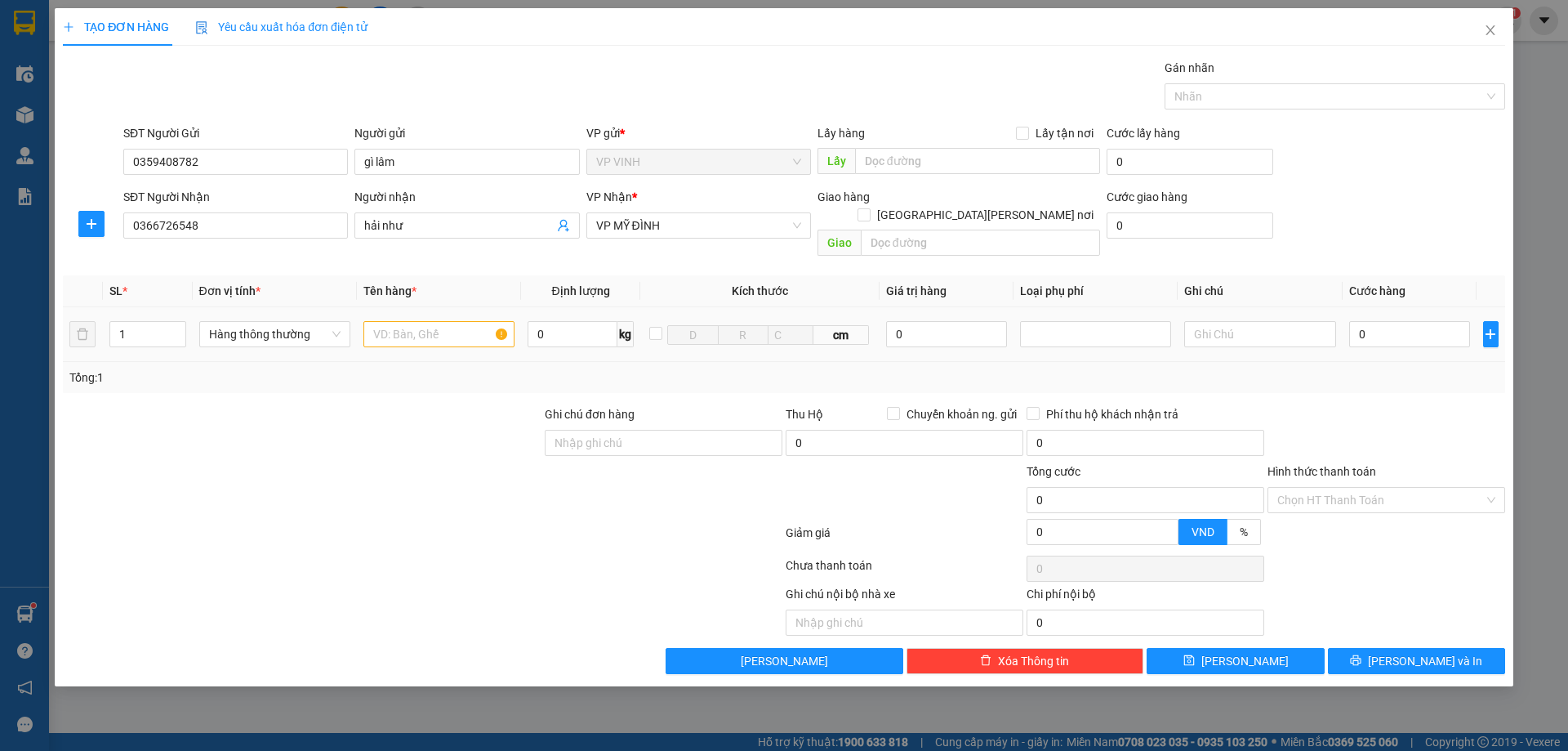
click at [404, 332] on div at bounding box center [438, 334] width 151 height 32
click at [410, 328] on input "text" at bounding box center [438, 334] width 151 height 26
type input "thực phẩm ( có trứng )"
click at [1394, 328] on input "0" at bounding box center [1409, 334] width 122 height 26
type input "60"
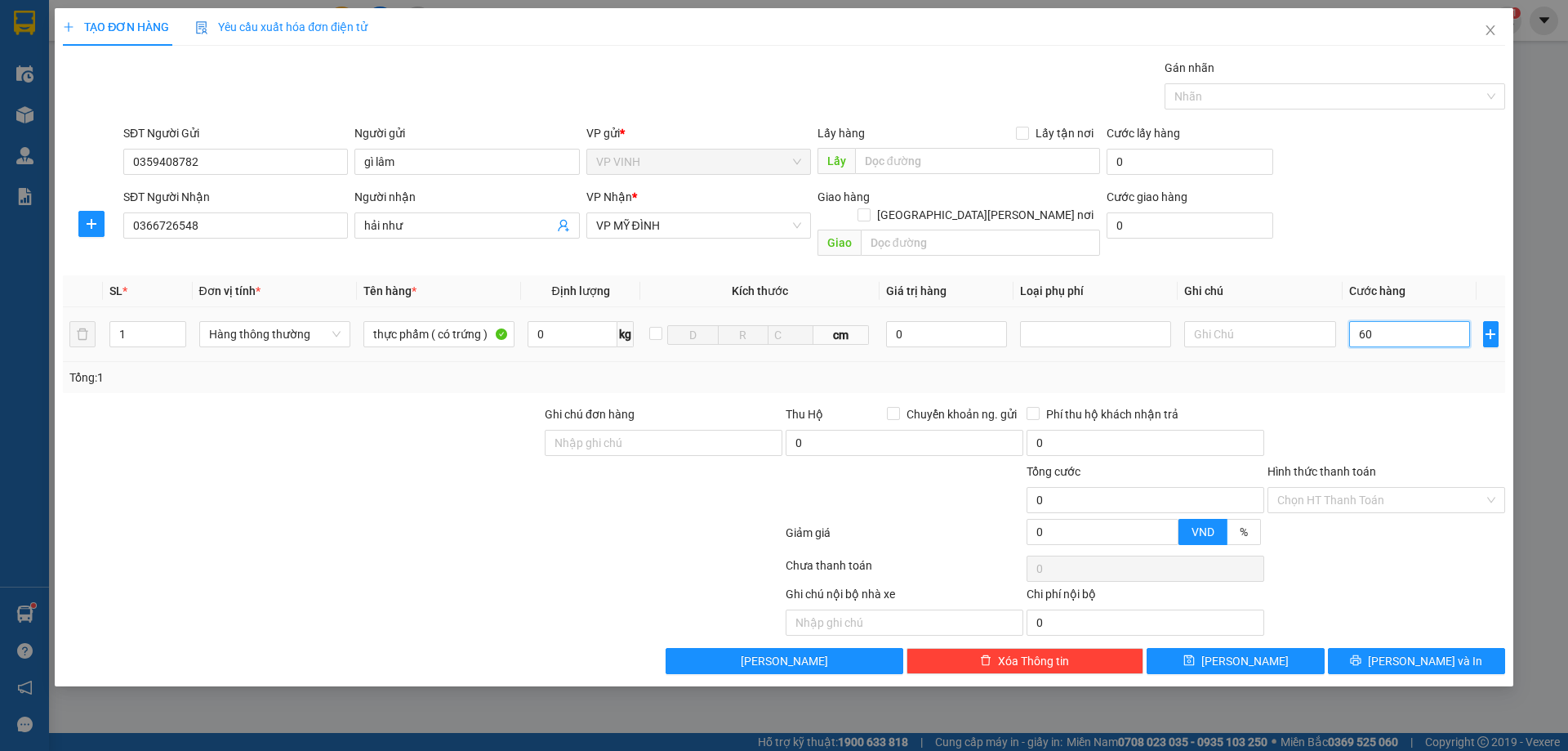
type input "60"
type input "60.000"
click at [1382, 370] on div "Tổng: 1" at bounding box center [784, 377] width 1443 height 31
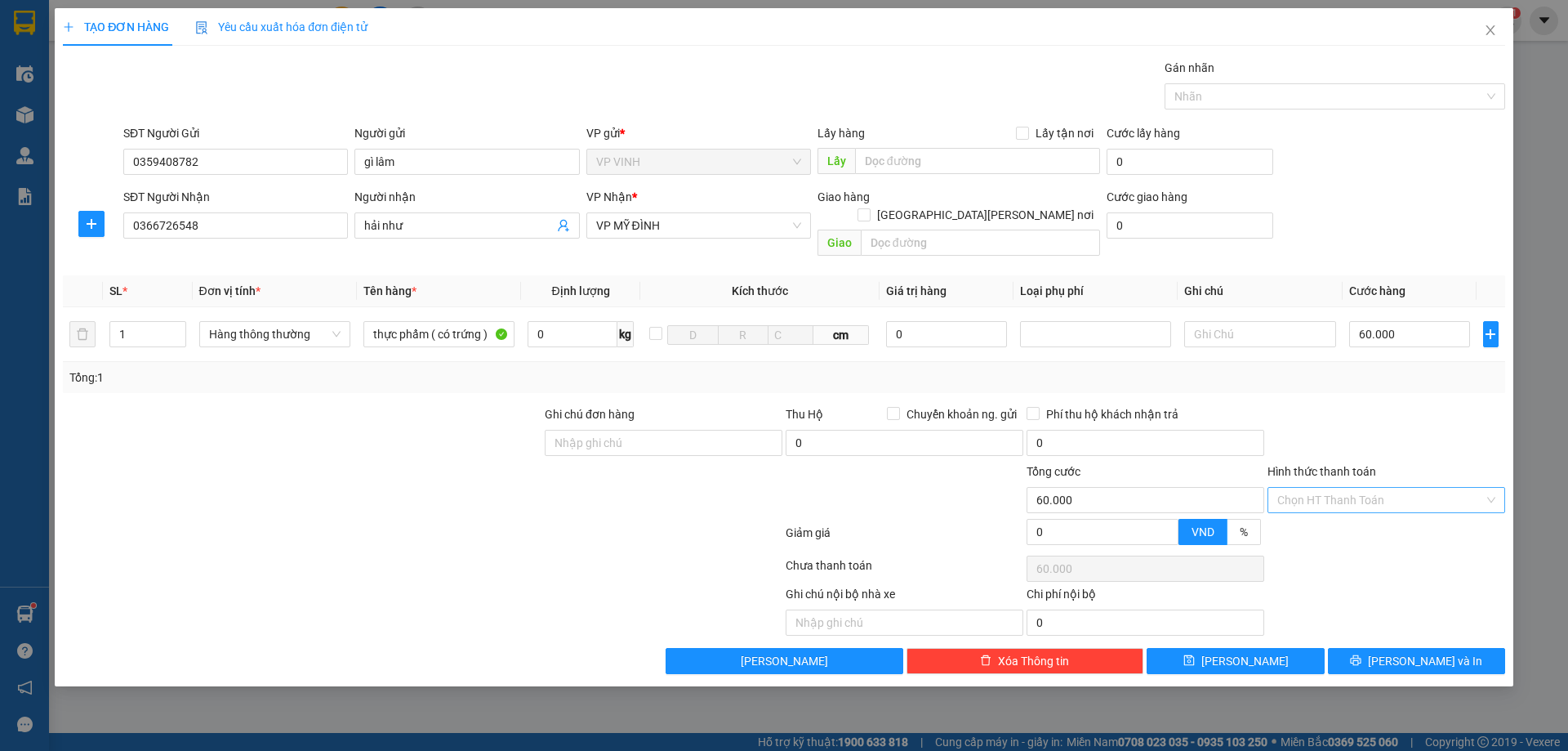
click at [1372, 487] on input "Hình thức thanh toán" at bounding box center [1380, 499] width 207 height 24
click at [1352, 505] on div "Tại văn phòng" at bounding box center [1387, 515] width 218 height 18
click at [1353, 416] on div at bounding box center [1386, 433] width 241 height 57
type input "60.000"
click at [1444, 558] on div at bounding box center [1386, 569] width 241 height 32
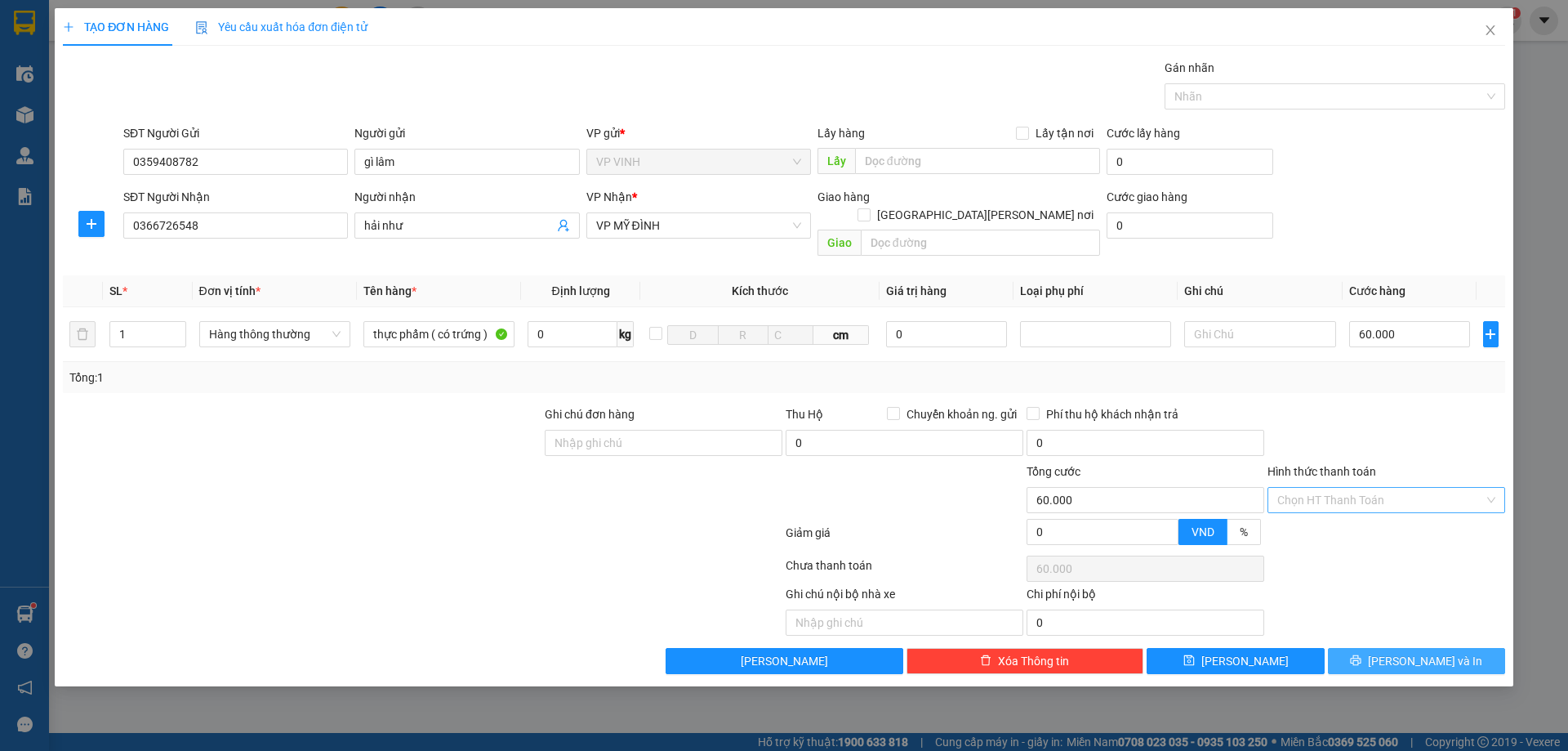
click at [1426, 652] on span "[PERSON_NAME] và In" at bounding box center [1425, 661] width 115 height 18
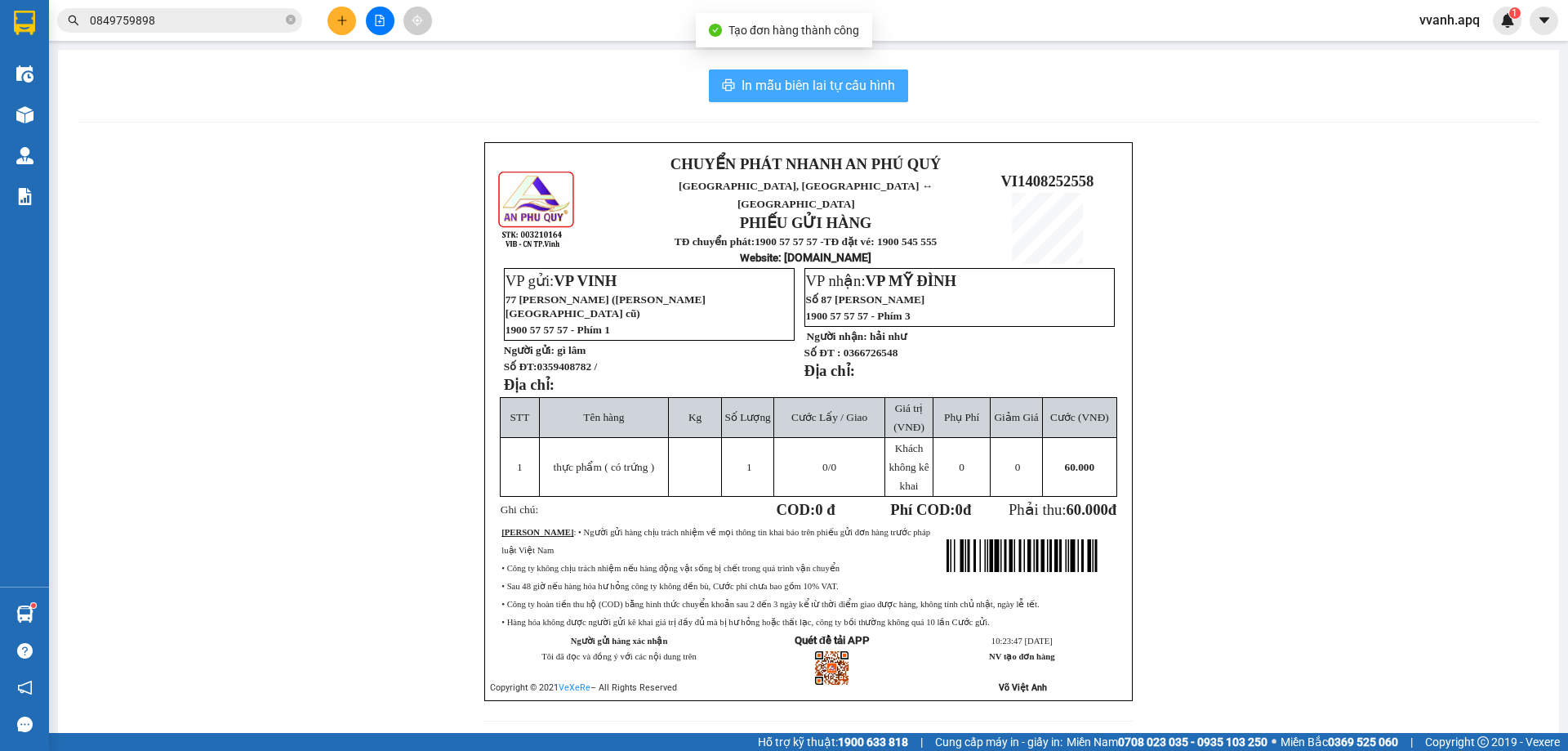
click at [805, 85] on span "In mẫu biên lai tự cấu hình" at bounding box center [818, 85] width 153 height 21
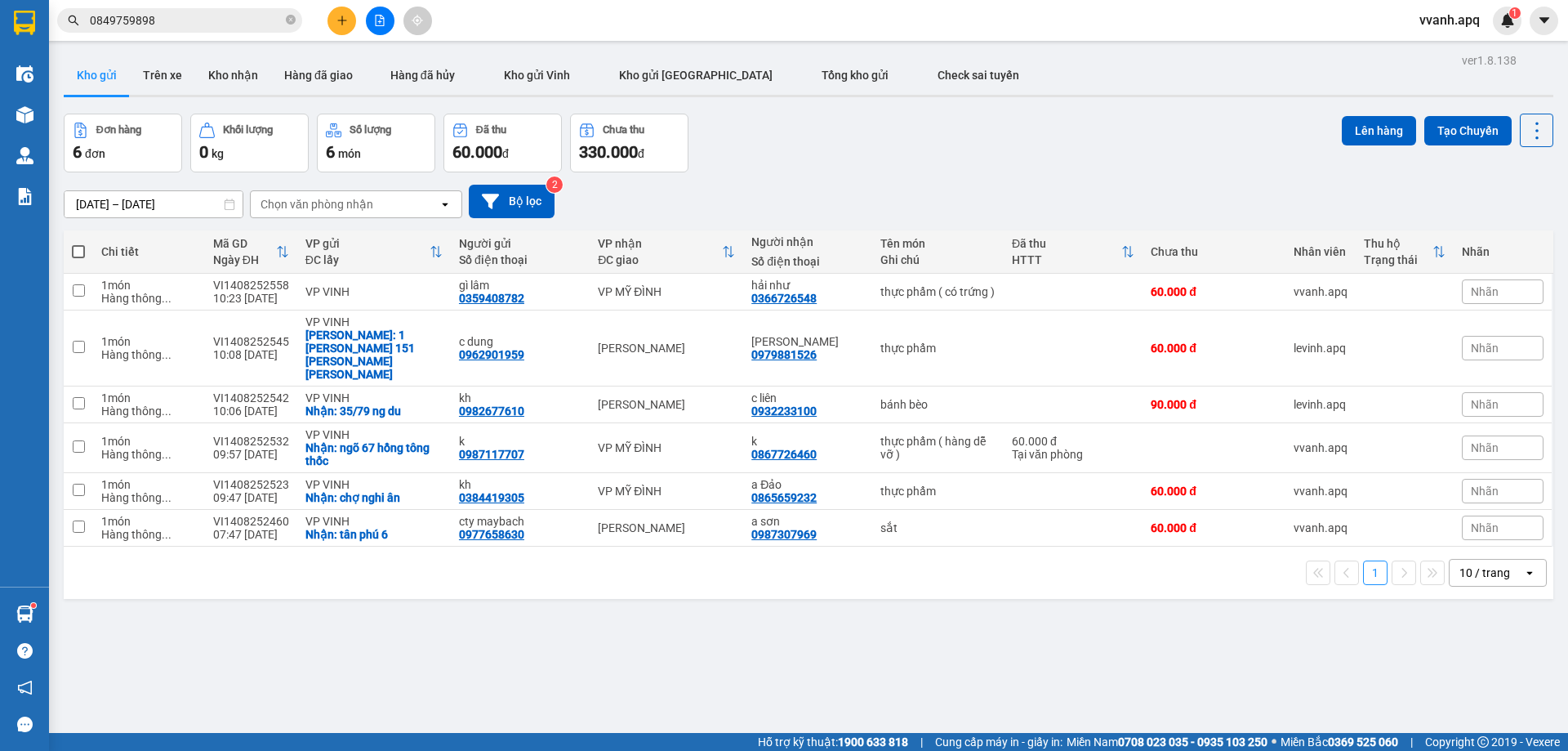
drag, startPoint x: 883, startPoint y: 634, endPoint x: 902, endPoint y: 623, distance: 22.0
click at [883, 634] on div "ver 1.8.138 Kho gửi Trên xe [PERSON_NAME] Hàng đã giao Hàng đã [PERSON_NAME] gử…" at bounding box center [808, 424] width 1503 height 751
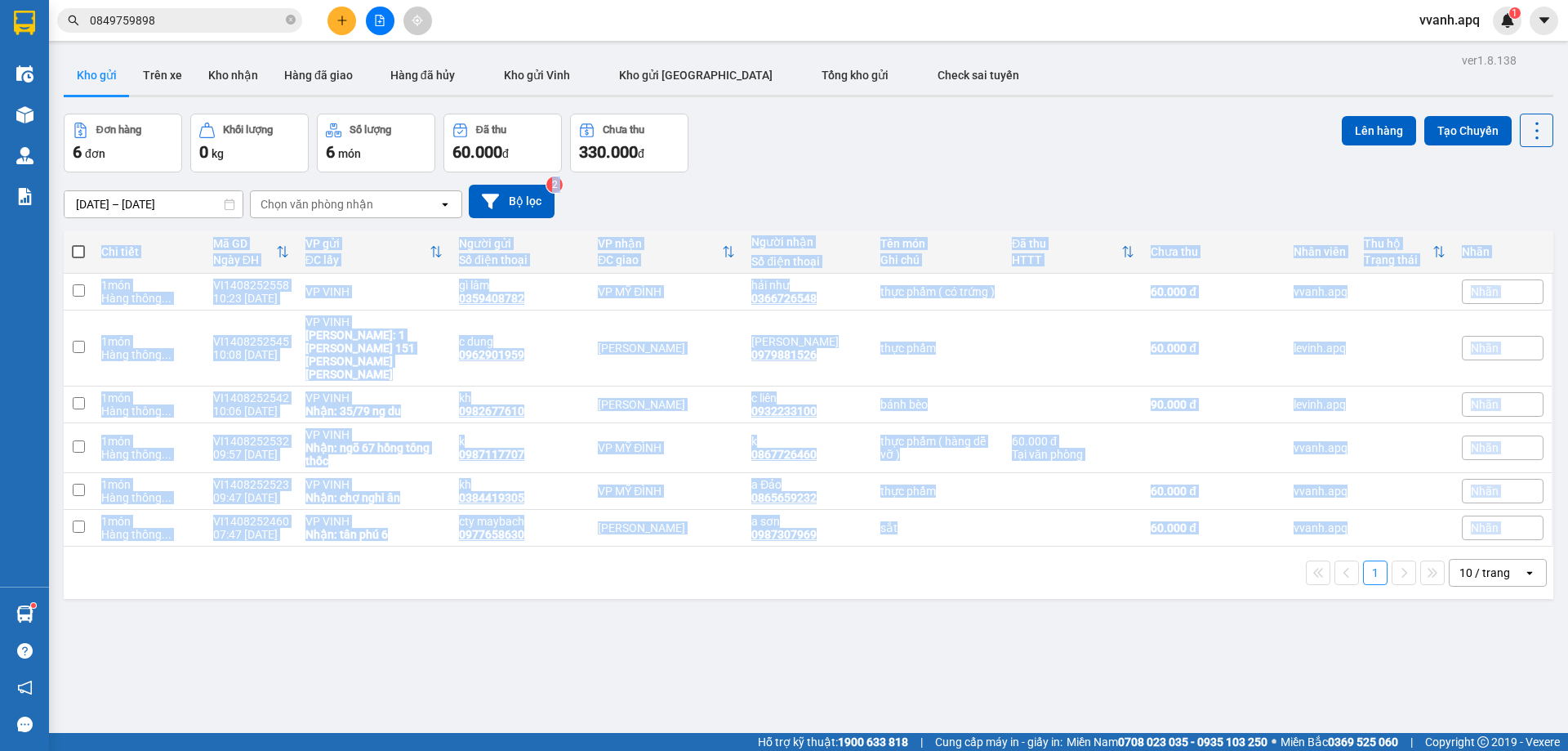
drag, startPoint x: 1067, startPoint y: 183, endPoint x: 1152, endPoint y: 535, distance: 362.1
click at [1152, 535] on div "ver 1.8.138 Kho gửi Trên xe [PERSON_NAME] Hàng đã giao Hàng đã [PERSON_NAME] gử…" at bounding box center [808, 424] width 1503 height 751
click at [1152, 559] on div "1 10 / trang open" at bounding box center [808, 572] width 1477 height 28
drag, startPoint x: 1152, startPoint y: 535, endPoint x: 1113, endPoint y: 196, distance: 341.2
click at [1113, 221] on div "ver 1.8.138 Kho gửi Trên xe [PERSON_NAME] Hàng đã giao Hàng đã [PERSON_NAME] gử…" at bounding box center [808, 424] width 1503 height 751
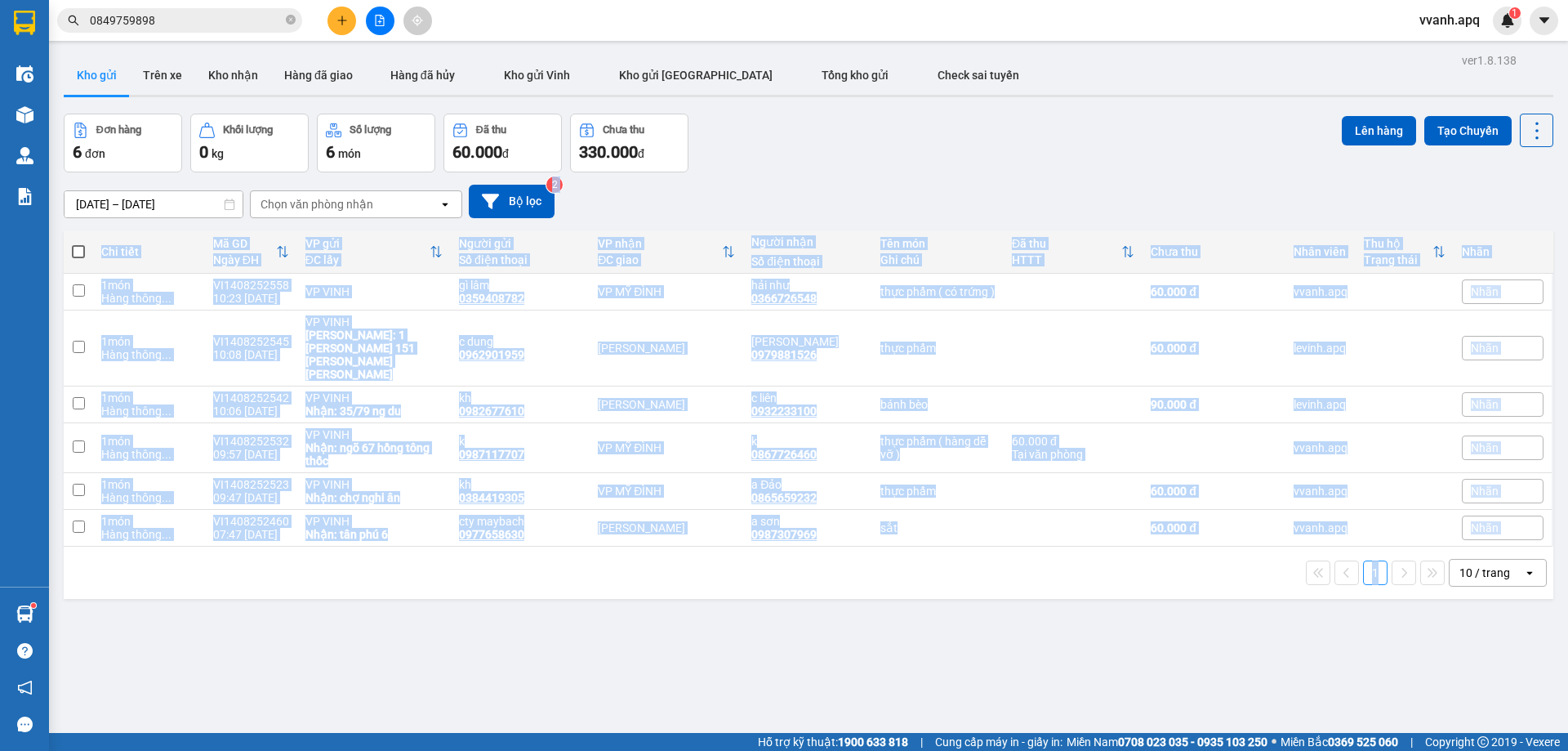
click at [1111, 188] on div "[DATE] – [DATE] Press the down arrow key to interact with the calendar and sele…" at bounding box center [808, 201] width 1490 height 33
drag, startPoint x: 1111, startPoint y: 188, endPoint x: 1191, endPoint y: 578, distance: 398.1
click at [1191, 578] on div "ver 1.8.138 Kho gửi Trên xe [PERSON_NAME] Hàng đã giao Hàng đã [PERSON_NAME] gử…" at bounding box center [808, 424] width 1503 height 751
drag, startPoint x: 1191, startPoint y: 578, endPoint x: 1093, endPoint y: 140, distance: 448.8
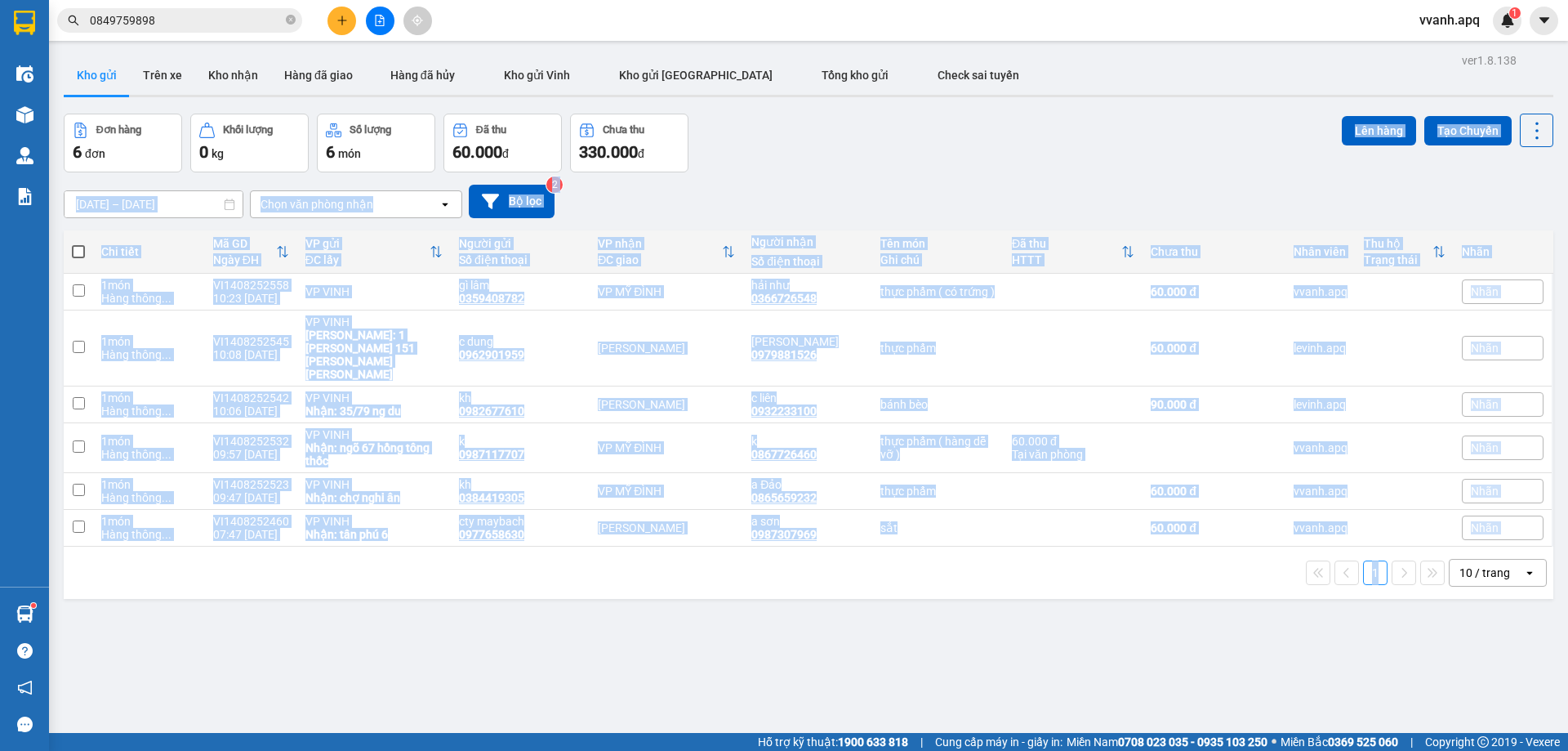
click at [1093, 140] on div "ver 1.8.138 Kho gửi Trên xe [PERSON_NAME] Hàng đã giao Hàng đã [PERSON_NAME] gử…" at bounding box center [808, 424] width 1503 height 751
click at [1093, 140] on div "Đơn hàng 6 đơn [PERSON_NAME] 0 kg Số [PERSON_NAME] 6 món Đã thu 60.000 [PERSON_…" at bounding box center [808, 143] width 1490 height 59
drag, startPoint x: 1148, startPoint y: 441, endPoint x: 1175, endPoint y: 589, distance: 150.4
click at [1175, 589] on div "ver 1.8.138 Kho gửi Trên xe [PERSON_NAME] Hàng đã giao Hàng đã [PERSON_NAME] gử…" at bounding box center [808, 424] width 1503 height 751
click at [1176, 589] on div "ver 1.8.138 Kho gửi Trên xe [PERSON_NAME] Hàng đã giao Hàng đã [PERSON_NAME] gử…" at bounding box center [808, 424] width 1503 height 751
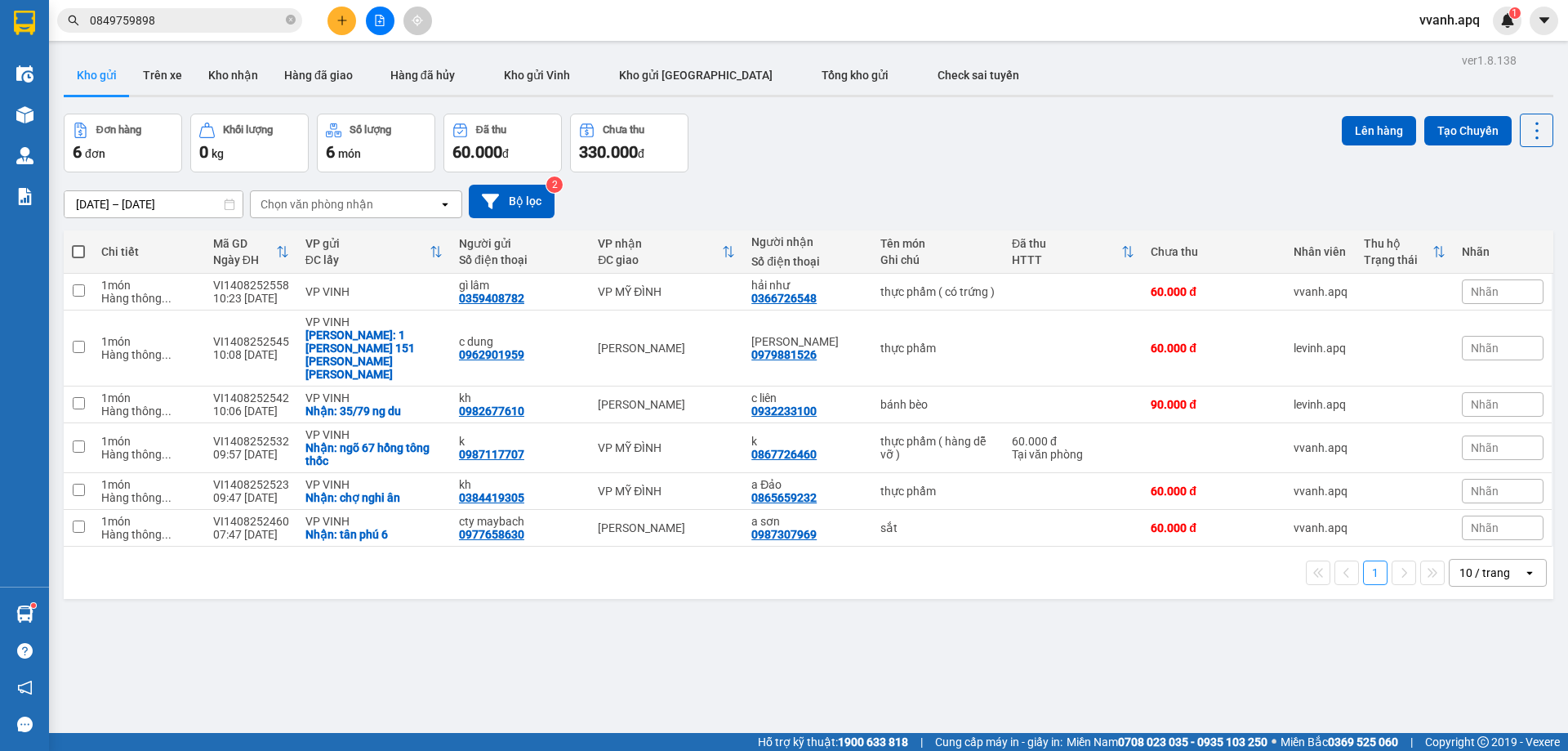
click at [332, 30] on button at bounding box center [342, 21] width 29 height 29
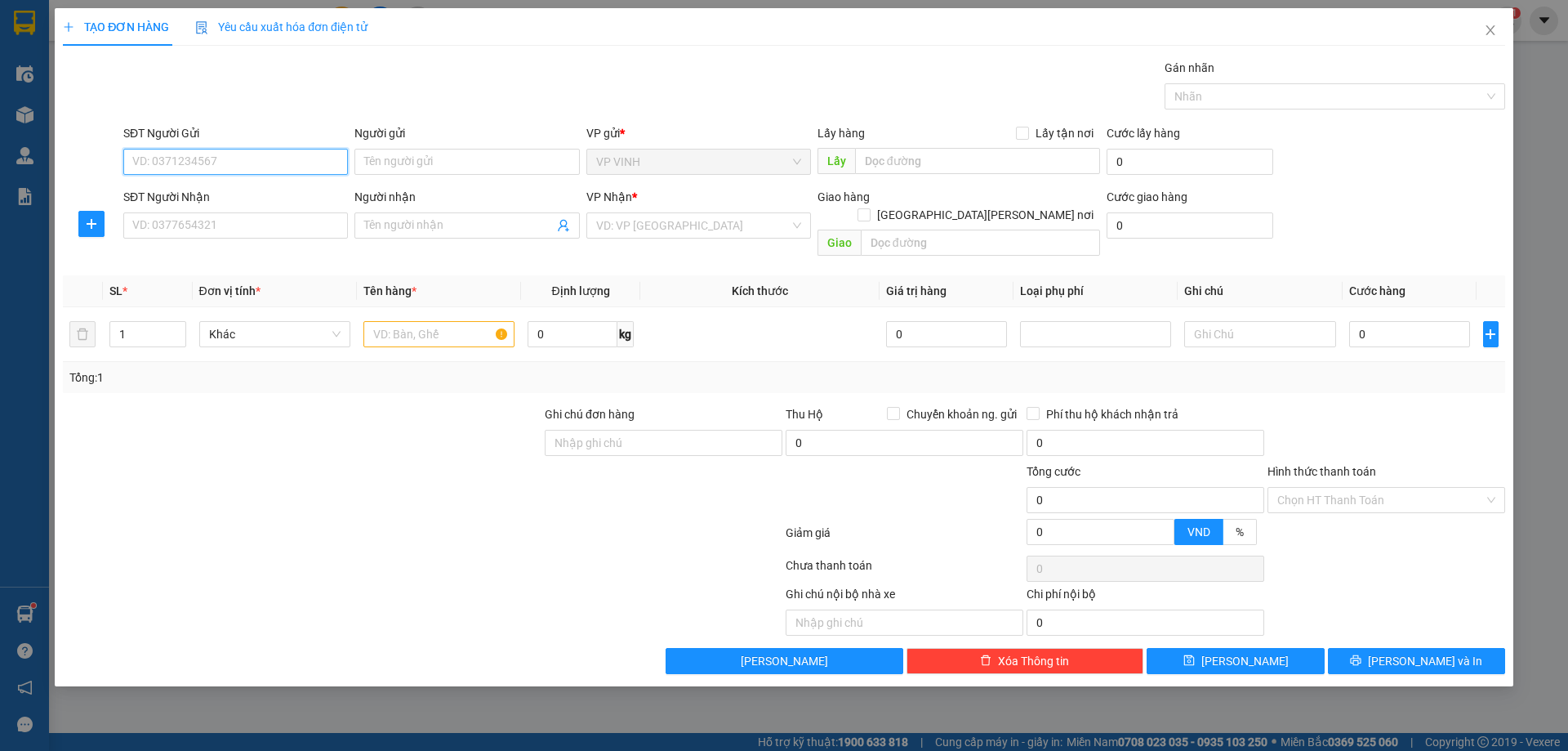
paste input "0328773428"
type input "0328773428"
click at [220, 163] on input "0328773428" at bounding box center [235, 162] width 225 height 26
click at [220, 193] on div "0328773428 - huyền" at bounding box center [235, 194] width 205 height 18
type input "huyền"
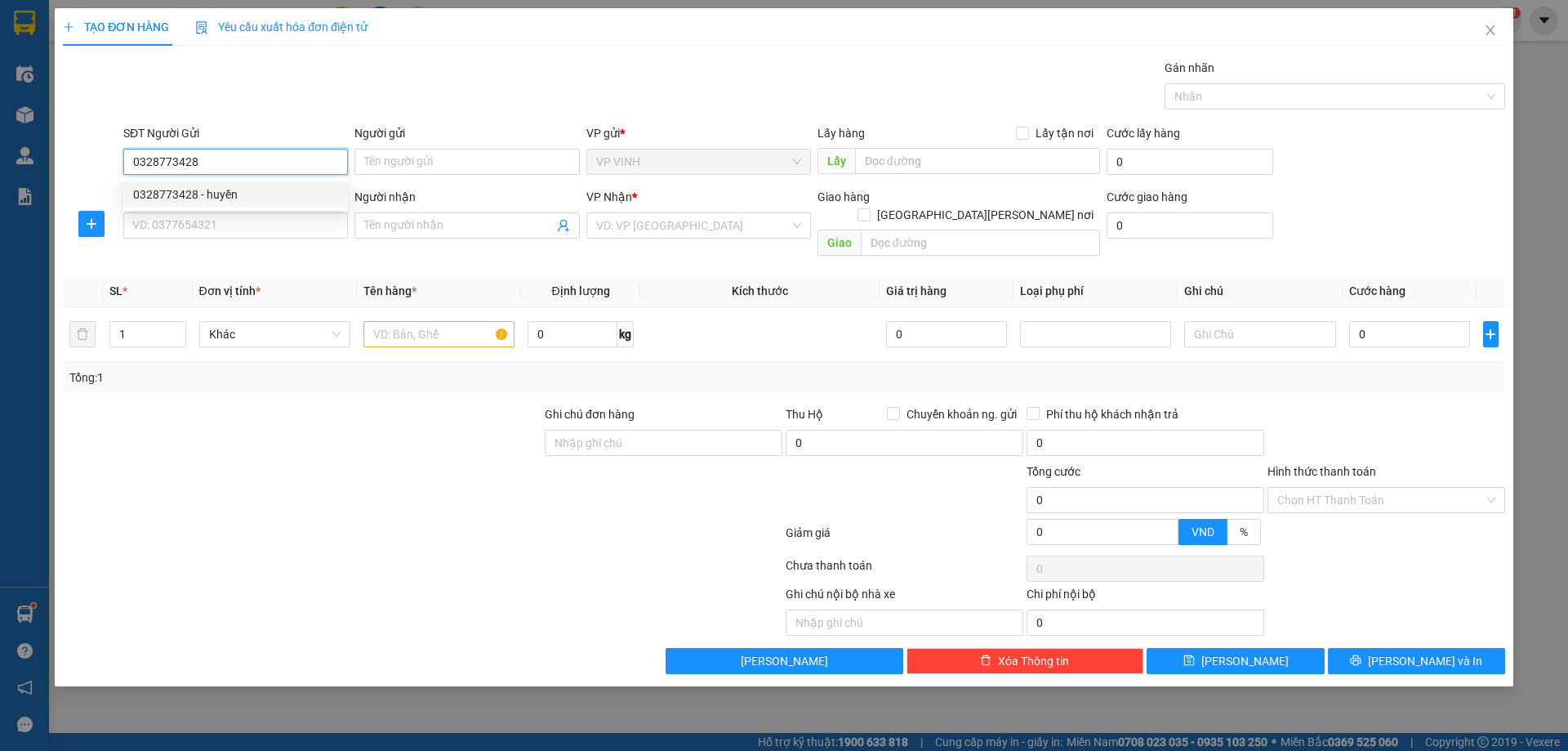
checkbox input "true"
type input "196b trường chinh"
type input "0328773428"
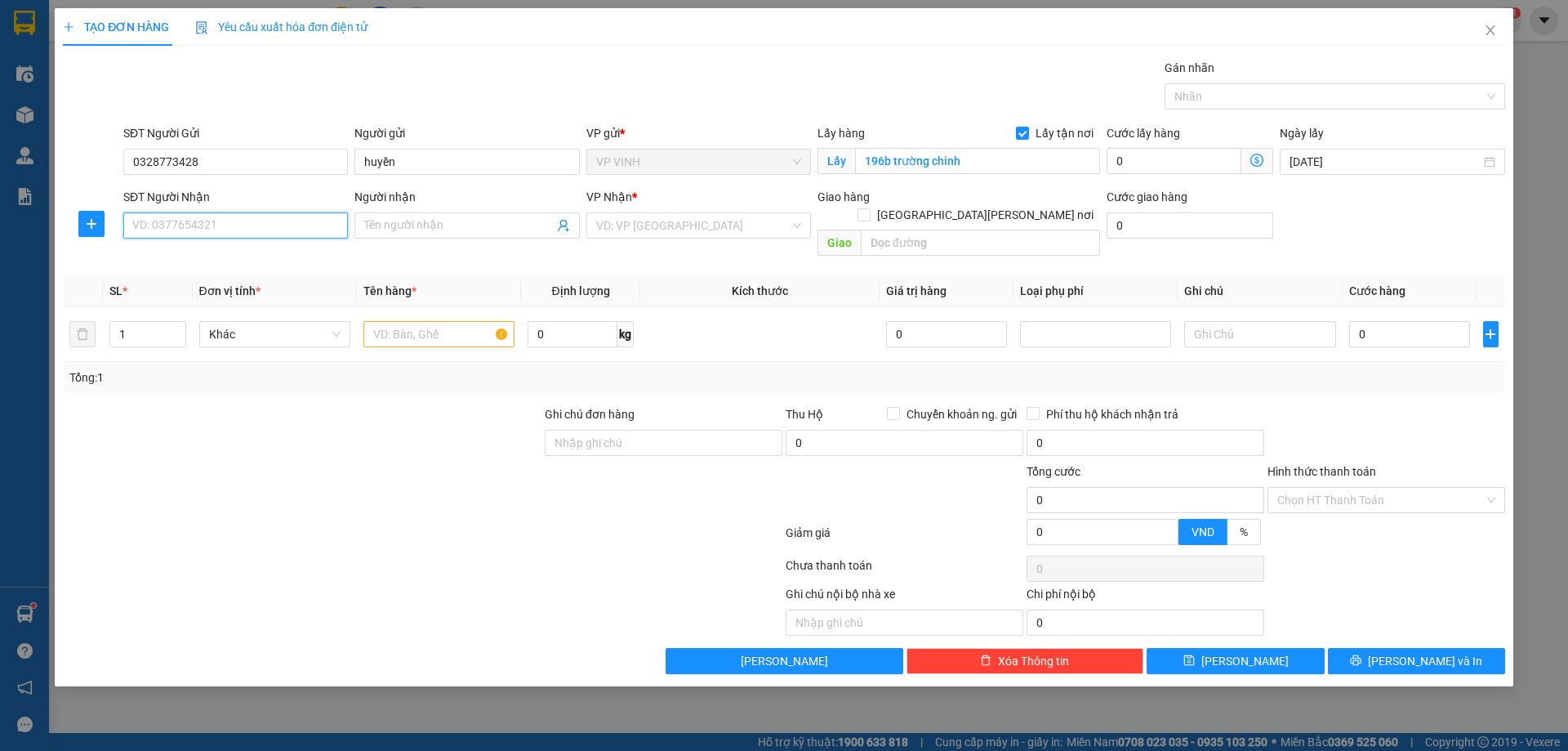
click at [238, 220] on input "SĐT Người Nhận" at bounding box center [235, 225] width 225 height 26
type input "0984932030"
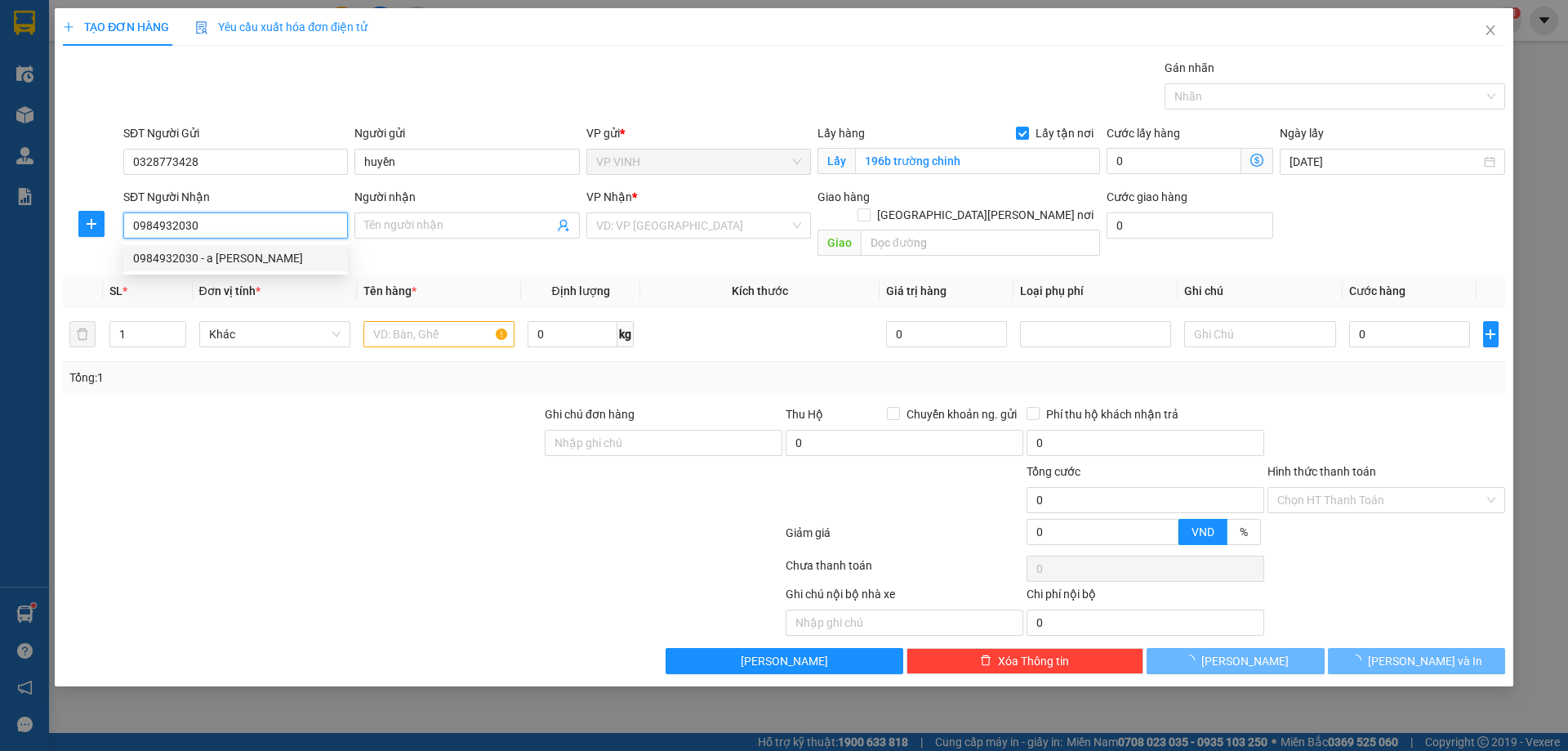
click at [244, 261] on div "0984932030 - a [PERSON_NAME]" at bounding box center [235, 258] width 205 height 18
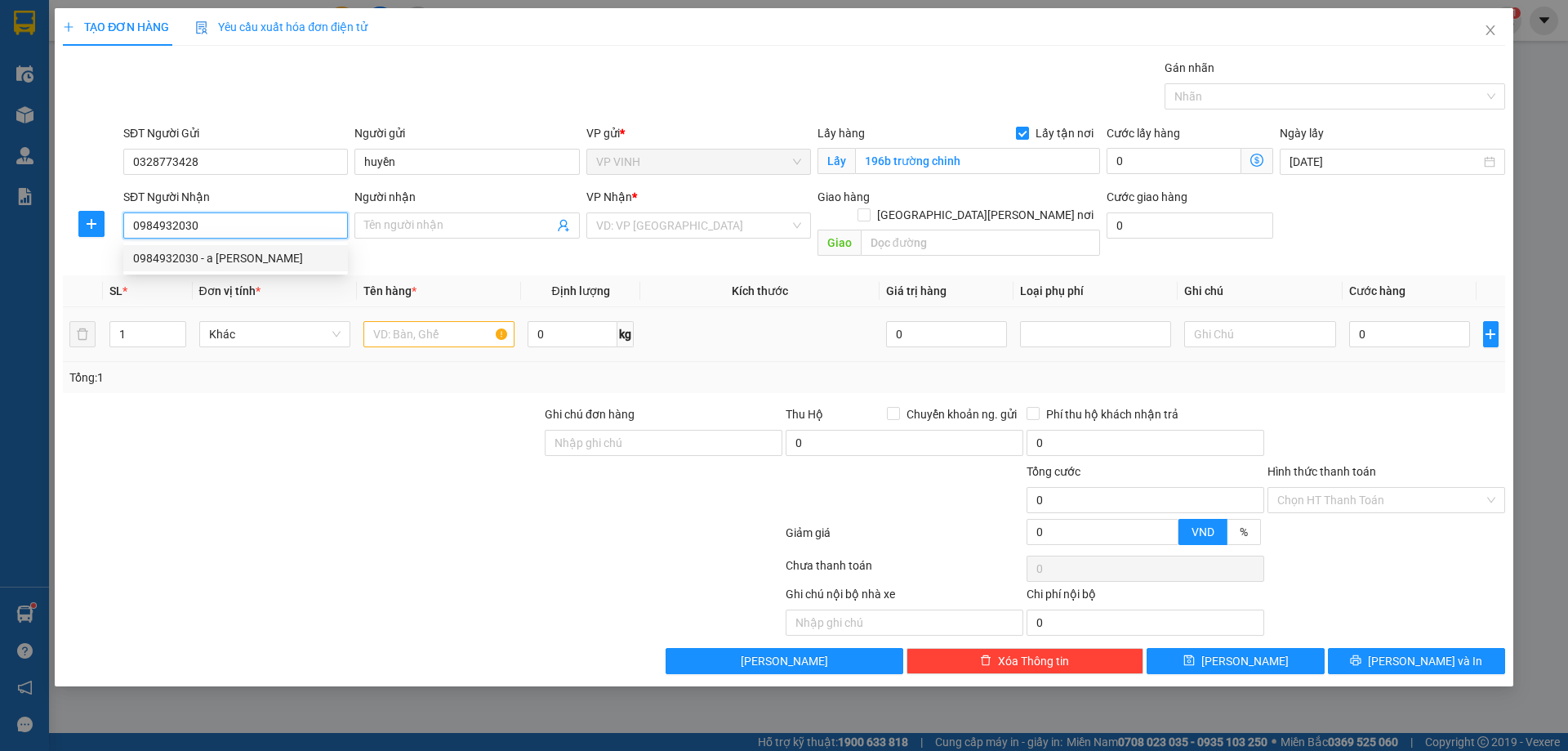
type input "a tuân anh"
checkbox input "true"
type input "vp"
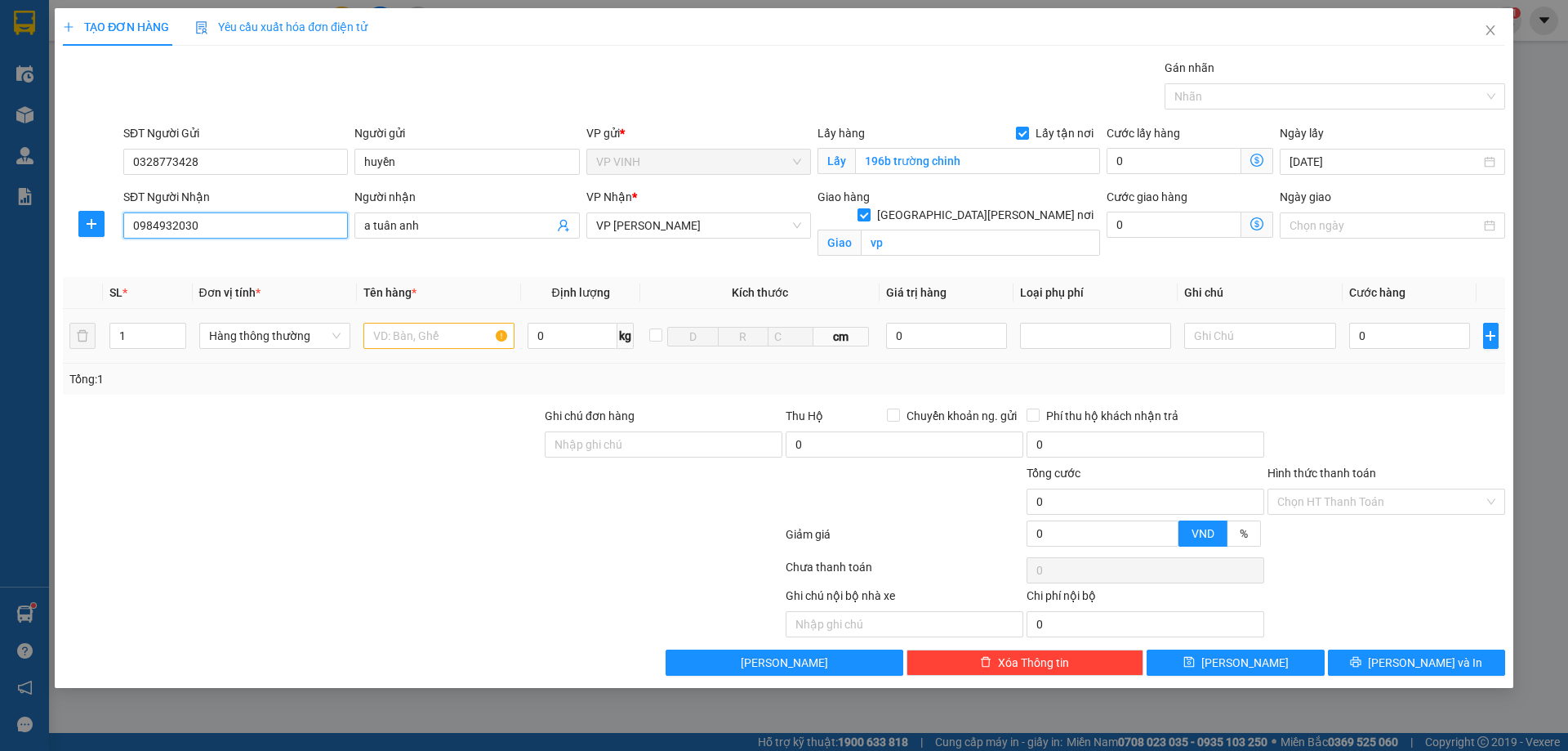
type input "0984932030"
click at [406, 339] on input "text" at bounding box center [438, 336] width 151 height 26
type input "mỹ phẩm ( NỢ CƯỚC )"
click at [1353, 345] on input "0" at bounding box center [1409, 336] width 122 height 26
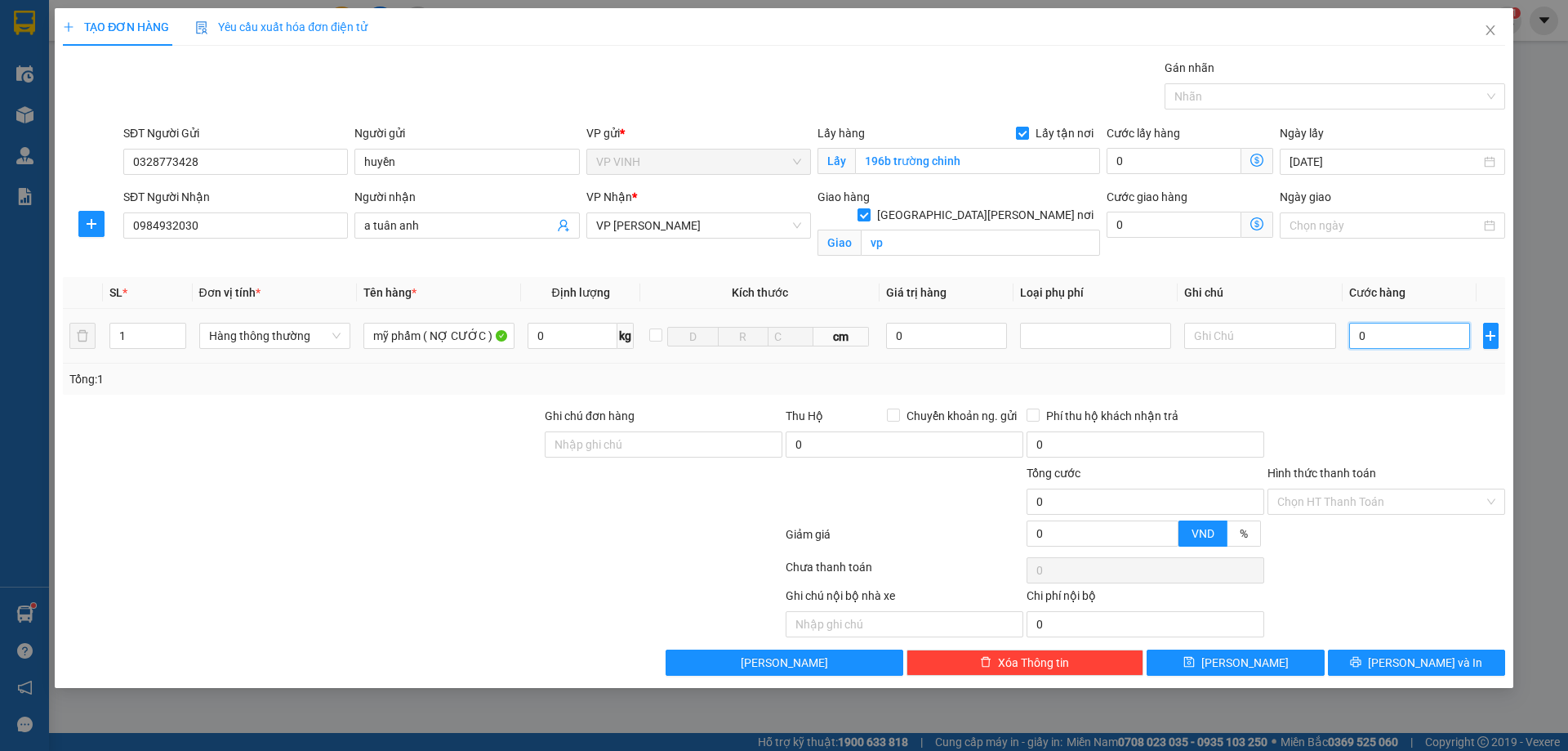
type input "4"
type input "45"
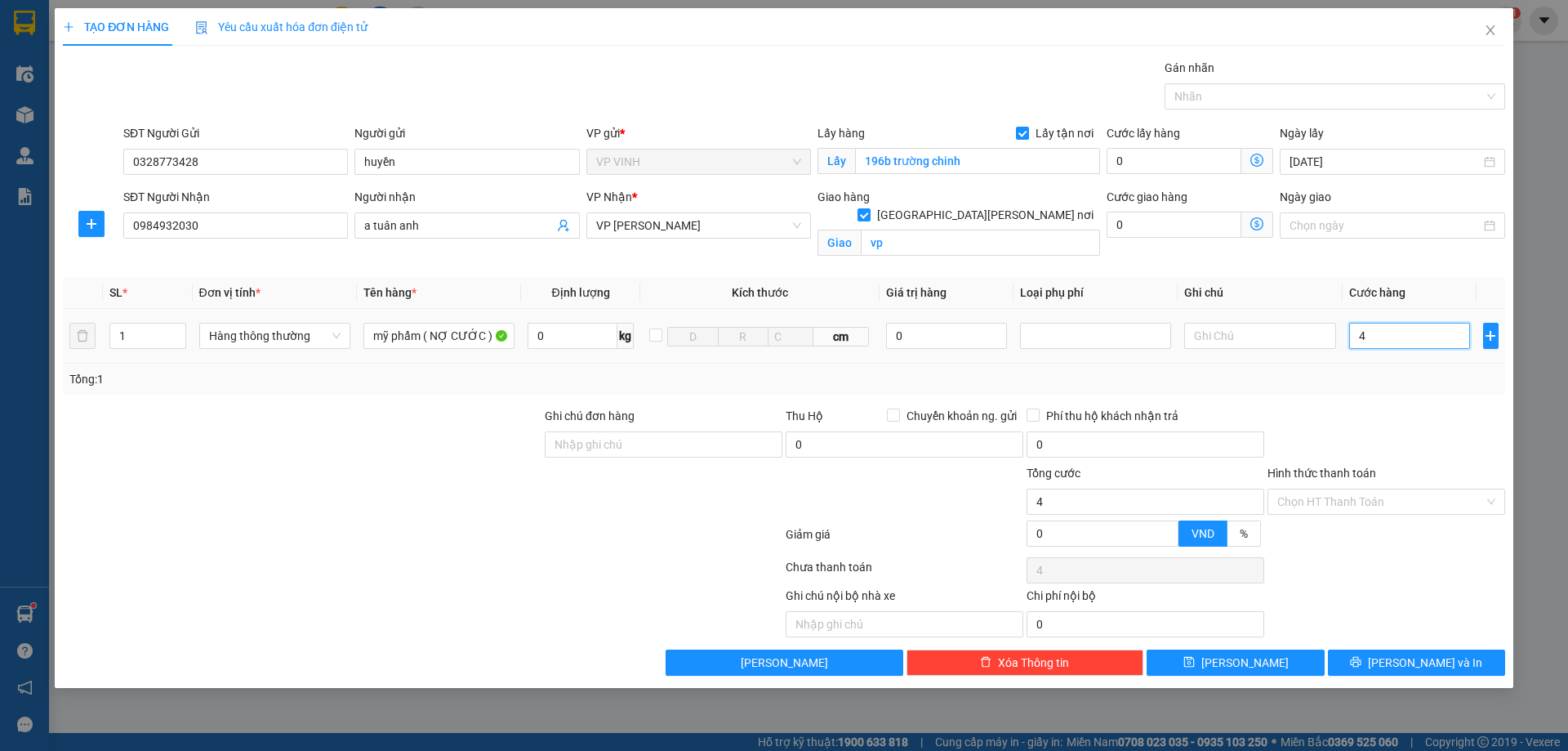
type input "45"
click at [1347, 425] on div at bounding box center [1386, 435] width 241 height 57
type input "45.000"
click at [1355, 519] on div "Hình thức thanh toán Chọn HT Thanh Toán" at bounding box center [1386, 492] width 237 height 57
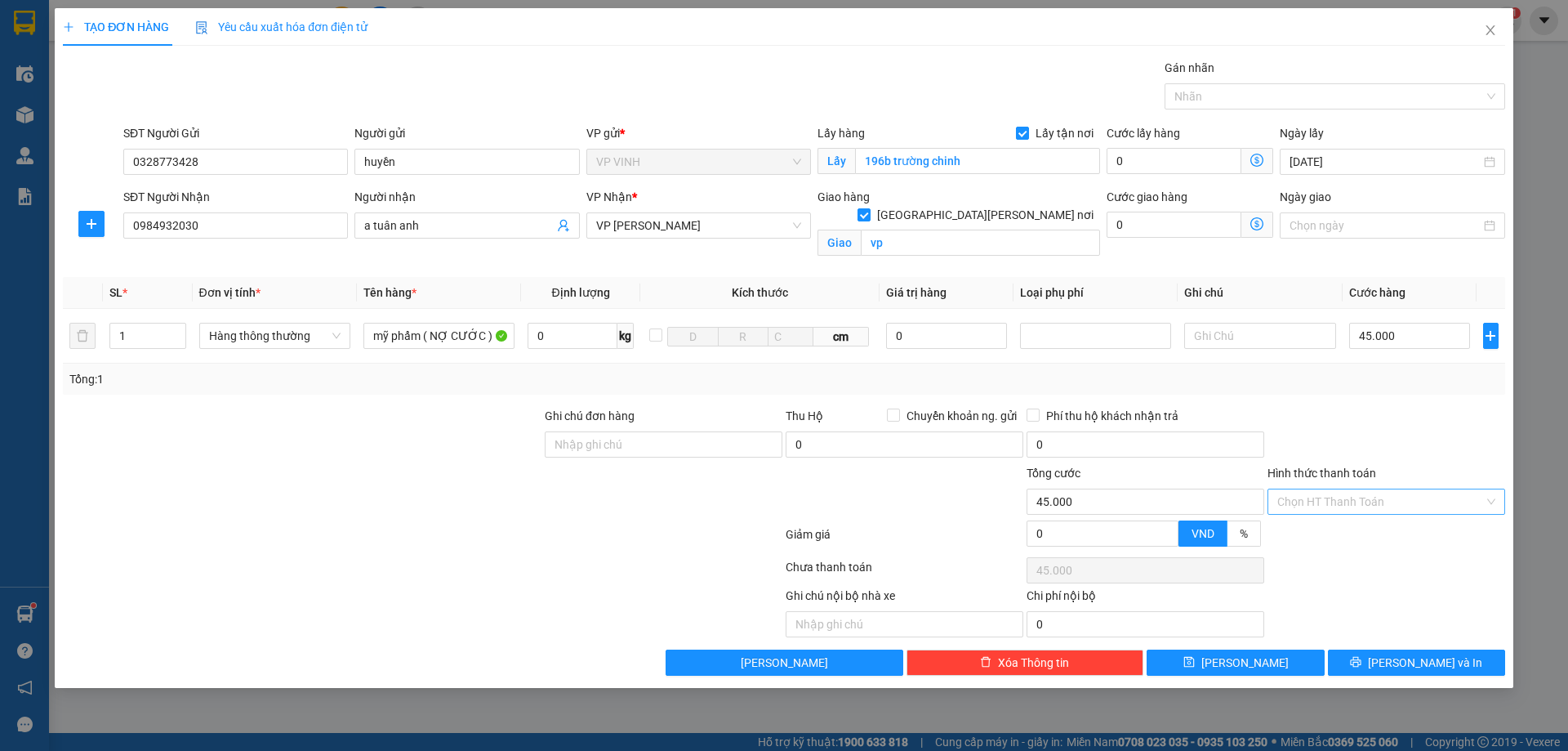
click at [1361, 505] on input "Hình thức thanh toán" at bounding box center [1380, 501] width 207 height 24
click at [1357, 529] on div "Tại văn phòng" at bounding box center [1387, 534] width 218 height 18
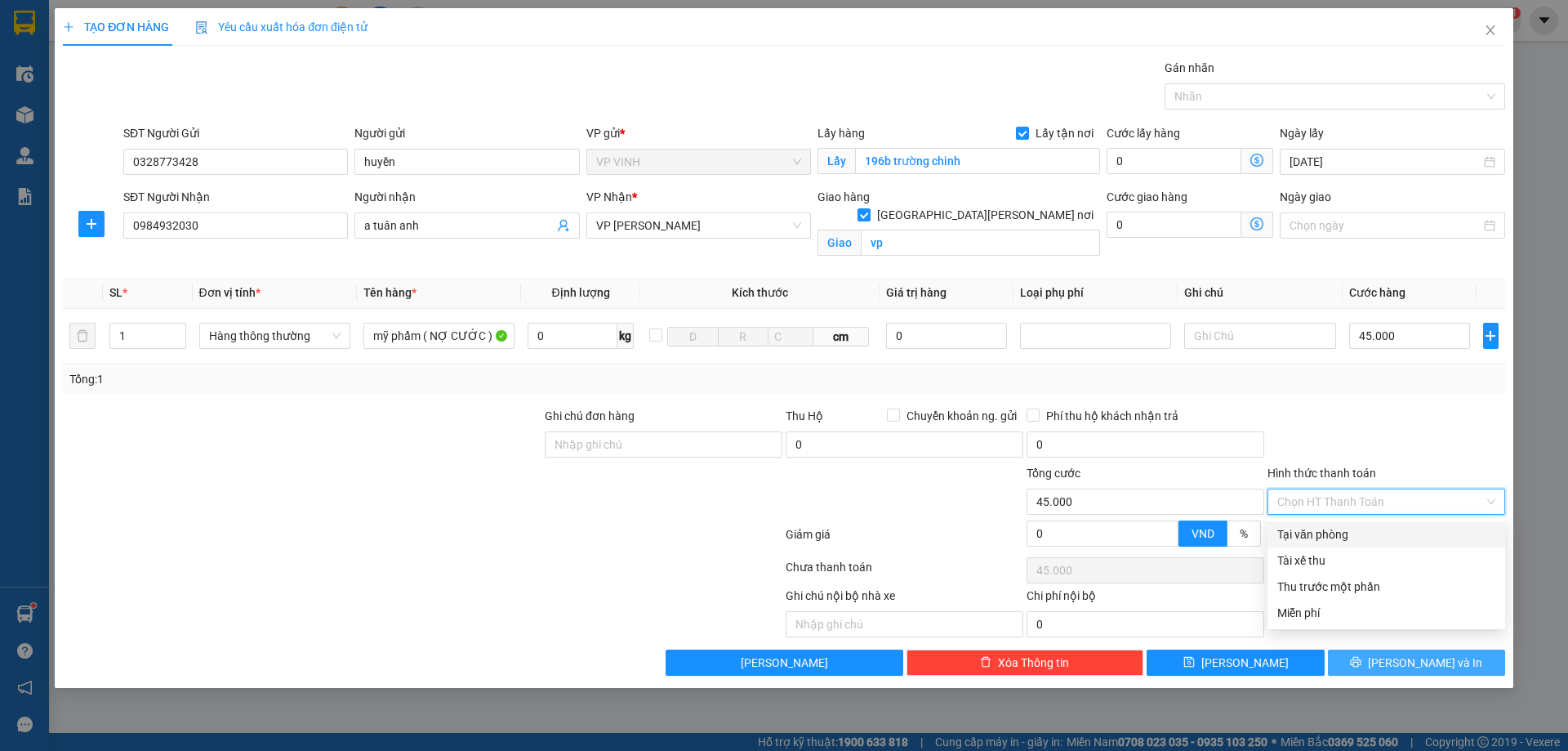
type input "0"
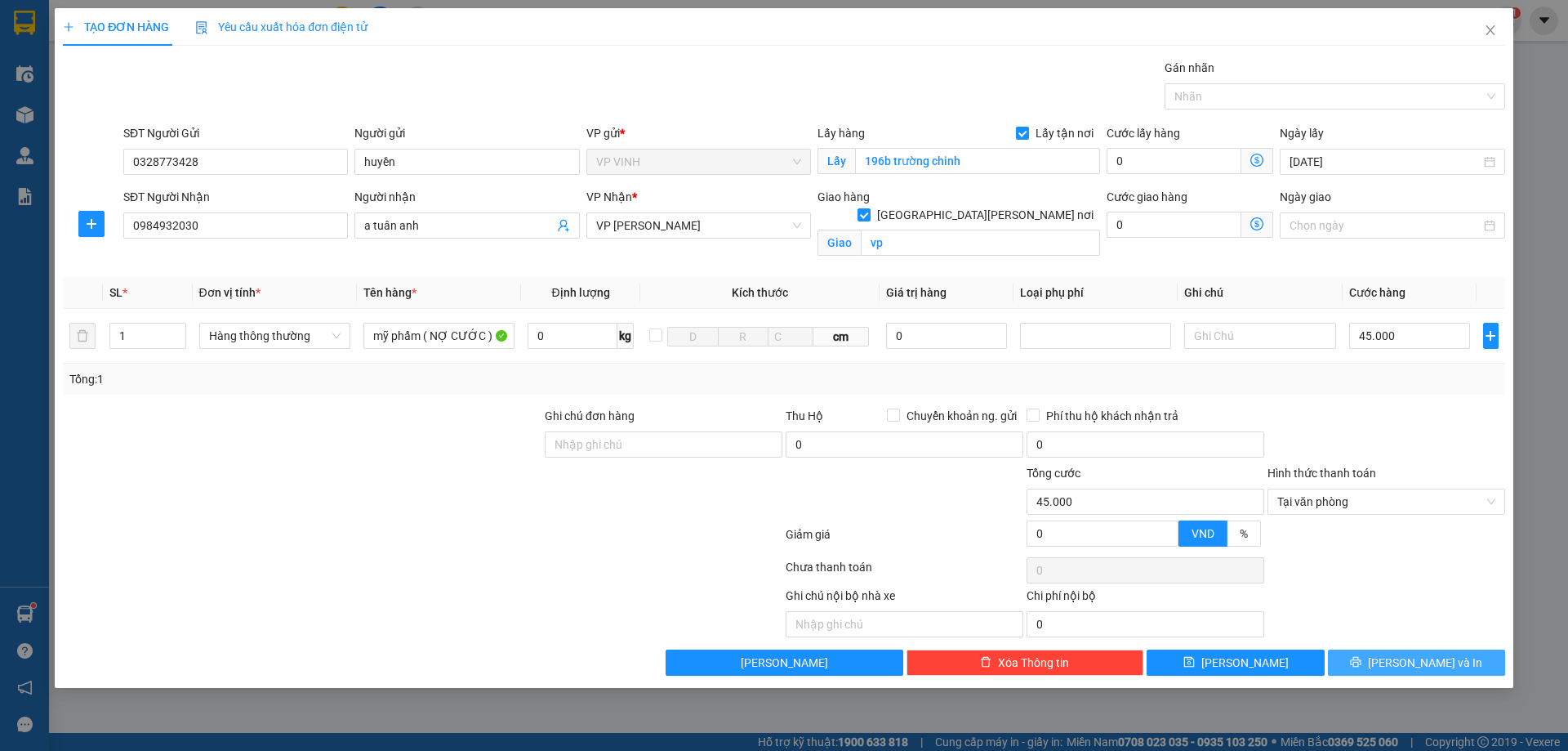
click at [1373, 664] on button "[PERSON_NAME] và In" at bounding box center [1416, 663] width 177 height 26
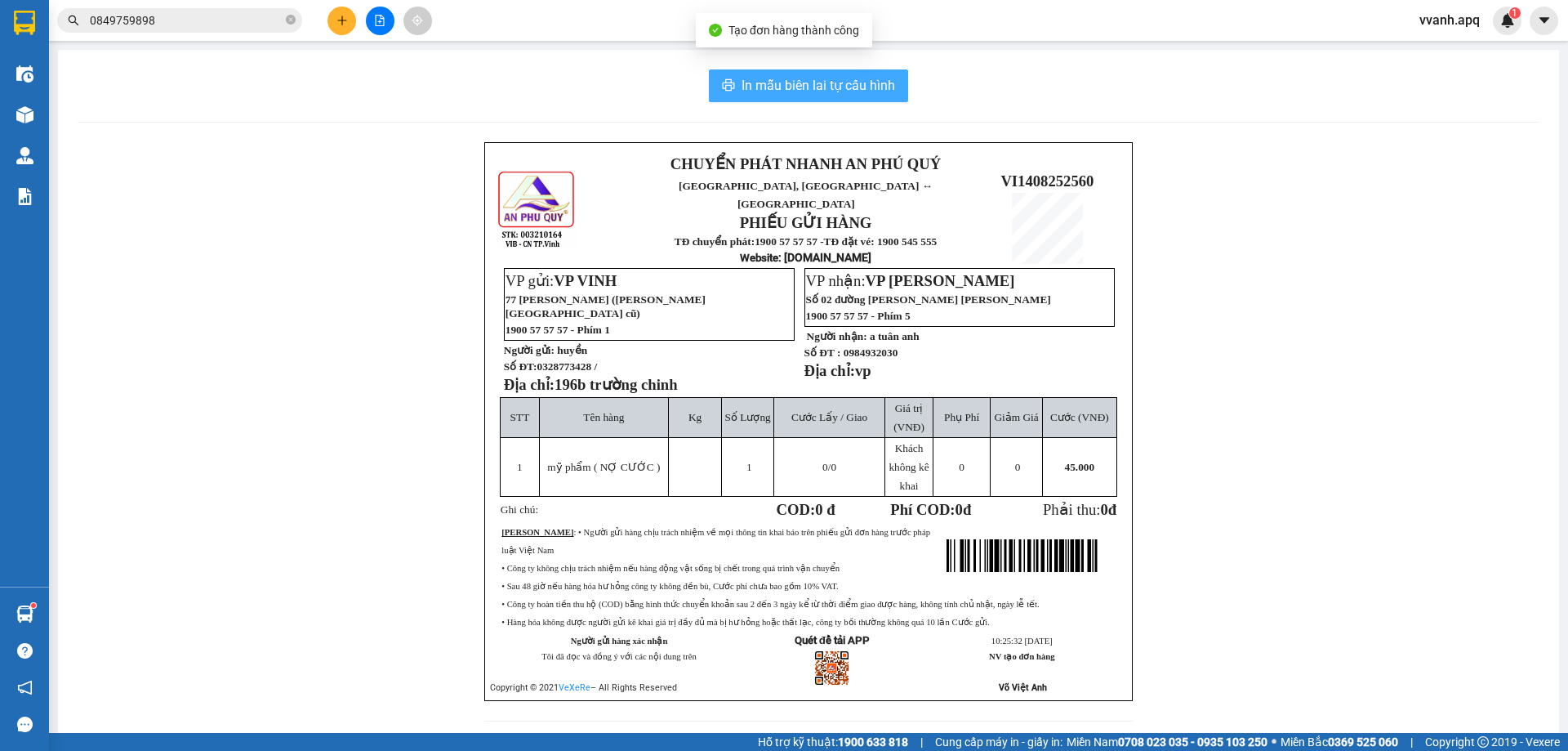
click at [786, 91] on span "In mẫu biên lai tự cấu hình" at bounding box center [818, 85] width 153 height 21
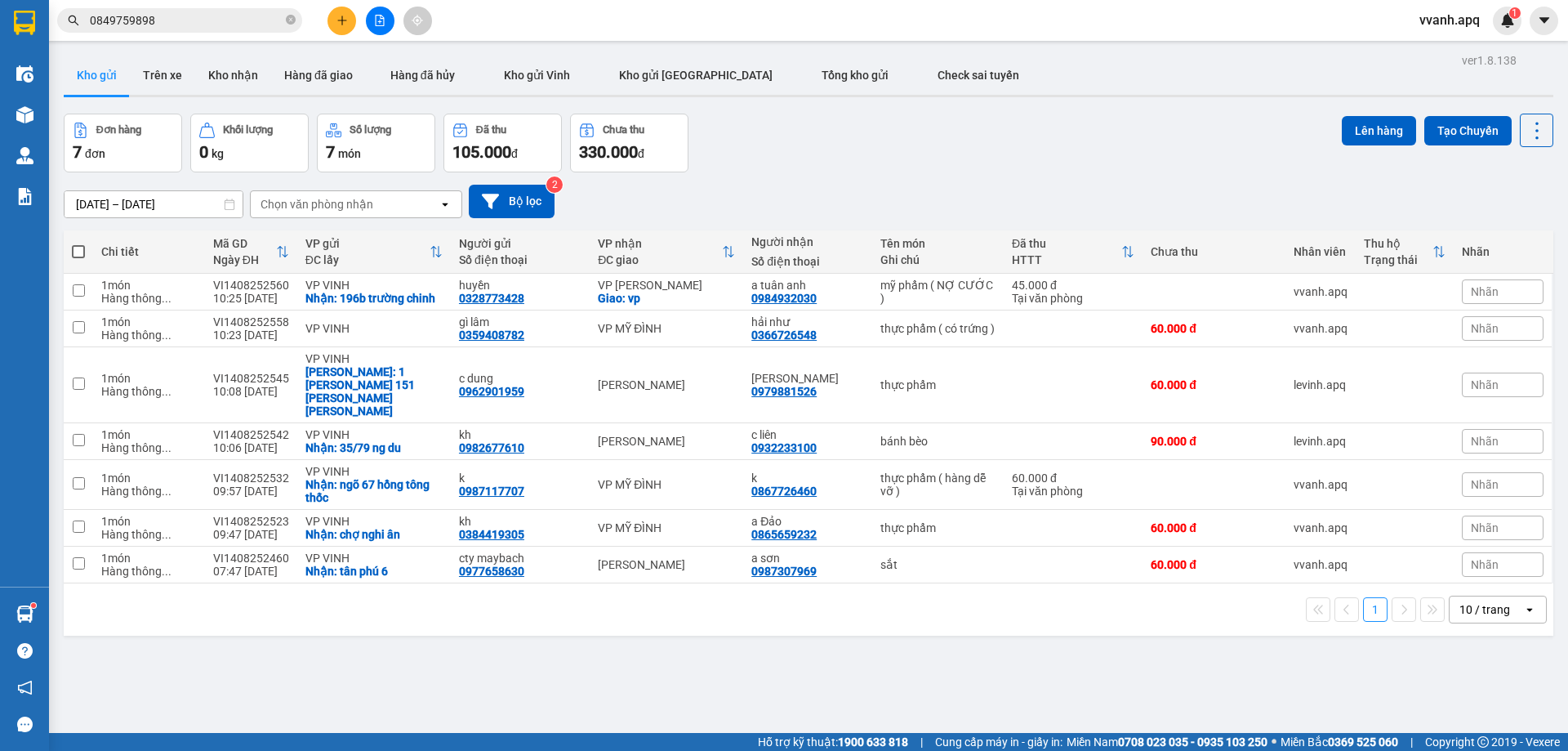
click at [347, 12] on button at bounding box center [342, 21] width 29 height 29
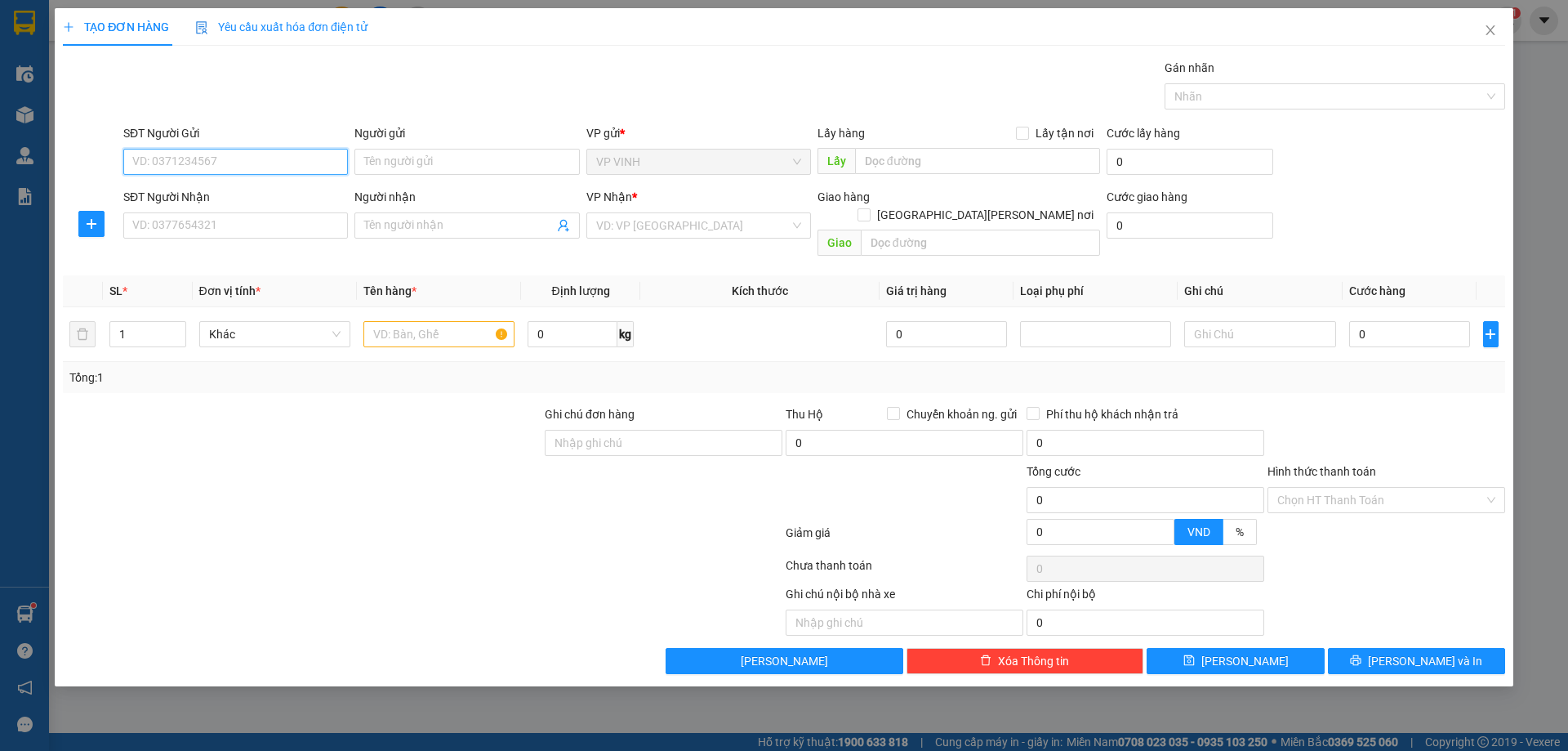
paste input "0898612022"
type input "0898612022"
click at [245, 155] on input "0898612022" at bounding box center [235, 162] width 225 height 26
click at [244, 193] on div "0898612022 - [PERSON_NAME]" at bounding box center [235, 194] width 205 height 18
type input "[PERSON_NAME]"
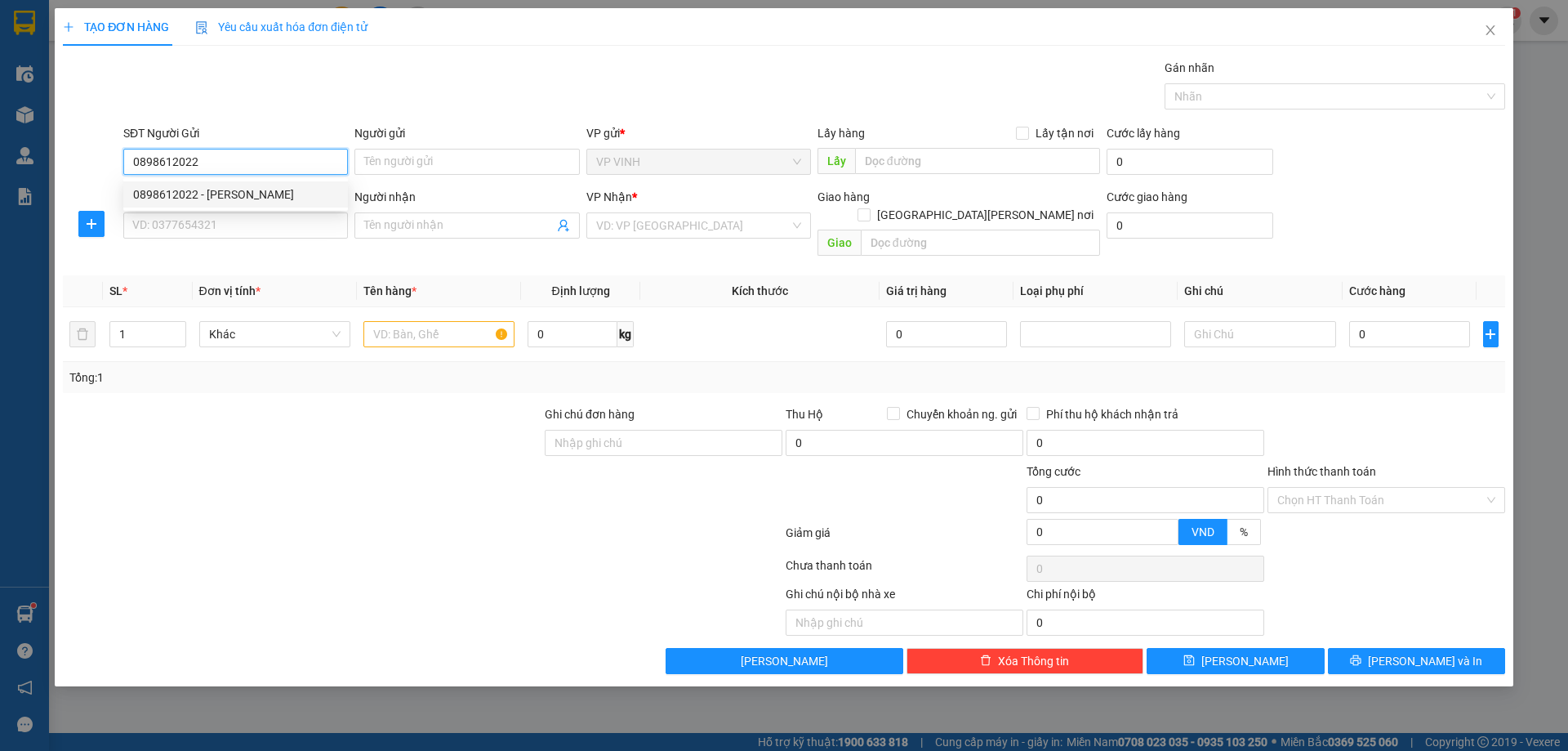
checkbox input "true"
type input "44 [PERSON_NAME]"
type input "0898612022"
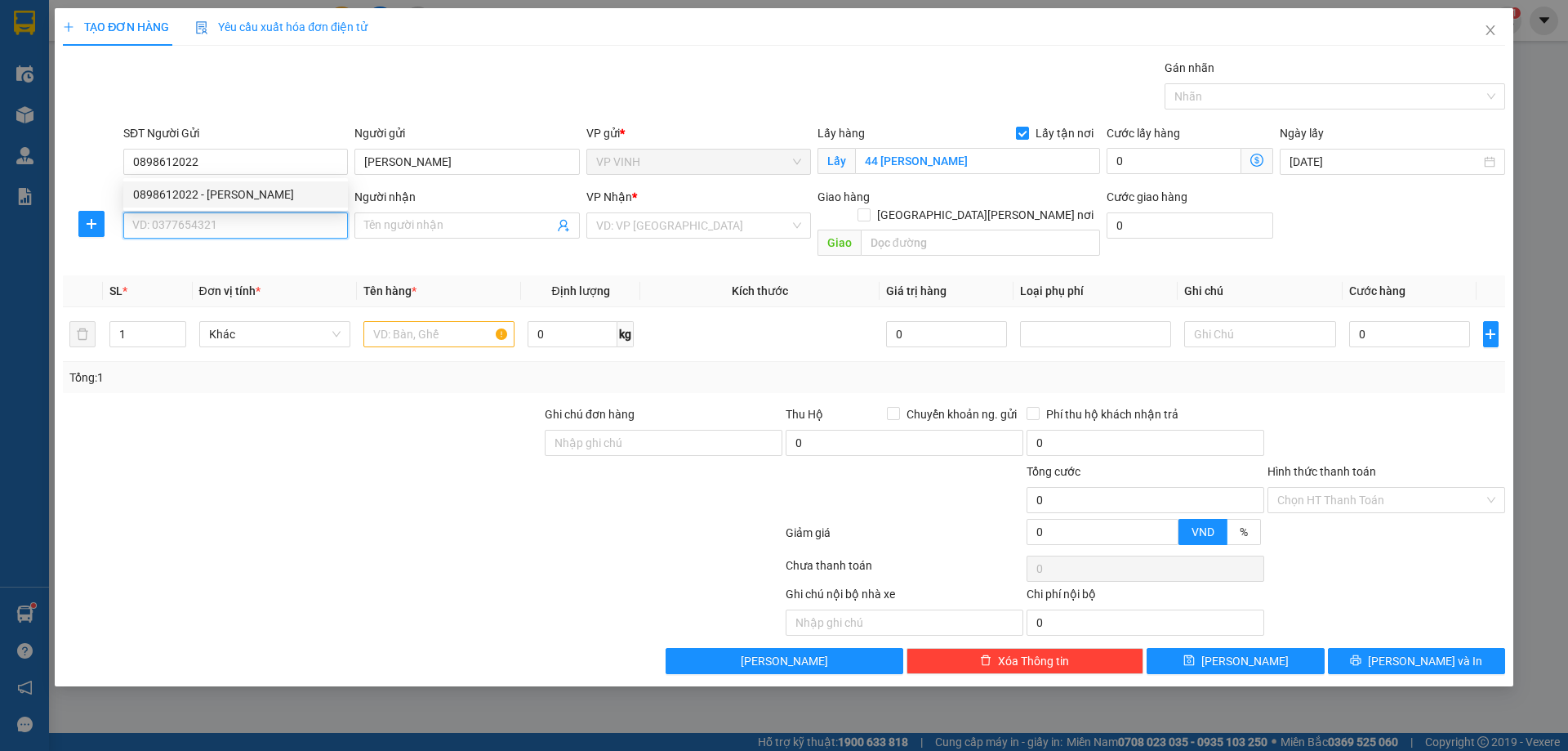
click at [246, 219] on input "SĐT Người Nhận" at bounding box center [235, 225] width 225 height 26
type input "07666688816"
click at [137, 238] on div "SĐT Người [PERSON_NAME] 07666688816" at bounding box center [235, 216] width 225 height 57
click at [145, 228] on input "07666688816" at bounding box center [235, 225] width 225 height 26
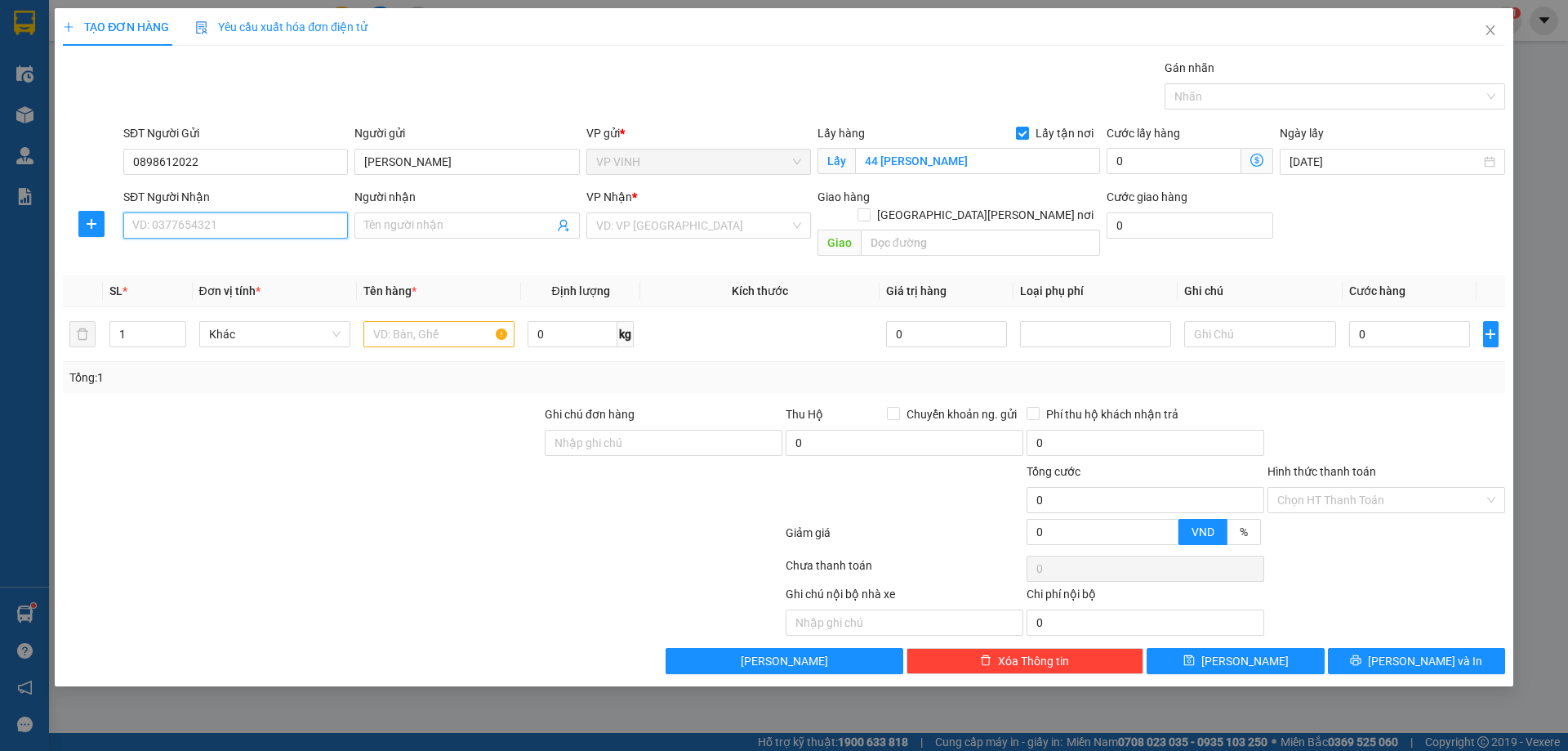
click at [177, 228] on input "SĐT Người Nhận" at bounding box center [235, 225] width 225 height 26
click at [559, 228] on icon "user-add" at bounding box center [563, 227] width 11 height 13
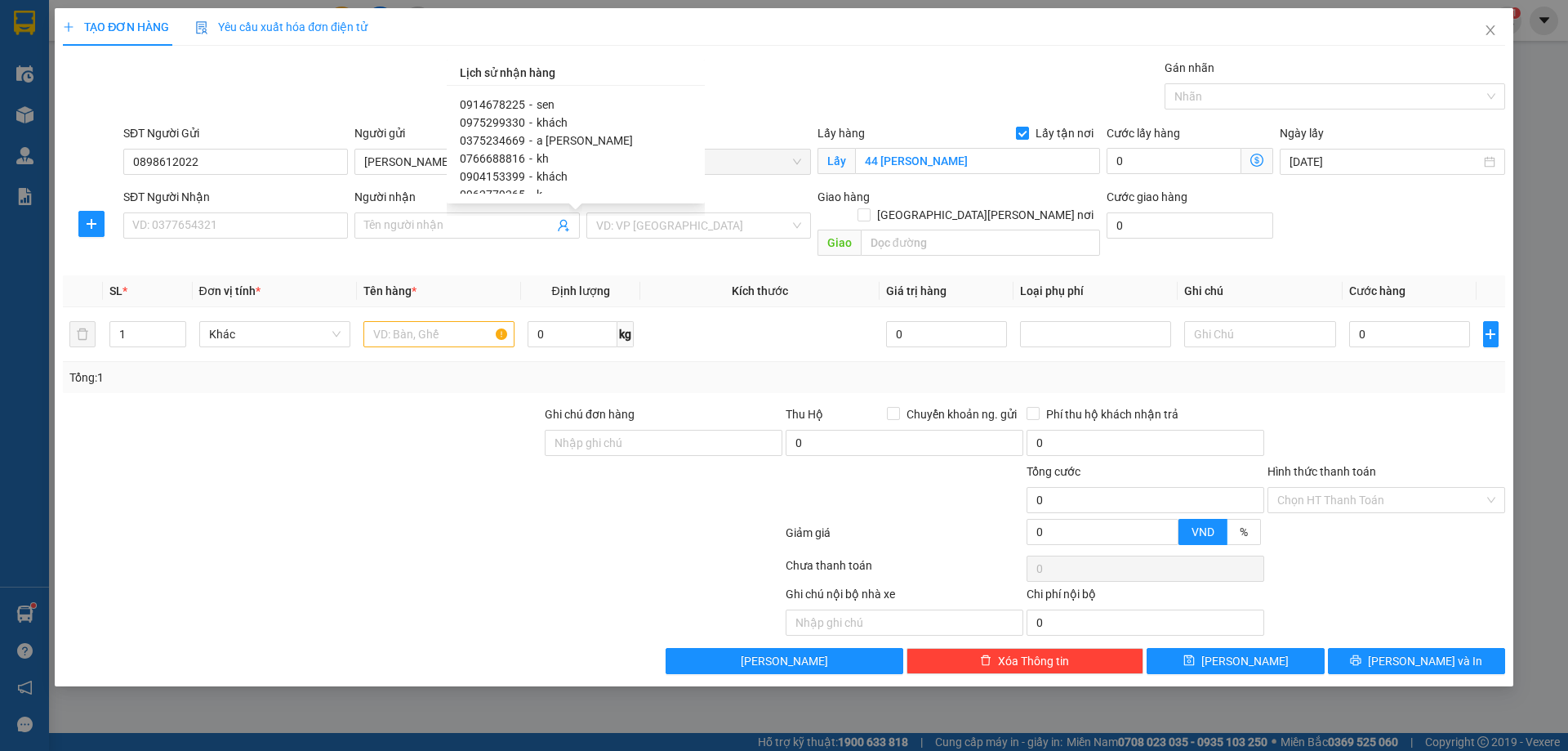
click at [531, 158] on div "0766688816 - kh" at bounding box center [576, 159] width 232 height 18
type input "0766688816"
type input "kh"
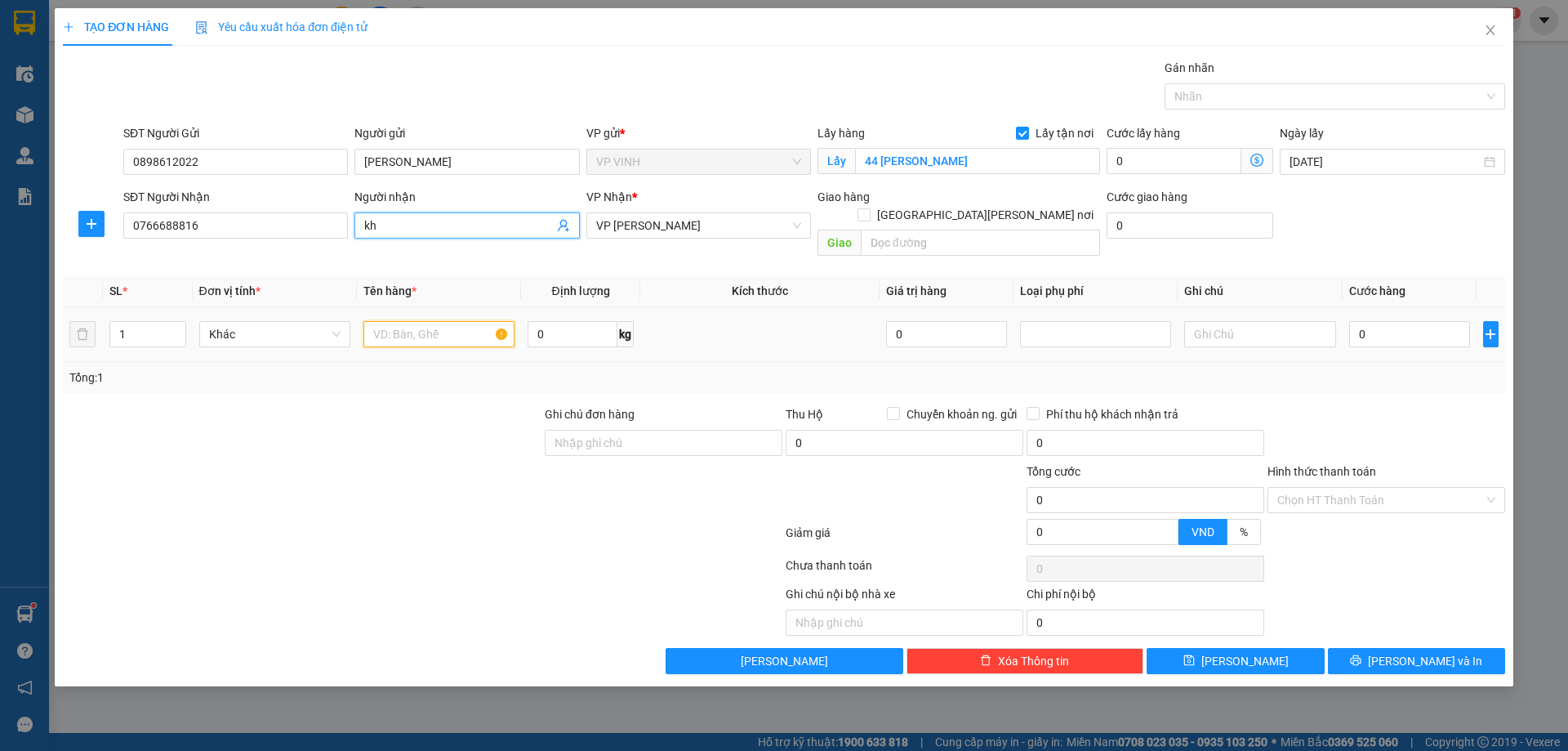
click at [458, 321] on input "text" at bounding box center [438, 334] width 151 height 26
click at [371, 321] on input "text" at bounding box center [438, 334] width 151 height 26
type input "thực phẩm"
click at [1376, 321] on input "0" at bounding box center [1409, 334] width 122 height 26
type input "50"
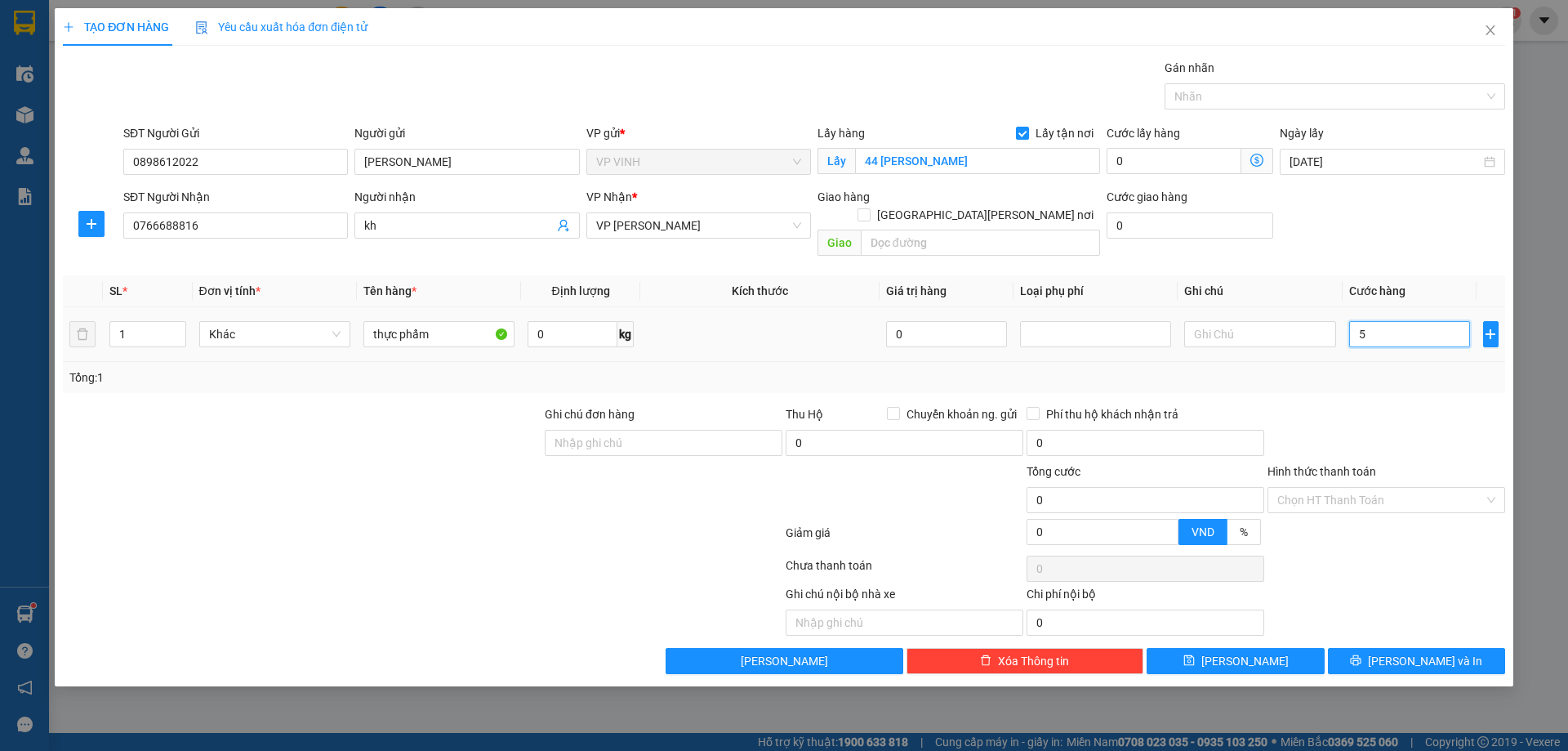
type input "50"
type input "50.000"
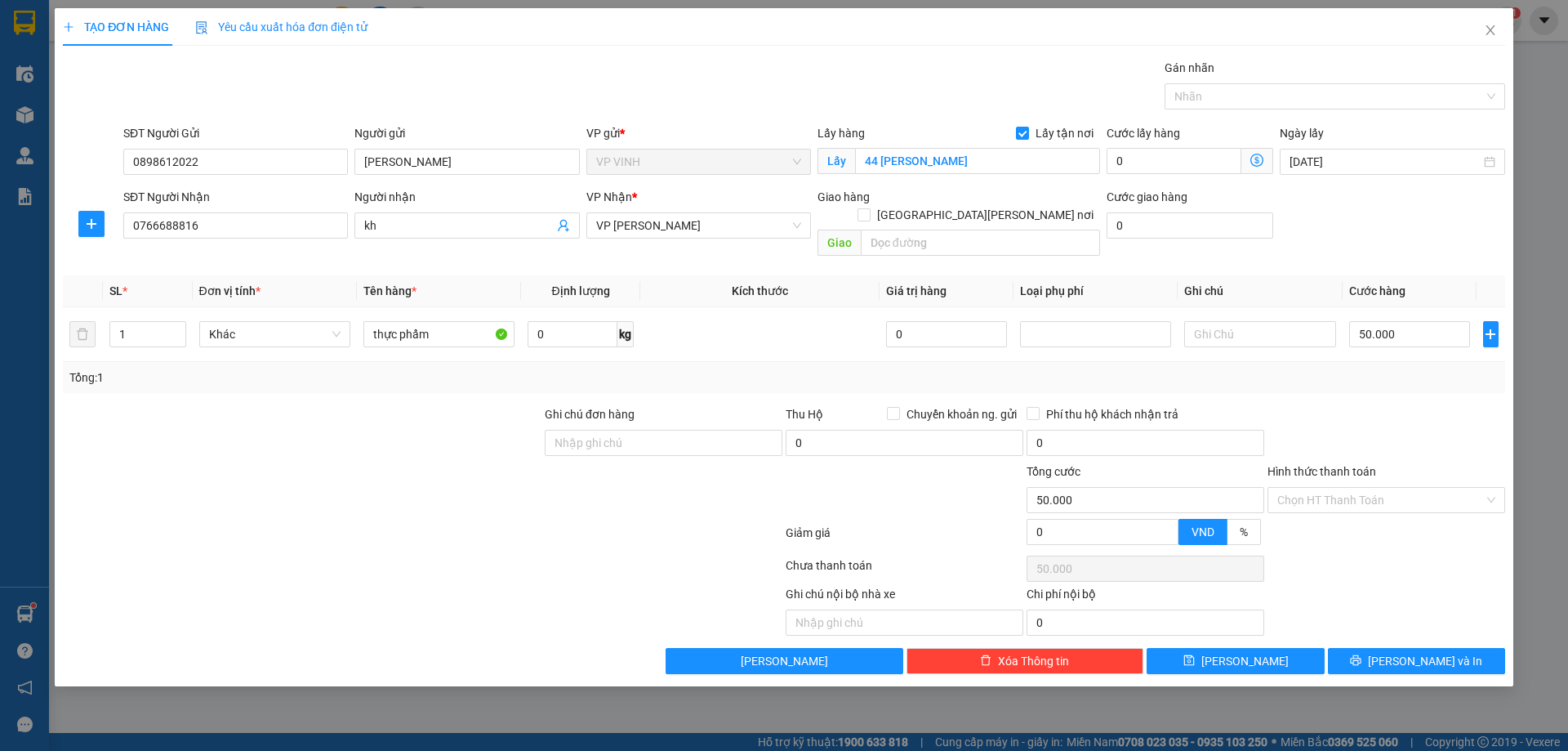
click at [1388, 372] on div "Tổng: 1" at bounding box center [784, 377] width 1443 height 31
click at [676, 368] on div "Tổng: 1" at bounding box center [784, 377] width 1429 height 18
click at [899, 430] on input "0" at bounding box center [904, 442] width 237 height 26
type input "750.000"
type input "15.000"
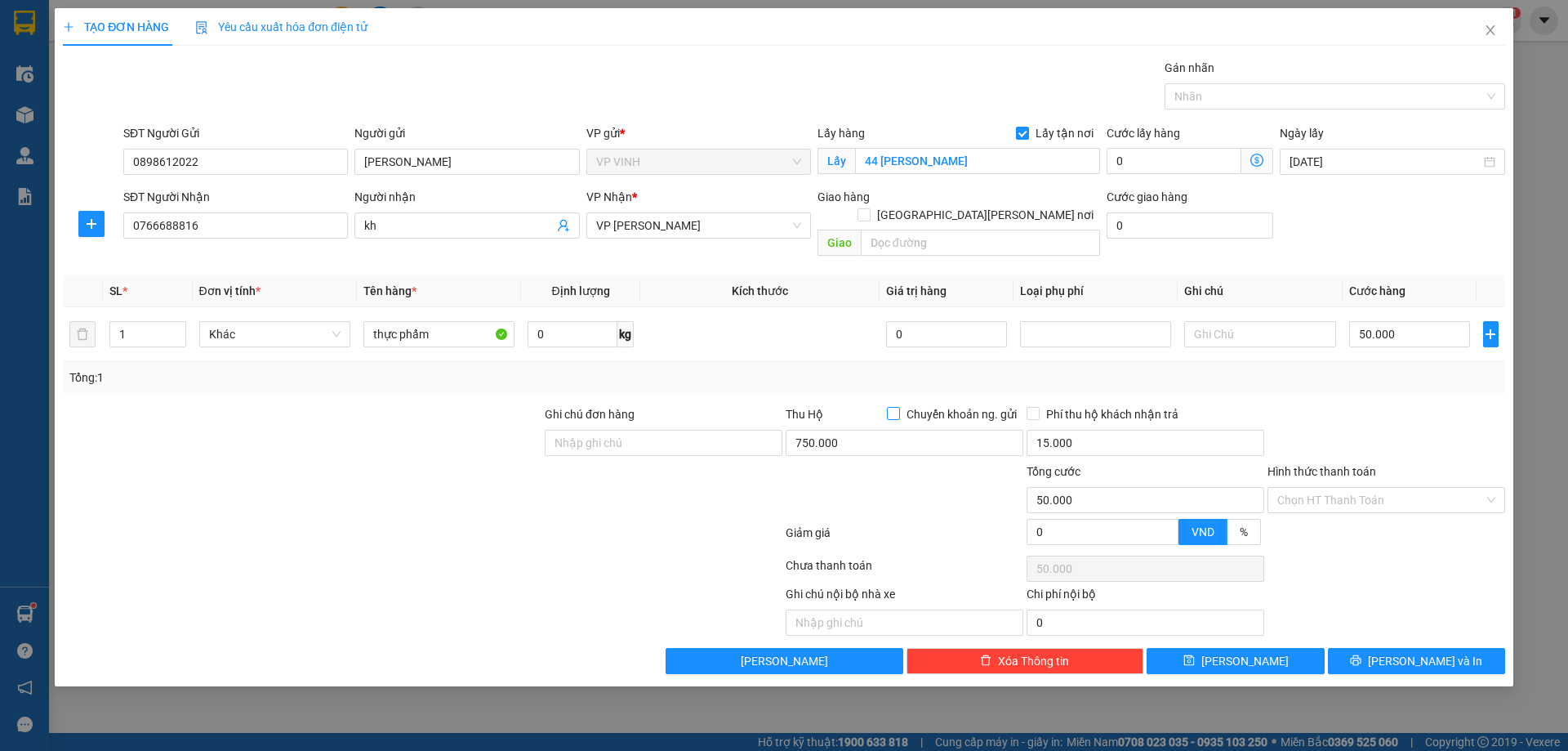
click at [995, 405] on span "Chuyển khoản ng. gửi" at bounding box center [962, 414] width 124 height 18
click at [899, 407] on input "Chuyển khoản ng. gửi" at bounding box center [892, 413] width 12 height 12
checkbox input "true"
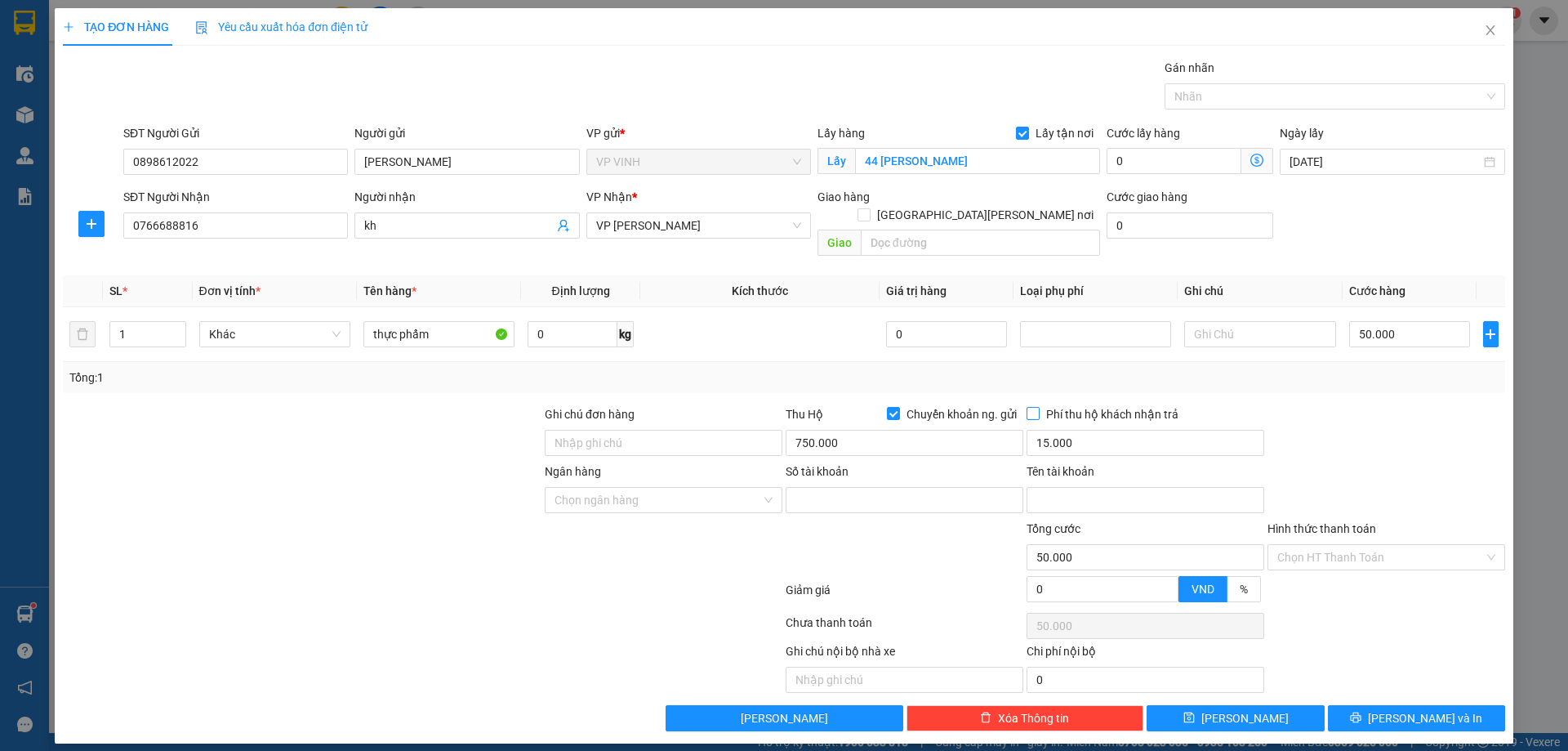
click at [1041, 405] on span "Phí thu hộ khách nhận trả" at bounding box center [1111, 414] width 145 height 18
click at [1038, 407] on input "Phí thu hộ khách nhận trả" at bounding box center [1032, 413] width 12 height 12
checkbox input "true"
click at [1317, 405] on div at bounding box center [1386, 433] width 241 height 57
click at [965, 405] on span "Chuyển khoản ng. gửi" at bounding box center [962, 414] width 124 height 18
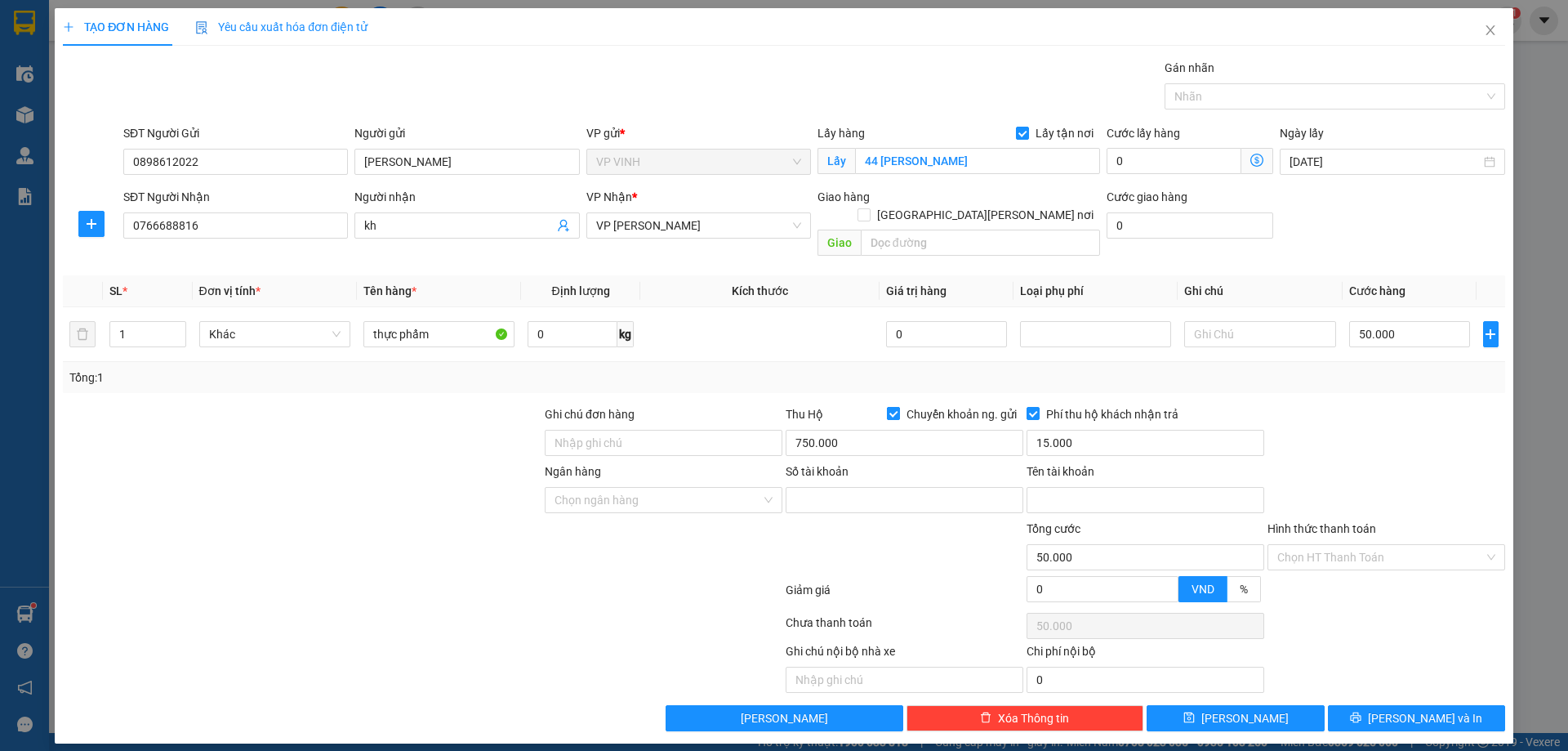
click at [899, 407] on input "Chuyển khoản ng. gửi" at bounding box center [892, 413] width 12 height 12
checkbox input "false"
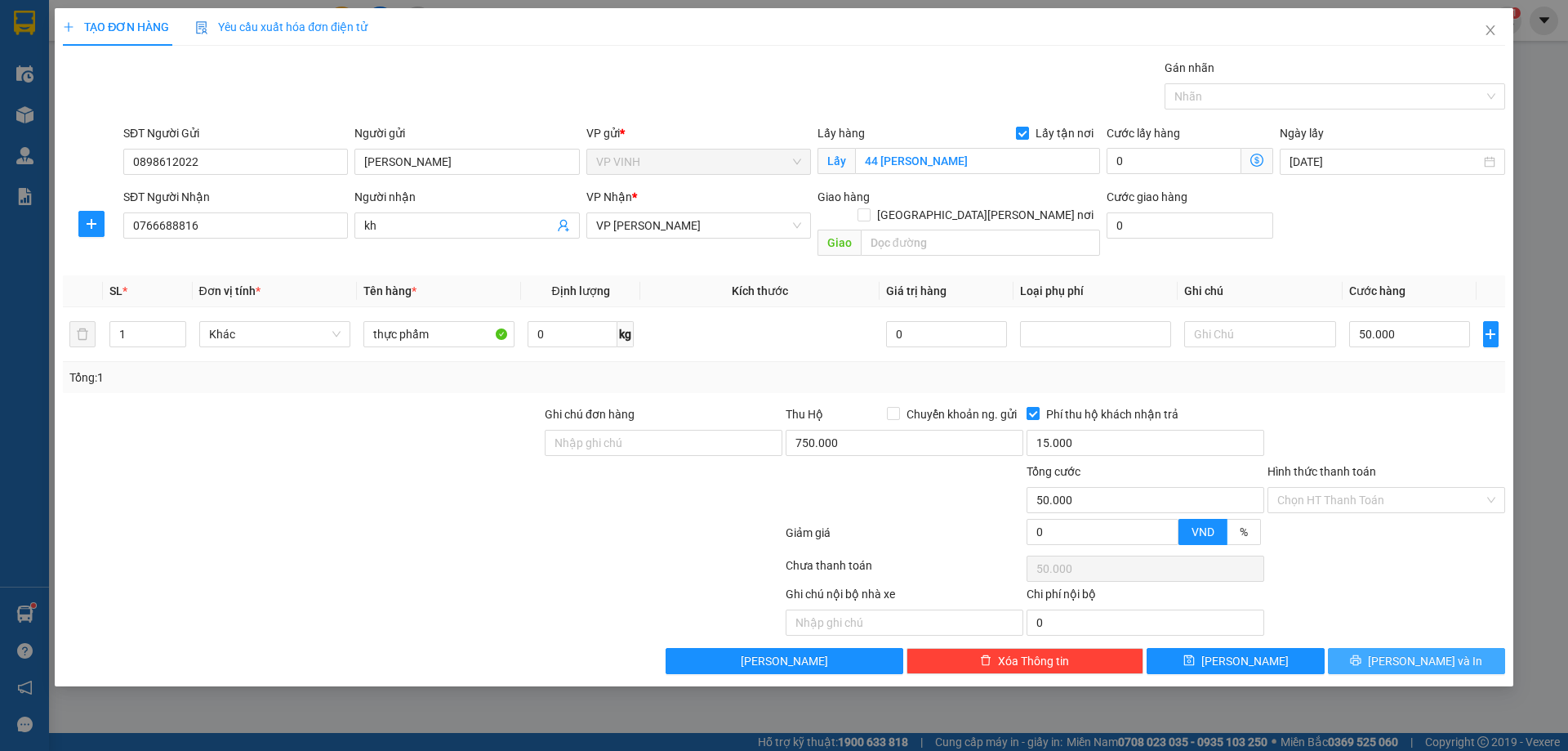
click at [1407, 652] on span "[PERSON_NAME] và In" at bounding box center [1425, 661] width 115 height 18
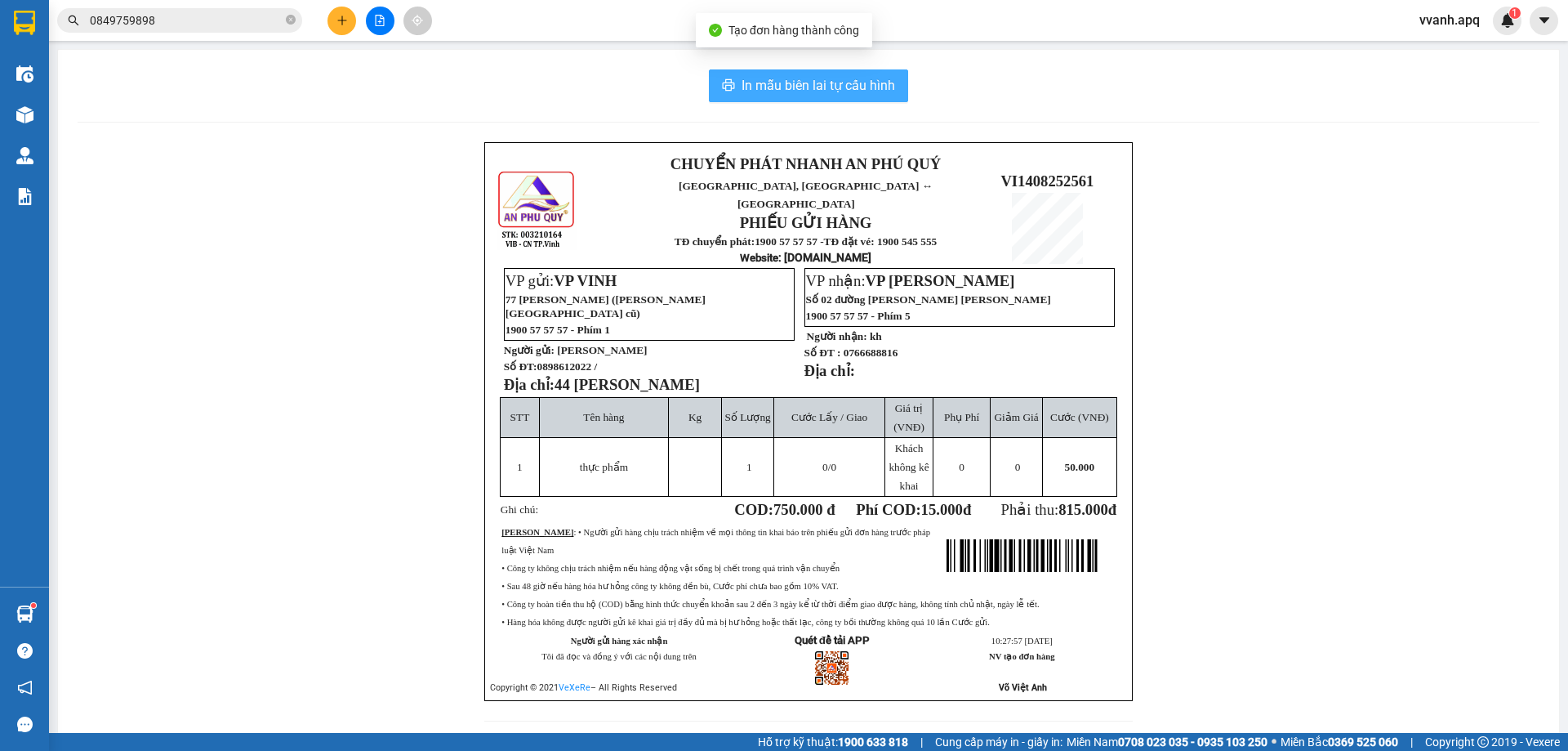
click at [844, 97] on button "In mẫu biên lai tự cấu hình" at bounding box center [808, 86] width 199 height 32
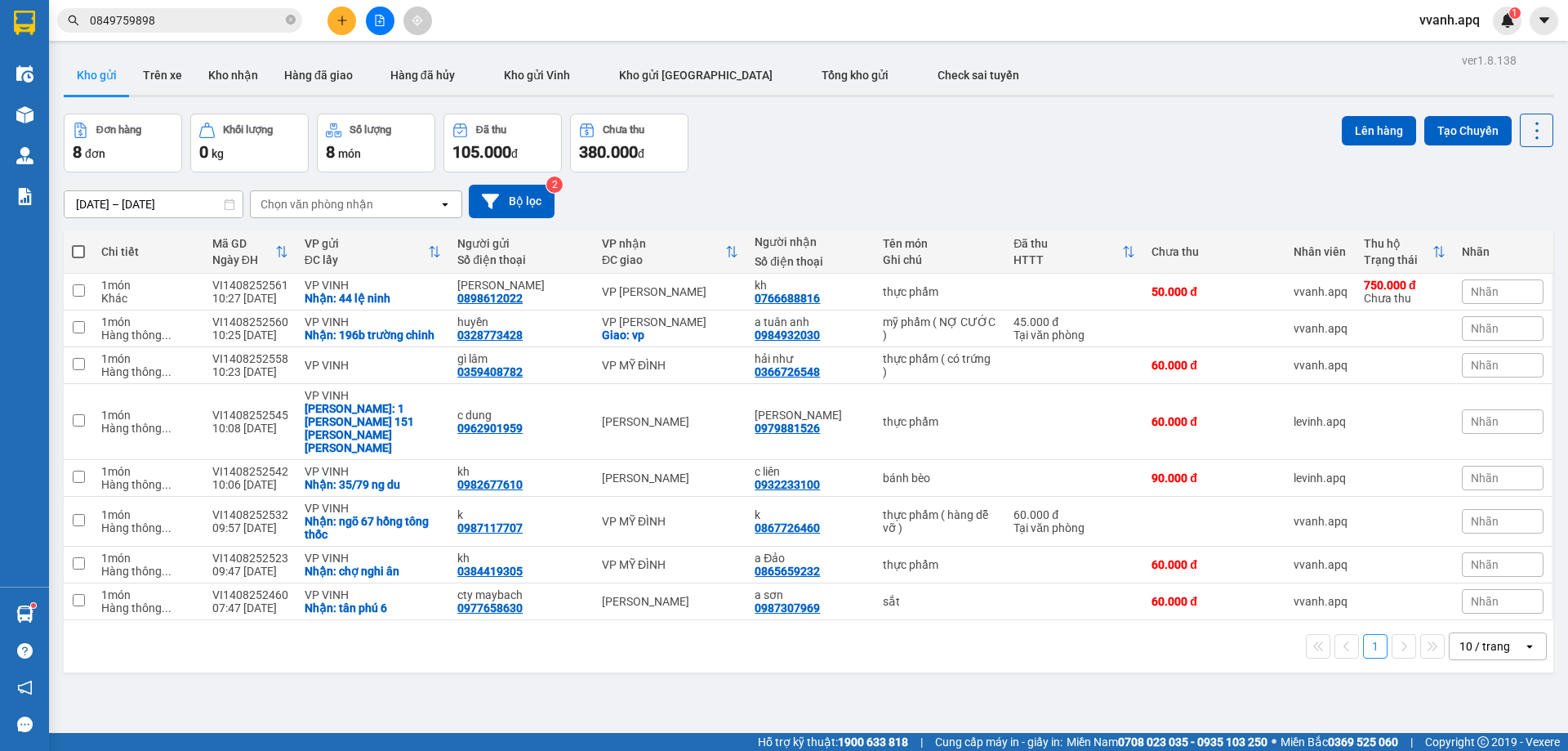
click at [1006, 153] on div "Đơn hàng 8 đơn Khối lượng 0 kg Số lượng 8 món Đã thu 105.000 đ Chưa thu 380.000…" at bounding box center [808, 143] width 1490 height 59
click at [14, 599] on div "Hàng sắp về" at bounding box center [24, 614] width 49 height 37
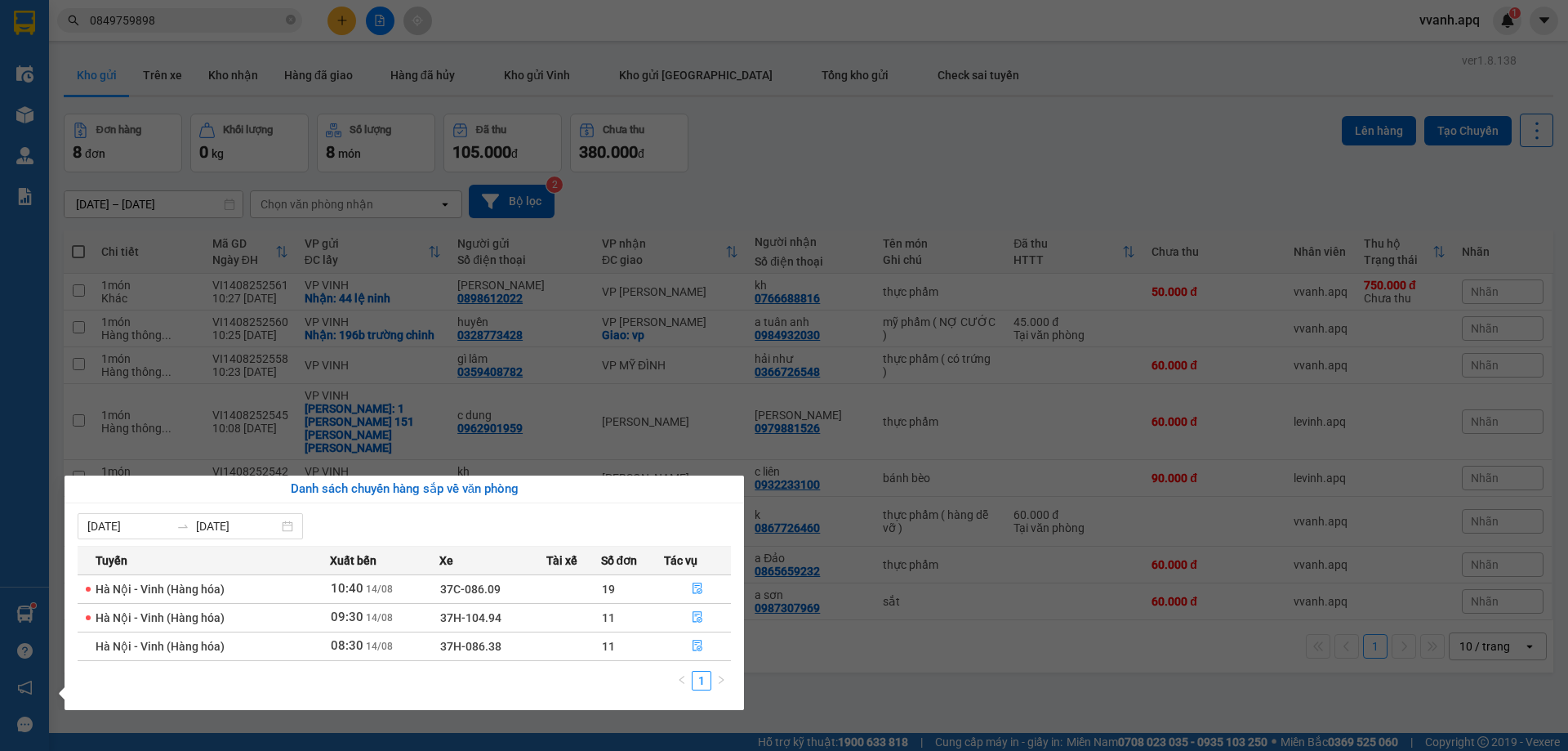
click at [887, 639] on section "Kết quả [PERSON_NAME] ( 37 ) Bộ lọc Mã ĐH Trạng thái Món hàng Thu hộ Tổng [PERS…" at bounding box center [784, 376] width 1568 height 751
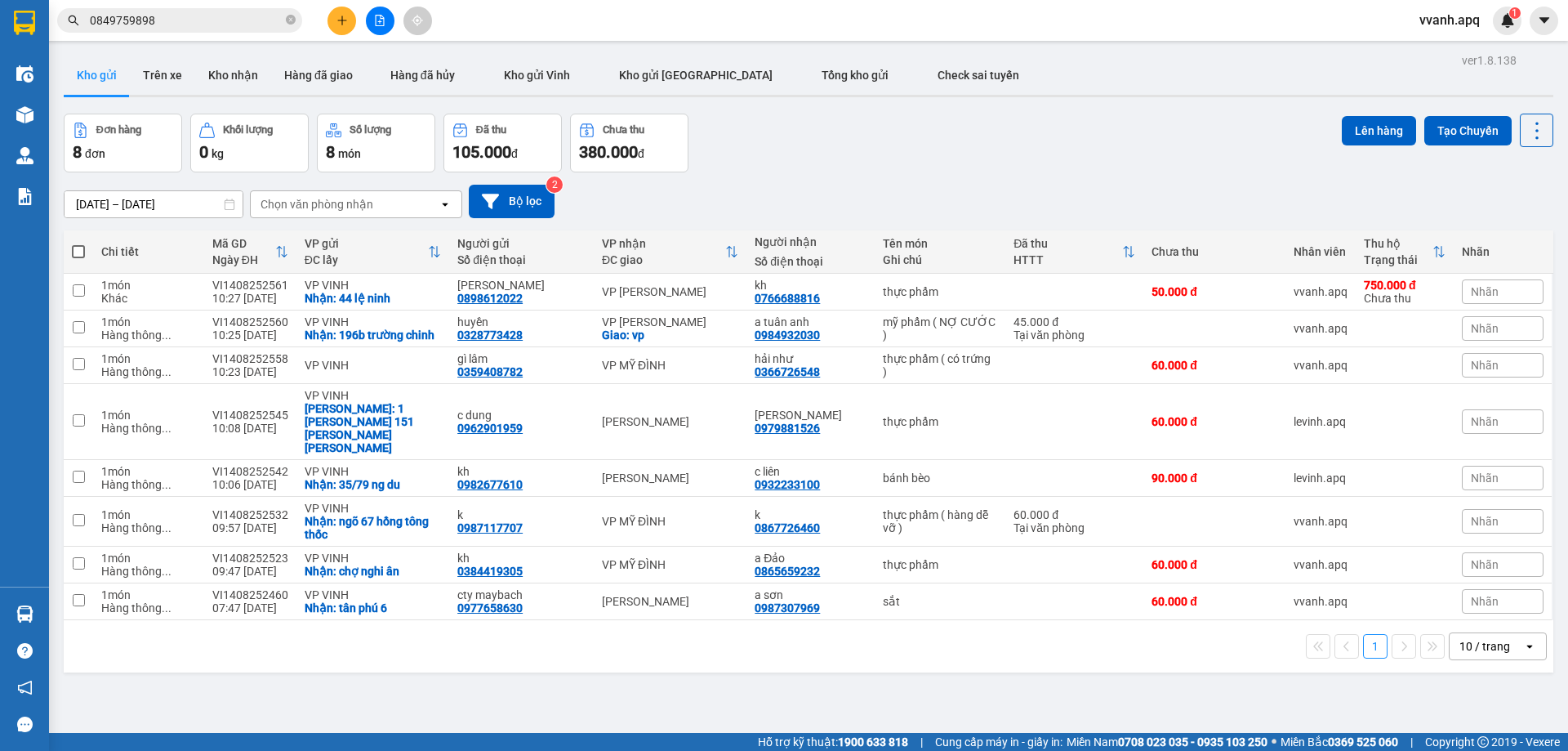
click at [1011, 182] on div "[DATE] – [DATE] Press the down arrow key to interact with the calendar and sele…" at bounding box center [808, 201] width 1490 height 58
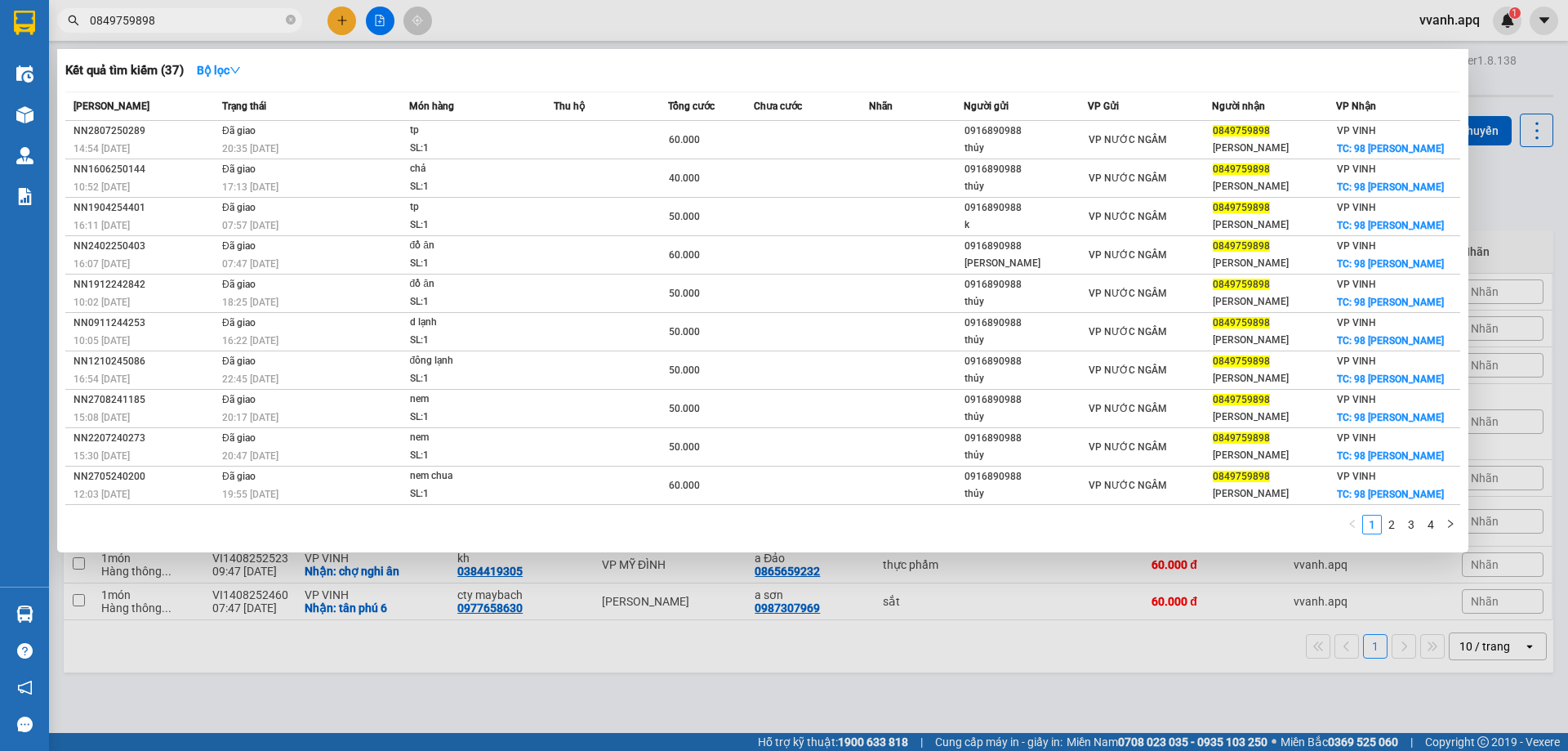
click at [264, 20] on input "0849759898" at bounding box center [187, 21] width 193 height 18
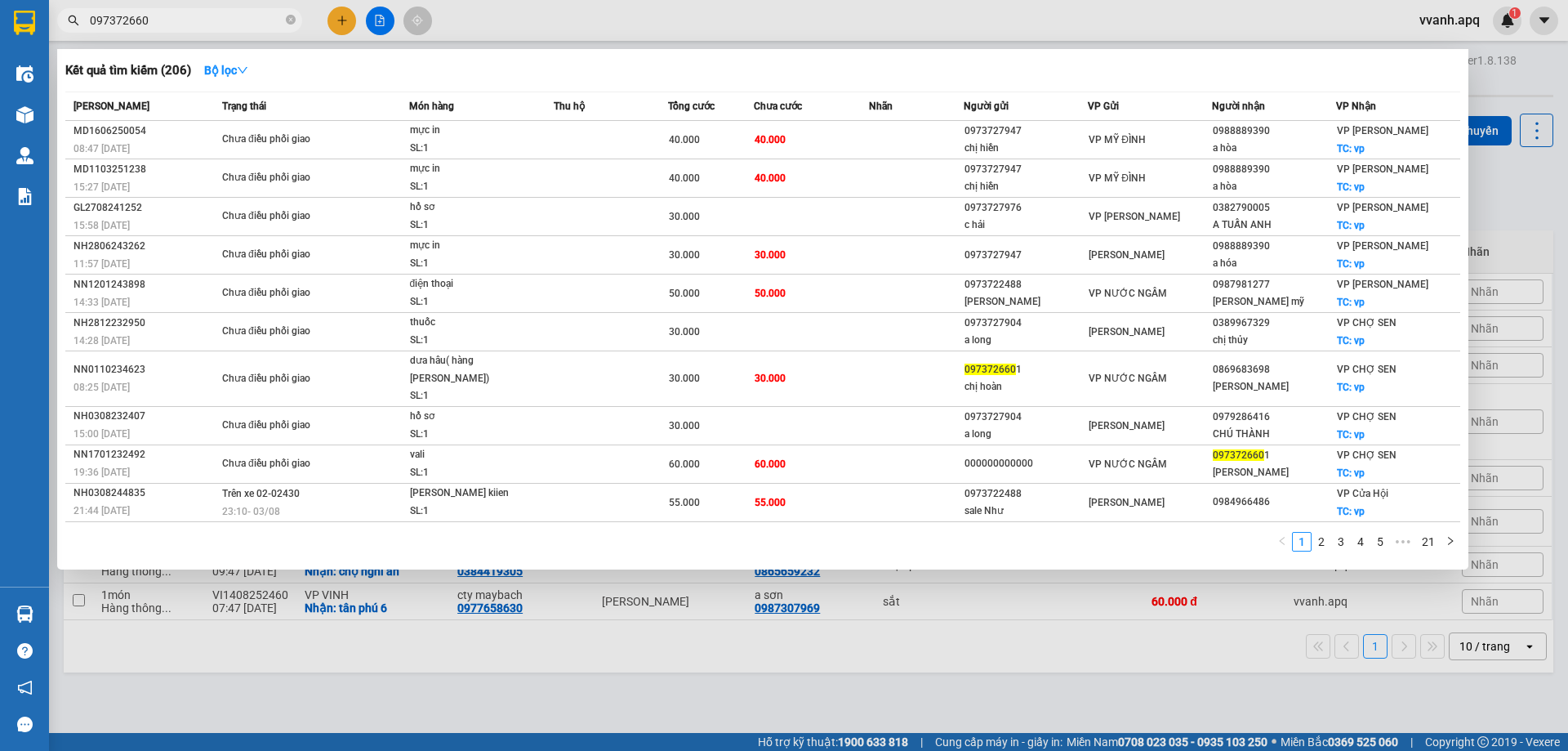
type input "0973726601"
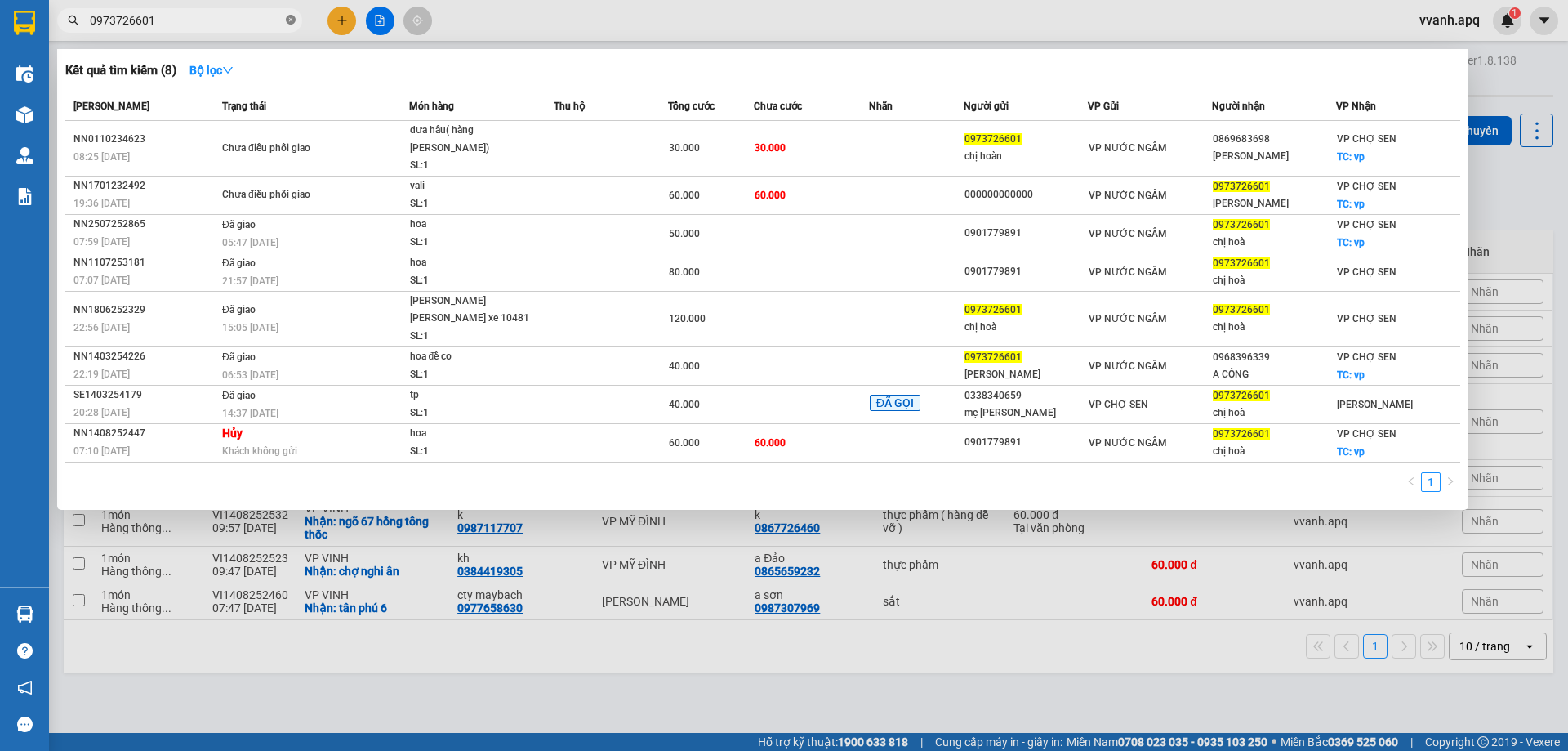
click at [287, 20] on icon "close-circle" at bounding box center [291, 19] width 10 height 10
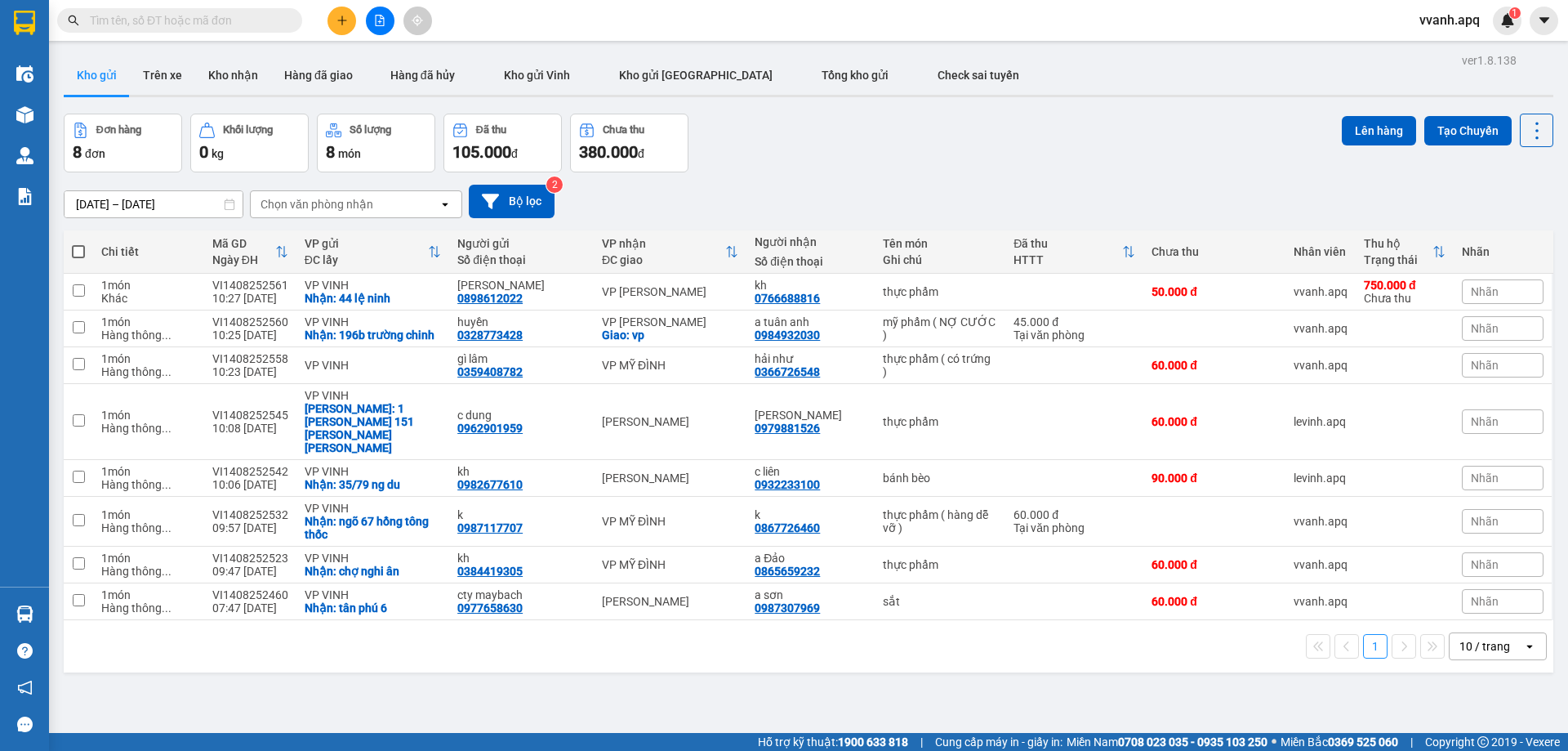
click at [272, 20] on input "text" at bounding box center [187, 21] width 193 height 18
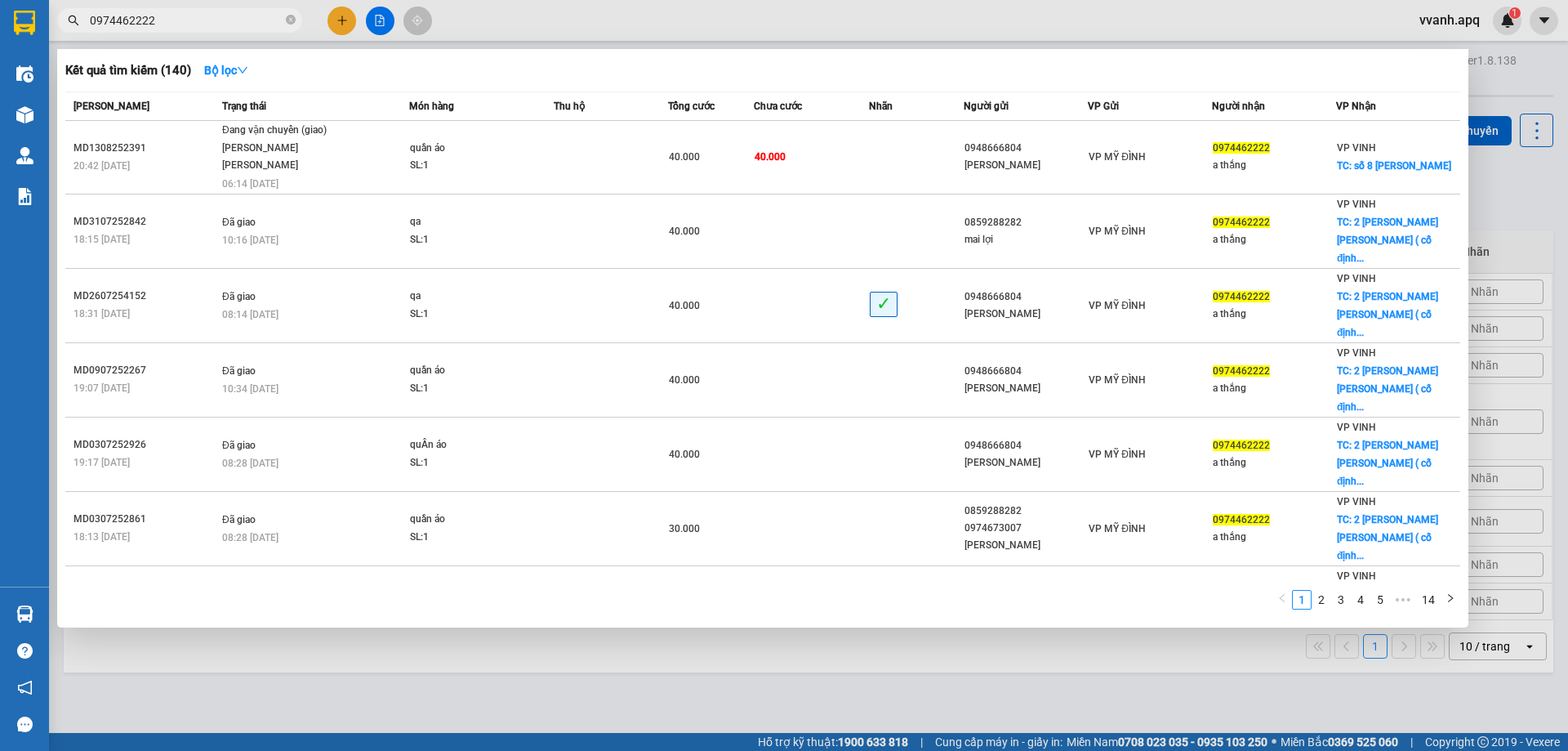
type input "0974462222"
click at [512, 51] on div "Kết quả [PERSON_NAME] ( 140 ) Bộ lọc Mã ĐH Trạng thái Món hàng Thu hộ Tổng [PER…" at bounding box center [762, 338] width 1411 height 579
click at [557, 0] on div at bounding box center [784, 376] width 1568 height 751
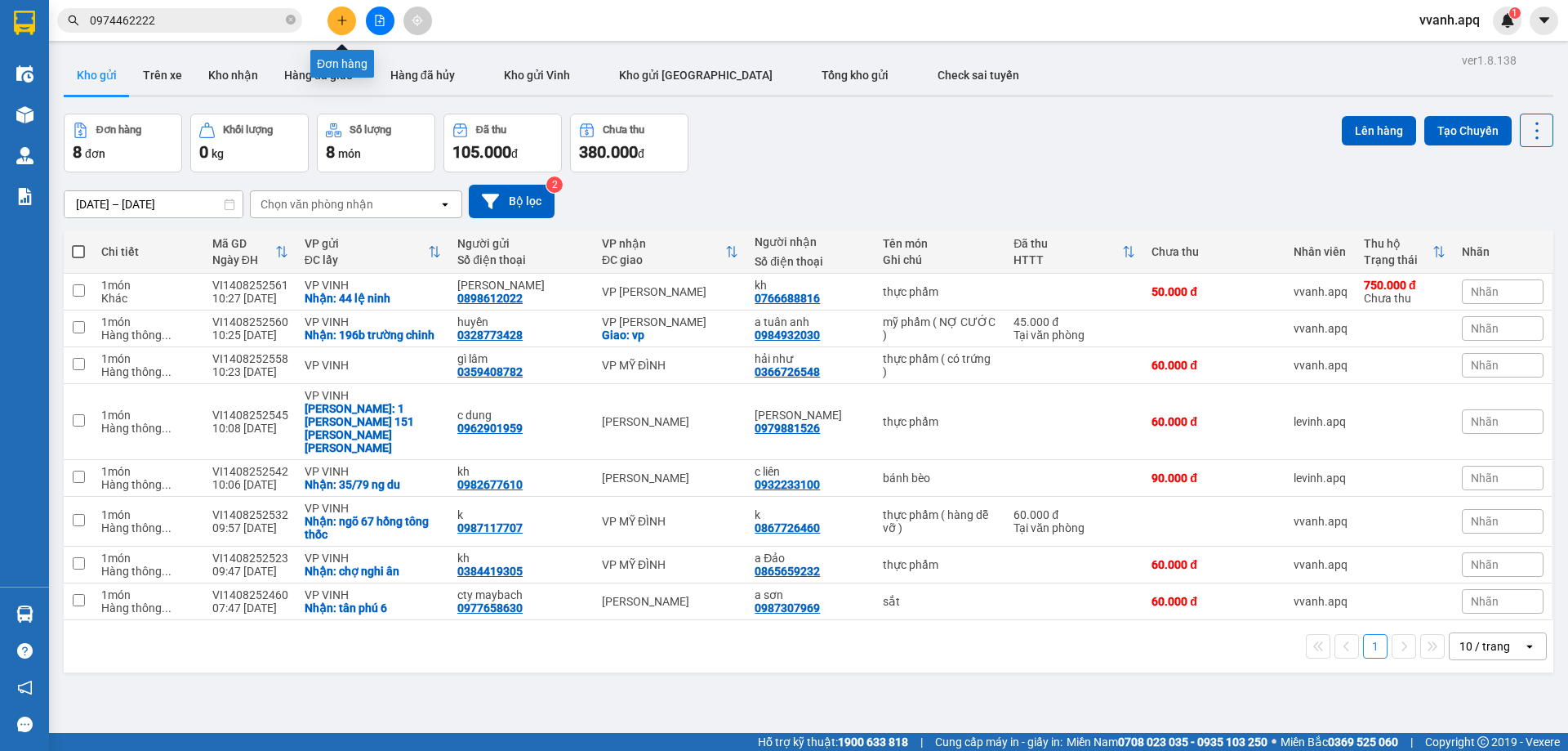
click at [351, 21] on button at bounding box center [342, 21] width 29 height 29
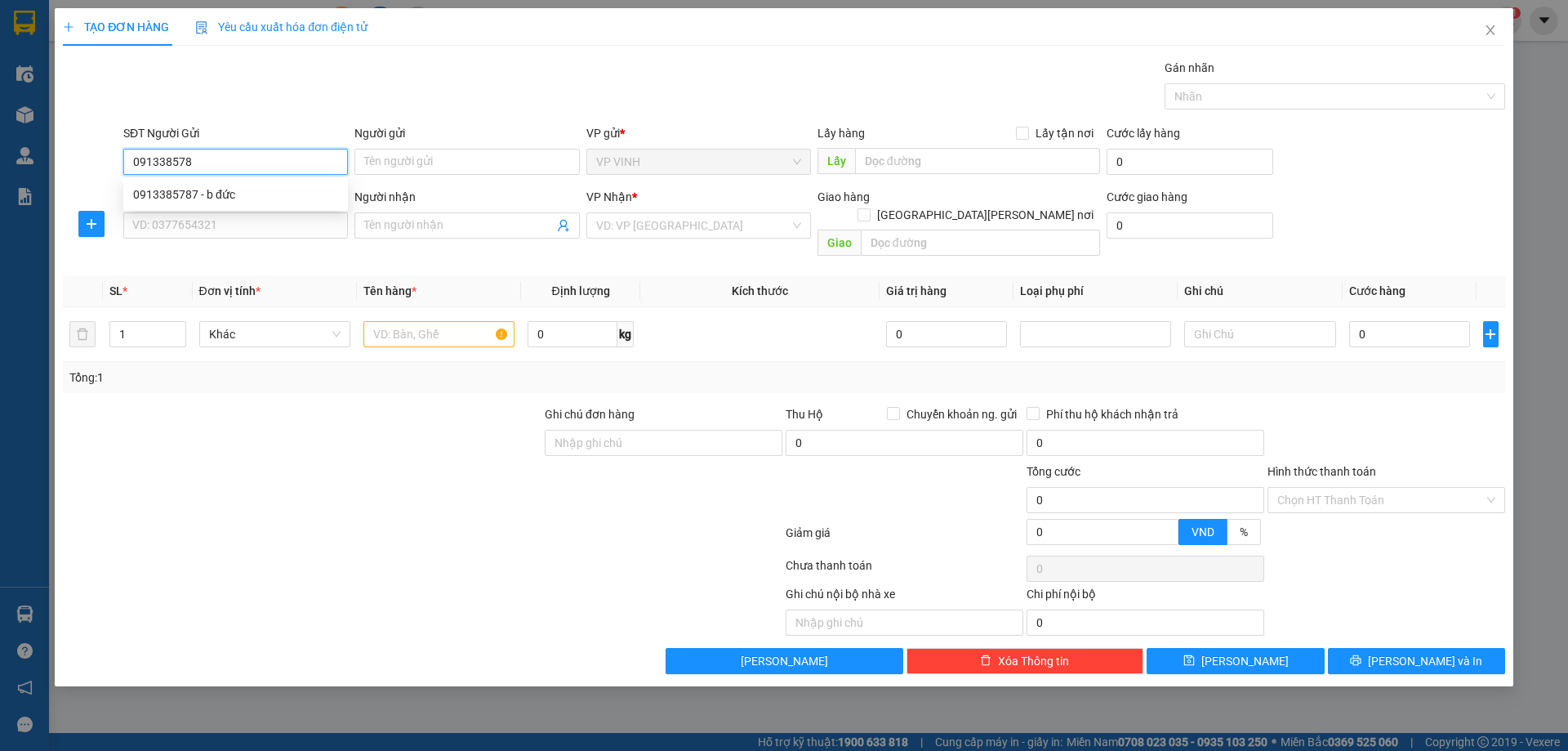
type input "0913385787"
click at [237, 187] on div "0913385787 - b đức" at bounding box center [235, 194] width 205 height 18
type input "b đức"
checkbox input "true"
type input "227 ng văn cừ"
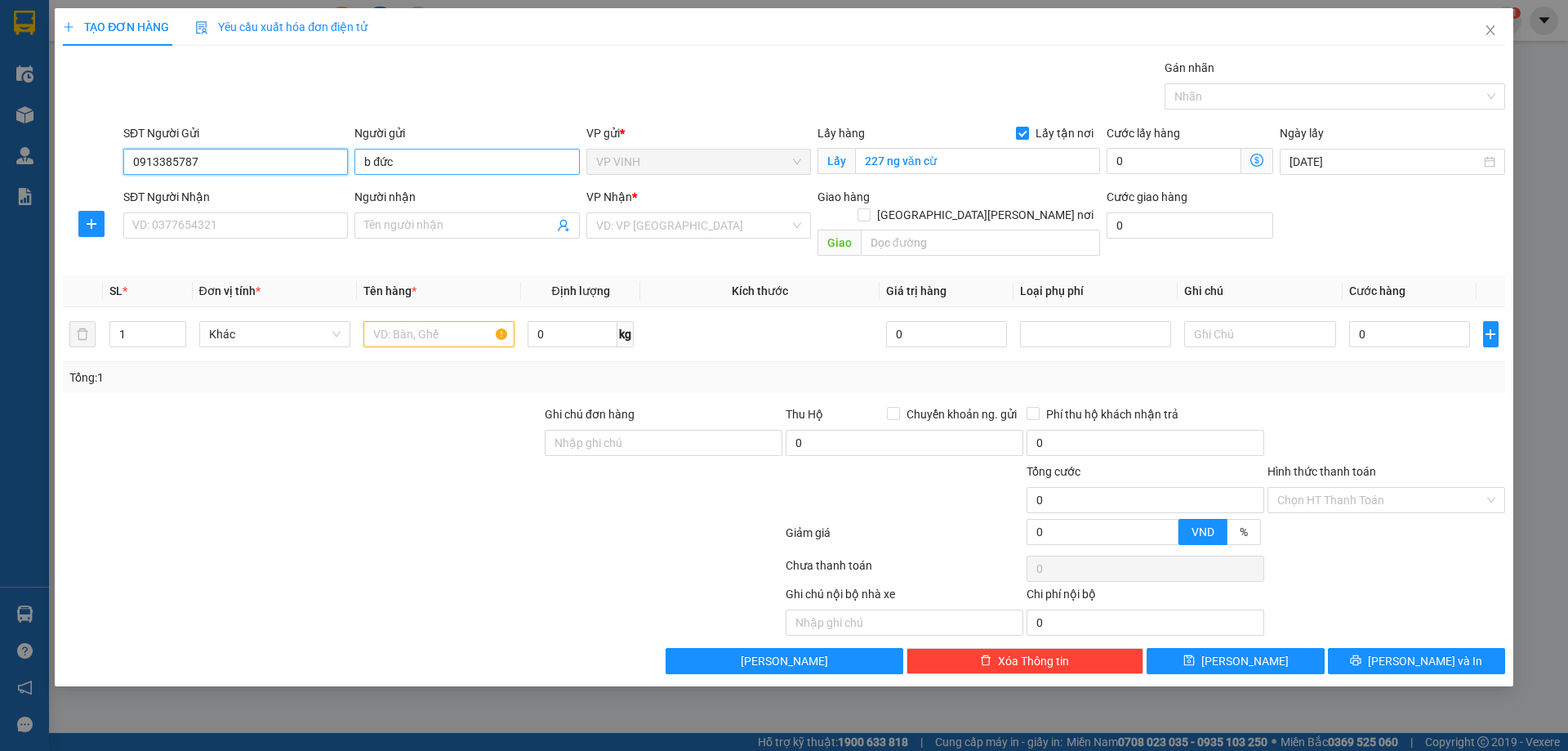
type input "0913385787"
click at [369, 168] on input "b đức" at bounding box center [466, 162] width 225 height 26
type input "chú đức"
click at [324, 227] on input "SĐT Người Nhận" at bounding box center [235, 225] width 225 height 26
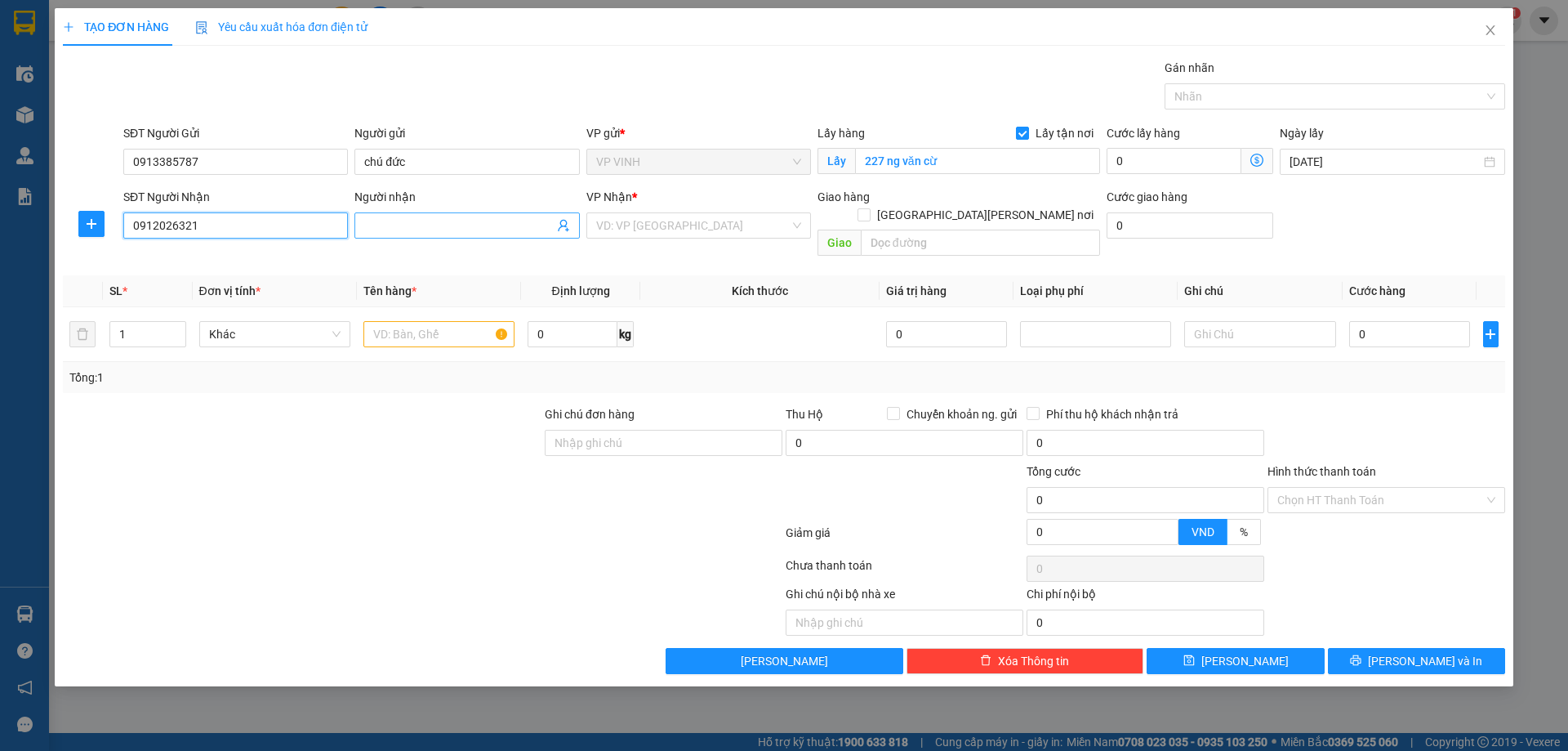
type input "0912026321"
click at [413, 228] on input "Người nhận" at bounding box center [458, 226] width 189 height 18
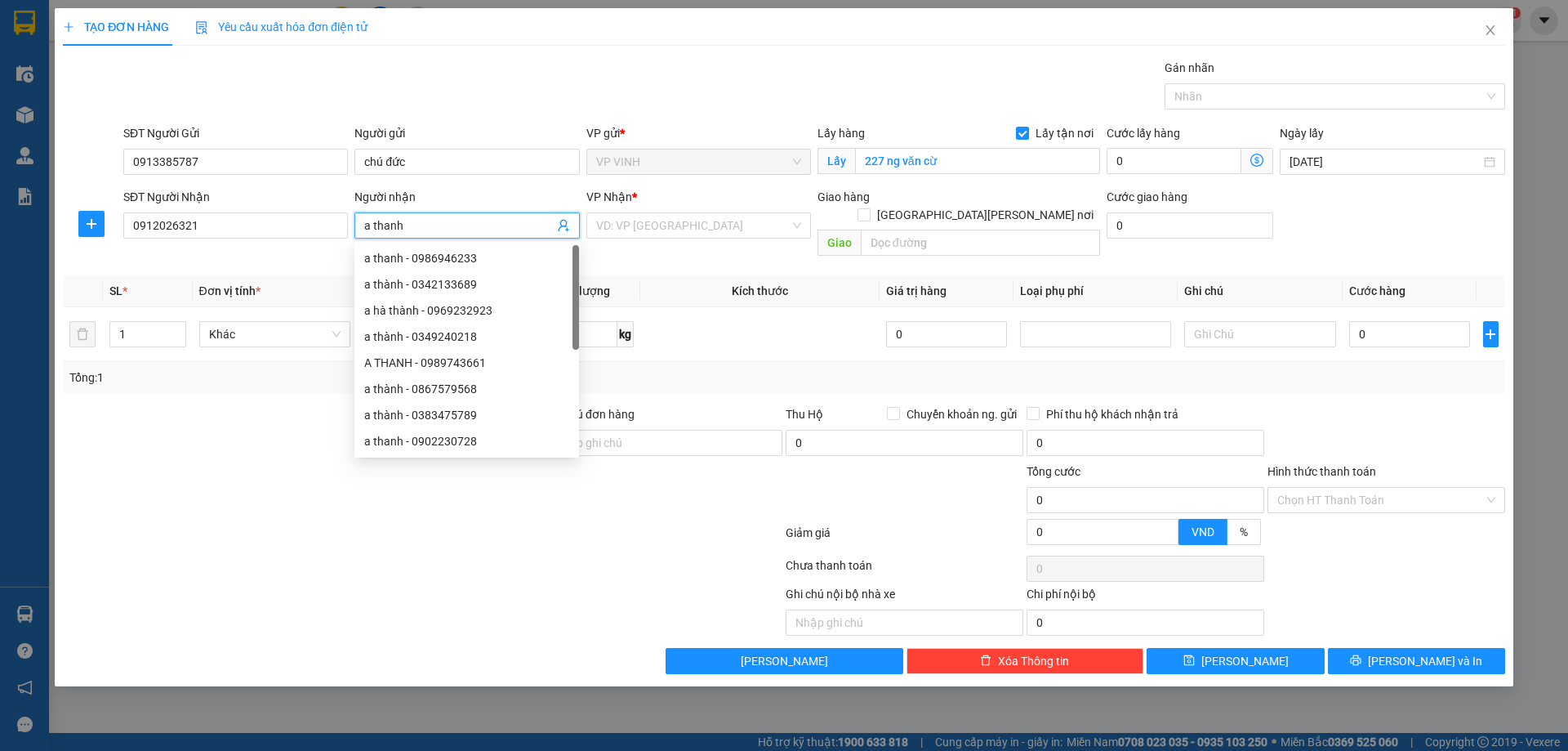
type input "a thanh"
click at [563, 80] on div "Gói vận chuyển * Tiêu chuẩn Gán nhãn Nhãn" at bounding box center [814, 87] width 1388 height 57
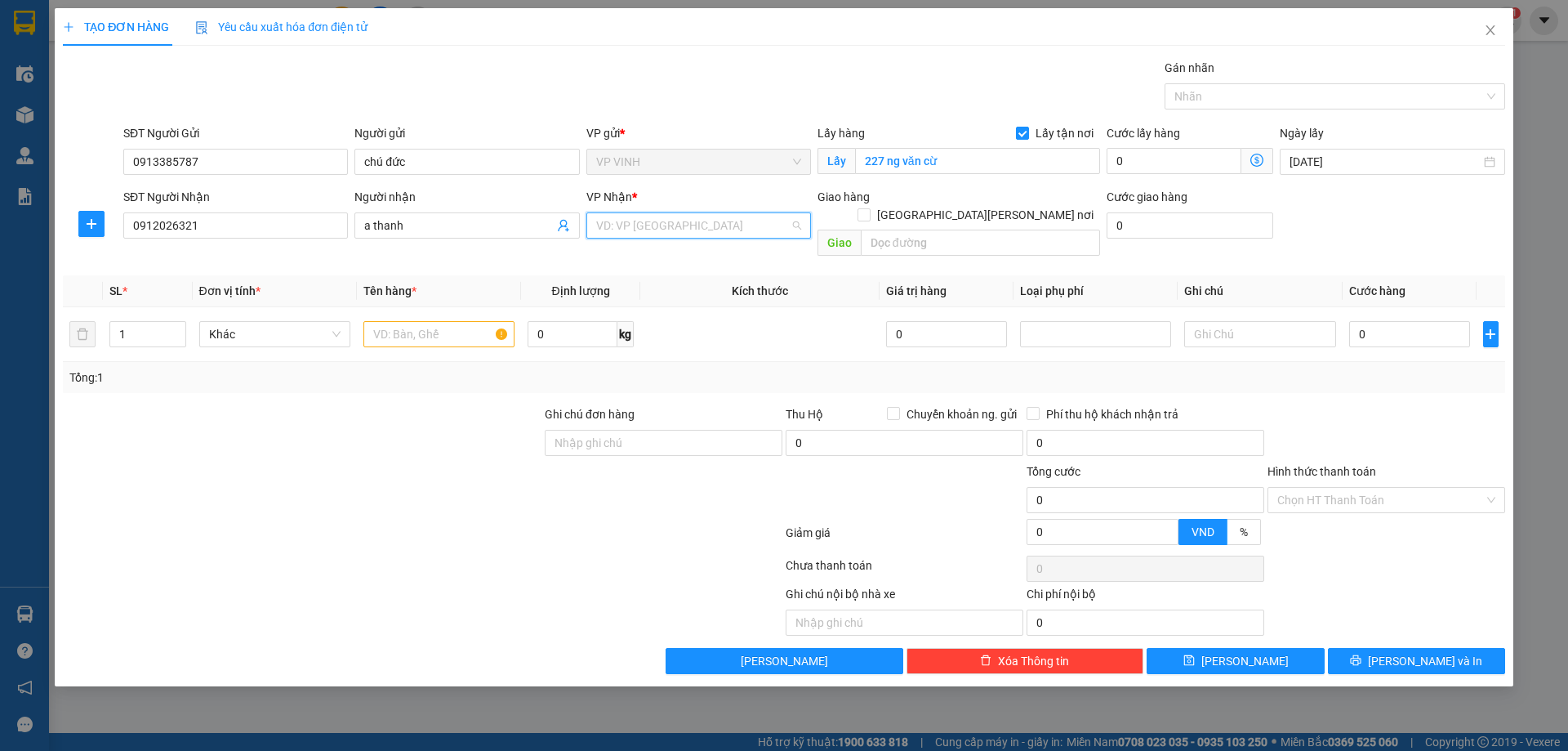
click at [687, 220] on input "search" at bounding box center [693, 225] width 194 height 24
type input "nh"
click at [676, 274] on div "[PERSON_NAME]" at bounding box center [698, 284] width 225 height 26
click at [479, 321] on input "text" at bounding box center [438, 334] width 151 height 26
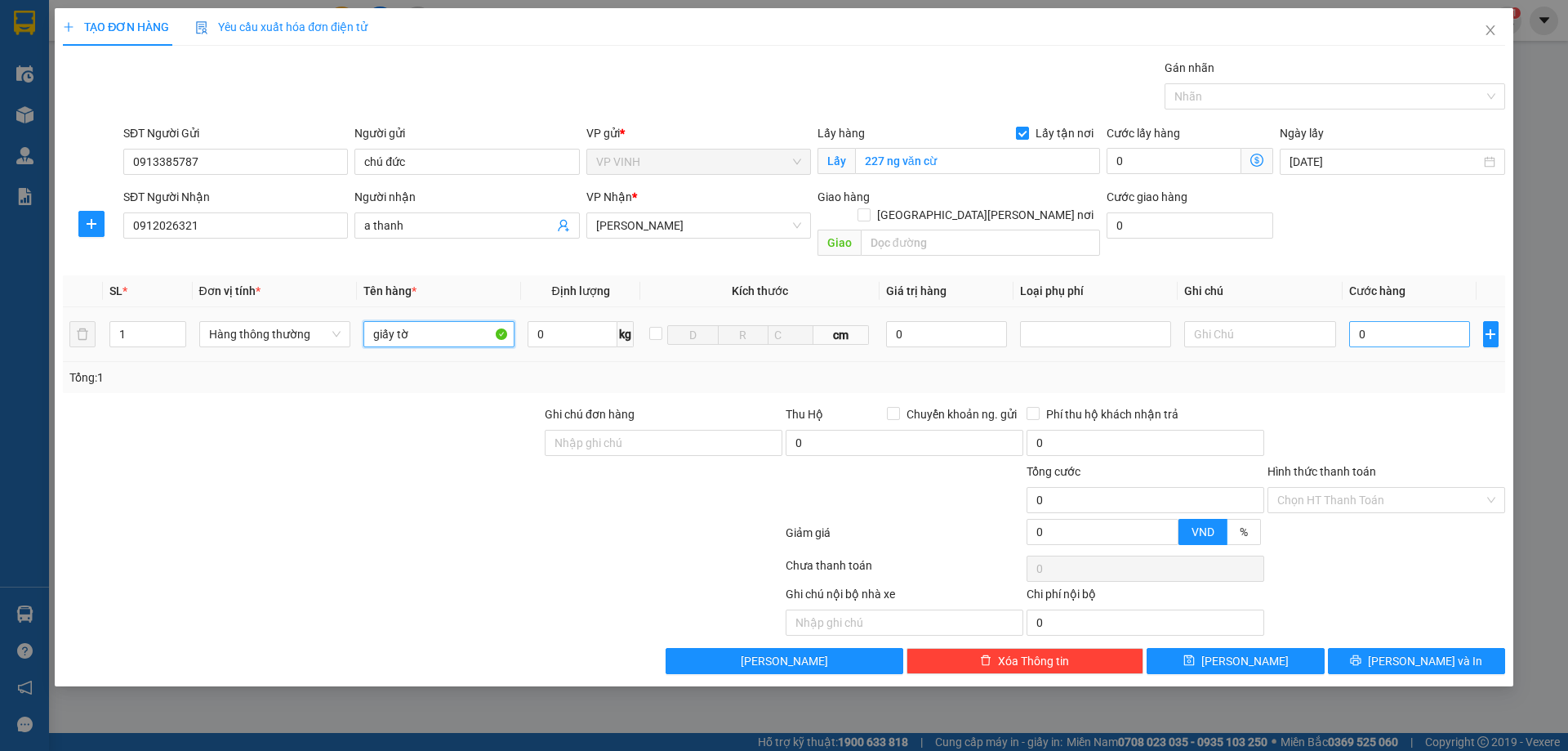
type input "giấy tờ"
click at [1392, 323] on input "0" at bounding box center [1409, 334] width 122 height 26
type input "3"
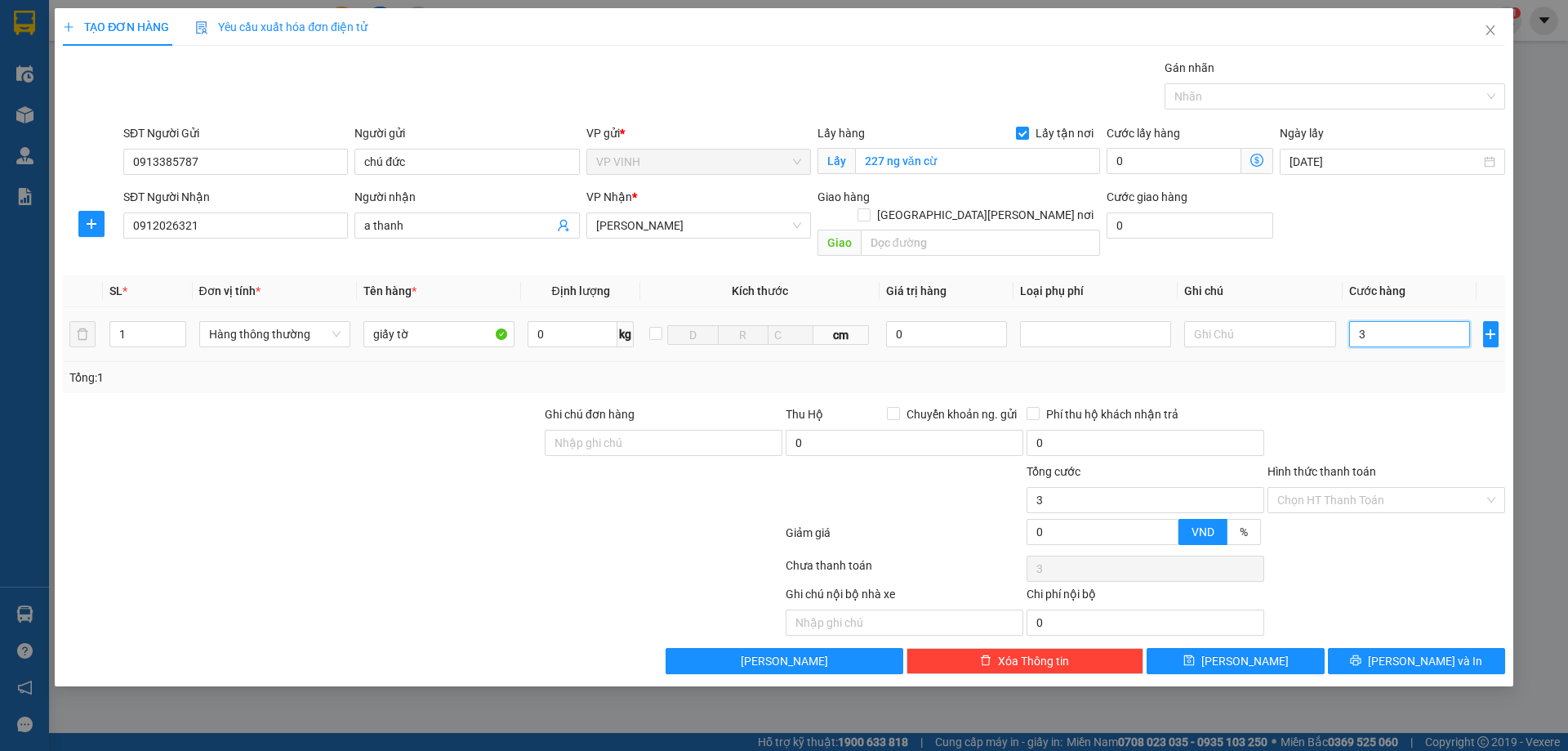
type input "30"
type input "30.000"
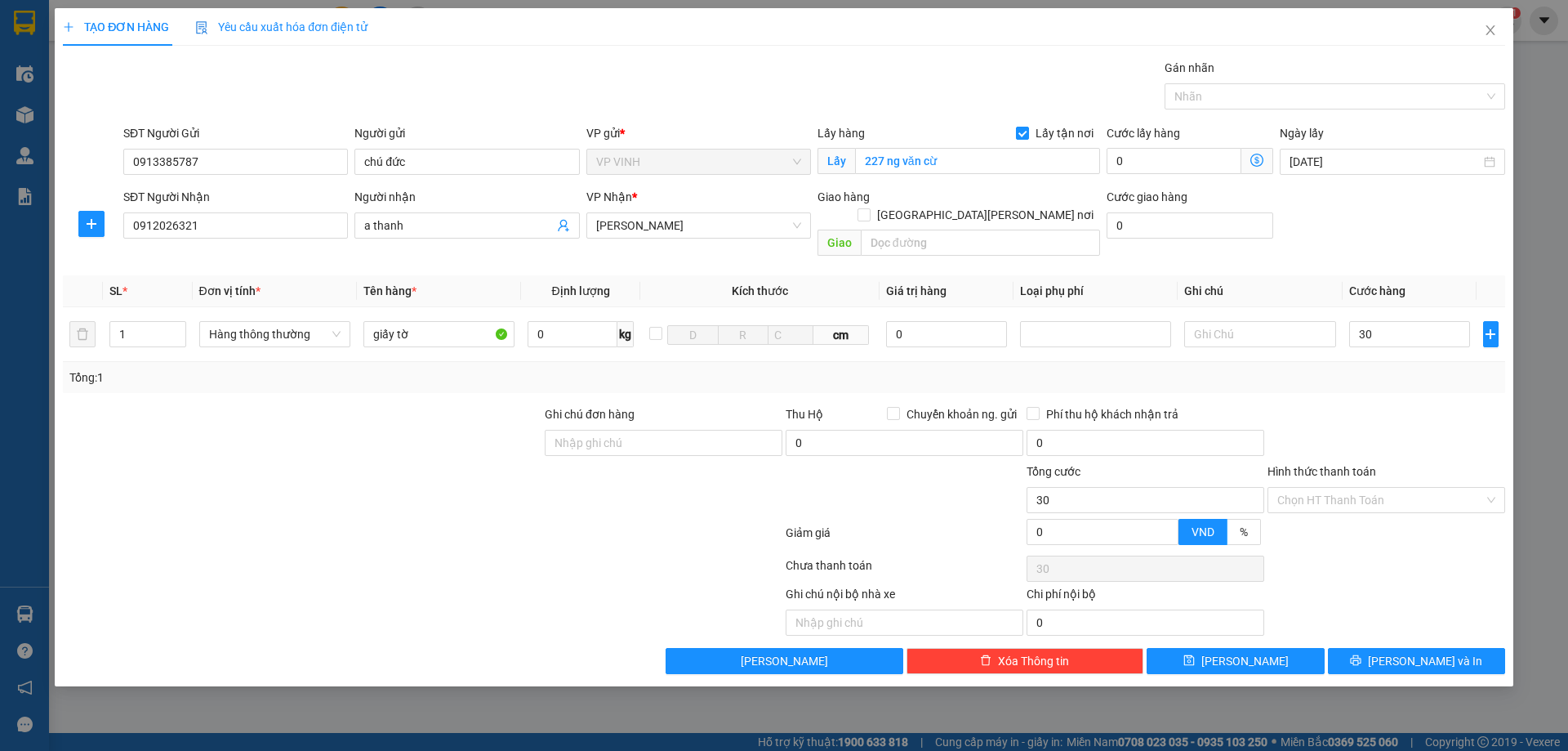
type input "30.000"
drag, startPoint x: 1385, startPoint y: 385, endPoint x: 1410, endPoint y: 626, distance: 242.3
click at [1384, 389] on div "Transit Pickup Surcharge Ids Transit Deliver Surcharge Ids Transit Deliver Surc…" at bounding box center [784, 366] width 1443 height 616
click at [1408, 652] on span "[PERSON_NAME] và In" at bounding box center [1425, 661] width 115 height 18
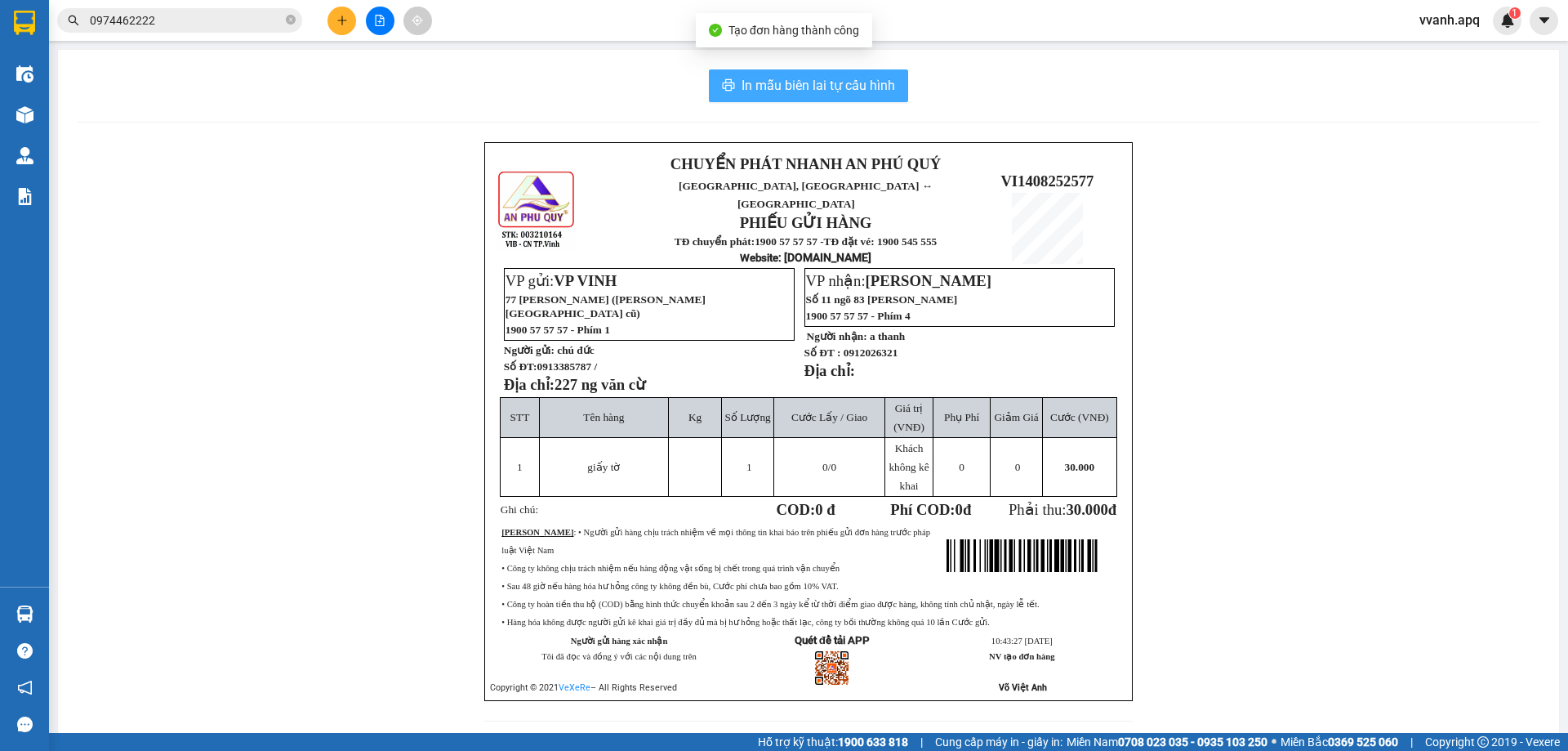
click at [839, 90] on span "In mẫu biên lai tự cấu hình" at bounding box center [818, 85] width 153 height 21
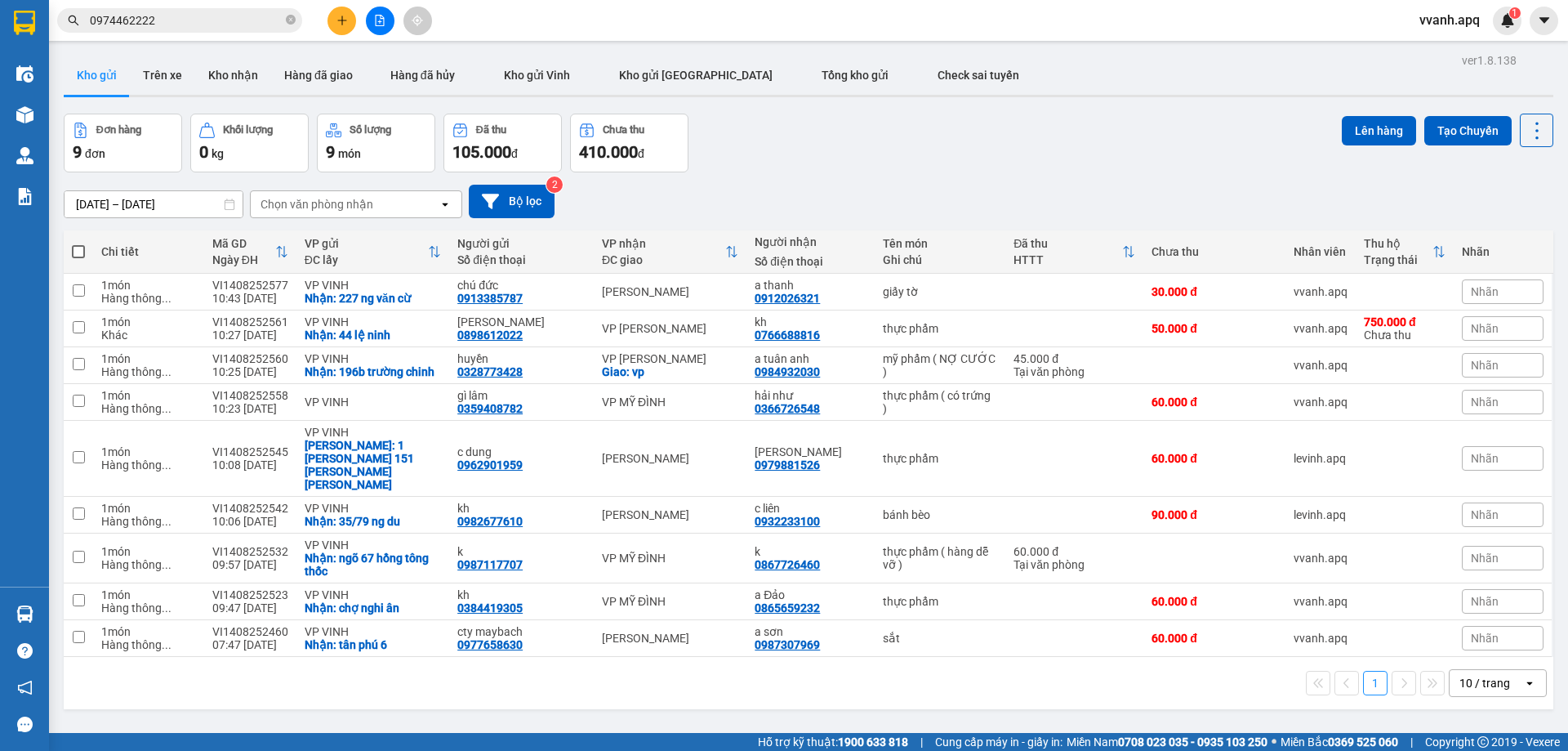
click at [1180, 133] on div "Đơn hàng 9 đơn Khối lượng 0 kg Số lượng 9 món Đã thu 105.000 đ Chưa thu 410.000…" at bounding box center [808, 143] width 1490 height 59
click at [812, 194] on div "[DATE] – [DATE] Press the down arrow key to interact with the calendar and sele…" at bounding box center [808, 201] width 1490 height 33
click at [1417, 25] on span "vvanh.apq" at bounding box center [1450, 20] width 87 height 21
click at [1443, 56] on span "Đăng xuất" at bounding box center [1467, 51] width 69 height 18
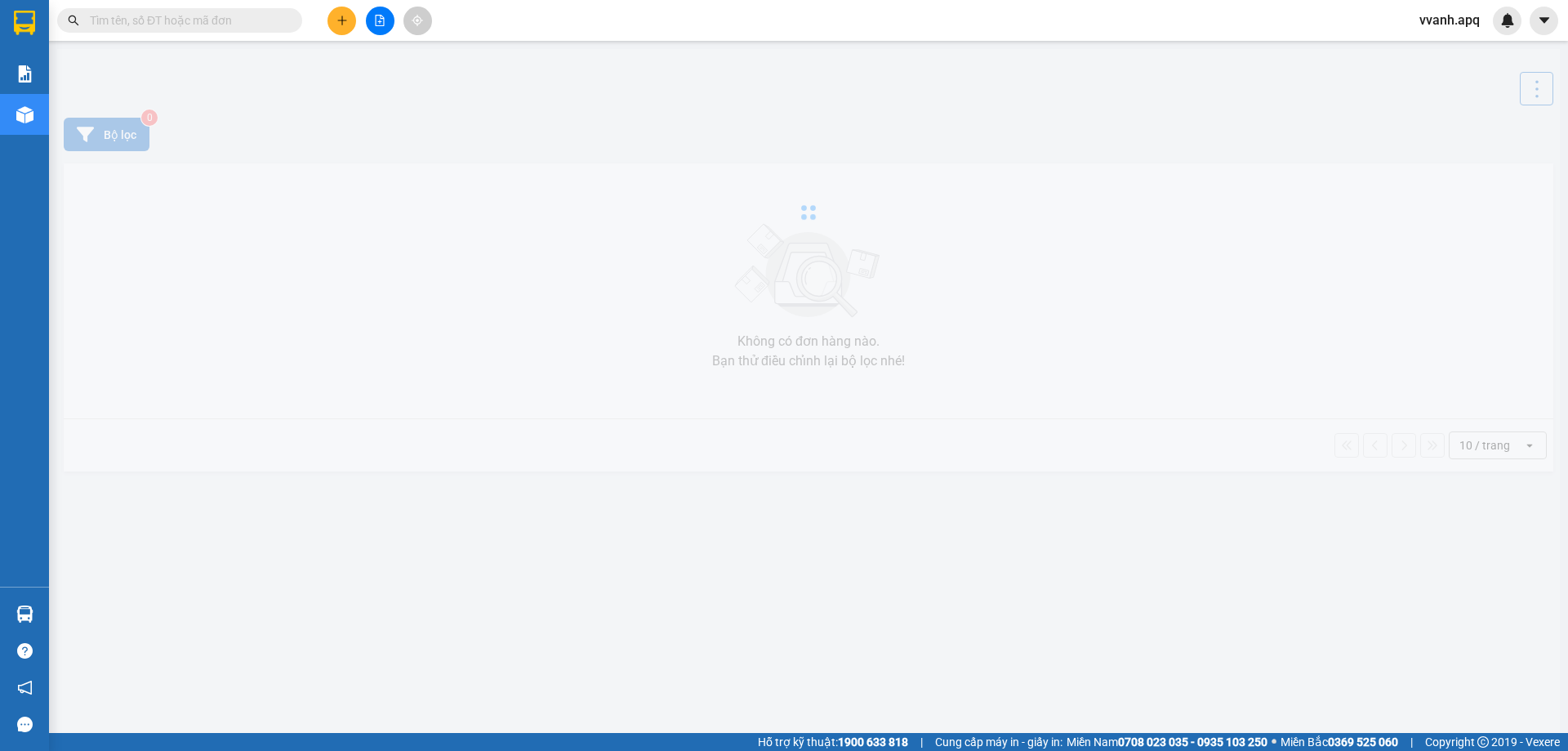
click at [238, 22] on input "text" at bounding box center [187, 21] width 193 height 18
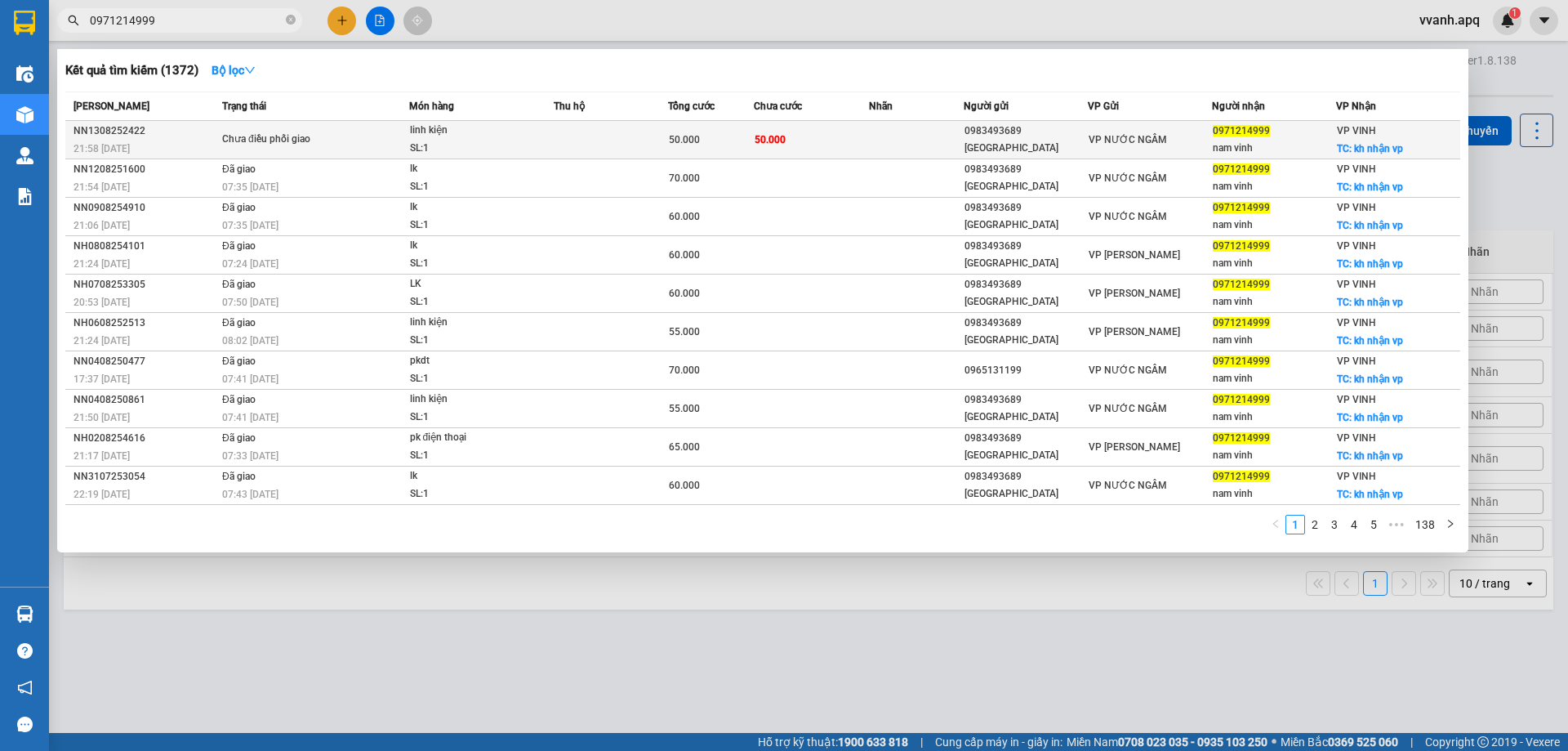
type input "0971214999"
click at [237, 134] on div "Chưa điều phối giao" at bounding box center [283, 140] width 123 height 18
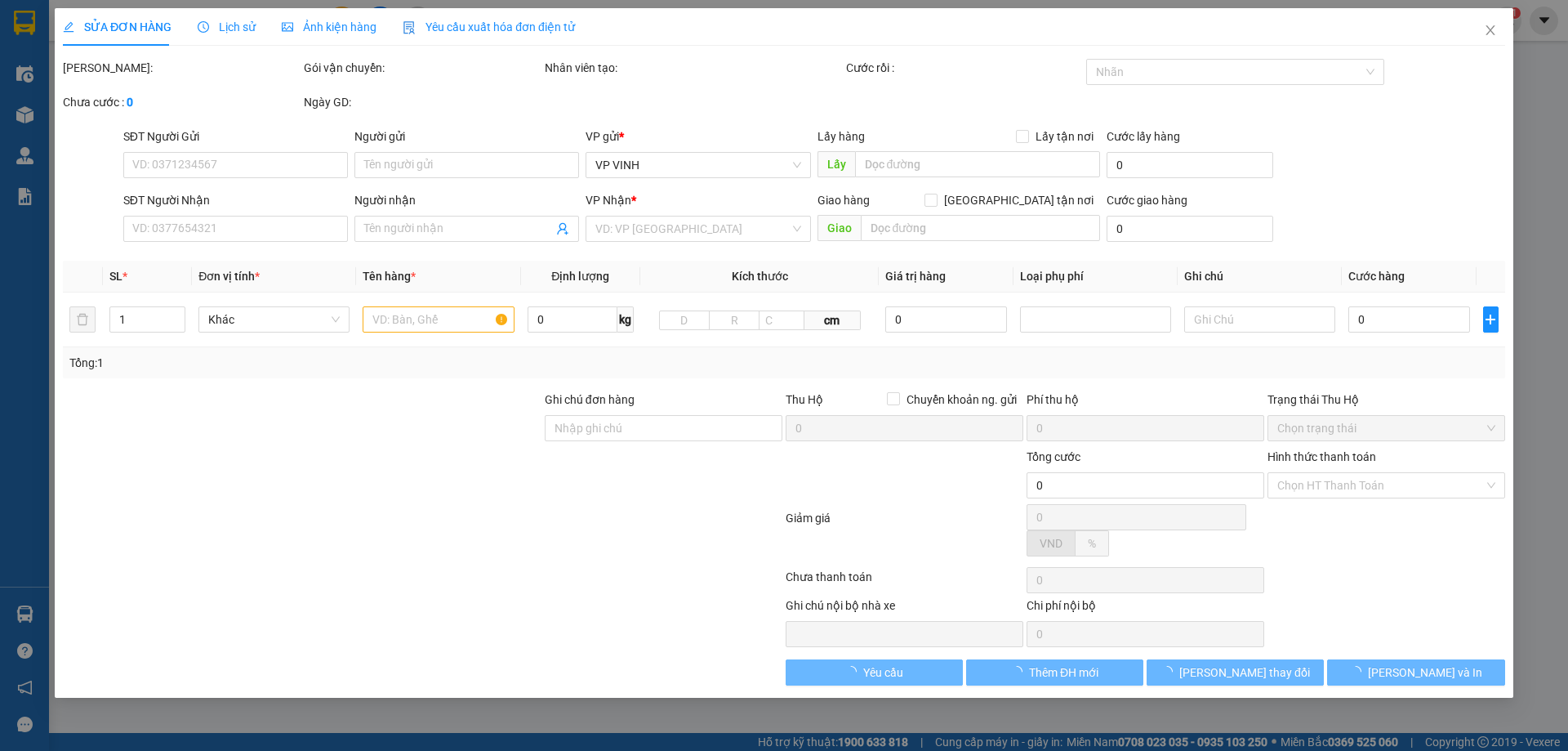
type input "0983493689"
type input "[GEOGRAPHIC_DATA]"
type input "0971214999"
type input "nam vinh"
checkbox input "true"
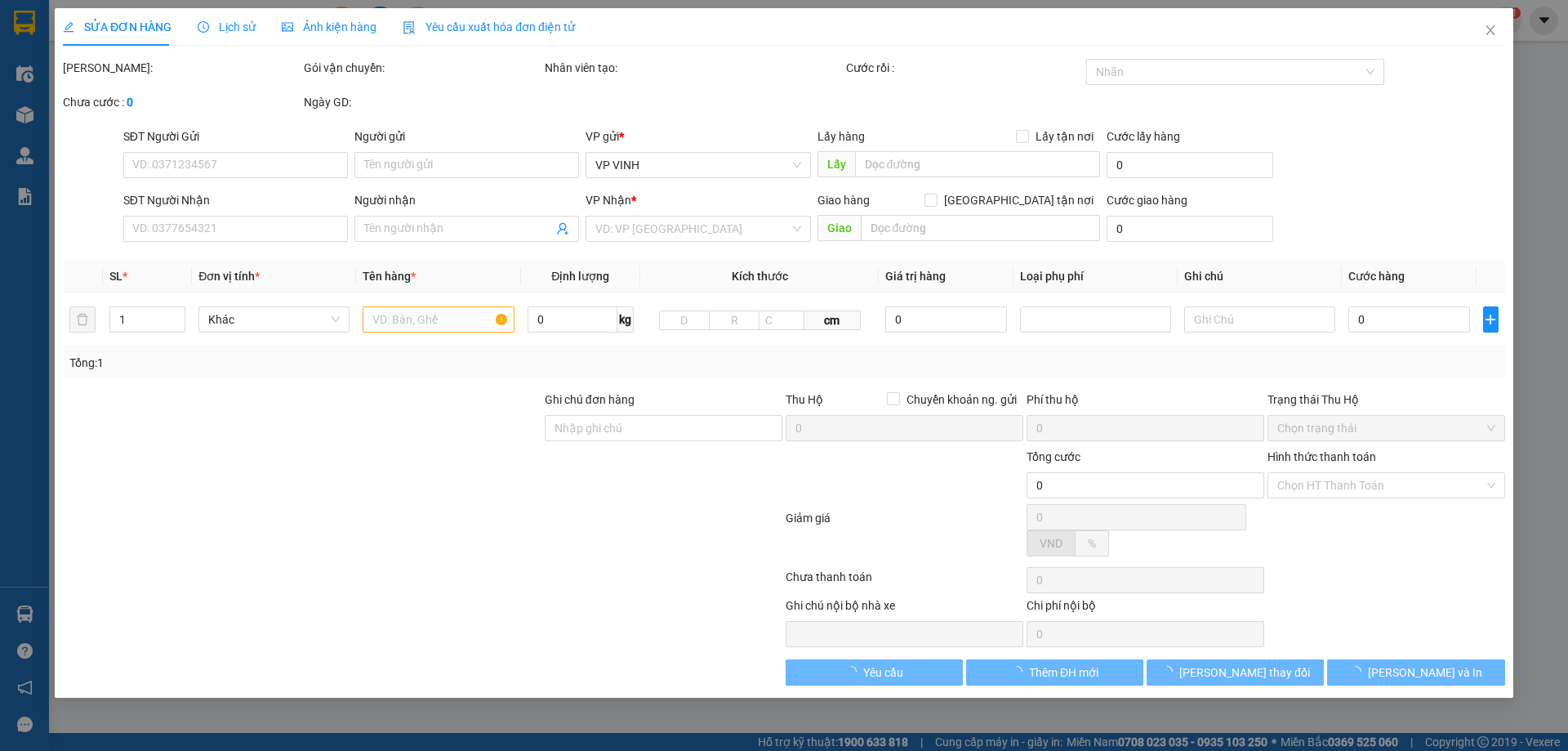
type input "kh nhận vp"
type input "50.000"
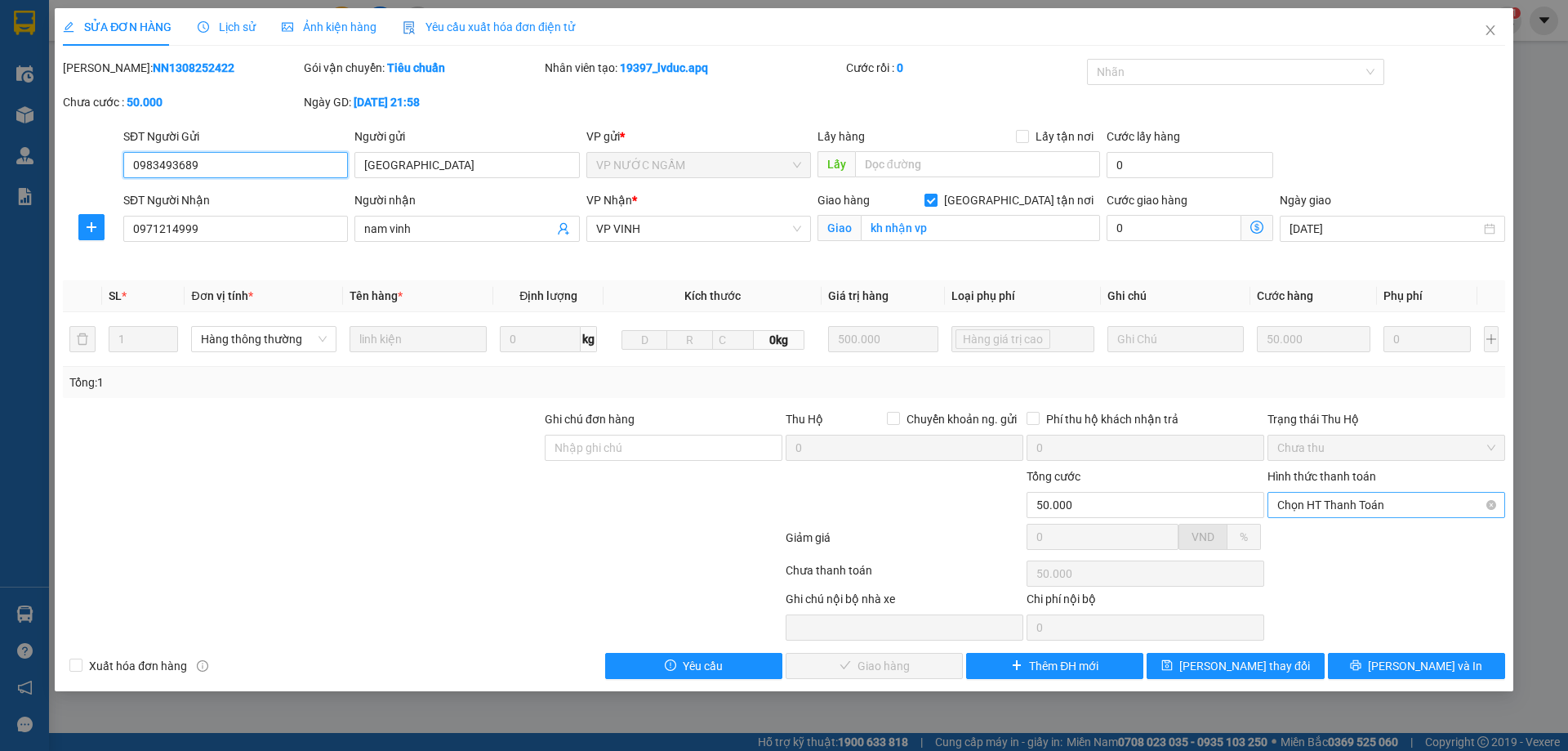
click at [1311, 505] on span "Chọn HT Thanh Toán" at bounding box center [1387, 505] width 218 height 24
click at [1309, 529] on div "Tại văn phòng" at bounding box center [1387, 538] width 218 height 18
type input "0"
click at [921, 663] on span "[PERSON_NAME] và [PERSON_NAME] hàng" at bounding box center [895, 666] width 157 height 18
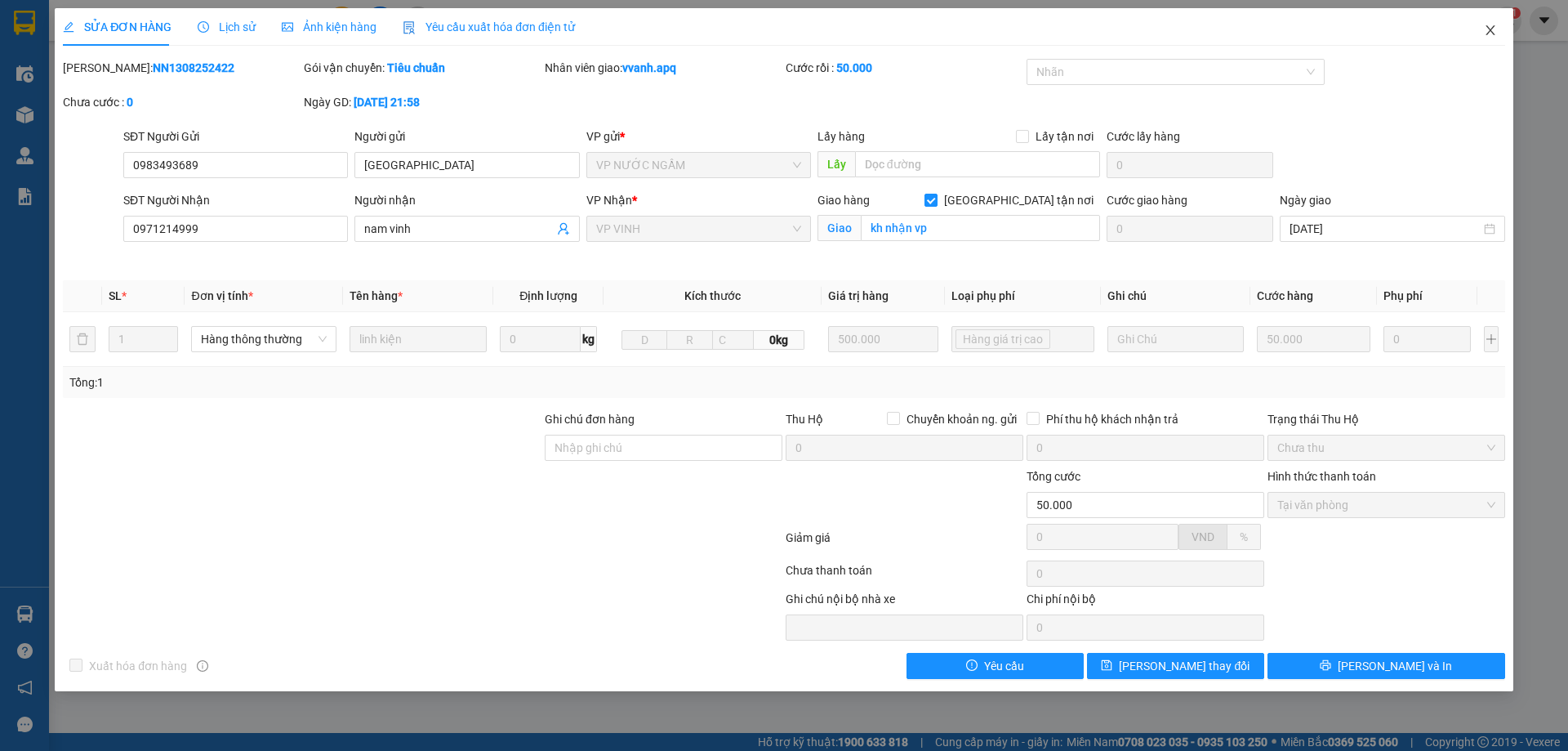
click at [1496, 28] on icon "close" at bounding box center [1490, 30] width 13 height 13
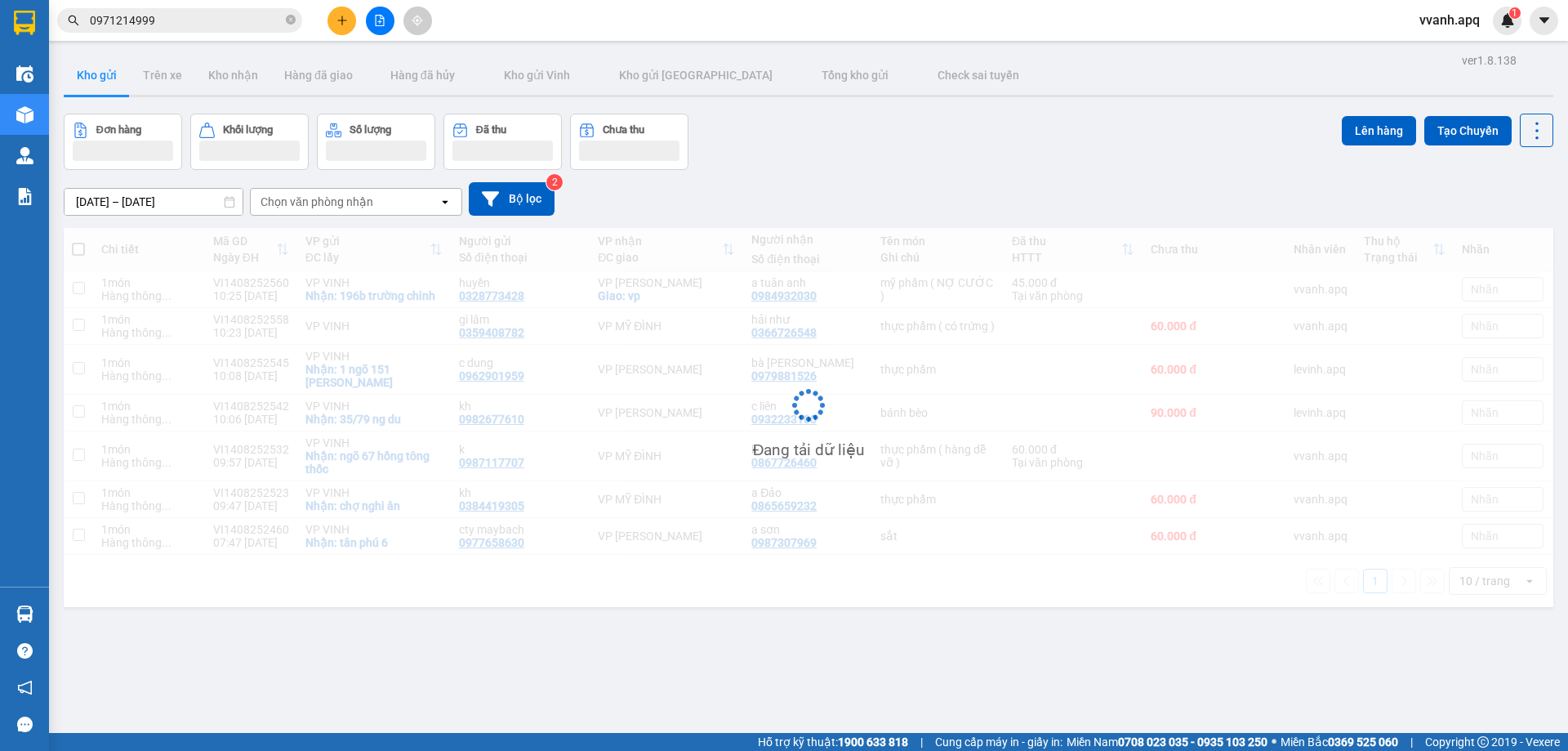
click at [211, 18] on input "0971214999" at bounding box center [187, 21] width 193 height 18
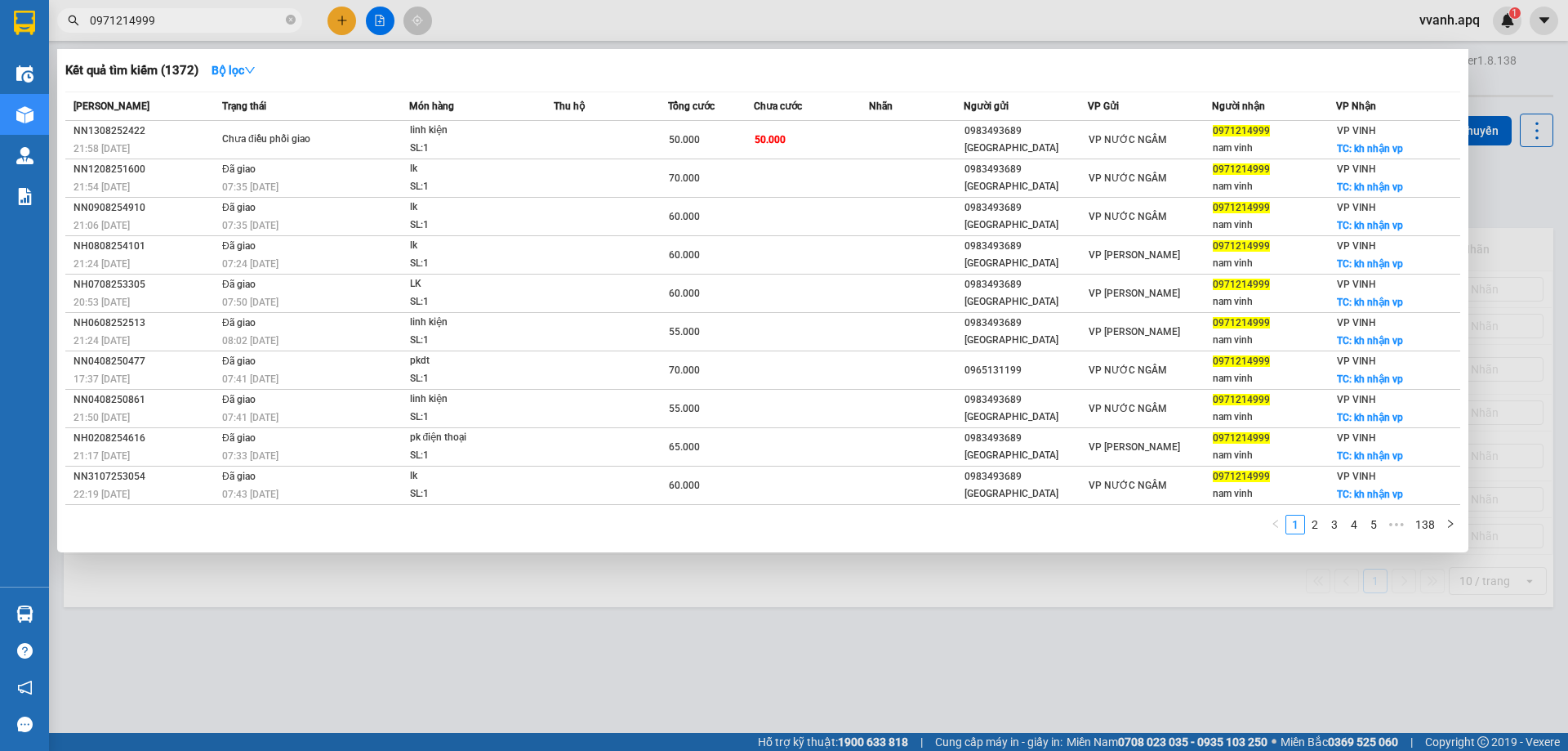
click at [211, 18] on input "0971214999" at bounding box center [187, 21] width 193 height 18
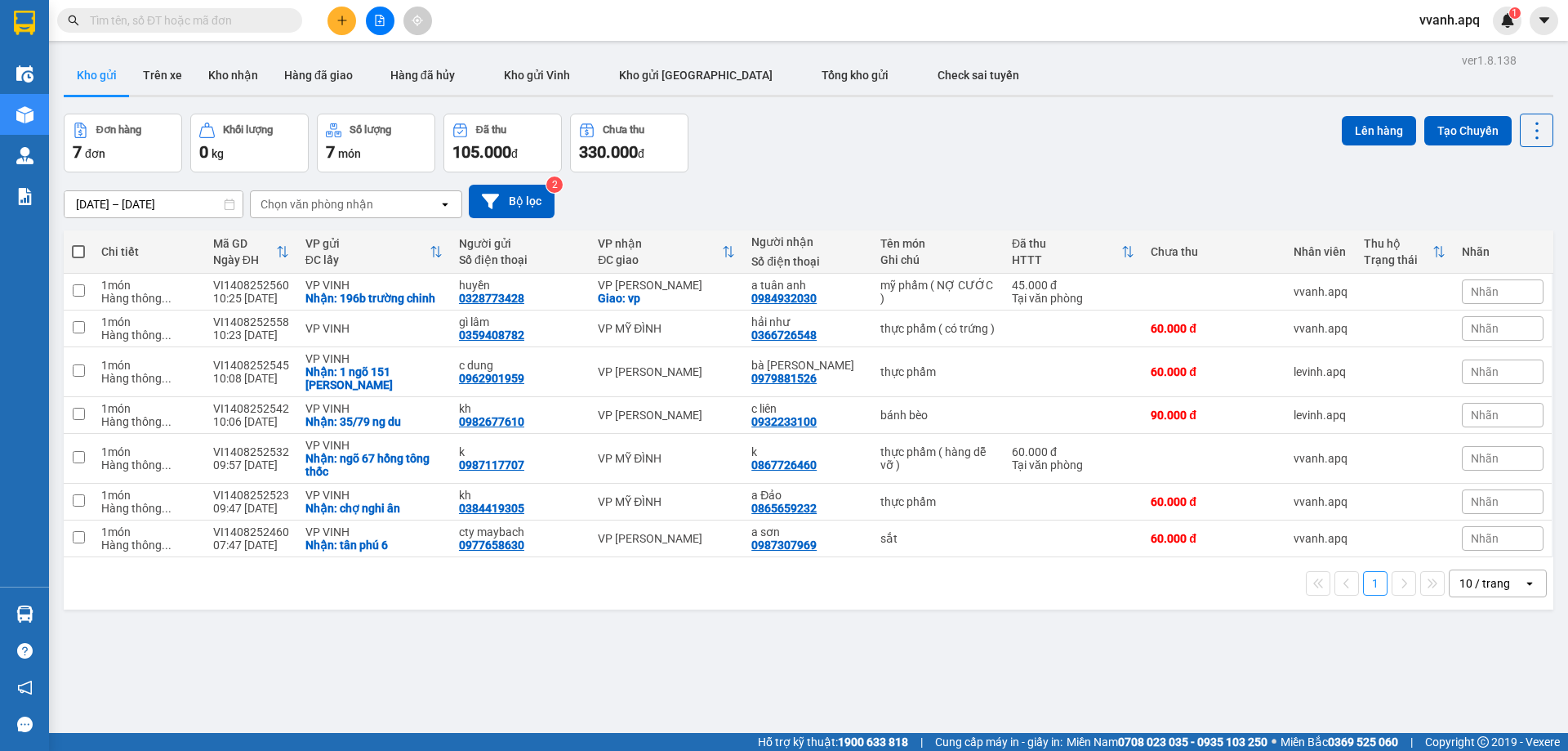
paste input "0971214999"
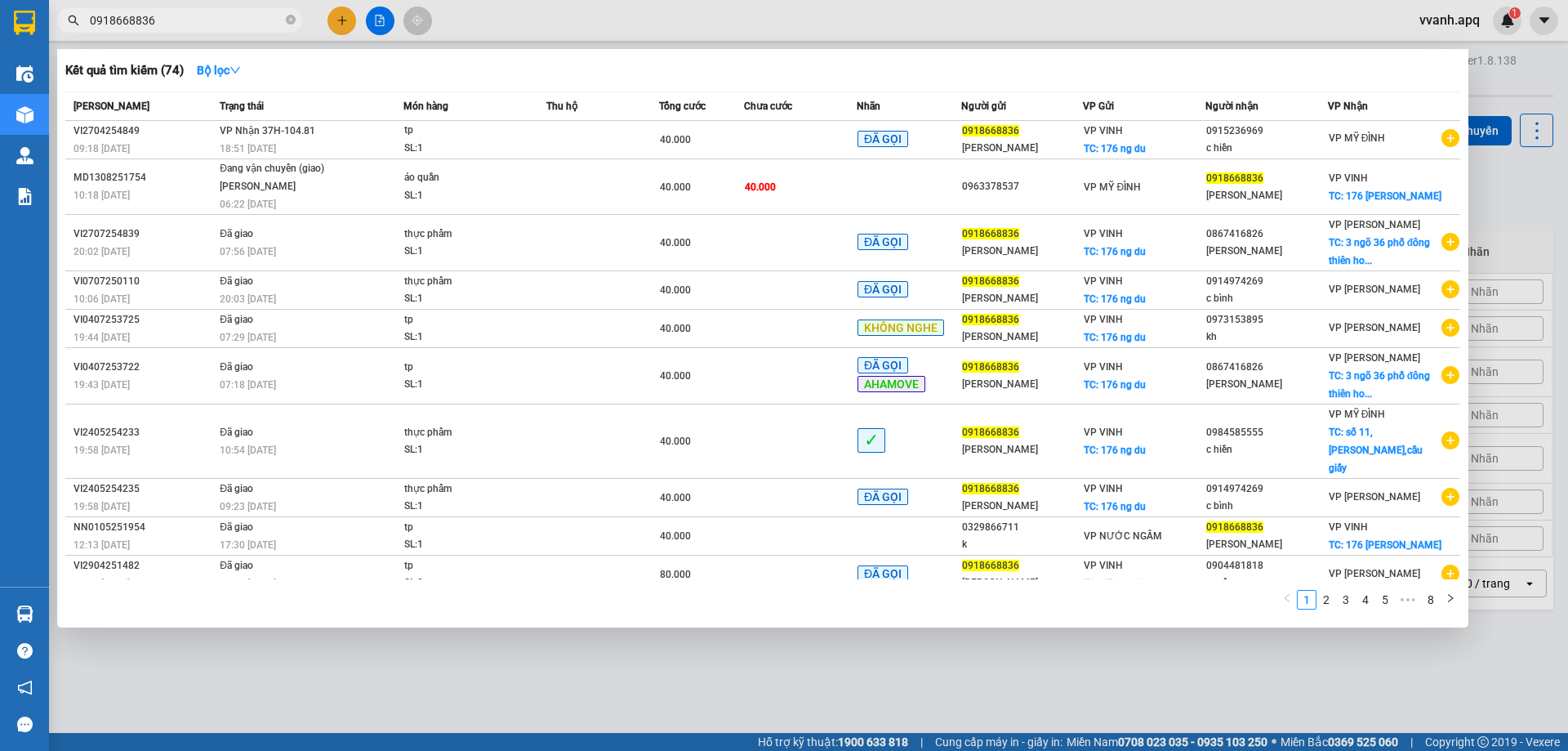
type input "0918668836"
